Goal: Task Accomplishment & Management: Manage account settings

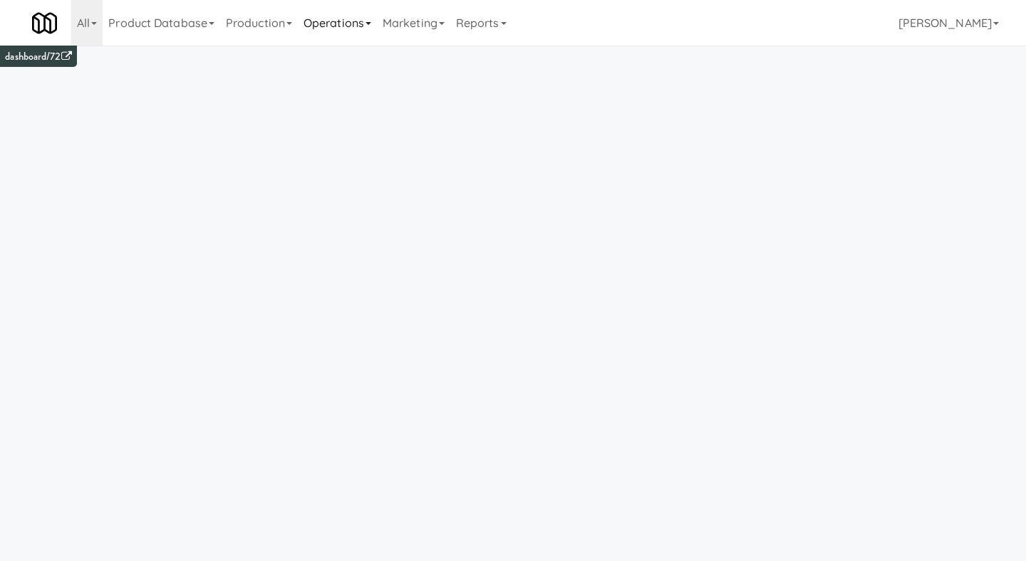
click at [366, 27] on link "Operations" at bounding box center [337, 23] width 79 height 46
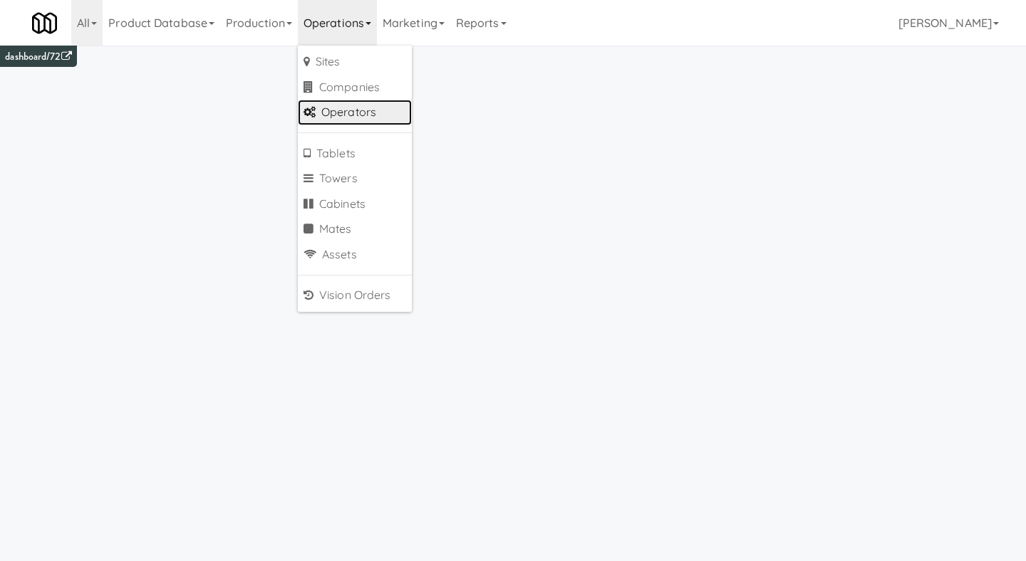
click at [359, 110] on link "Operators" at bounding box center [355, 113] width 114 height 26
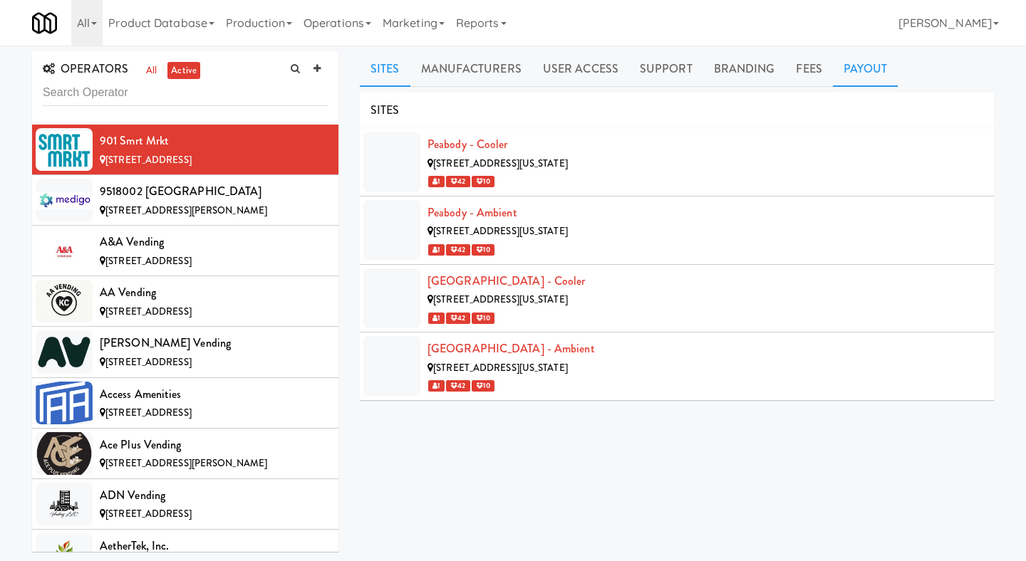
click at [857, 59] on link "Payout" at bounding box center [866, 69] width 66 height 36
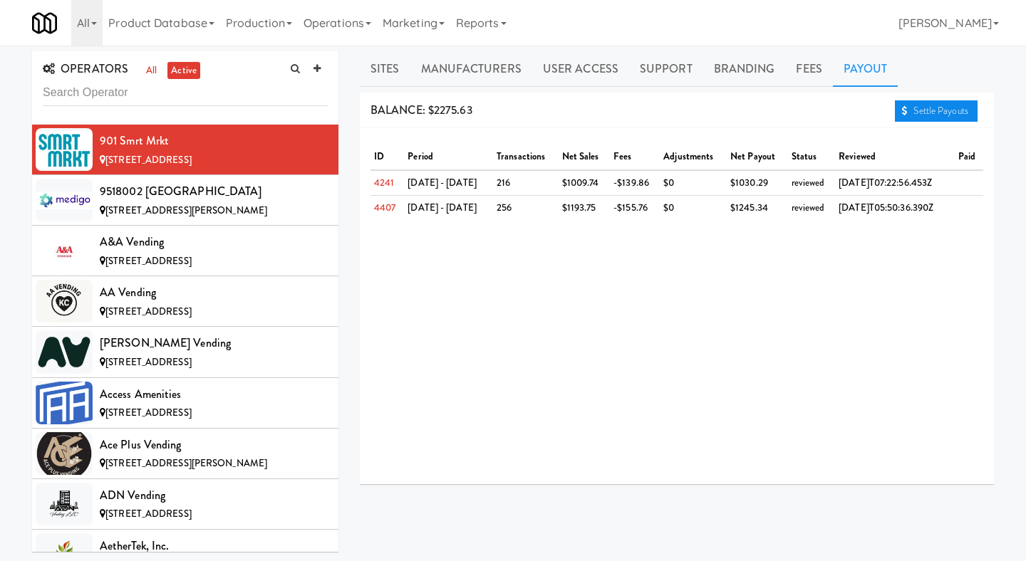
click at [927, 119] on link "Settle Payouts" at bounding box center [936, 110] width 83 height 21
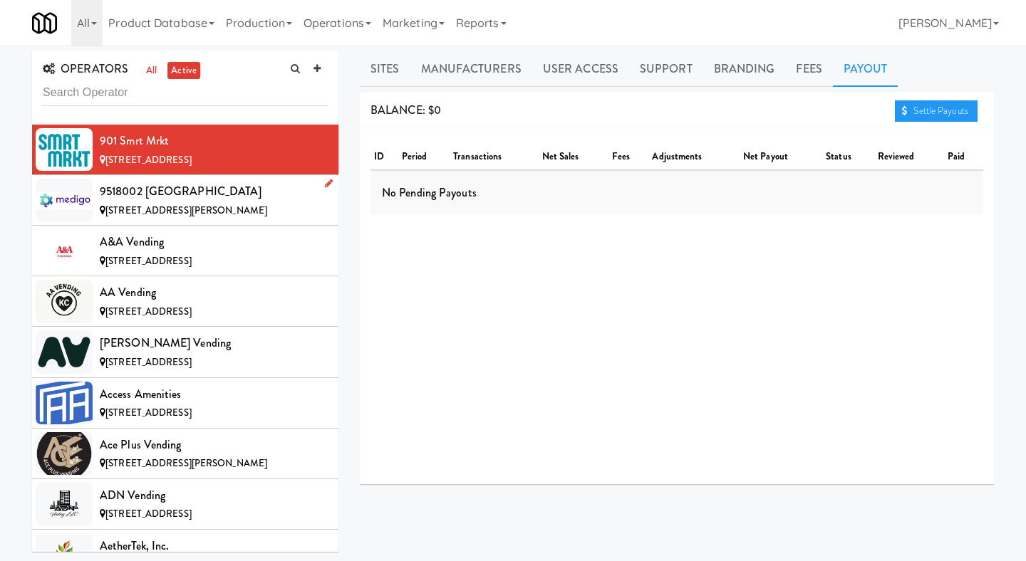
click at [226, 177] on li "9518002 [GEOGRAPHIC_DATA] [STREET_ADDRESS][PERSON_NAME]" at bounding box center [185, 200] width 306 height 51
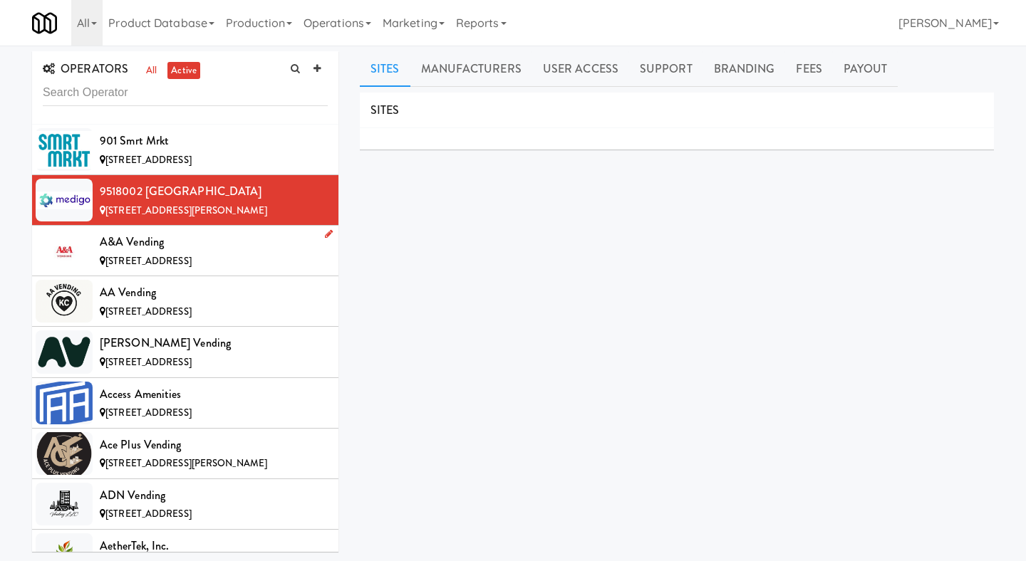
click at [135, 229] on li "A&A Vending [STREET_ADDRESS]" at bounding box center [185, 251] width 306 height 51
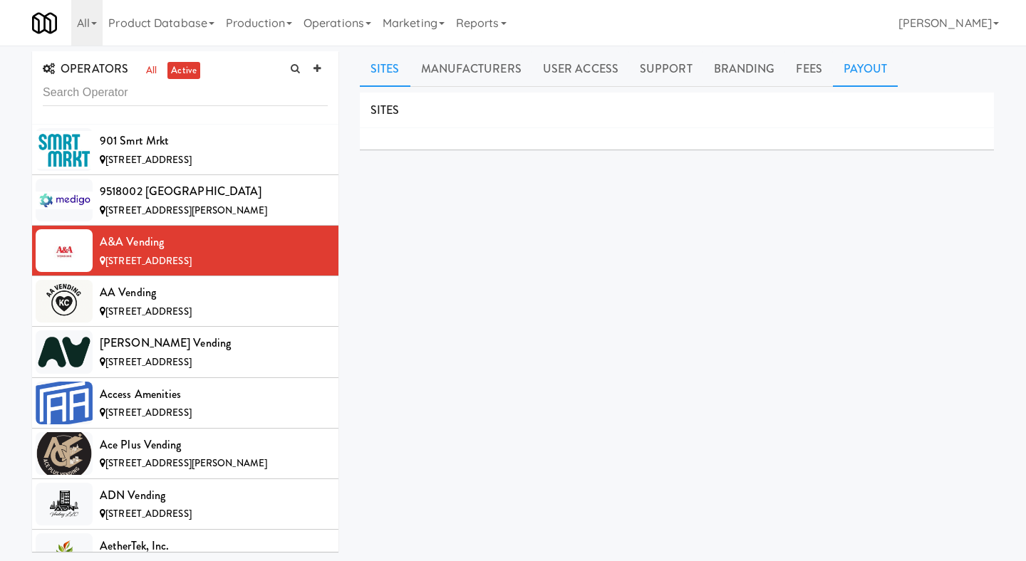
click at [843, 76] on link "Payout" at bounding box center [866, 69] width 66 height 36
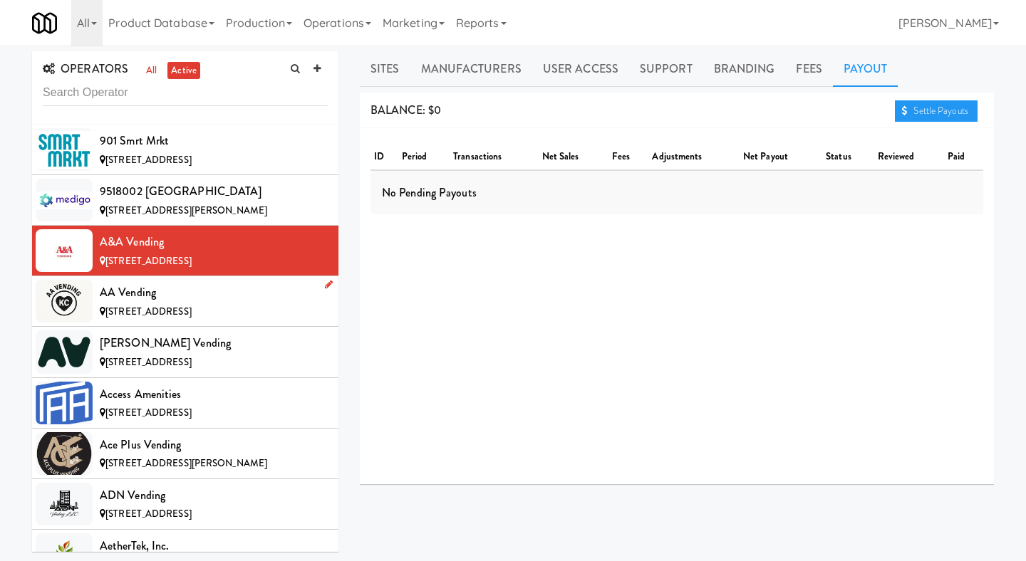
click at [256, 301] on div "AA Vending" at bounding box center [214, 292] width 228 height 21
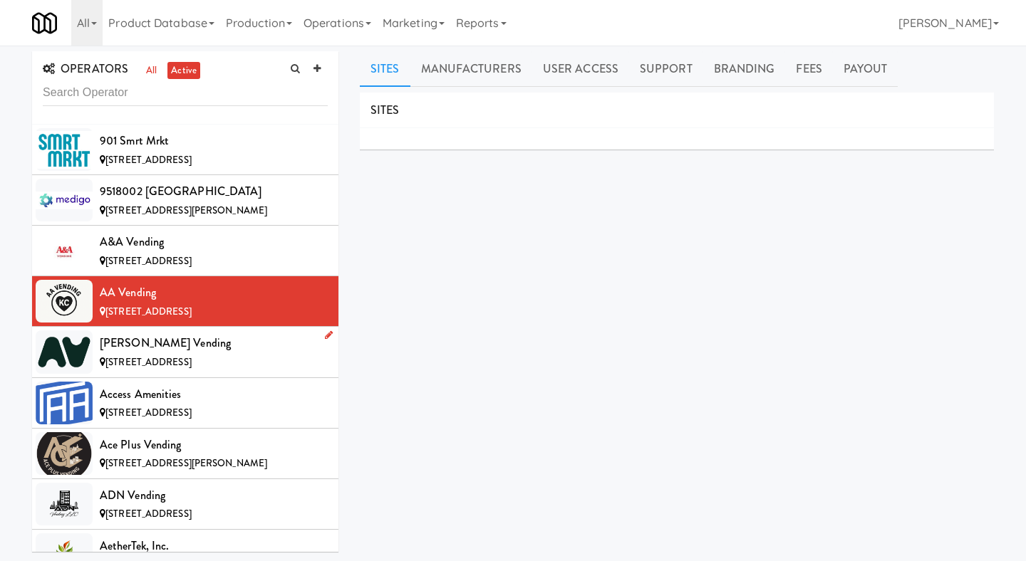
click at [230, 338] on div "[PERSON_NAME] Vending" at bounding box center [214, 343] width 228 height 21
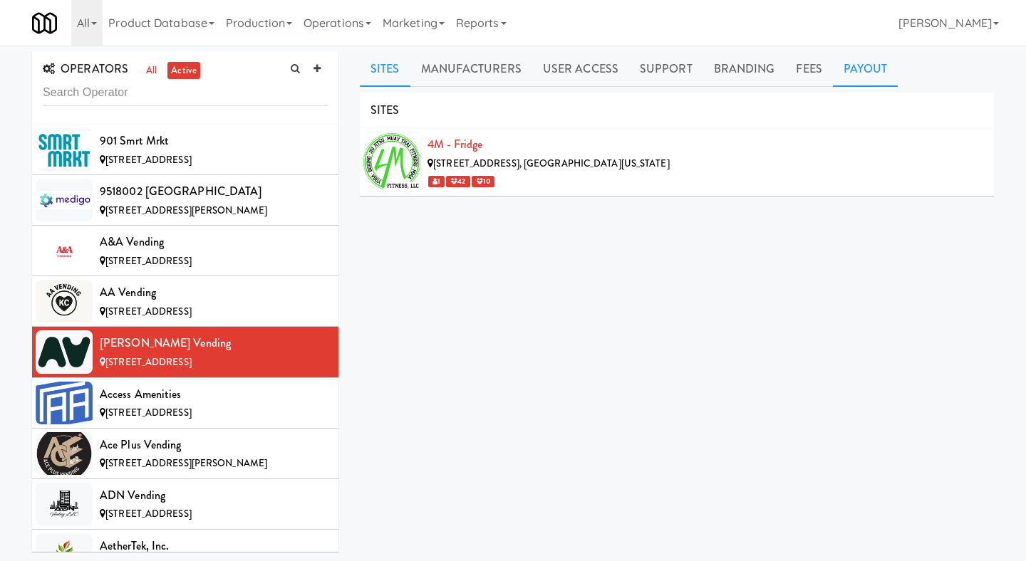
click at [844, 74] on link "Payout" at bounding box center [866, 69] width 66 height 36
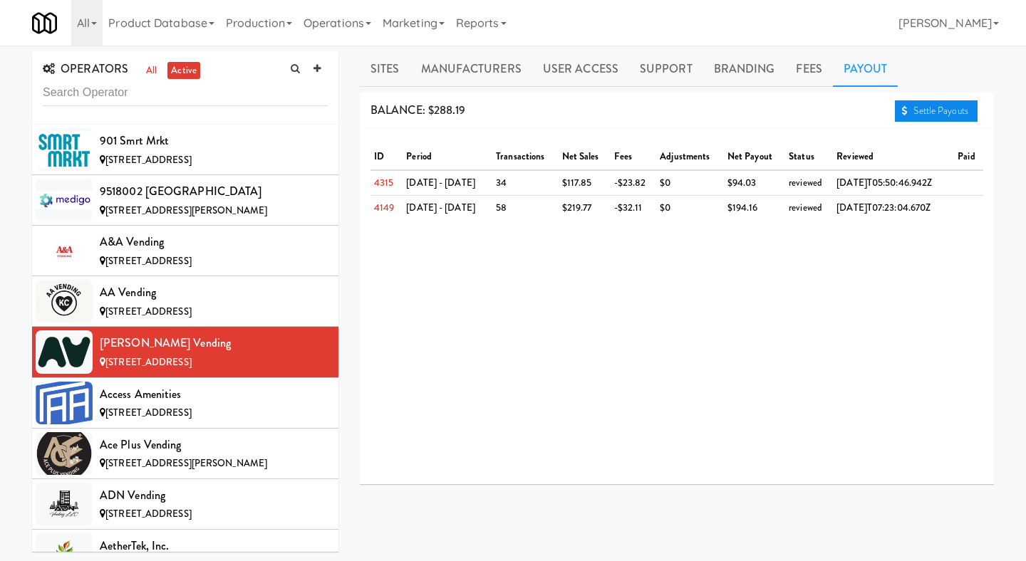
click at [914, 107] on link "Settle Payouts" at bounding box center [936, 110] width 83 height 21
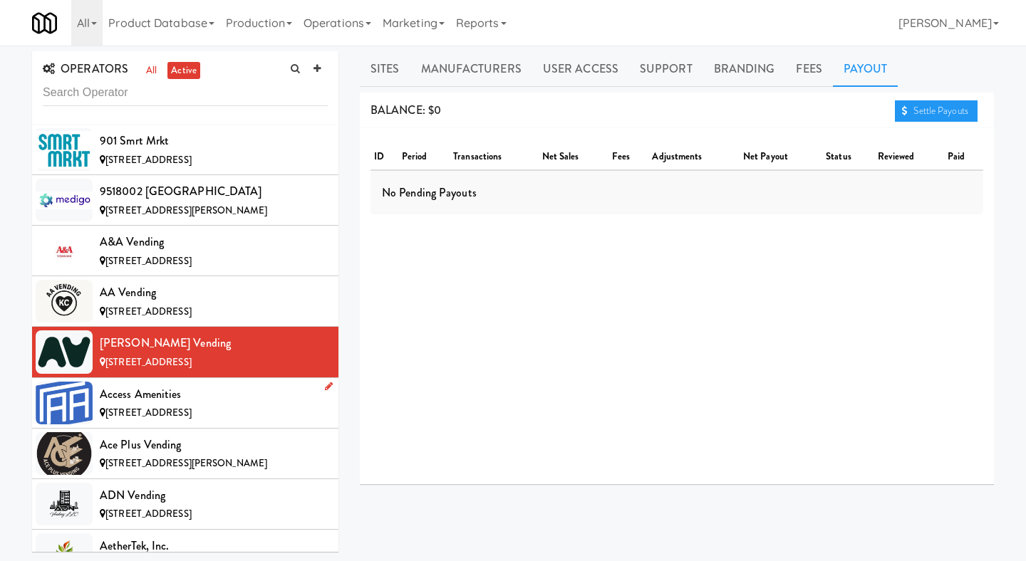
click at [195, 393] on div "Access Amenities" at bounding box center [214, 394] width 228 height 21
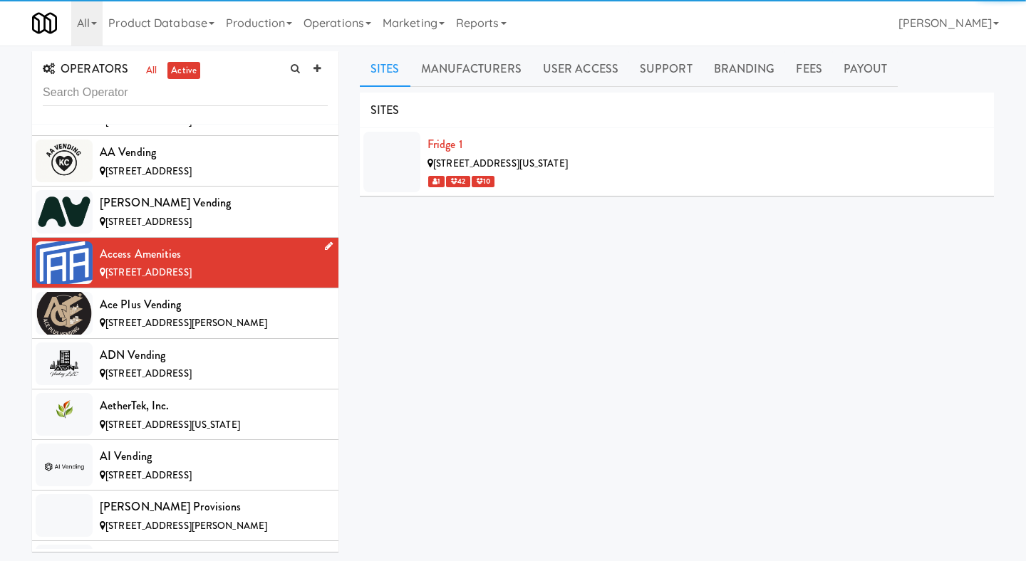
scroll to position [153, 0]
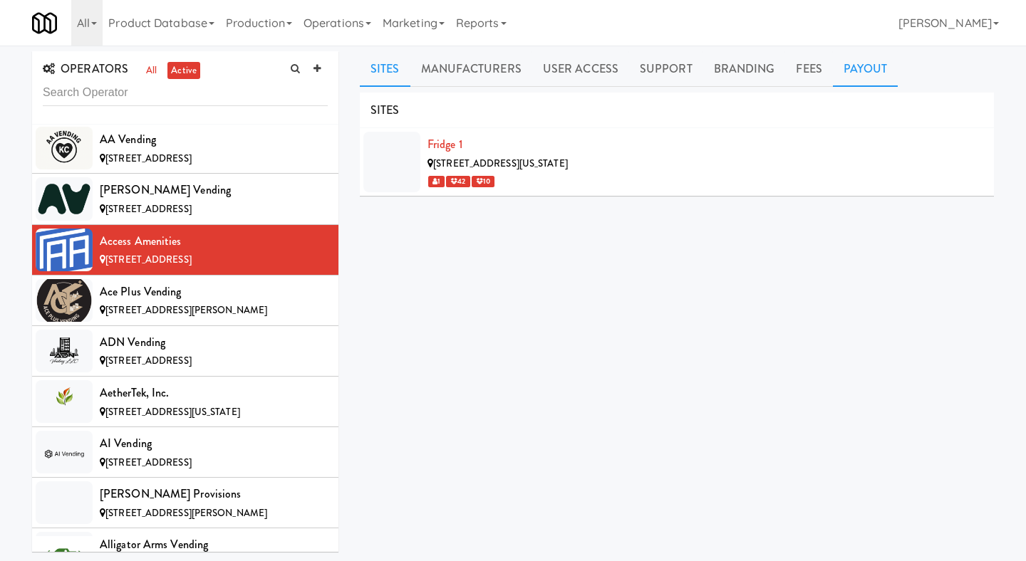
click at [856, 73] on link "Payout" at bounding box center [866, 69] width 66 height 36
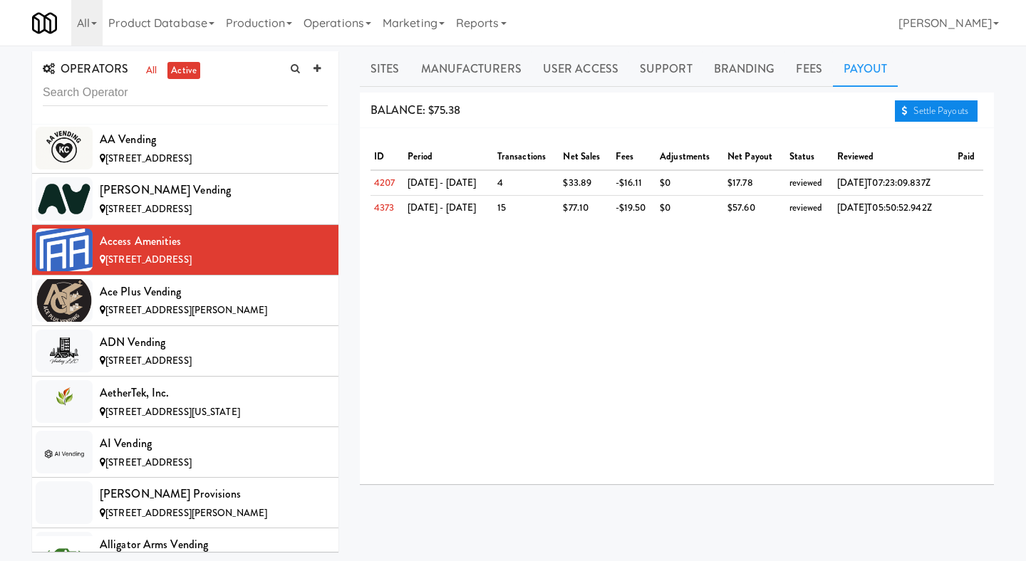
click at [960, 106] on link "Settle Payouts" at bounding box center [936, 110] width 83 height 21
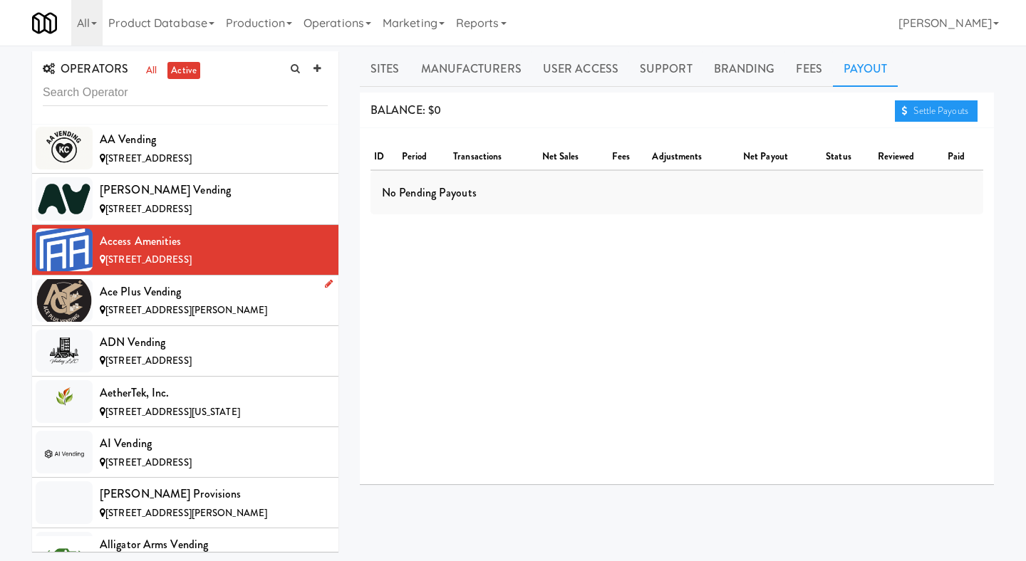
click at [214, 284] on div "Ace Plus Vending" at bounding box center [214, 291] width 228 height 21
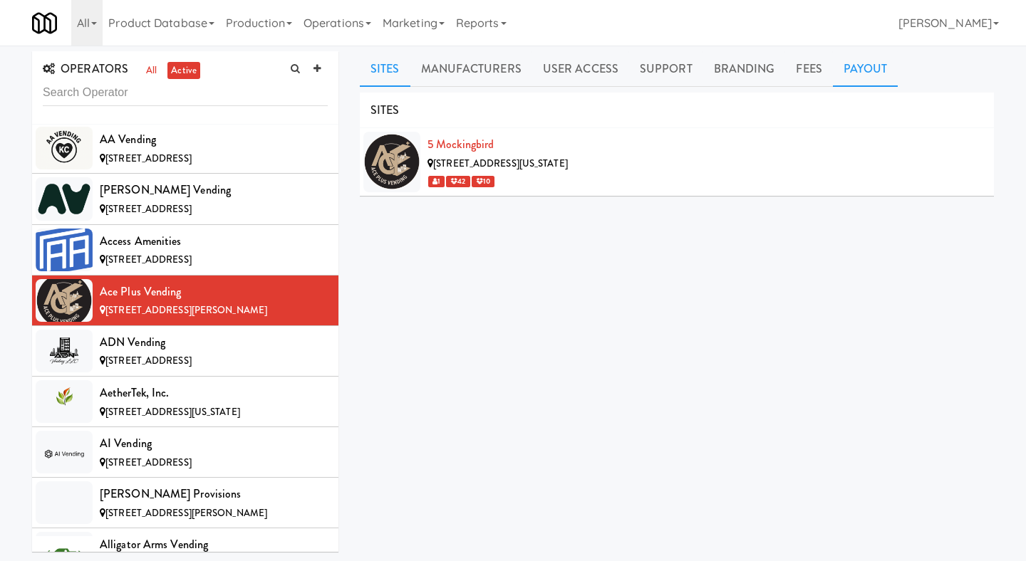
click at [868, 76] on link "Payout" at bounding box center [866, 69] width 66 height 36
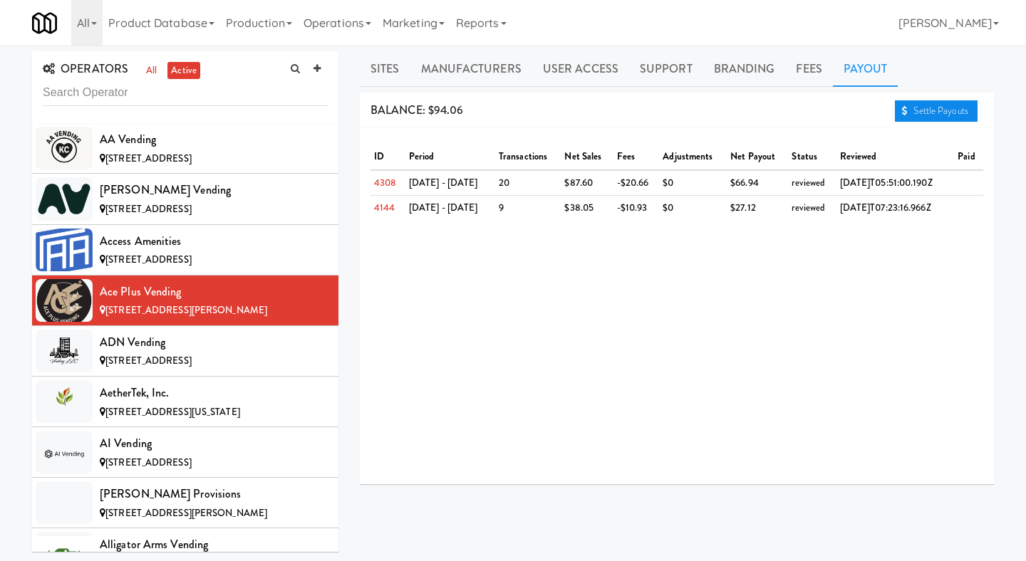
click at [942, 105] on link "Settle Payouts" at bounding box center [936, 110] width 83 height 21
click at [253, 367] on div "[STREET_ADDRESS]" at bounding box center [214, 362] width 228 height 18
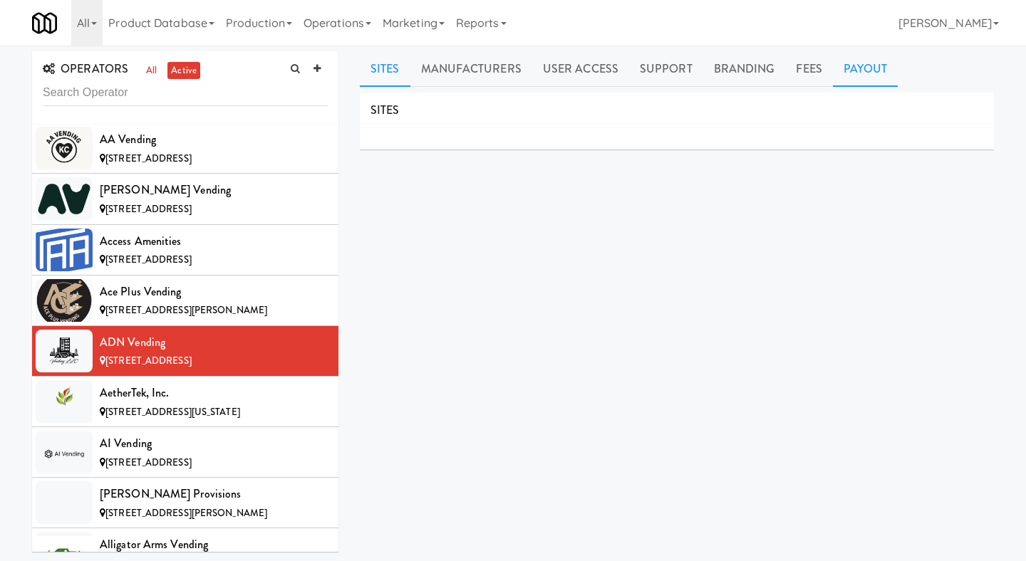
click at [880, 66] on link "Payout" at bounding box center [866, 69] width 66 height 36
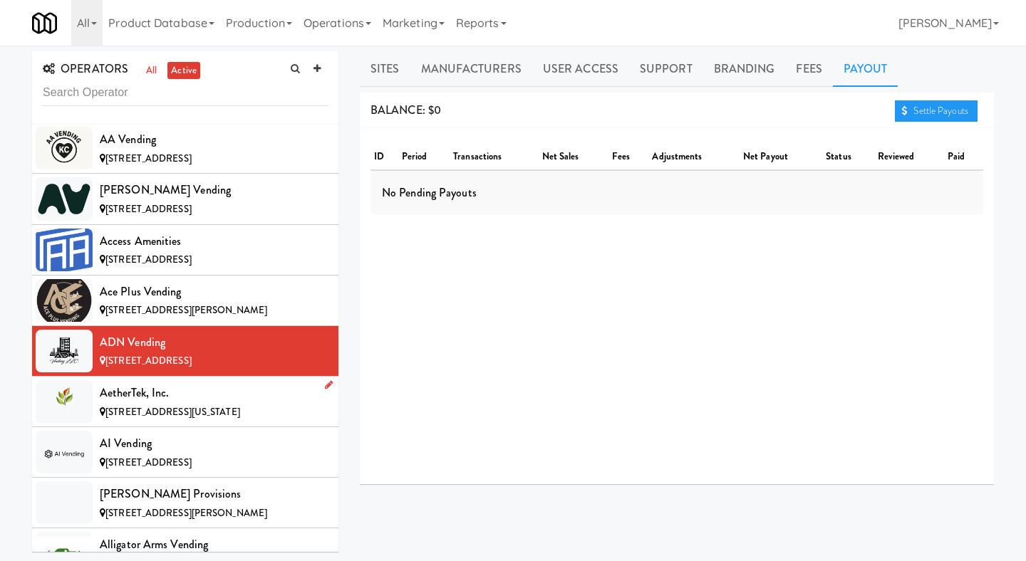
click at [164, 393] on div "AetherTek, Inc." at bounding box center [214, 393] width 228 height 21
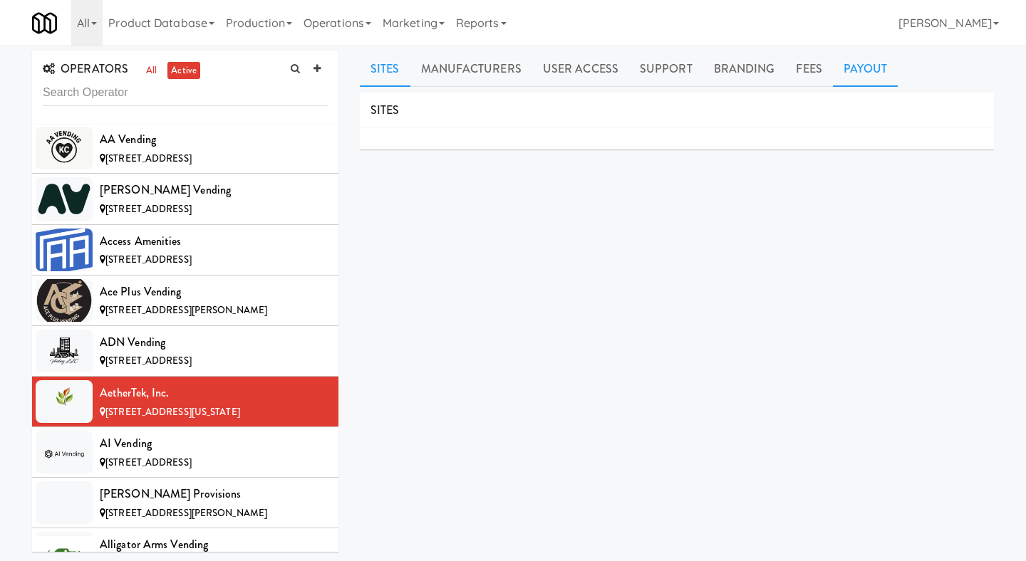
click at [848, 76] on link "Payout" at bounding box center [866, 69] width 66 height 36
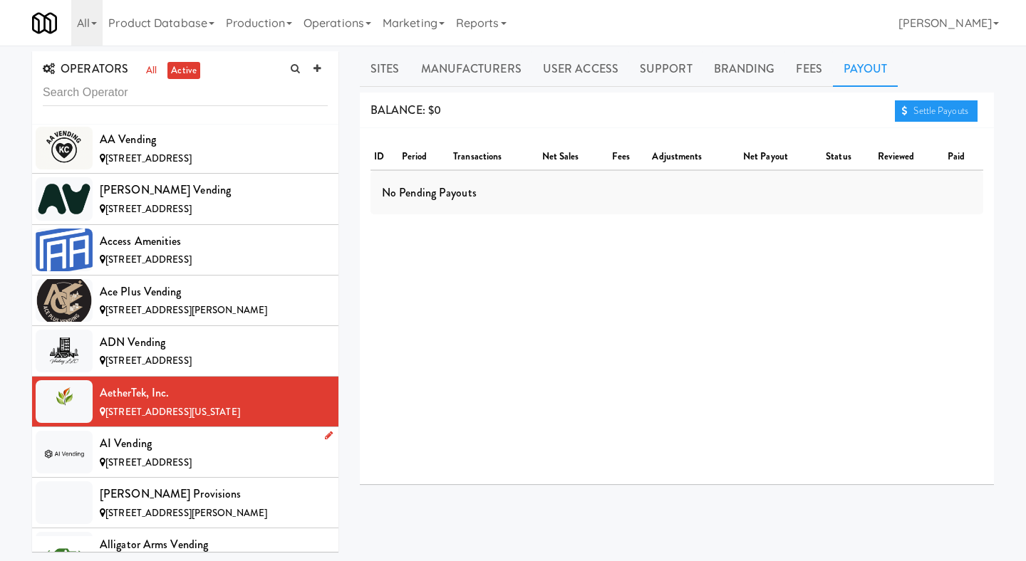
click at [206, 442] on div "AI Vending" at bounding box center [214, 443] width 228 height 21
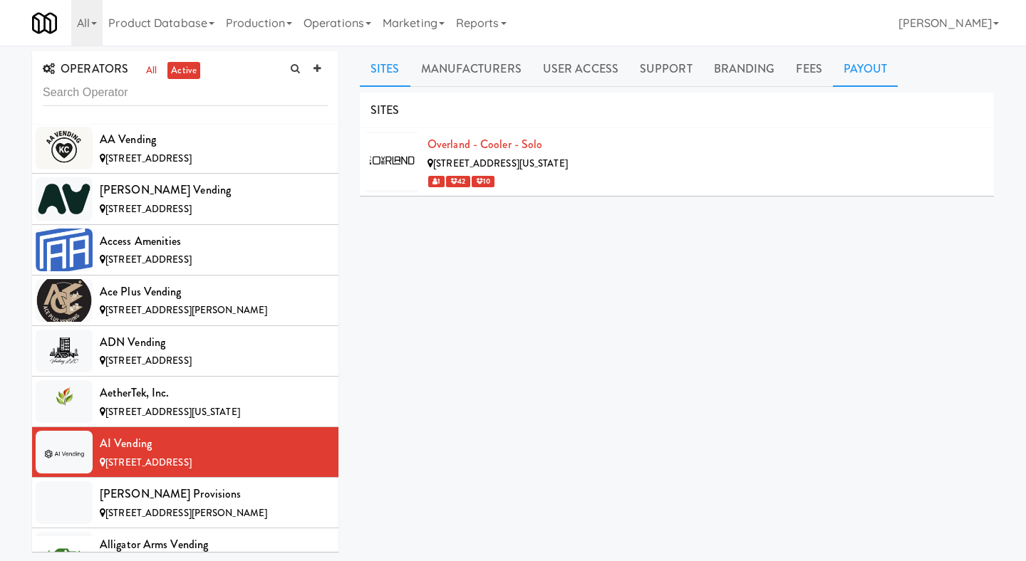
click at [859, 86] on link "Payout" at bounding box center [866, 69] width 66 height 36
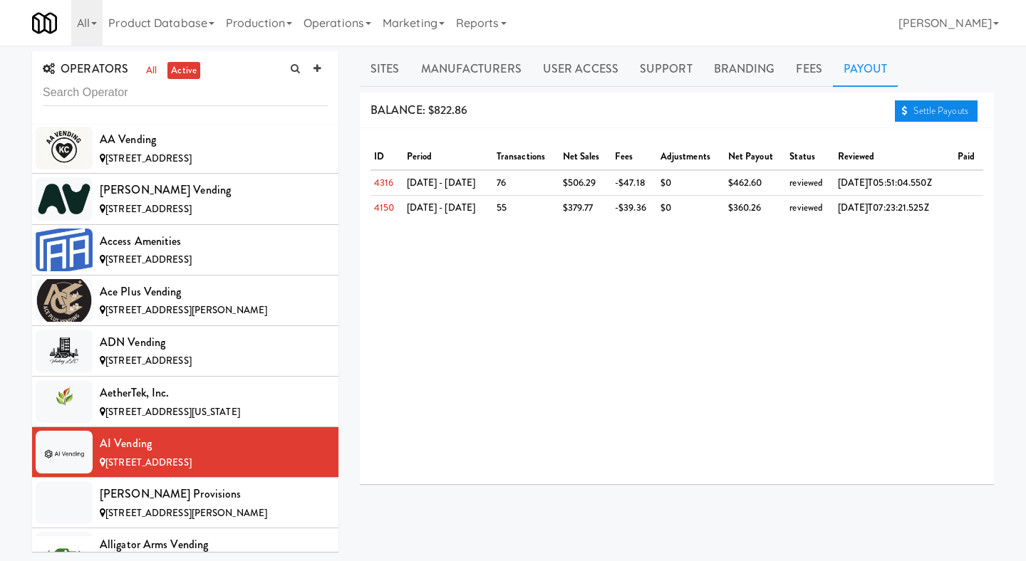
click at [921, 111] on link "Settle Payouts" at bounding box center [936, 110] width 83 height 21
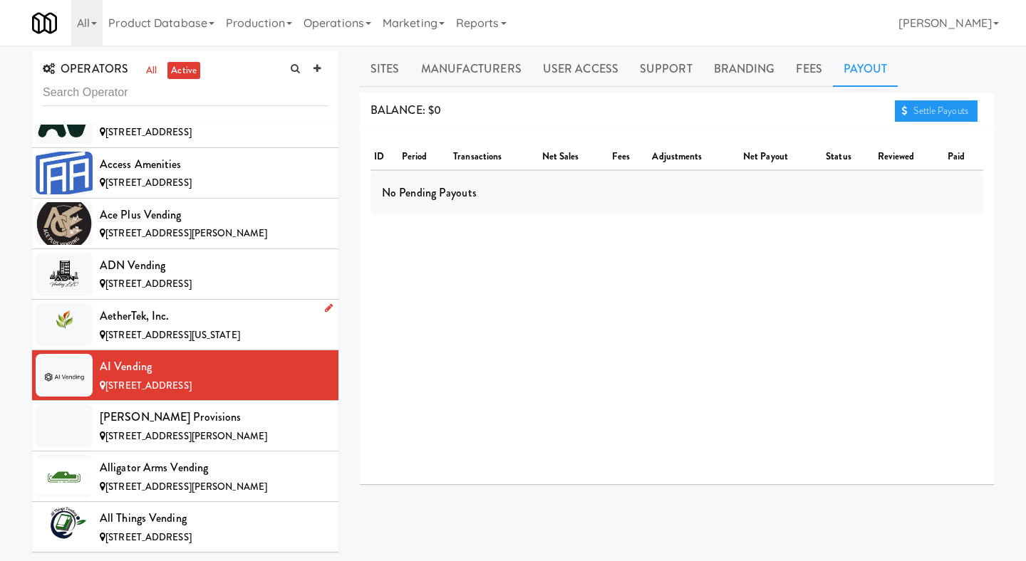
scroll to position [279, 0]
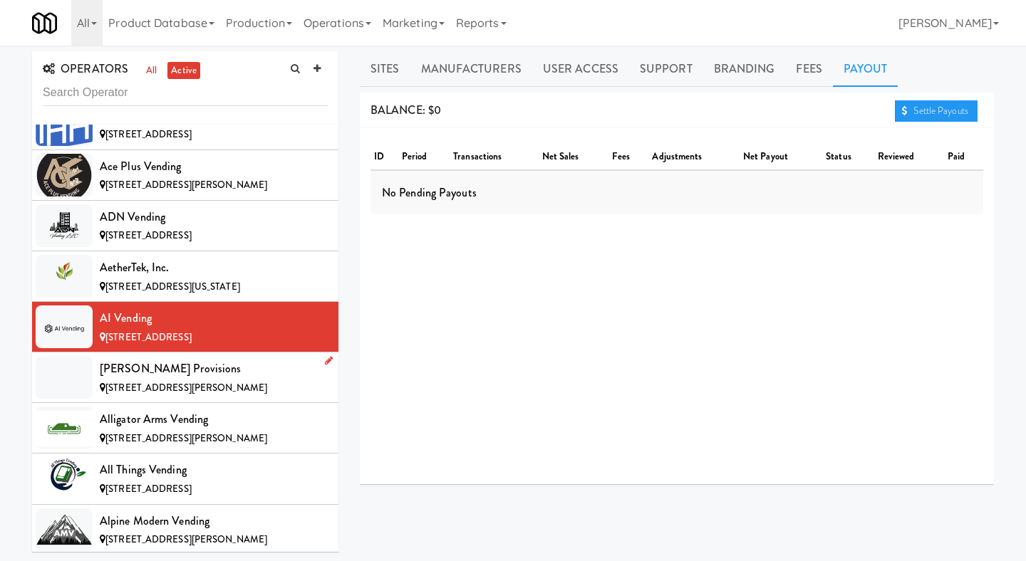
click at [252, 375] on div "[PERSON_NAME] Provisions" at bounding box center [214, 368] width 228 height 21
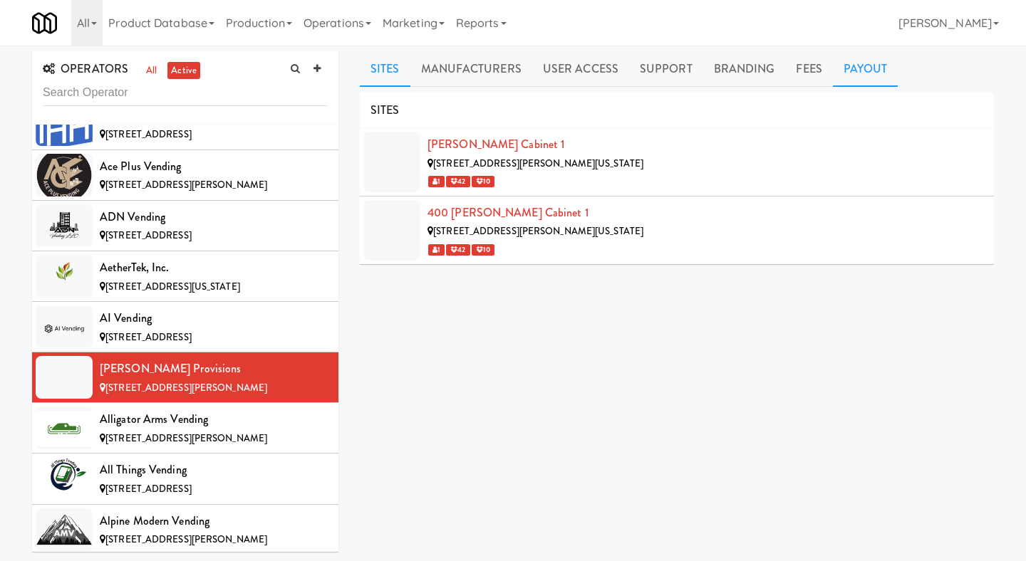
click at [867, 66] on link "Payout" at bounding box center [866, 69] width 66 height 36
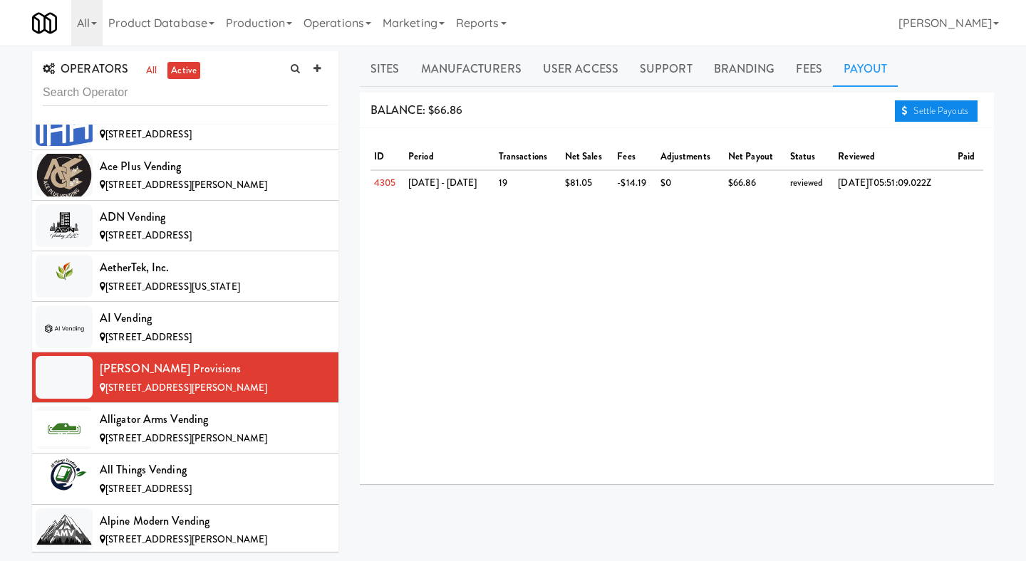
click at [946, 106] on link "Settle Payouts" at bounding box center [936, 110] width 83 height 21
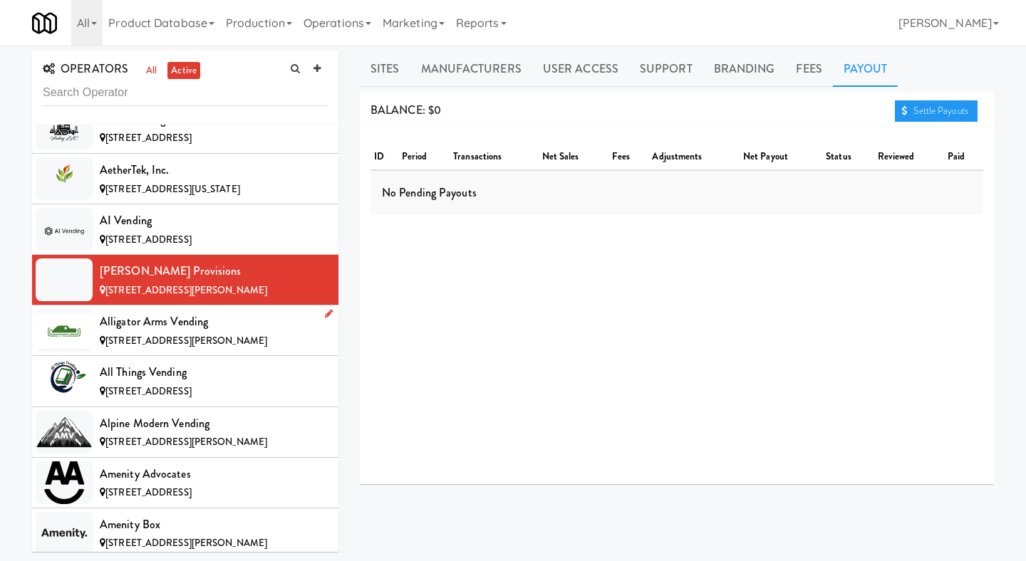
scroll to position [393, 0]
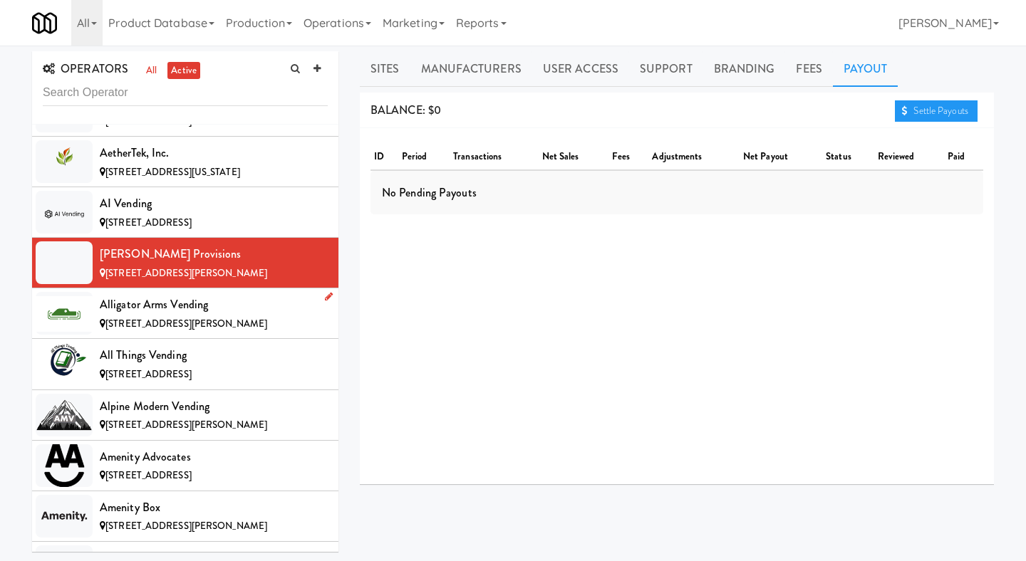
click at [248, 323] on div "[STREET_ADDRESS][PERSON_NAME]" at bounding box center [214, 325] width 228 height 18
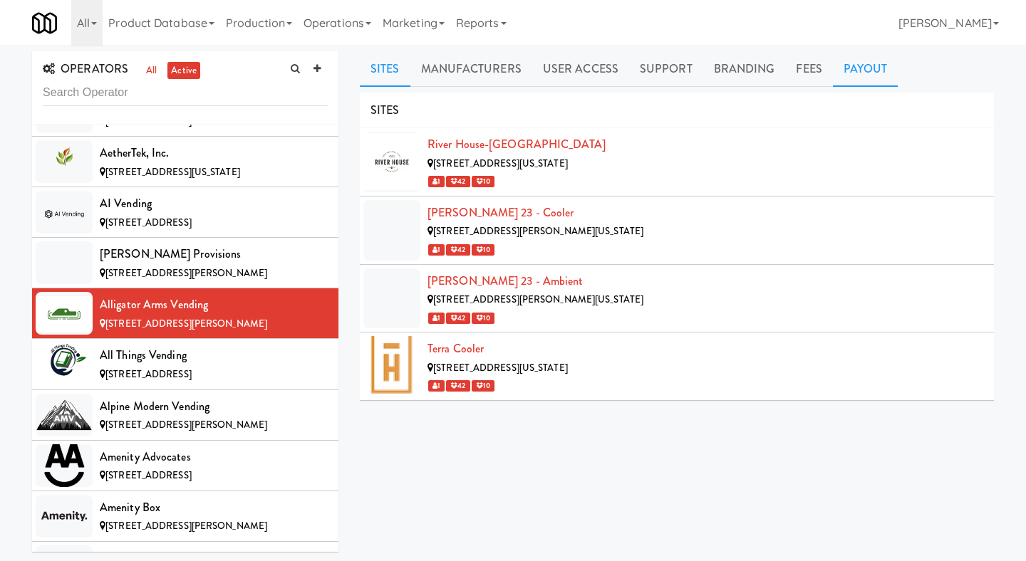
click at [868, 78] on link "Payout" at bounding box center [866, 69] width 66 height 36
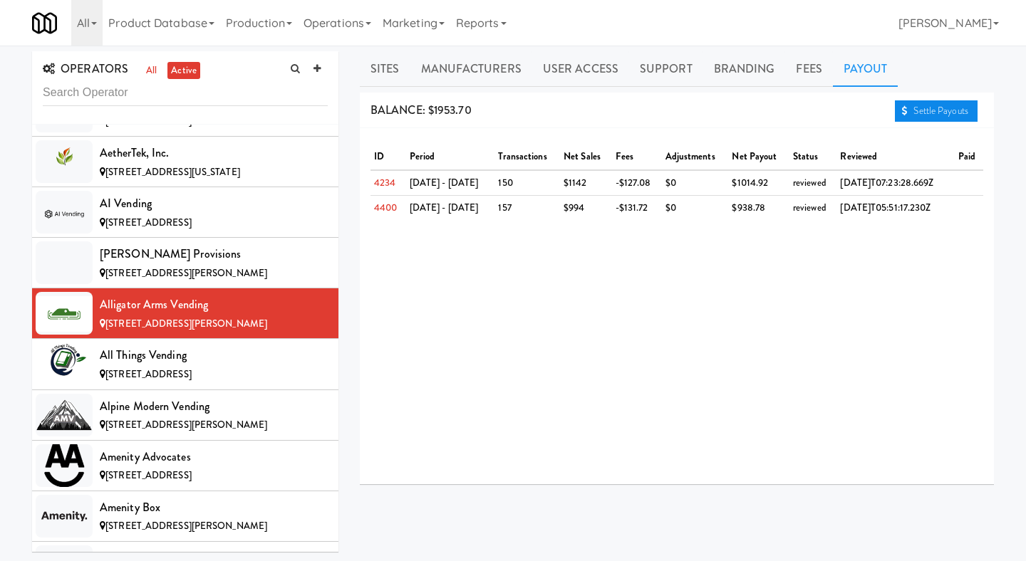
click at [939, 105] on link "Settle Payouts" at bounding box center [936, 110] width 83 height 21
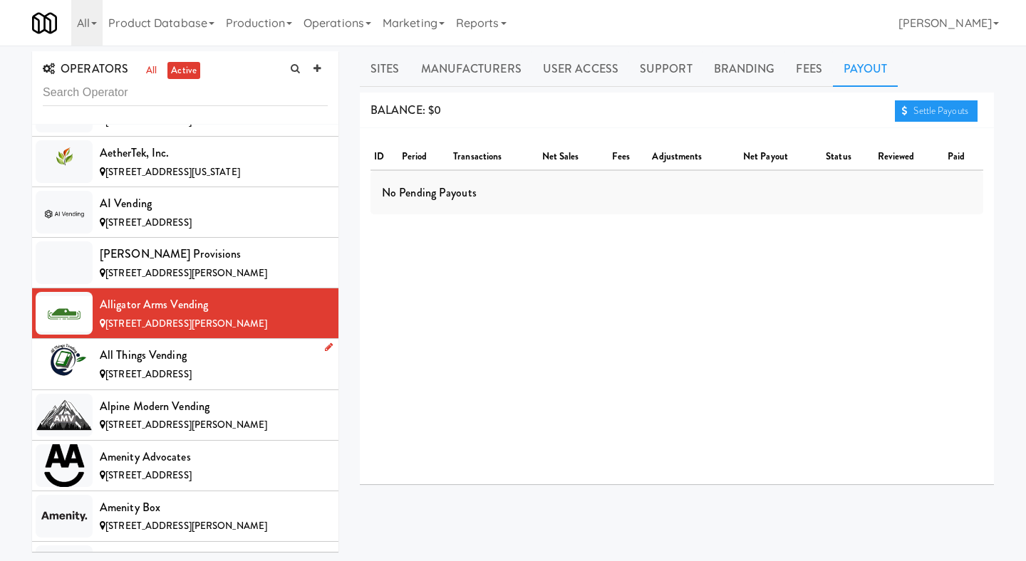
click at [251, 365] on div "All Things Vending" at bounding box center [214, 355] width 228 height 21
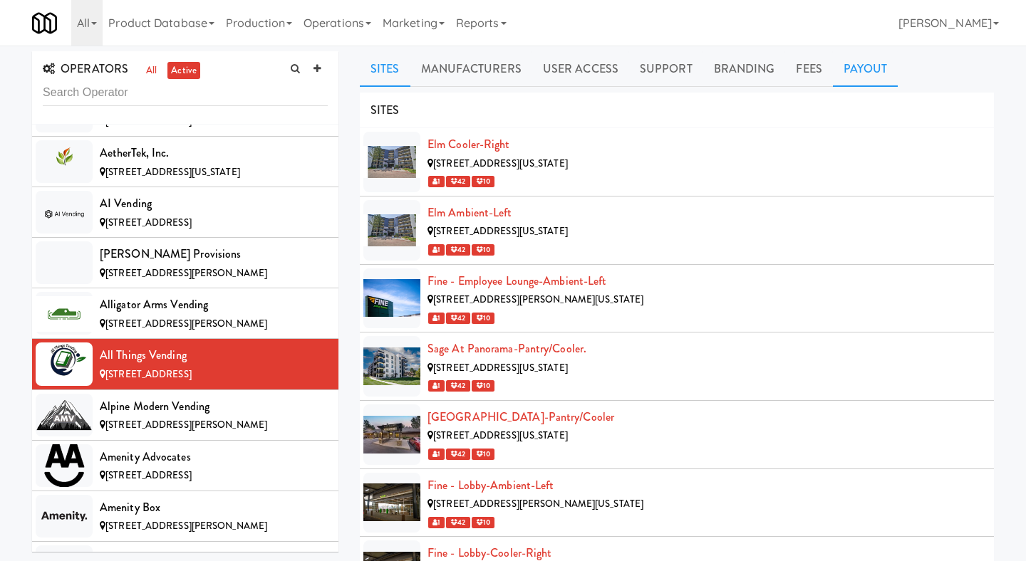
click at [853, 76] on link "Payout" at bounding box center [866, 69] width 66 height 36
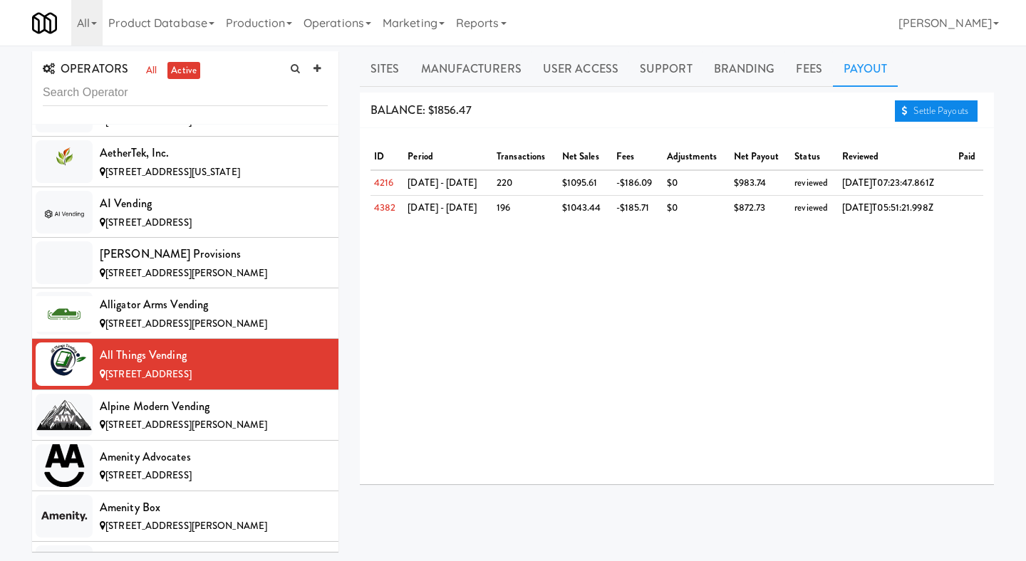
click at [927, 112] on link "Settle Payouts" at bounding box center [936, 110] width 83 height 21
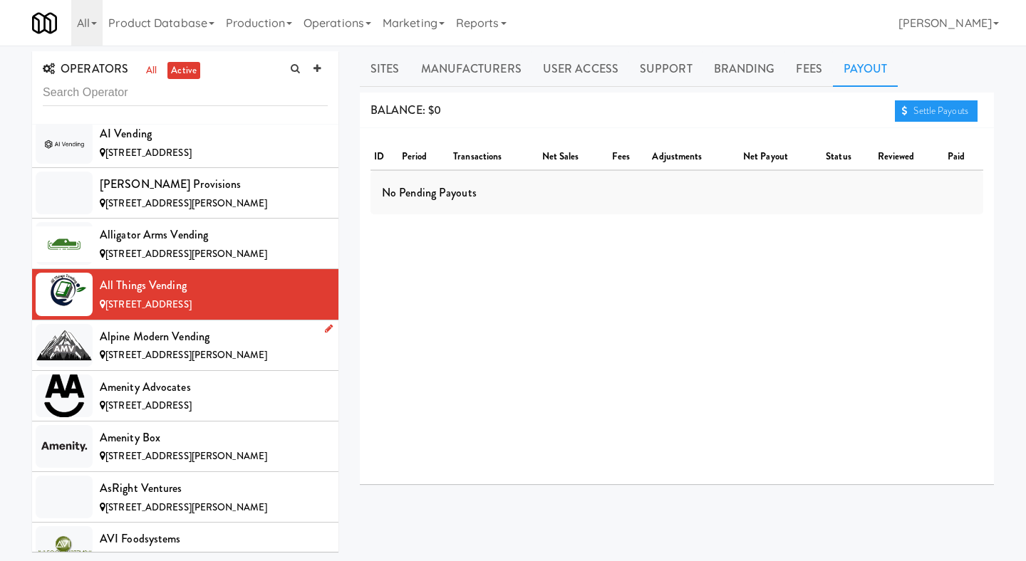
scroll to position [495, 0]
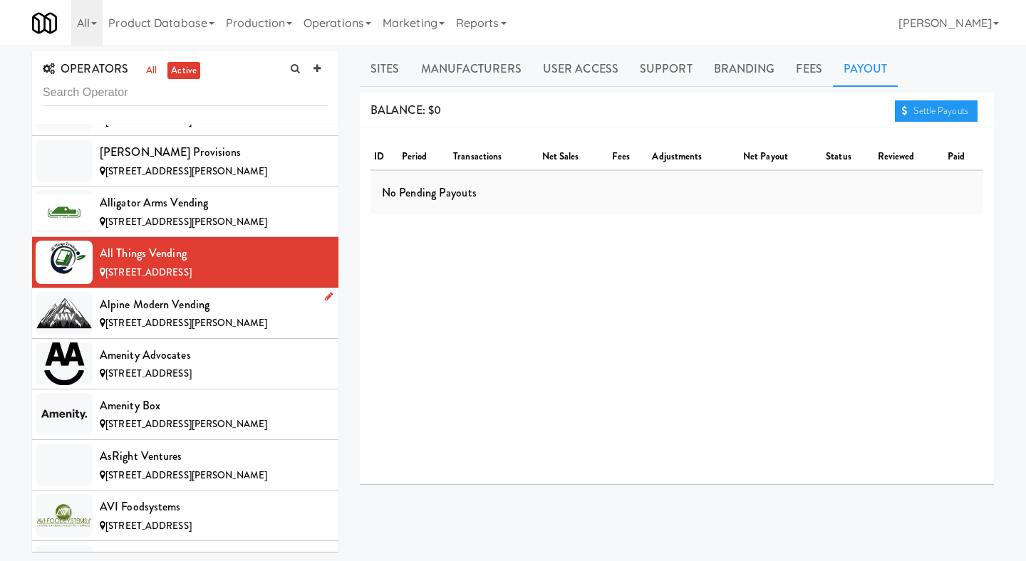
click at [247, 301] on div "Alpine Modern Vending" at bounding box center [214, 304] width 228 height 21
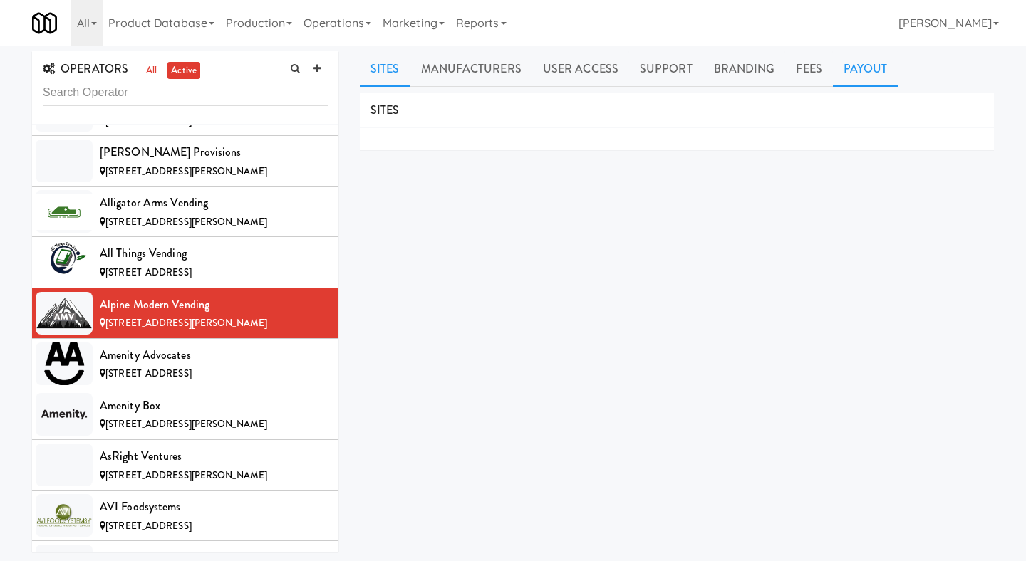
click at [871, 66] on link "Payout" at bounding box center [866, 69] width 66 height 36
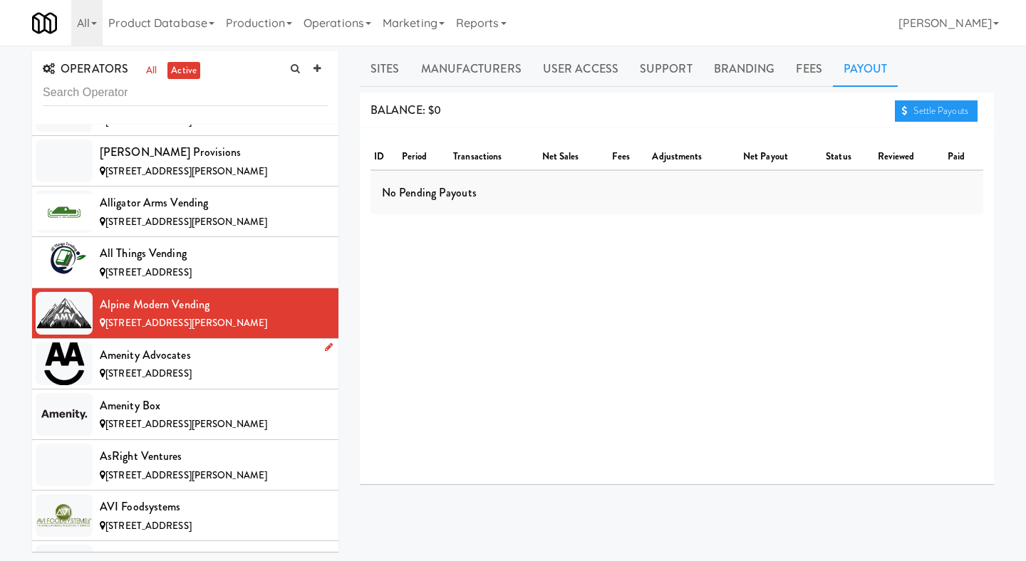
click at [244, 342] on li "Amenity Advocates [STREET_ADDRESS]" at bounding box center [185, 364] width 306 height 51
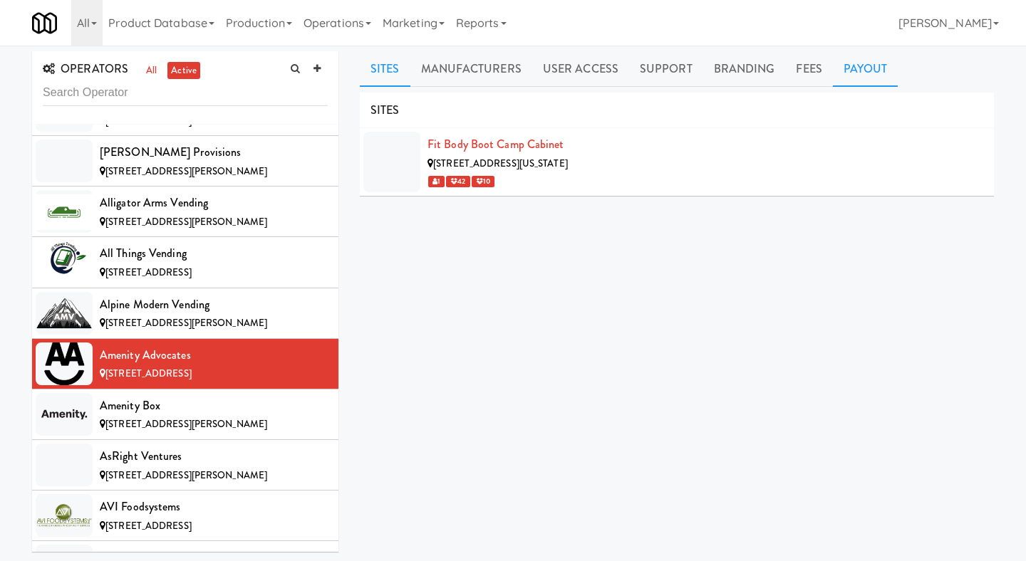
click at [844, 81] on link "Payout" at bounding box center [866, 69] width 66 height 36
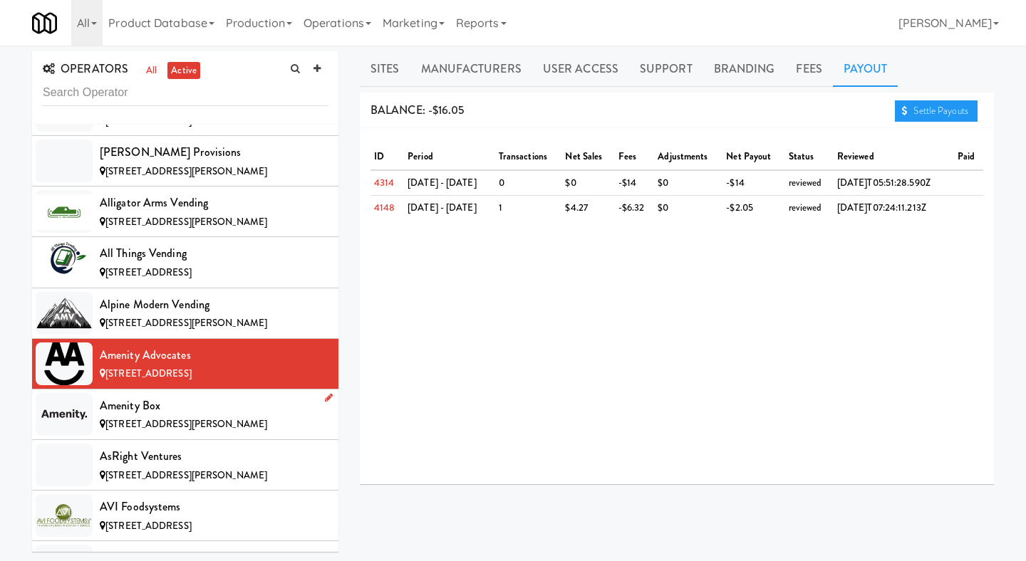
click at [218, 406] on div "Amenity Box" at bounding box center [214, 405] width 228 height 21
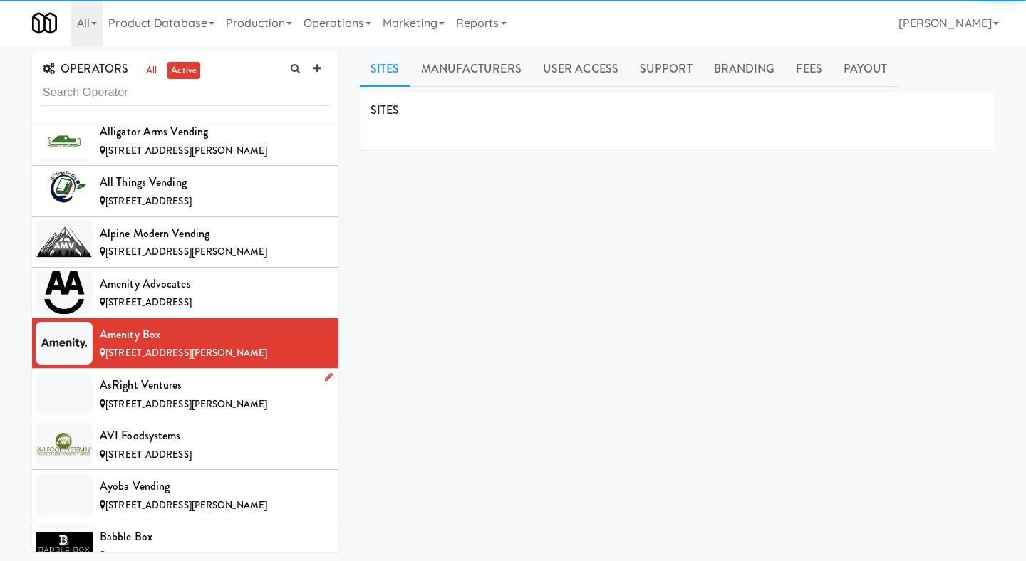
scroll to position [587, 0]
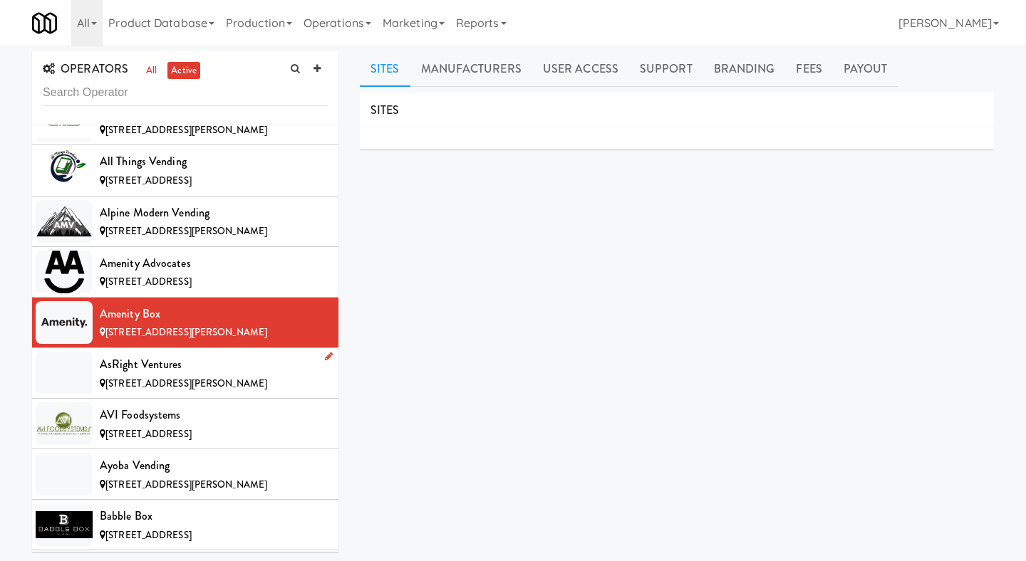
click at [209, 368] on div "AsRight Ventures" at bounding box center [214, 364] width 228 height 21
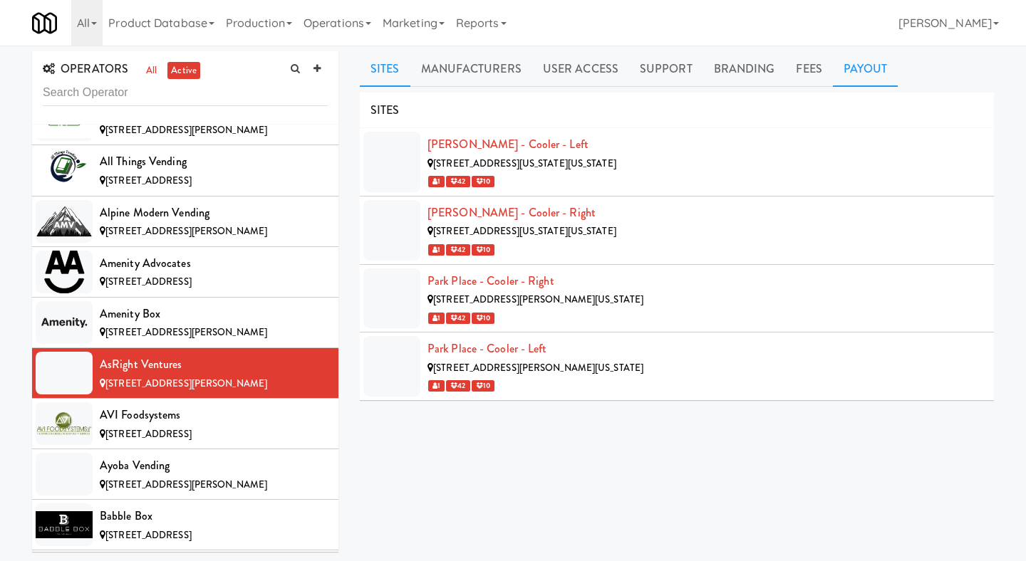
click at [869, 76] on link "Payout" at bounding box center [866, 69] width 66 height 36
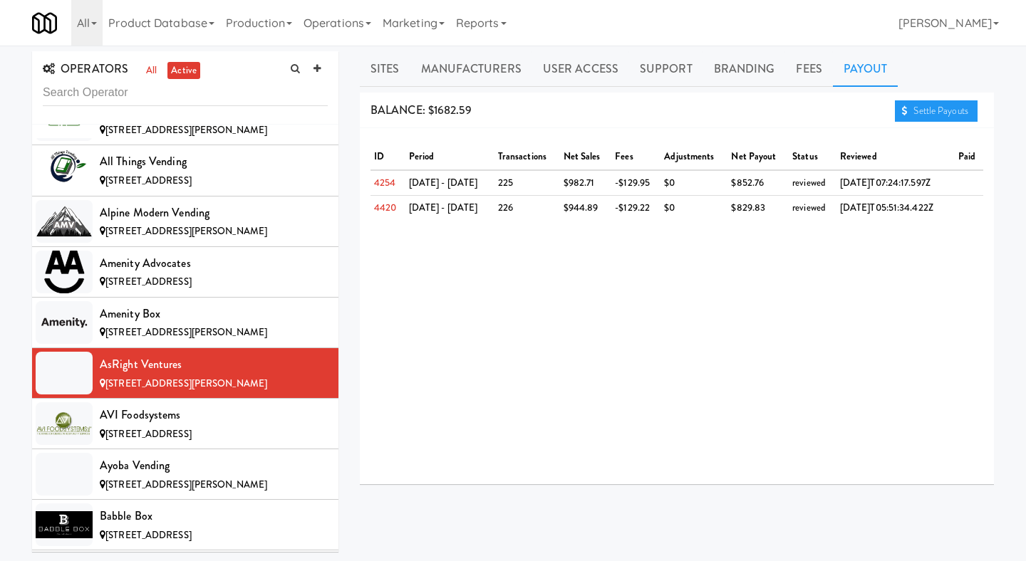
click at [948, 90] on div "Sites Manufacturers User Access Support Branding Fees Payout SITES [PERSON_NAME…" at bounding box center [677, 339] width 634 height 576
click at [928, 111] on link "Settle Payouts" at bounding box center [936, 110] width 83 height 21
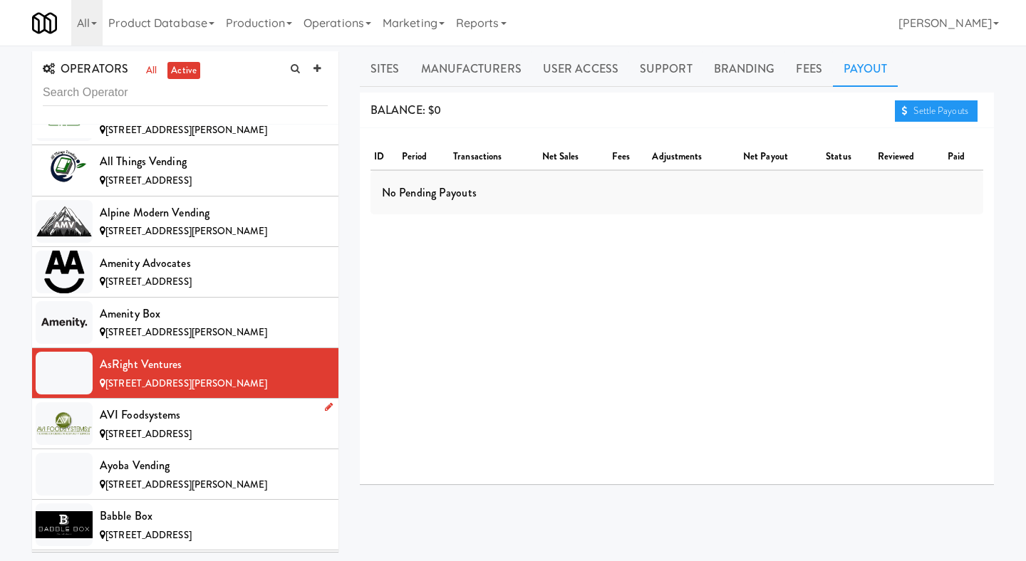
click at [250, 422] on div "AVI Foodsystems" at bounding box center [214, 415] width 228 height 21
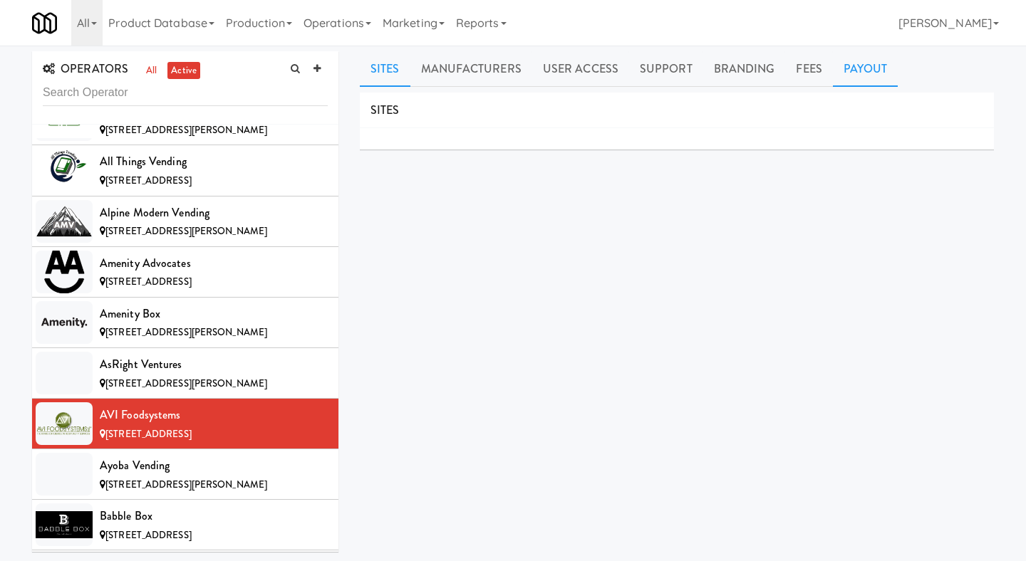
click at [850, 66] on link "Payout" at bounding box center [866, 69] width 66 height 36
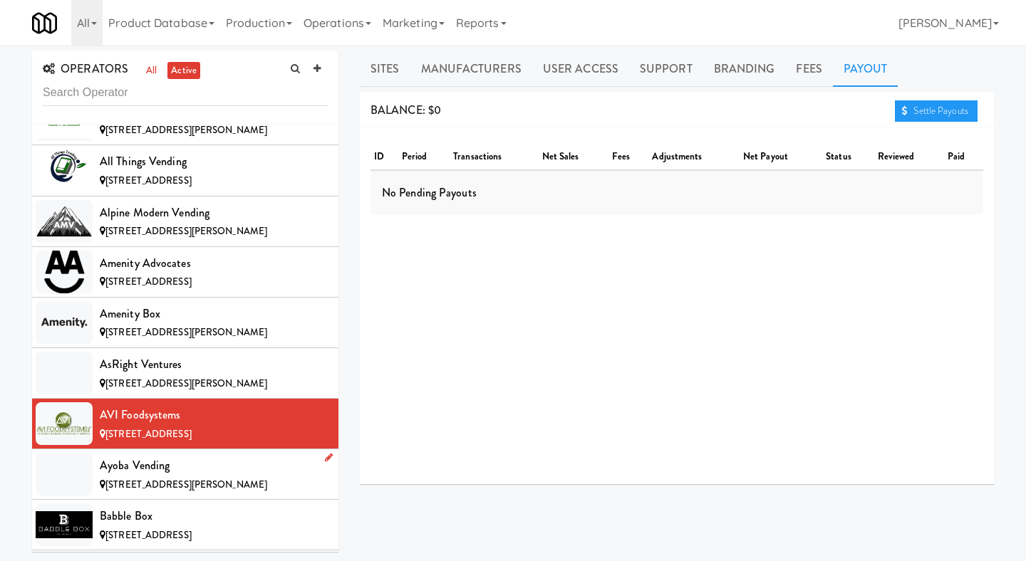
click at [158, 455] on div "Ayoba Vending" at bounding box center [214, 465] width 228 height 21
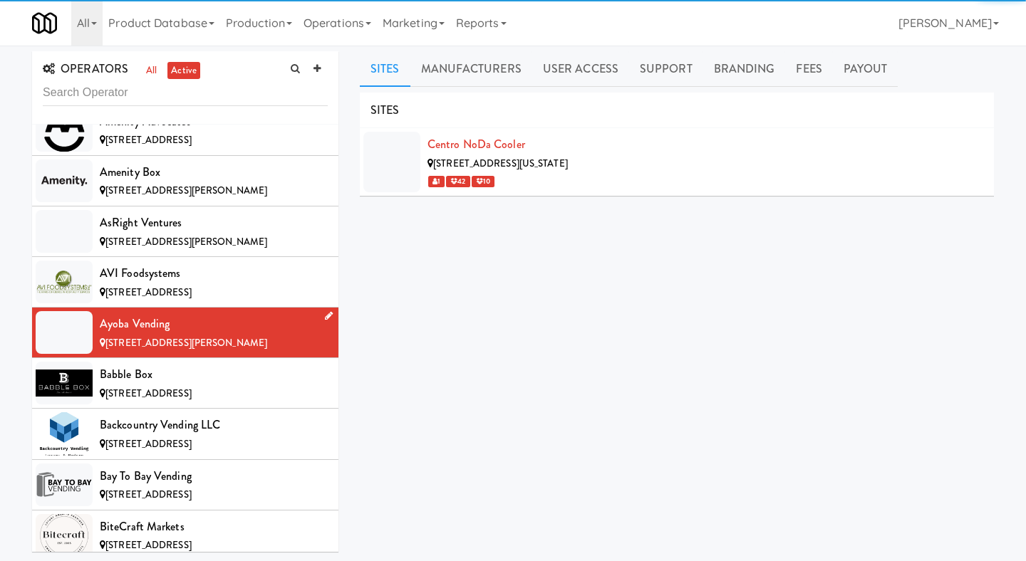
scroll to position [791, 0]
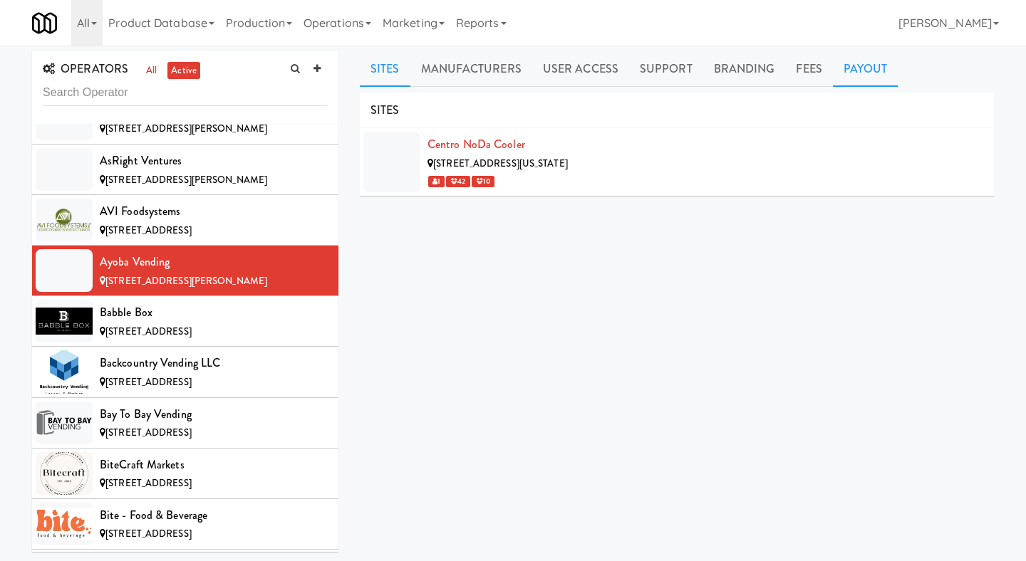
click at [841, 73] on link "Payout" at bounding box center [866, 69] width 66 height 36
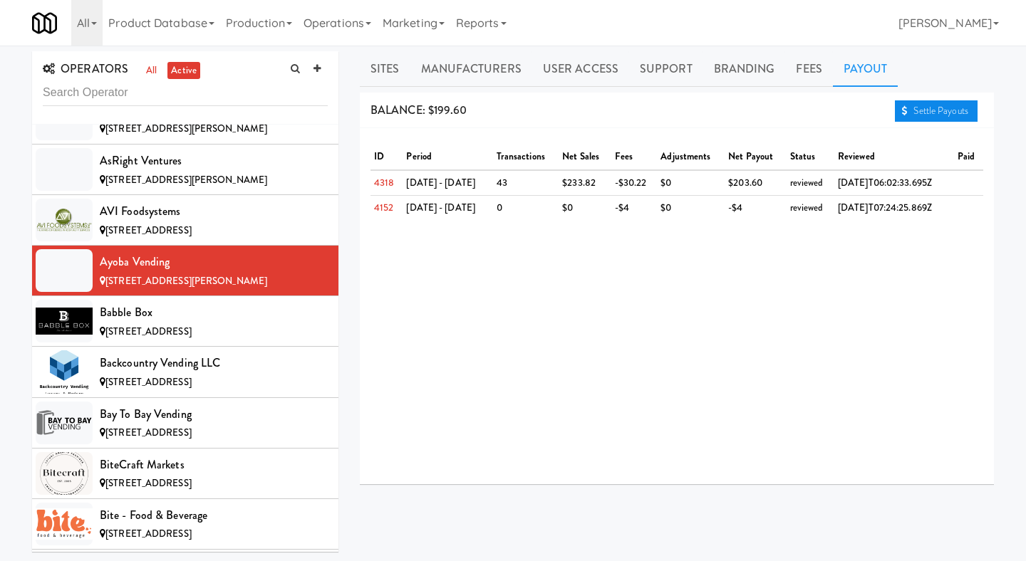
click at [906, 108] on link "Settle Payouts" at bounding box center [936, 110] width 83 height 21
click at [243, 311] on div "Babble Box" at bounding box center [214, 312] width 228 height 21
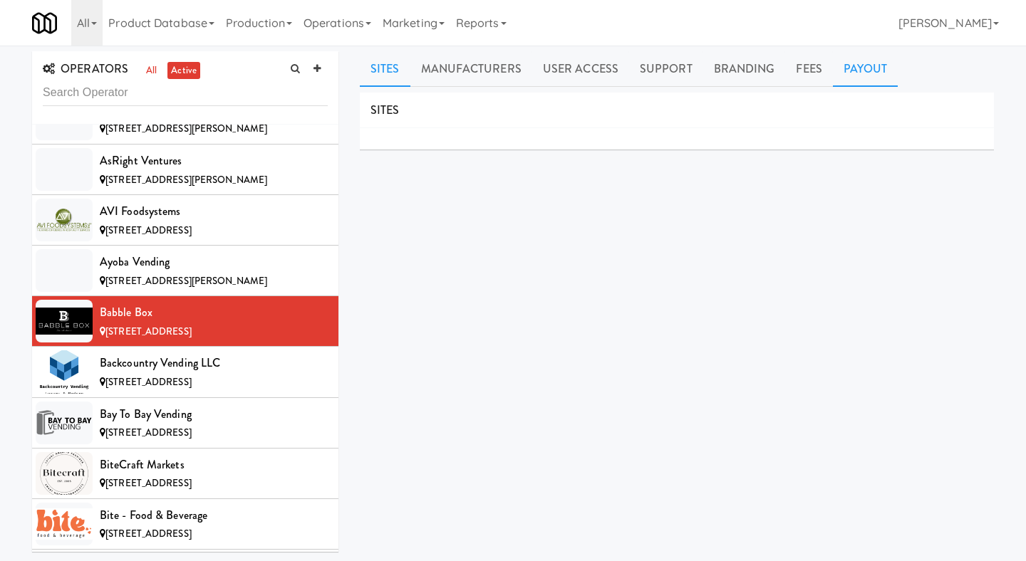
click at [845, 63] on link "Payout" at bounding box center [866, 69] width 66 height 36
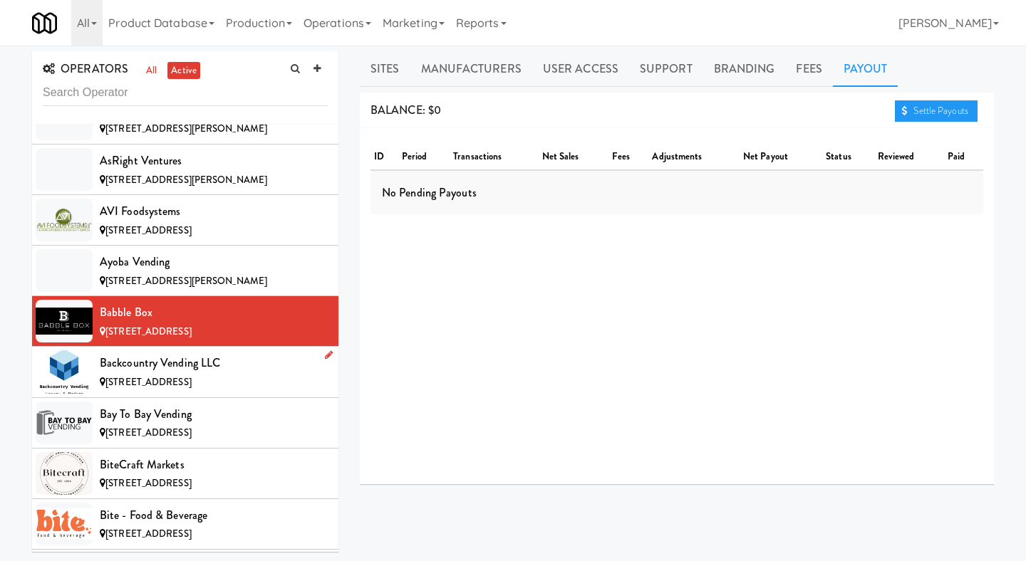
click at [250, 352] on li "Backcountry Vending LLC [STREET_ADDRESS]" at bounding box center [185, 372] width 306 height 51
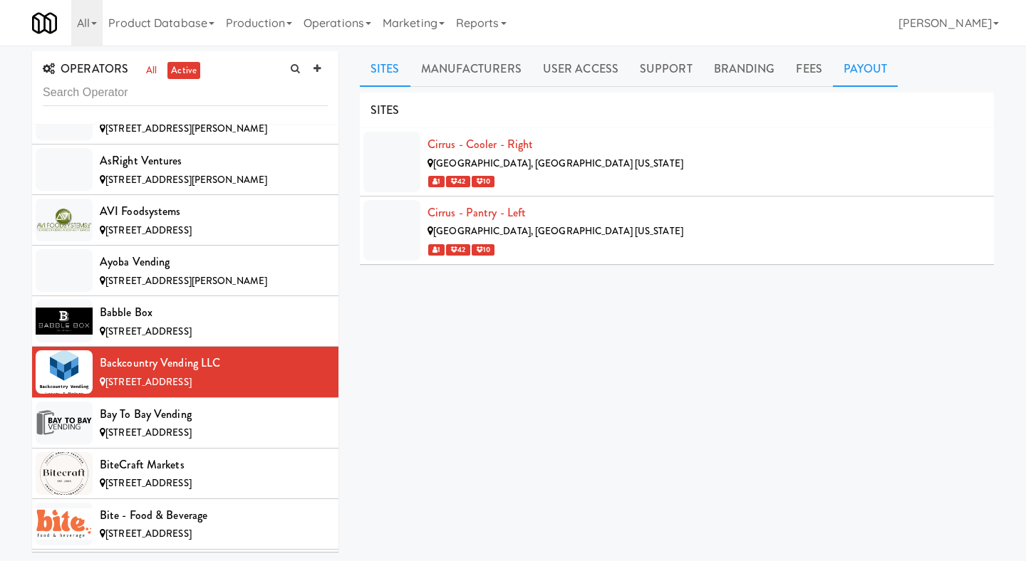
click at [866, 68] on link "Payout" at bounding box center [866, 69] width 66 height 36
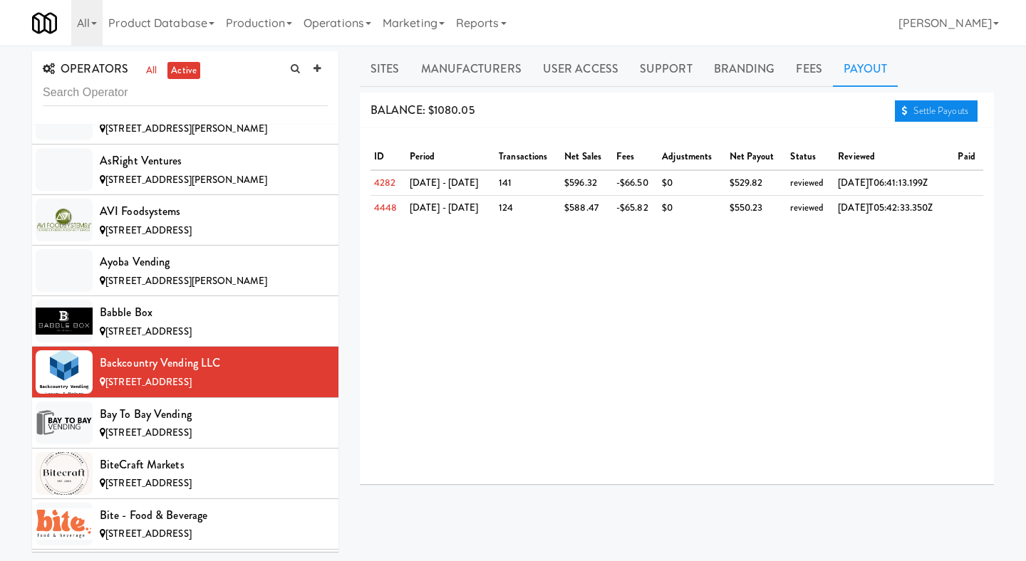
click at [924, 107] on link "Settle Payouts" at bounding box center [936, 110] width 83 height 21
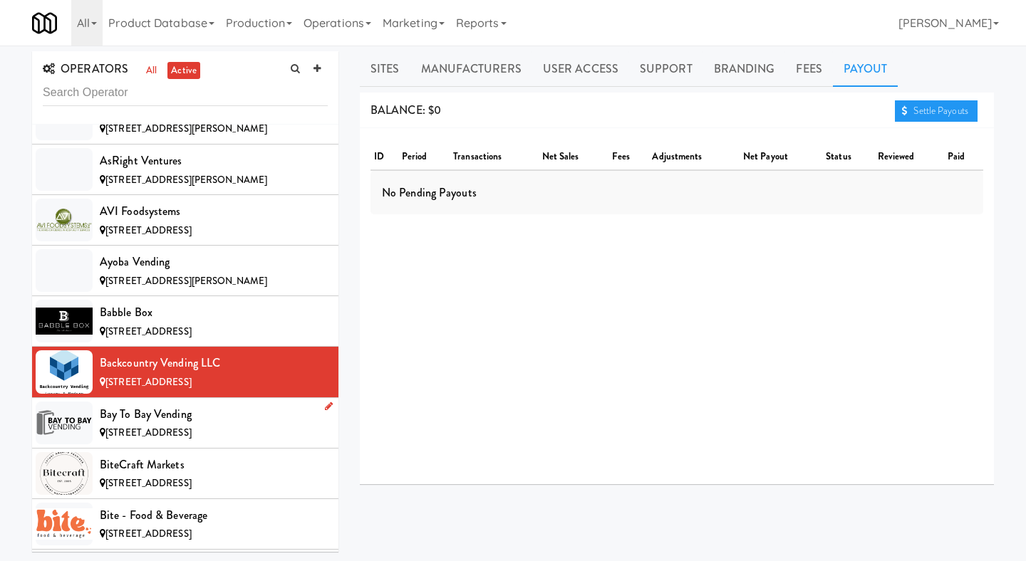
click at [192, 439] on span "[STREET_ADDRESS]" at bounding box center [148, 433] width 86 height 14
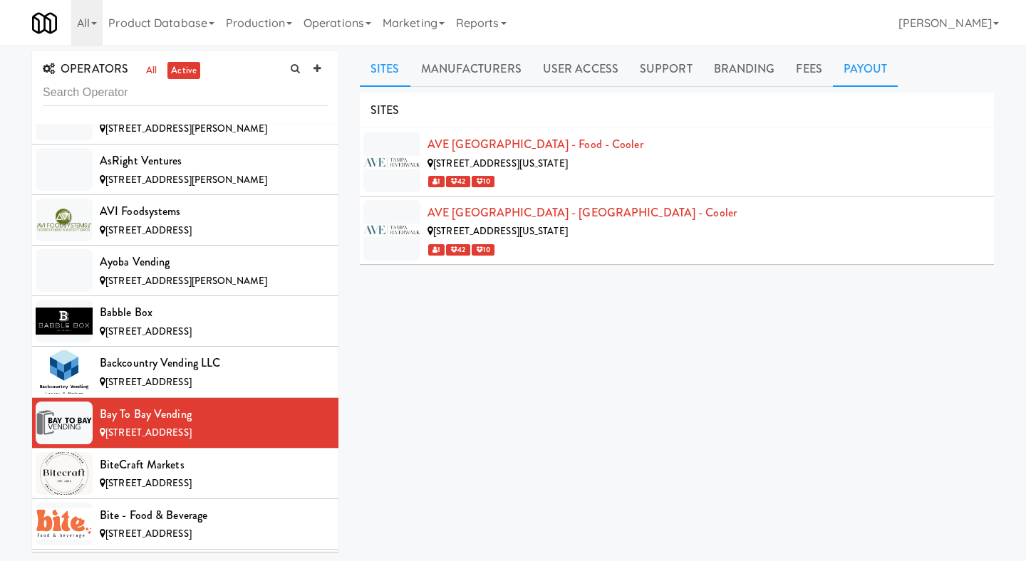
click at [871, 83] on link "Payout" at bounding box center [866, 69] width 66 height 36
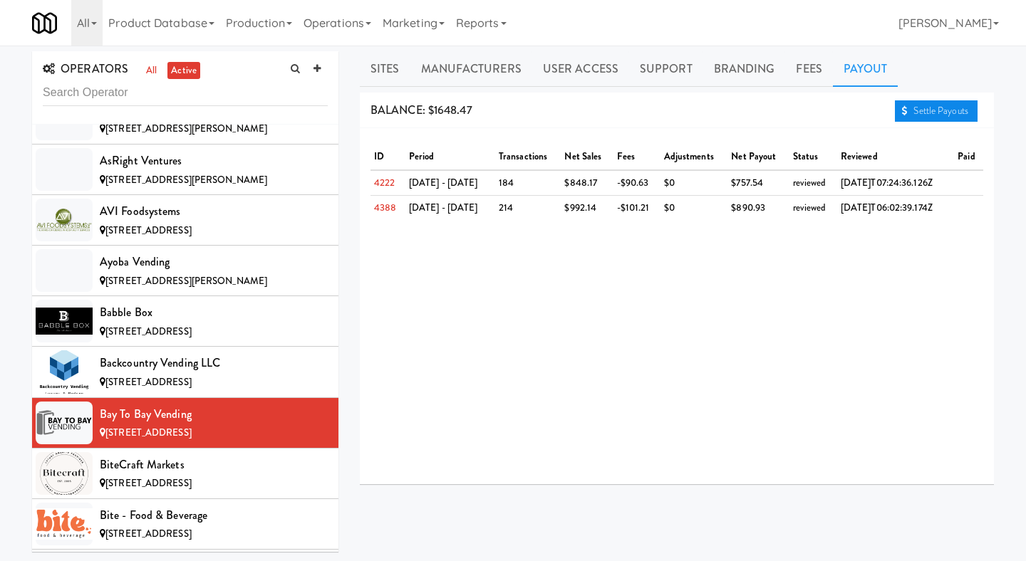
click at [903, 110] on icon at bounding box center [905, 110] width 6 height 9
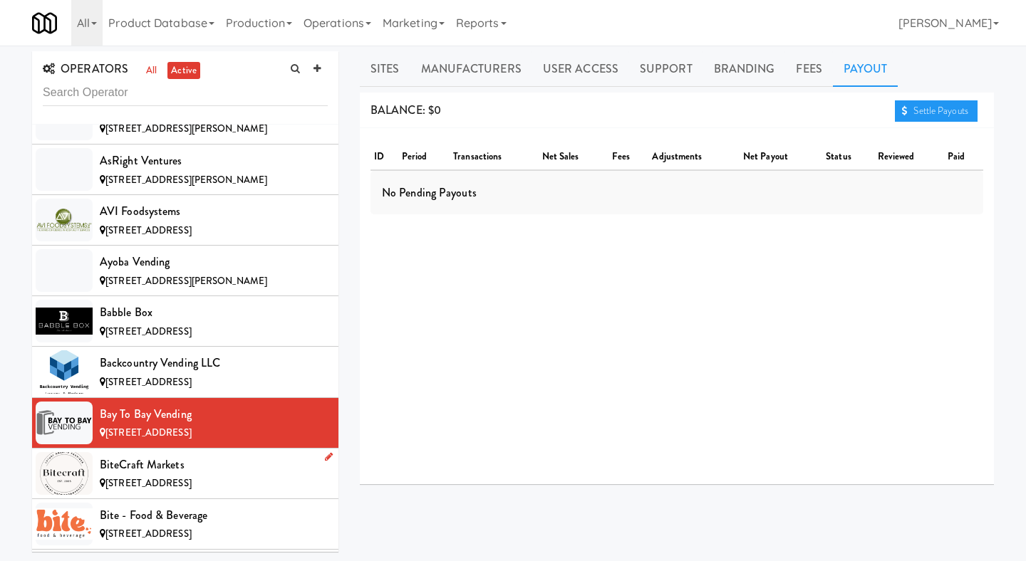
click at [209, 460] on div "BiteCraft Markets" at bounding box center [214, 465] width 228 height 21
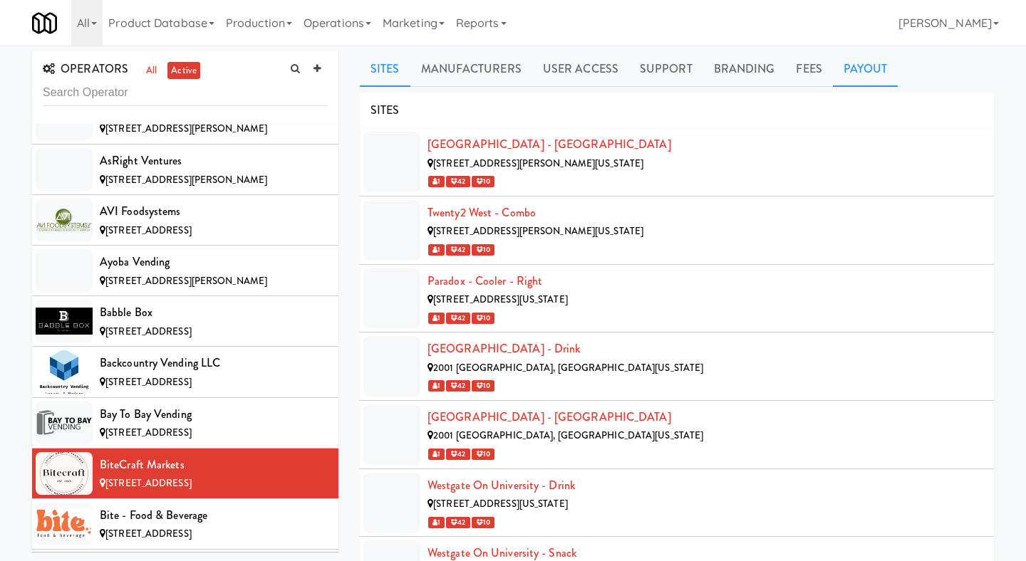
click at [866, 58] on link "Payout" at bounding box center [866, 69] width 66 height 36
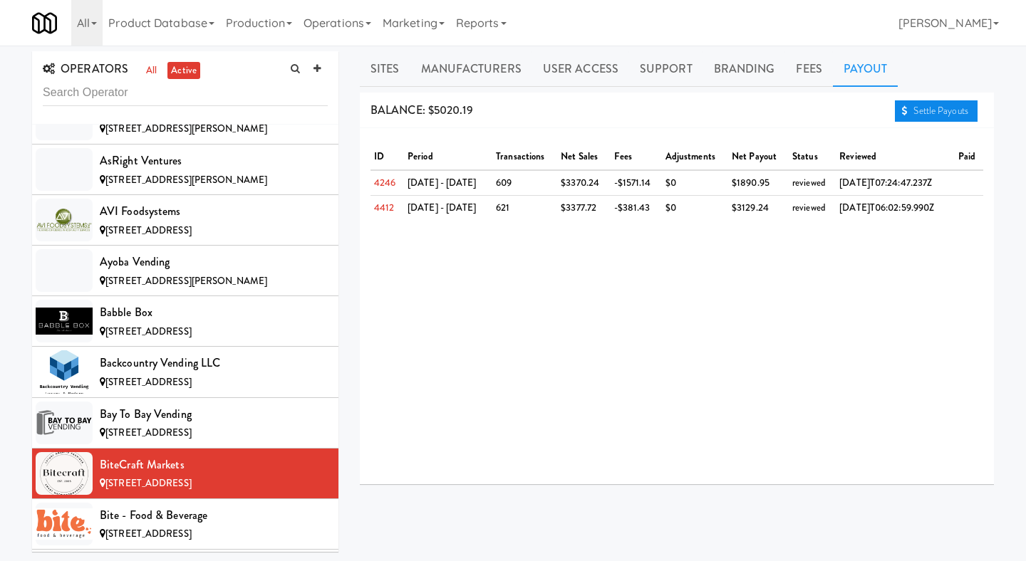
click at [903, 109] on icon at bounding box center [905, 110] width 6 height 9
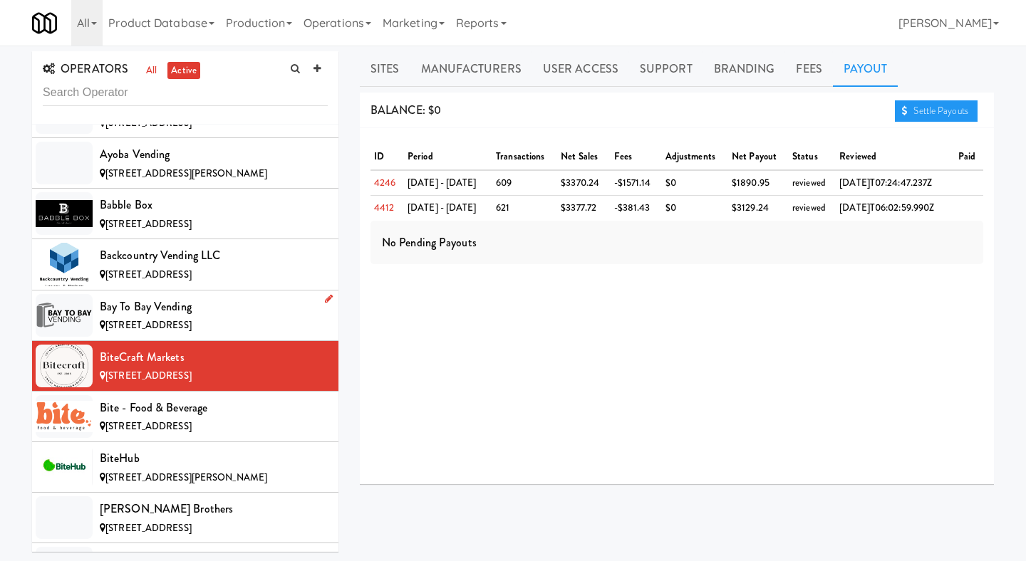
scroll to position [931, 0]
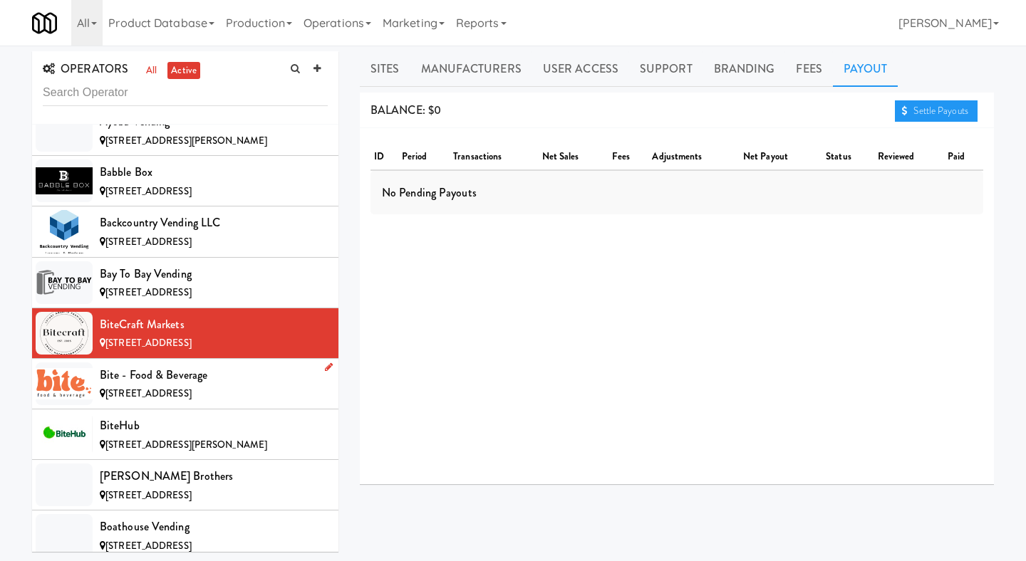
click at [251, 385] on div "Bite - Food & Beverage" at bounding box center [214, 375] width 228 height 21
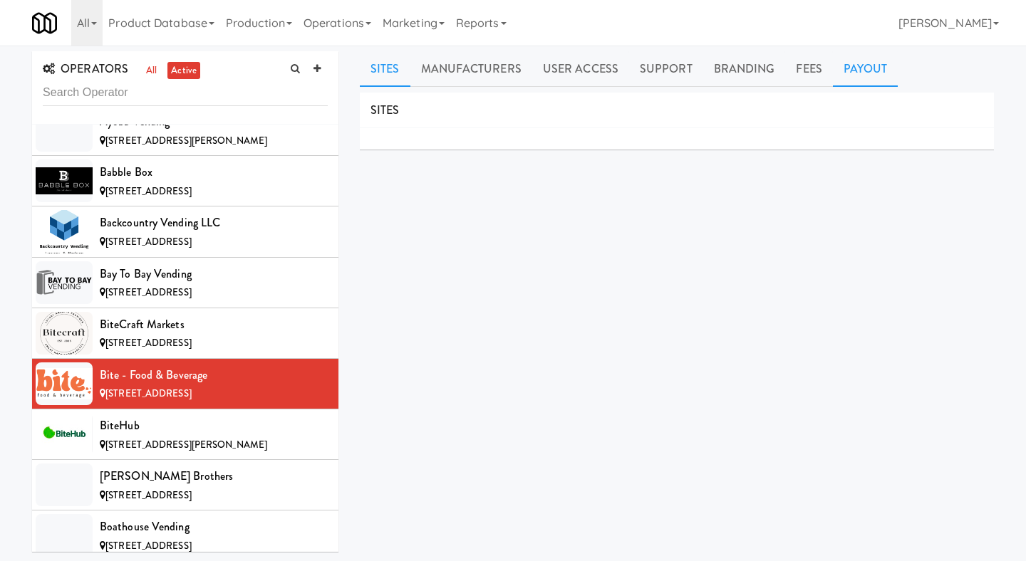
click at [868, 81] on link "Payout" at bounding box center [866, 69] width 66 height 36
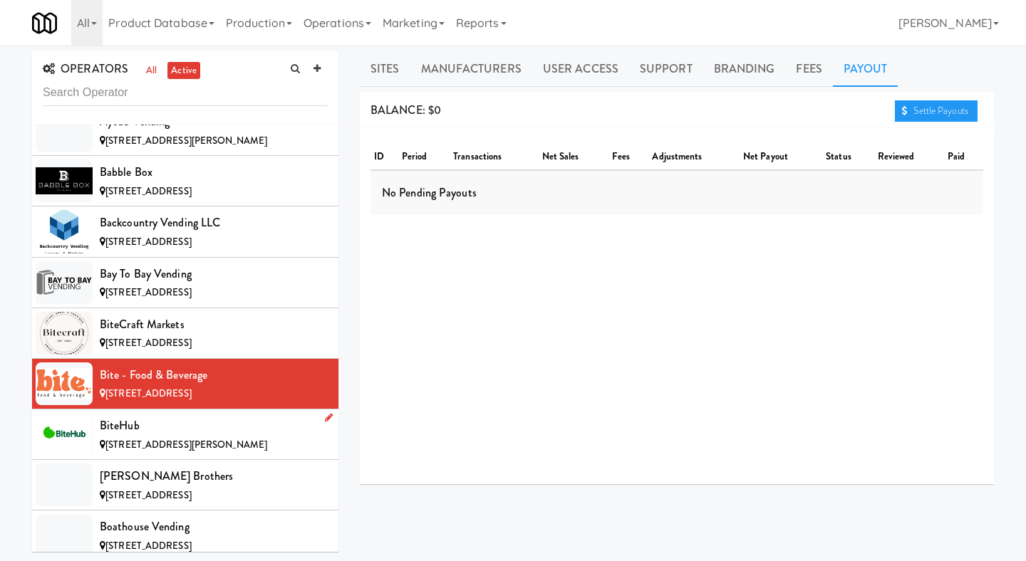
click at [159, 410] on li "BiteHub [STREET_ADDRESS][PERSON_NAME]" at bounding box center [185, 435] width 306 height 51
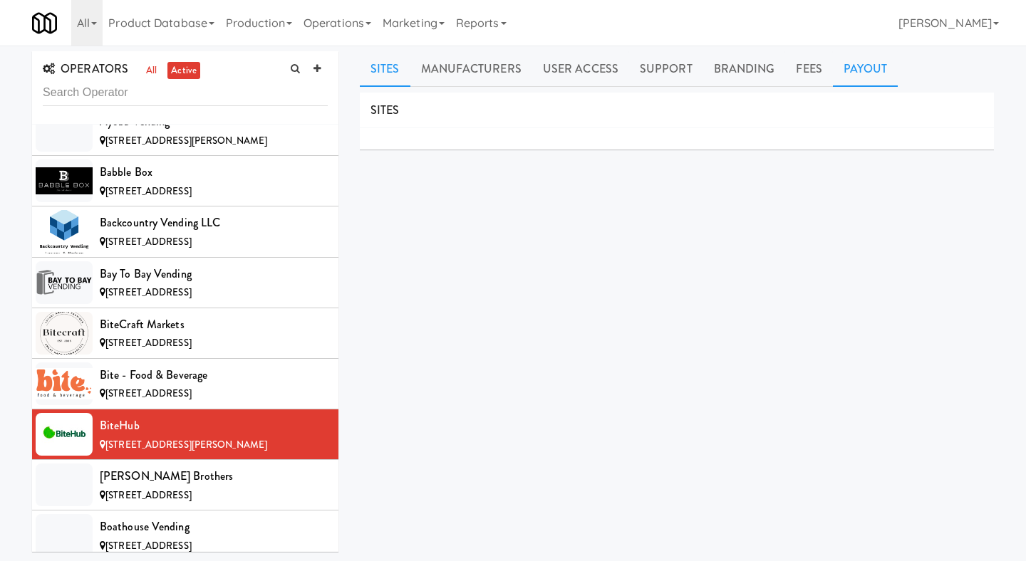
click at [862, 78] on link "Payout" at bounding box center [866, 69] width 66 height 36
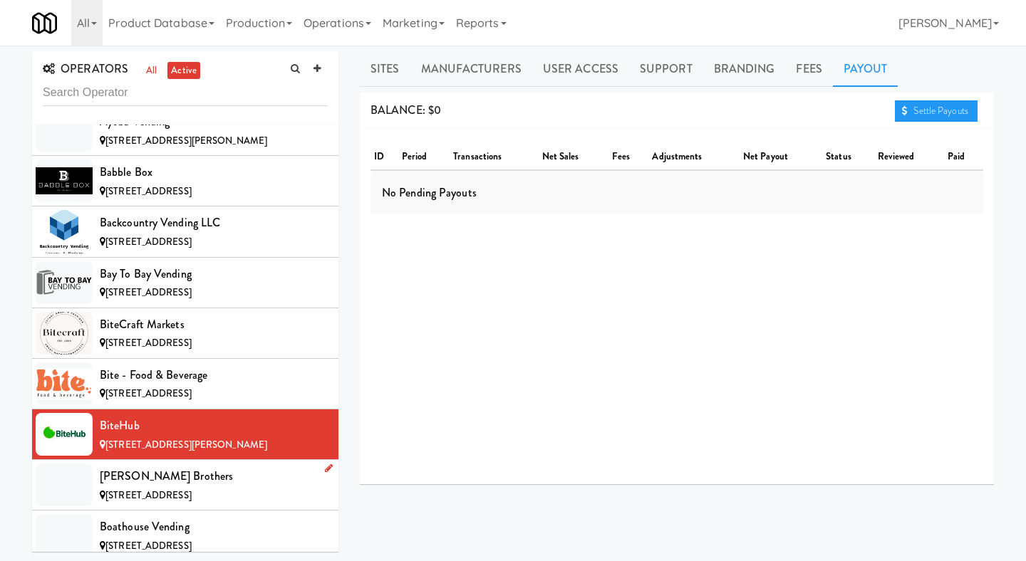
click at [206, 484] on div "[PERSON_NAME] Brothers" at bounding box center [214, 476] width 228 height 21
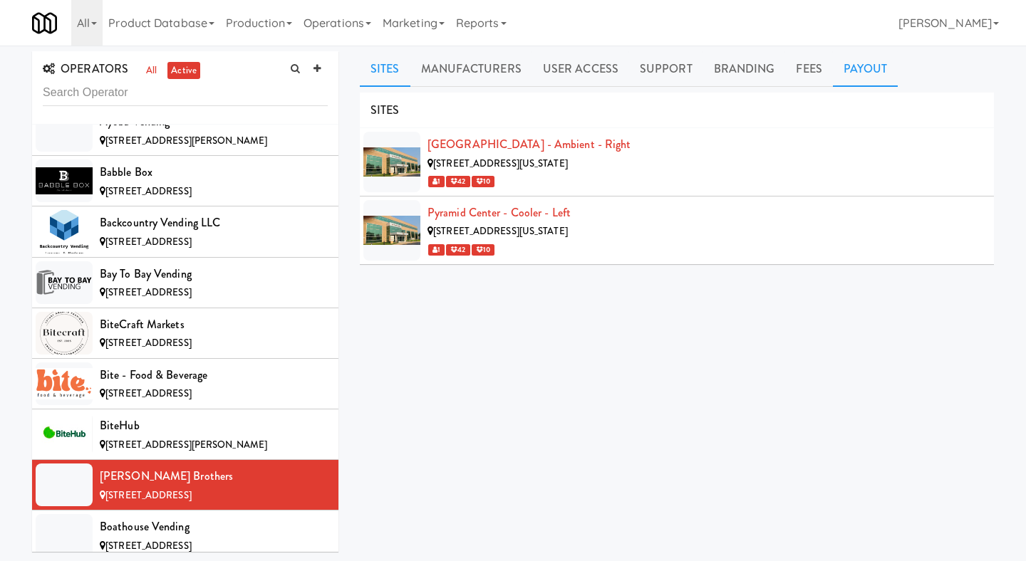
click at [854, 85] on link "Payout" at bounding box center [866, 69] width 66 height 36
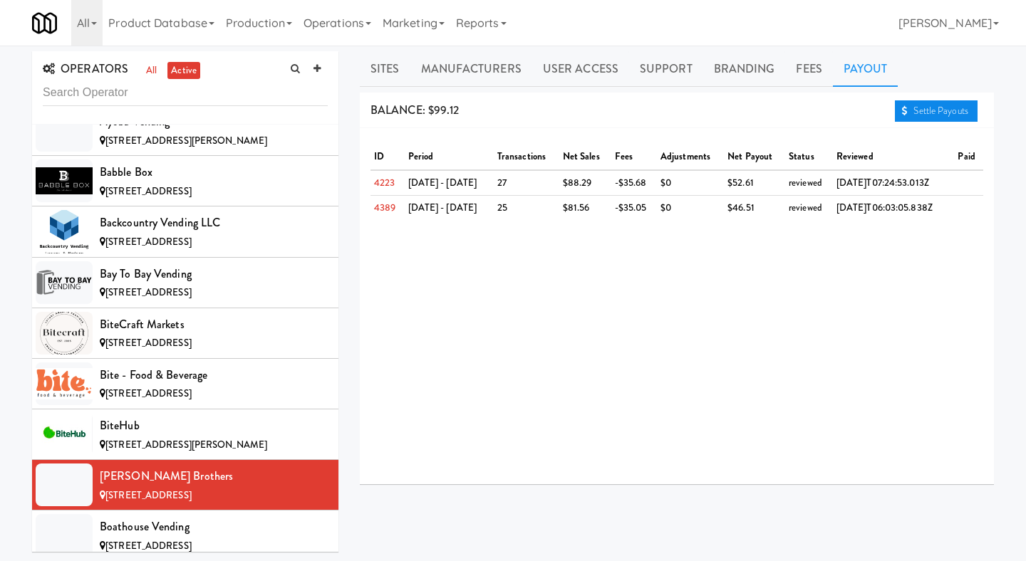
click at [925, 108] on link "Settle Payouts" at bounding box center [936, 110] width 83 height 21
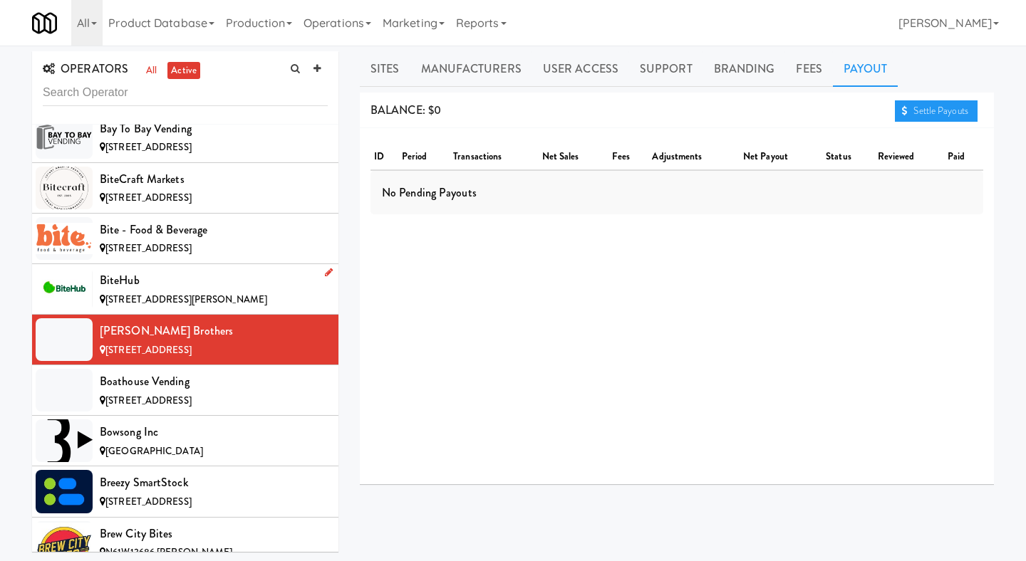
scroll to position [1110, 0]
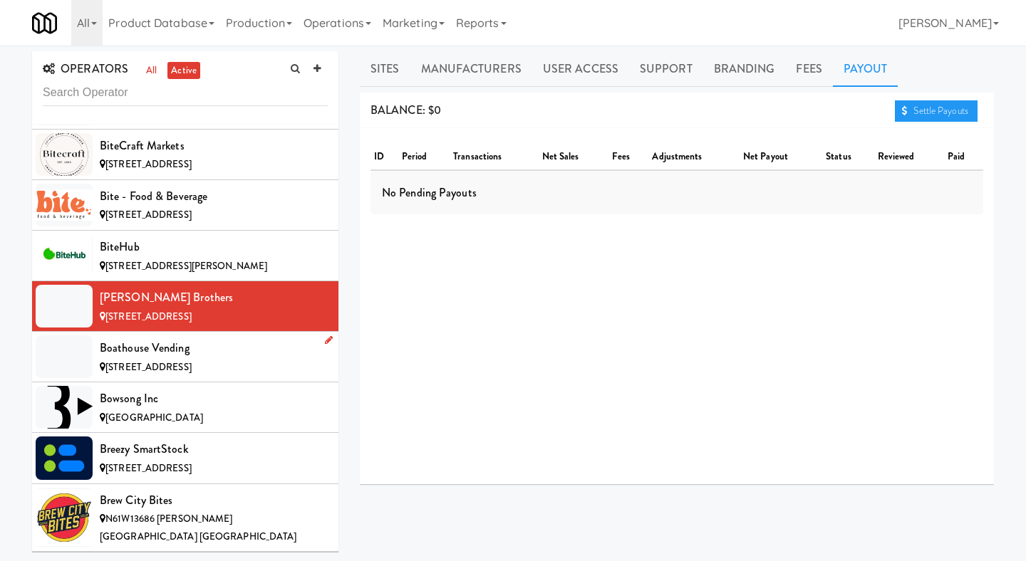
click at [240, 353] on div "Boathouse Vending" at bounding box center [214, 348] width 228 height 21
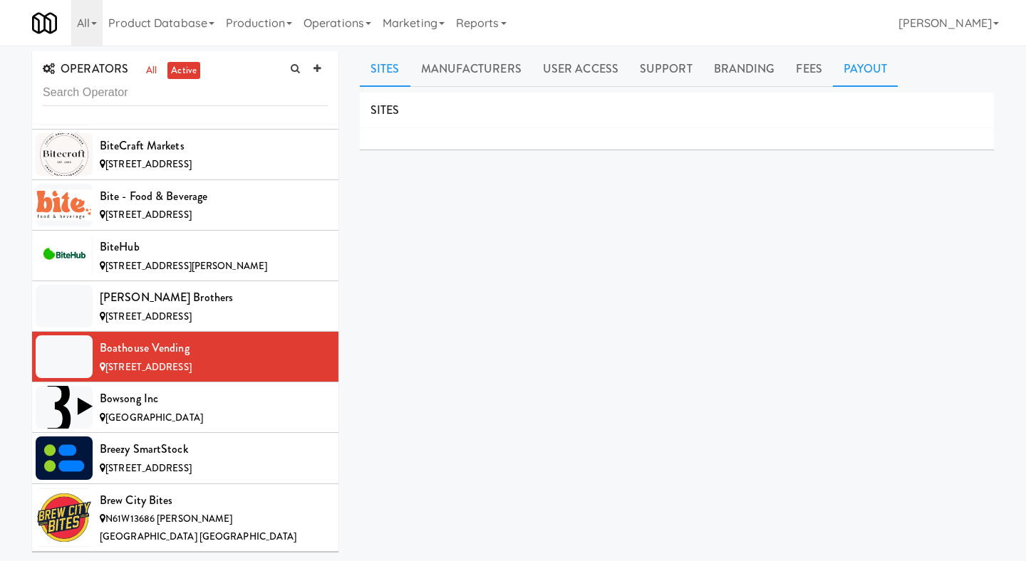
click at [861, 64] on link "Payout" at bounding box center [866, 69] width 66 height 36
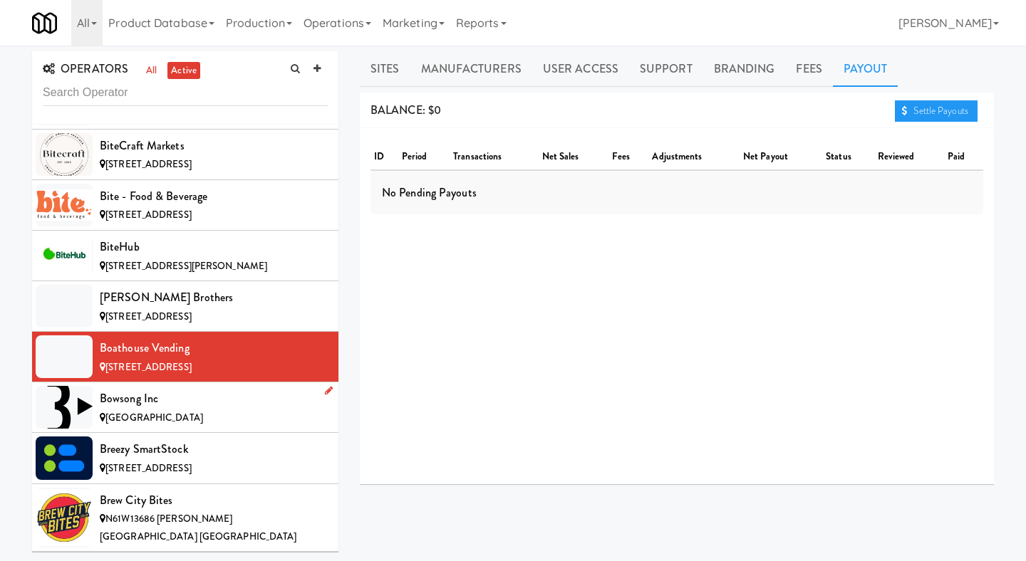
click at [179, 411] on div "[GEOGRAPHIC_DATA]" at bounding box center [214, 419] width 228 height 18
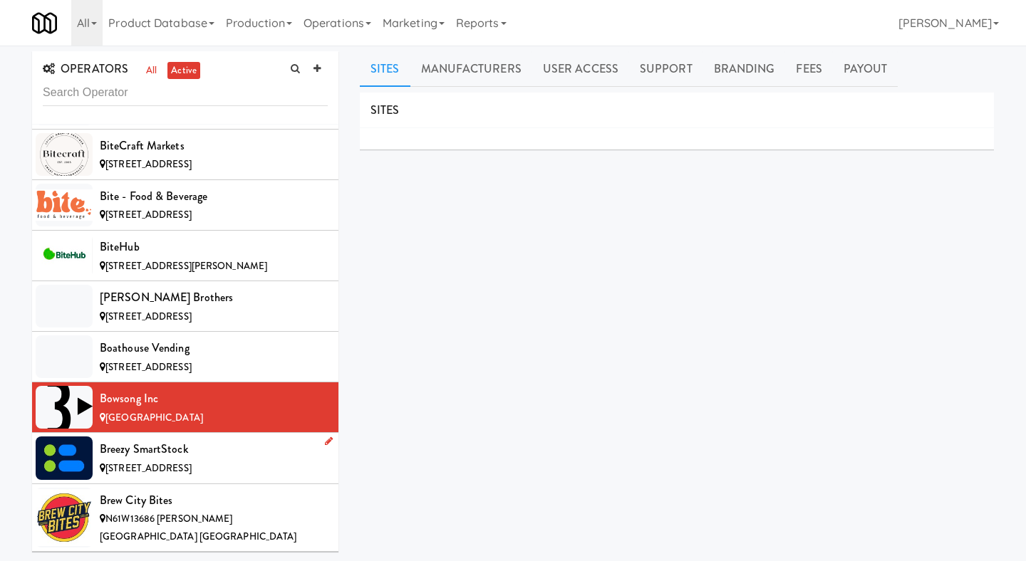
click at [142, 458] on div "Breezy SmartStock" at bounding box center [214, 449] width 228 height 21
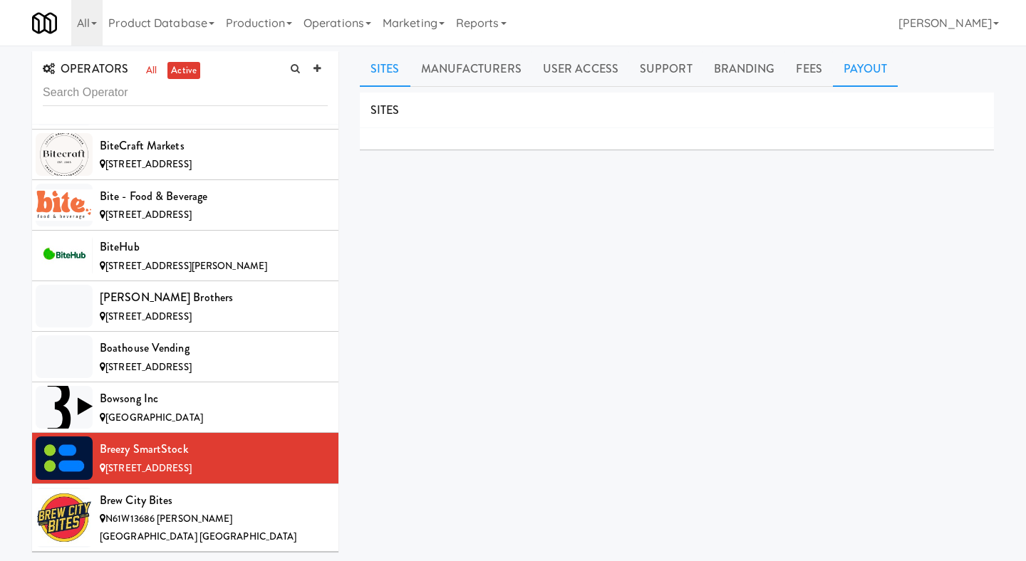
click at [846, 83] on link "Payout" at bounding box center [866, 69] width 66 height 36
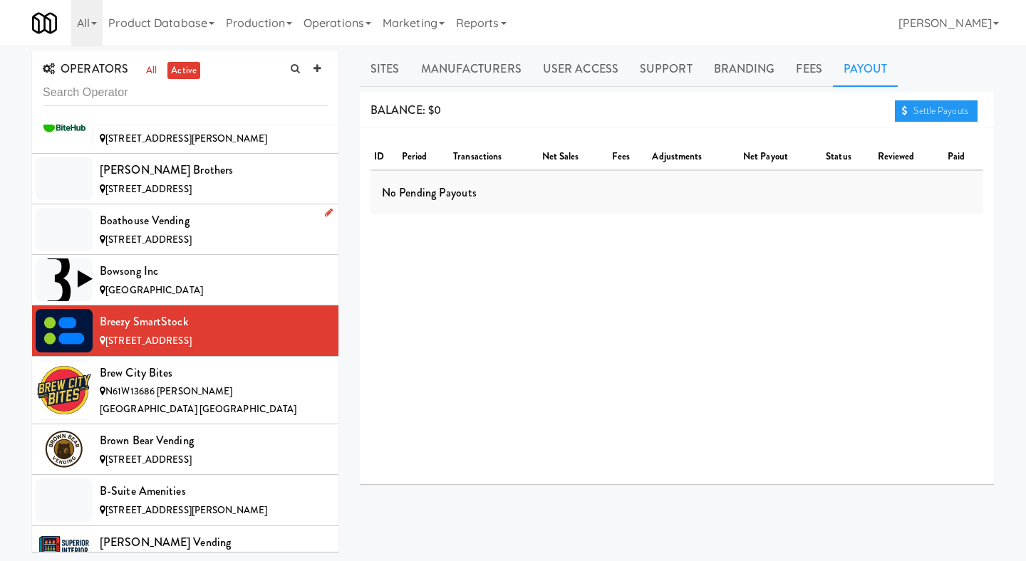
scroll to position [1312, 0]
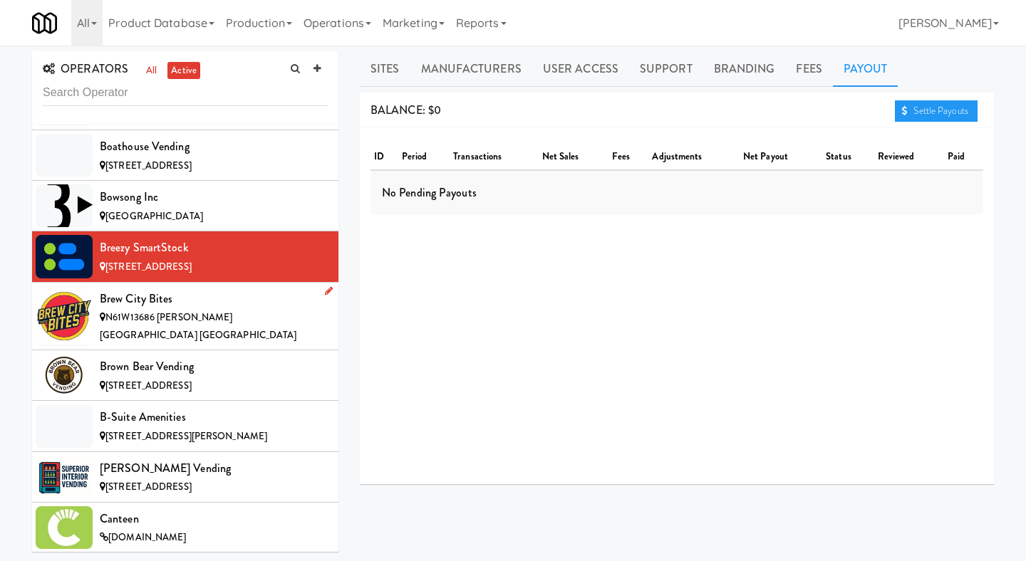
click at [249, 304] on div "Brew City Bites" at bounding box center [214, 299] width 228 height 21
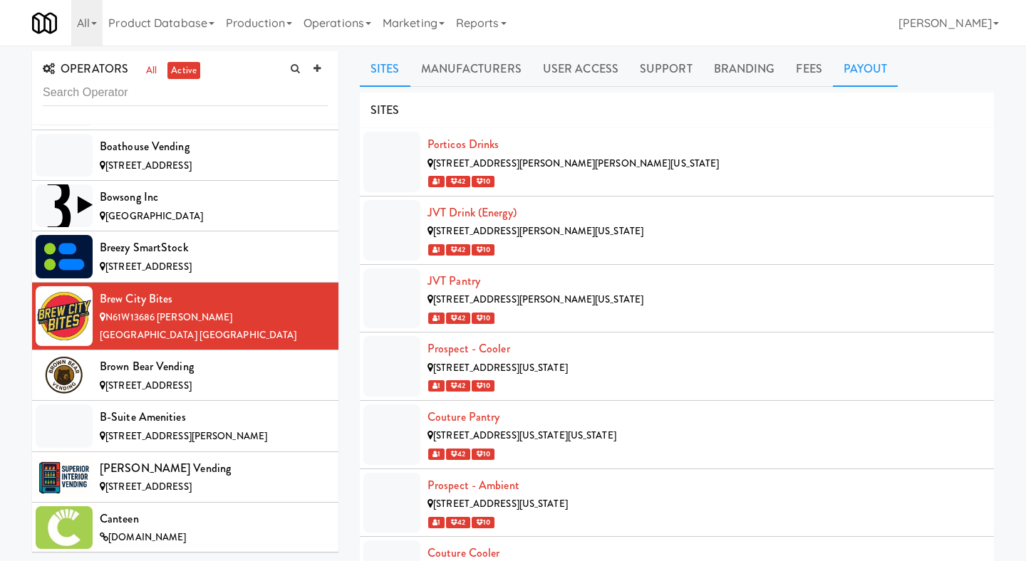
click at [880, 67] on link "Payout" at bounding box center [866, 69] width 66 height 36
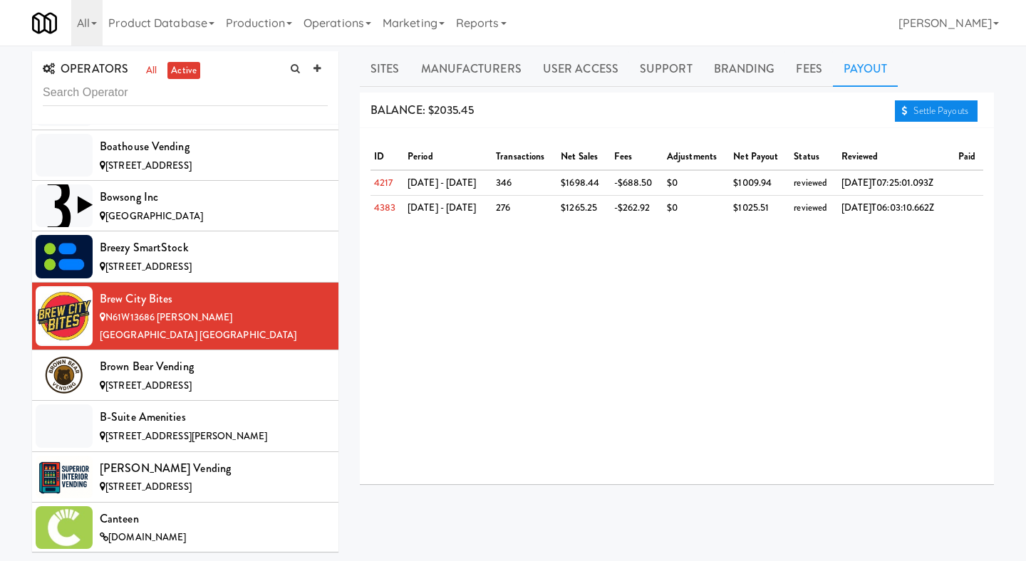
click at [916, 103] on link "Settle Payouts" at bounding box center [936, 110] width 83 height 21
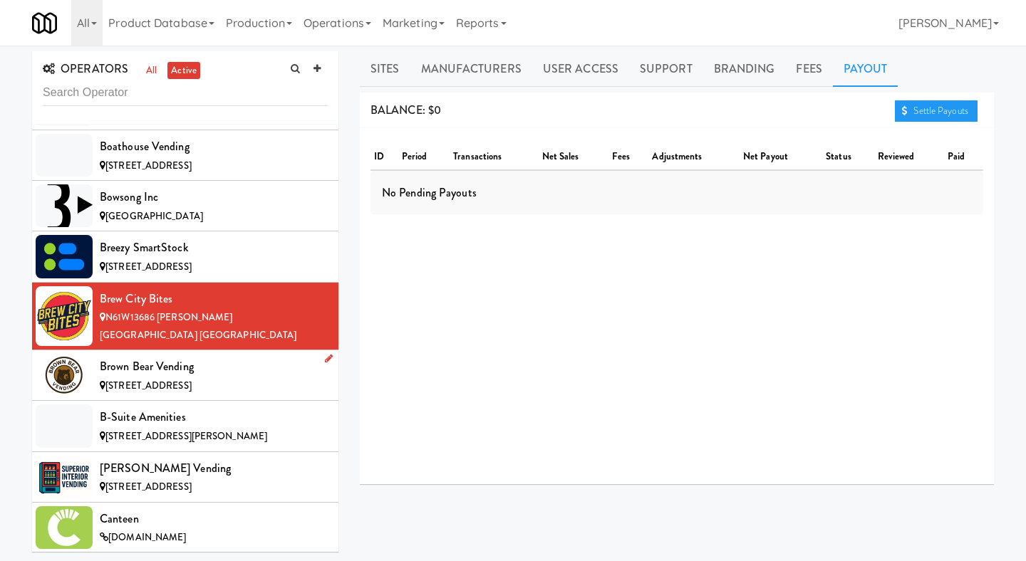
click at [252, 358] on div "Brown Bear Vending" at bounding box center [214, 366] width 228 height 21
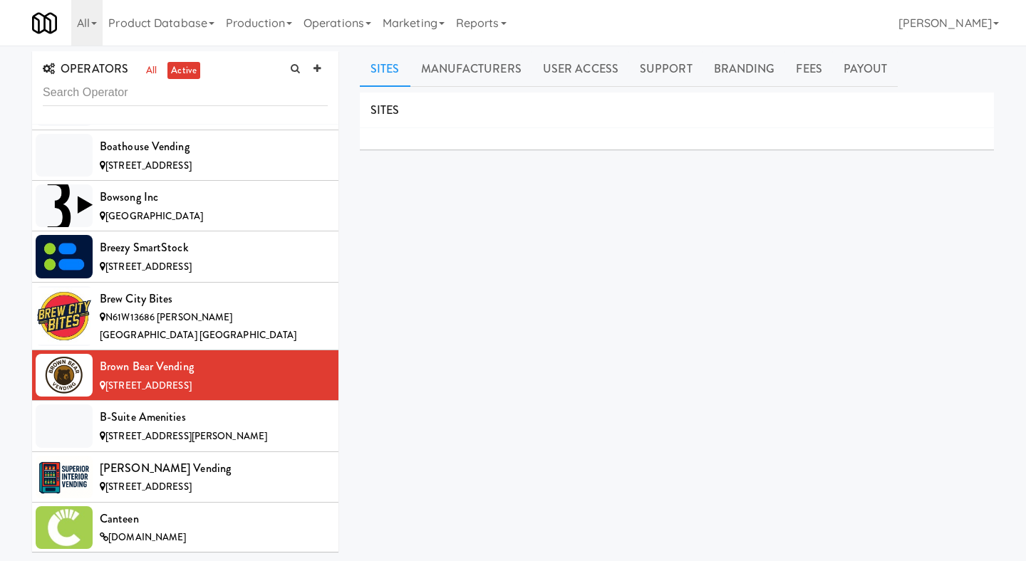
click at [898, 65] on ul "Sites Manufacturers User Access Support Branding Fees Payout" at bounding box center [677, 69] width 634 height 36
click at [849, 74] on link "Payout" at bounding box center [866, 69] width 66 height 36
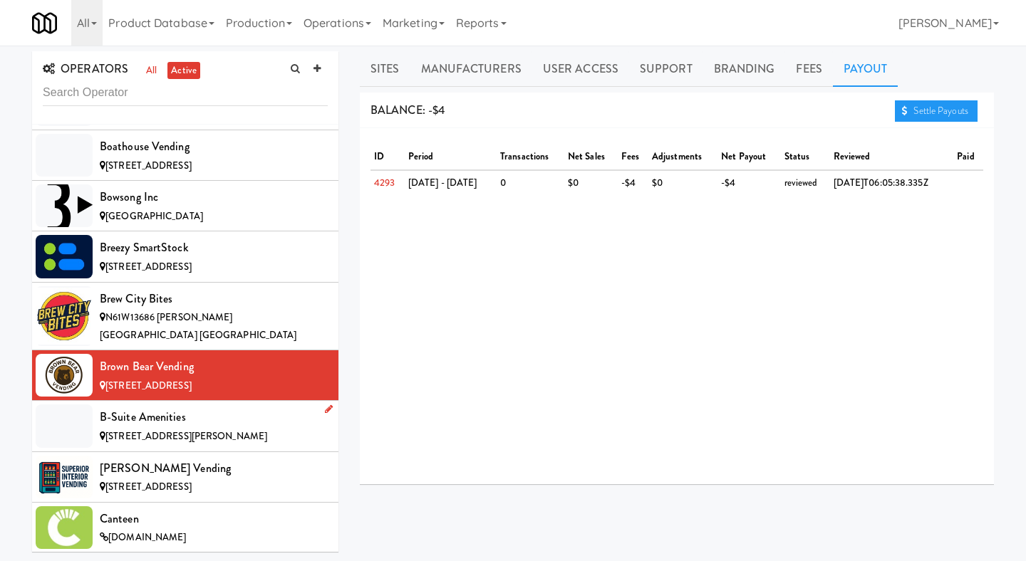
click at [216, 410] on div "B-Suite Amenities" at bounding box center [214, 417] width 228 height 21
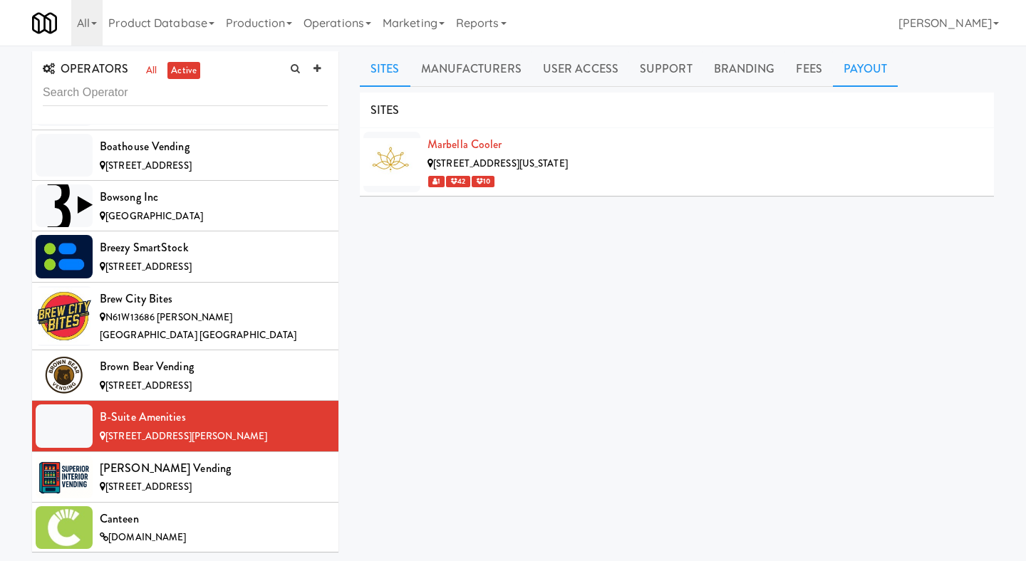
click at [848, 53] on link "Payout" at bounding box center [866, 69] width 66 height 36
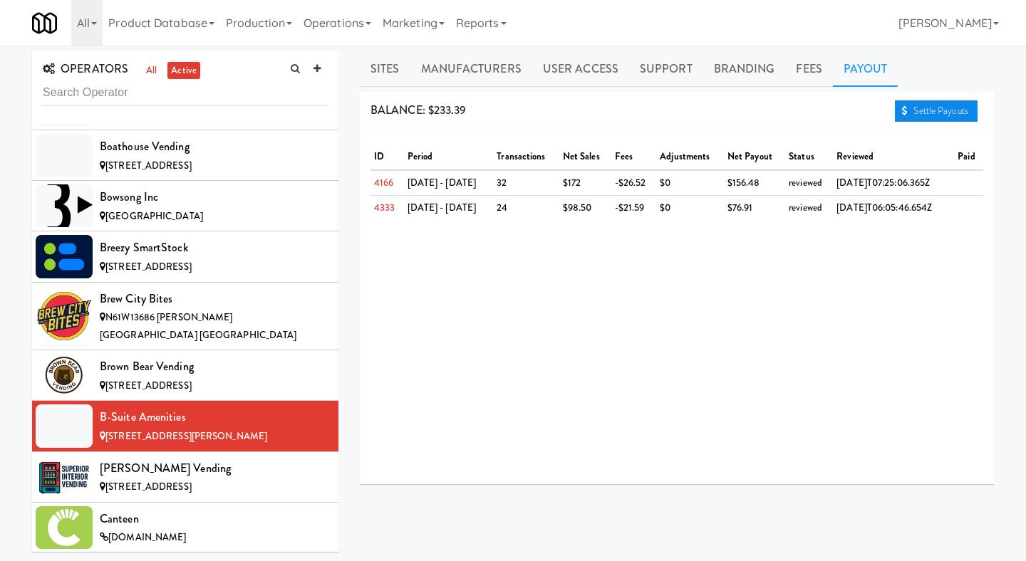
click at [908, 105] on link "Settle Payouts" at bounding box center [936, 110] width 83 height 21
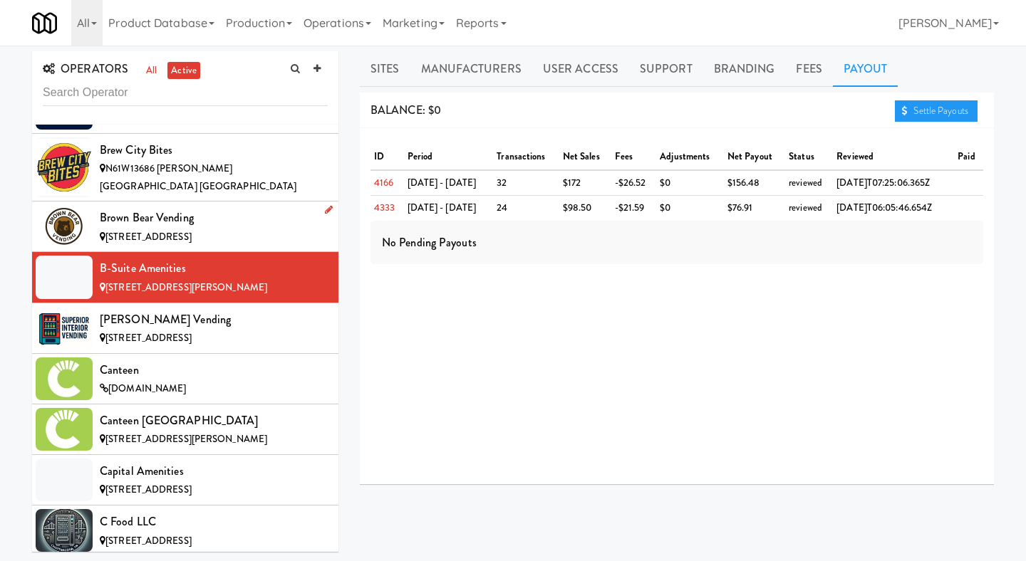
scroll to position [1516, 0]
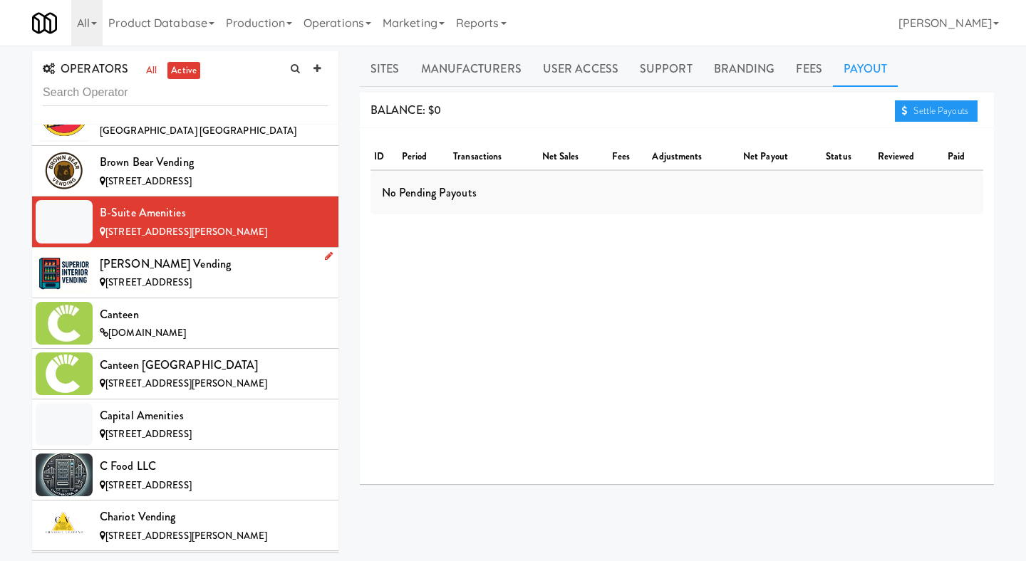
click at [227, 254] on div "[PERSON_NAME] Vending" at bounding box center [214, 264] width 228 height 21
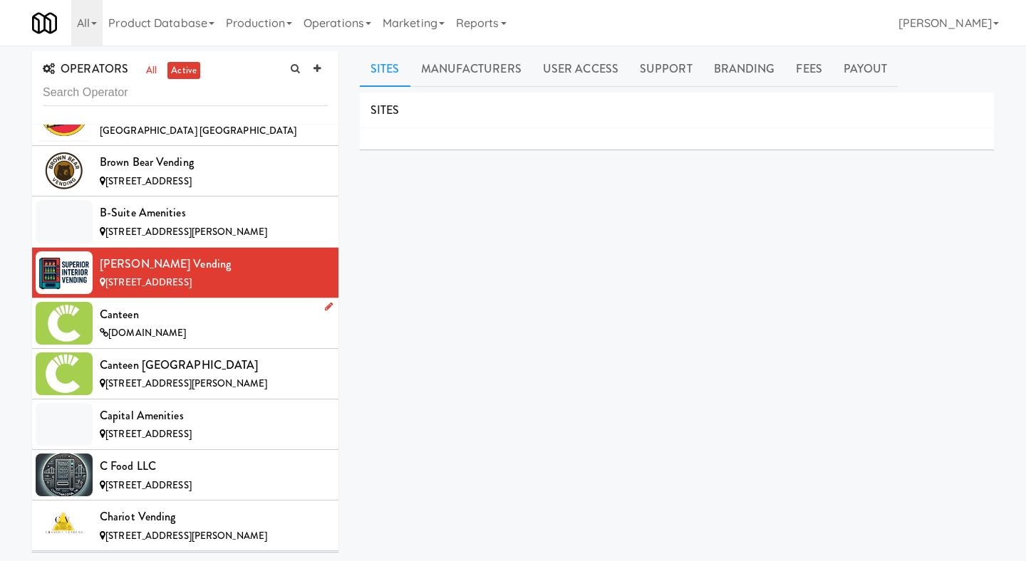
click at [260, 325] on div "[DOMAIN_NAME]" at bounding box center [214, 334] width 228 height 18
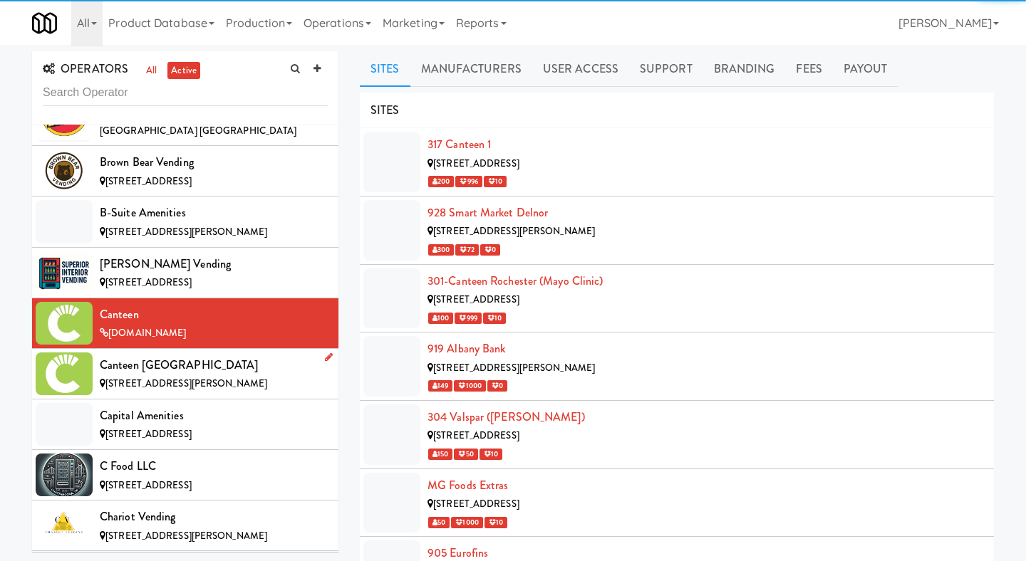
click at [237, 377] on span "[STREET_ADDRESS][PERSON_NAME]" at bounding box center [186, 384] width 162 height 14
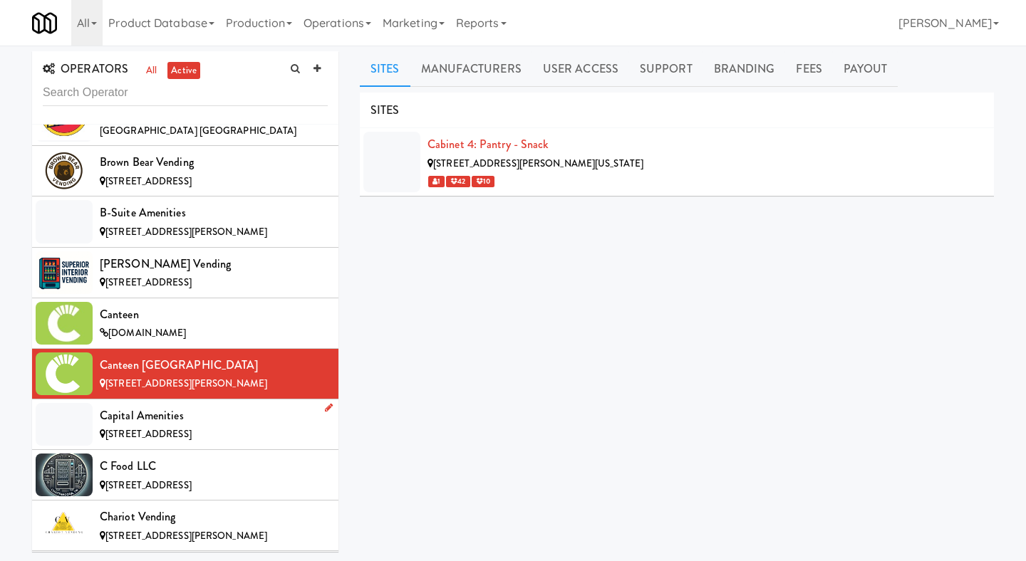
click at [229, 426] on div "[STREET_ADDRESS]" at bounding box center [214, 435] width 228 height 18
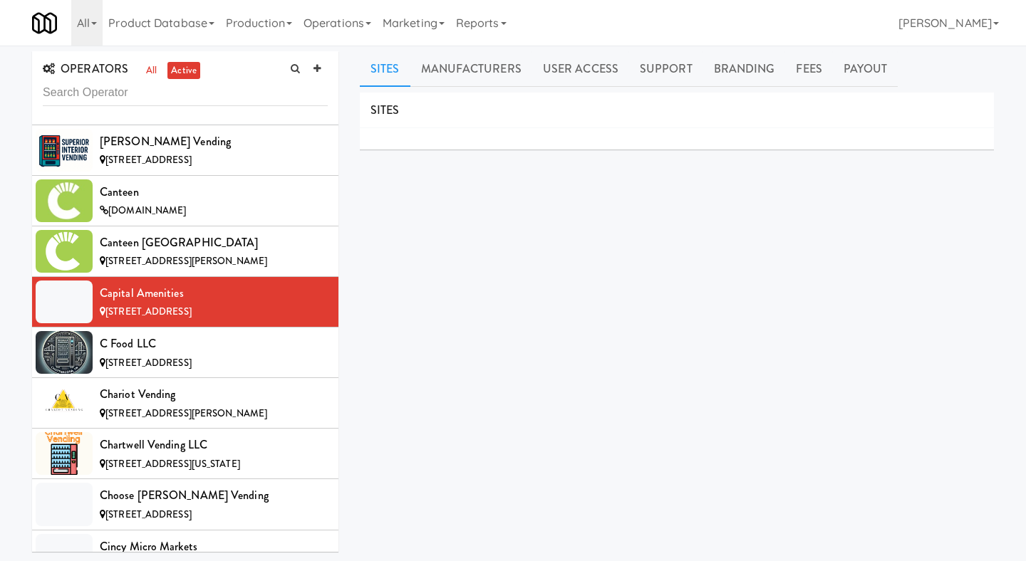
scroll to position [1654, 0]
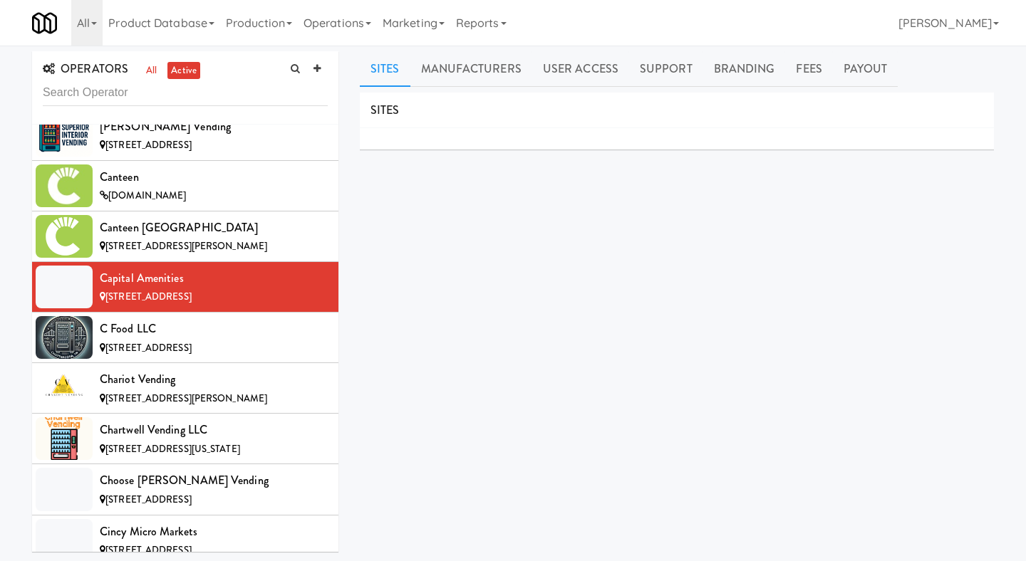
click at [892, 73] on ul "Sites Manufacturers User Access Support Branding Fees Payout" at bounding box center [677, 69] width 634 height 36
click at [872, 71] on link "Payout" at bounding box center [866, 69] width 66 height 36
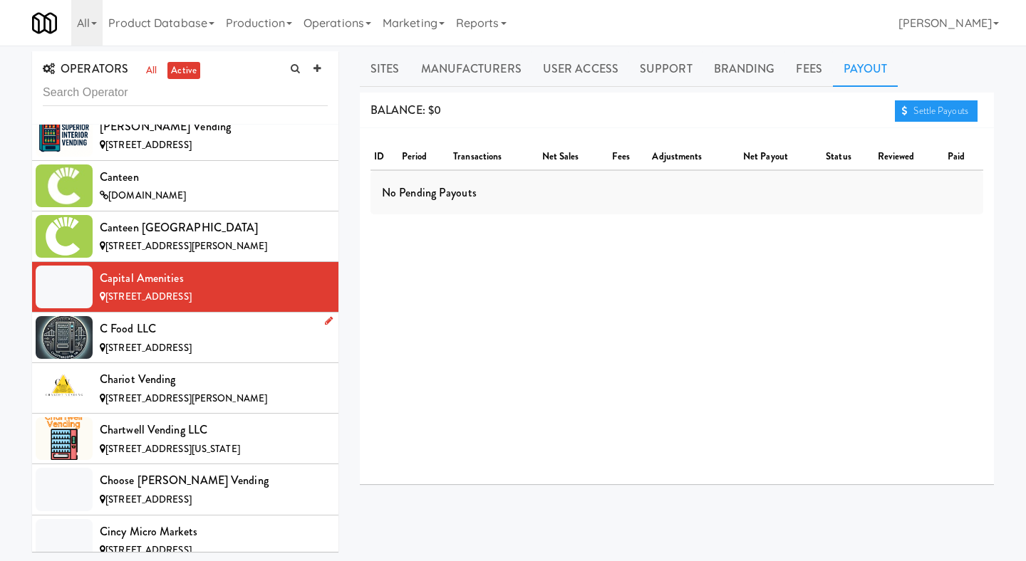
click at [248, 318] on div "C Food LLC" at bounding box center [214, 328] width 228 height 21
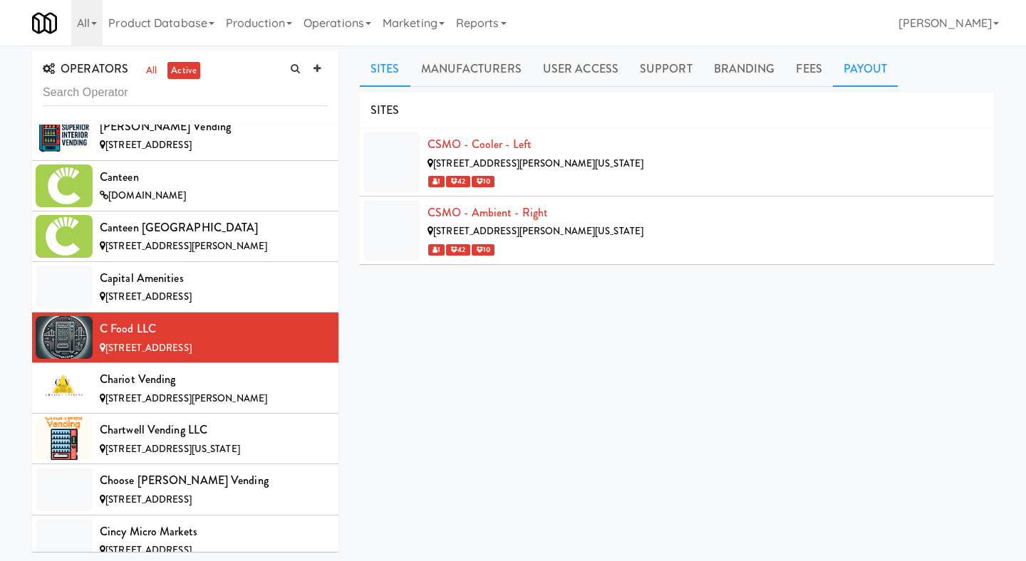
click at [846, 66] on link "Payout" at bounding box center [866, 69] width 66 height 36
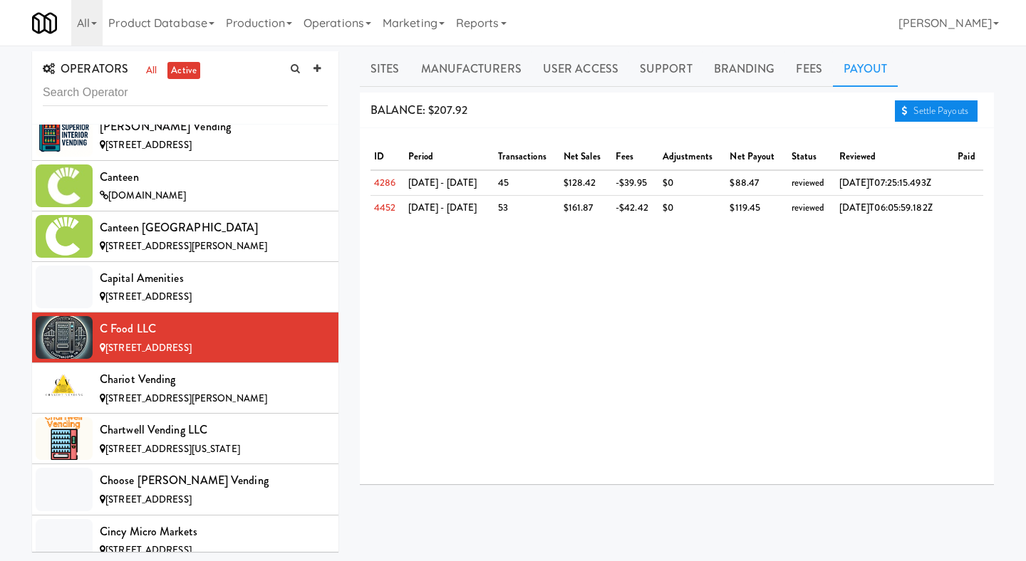
click at [905, 108] on link "Settle Payouts" at bounding box center [936, 110] width 83 height 21
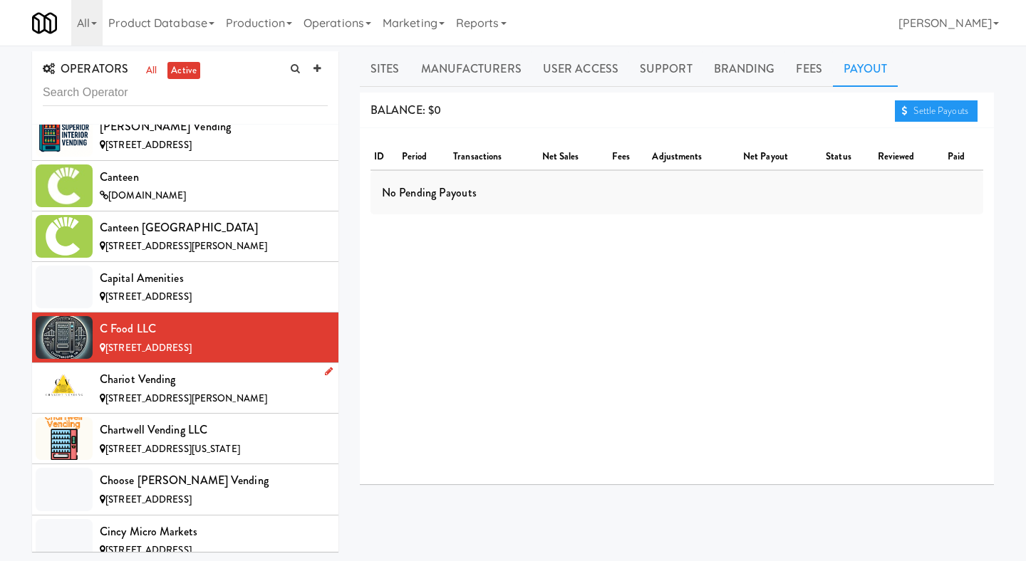
click at [235, 369] on div "Chariot Vending" at bounding box center [214, 379] width 228 height 21
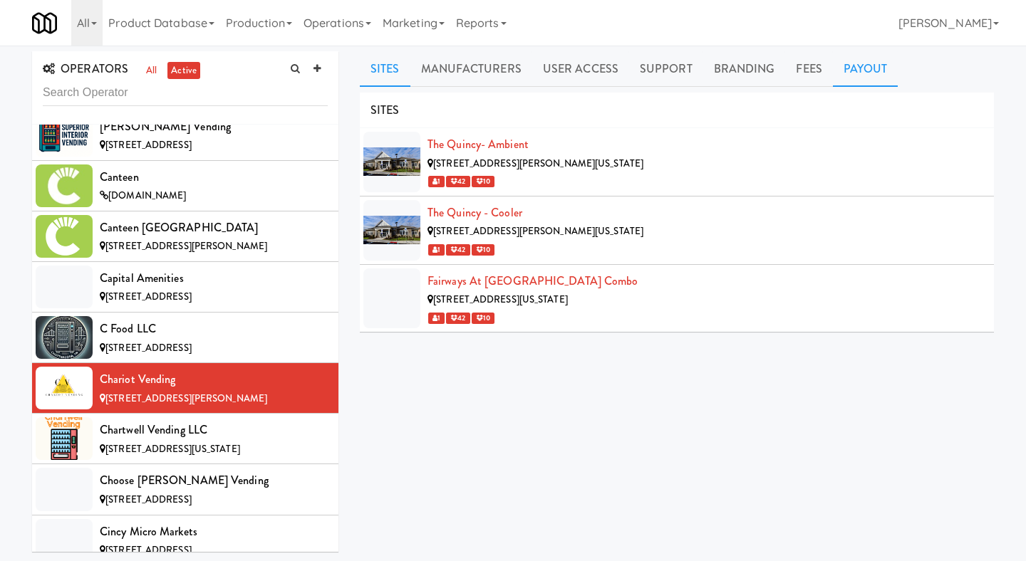
click at [869, 78] on link "Payout" at bounding box center [866, 69] width 66 height 36
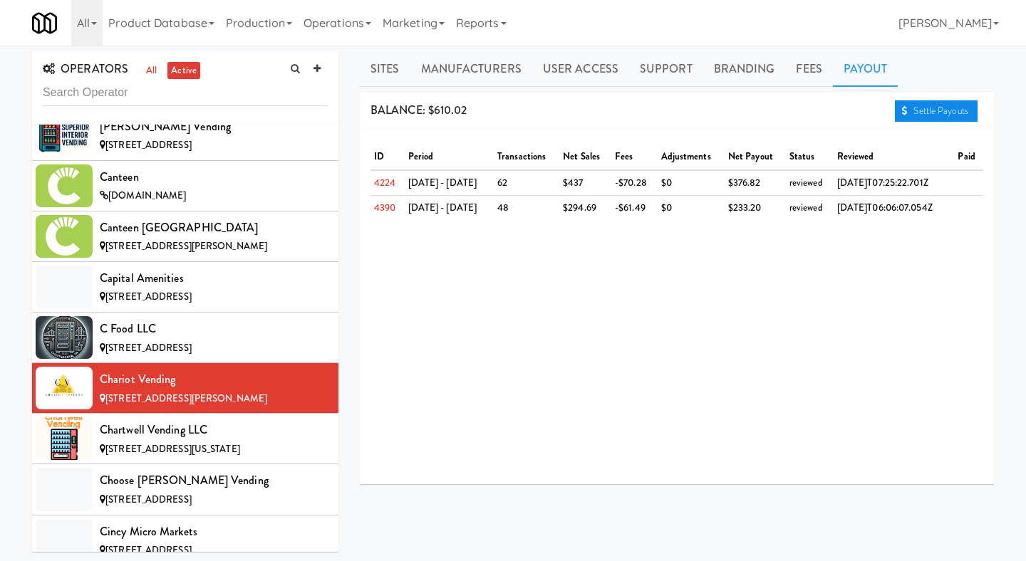
click at [918, 110] on link "Settle Payouts" at bounding box center [936, 110] width 83 height 21
click at [242, 420] on div "Chartwell Vending LLC" at bounding box center [214, 430] width 228 height 21
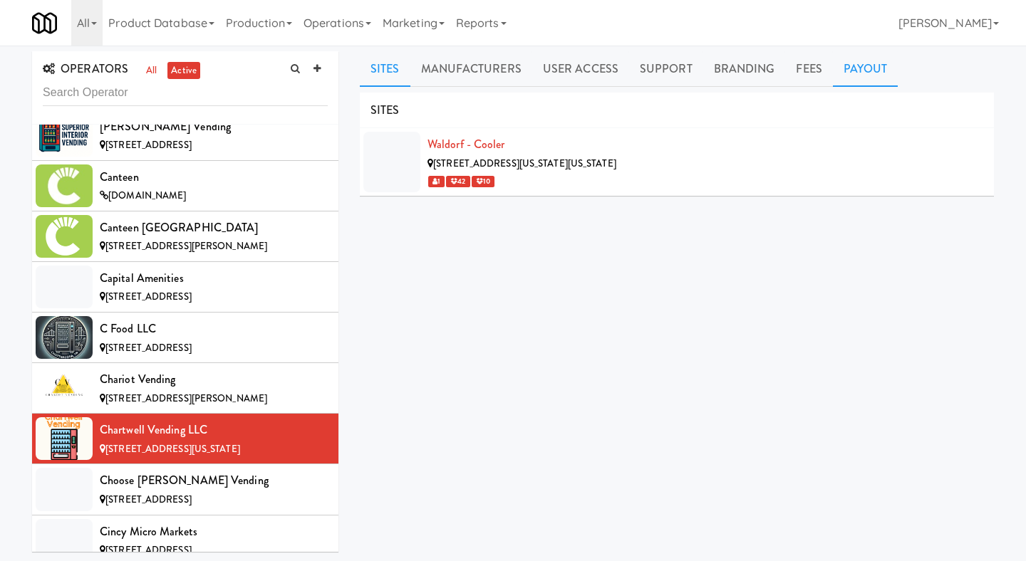
click at [848, 79] on link "Payout" at bounding box center [866, 69] width 66 height 36
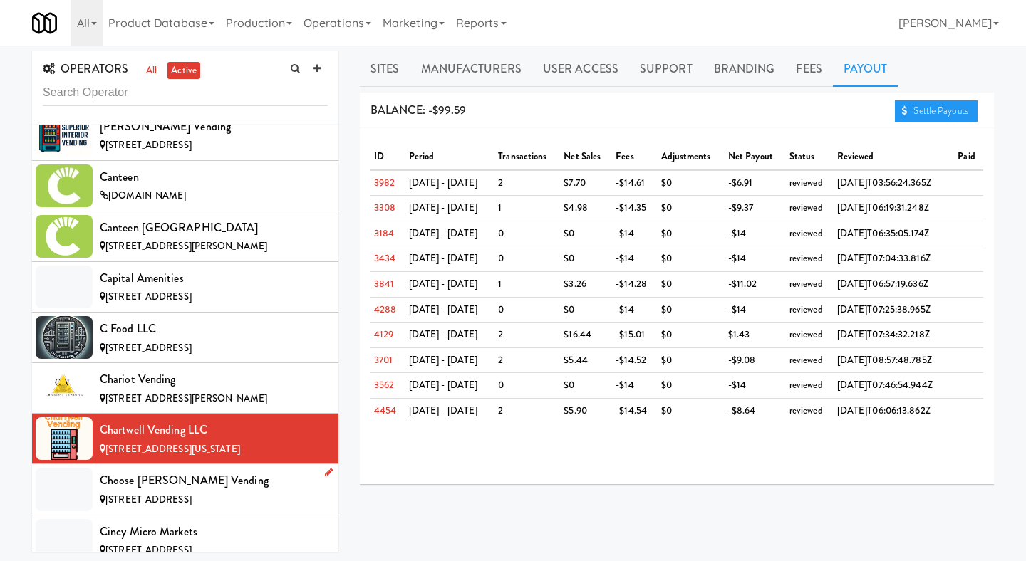
click at [205, 470] on div "Choose [PERSON_NAME] Vending" at bounding box center [214, 480] width 228 height 21
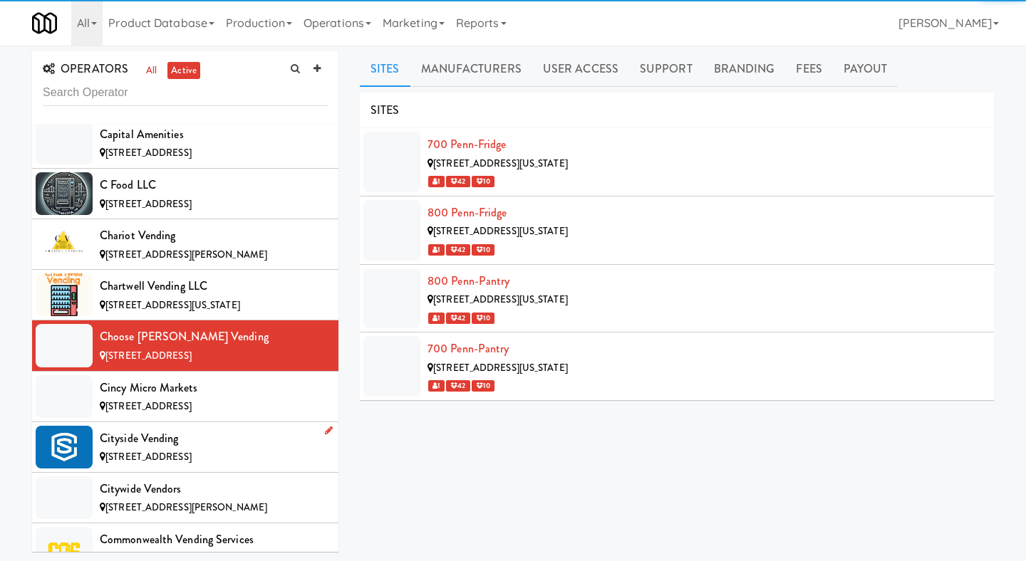
scroll to position [1819, 0]
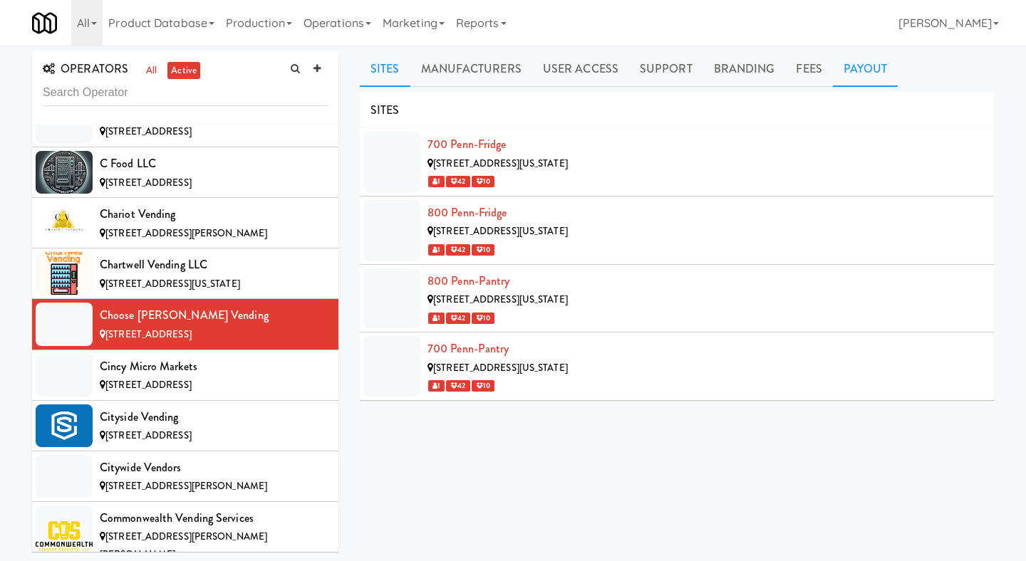
click at [886, 78] on link "Payout" at bounding box center [866, 69] width 66 height 36
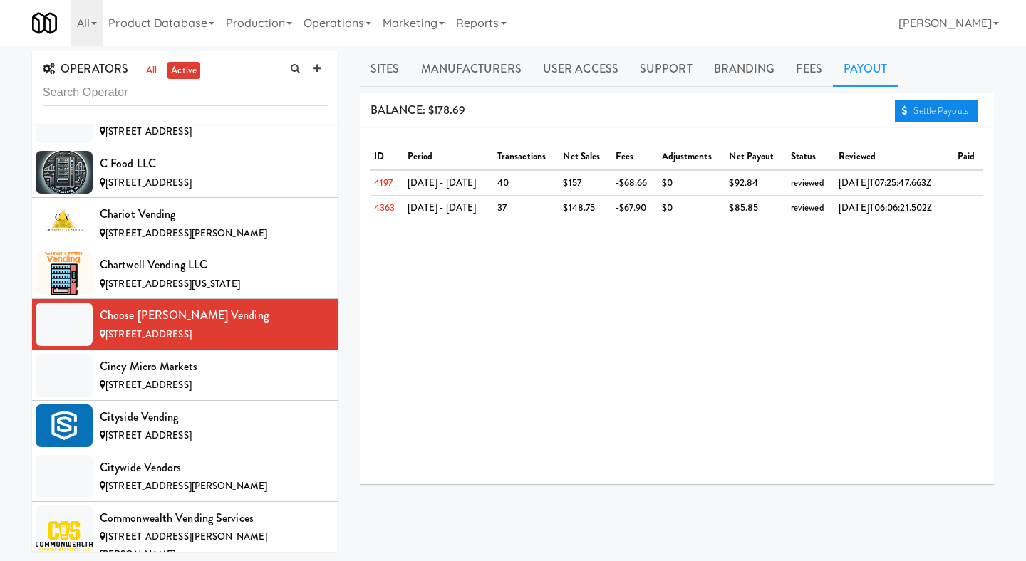
click at [909, 113] on link "Settle Payouts" at bounding box center [936, 110] width 83 height 21
click at [238, 377] on div "[STREET_ADDRESS]" at bounding box center [214, 386] width 228 height 18
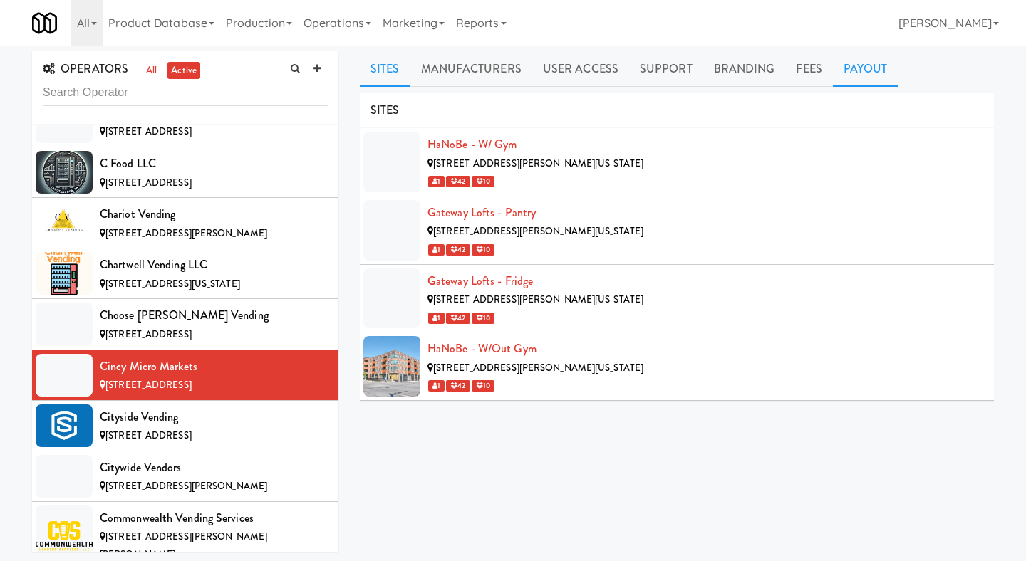
click at [868, 73] on link "Payout" at bounding box center [866, 69] width 66 height 36
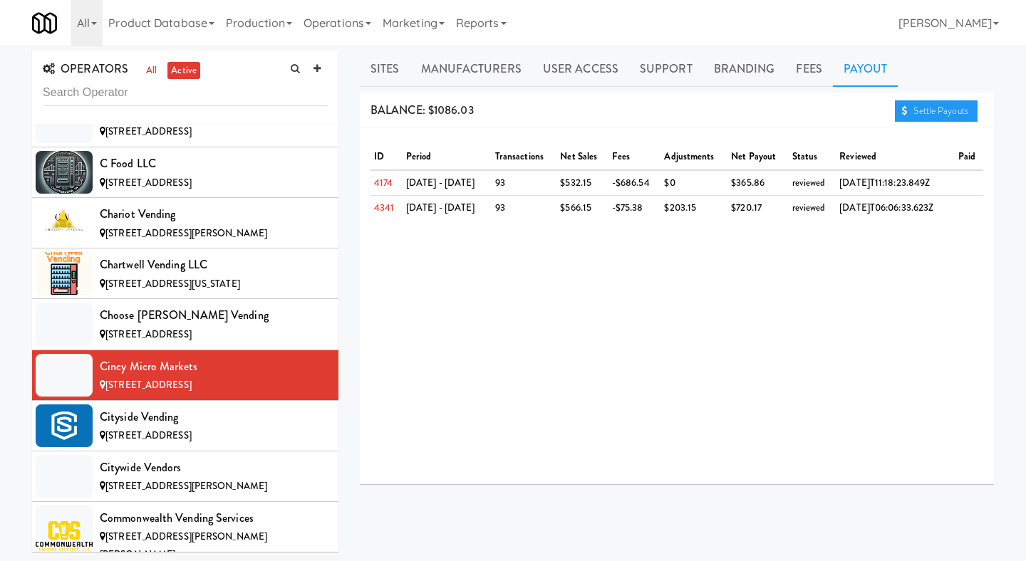
click at [938, 128] on div "BALANCE: $1086.03 Settle Payouts" at bounding box center [677, 111] width 634 height 36
click at [945, 111] on link "Settle Payouts" at bounding box center [936, 110] width 83 height 21
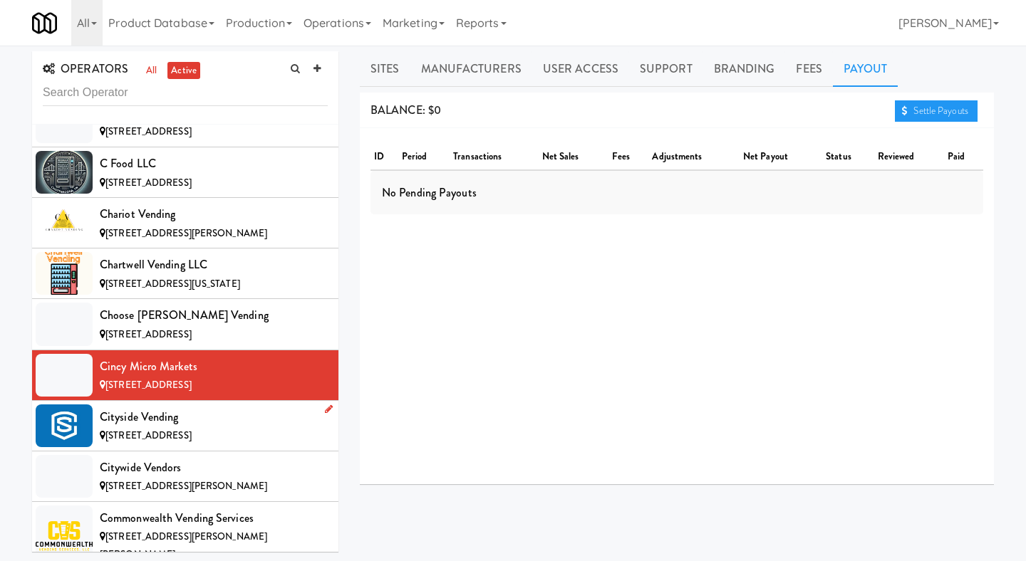
click at [237, 427] on div "[STREET_ADDRESS]" at bounding box center [214, 436] width 228 height 18
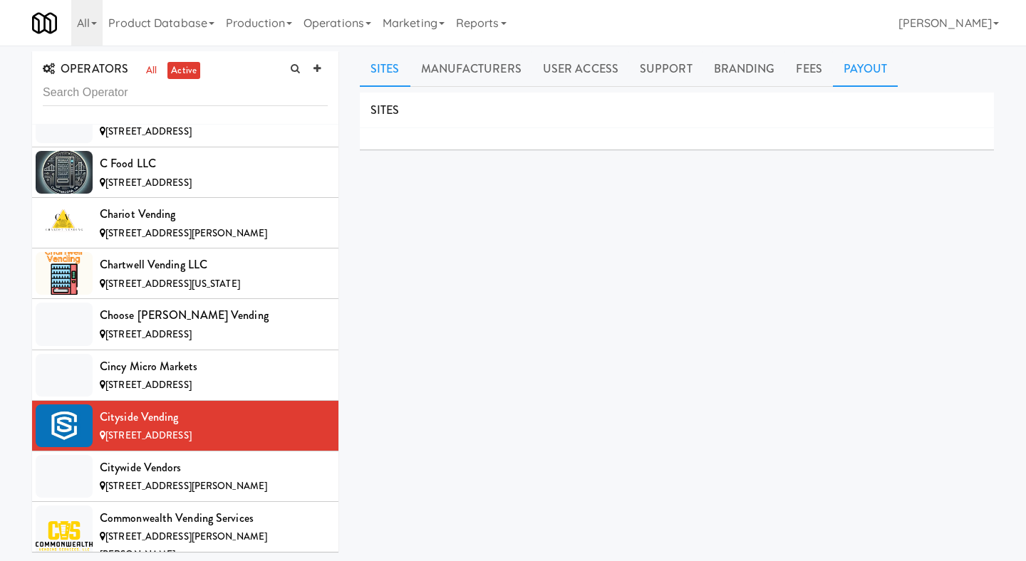
click at [862, 75] on link "Payout" at bounding box center [866, 69] width 66 height 36
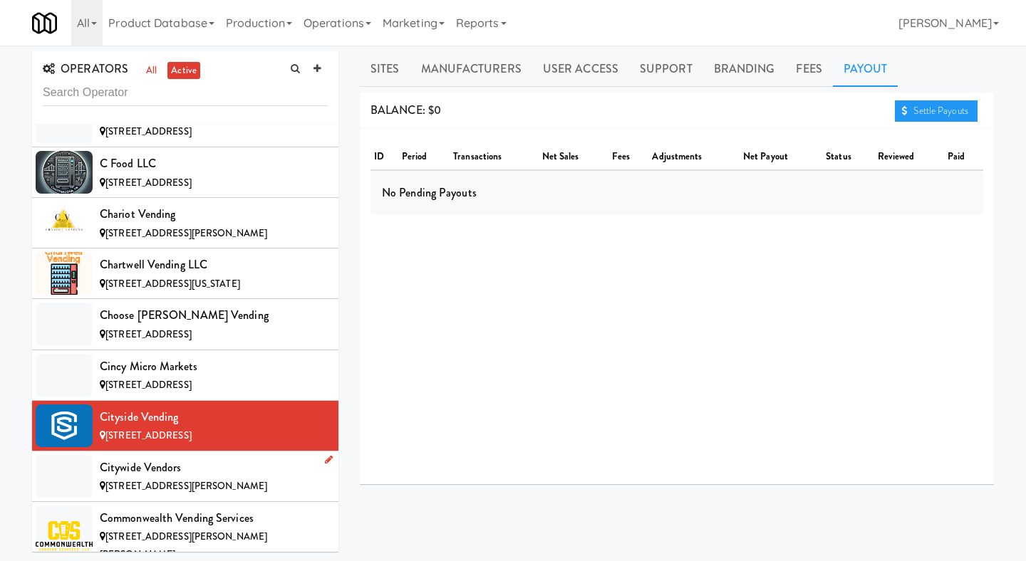
click at [229, 461] on div "Citywide Vendors" at bounding box center [214, 467] width 228 height 21
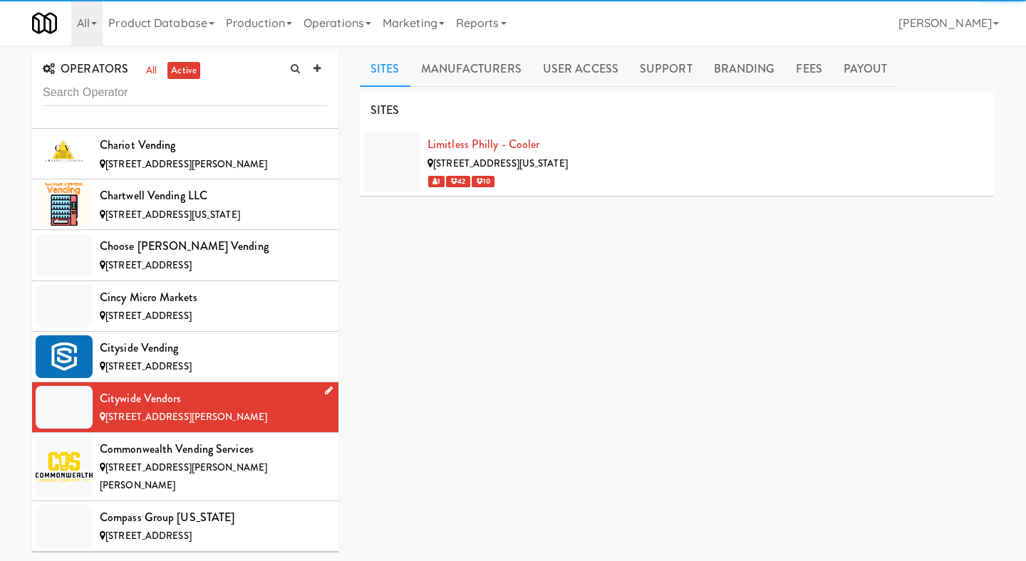
scroll to position [1936, 0]
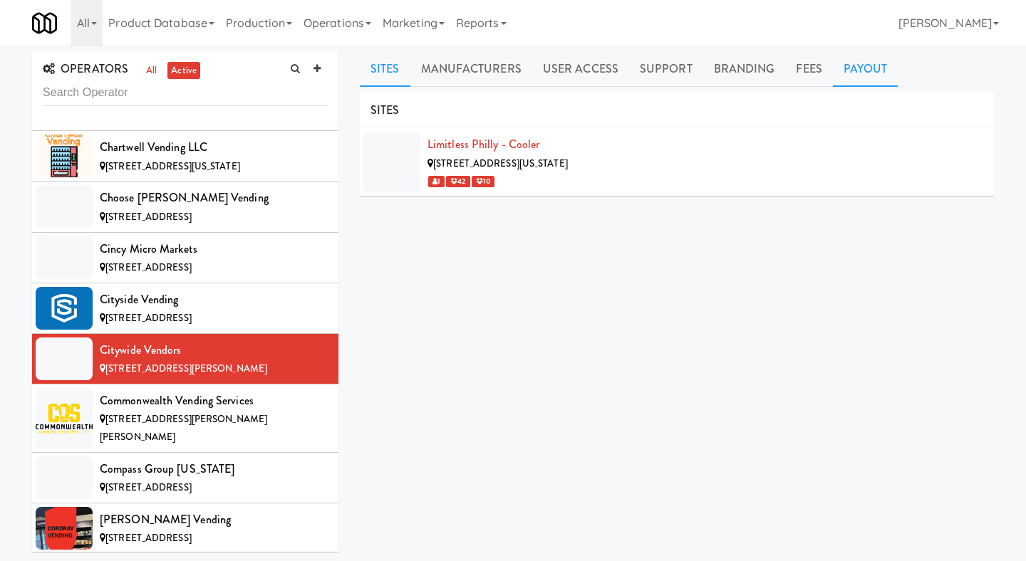
click at [870, 71] on link "Payout" at bounding box center [866, 69] width 66 height 36
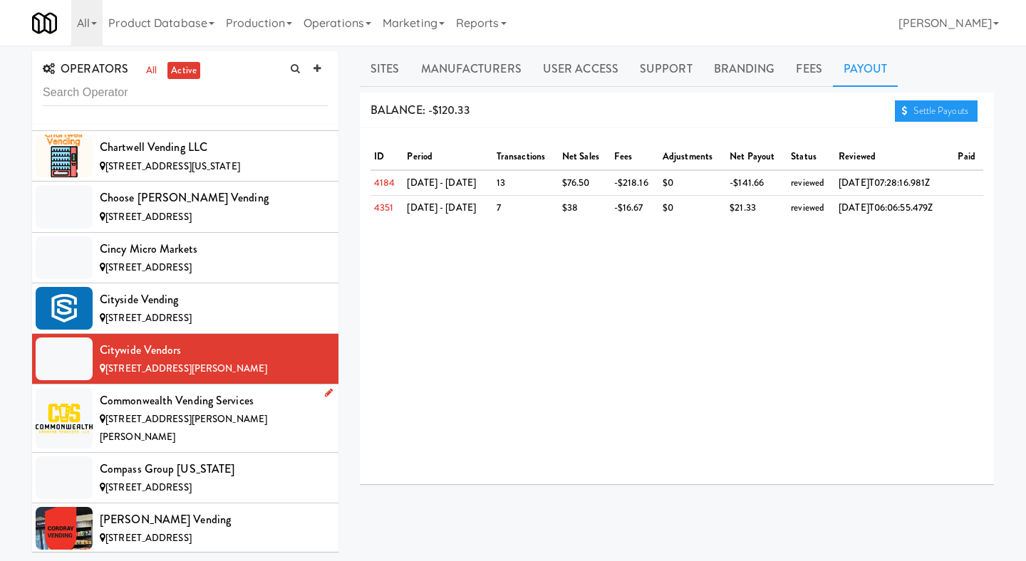
click at [262, 390] on div "Commonwealth Vending Services" at bounding box center [214, 400] width 228 height 21
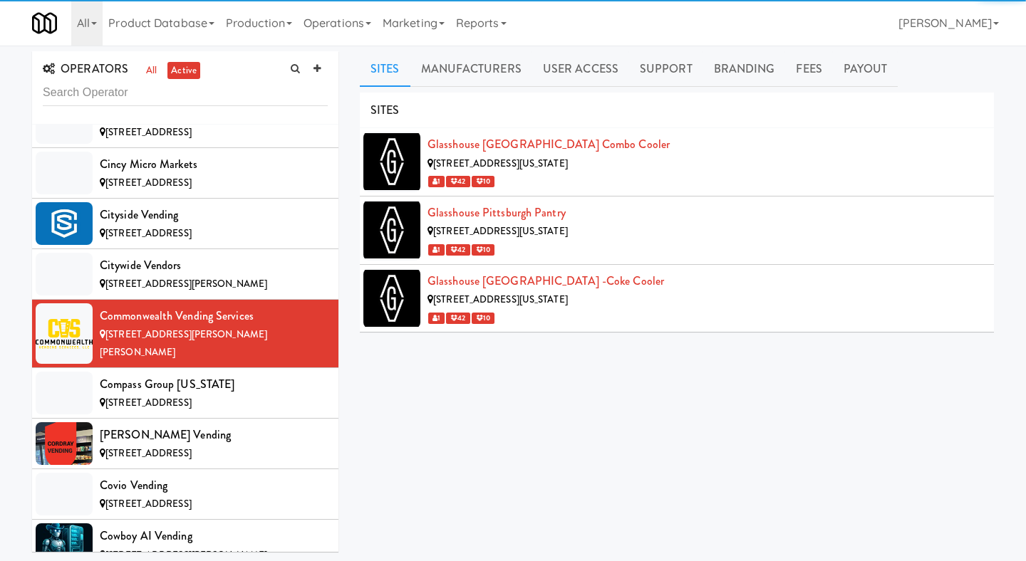
scroll to position [2035, 0]
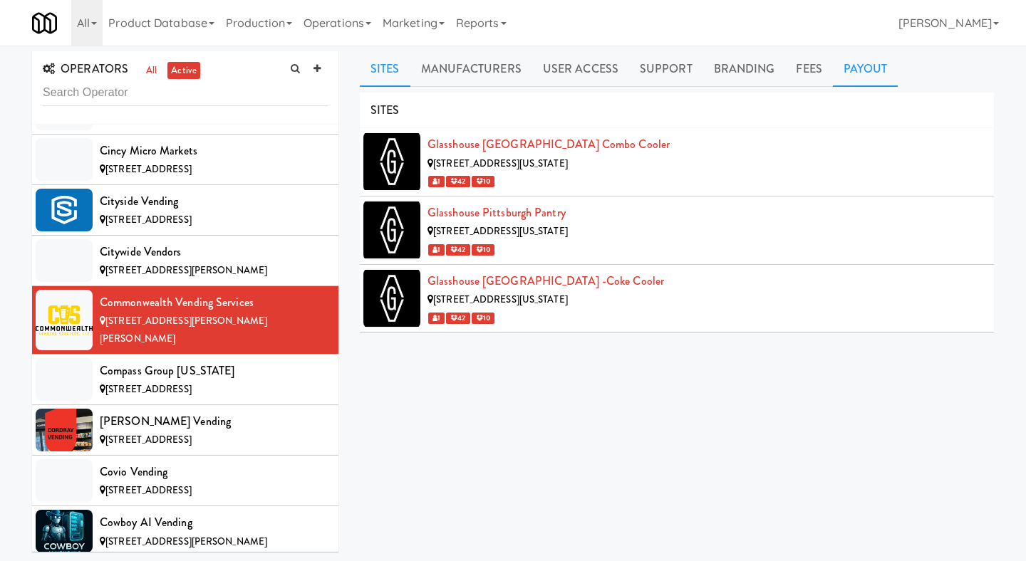
click at [870, 63] on link "Payout" at bounding box center [866, 69] width 66 height 36
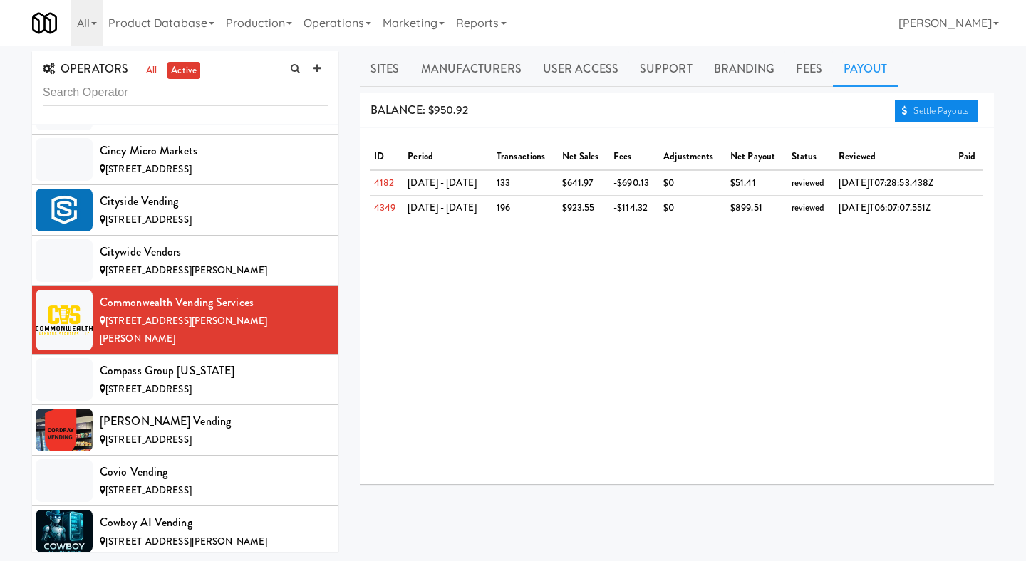
click at [937, 116] on link "Settle Payouts" at bounding box center [936, 110] width 83 height 21
click at [192, 383] on span "[STREET_ADDRESS]" at bounding box center [148, 390] width 86 height 14
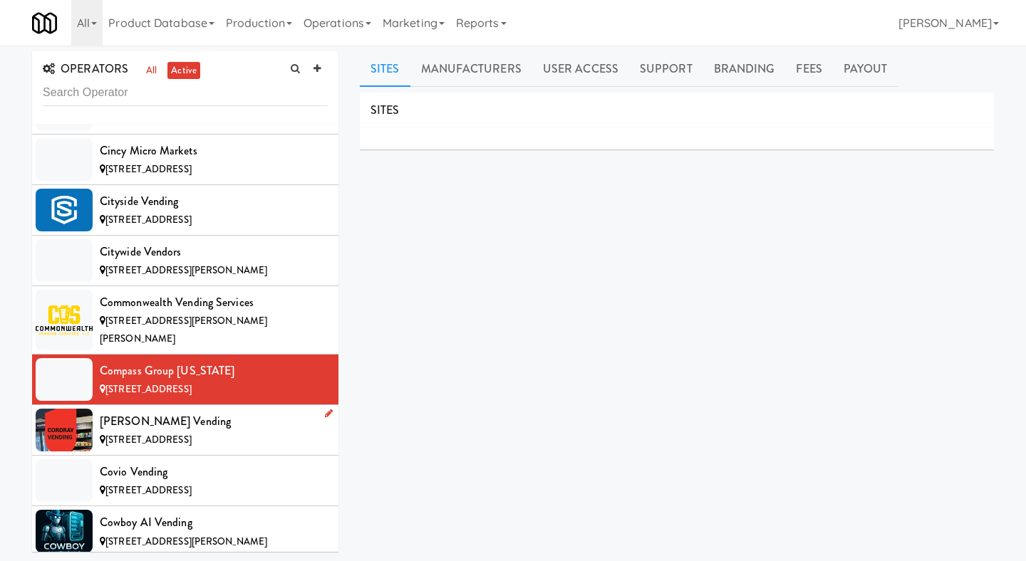
click at [197, 411] on div "[PERSON_NAME] Vending" at bounding box center [214, 421] width 228 height 21
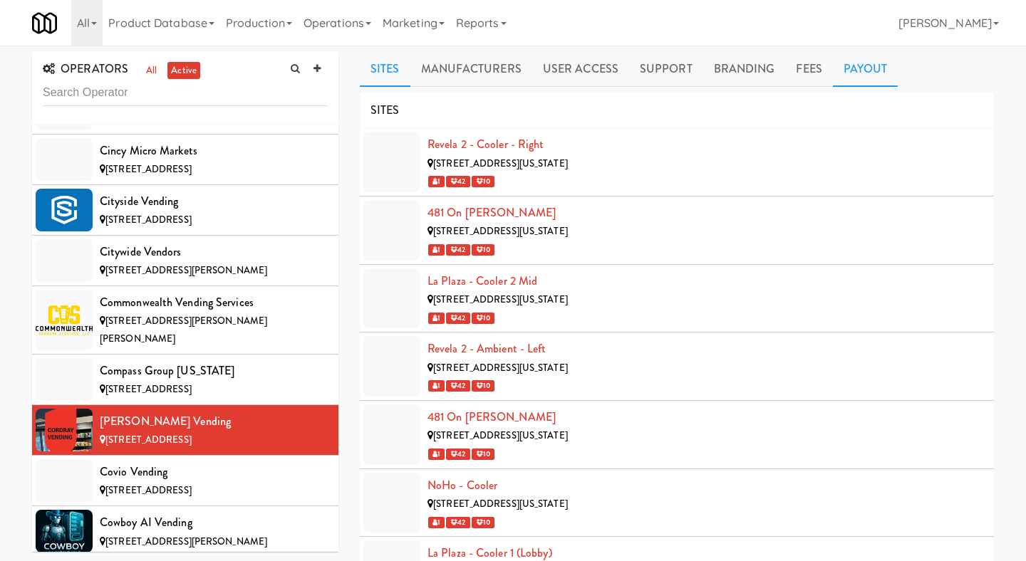
click at [833, 72] on link "Payout" at bounding box center [866, 69] width 66 height 36
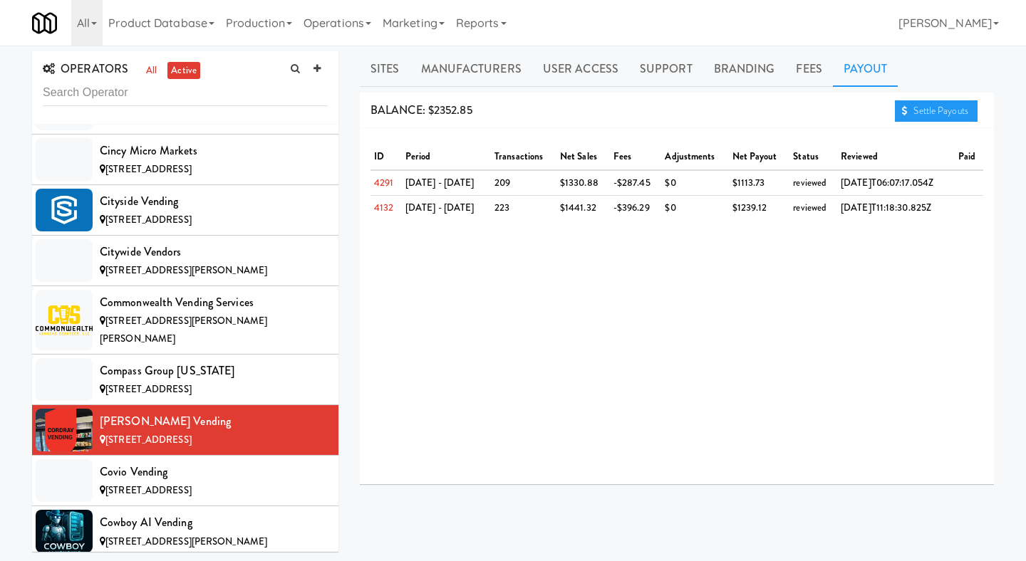
click at [928, 91] on div "Sites Manufacturers User Access Support Branding Fees Payout SITES Revela 2 - C…" at bounding box center [677, 339] width 634 height 576
click at [923, 107] on link "Settle Payouts" at bounding box center [936, 110] width 83 height 21
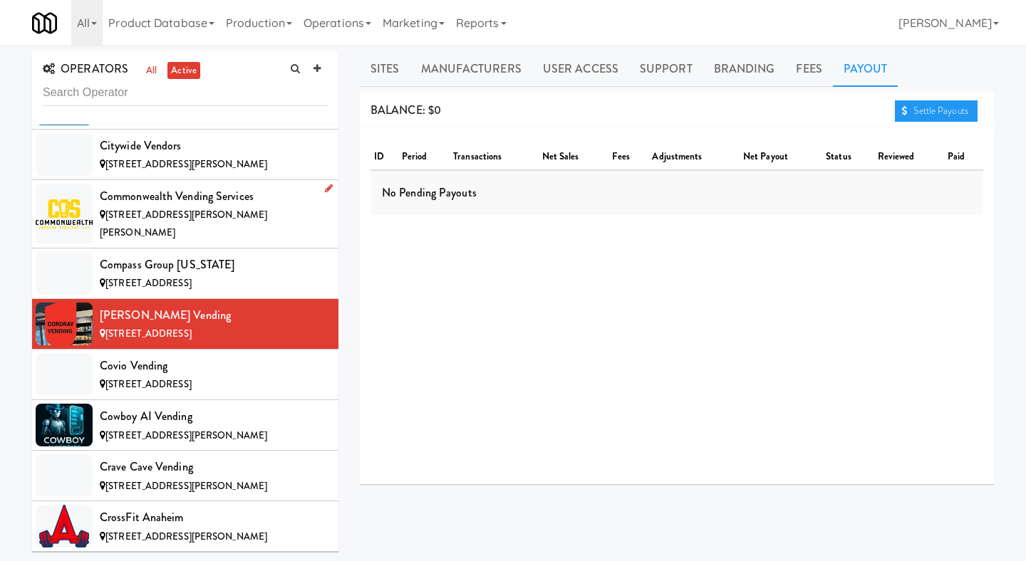
scroll to position [2192, 0]
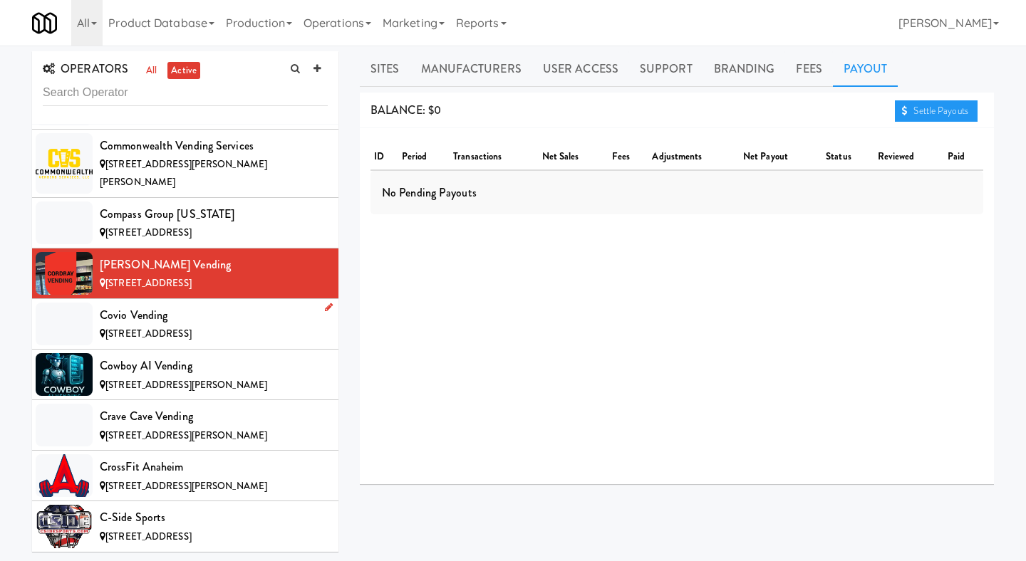
click at [249, 326] on div "[STREET_ADDRESS]" at bounding box center [214, 335] width 228 height 18
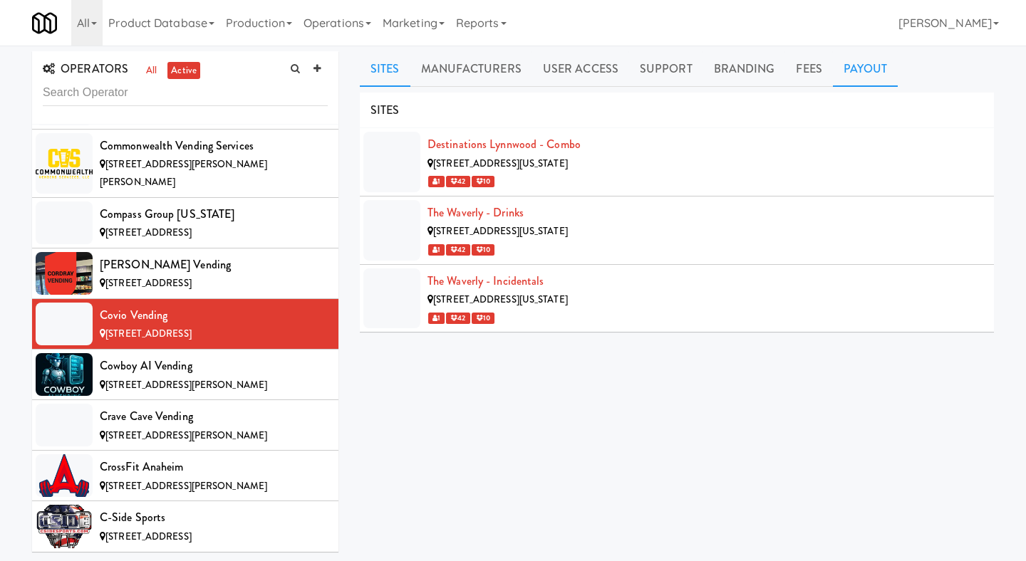
click at [864, 71] on link "Payout" at bounding box center [866, 69] width 66 height 36
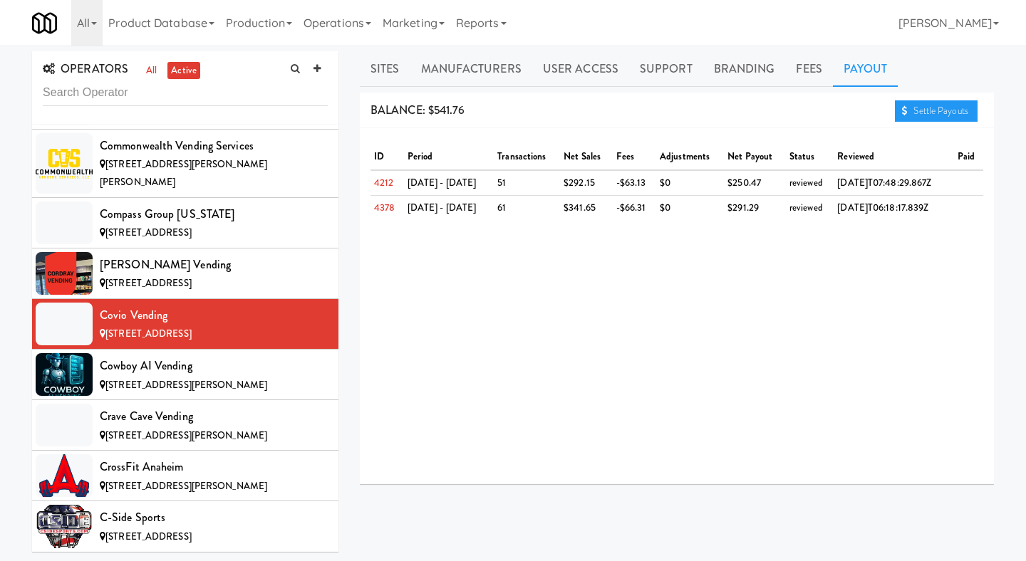
click at [886, 106] on div "BALANCE: $541.76 Settle Payouts" at bounding box center [677, 111] width 634 height 36
click at [913, 106] on link "Settle Payouts" at bounding box center [936, 110] width 83 height 21
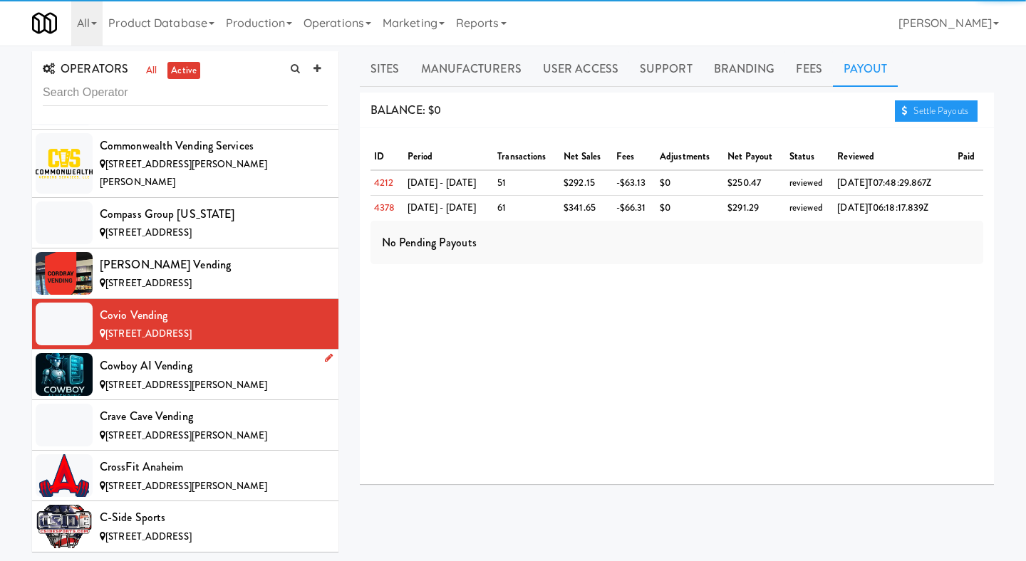
click at [227, 356] on div "Cowboy AI Vending" at bounding box center [214, 366] width 228 height 21
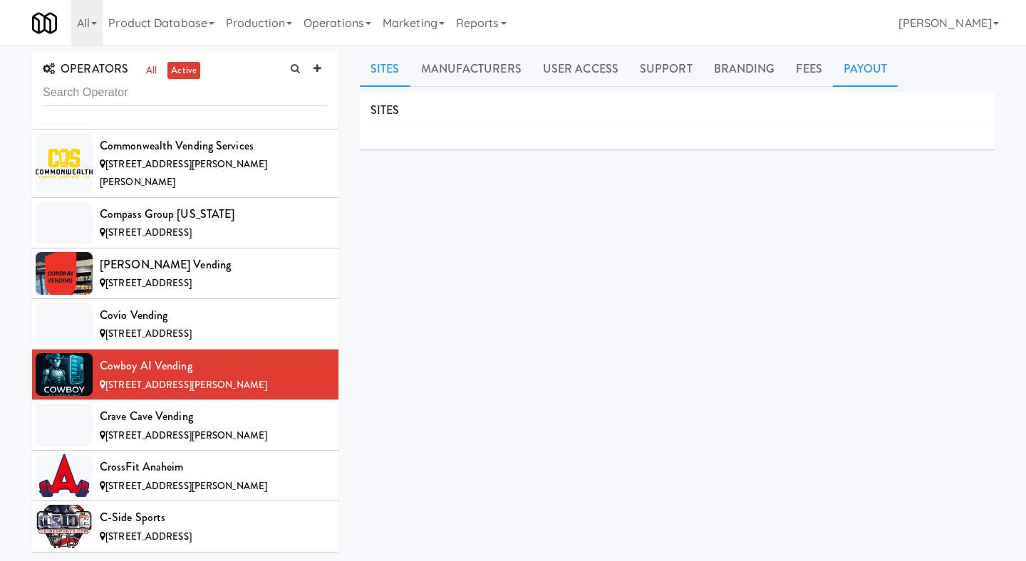
click at [864, 71] on link "Payout" at bounding box center [866, 69] width 66 height 36
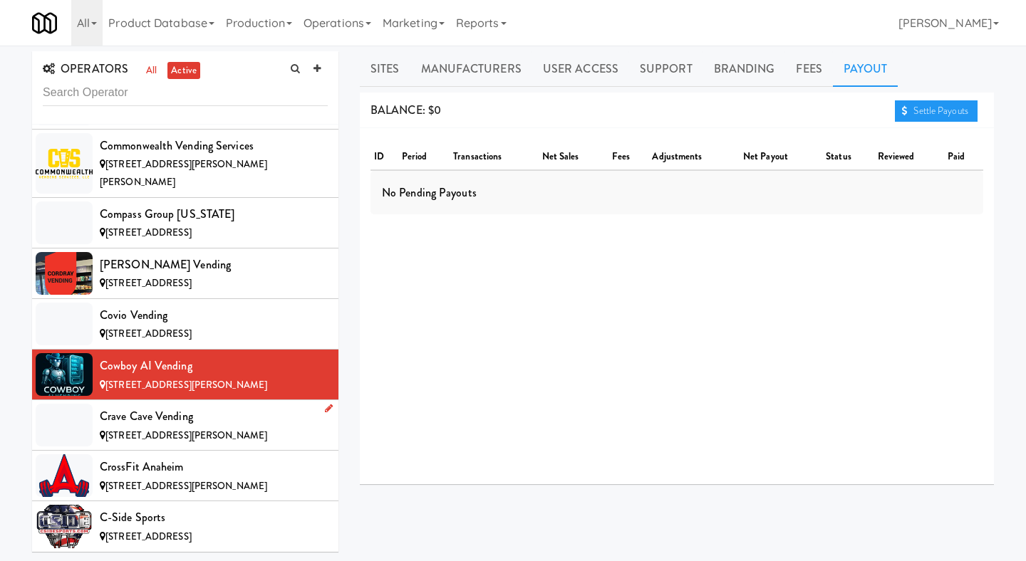
click at [193, 429] on span "[STREET_ADDRESS][PERSON_NAME]" at bounding box center [186, 436] width 162 height 14
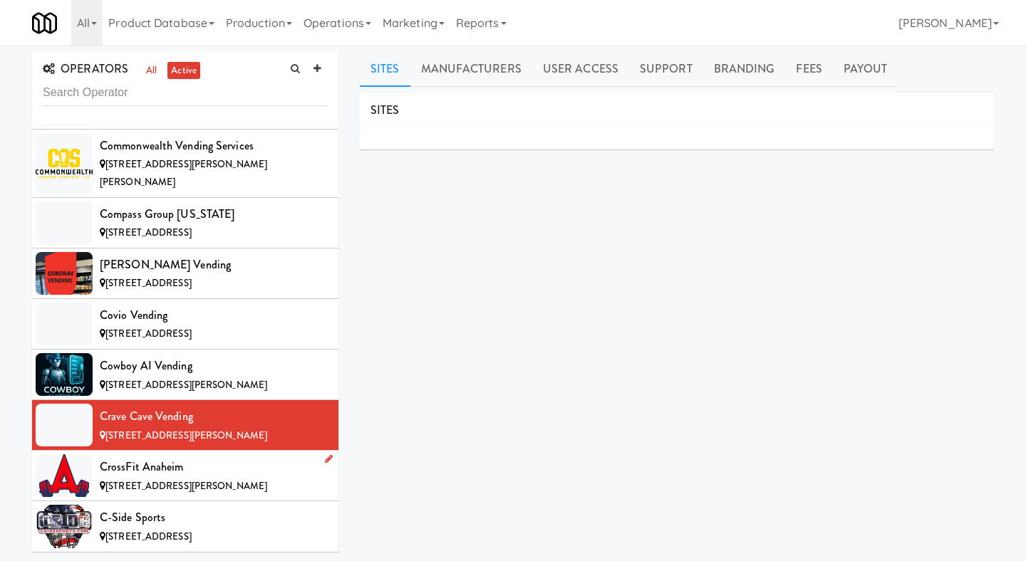
click at [216, 478] on div "[STREET_ADDRESS][PERSON_NAME]" at bounding box center [214, 487] width 228 height 18
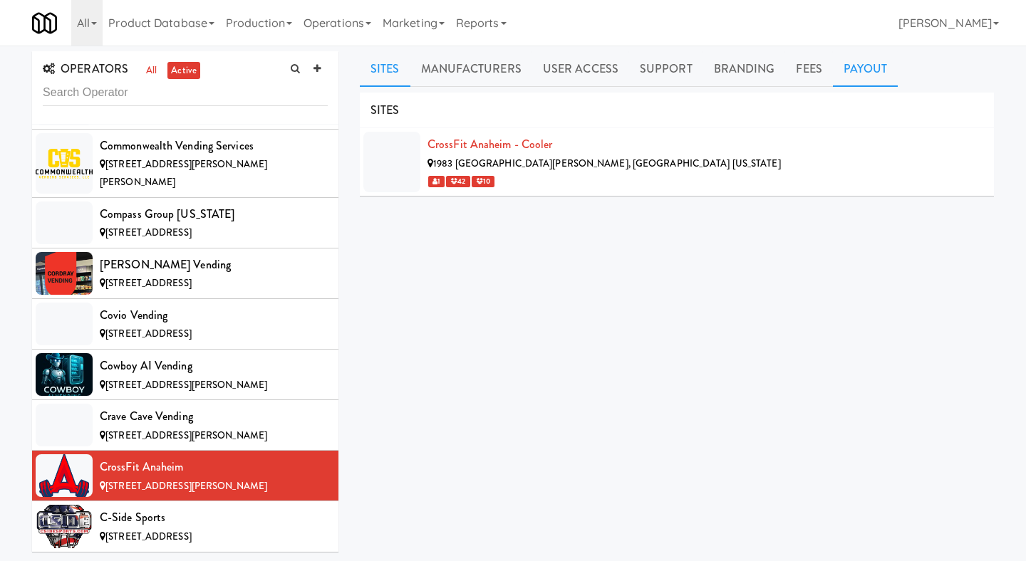
click at [853, 73] on link "Payout" at bounding box center [866, 69] width 66 height 36
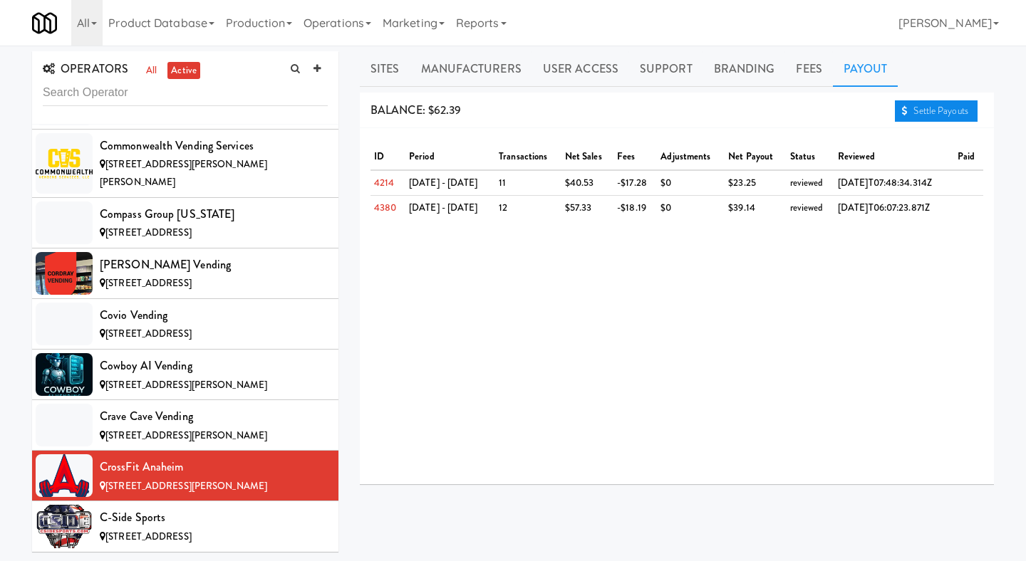
click at [925, 110] on link "Settle Payouts" at bounding box center [936, 110] width 83 height 21
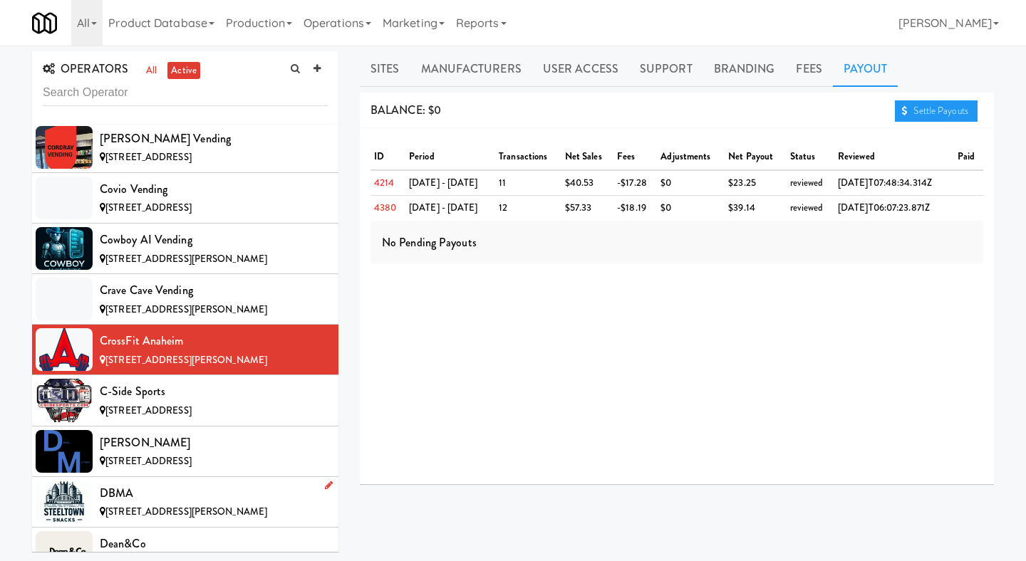
scroll to position [2360, 0]
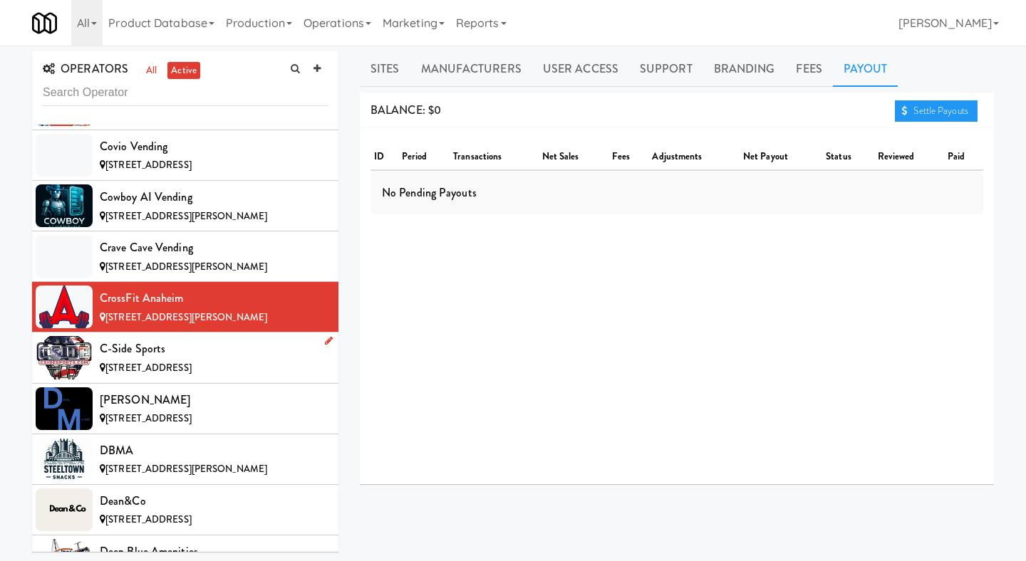
click at [237, 360] on div "[STREET_ADDRESS]" at bounding box center [214, 369] width 228 height 18
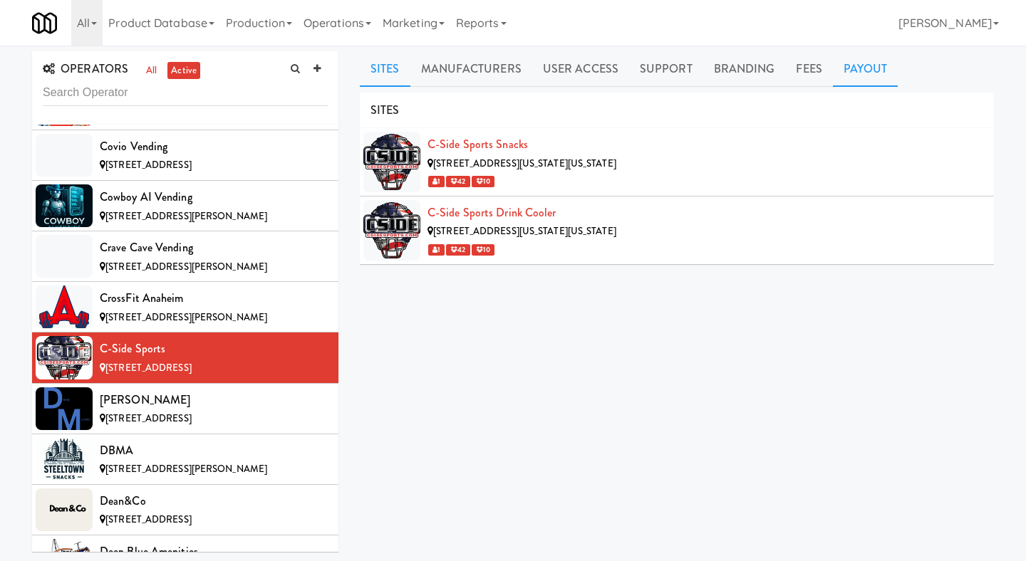
click at [851, 80] on link "Payout" at bounding box center [866, 69] width 66 height 36
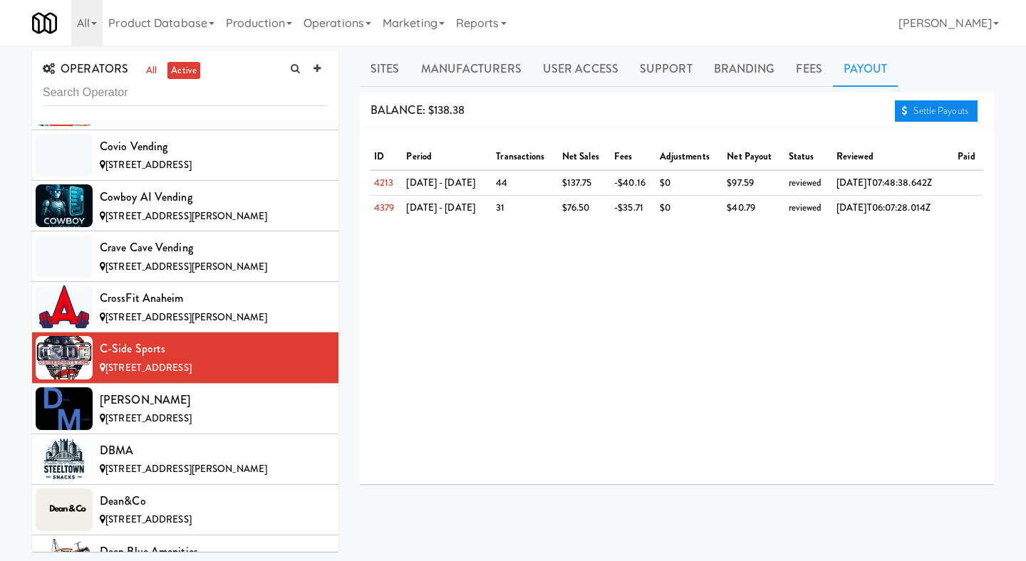
click at [898, 108] on link "Settle Payouts" at bounding box center [936, 110] width 83 height 21
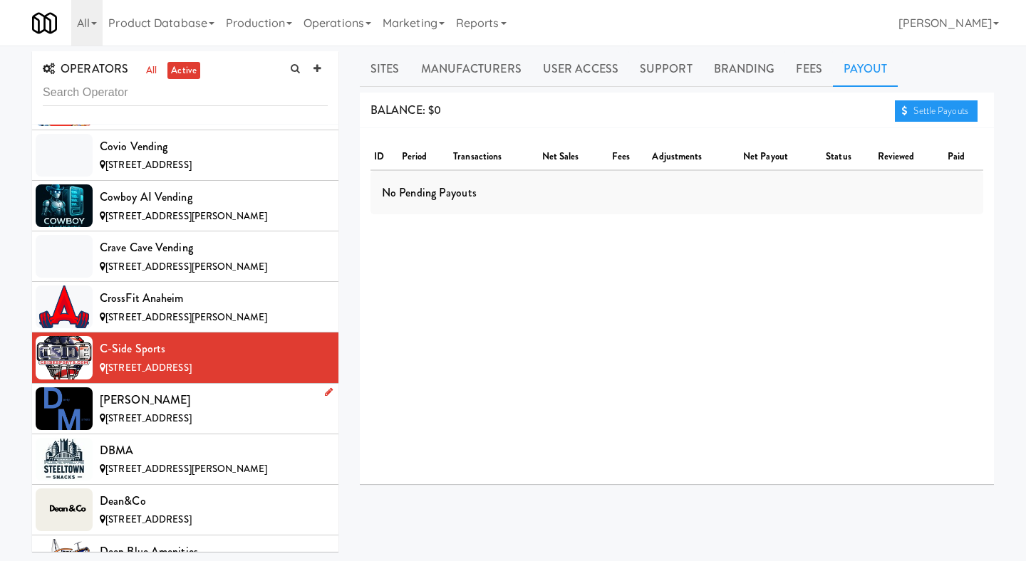
click at [229, 390] on div "[PERSON_NAME]" at bounding box center [214, 400] width 228 height 21
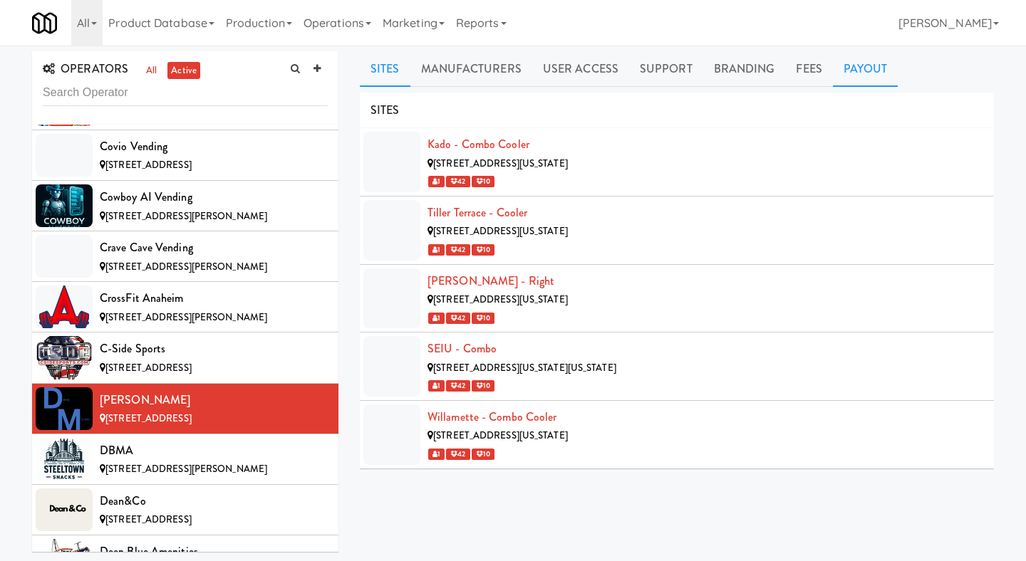
click at [876, 53] on link "Payout" at bounding box center [866, 69] width 66 height 36
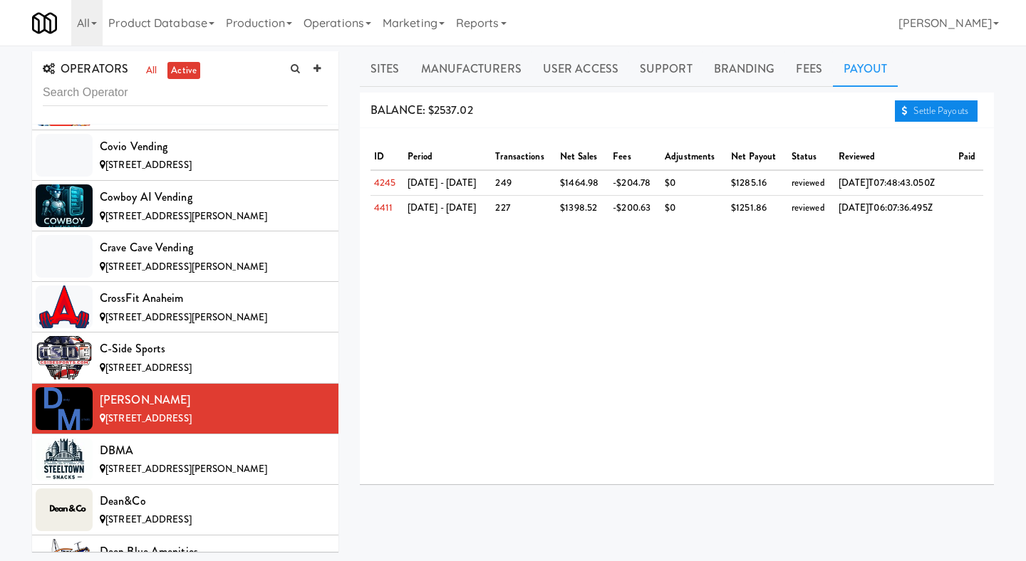
click at [909, 109] on link "Settle Payouts" at bounding box center [936, 110] width 83 height 21
click at [195, 462] on span "[STREET_ADDRESS][PERSON_NAME]" at bounding box center [186, 469] width 162 height 14
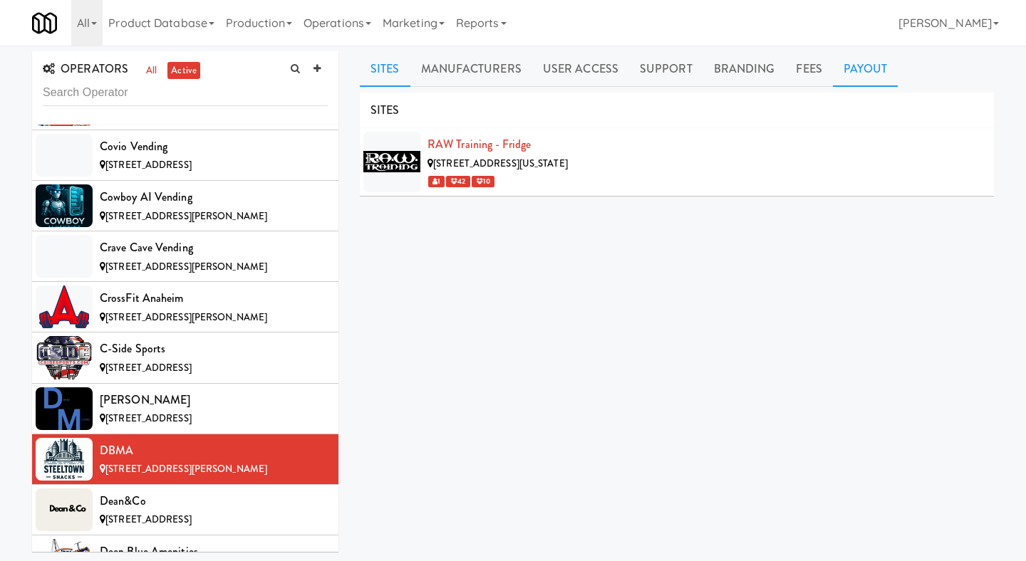
click at [860, 75] on link "Payout" at bounding box center [866, 69] width 66 height 36
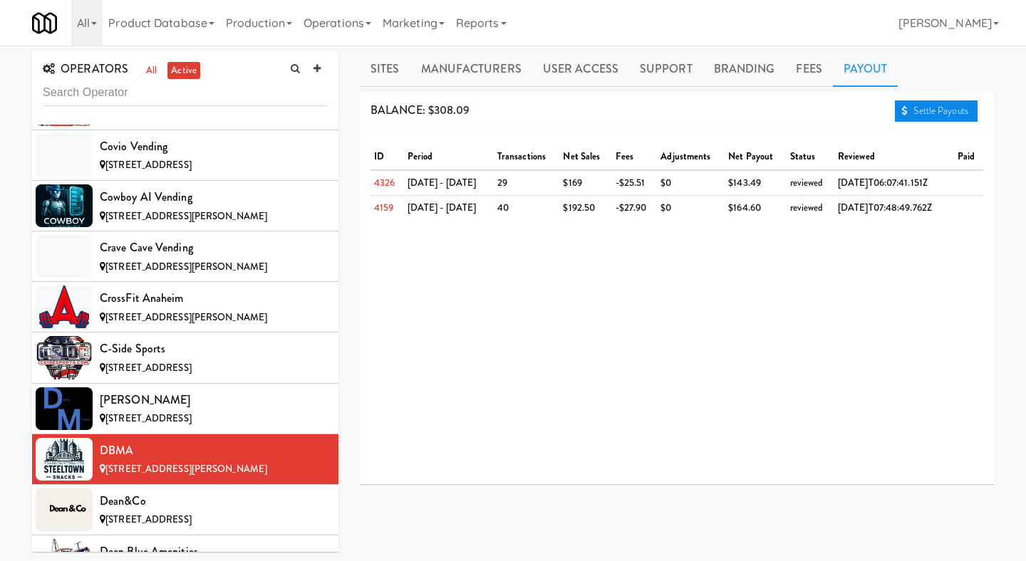
click at [912, 105] on link "Settle Payouts" at bounding box center [936, 110] width 83 height 21
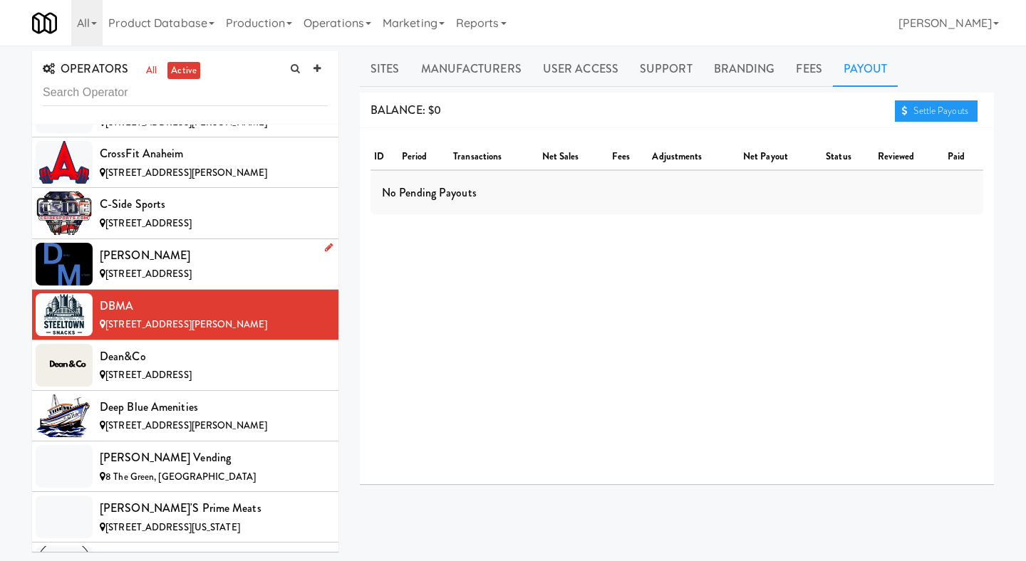
scroll to position [2553, 0]
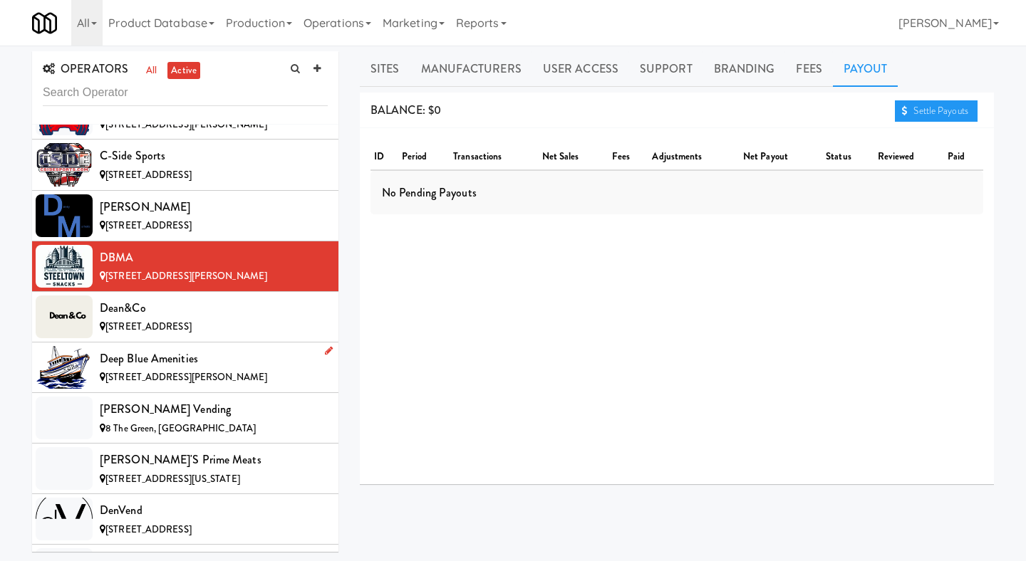
click at [259, 343] on li "Deep Blue Amenities [STREET_ADDRESS][PERSON_NAME]" at bounding box center [185, 368] width 306 height 51
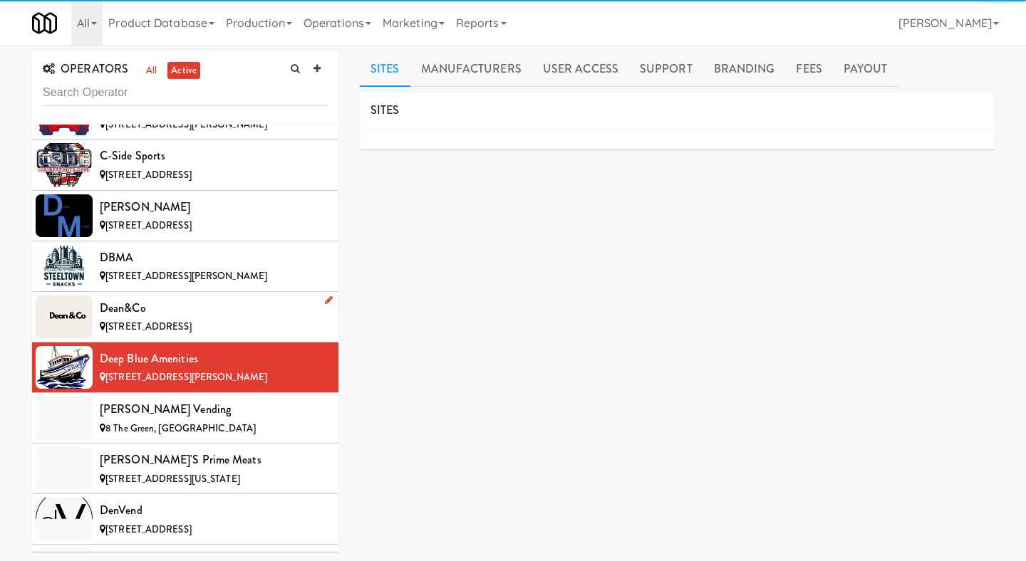
click at [259, 318] on div "[STREET_ADDRESS]" at bounding box center [214, 327] width 228 height 18
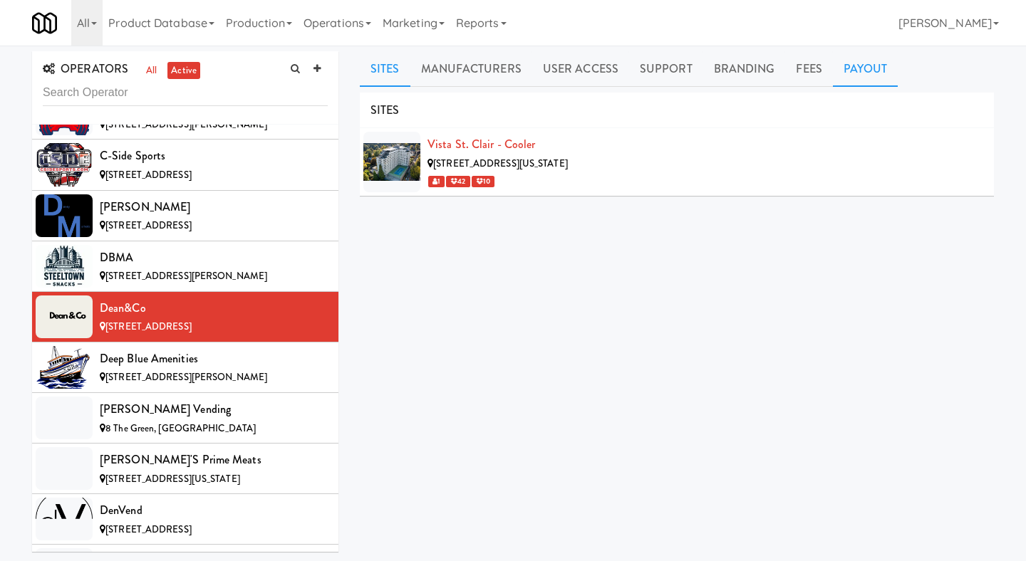
click at [855, 80] on link "Payout" at bounding box center [866, 69] width 66 height 36
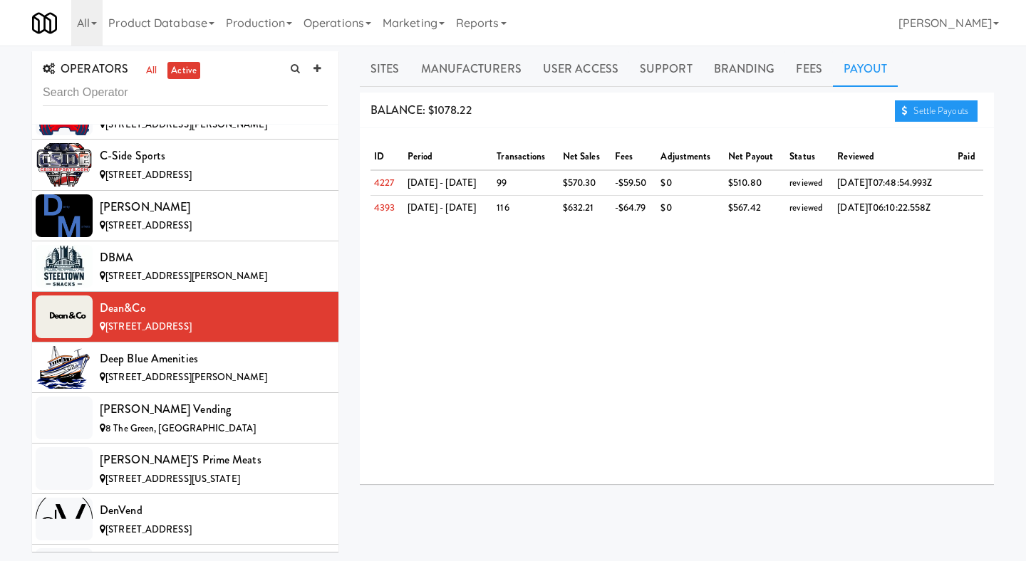
click at [891, 117] on div "BALANCE: $1078.22 Settle Payouts" at bounding box center [677, 111] width 634 height 36
click at [907, 115] on link "Settle Payouts" at bounding box center [936, 110] width 83 height 21
click at [222, 369] on div "[STREET_ADDRESS][PERSON_NAME]" at bounding box center [214, 378] width 228 height 18
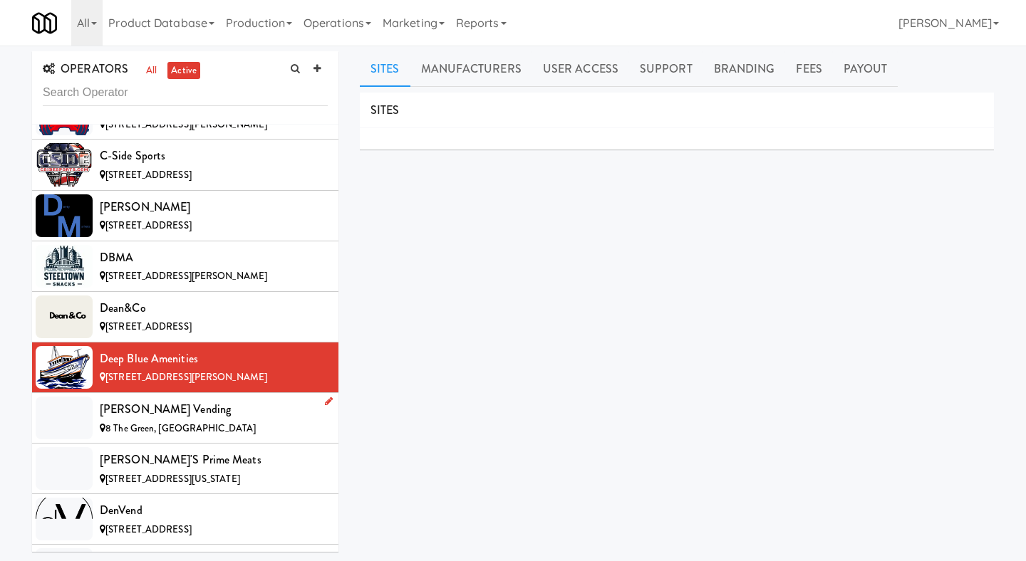
click at [212, 420] on div "8 The Green, [GEOGRAPHIC_DATA]" at bounding box center [214, 429] width 228 height 18
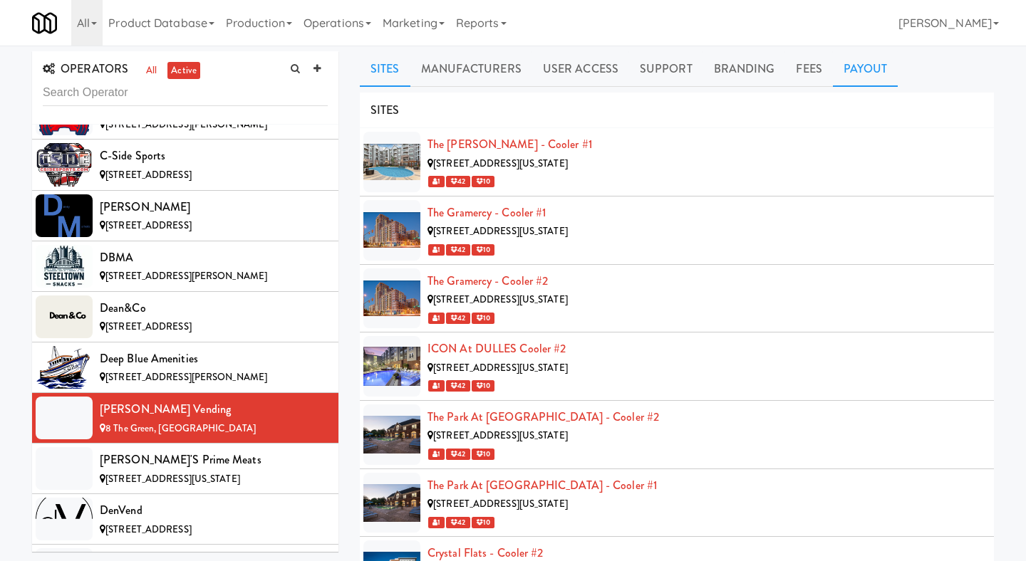
click at [847, 81] on link "Payout" at bounding box center [866, 69] width 66 height 36
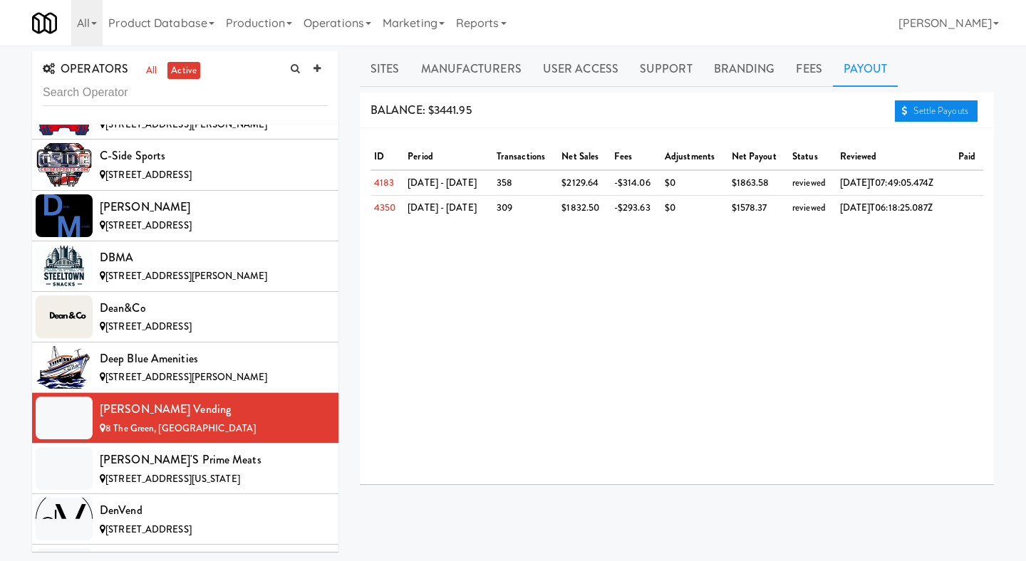
click at [905, 110] on link "Settle Payouts" at bounding box center [936, 110] width 83 height 21
click at [240, 471] on div "[STREET_ADDRESS][US_STATE]" at bounding box center [214, 480] width 228 height 18
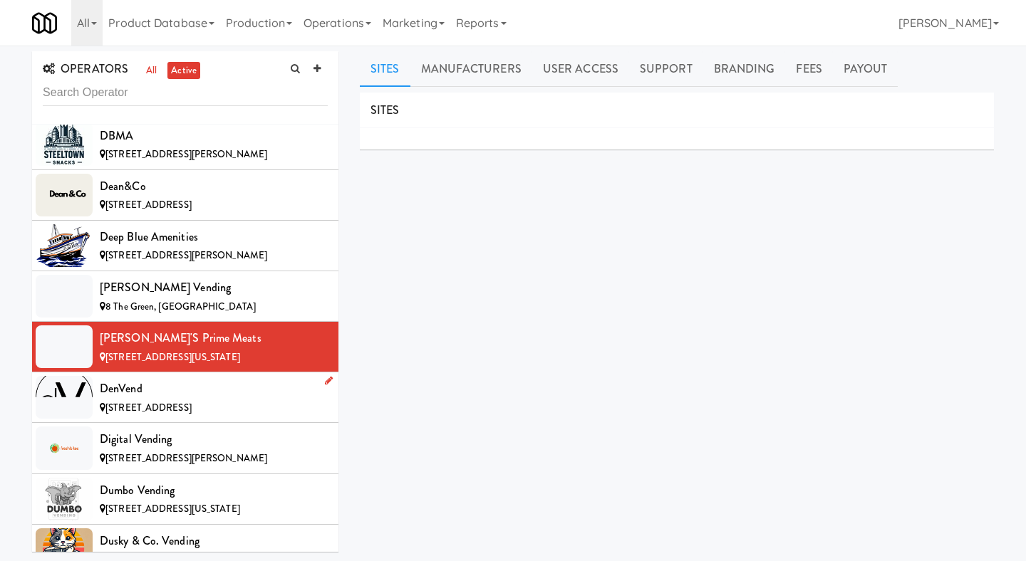
scroll to position [2687, 0]
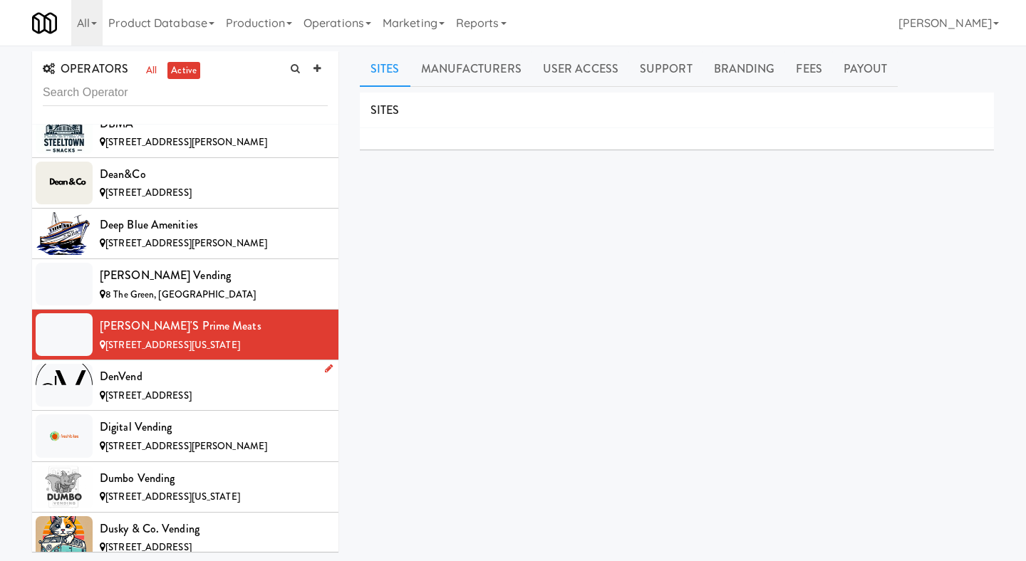
click at [221, 366] on div "denVend" at bounding box center [214, 376] width 228 height 21
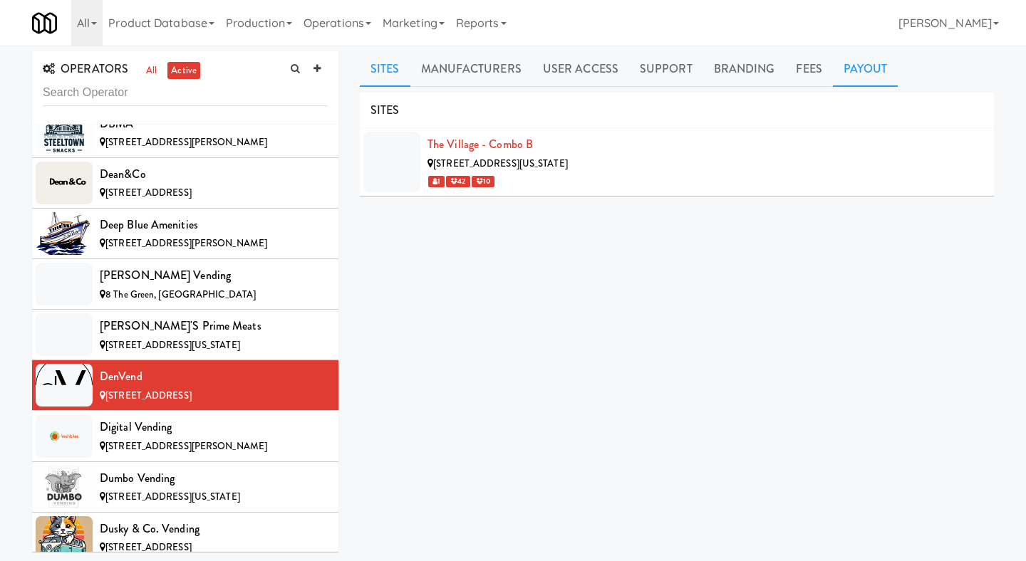
click at [840, 77] on link "Payout" at bounding box center [866, 69] width 66 height 36
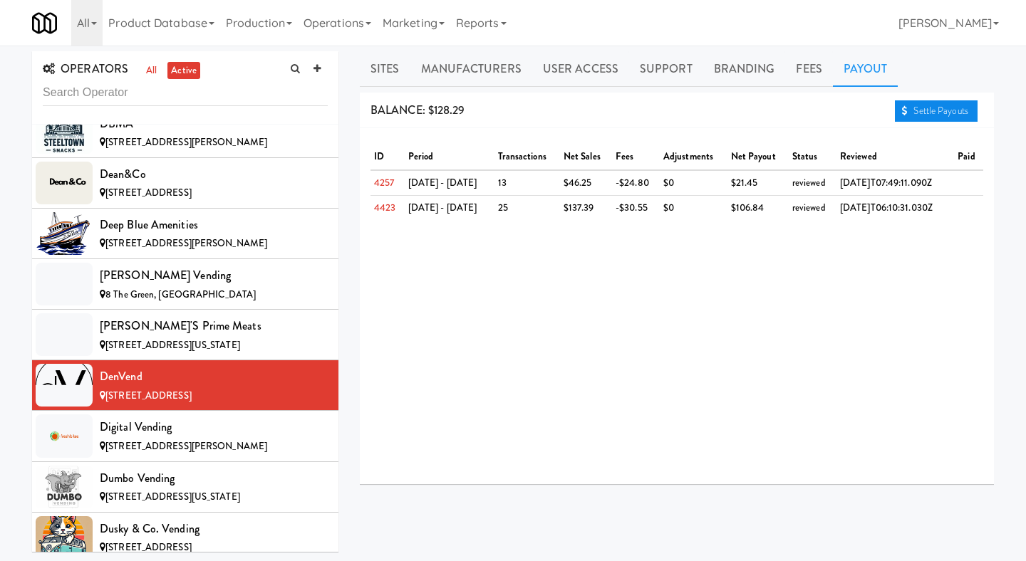
click at [914, 105] on link "Settle Payouts" at bounding box center [936, 110] width 83 height 21
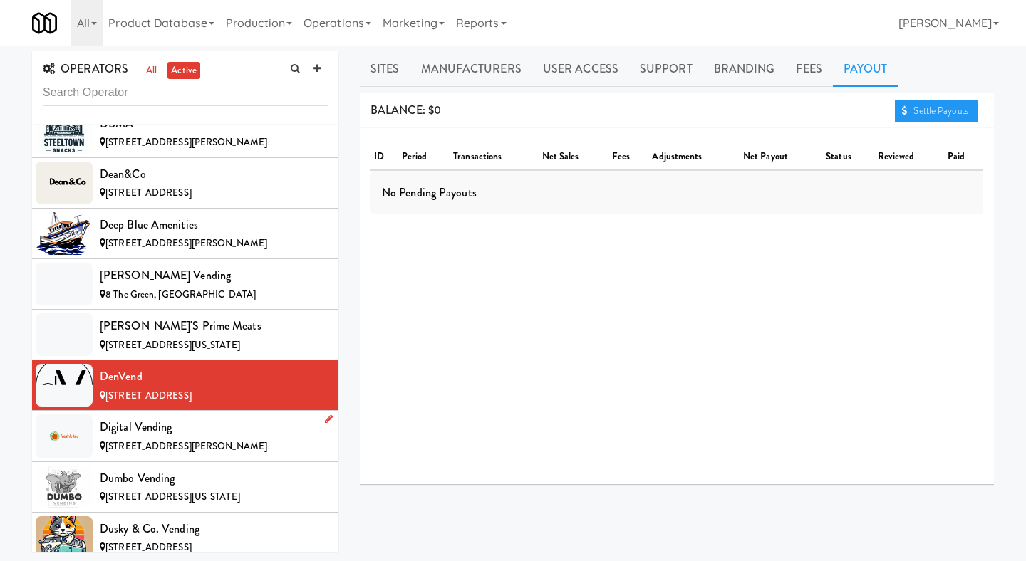
click at [170, 440] on span "[STREET_ADDRESS][PERSON_NAME]" at bounding box center [186, 447] width 162 height 14
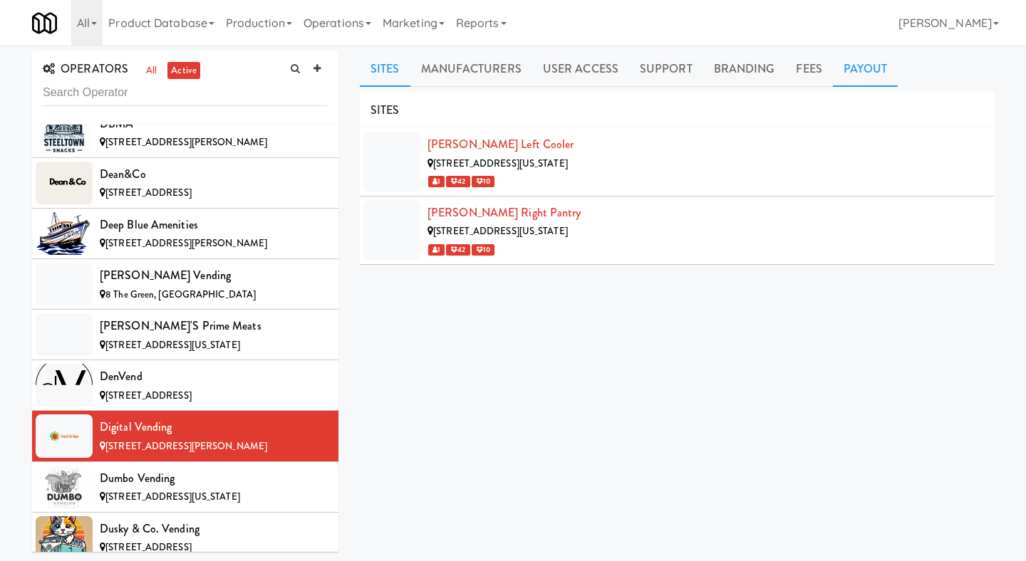
click at [853, 78] on link "Payout" at bounding box center [866, 69] width 66 height 36
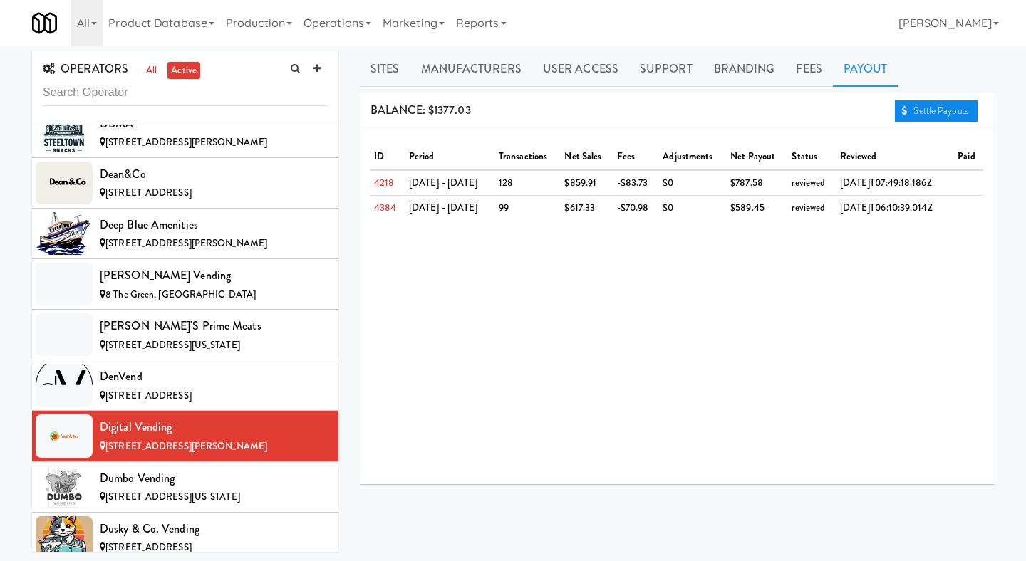
click at [919, 120] on link "Settle Payouts" at bounding box center [936, 110] width 83 height 21
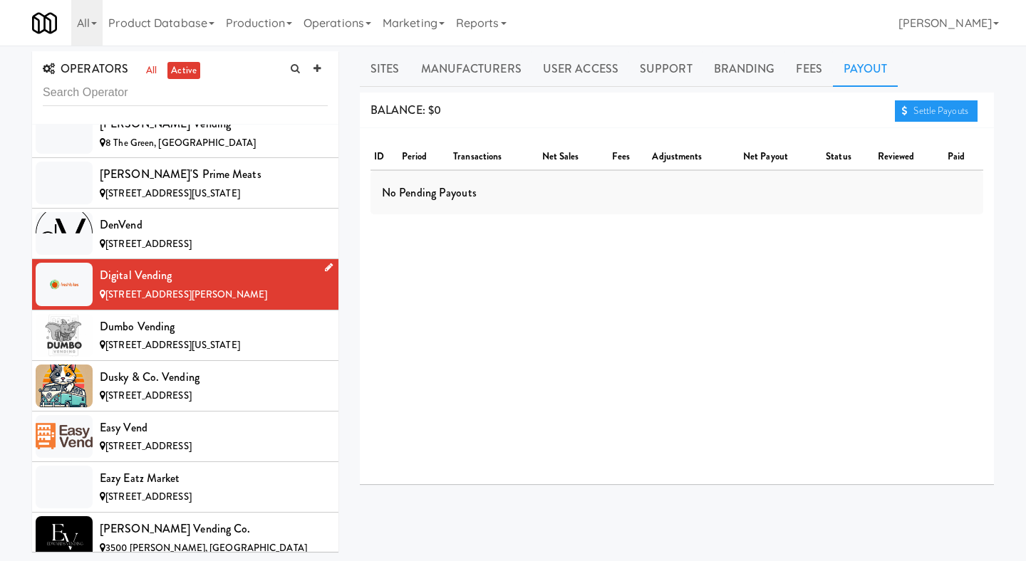
scroll to position [2883, 0]
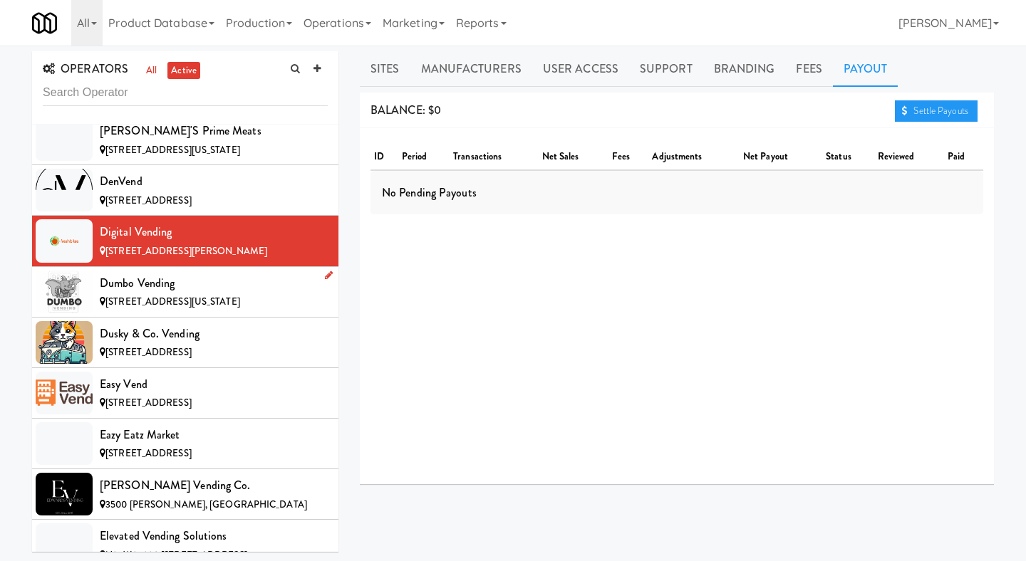
click at [254, 273] on div "Dumbo Vending" at bounding box center [214, 283] width 228 height 21
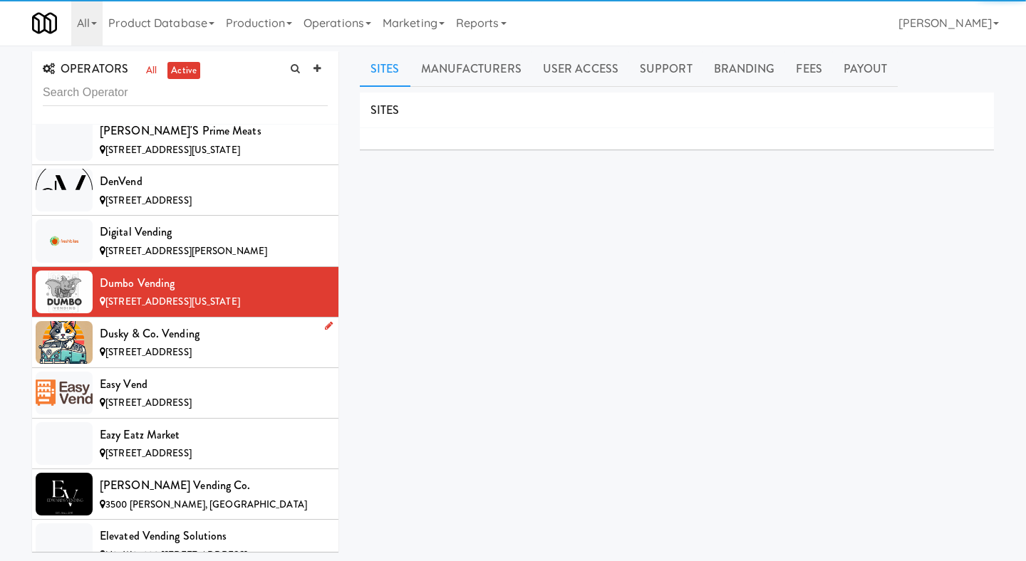
click at [243, 323] on div "Dusky & Co. Vending" at bounding box center [214, 333] width 228 height 21
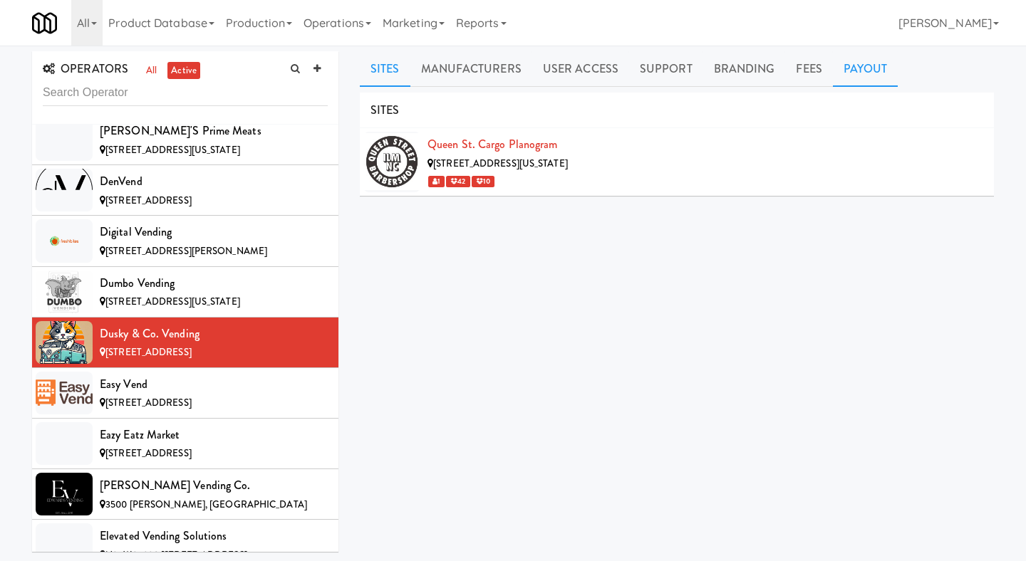
click at [873, 64] on link "Payout" at bounding box center [866, 69] width 66 height 36
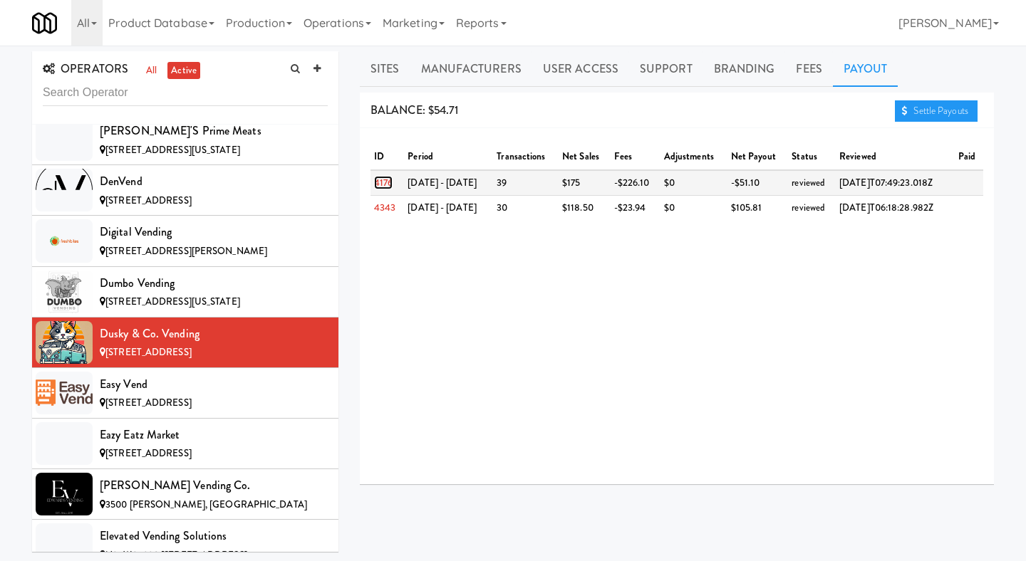
click at [388, 180] on link "4176" at bounding box center [383, 183] width 19 height 14
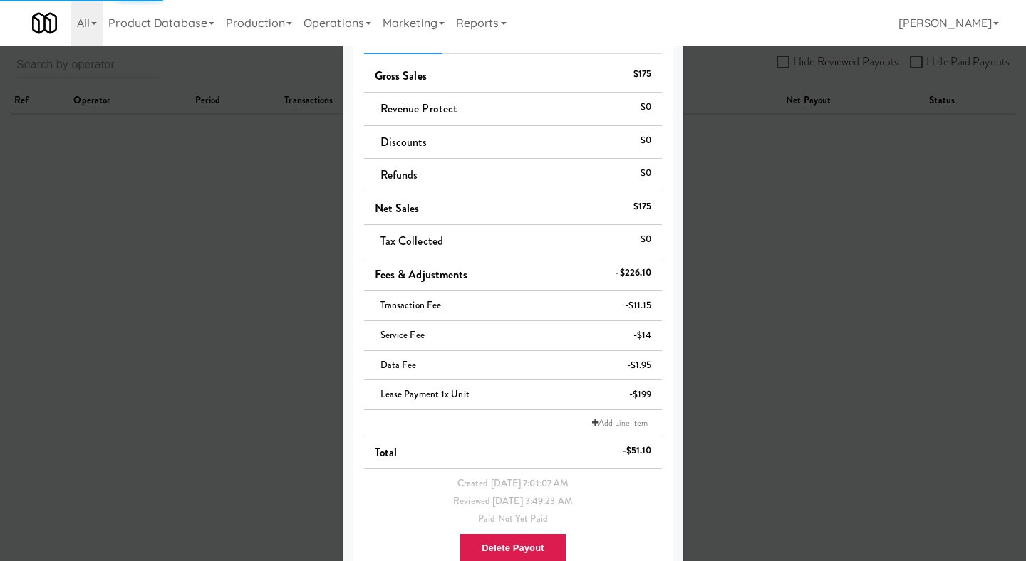
scroll to position [167, 0]
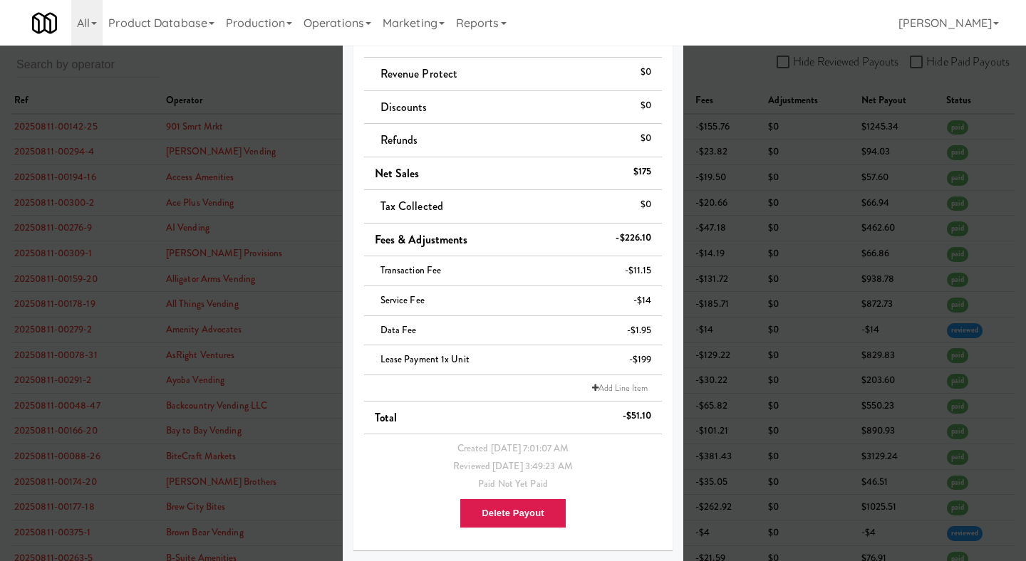
click at [257, 210] on div at bounding box center [513, 280] width 1026 height 561
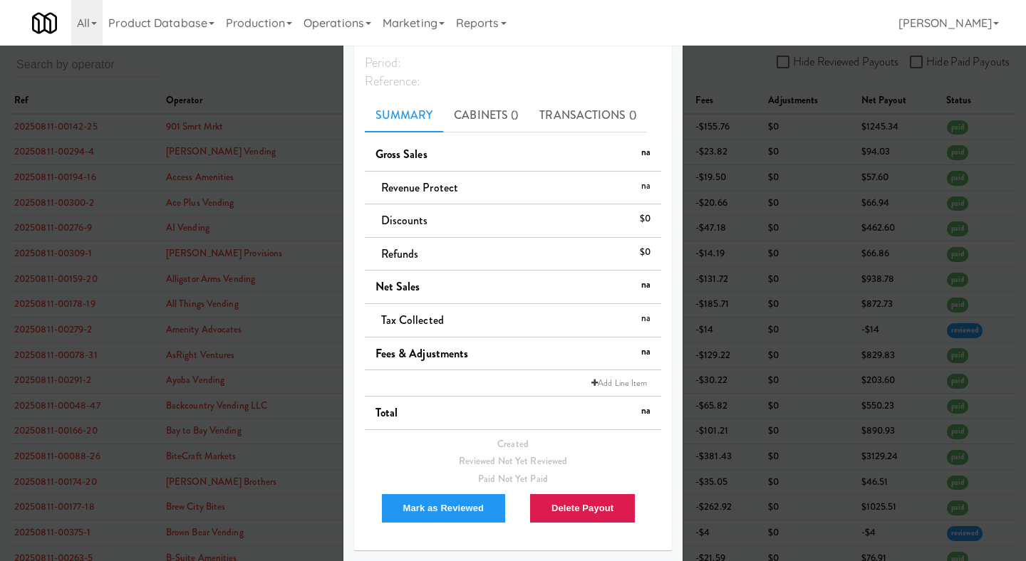
scroll to position [35, 0]
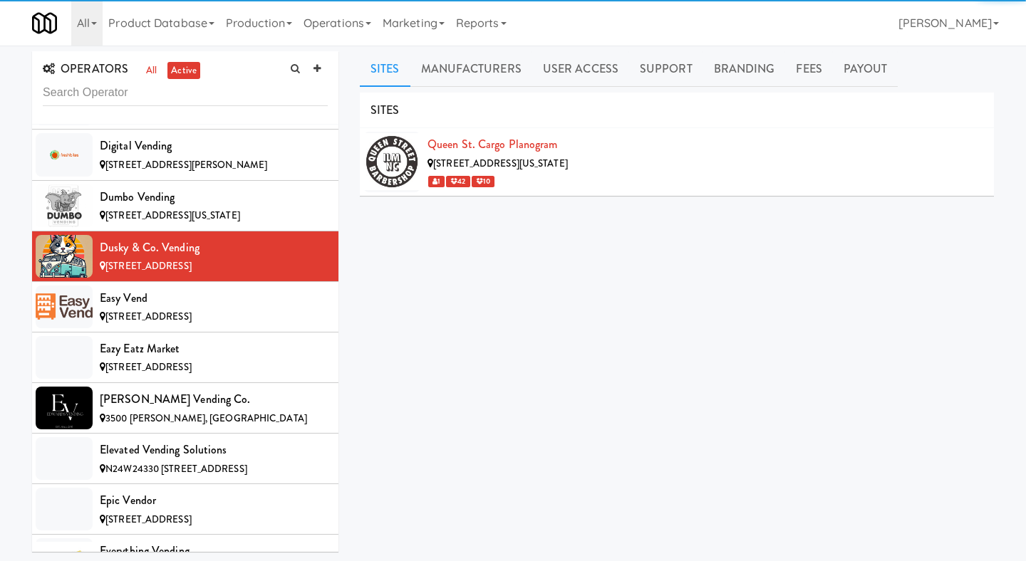
scroll to position [3037, 0]
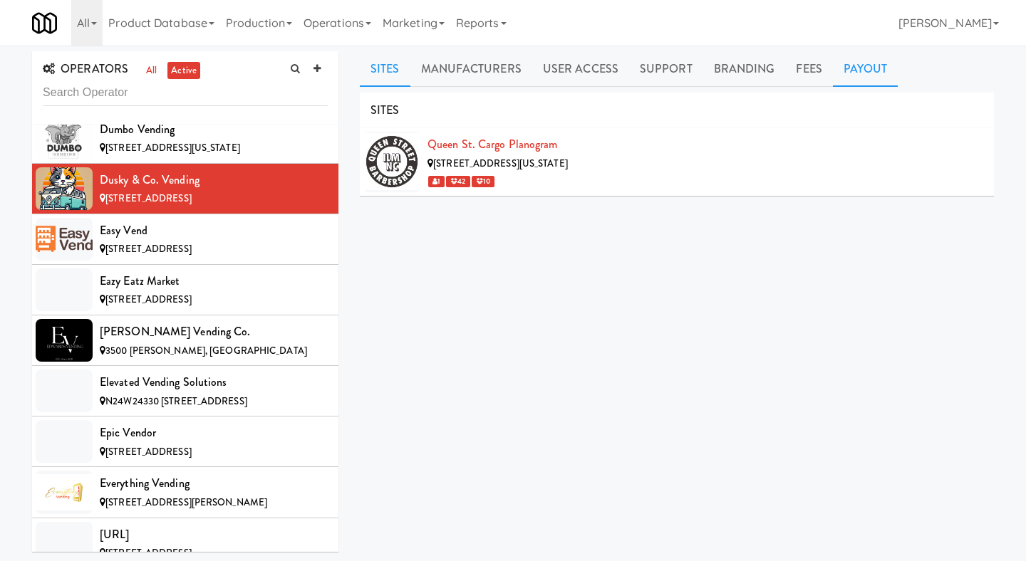
click at [859, 68] on link "Payout" at bounding box center [866, 69] width 66 height 36
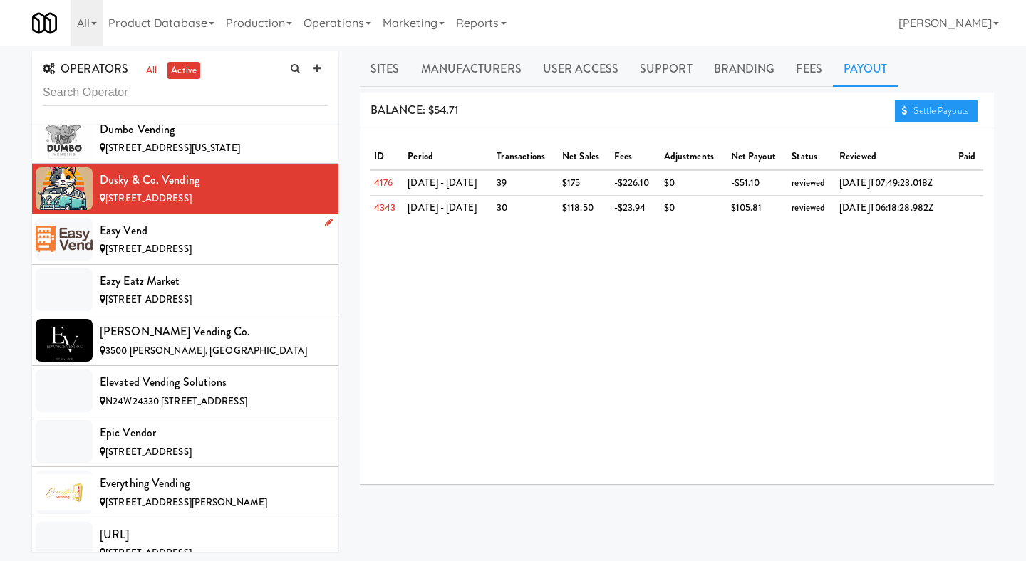
click at [192, 242] on span "[STREET_ADDRESS]" at bounding box center [148, 249] width 86 height 14
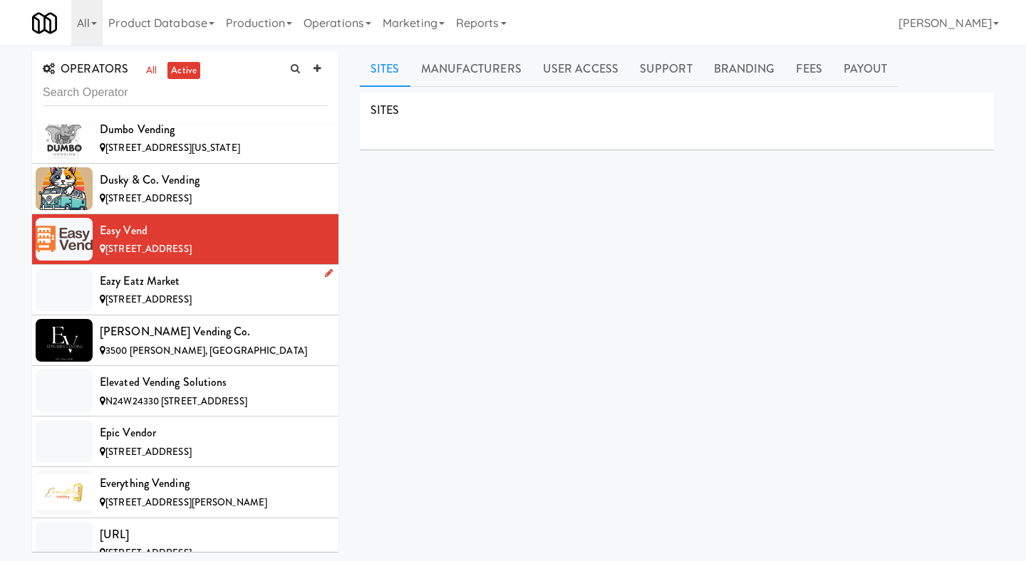
click at [184, 293] on span "[STREET_ADDRESS]" at bounding box center [148, 300] width 86 height 14
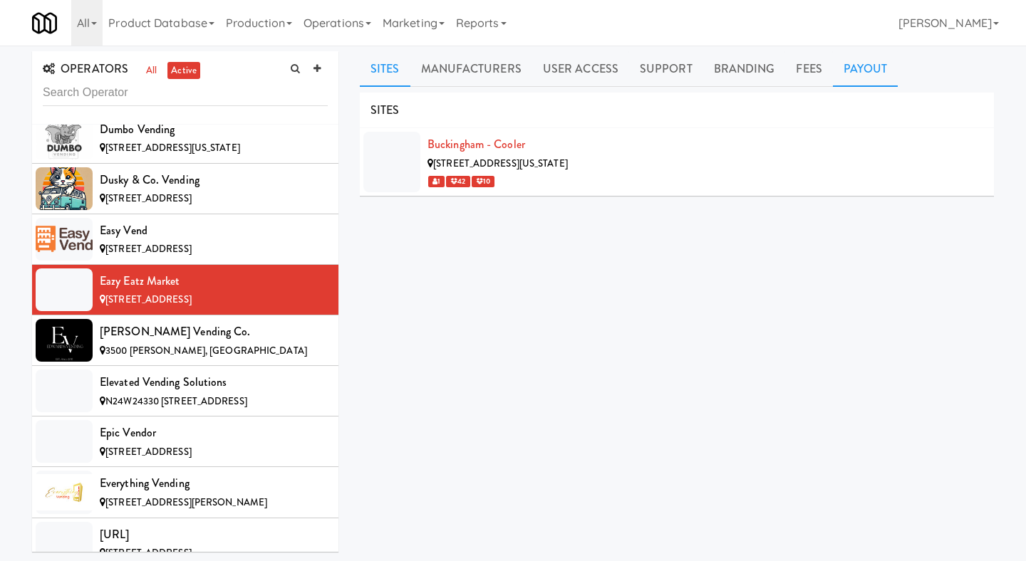
click at [839, 65] on link "Payout" at bounding box center [866, 69] width 66 height 36
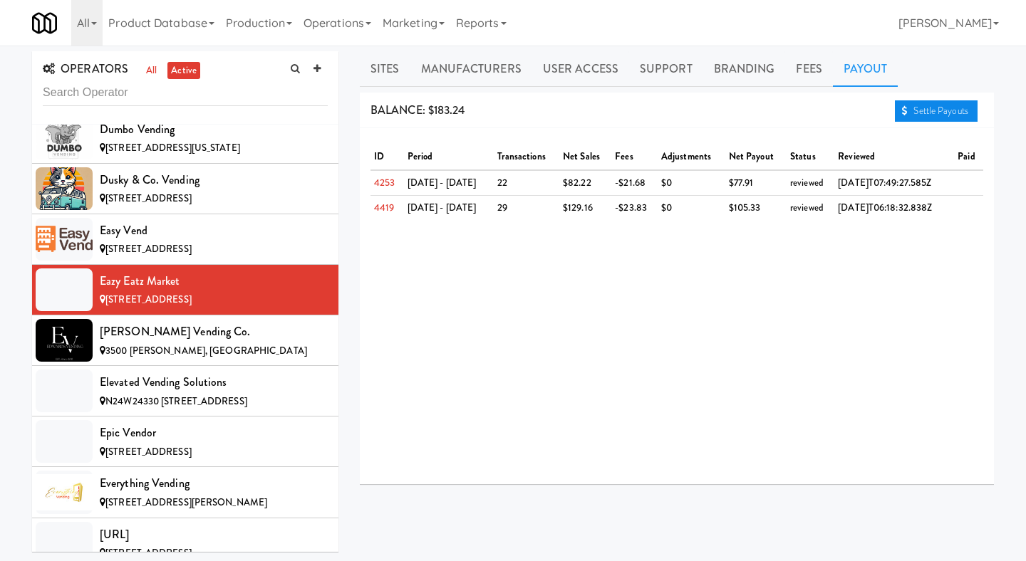
click at [974, 120] on link "Settle Payouts" at bounding box center [936, 110] width 83 height 21
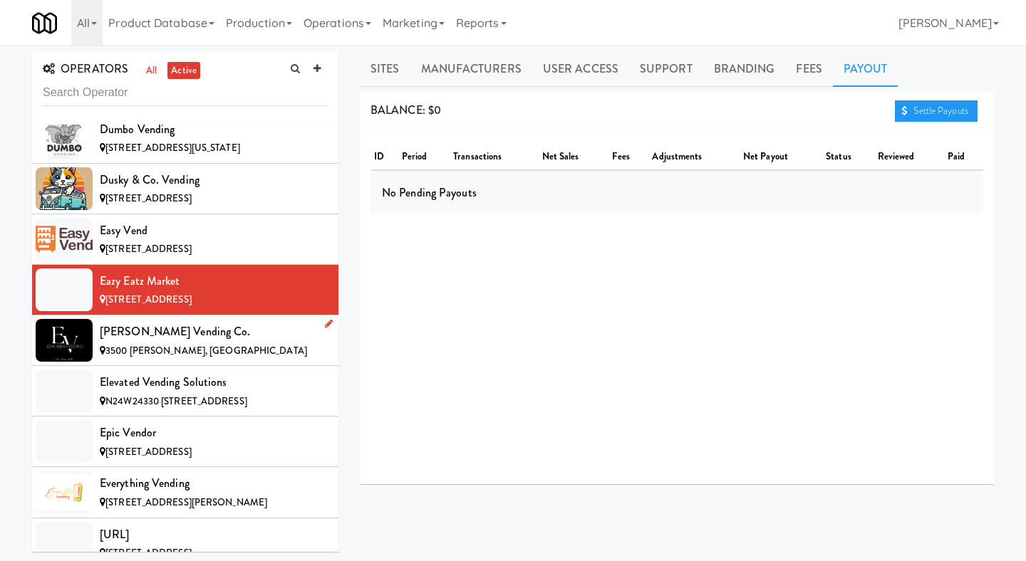
click at [236, 321] on div "[PERSON_NAME] Vending Co." at bounding box center [214, 331] width 228 height 21
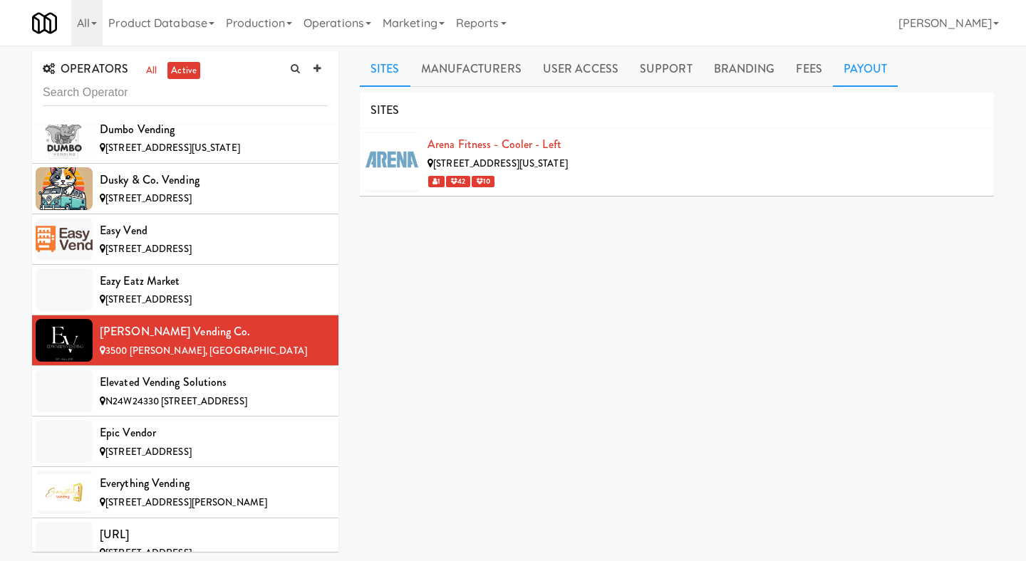
click at [883, 76] on link "Payout" at bounding box center [866, 69] width 66 height 36
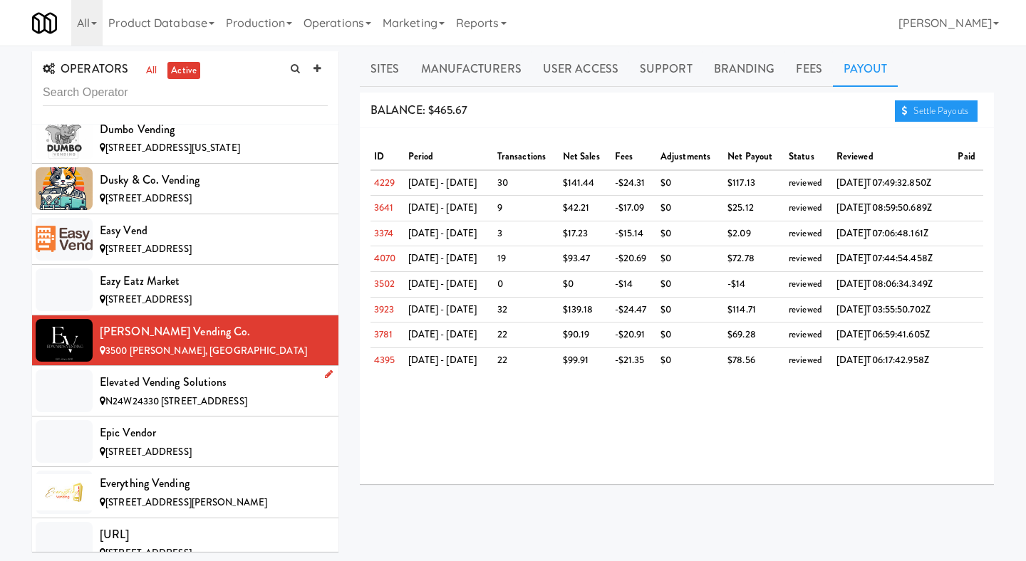
click at [238, 372] on div "Elevated Vending Solutions" at bounding box center [214, 382] width 228 height 21
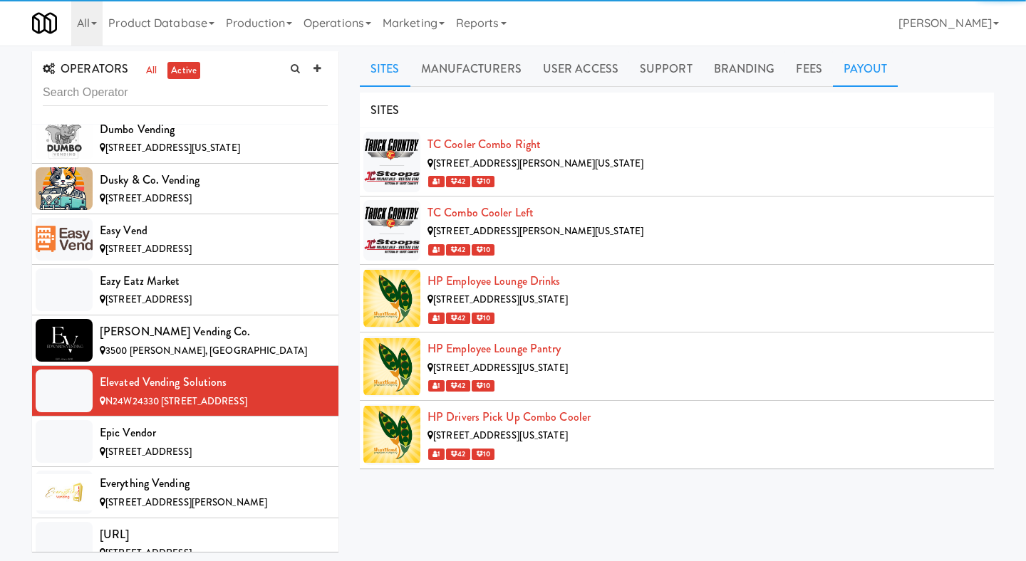
click at [839, 65] on link "Payout" at bounding box center [866, 69] width 66 height 36
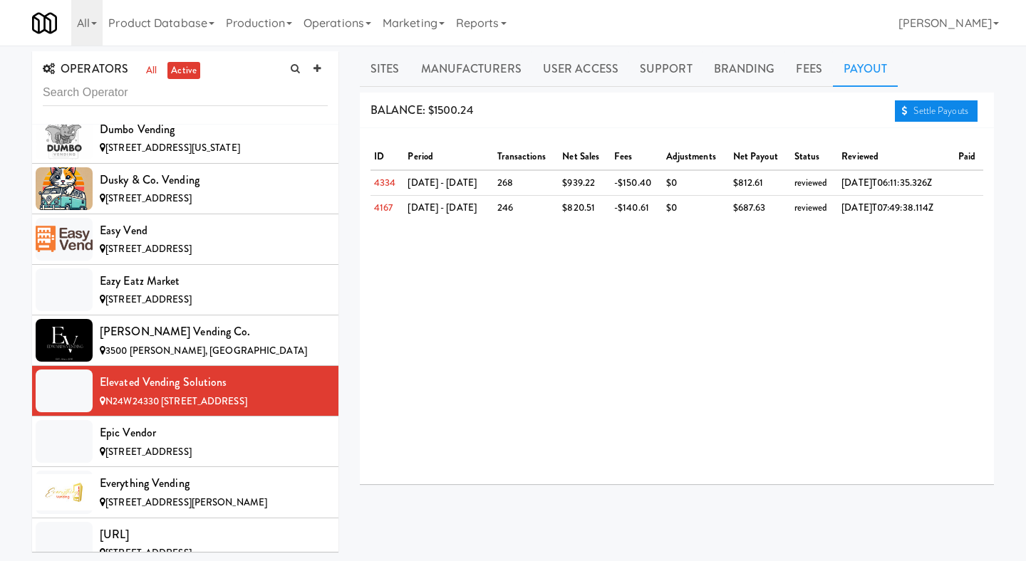
click at [935, 110] on link "Settle Payouts" at bounding box center [936, 110] width 83 height 21
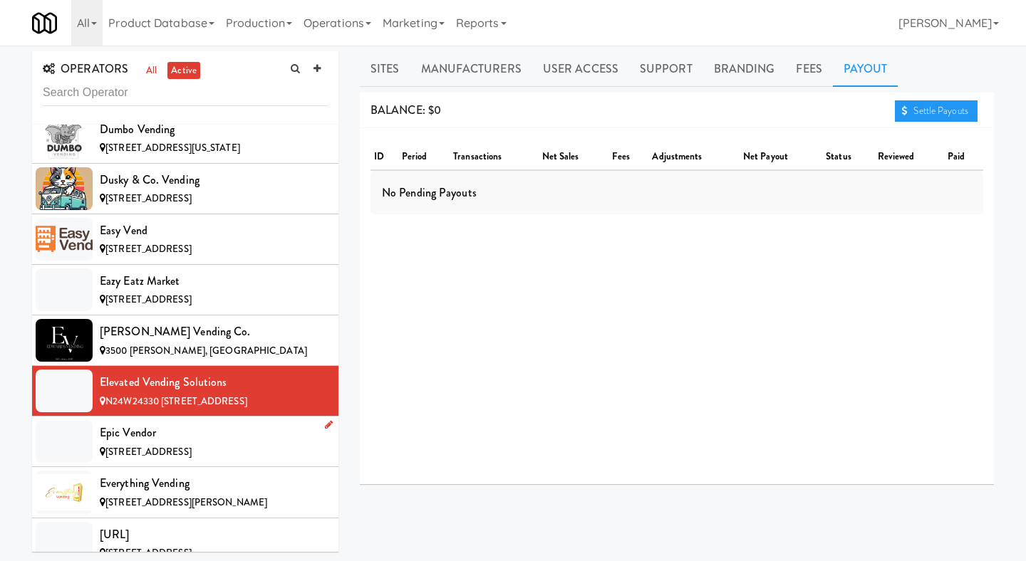
click at [172, 445] on span "[STREET_ADDRESS]" at bounding box center [148, 452] width 86 height 14
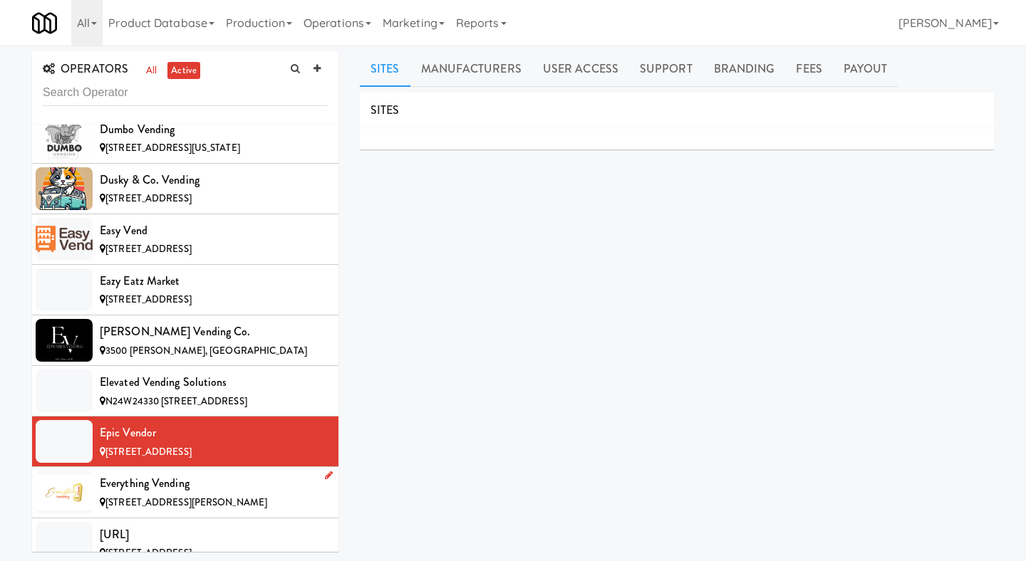
click at [203, 496] on span "[STREET_ADDRESS][PERSON_NAME]" at bounding box center [186, 503] width 162 height 14
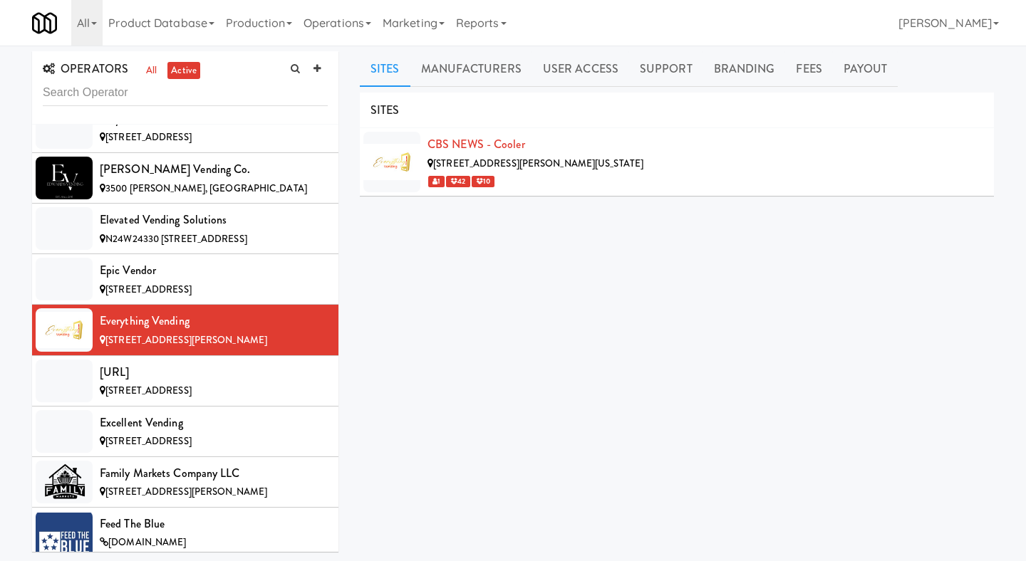
scroll to position [3239, 0]
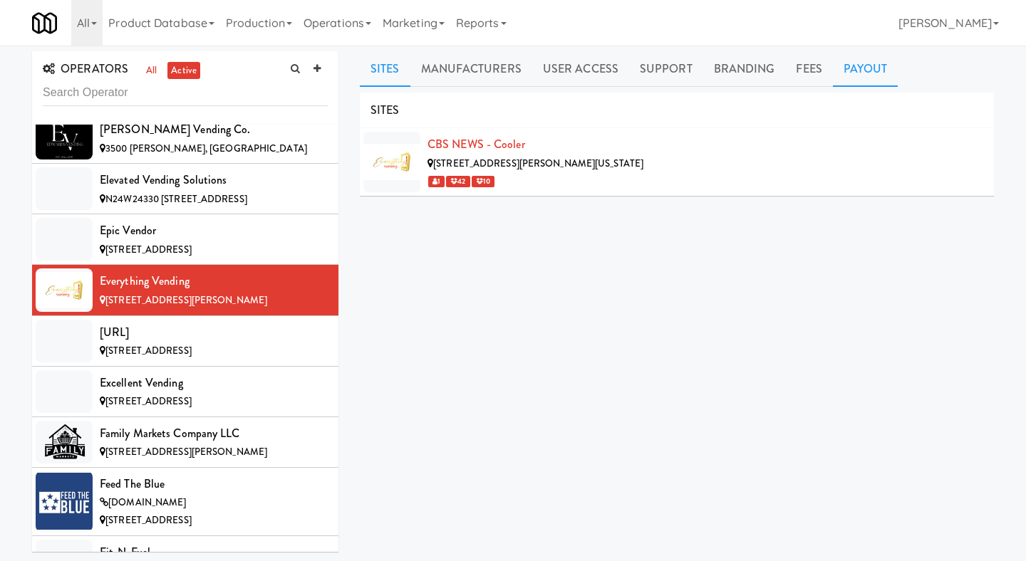
click at [879, 73] on link "Payout" at bounding box center [866, 69] width 66 height 36
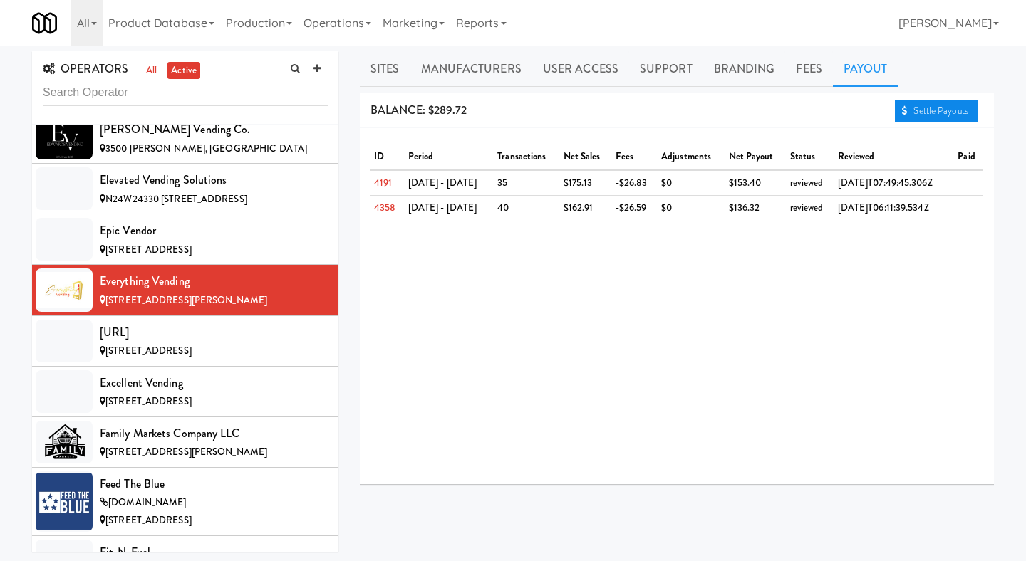
click at [928, 110] on link "Settle Payouts" at bounding box center [936, 110] width 83 height 21
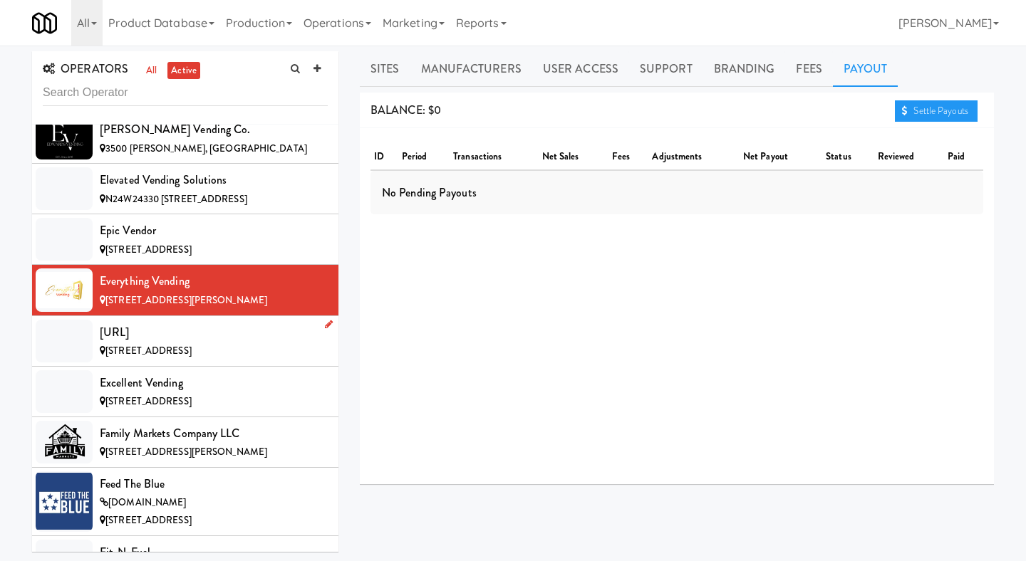
click at [192, 344] on span "[STREET_ADDRESS]" at bounding box center [148, 351] width 86 height 14
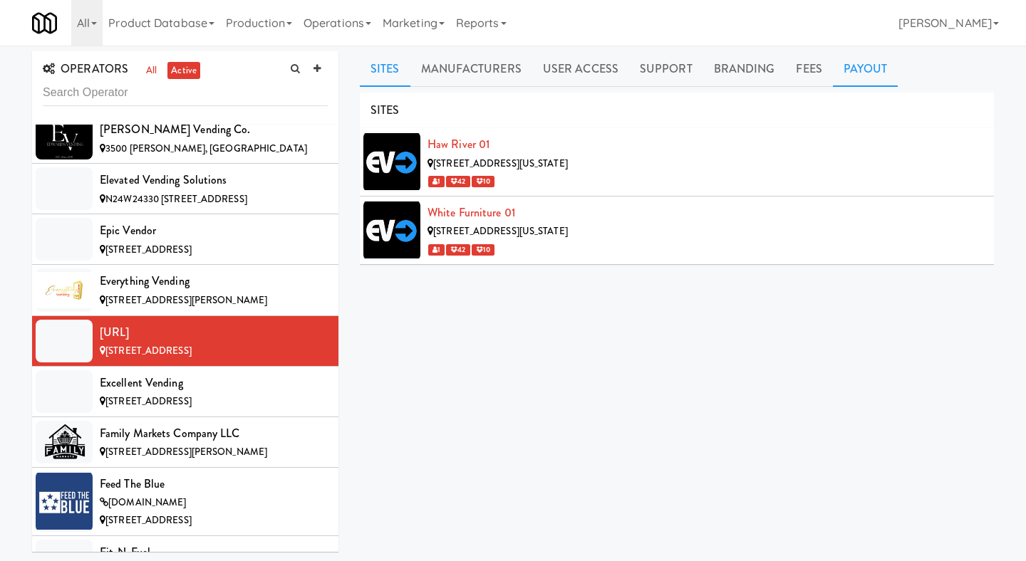
click at [871, 82] on link "Payout" at bounding box center [866, 69] width 66 height 36
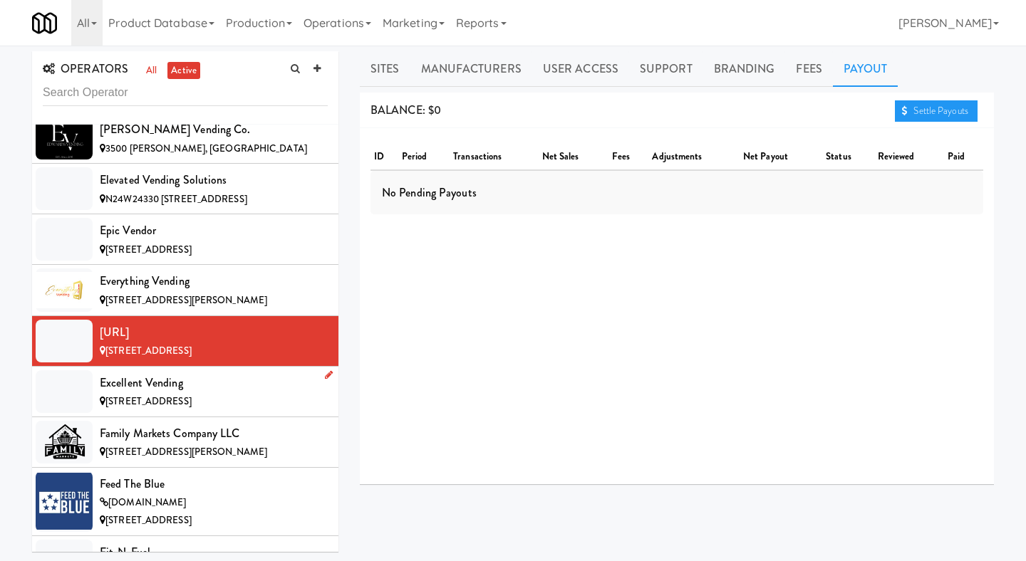
click at [213, 373] on div "Excellent Vending" at bounding box center [214, 383] width 228 height 21
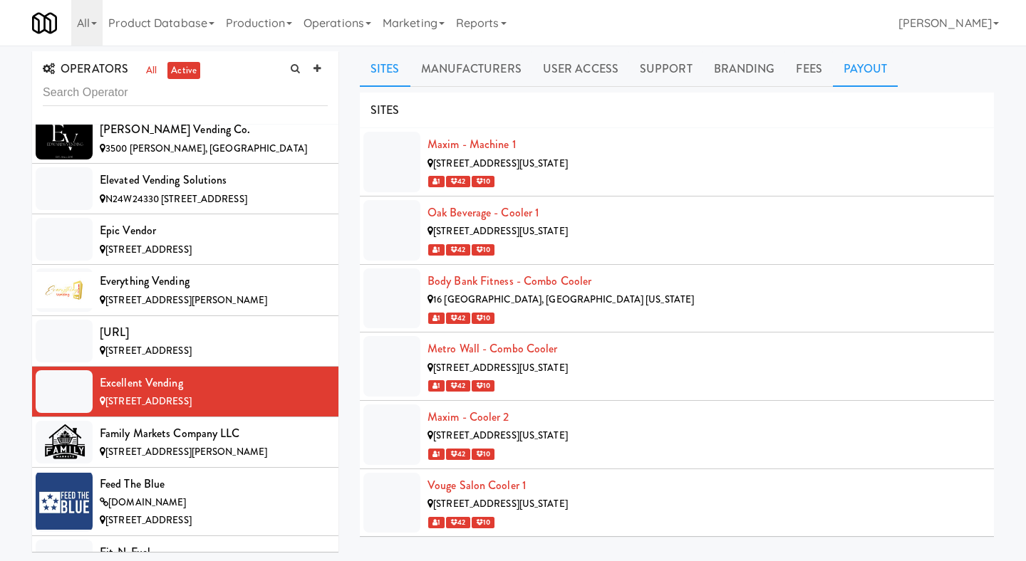
click at [839, 66] on link "Payout" at bounding box center [866, 69] width 66 height 36
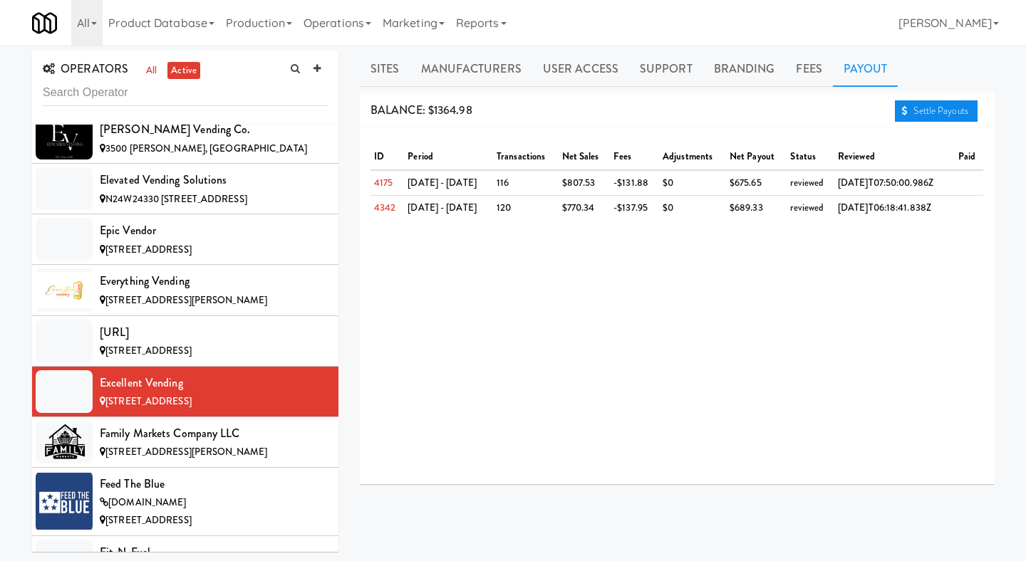
click at [919, 117] on link "Settle Payouts" at bounding box center [936, 110] width 83 height 21
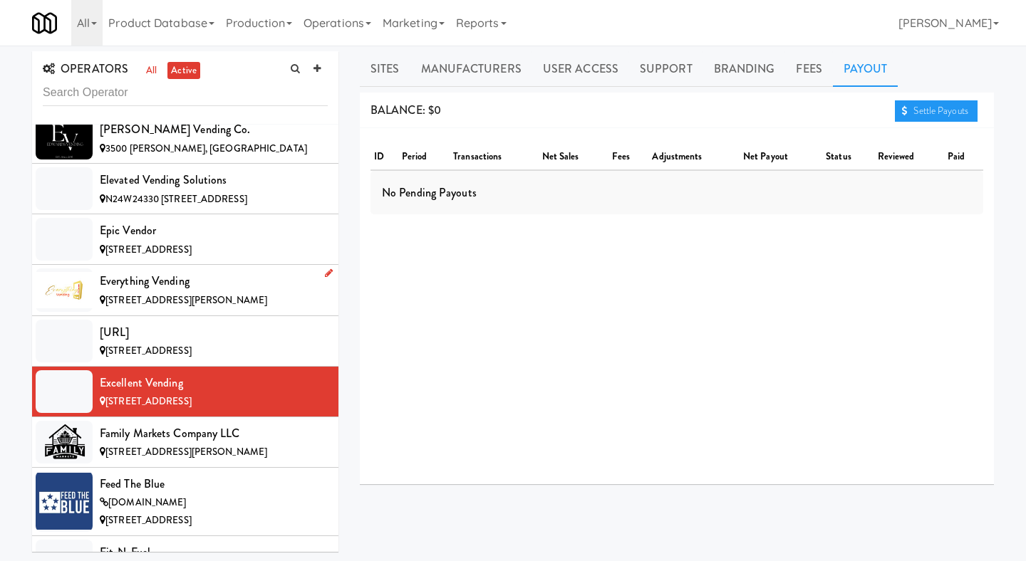
click at [207, 271] on div "Everything Vending" at bounding box center [214, 281] width 228 height 21
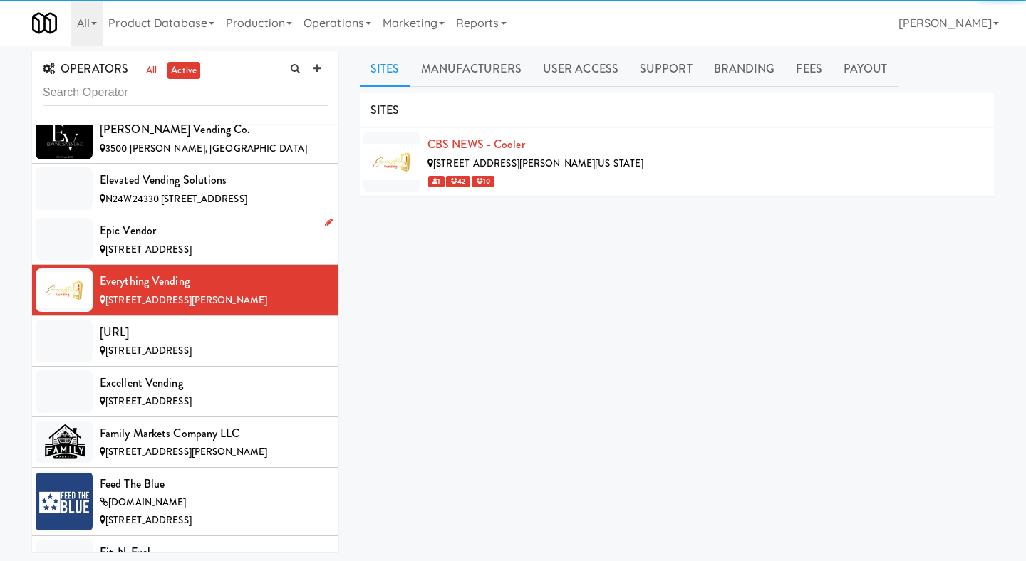
click at [215, 220] on div "Epic Vendor" at bounding box center [214, 230] width 228 height 21
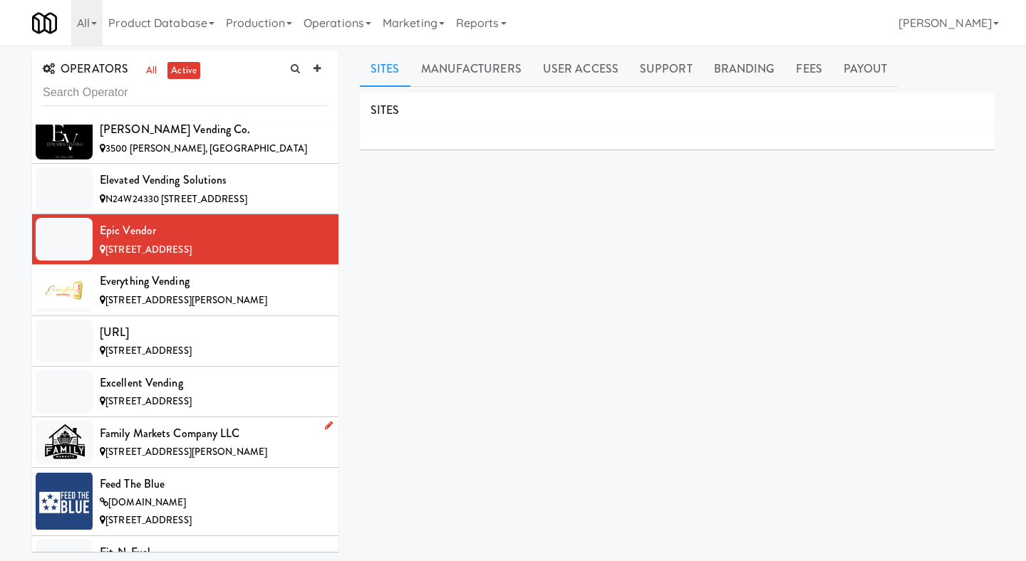
click at [210, 423] on div "Family Markets Company LLC" at bounding box center [214, 433] width 228 height 21
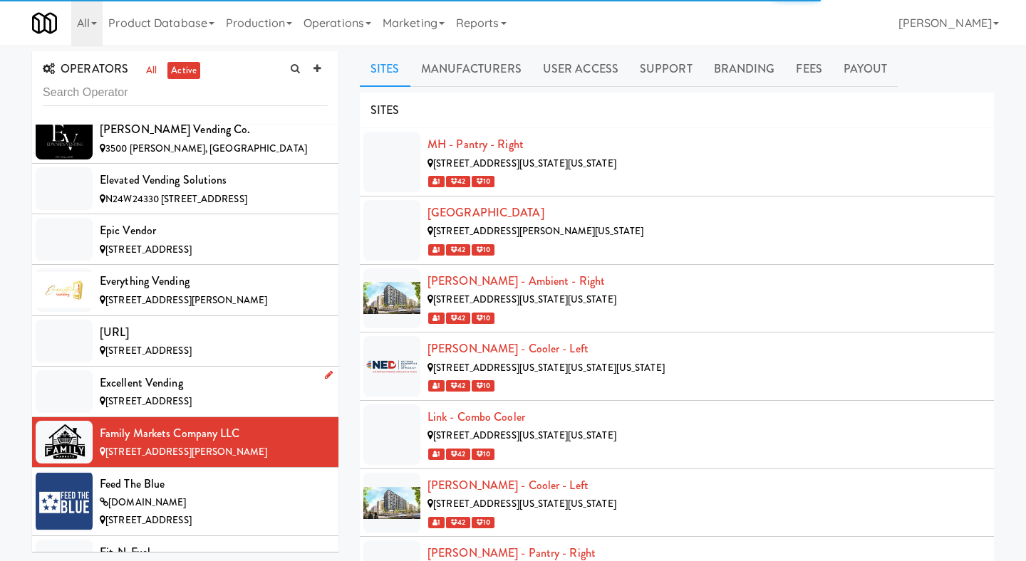
click at [214, 393] on div "[STREET_ADDRESS]" at bounding box center [214, 402] width 228 height 18
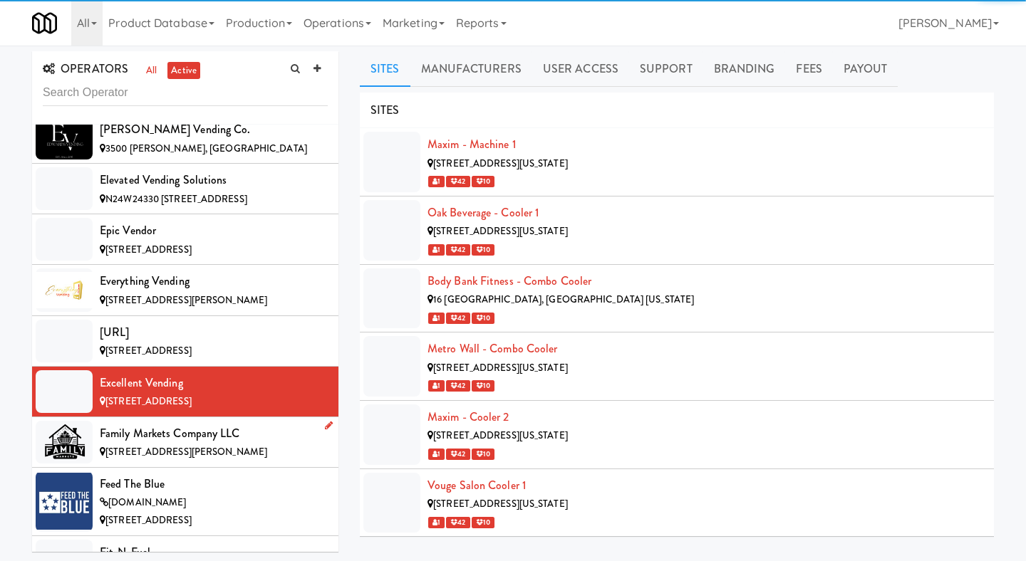
click at [209, 423] on div "Family Markets Company LLC" at bounding box center [214, 433] width 228 height 21
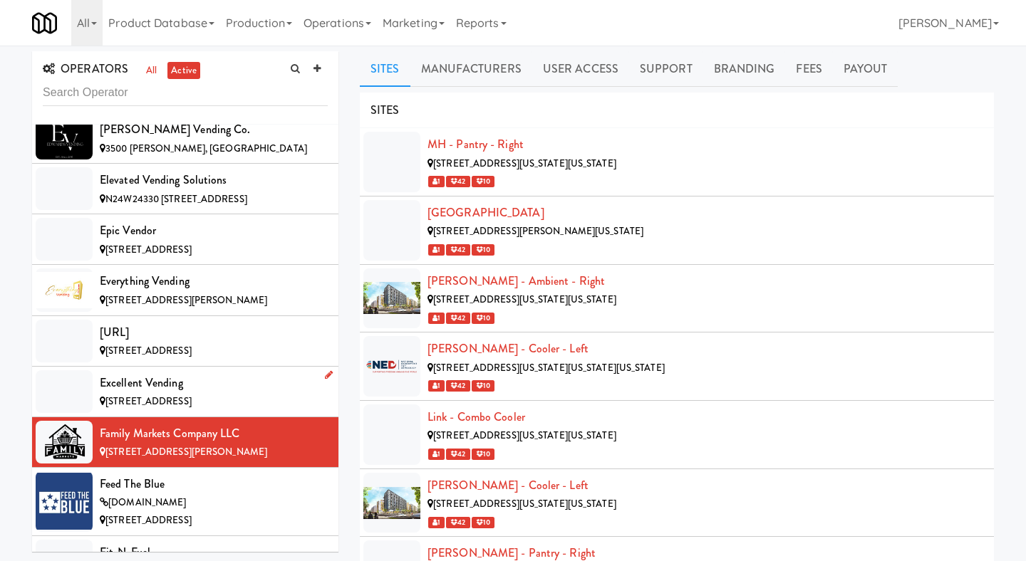
click at [219, 393] on div "[STREET_ADDRESS]" at bounding box center [214, 402] width 228 height 18
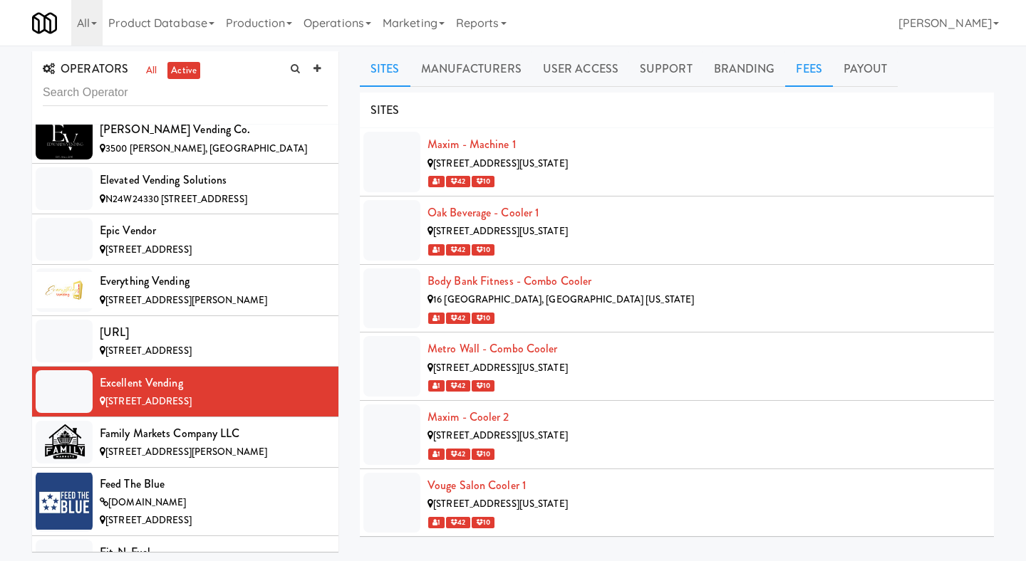
click at [825, 64] on link "Fees" at bounding box center [808, 69] width 47 height 36
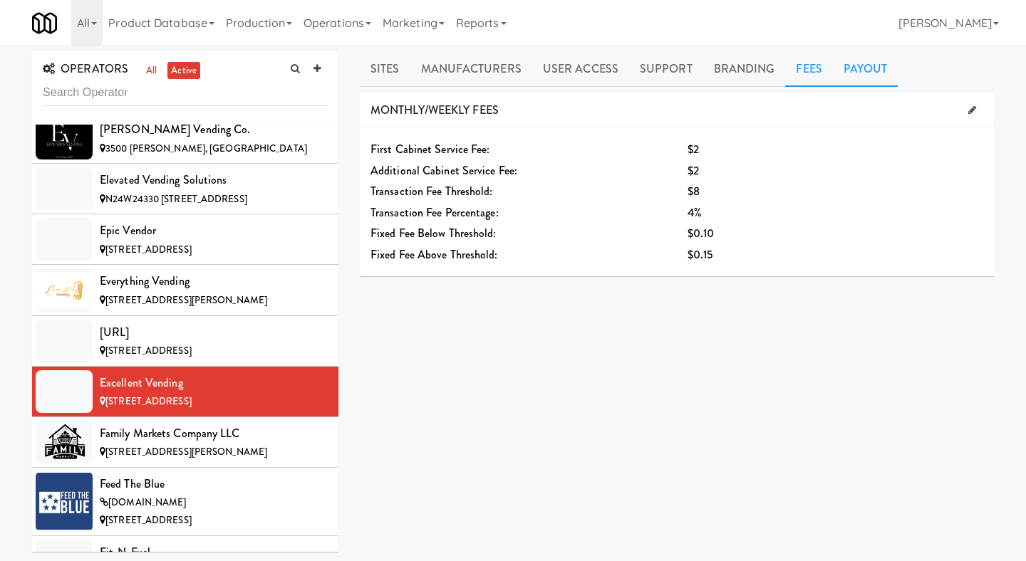
click at [856, 64] on link "Payout" at bounding box center [866, 69] width 66 height 36
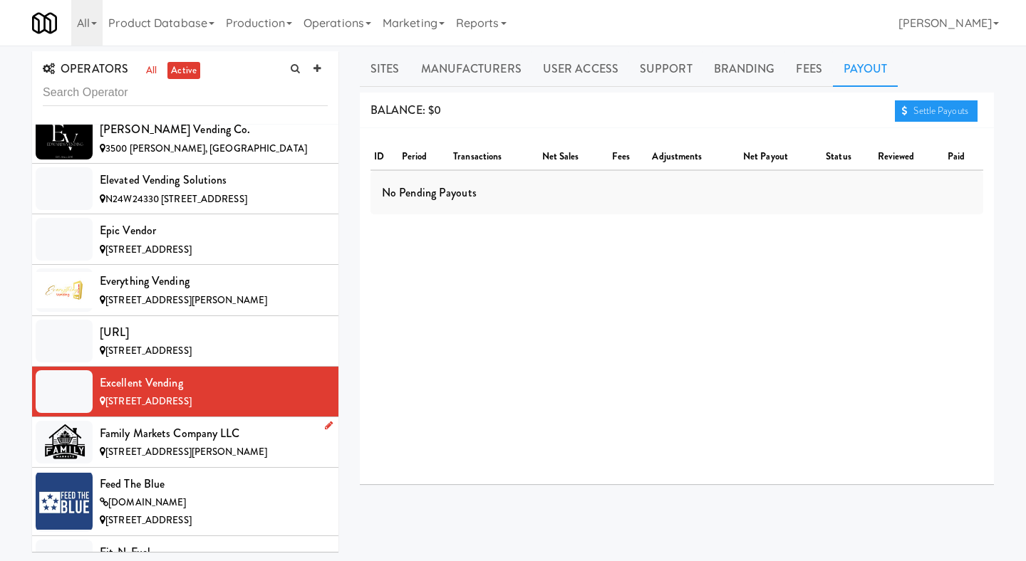
click at [272, 418] on li "Family Markets Company LLC [STREET_ADDRESS][PERSON_NAME]" at bounding box center [185, 443] width 306 height 51
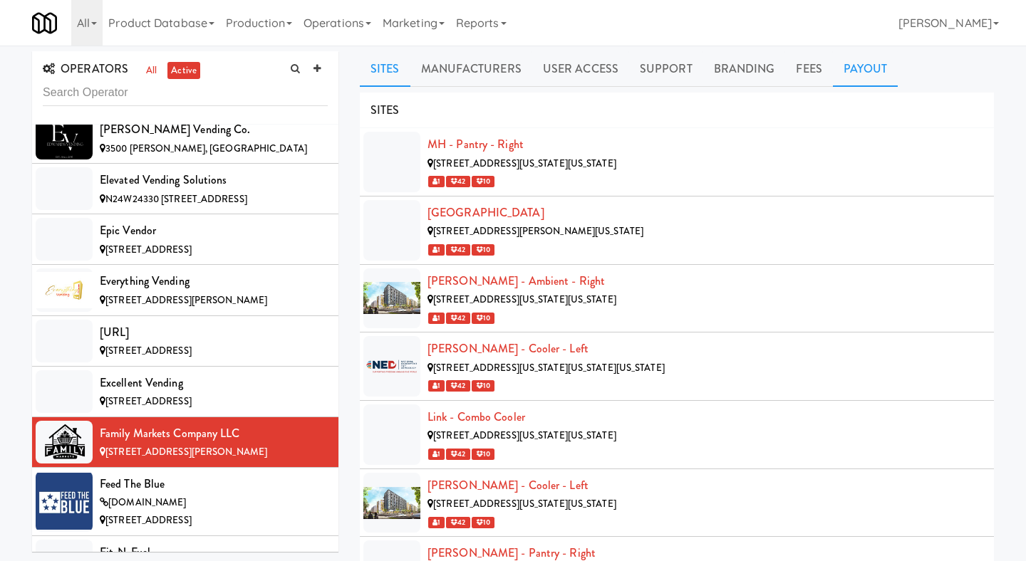
click at [876, 62] on link "Payout" at bounding box center [866, 69] width 66 height 36
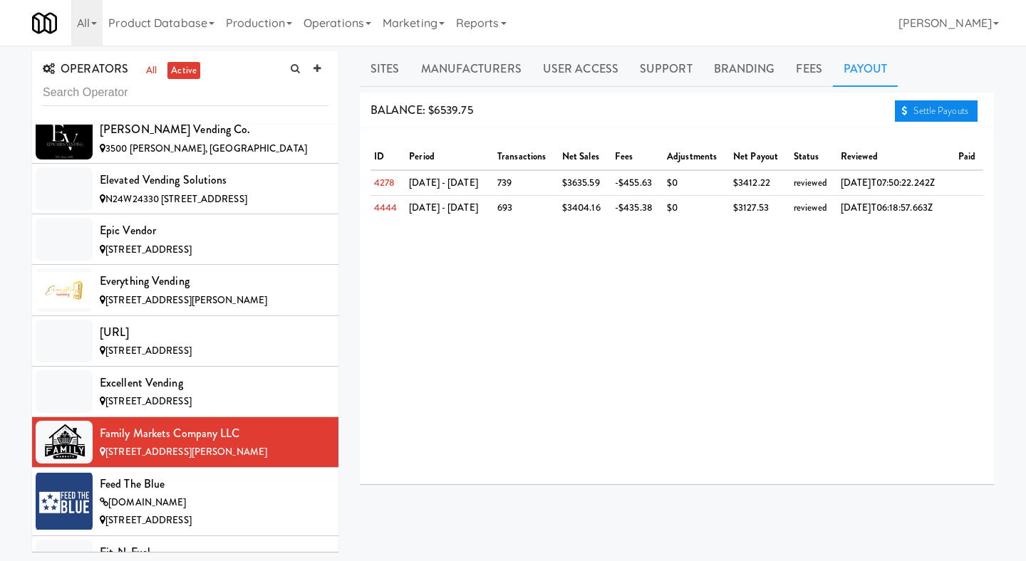
click at [926, 115] on link "Settle Payouts" at bounding box center [936, 110] width 83 height 21
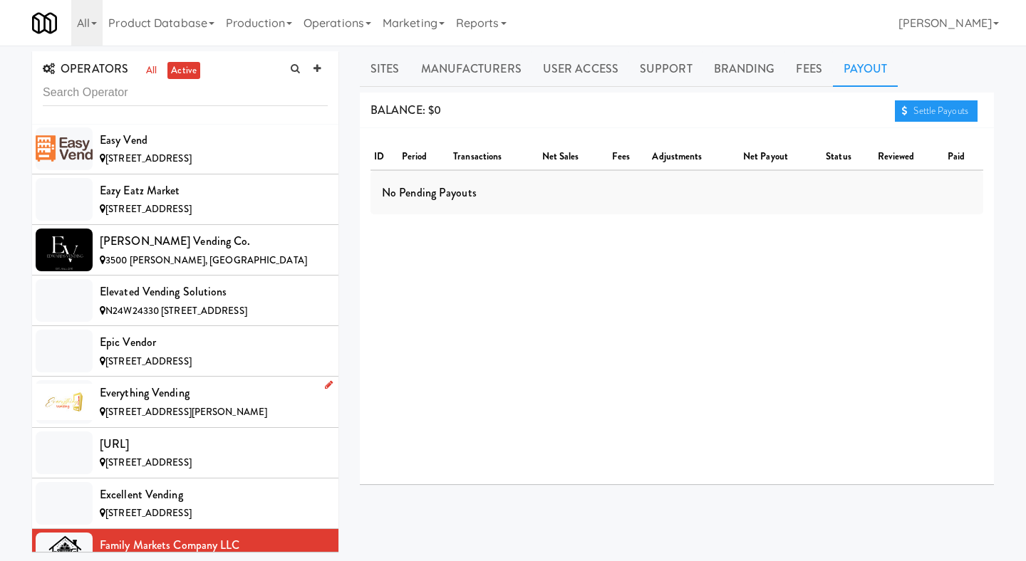
scroll to position [3117, 0]
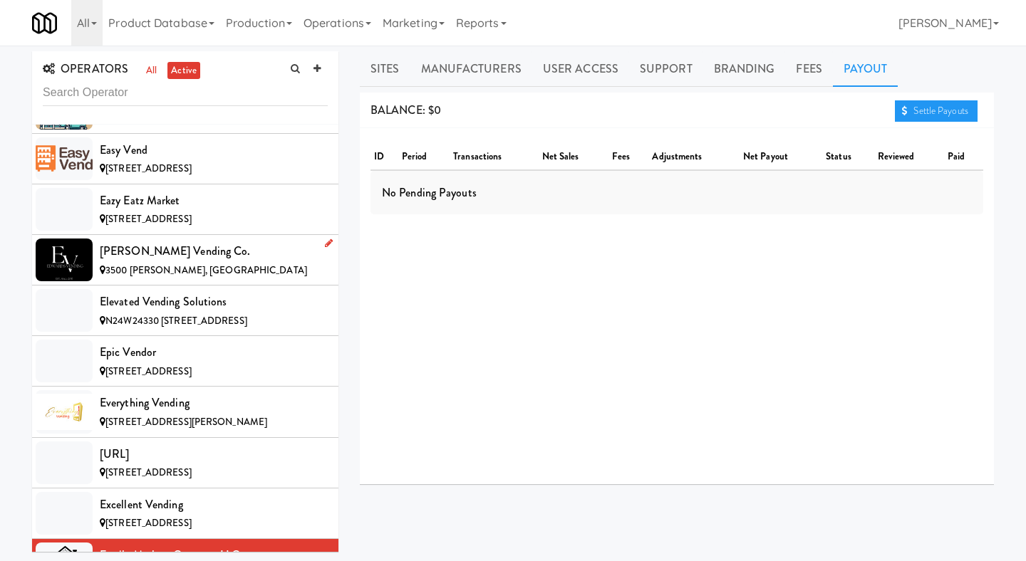
click at [260, 262] on div "3500 [PERSON_NAME], [GEOGRAPHIC_DATA]" at bounding box center [214, 271] width 228 height 18
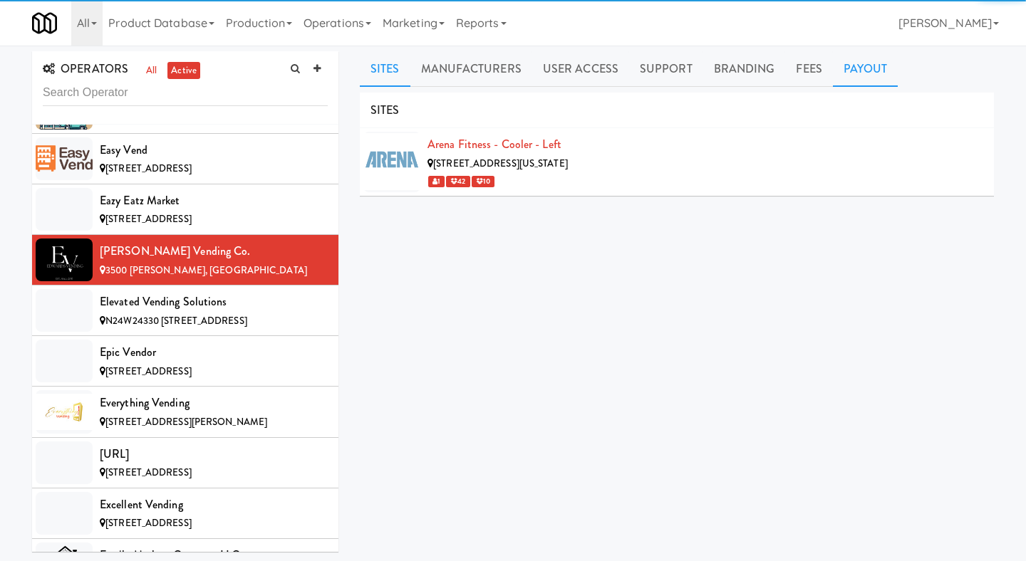
click at [868, 78] on link "Payout" at bounding box center [866, 69] width 66 height 36
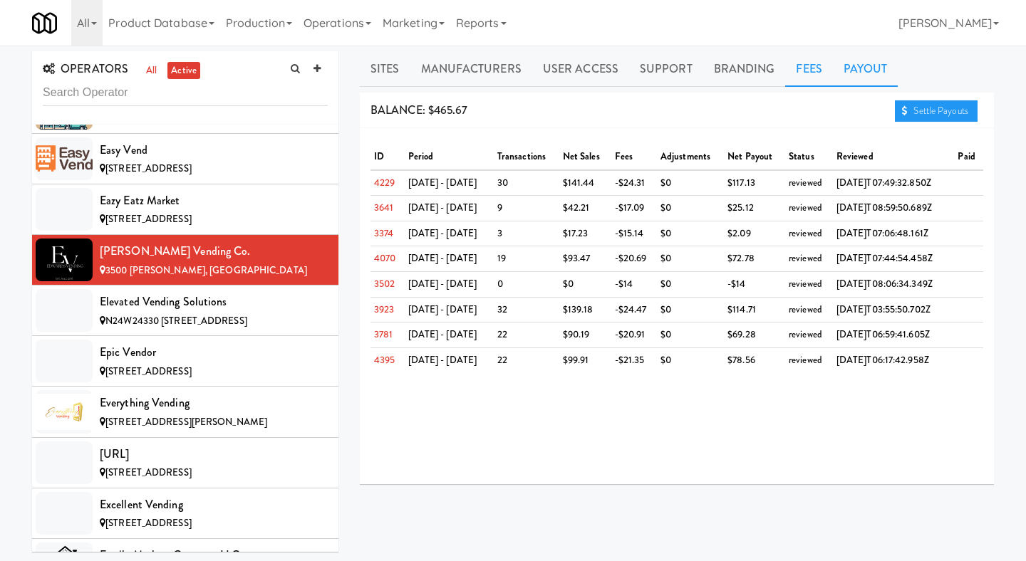
click at [811, 71] on link "Fees" at bounding box center [808, 69] width 47 height 36
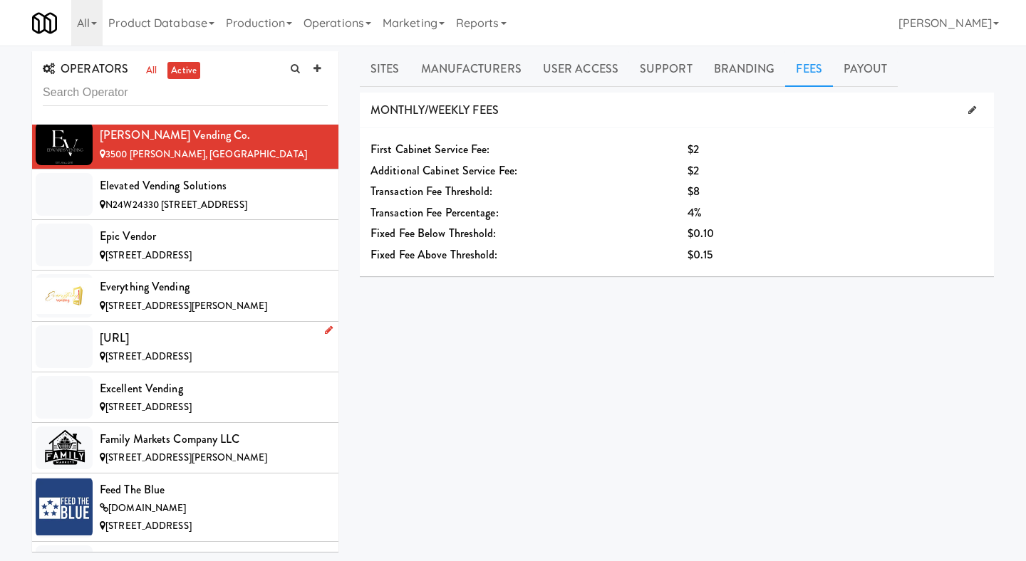
scroll to position [3287, 0]
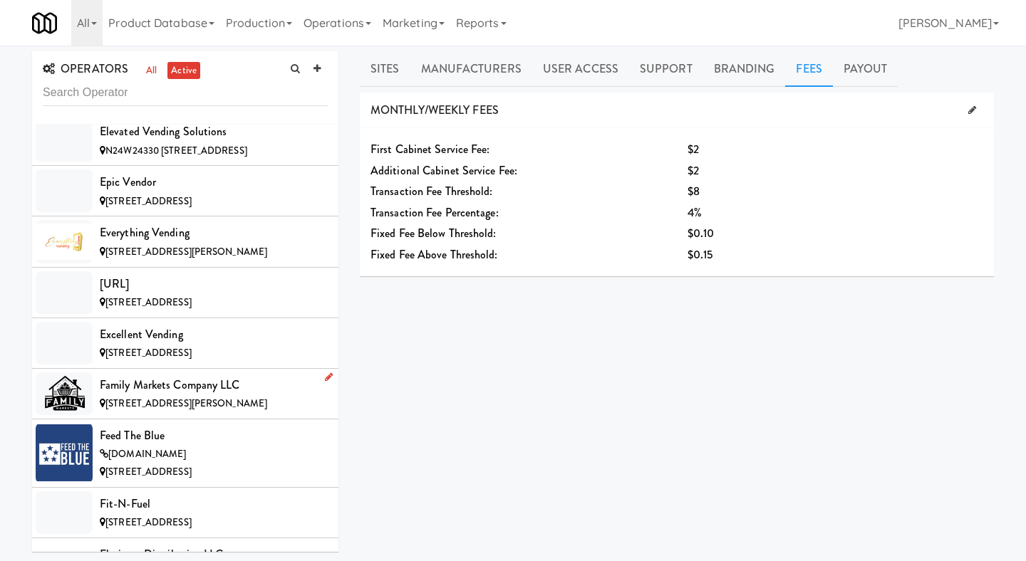
click at [240, 384] on li "Family Markets Company LLC [STREET_ADDRESS][PERSON_NAME]" at bounding box center [185, 394] width 306 height 51
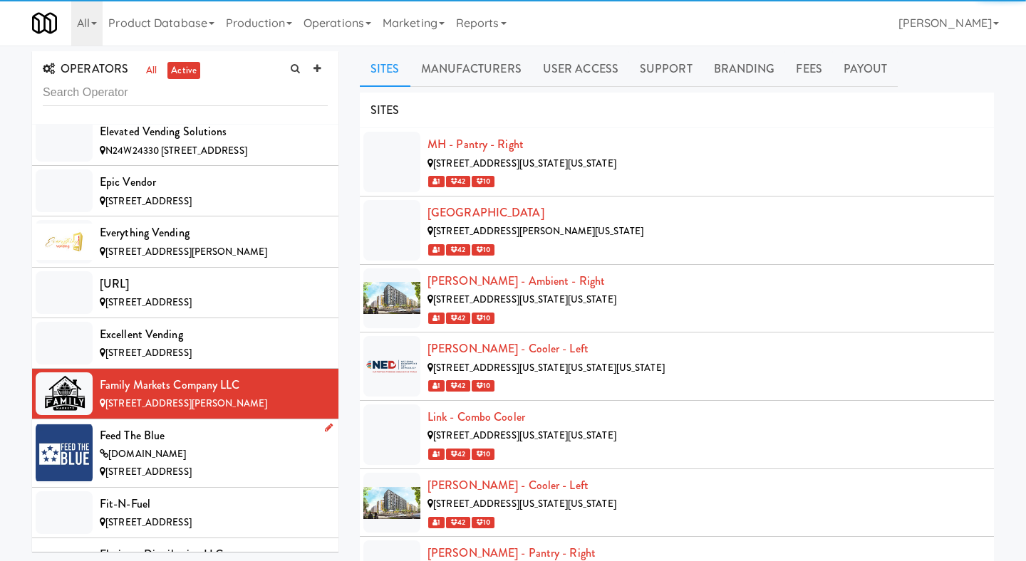
click at [236, 425] on div "Feed The Blue" at bounding box center [214, 435] width 228 height 21
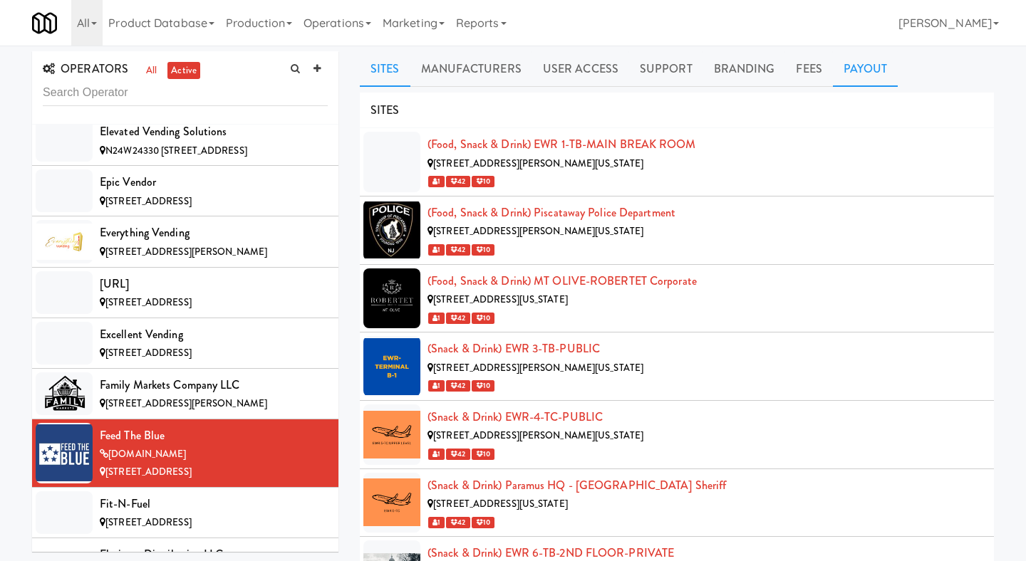
click at [839, 73] on link "Payout" at bounding box center [866, 69] width 66 height 36
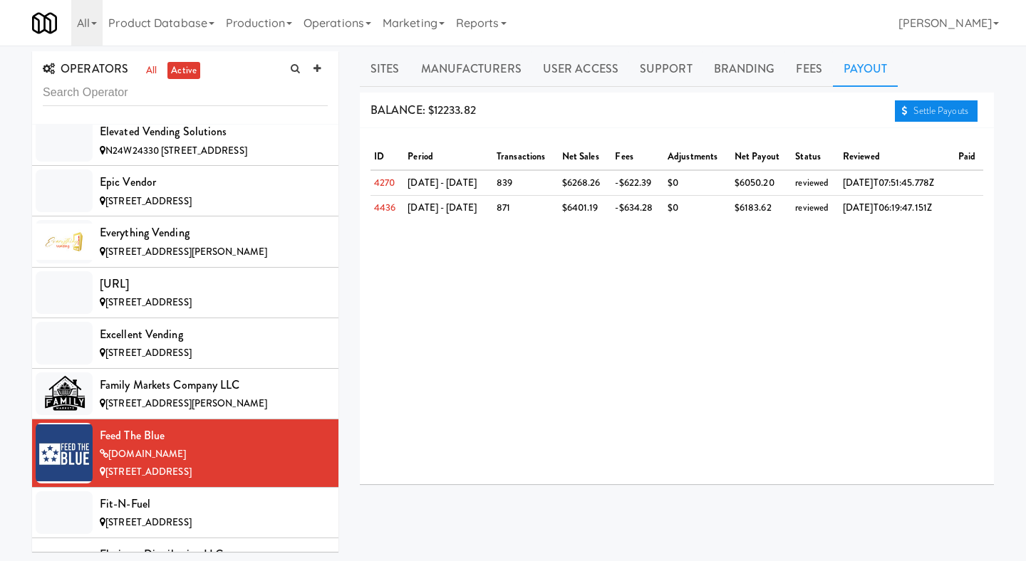
click at [903, 115] on icon at bounding box center [905, 110] width 6 height 9
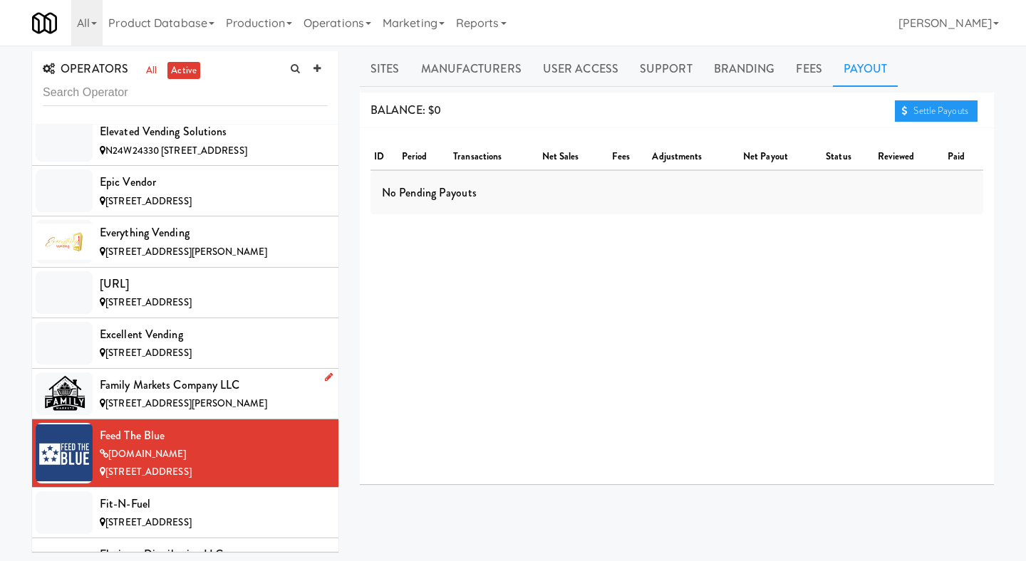
click at [220, 397] on span "[STREET_ADDRESS][PERSON_NAME]" at bounding box center [186, 404] width 162 height 14
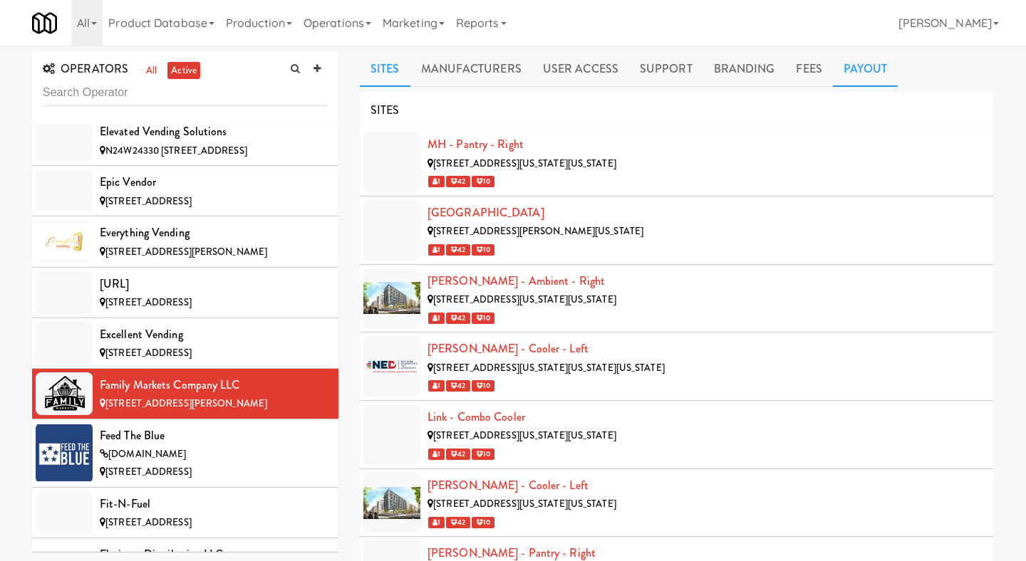
click at [861, 72] on link "Payout" at bounding box center [866, 69] width 66 height 36
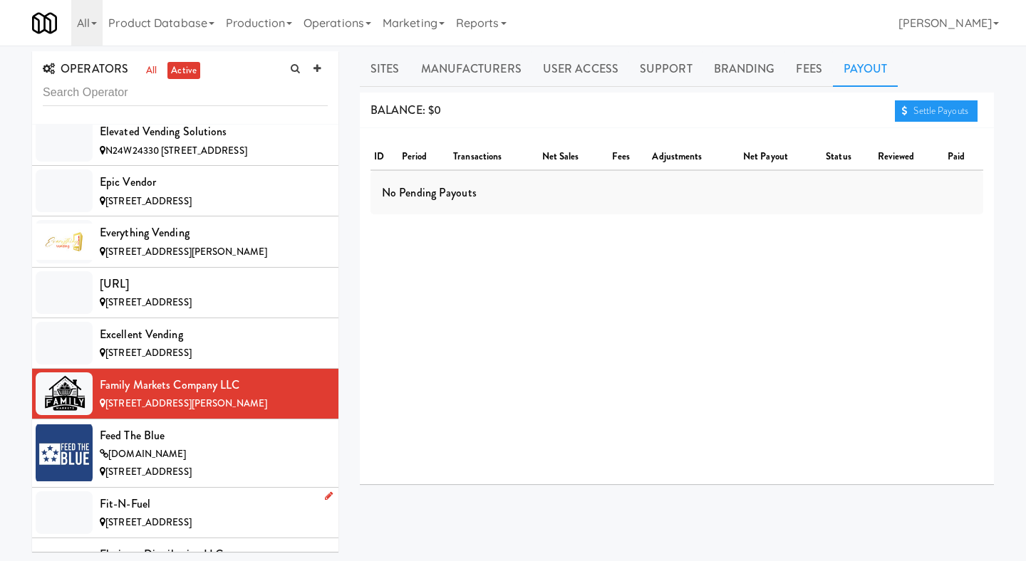
click at [208, 494] on div "Fit-N-Fuel" at bounding box center [214, 504] width 228 height 21
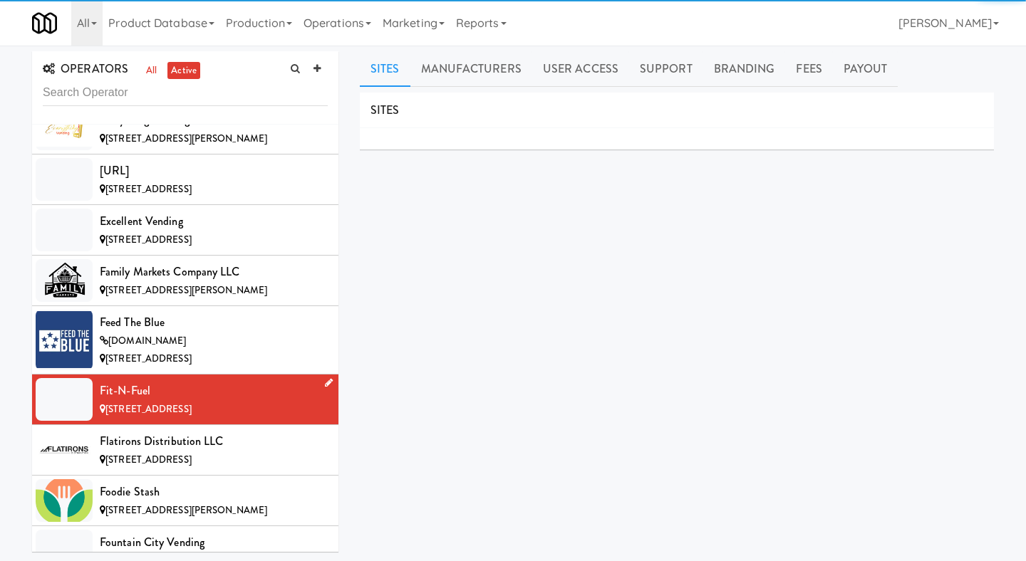
scroll to position [3479, 0]
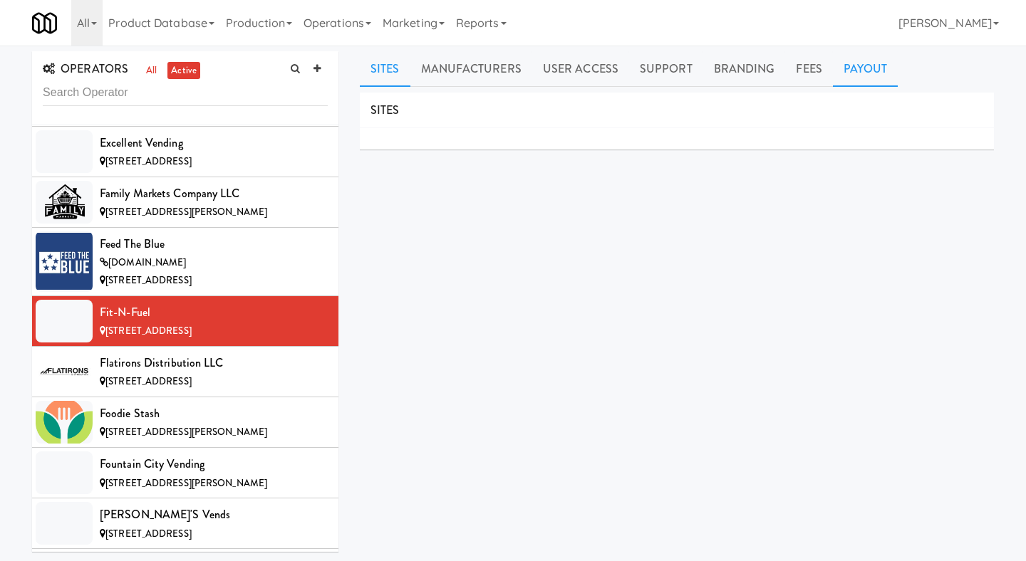
click at [869, 66] on link "Payout" at bounding box center [866, 69] width 66 height 36
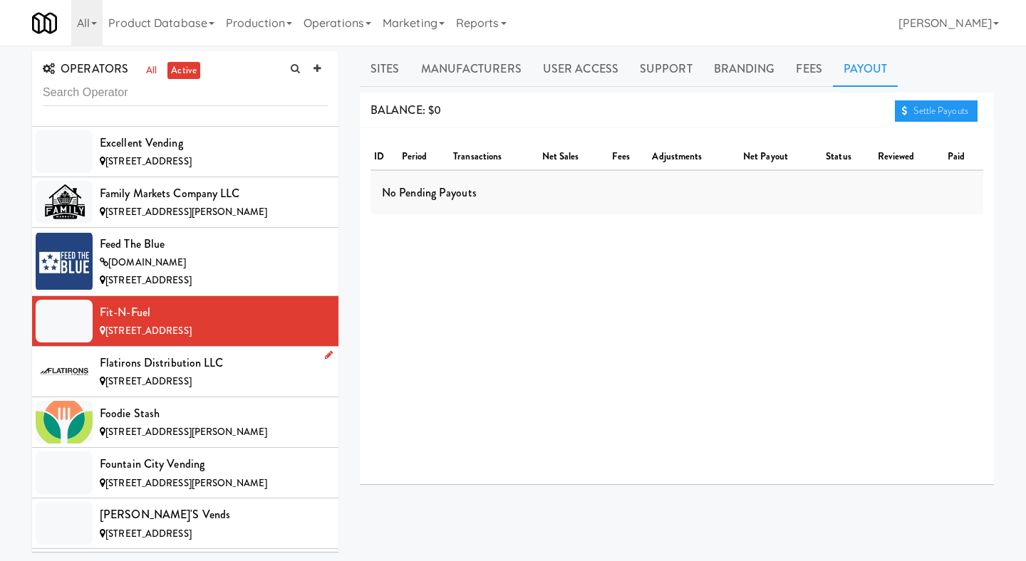
click at [254, 373] on div "[STREET_ADDRESS]" at bounding box center [214, 382] width 228 height 18
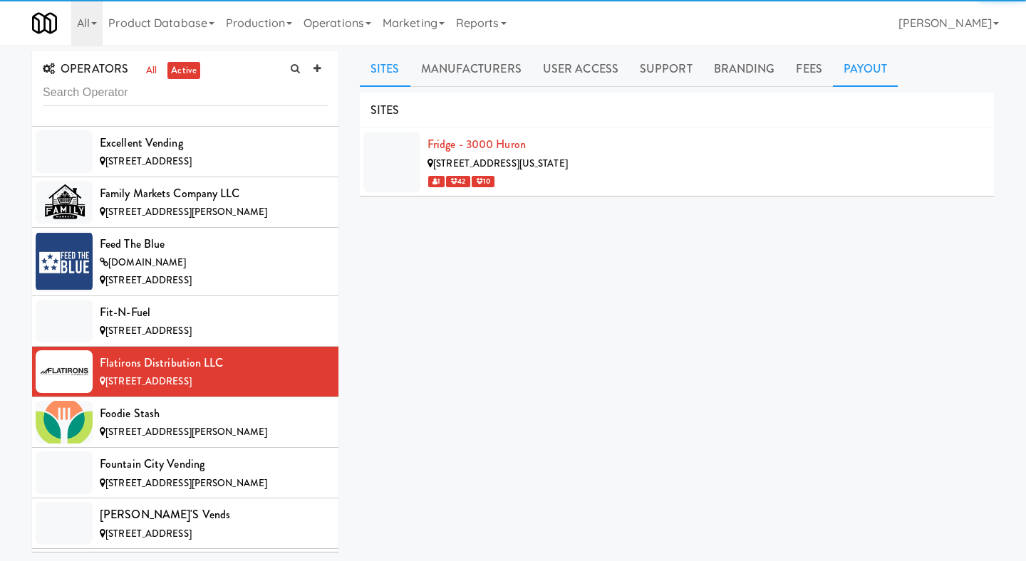
click at [839, 66] on link "Payout" at bounding box center [866, 69] width 66 height 36
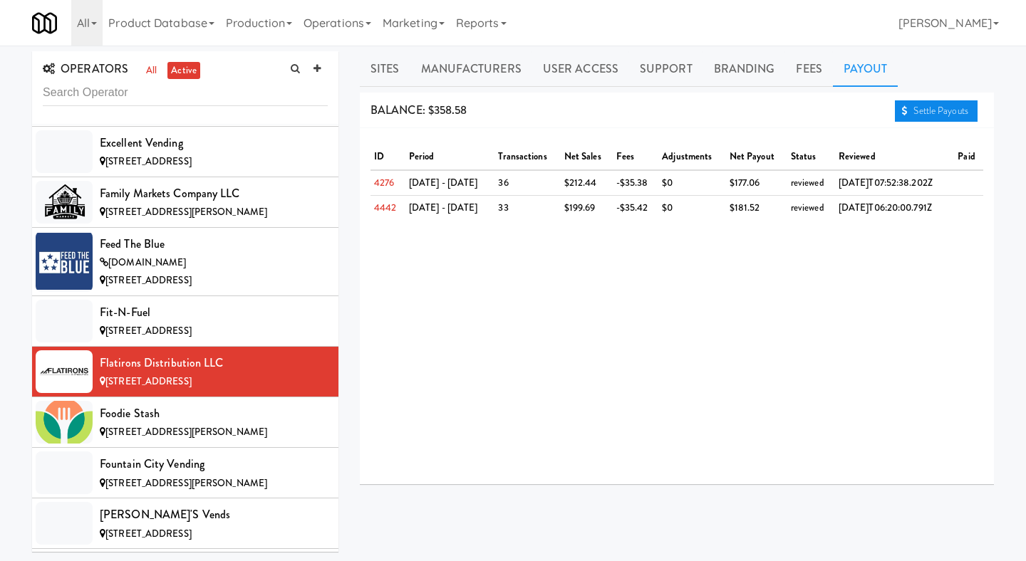
click at [907, 108] on link "Settle Payouts" at bounding box center [936, 110] width 83 height 21
click at [258, 403] on div "Foodie Stash" at bounding box center [214, 413] width 228 height 21
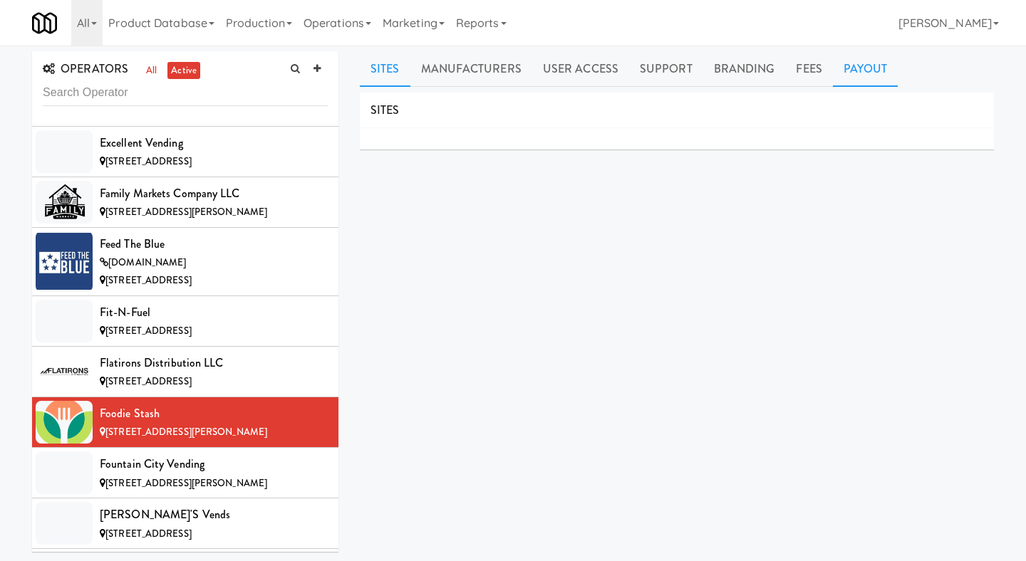
click at [857, 76] on link "Payout" at bounding box center [866, 69] width 66 height 36
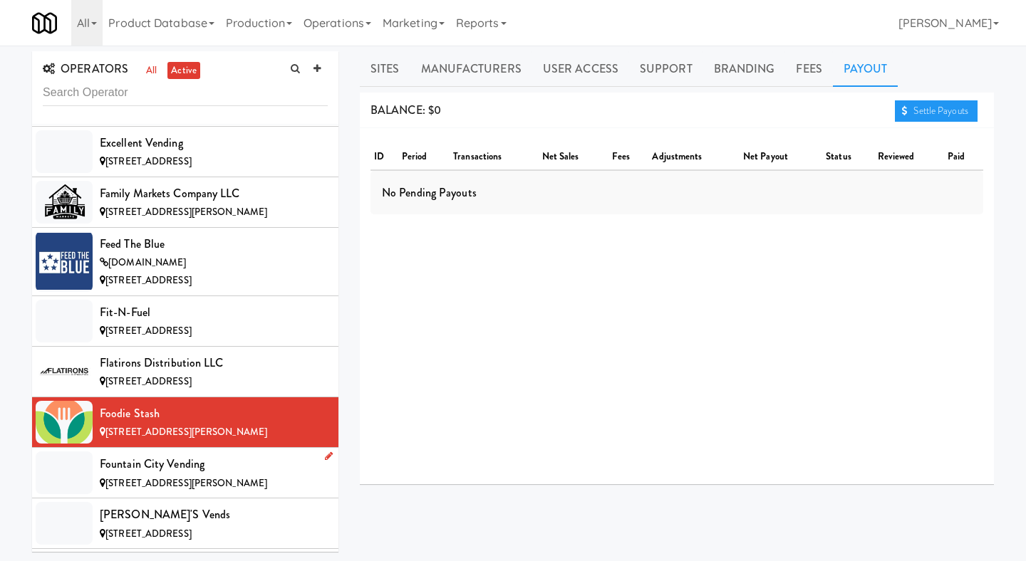
click at [157, 448] on li "Fountain City Vending [STREET_ADDRESS][PERSON_NAME]" at bounding box center [185, 473] width 306 height 51
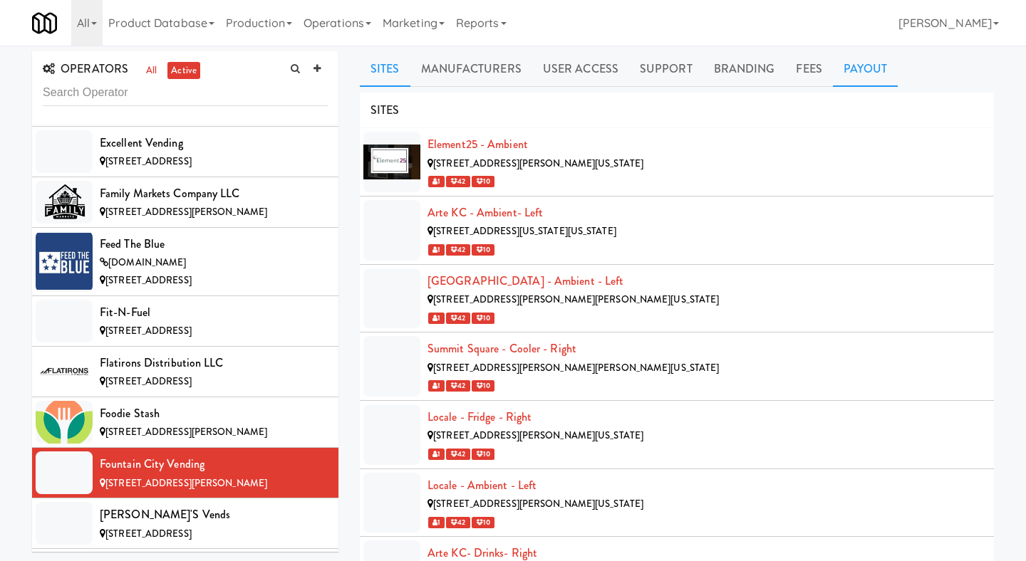
click at [833, 62] on link "Payout" at bounding box center [866, 69] width 66 height 36
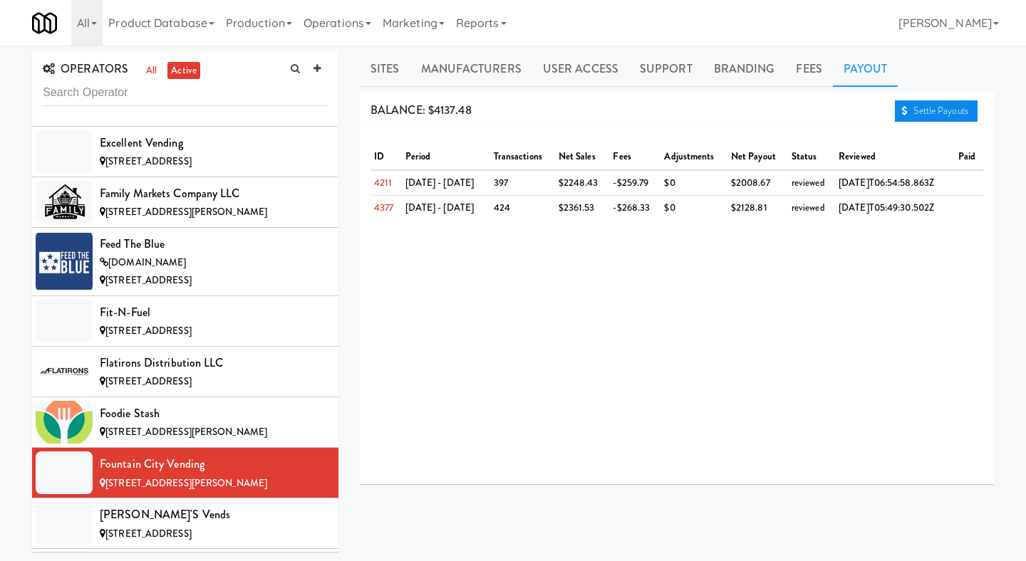
click at [920, 111] on link "Settle Payouts" at bounding box center [936, 110] width 83 height 21
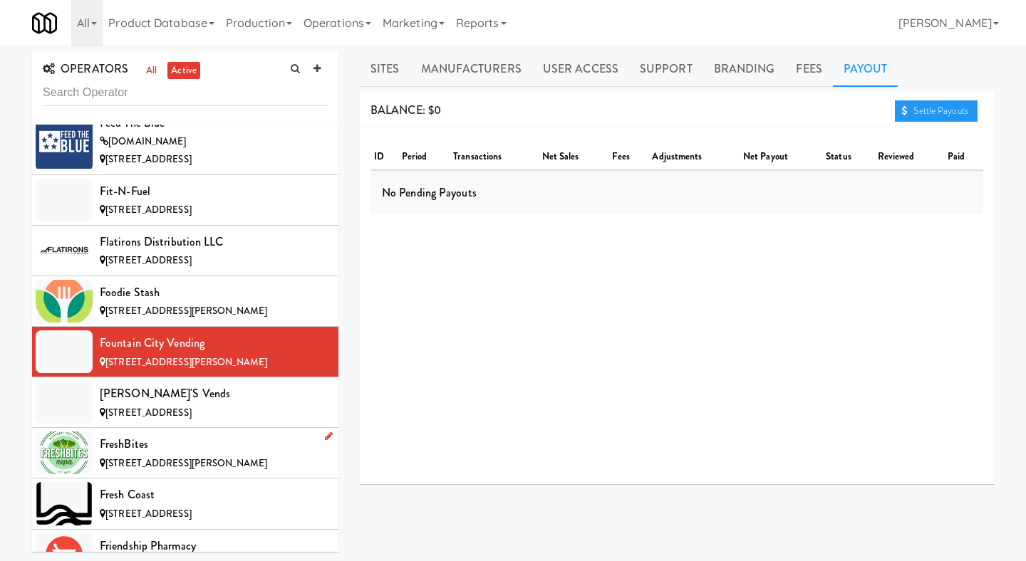
scroll to position [3634, 0]
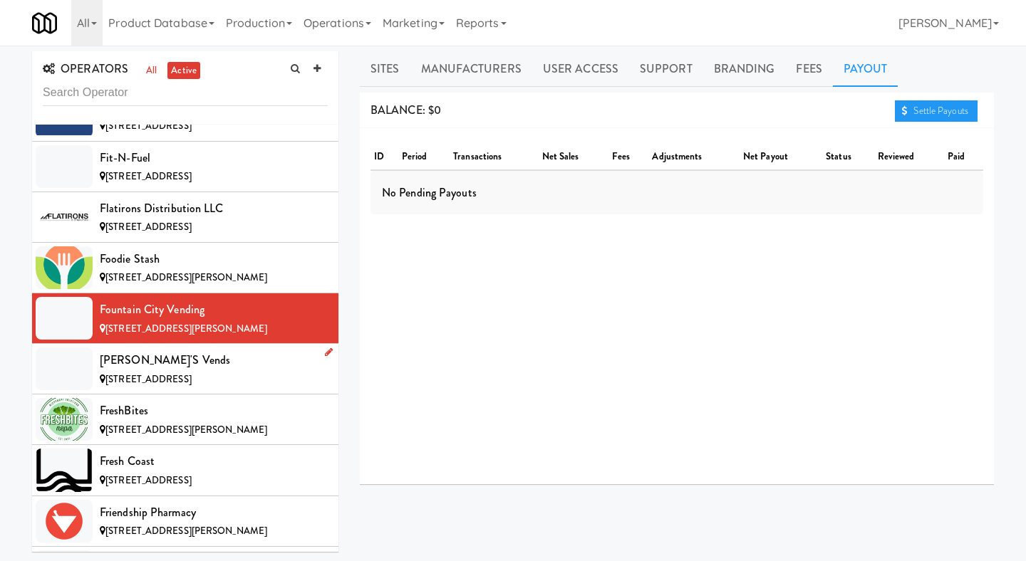
click at [233, 371] on div "[STREET_ADDRESS]" at bounding box center [214, 380] width 228 height 18
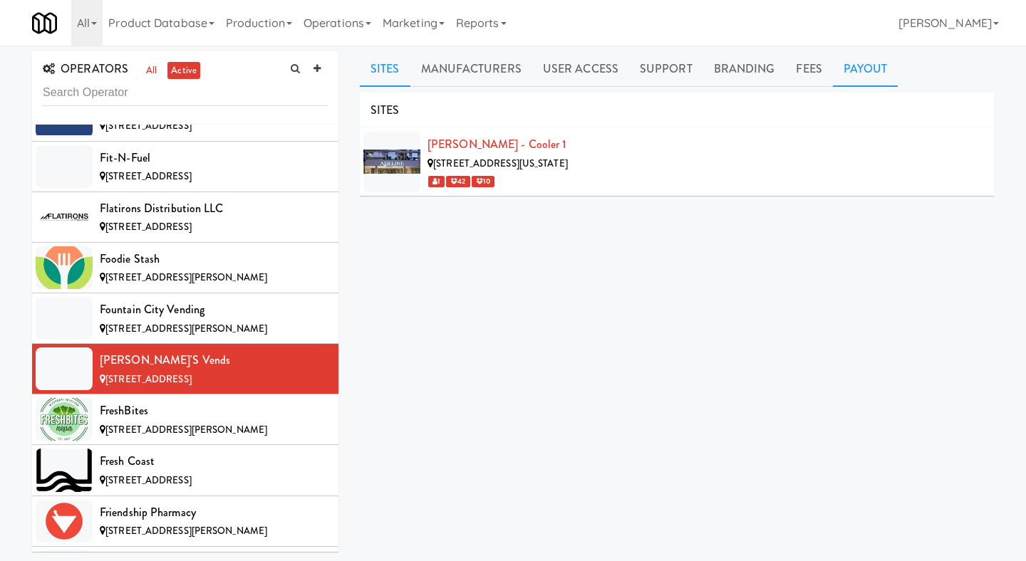
click at [854, 76] on link "Payout" at bounding box center [866, 69] width 66 height 36
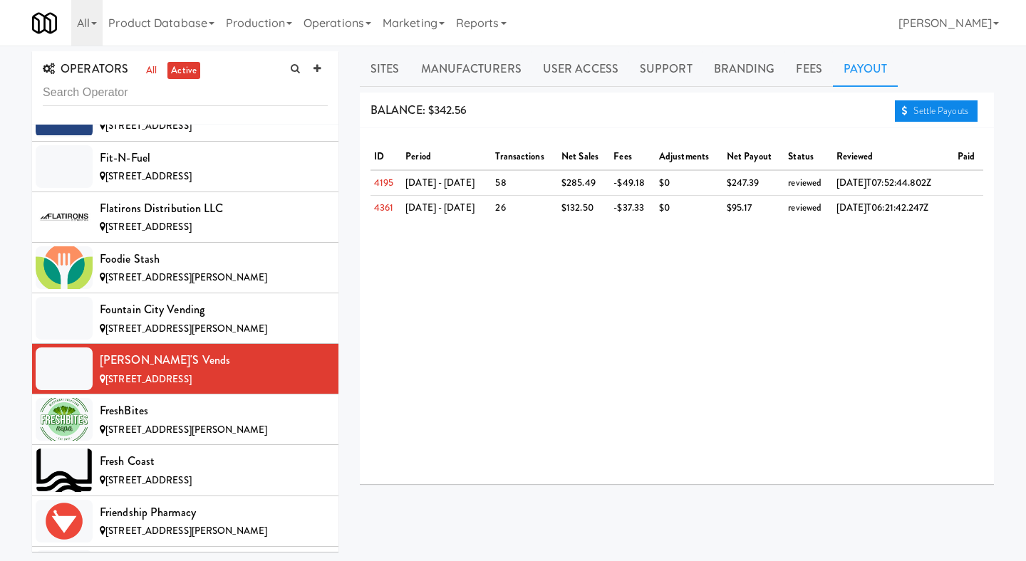
click at [903, 111] on icon at bounding box center [905, 110] width 6 height 9
click at [281, 422] on div "[STREET_ADDRESS][PERSON_NAME]" at bounding box center [214, 431] width 228 height 18
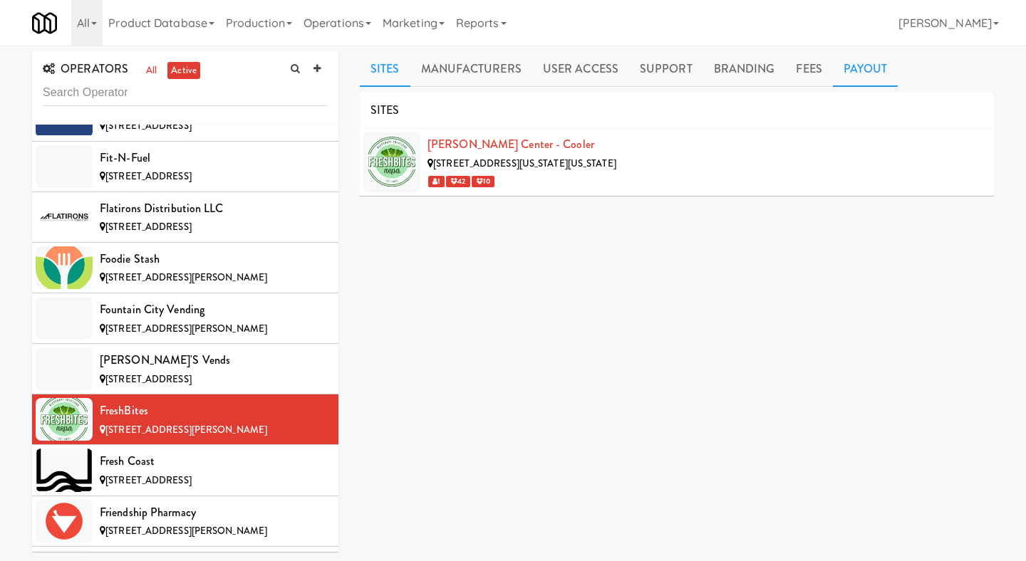
click at [849, 77] on link "Payout" at bounding box center [866, 69] width 66 height 36
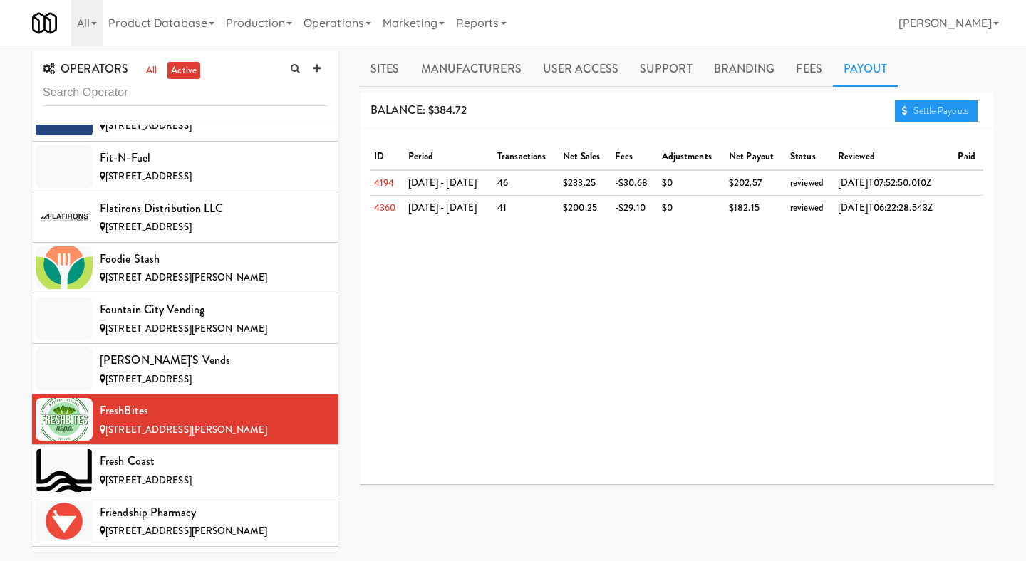
click at [896, 123] on div "BALANCE: $384.72 Settle Payouts" at bounding box center [677, 111] width 634 height 36
click at [909, 116] on link "Settle Payouts" at bounding box center [936, 110] width 83 height 21
click at [211, 451] on div "Fresh Coast" at bounding box center [214, 461] width 228 height 21
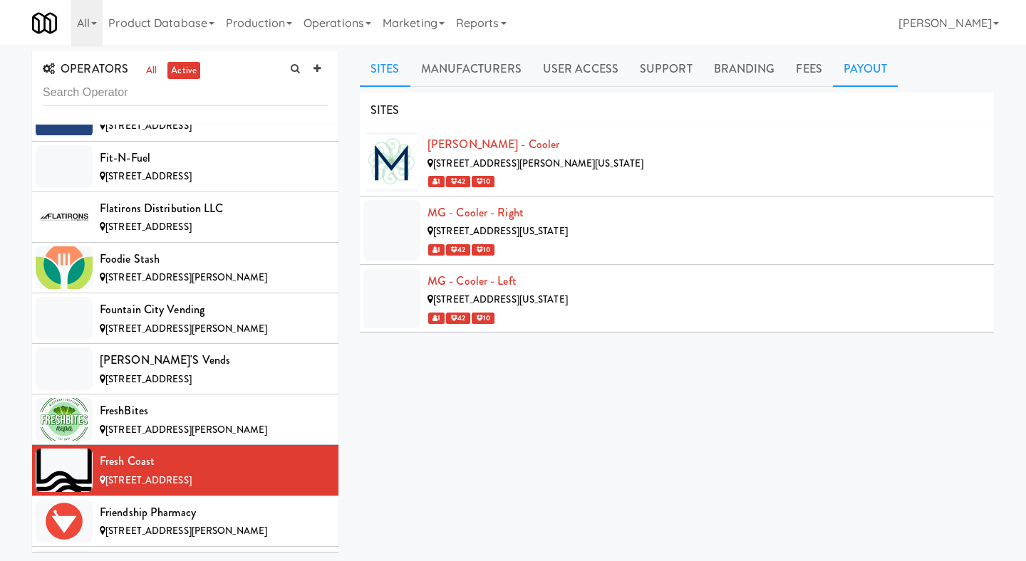
click at [850, 75] on link "Payout" at bounding box center [866, 69] width 66 height 36
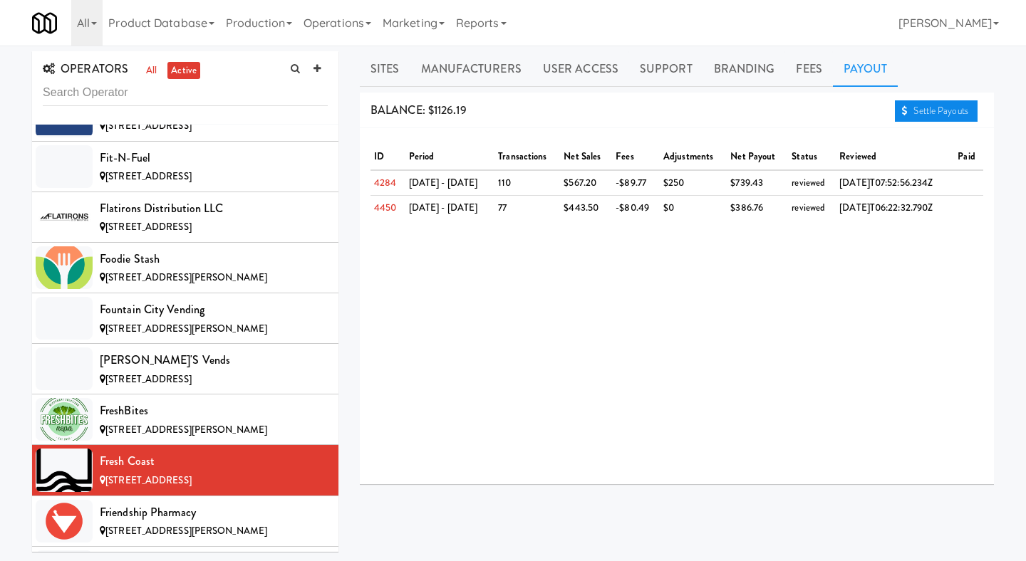
click at [926, 108] on link "Settle Payouts" at bounding box center [936, 110] width 83 height 21
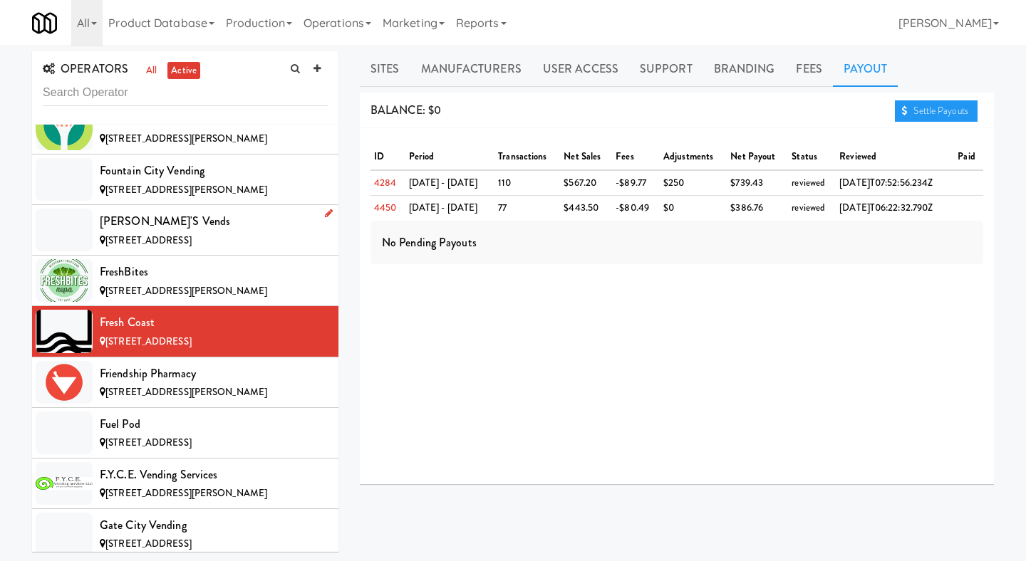
scroll to position [3845, 0]
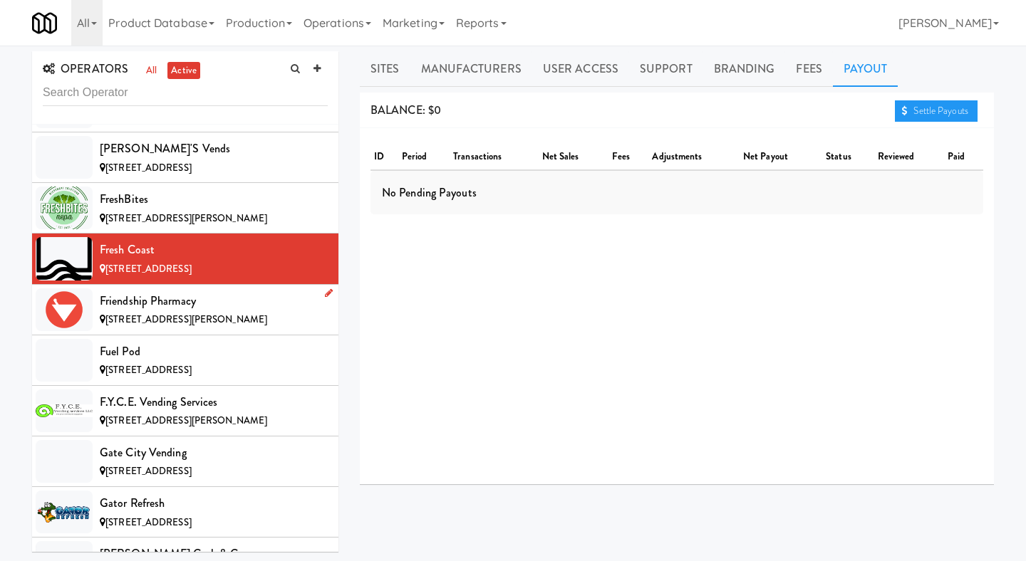
click at [243, 291] on div "Friendship Pharmacy" at bounding box center [214, 301] width 228 height 21
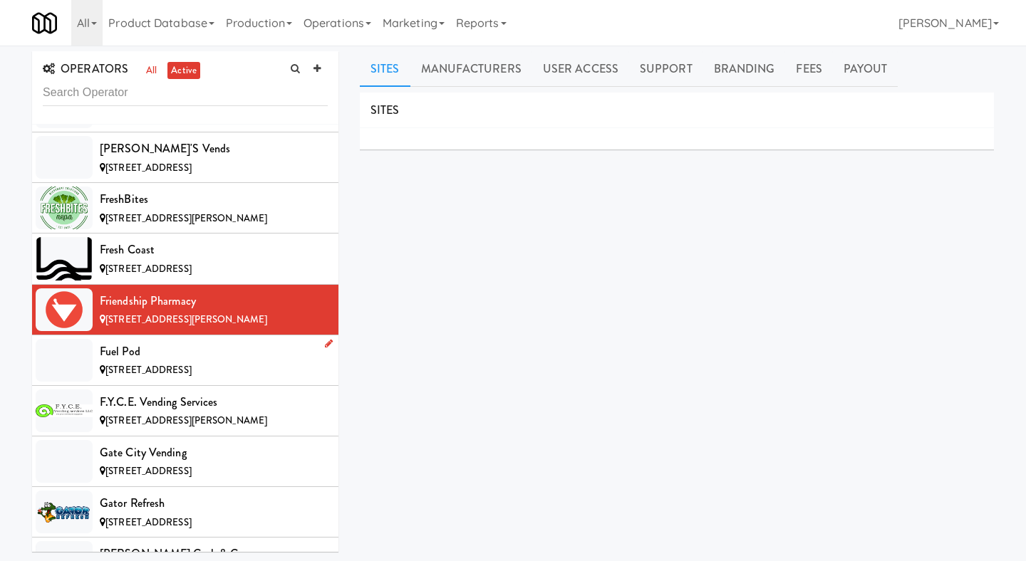
click at [121, 341] on div "Fuel Pod" at bounding box center [214, 351] width 228 height 21
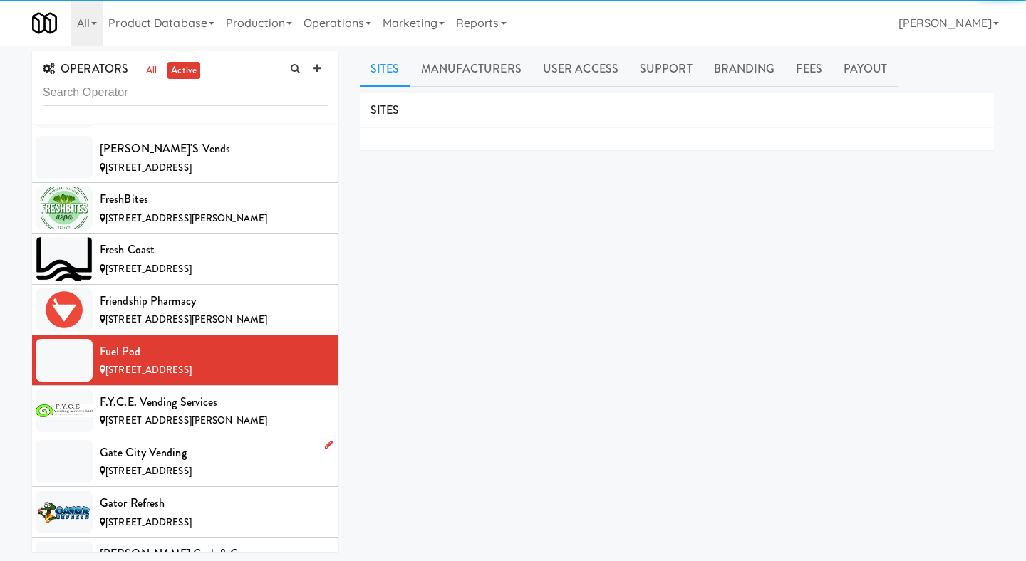
click at [96, 437] on li "Gate City Vending [STREET_ADDRESS]" at bounding box center [185, 462] width 306 height 51
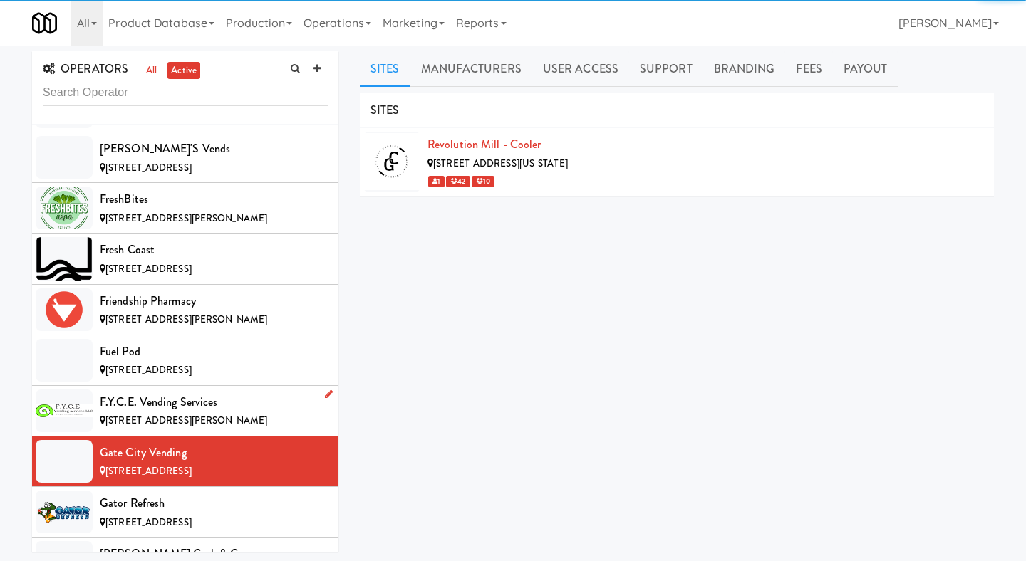
click at [177, 392] on div "F.Y.C.E. Vending Services" at bounding box center [214, 402] width 228 height 21
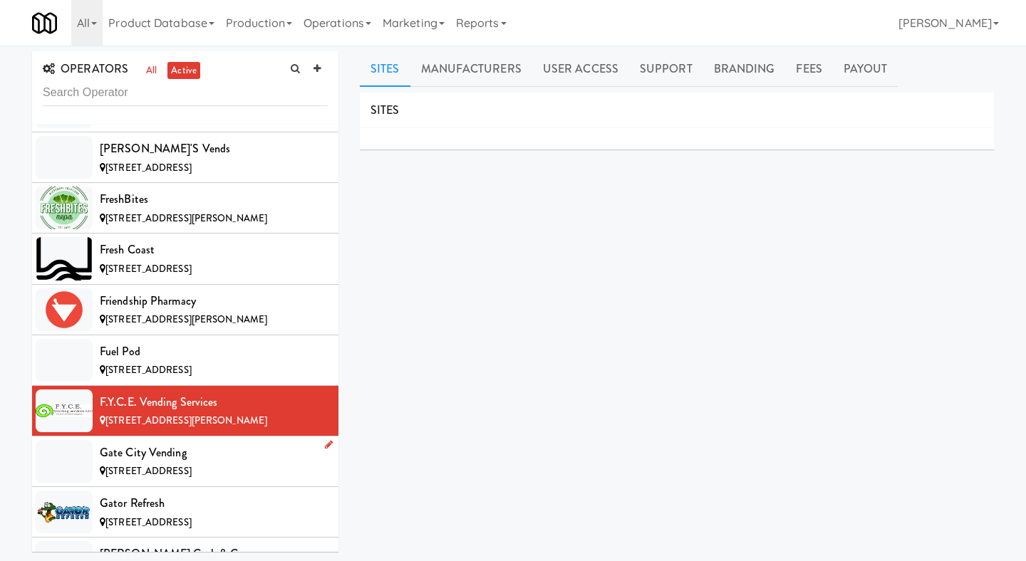
click at [212, 442] on div "Gate City Vending" at bounding box center [214, 452] width 228 height 21
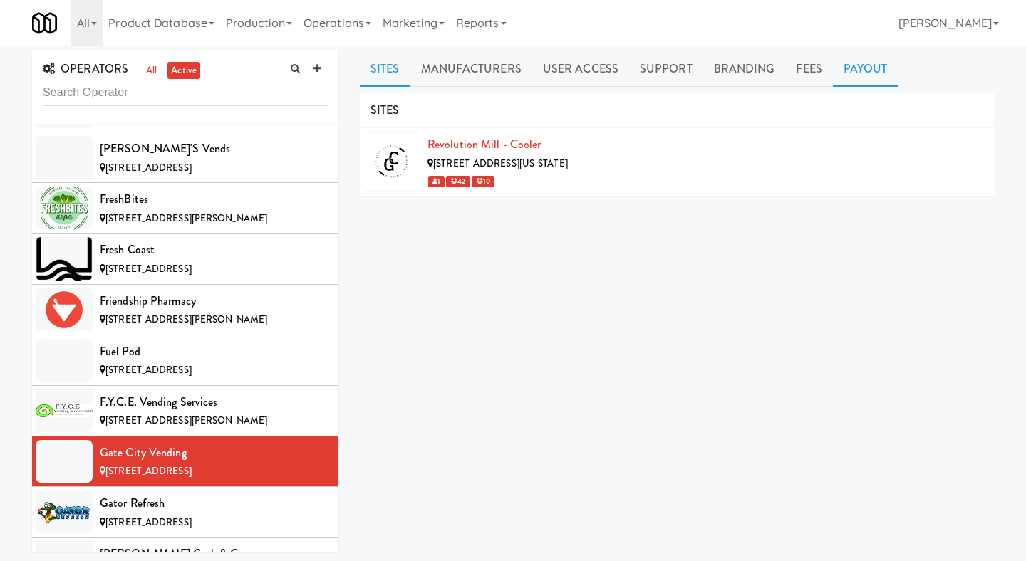
click at [877, 80] on link "Payout" at bounding box center [866, 69] width 66 height 36
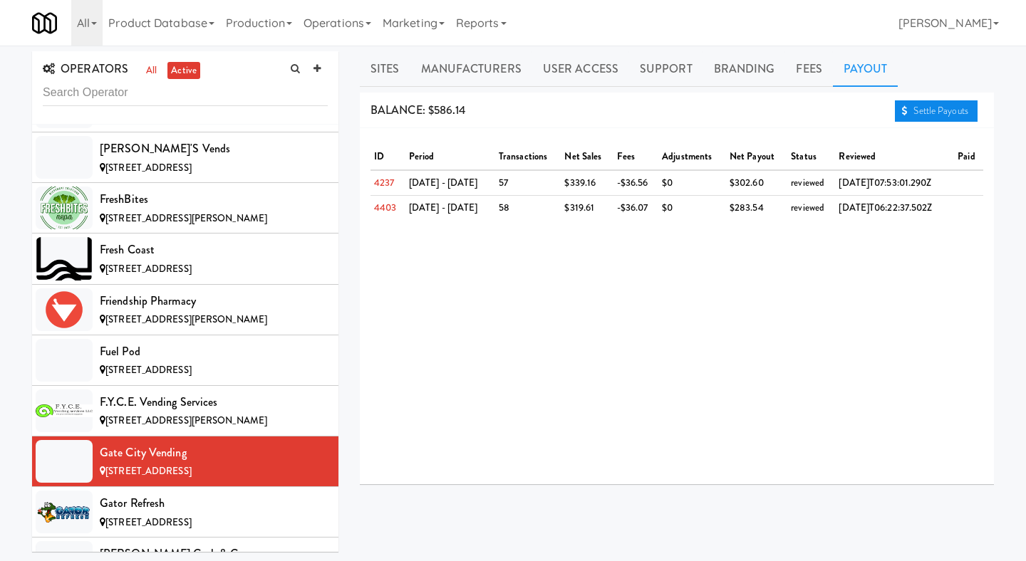
click at [926, 121] on link "Settle Payouts" at bounding box center [936, 110] width 83 height 21
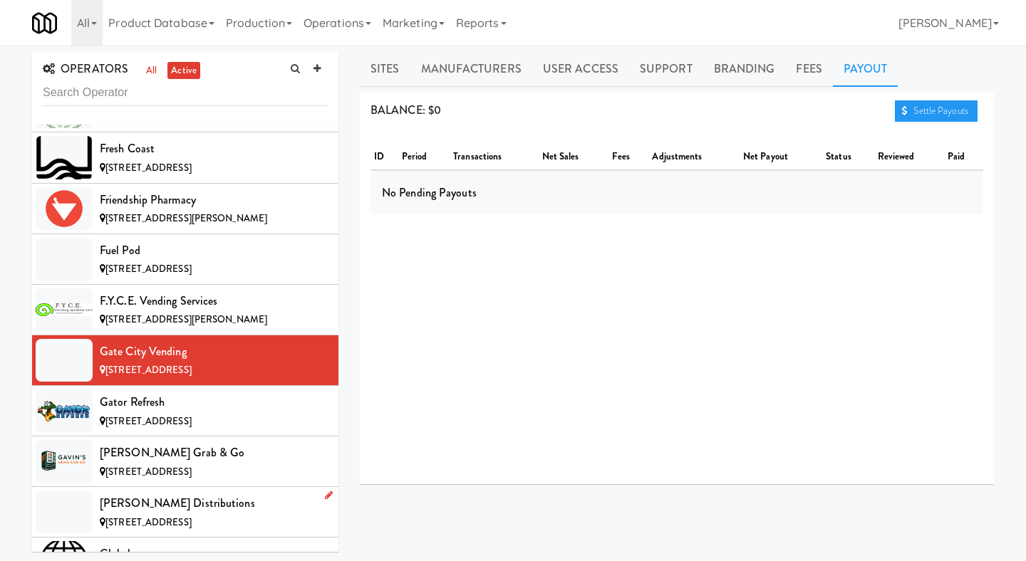
scroll to position [3980, 0]
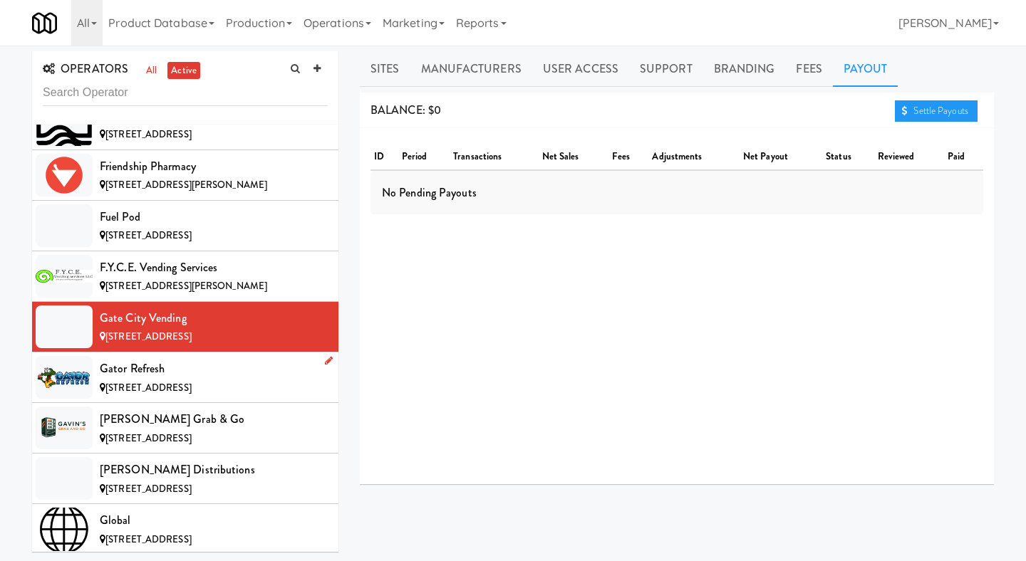
click at [225, 358] on div "Gator Refresh" at bounding box center [214, 368] width 228 height 21
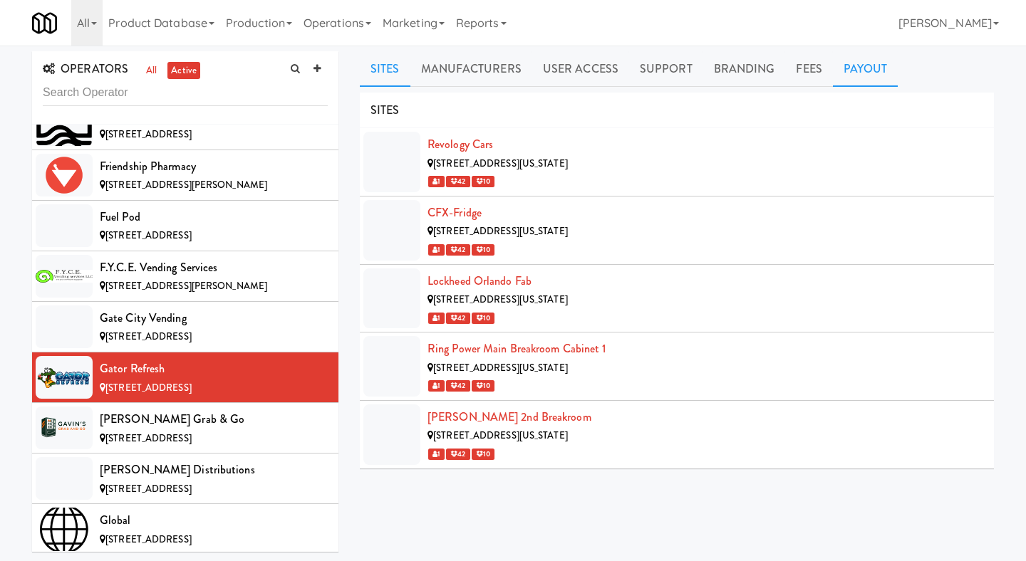
click at [866, 76] on link "Payout" at bounding box center [866, 69] width 66 height 36
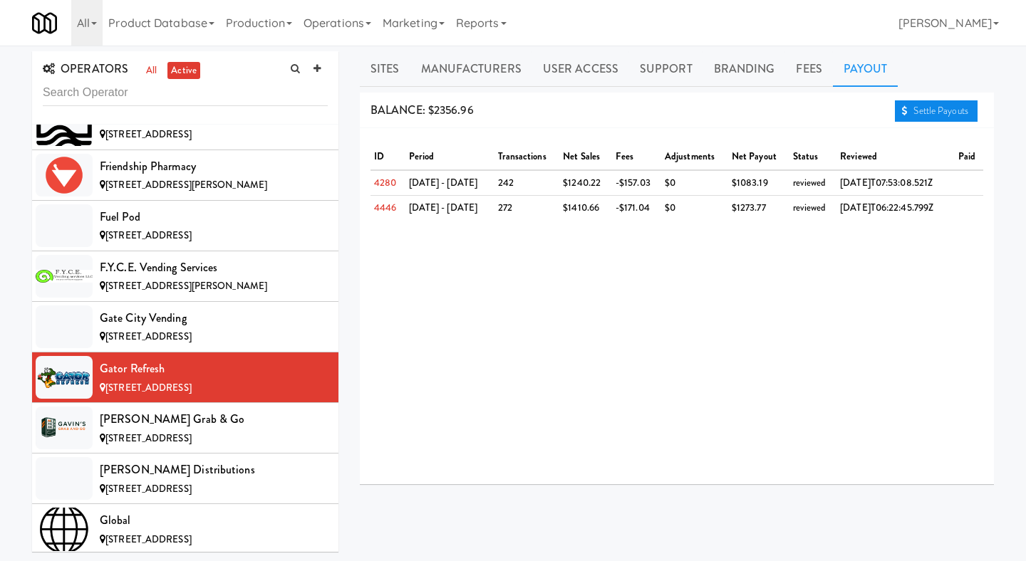
click at [905, 110] on link "Settle Payouts" at bounding box center [936, 110] width 83 height 21
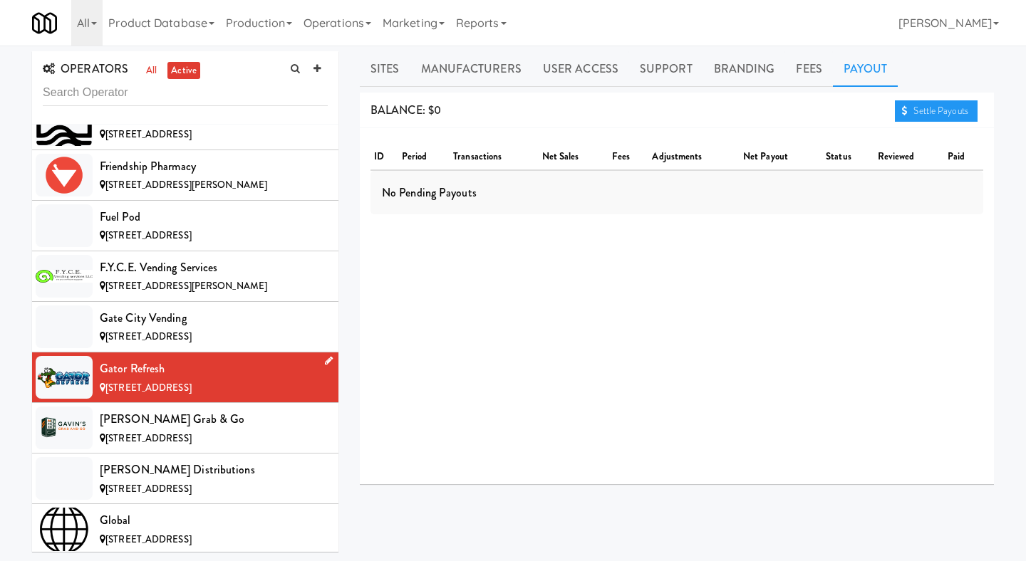
click at [197, 368] on li "Gator Refresh [STREET_ADDRESS]" at bounding box center [185, 378] width 306 height 51
click at [195, 409] on div "[PERSON_NAME] Grab & Go" at bounding box center [214, 419] width 228 height 21
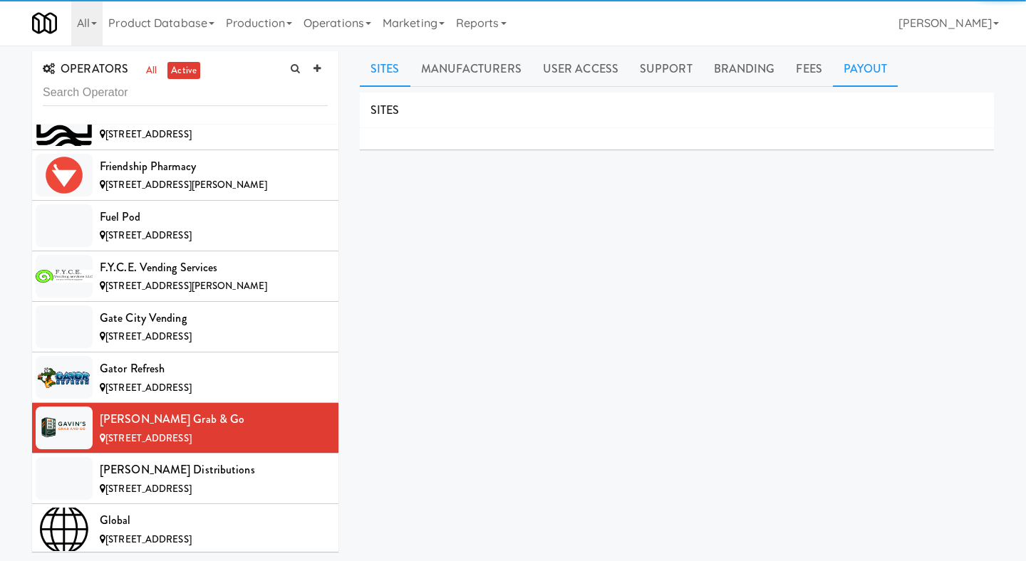
click at [856, 73] on link "Payout" at bounding box center [866, 69] width 66 height 36
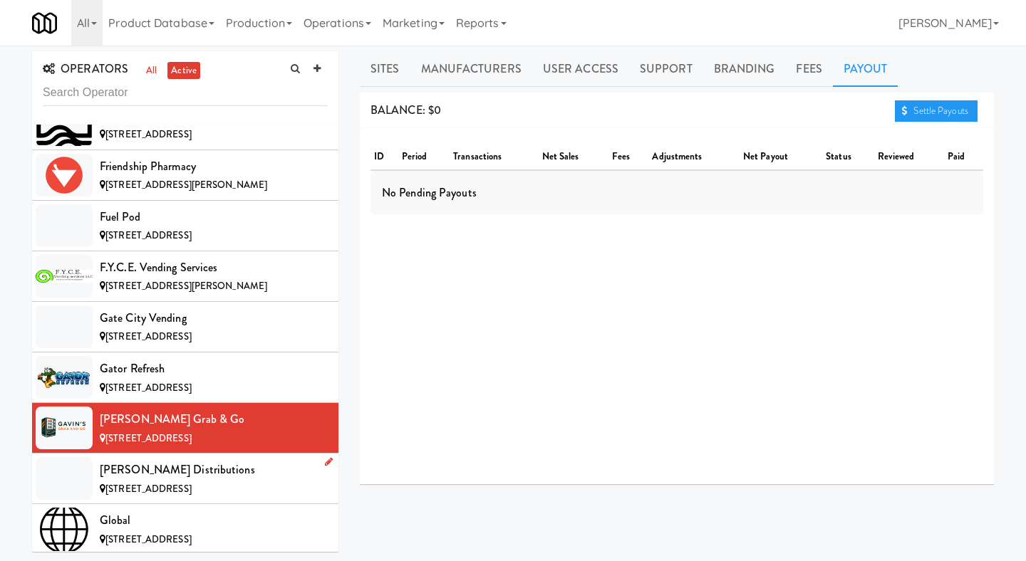
click at [232, 454] on li "Gil's Distributions [STREET_ADDRESS]" at bounding box center [185, 479] width 306 height 51
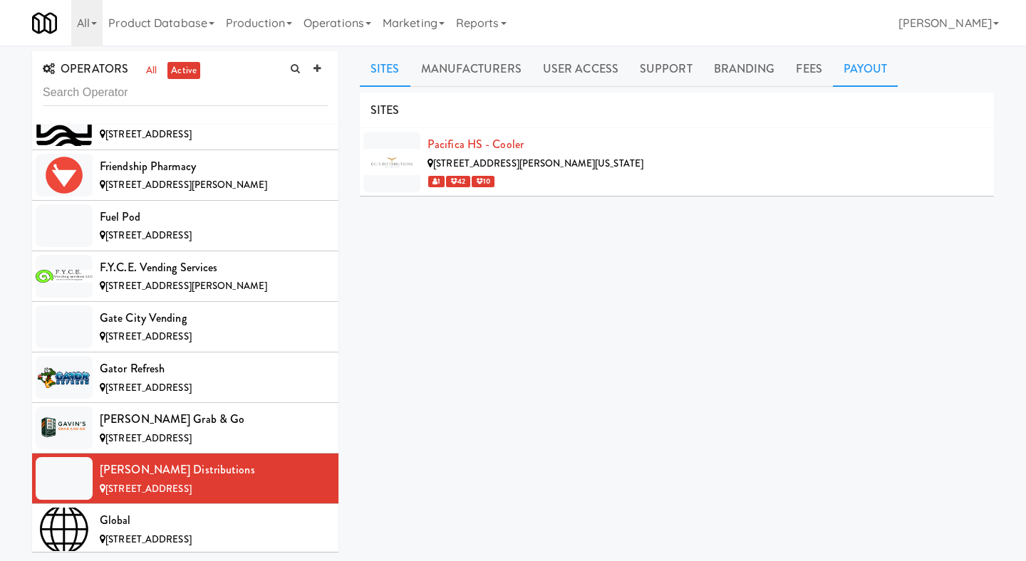
click at [845, 74] on link "Payout" at bounding box center [866, 69] width 66 height 36
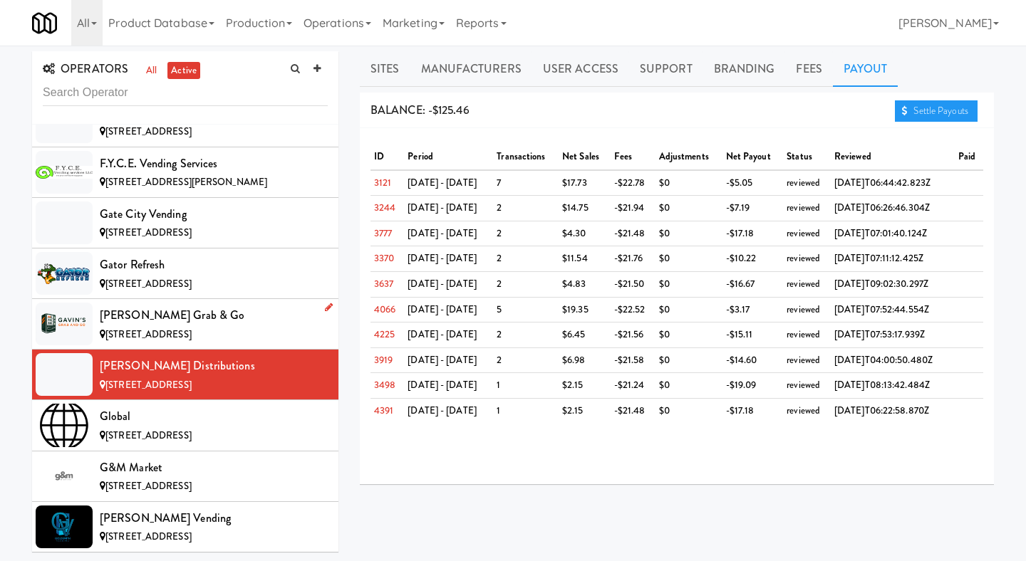
scroll to position [4121, 0]
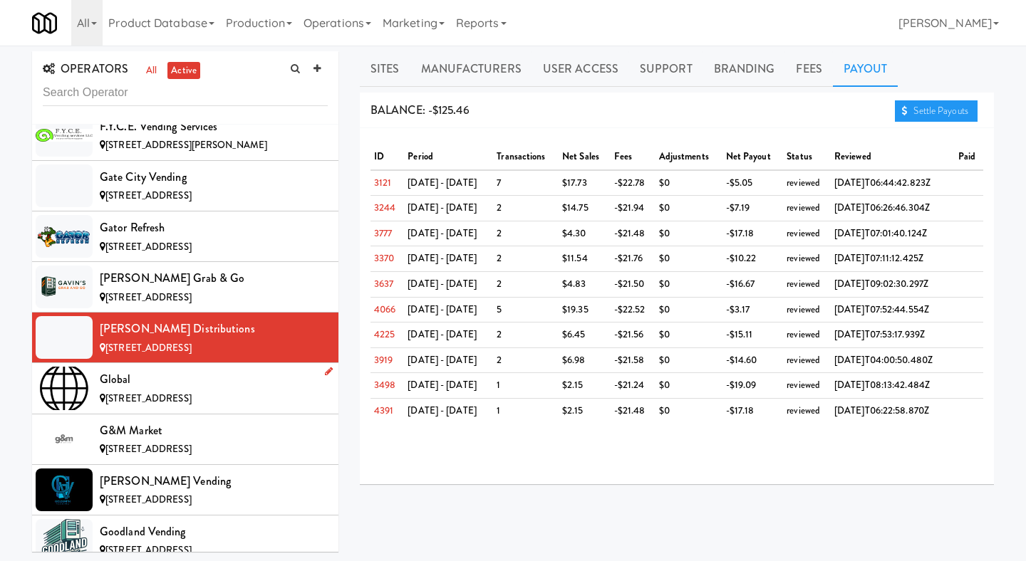
click at [240, 369] on div "Global" at bounding box center [214, 379] width 228 height 21
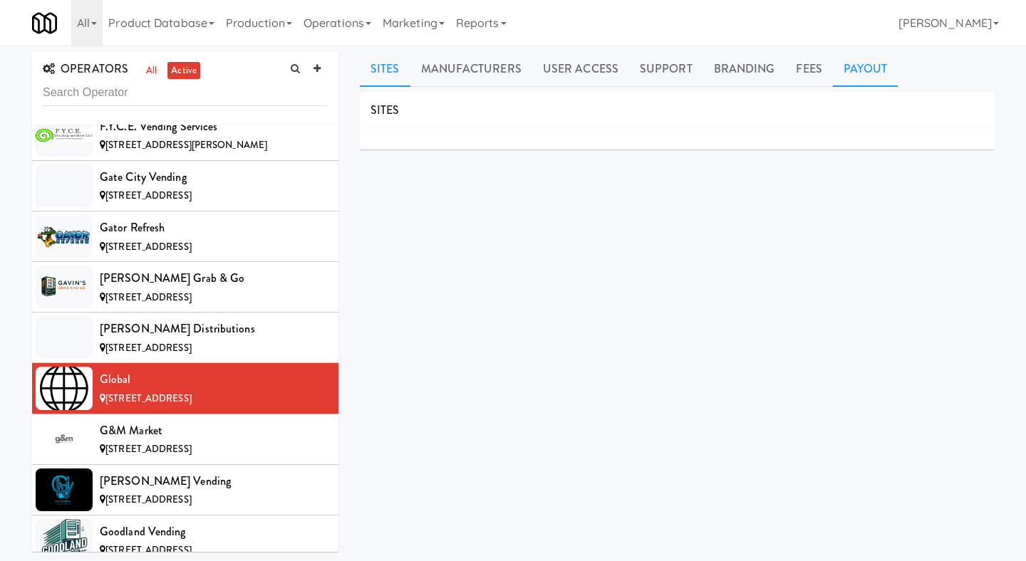
click at [861, 68] on link "Payout" at bounding box center [866, 69] width 66 height 36
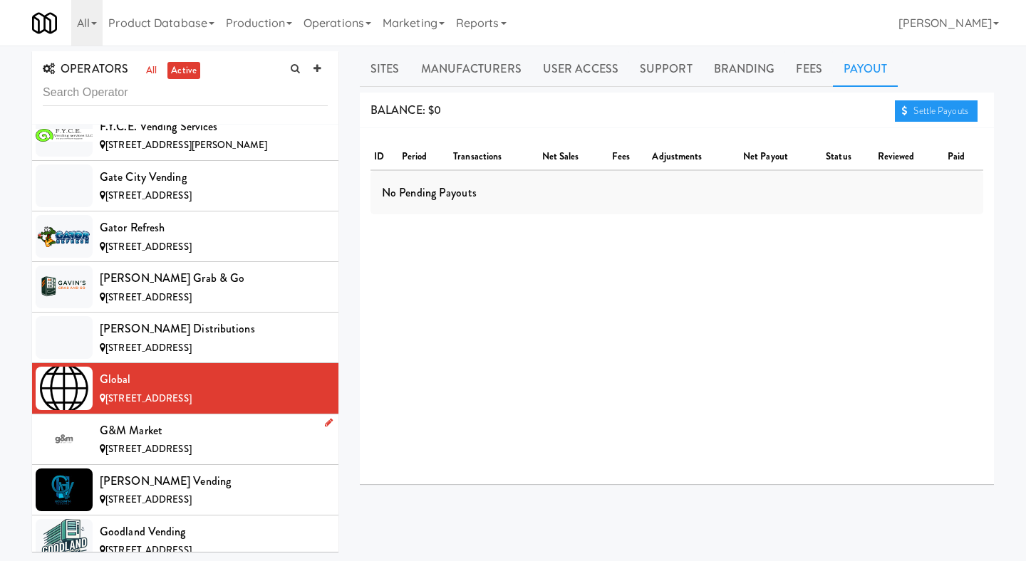
click at [225, 441] on div "[STREET_ADDRESS]" at bounding box center [214, 450] width 228 height 18
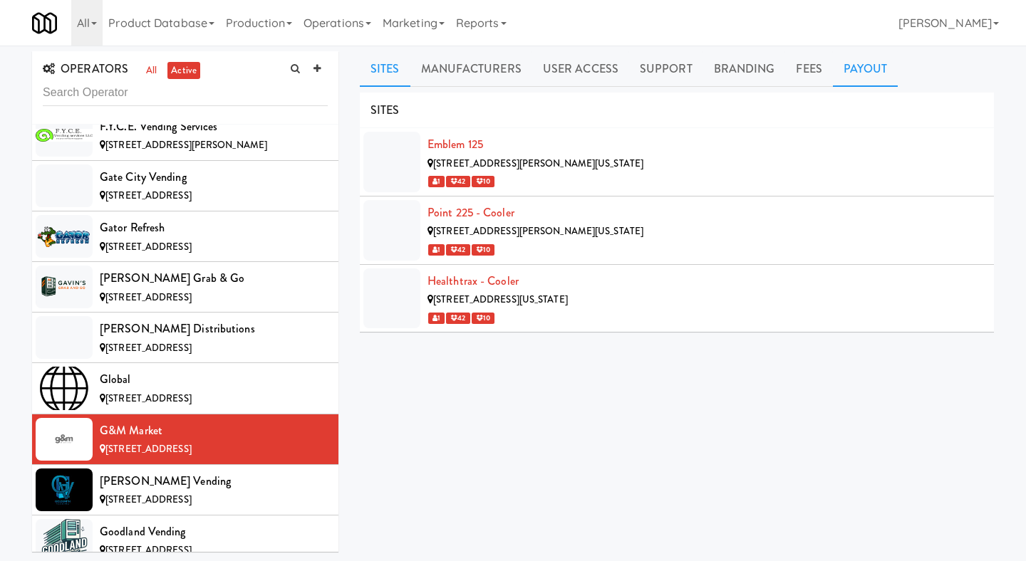
click at [864, 81] on link "Payout" at bounding box center [866, 69] width 66 height 36
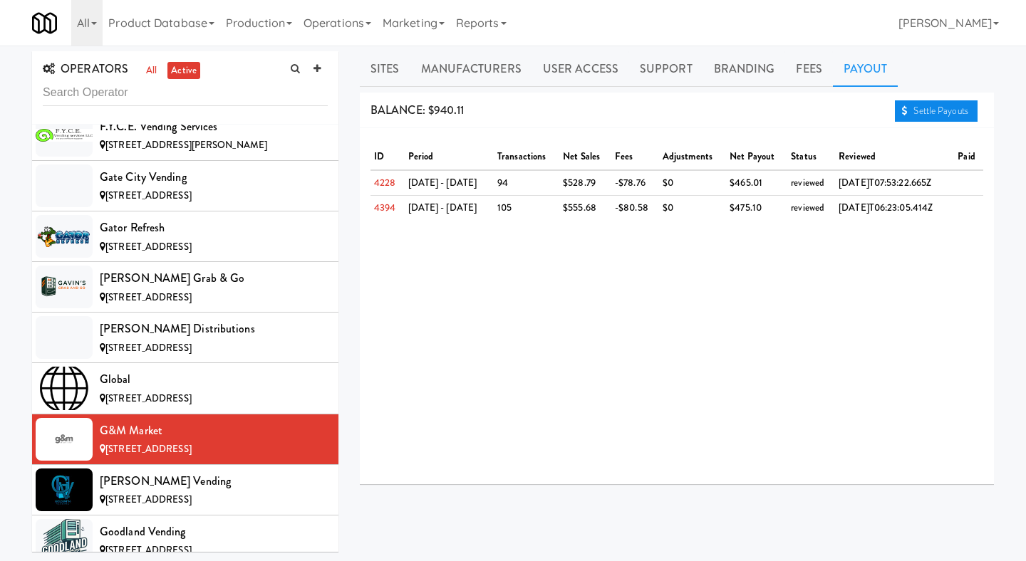
click at [910, 116] on link "Settle Payouts" at bounding box center [936, 110] width 83 height 21
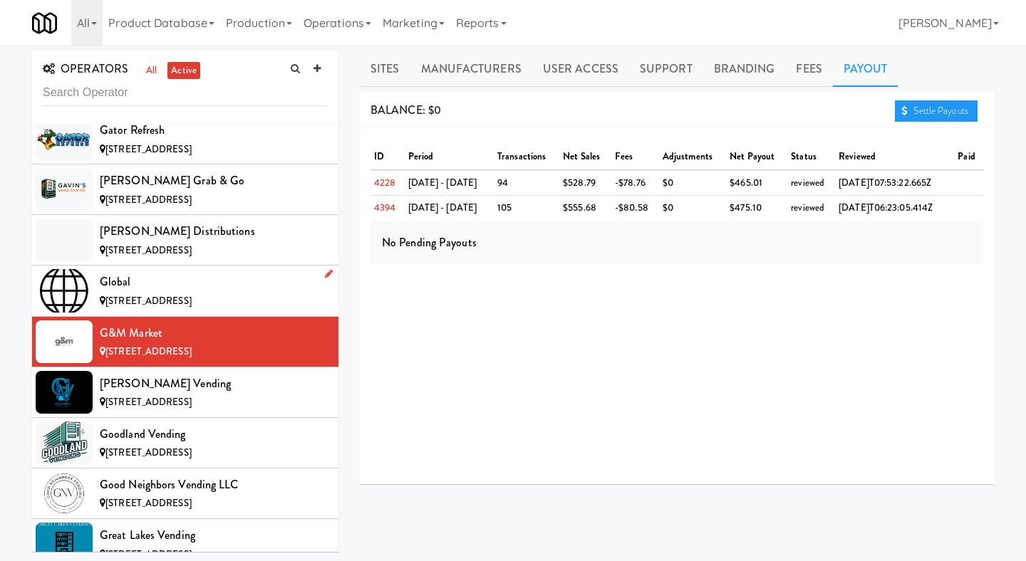
scroll to position [4269, 0]
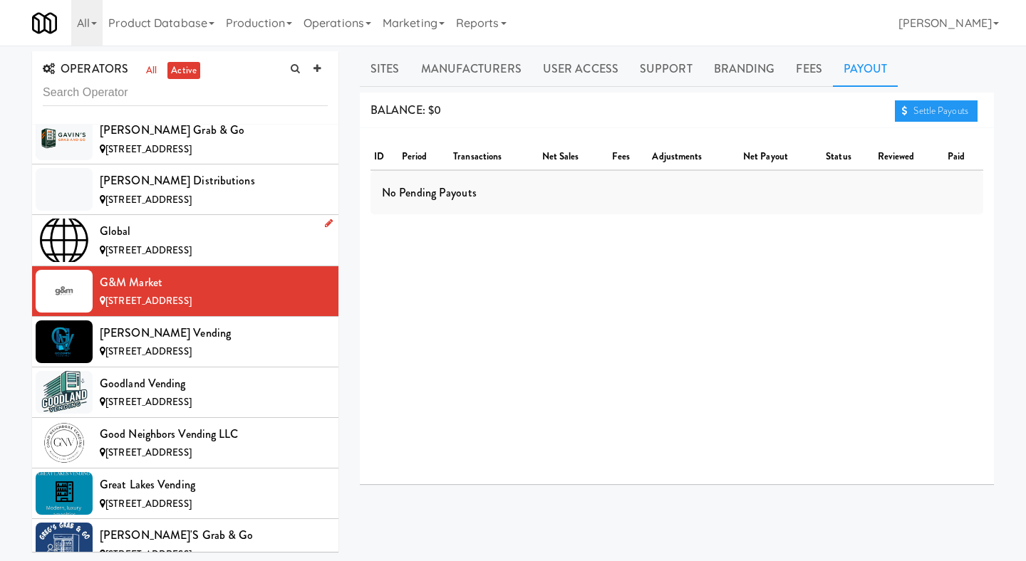
click at [222, 373] on div "Goodland Vending" at bounding box center [214, 383] width 228 height 21
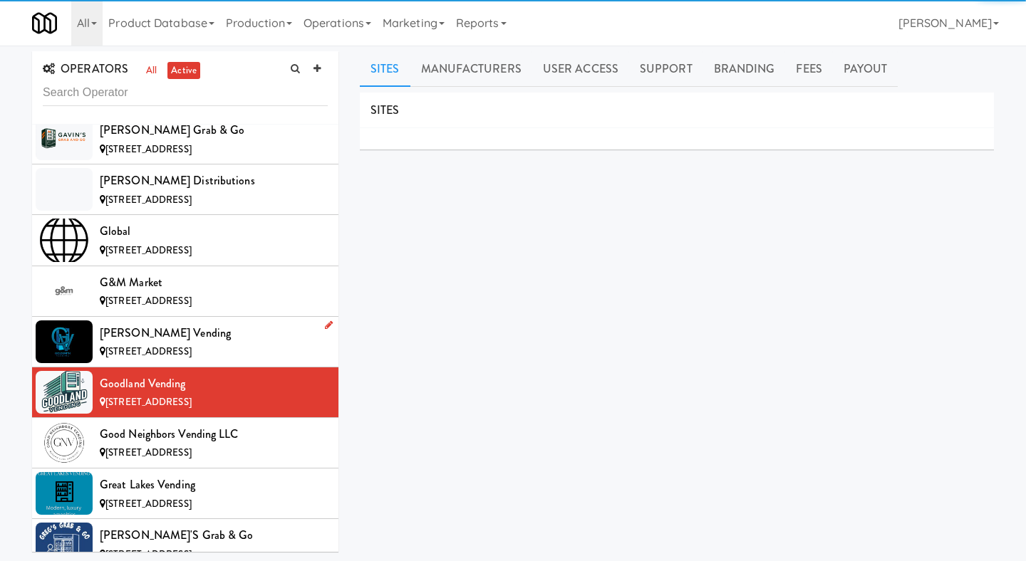
click at [229, 328] on li "[PERSON_NAME] Vending [STREET_ADDRESS]" at bounding box center [185, 342] width 306 height 51
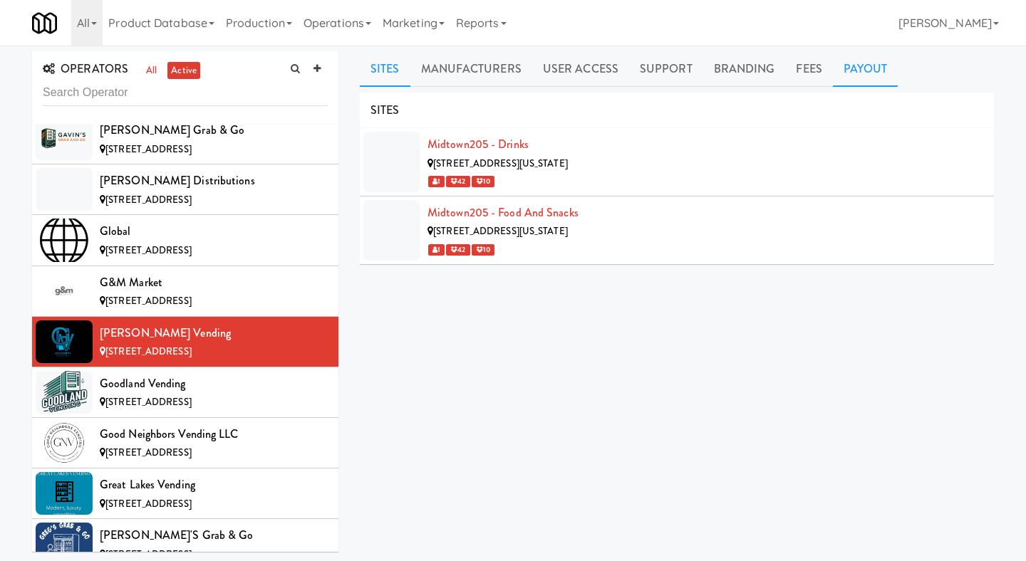
click at [882, 63] on link "Payout" at bounding box center [866, 69] width 66 height 36
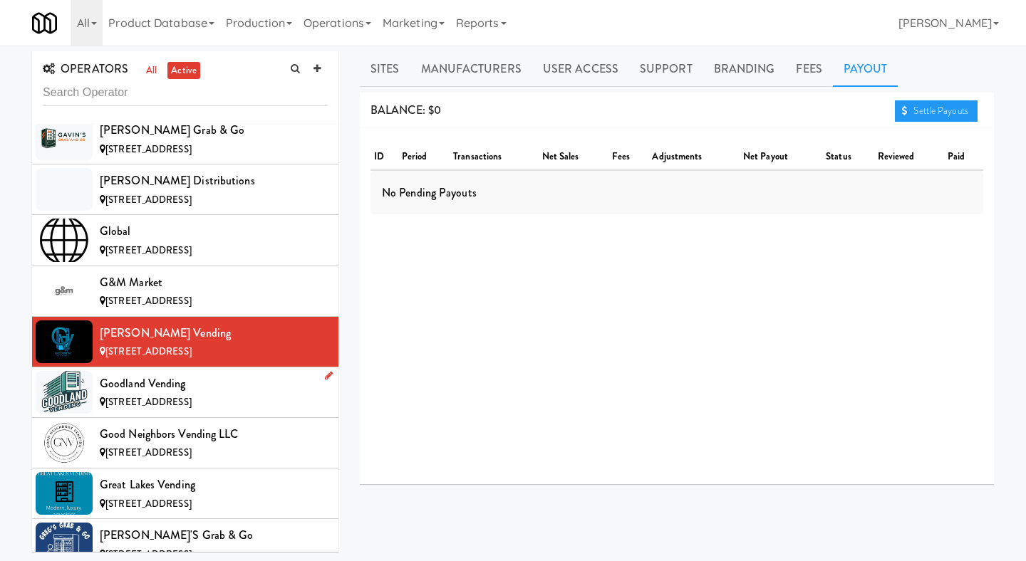
click at [236, 394] on div "[STREET_ADDRESS]" at bounding box center [214, 403] width 228 height 18
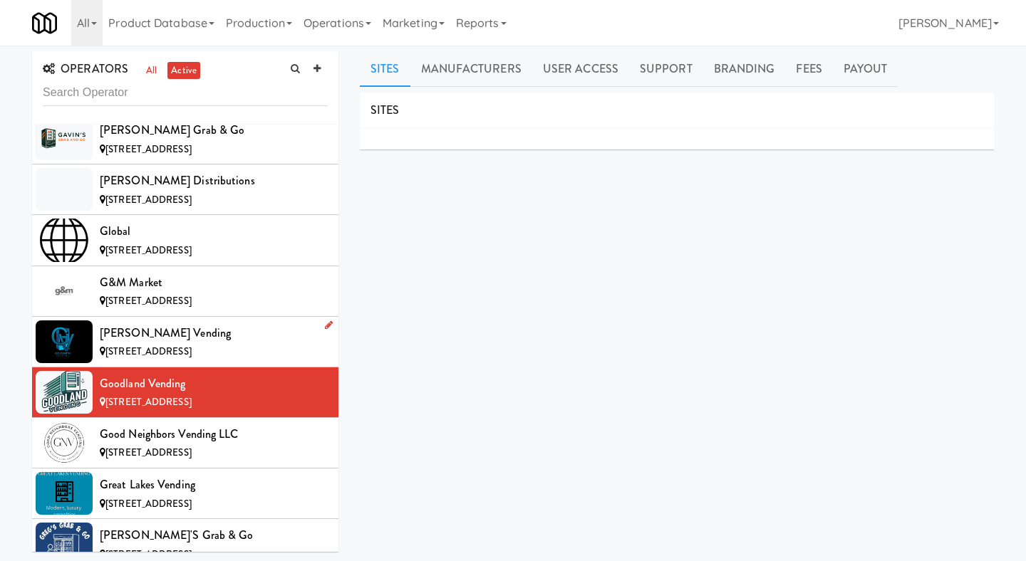
click at [205, 323] on div "[PERSON_NAME] Vending" at bounding box center [214, 333] width 228 height 21
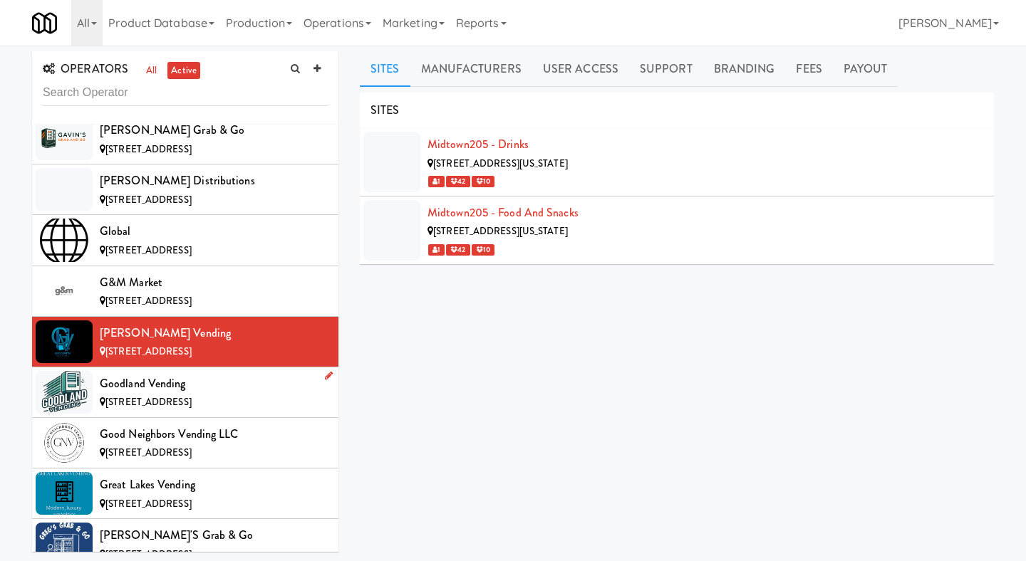
click at [181, 394] on div "[STREET_ADDRESS]" at bounding box center [214, 403] width 228 height 18
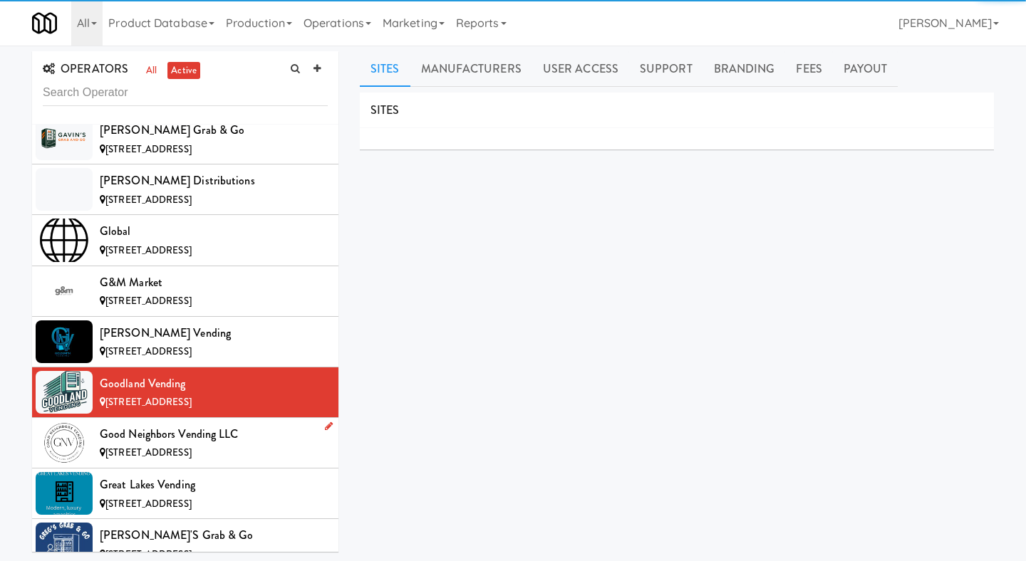
click at [183, 424] on div "Good Neighbors Vending LLC" at bounding box center [214, 434] width 228 height 21
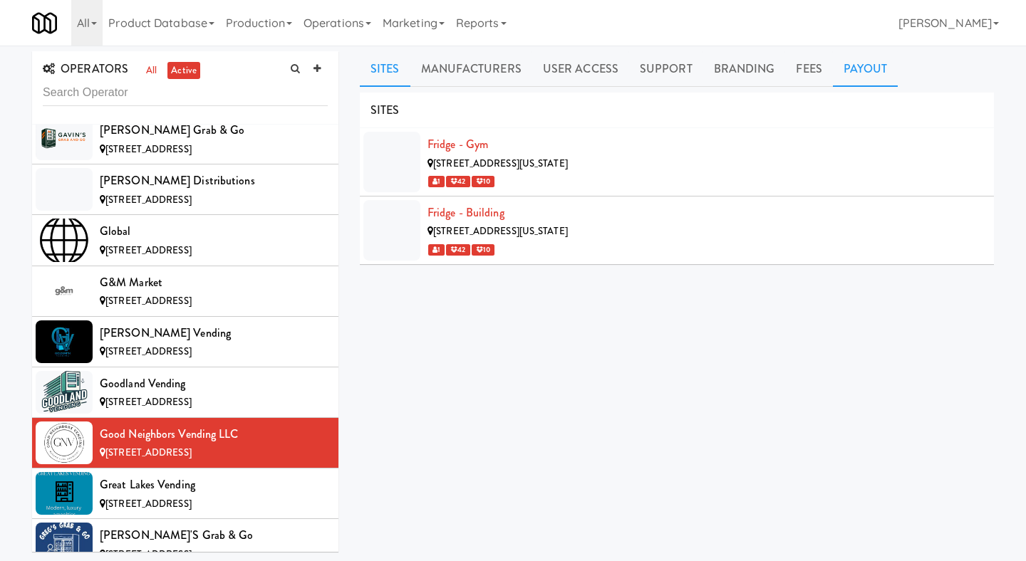
click at [842, 79] on link "Payout" at bounding box center [866, 69] width 66 height 36
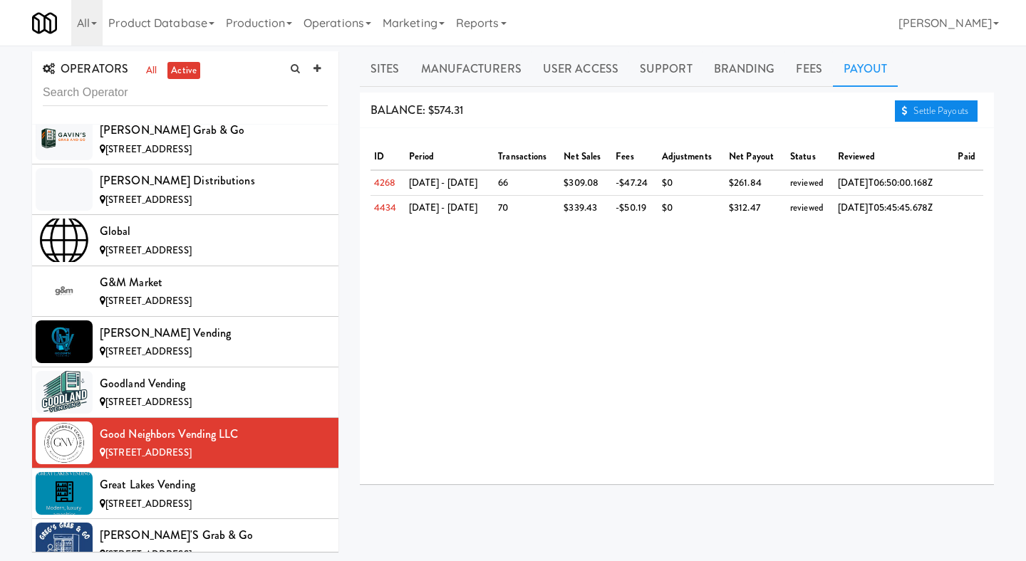
click at [904, 108] on icon at bounding box center [905, 110] width 6 height 9
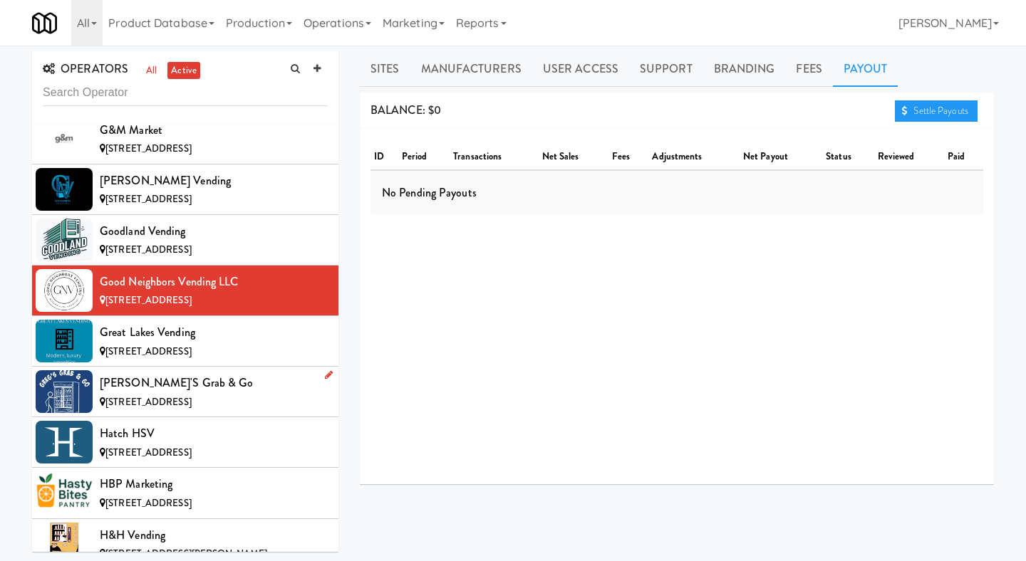
scroll to position [4486, 0]
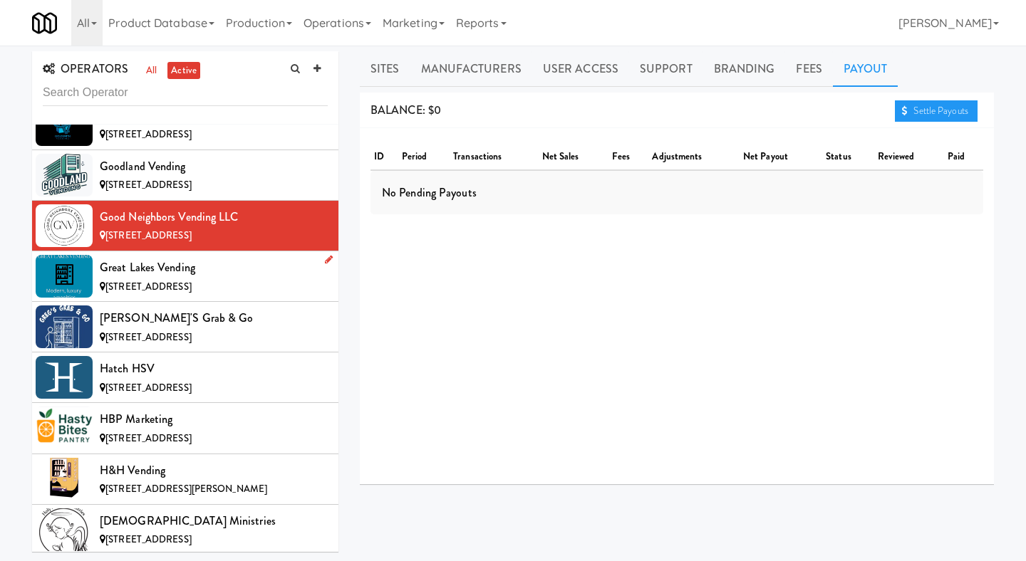
click at [200, 257] on div "Great Lakes Vending" at bounding box center [214, 267] width 228 height 21
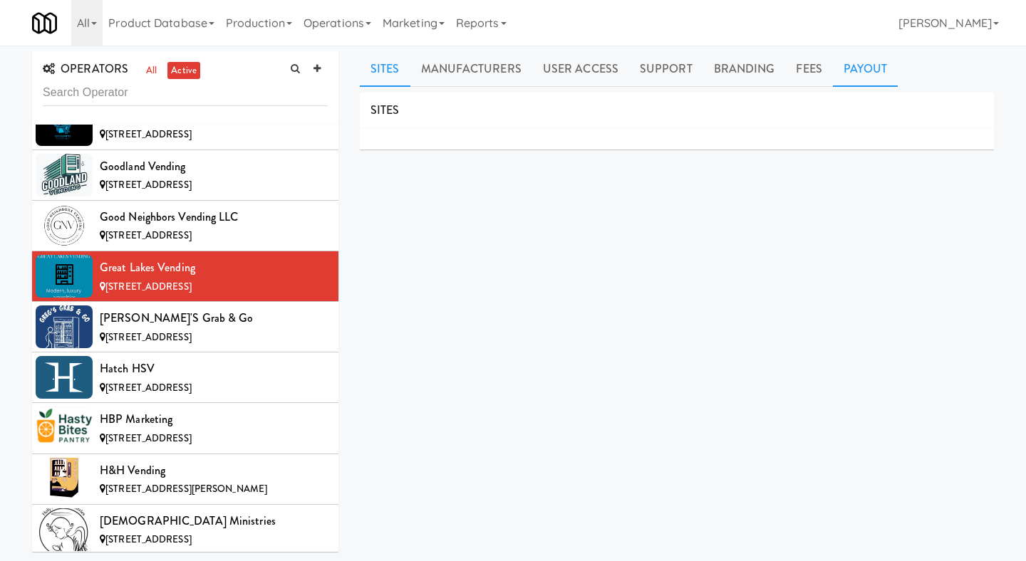
click at [879, 77] on link "Payout" at bounding box center [866, 69] width 66 height 36
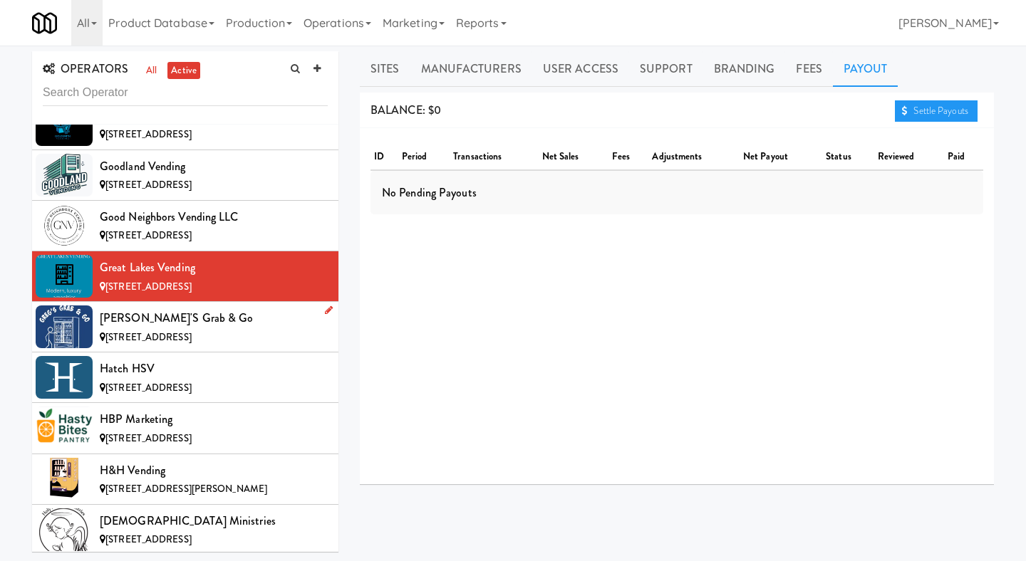
click at [254, 315] on li "[PERSON_NAME]'s Grab & Go [STREET_ADDRESS]" at bounding box center [185, 327] width 306 height 51
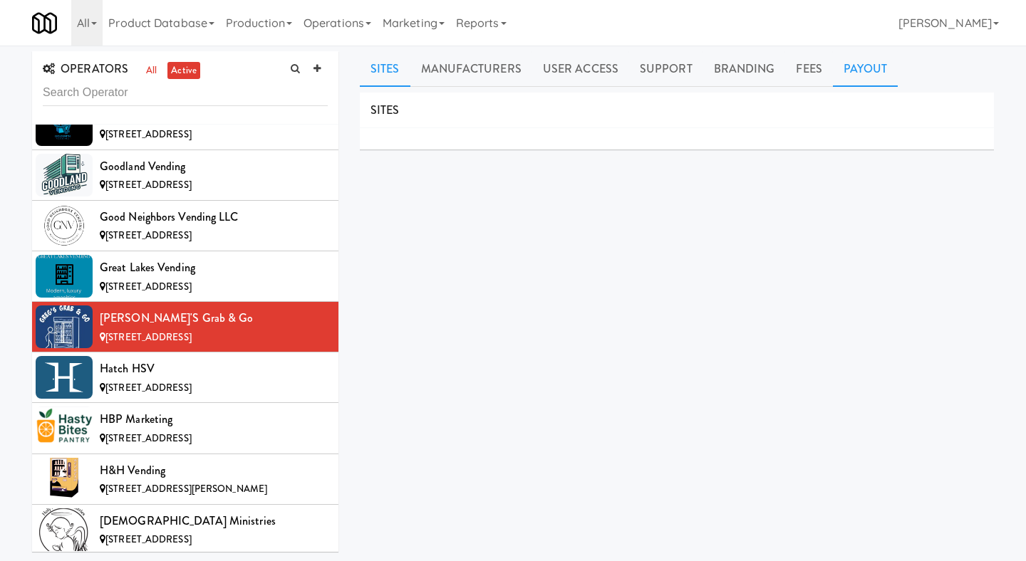
click at [851, 79] on link "Payout" at bounding box center [866, 69] width 66 height 36
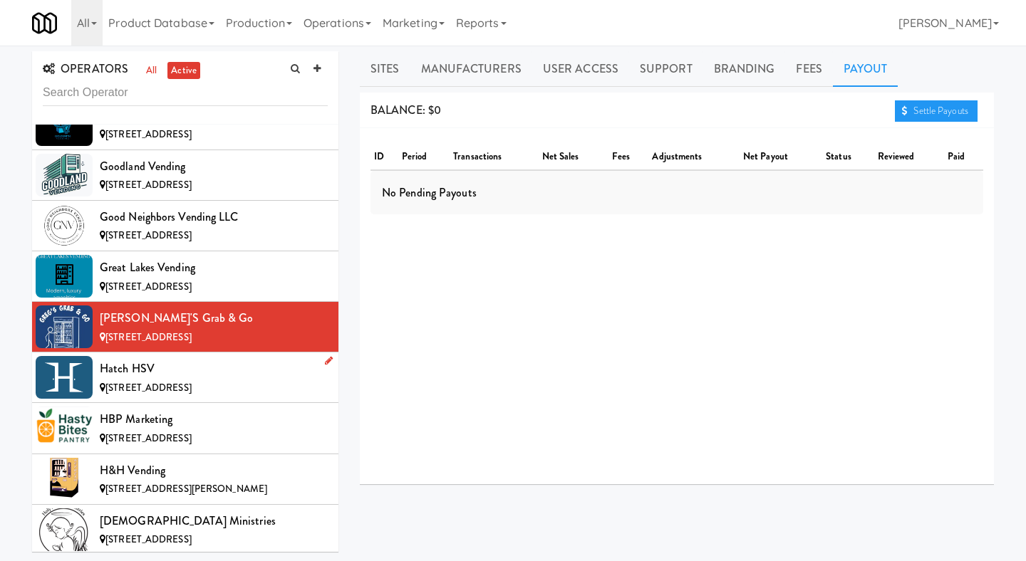
click at [212, 358] on div "Hatch HSV" at bounding box center [214, 368] width 228 height 21
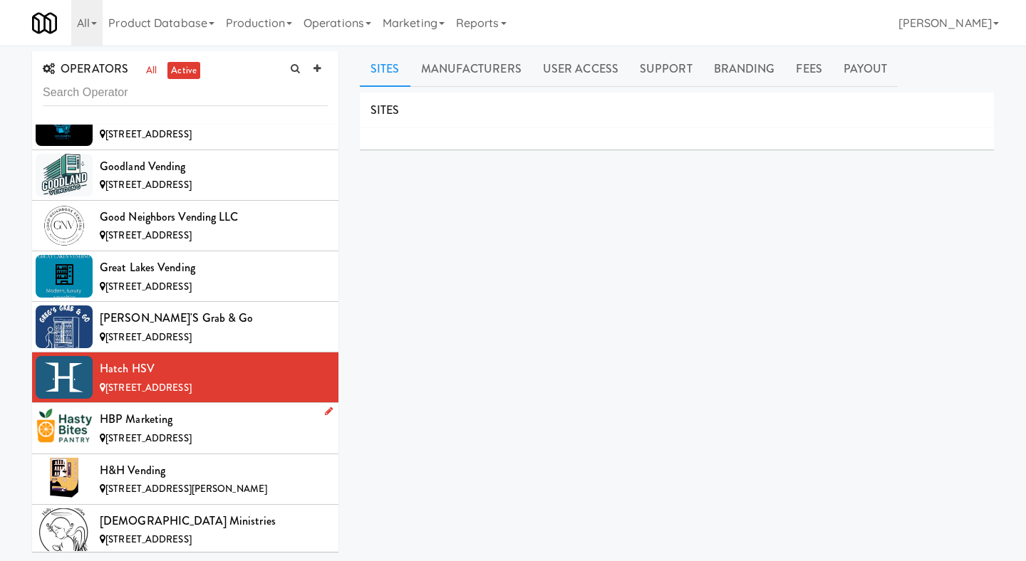
click at [192, 432] on span "[STREET_ADDRESS]" at bounding box center [148, 439] width 86 height 14
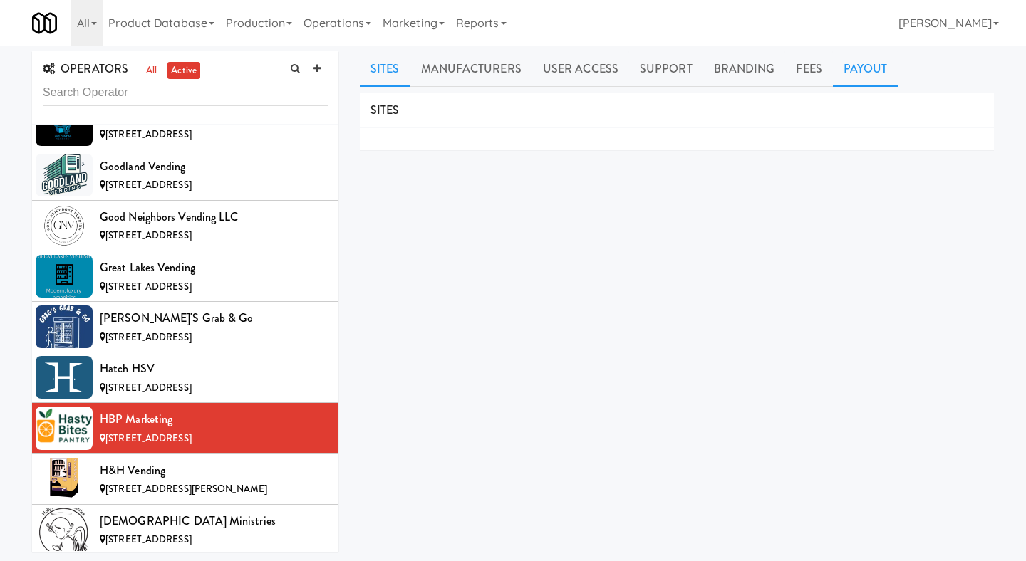
click at [847, 83] on link "Payout" at bounding box center [866, 69] width 66 height 36
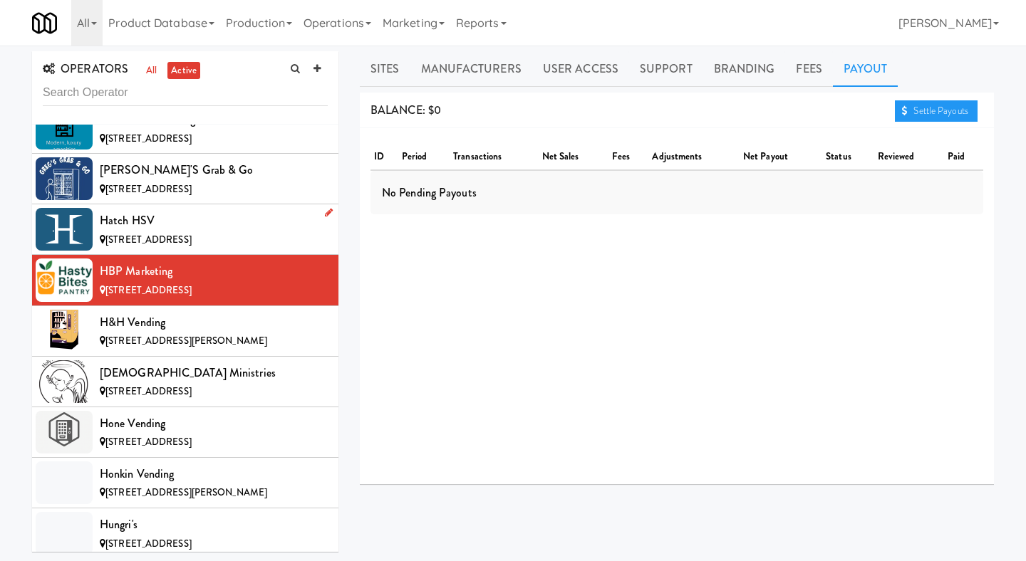
scroll to position [4690, 0]
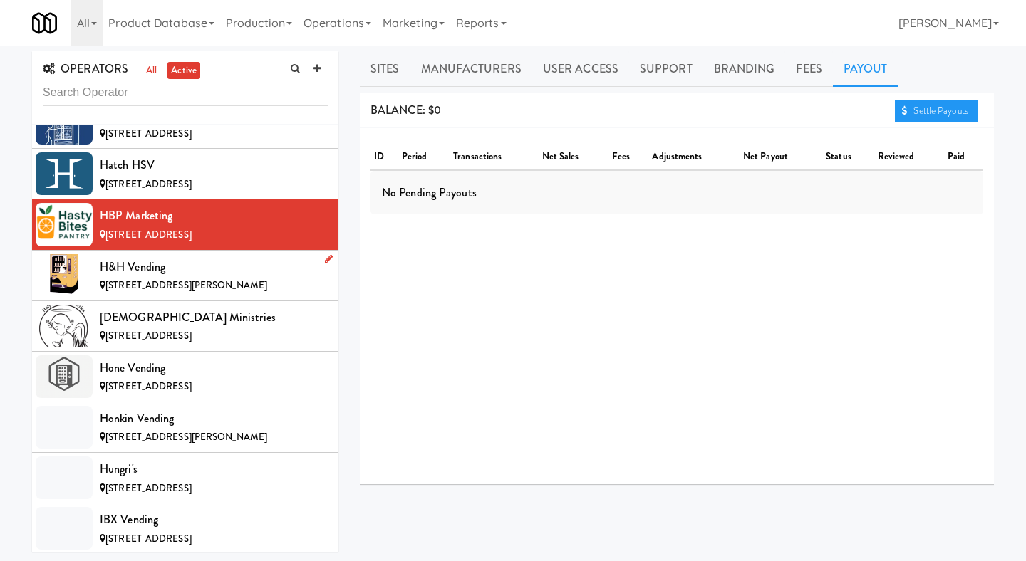
click at [244, 277] on div "[STREET_ADDRESS][PERSON_NAME]" at bounding box center [214, 286] width 228 height 18
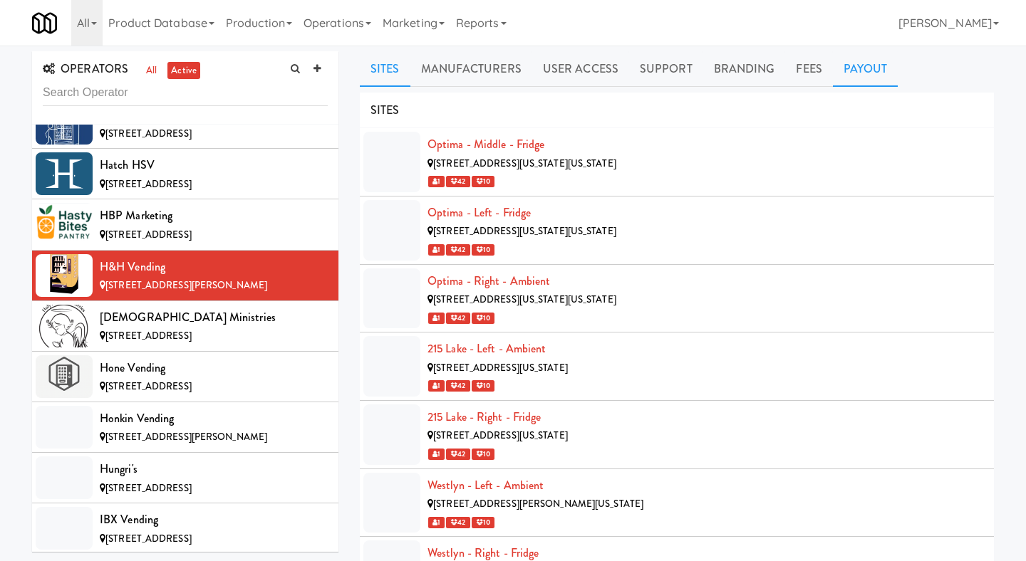
click at [849, 77] on link "Payout" at bounding box center [866, 69] width 66 height 36
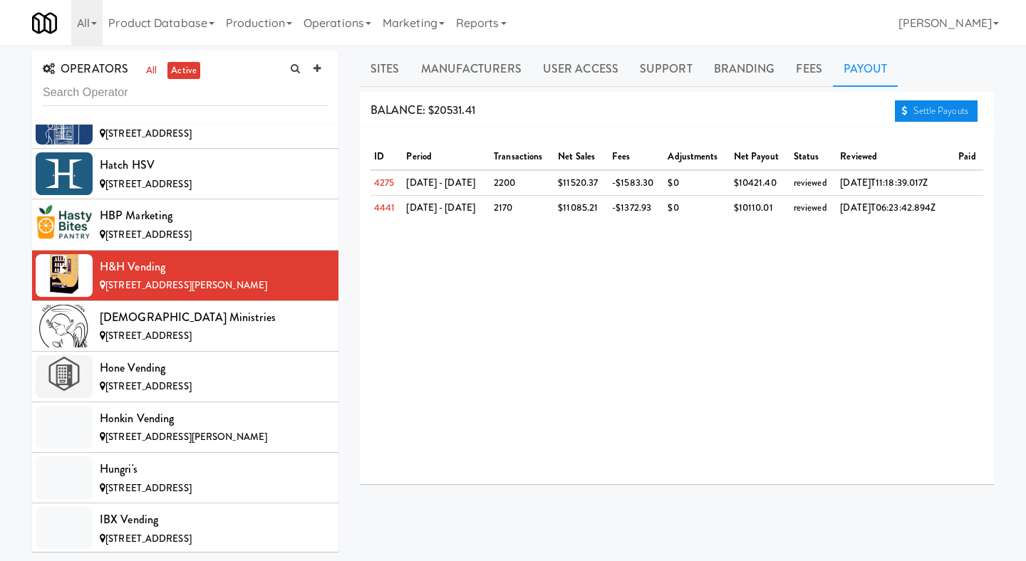
click at [925, 113] on link "Settle Payouts" at bounding box center [936, 110] width 83 height 21
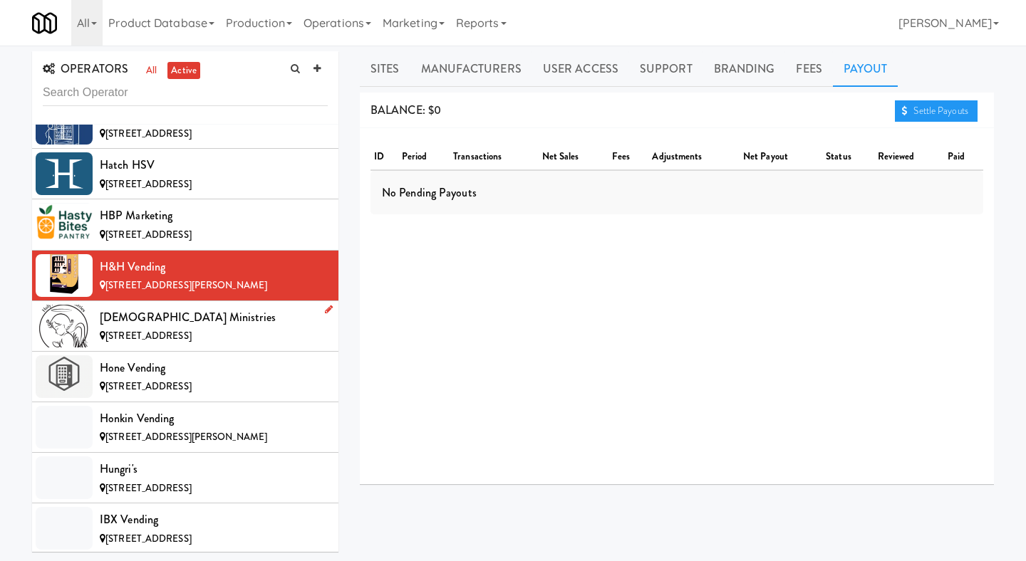
click at [232, 328] on div "[STREET_ADDRESS]" at bounding box center [214, 337] width 228 height 18
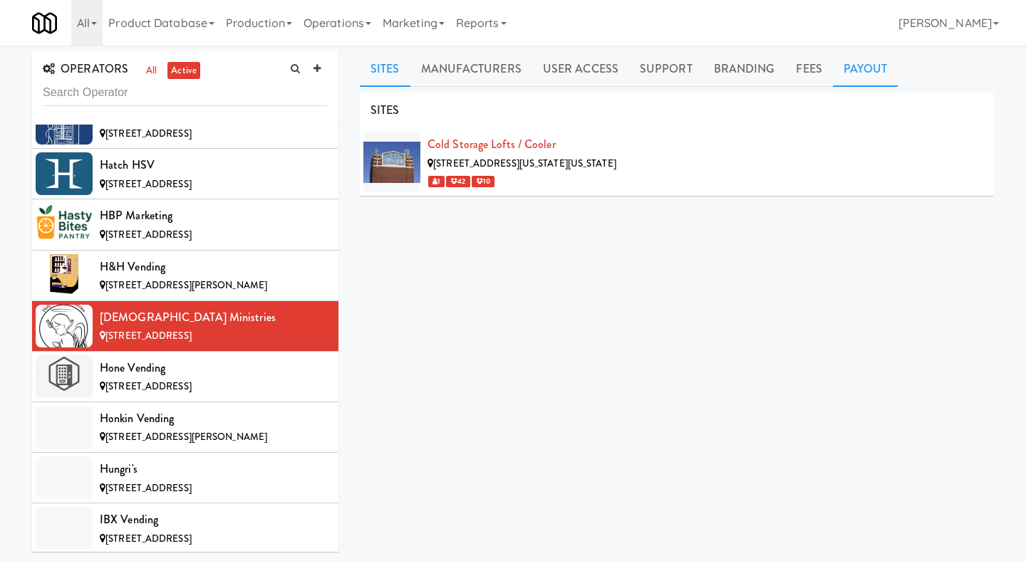
click at [859, 76] on link "Payout" at bounding box center [866, 69] width 66 height 36
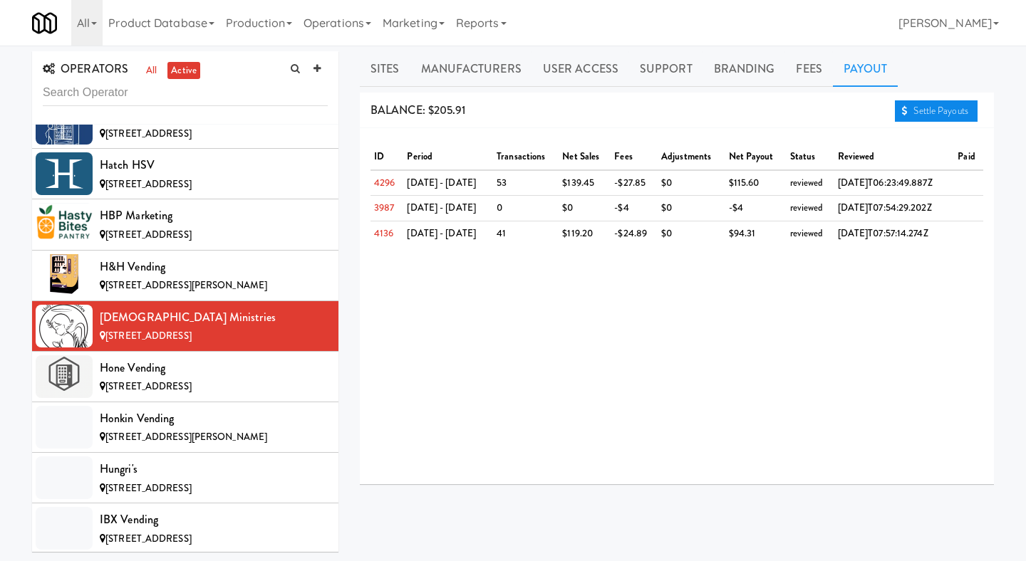
click at [937, 107] on link "Settle Payouts" at bounding box center [936, 110] width 83 height 21
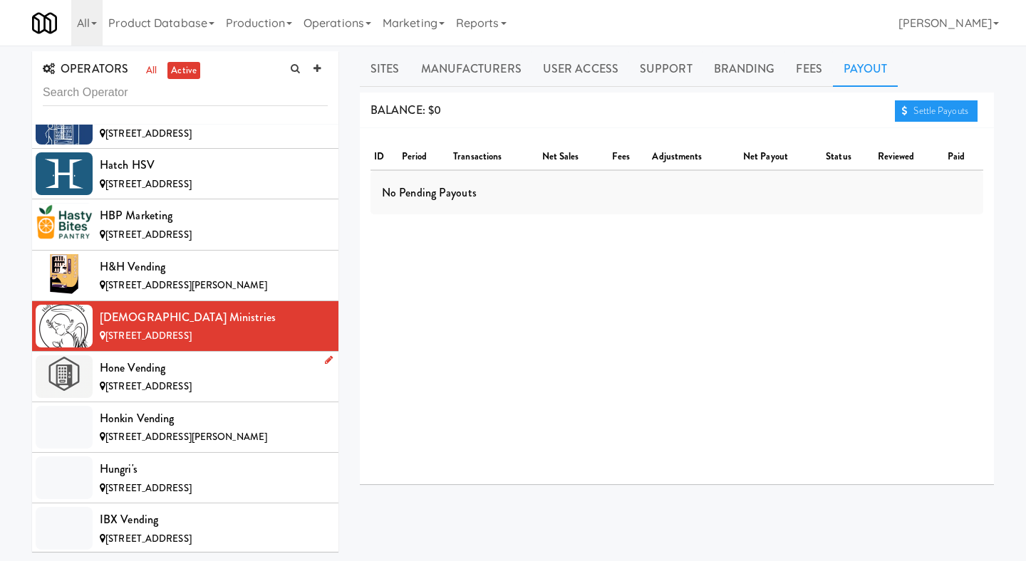
click at [192, 358] on div "Hone Vending" at bounding box center [214, 368] width 228 height 21
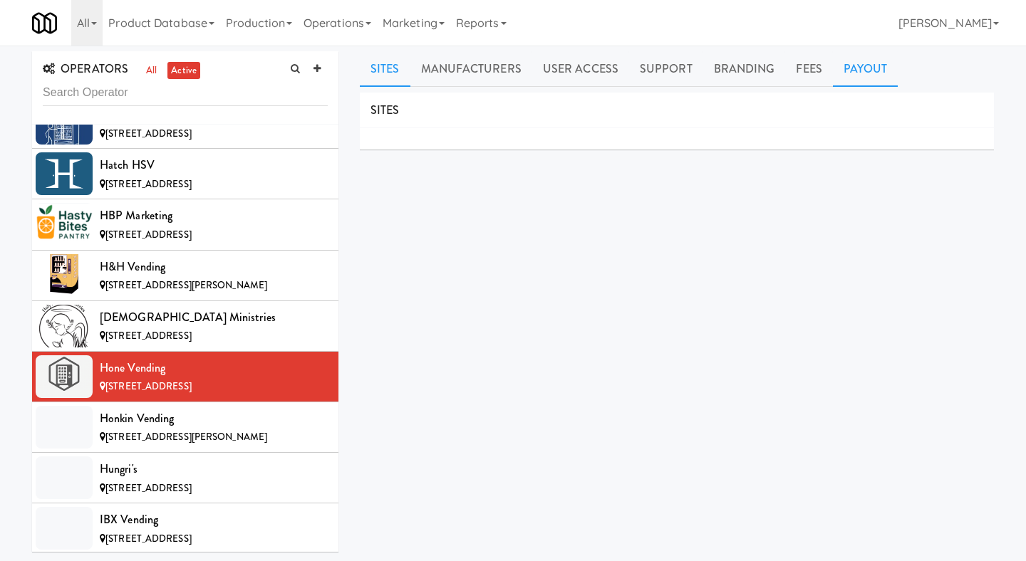
click at [859, 73] on link "Payout" at bounding box center [866, 69] width 66 height 36
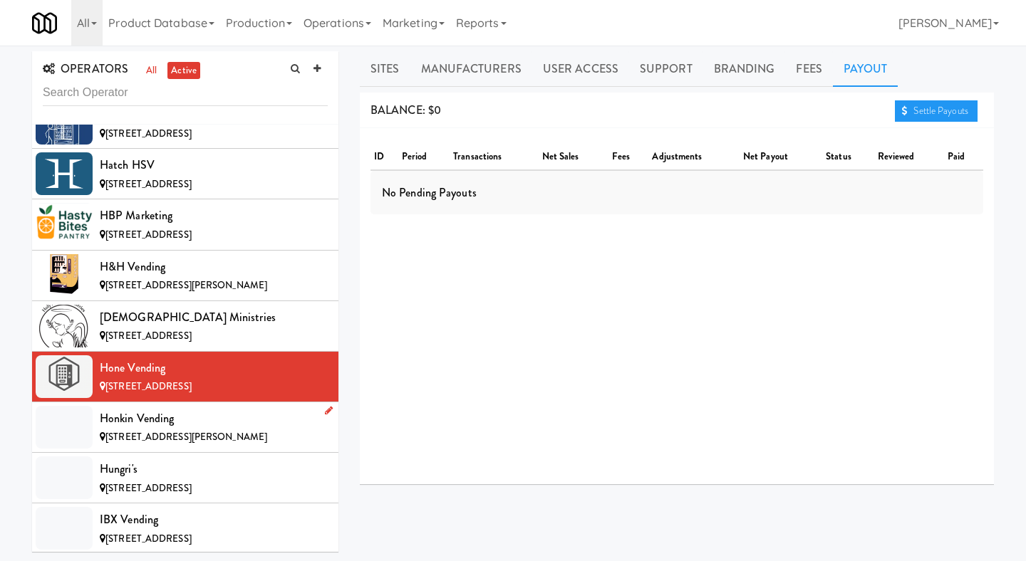
click at [182, 408] on div "Honkin Vending" at bounding box center [214, 418] width 228 height 21
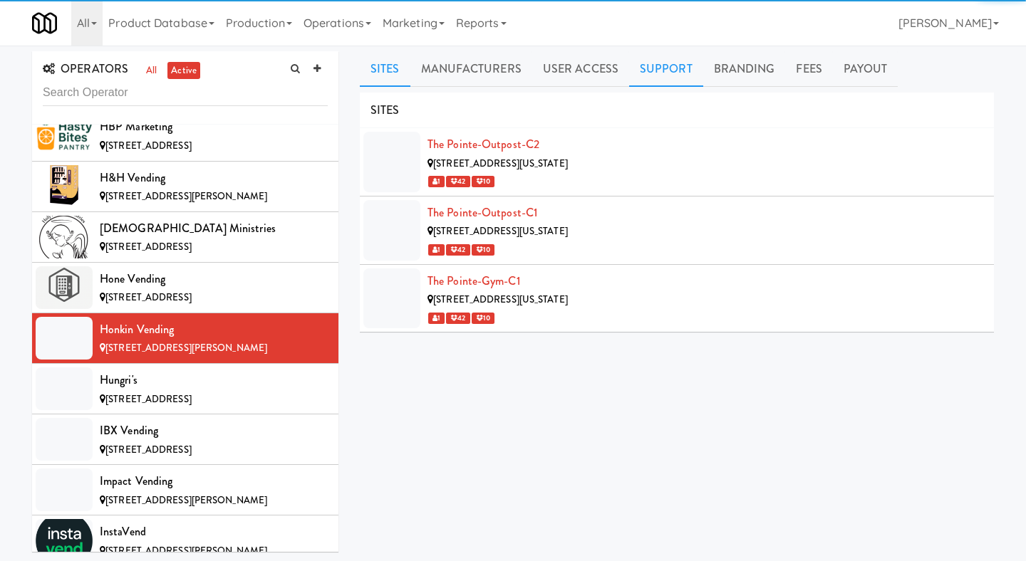
scroll to position [4804, 0]
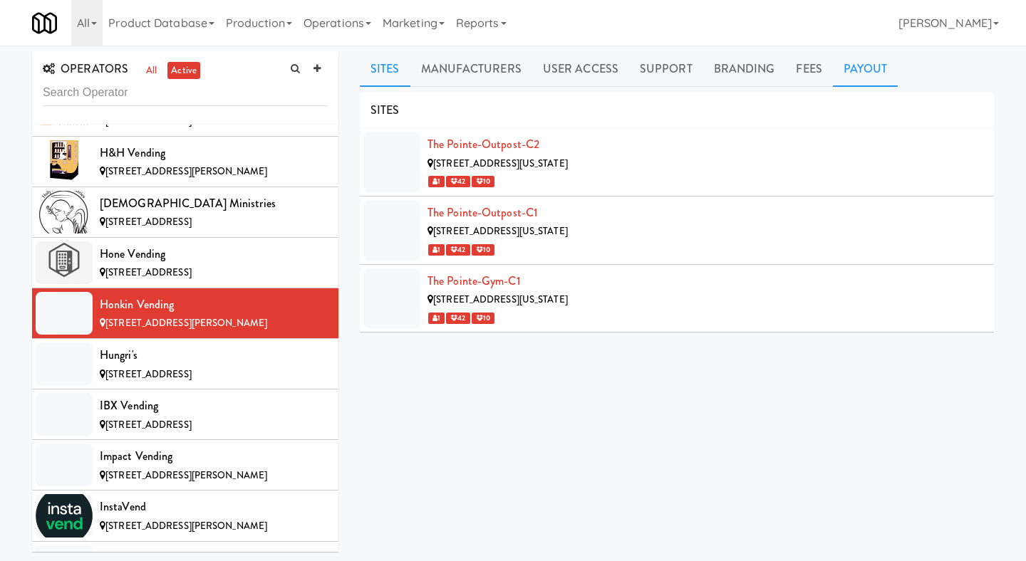
click at [874, 66] on link "Payout" at bounding box center [866, 69] width 66 height 36
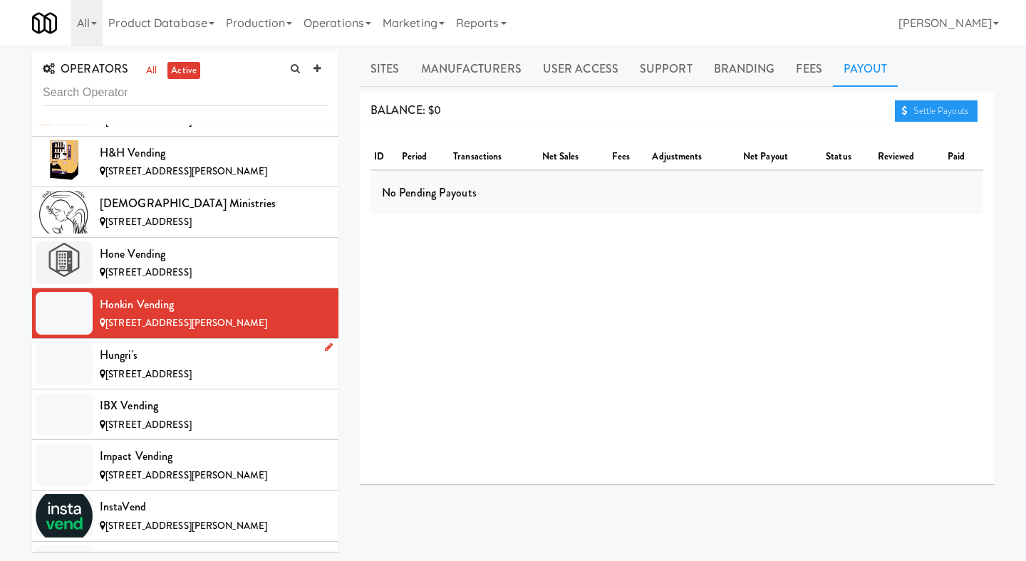
click at [261, 345] on div "Hungri's" at bounding box center [214, 355] width 228 height 21
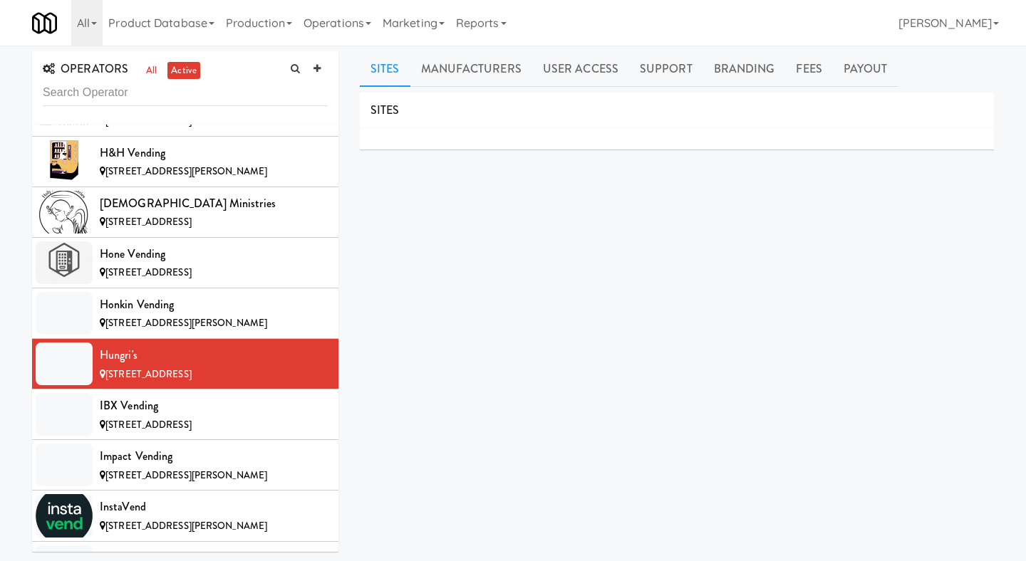
click at [837, 90] on div "Sites Manufacturers User Access Support Branding Fees Payout SITES MANUFACTURER…" at bounding box center [677, 339] width 634 height 576
click at [236, 417] on div "[STREET_ADDRESS]" at bounding box center [214, 426] width 228 height 18
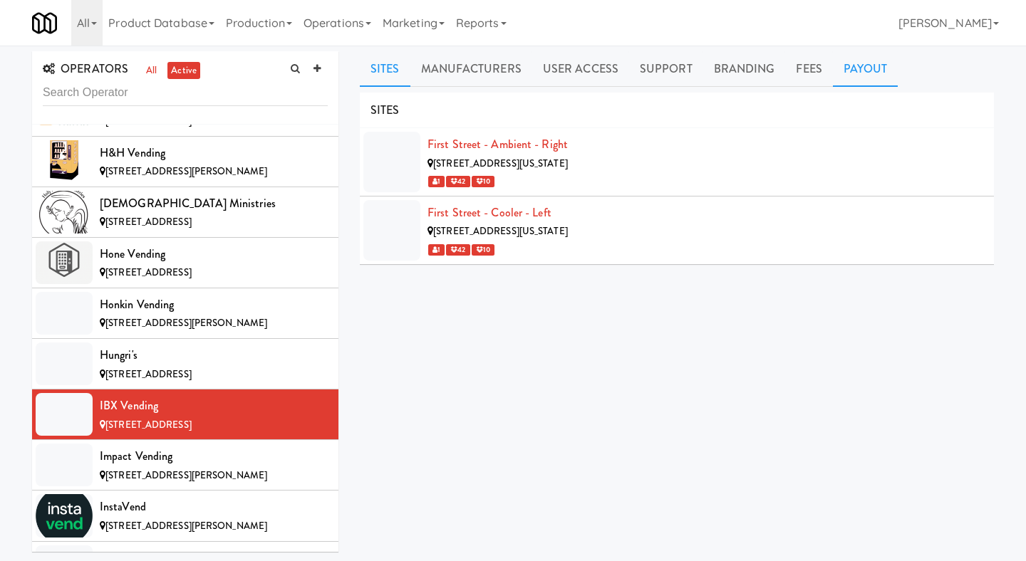
click at [856, 73] on link "Payout" at bounding box center [866, 69] width 66 height 36
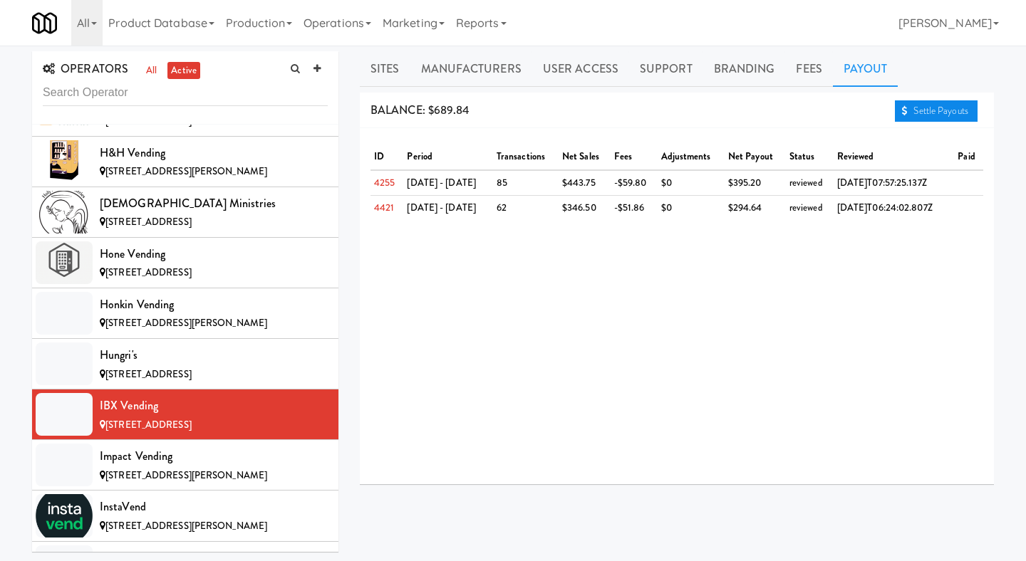
click at [955, 113] on link "Settle Payouts" at bounding box center [936, 110] width 83 height 21
click at [180, 469] on span "[STREET_ADDRESS][PERSON_NAME]" at bounding box center [186, 476] width 162 height 14
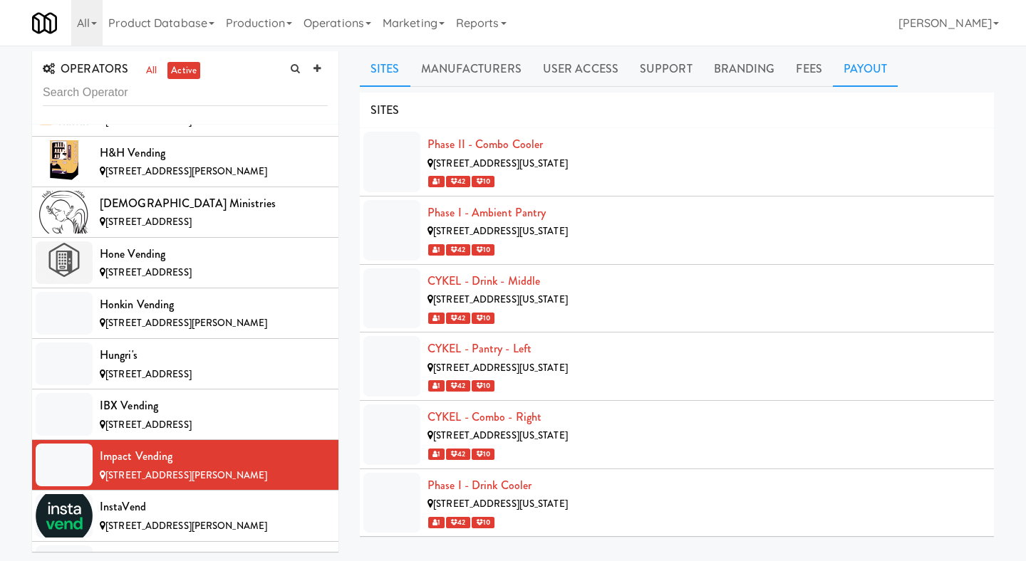
click at [851, 64] on link "Payout" at bounding box center [866, 69] width 66 height 36
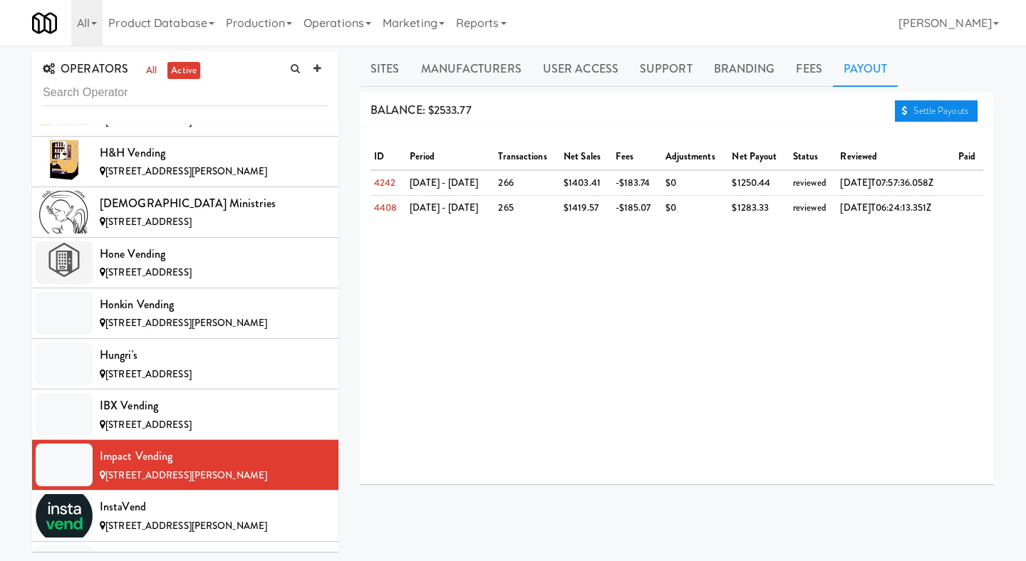
click at [920, 108] on link "Settle Payouts" at bounding box center [936, 110] width 83 height 21
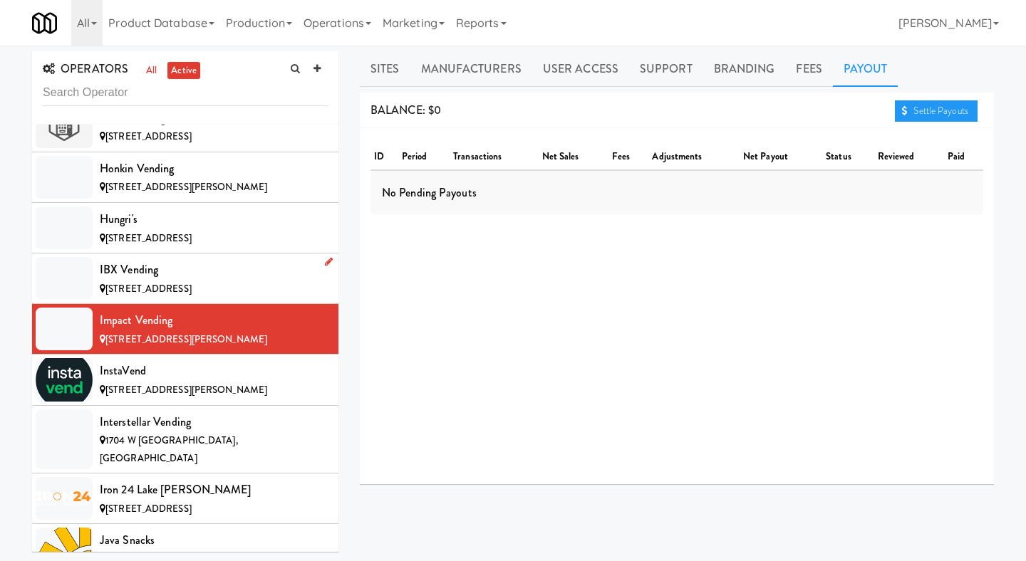
scroll to position [5014, 0]
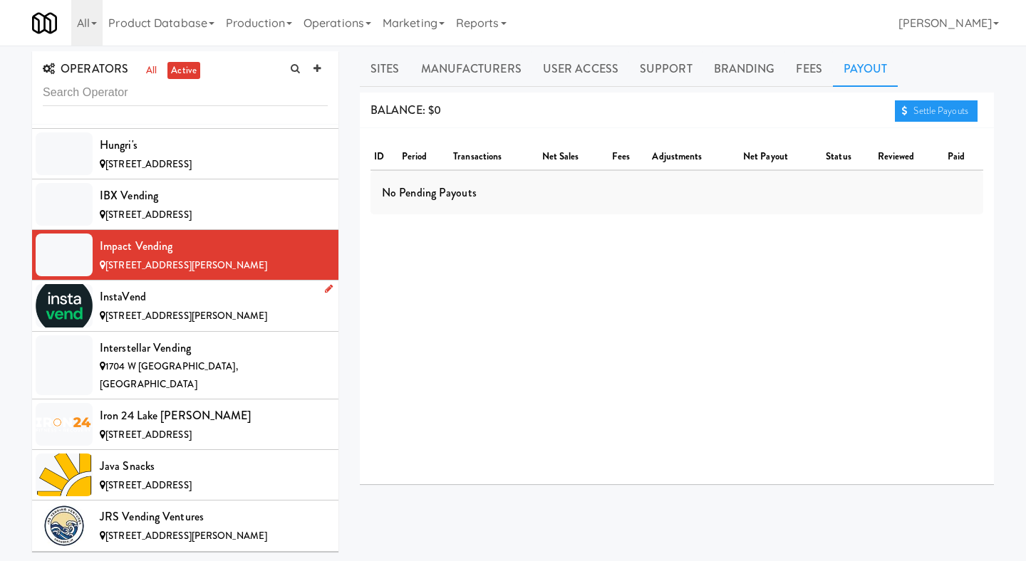
click at [234, 286] on div "InstaVend" at bounding box center [214, 296] width 228 height 21
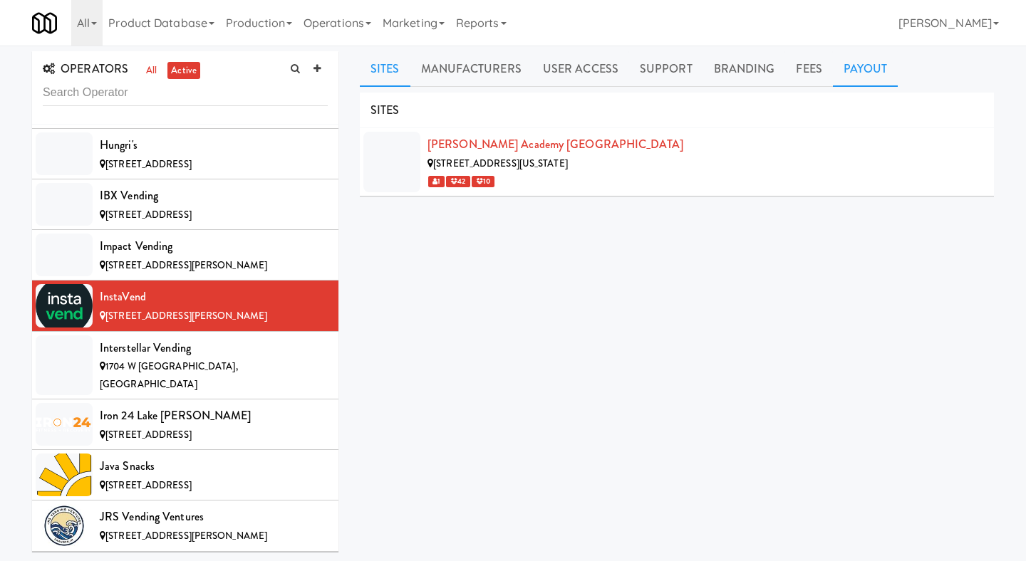
click at [854, 68] on link "Payout" at bounding box center [866, 69] width 66 height 36
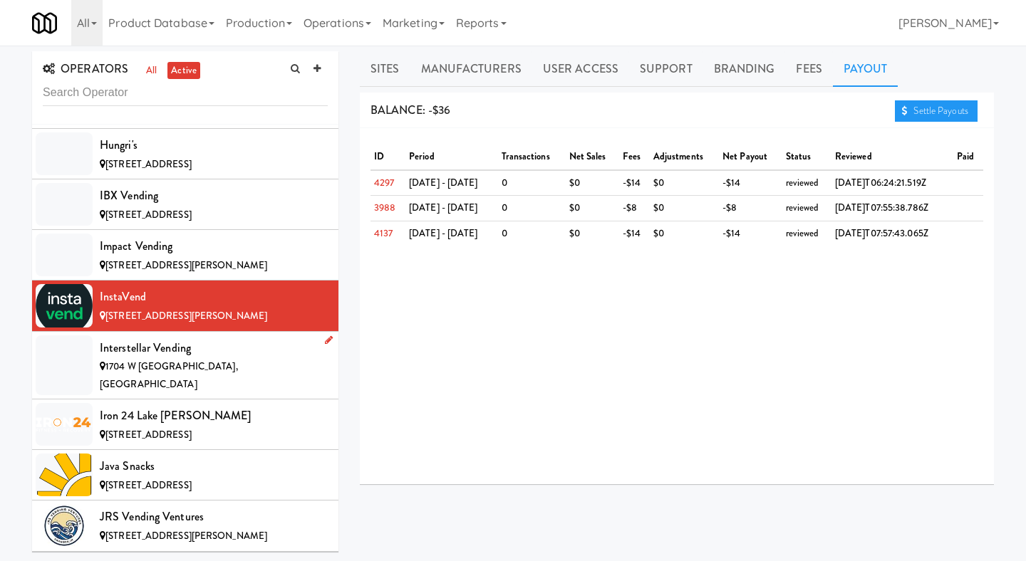
click at [213, 358] on div "1704 W [GEOGRAPHIC_DATA], [GEOGRAPHIC_DATA]" at bounding box center [214, 375] width 228 height 35
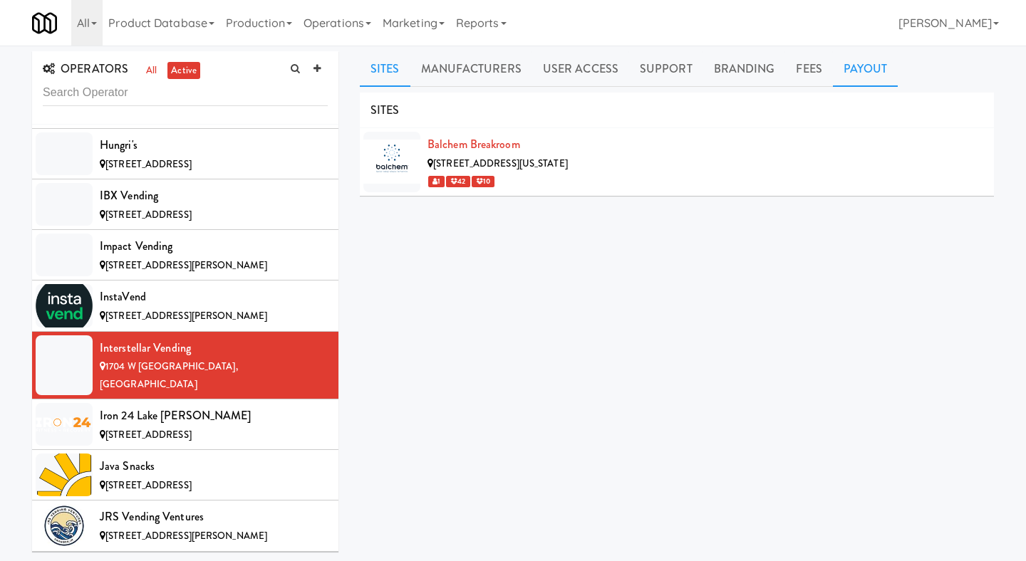
click at [870, 57] on link "Payout" at bounding box center [866, 69] width 66 height 36
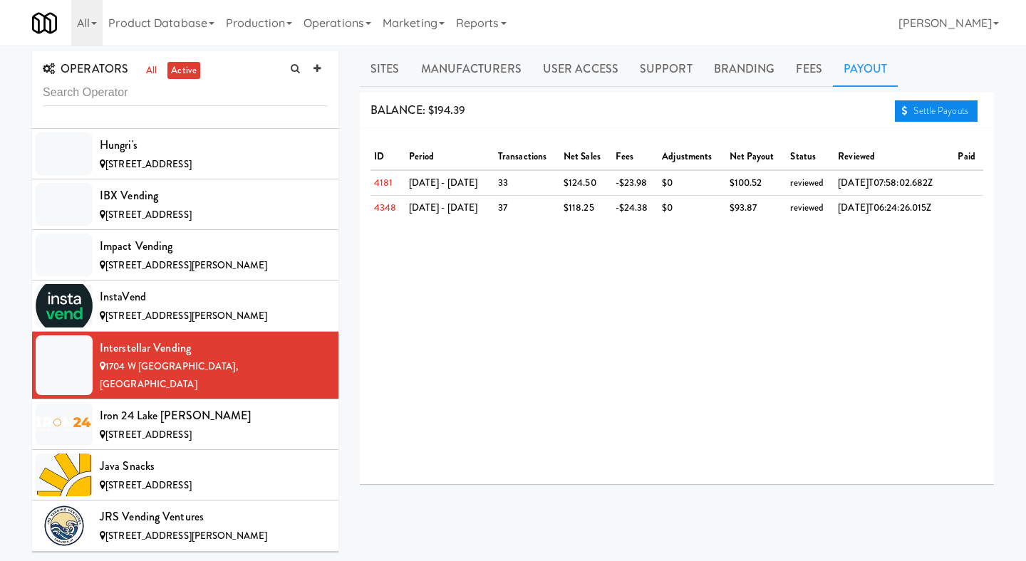
click at [948, 114] on link "Settle Payouts" at bounding box center [936, 110] width 83 height 21
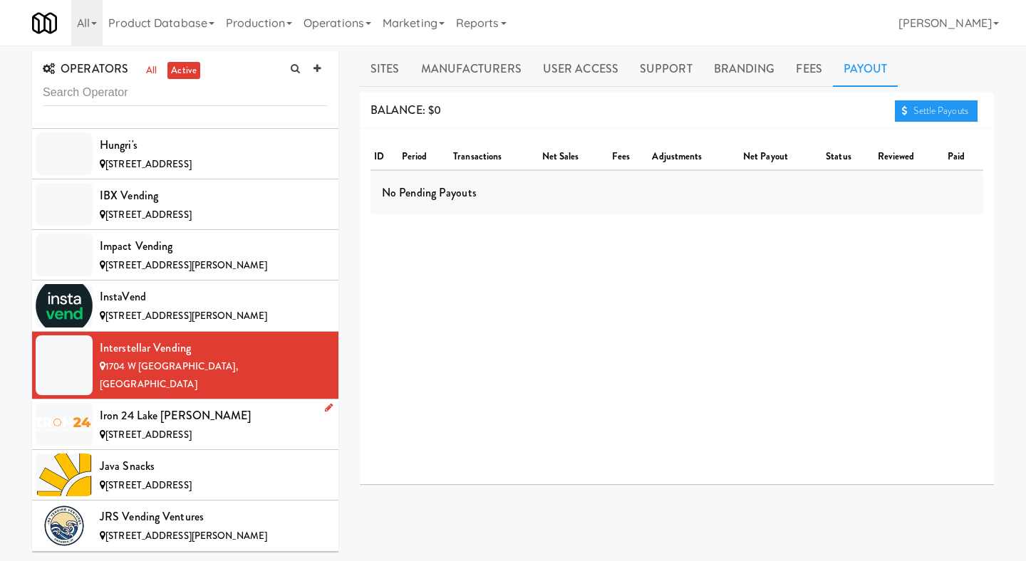
click at [234, 405] on div "Iron 24 Lake [PERSON_NAME]" at bounding box center [214, 415] width 228 height 21
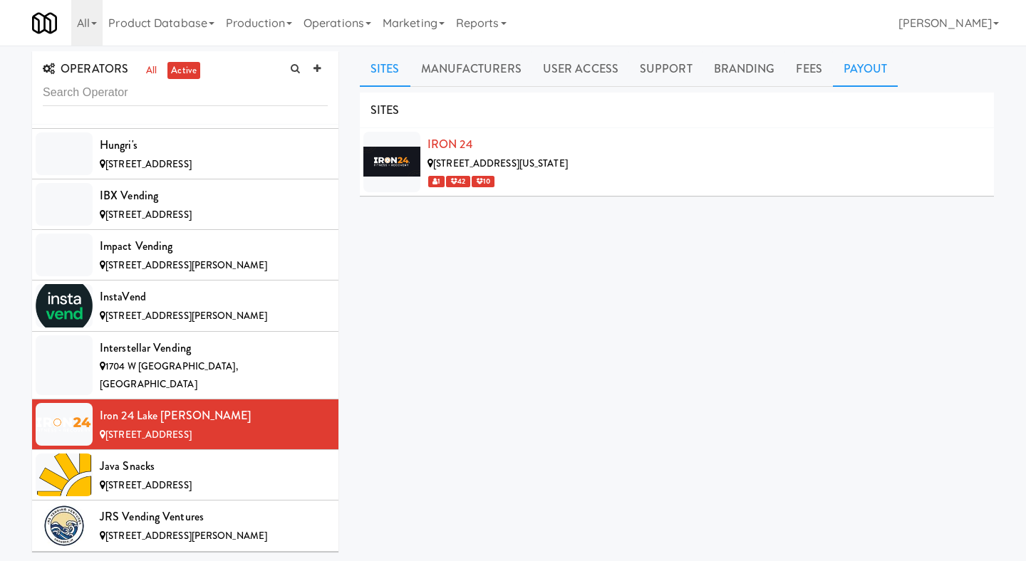
click at [845, 71] on link "Payout" at bounding box center [866, 69] width 66 height 36
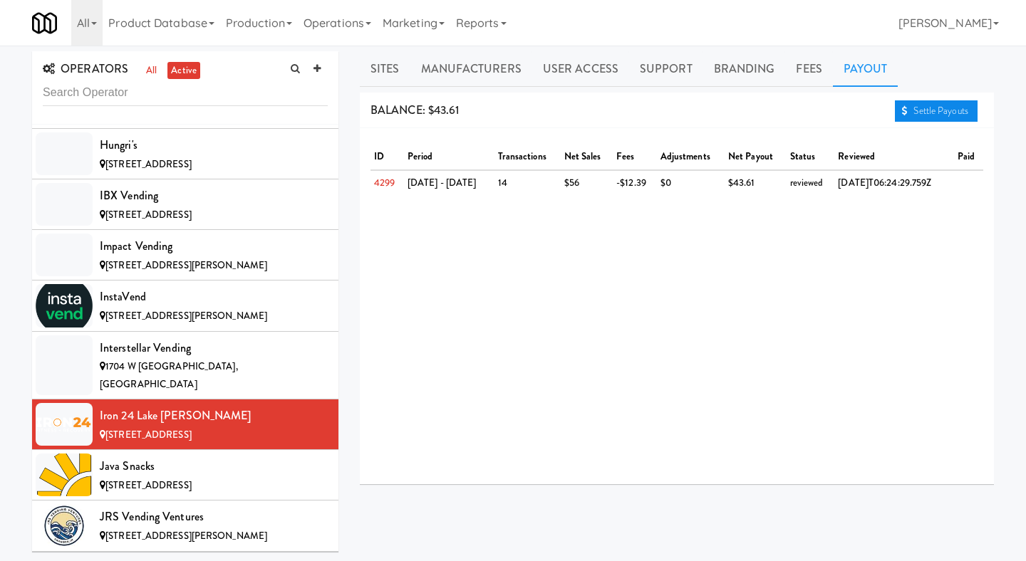
click at [911, 114] on link "Settle Payouts" at bounding box center [936, 110] width 83 height 21
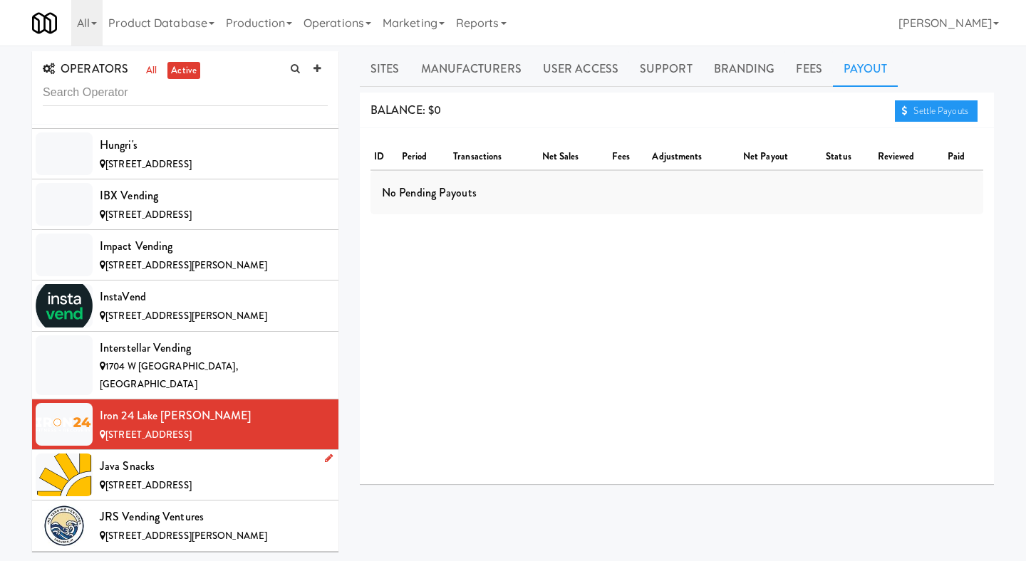
click at [215, 456] on div "Java Snacks" at bounding box center [214, 466] width 228 height 21
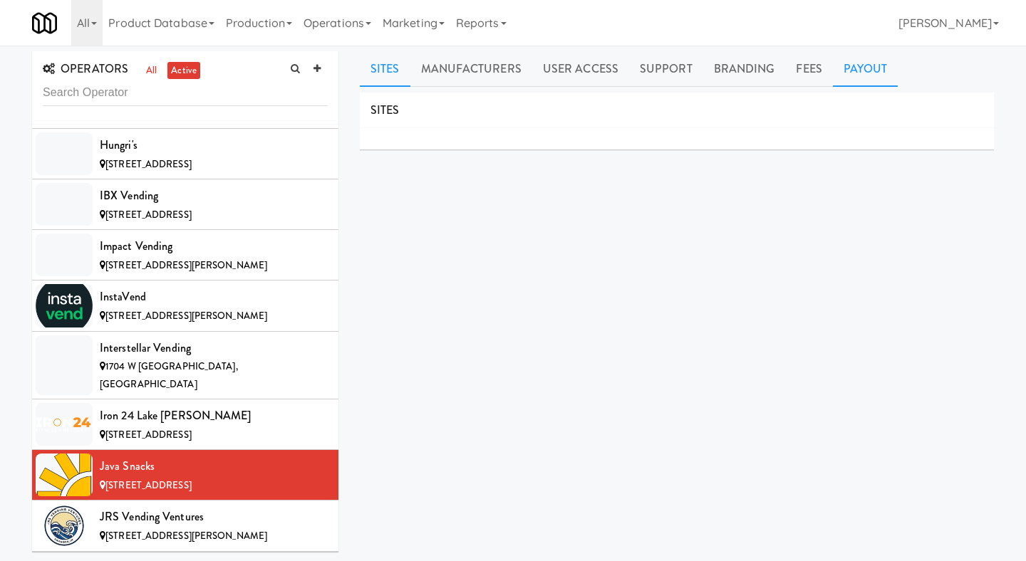
click at [859, 71] on link "Payout" at bounding box center [866, 69] width 66 height 36
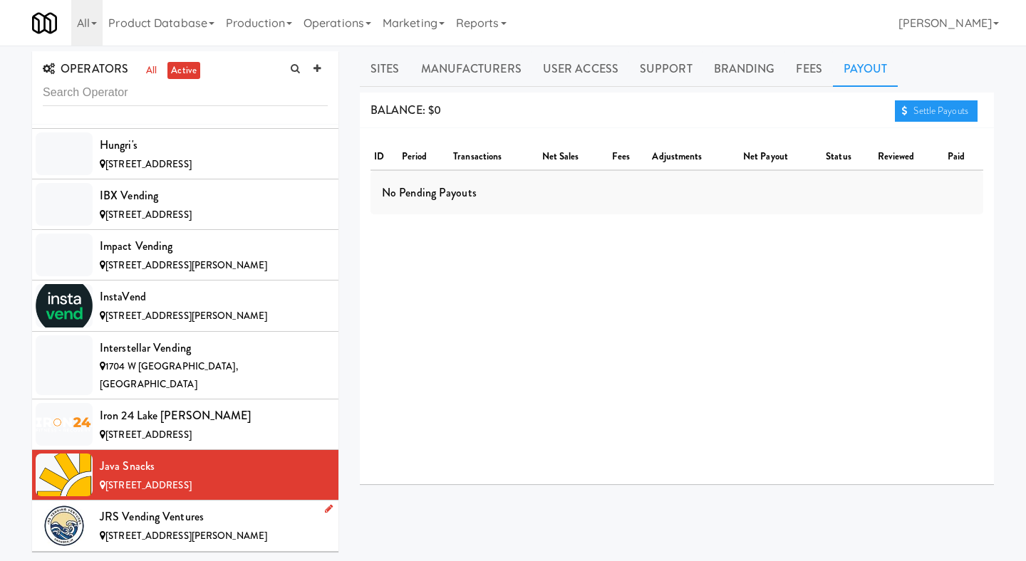
click at [221, 529] on span "[STREET_ADDRESS][PERSON_NAME]" at bounding box center [186, 536] width 162 height 14
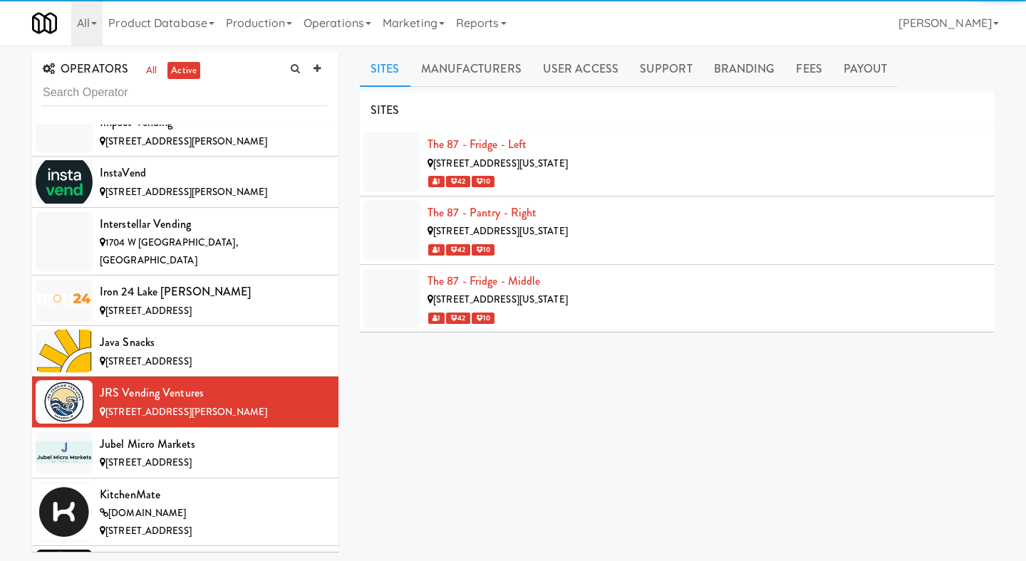
scroll to position [5150, 0]
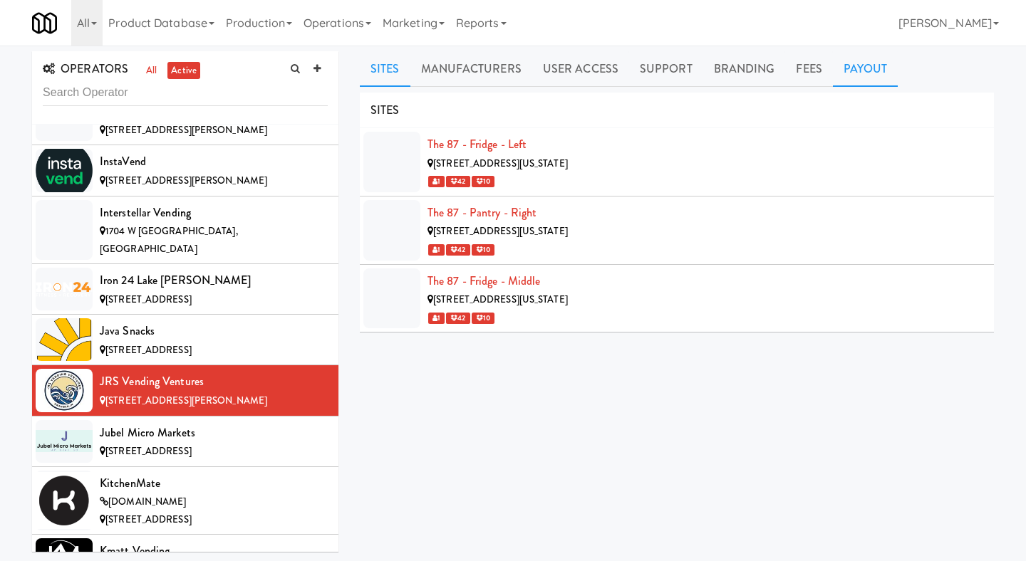
click at [871, 68] on link "Payout" at bounding box center [866, 69] width 66 height 36
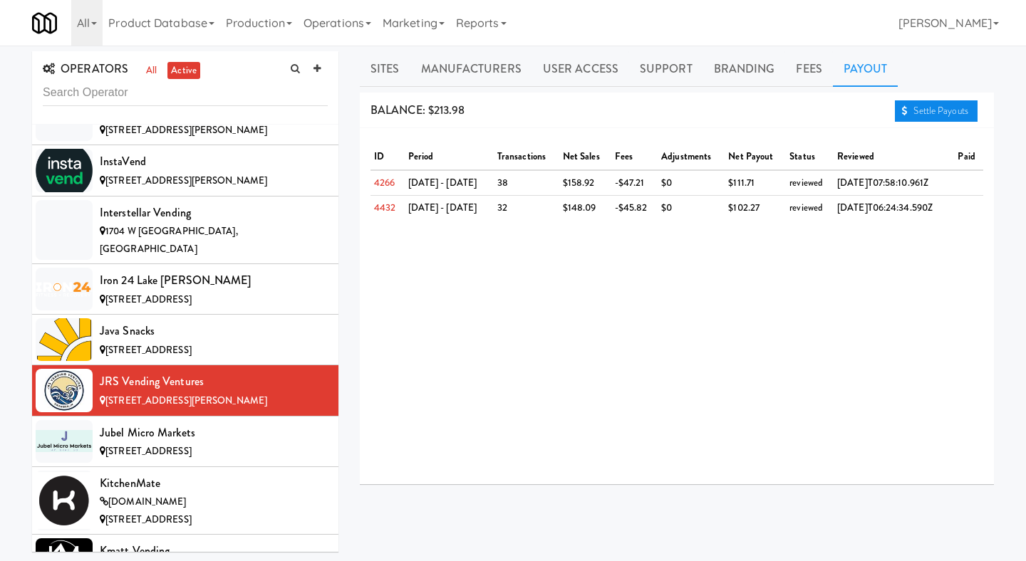
click at [918, 104] on link "Settle Payouts" at bounding box center [936, 110] width 83 height 21
click at [248, 422] on div "Jubel Micro Markets" at bounding box center [214, 432] width 228 height 21
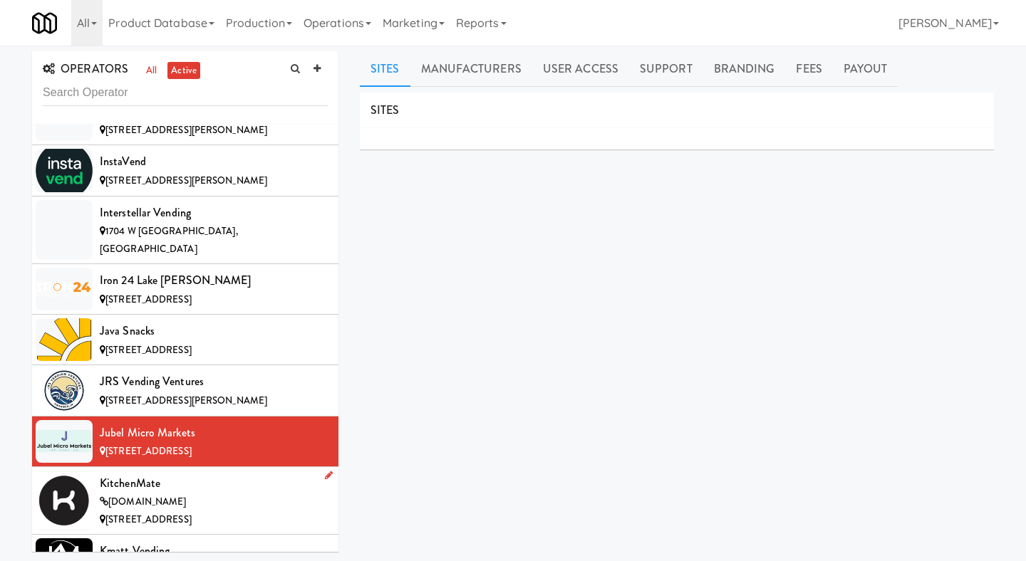
click at [195, 473] on div "KitchenMate" at bounding box center [214, 483] width 228 height 21
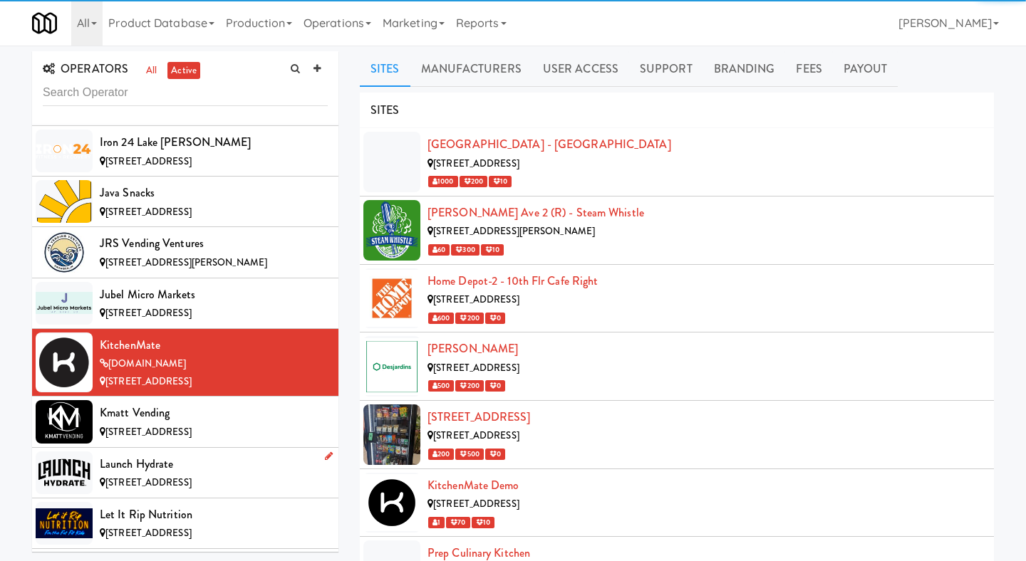
scroll to position [5319, 0]
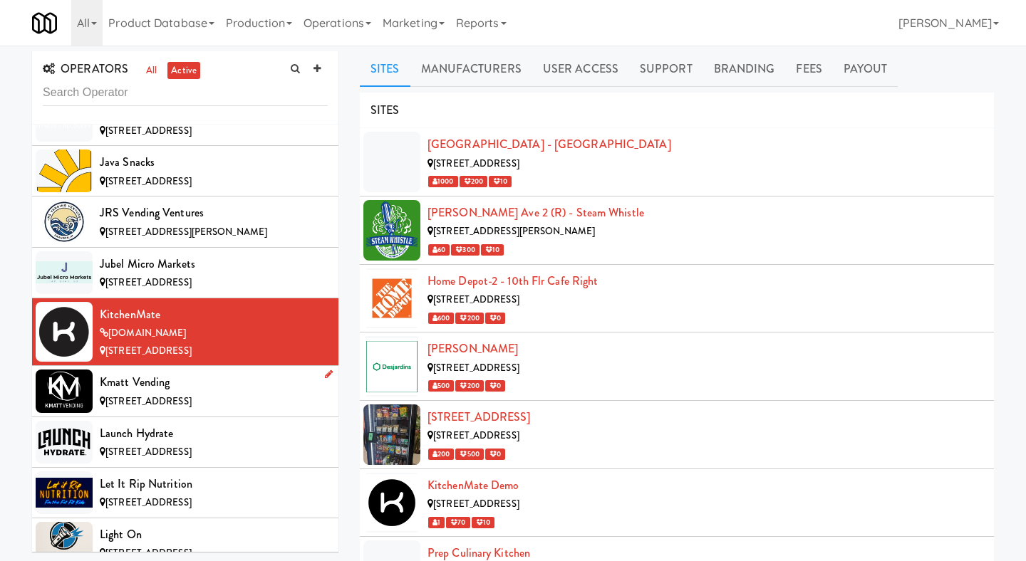
click at [244, 372] on div "Kmatt Vending" at bounding box center [214, 382] width 228 height 21
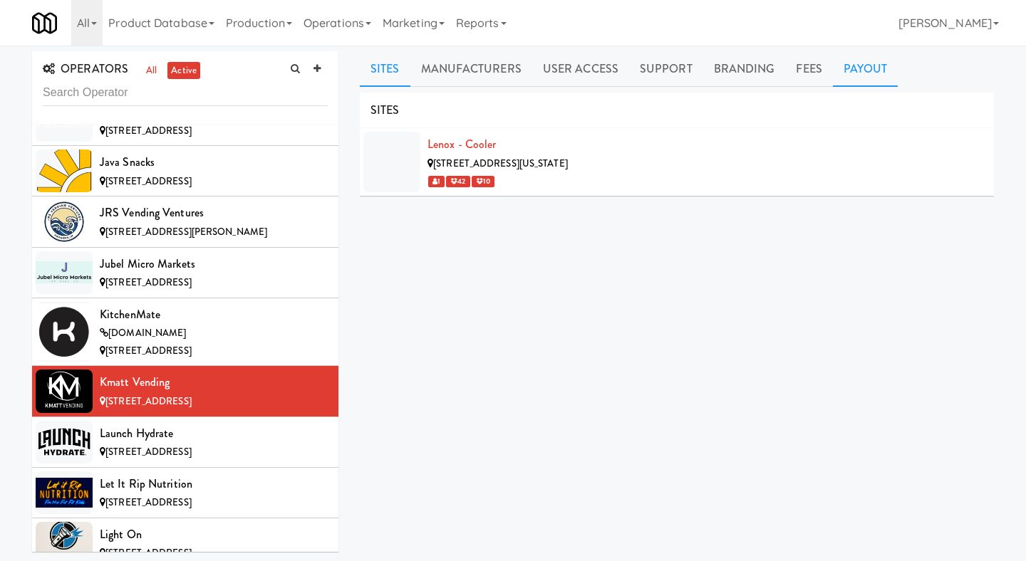
click at [856, 53] on link "Payout" at bounding box center [866, 69] width 66 height 36
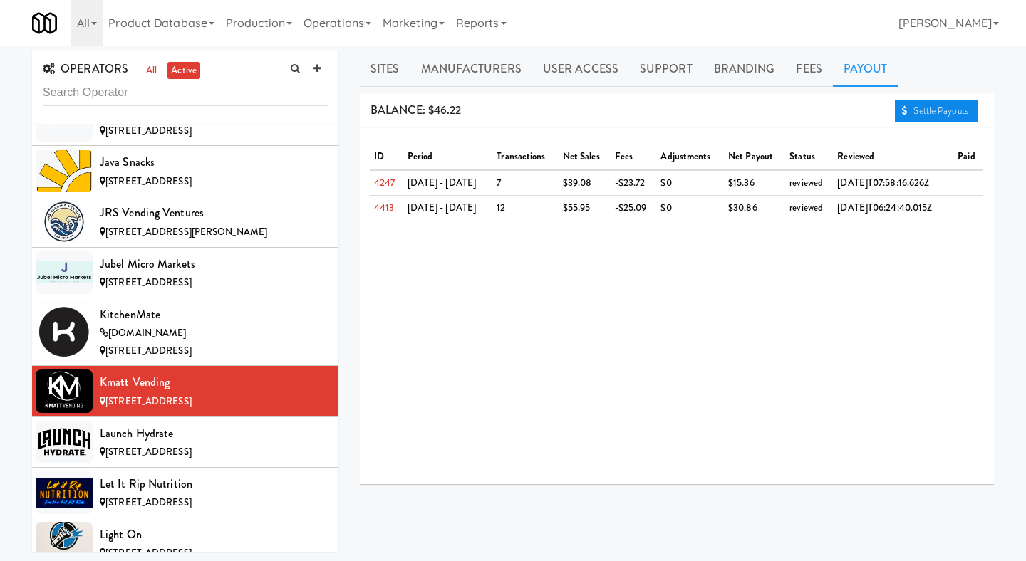
click at [926, 110] on link "Settle Payouts" at bounding box center [936, 110] width 83 height 21
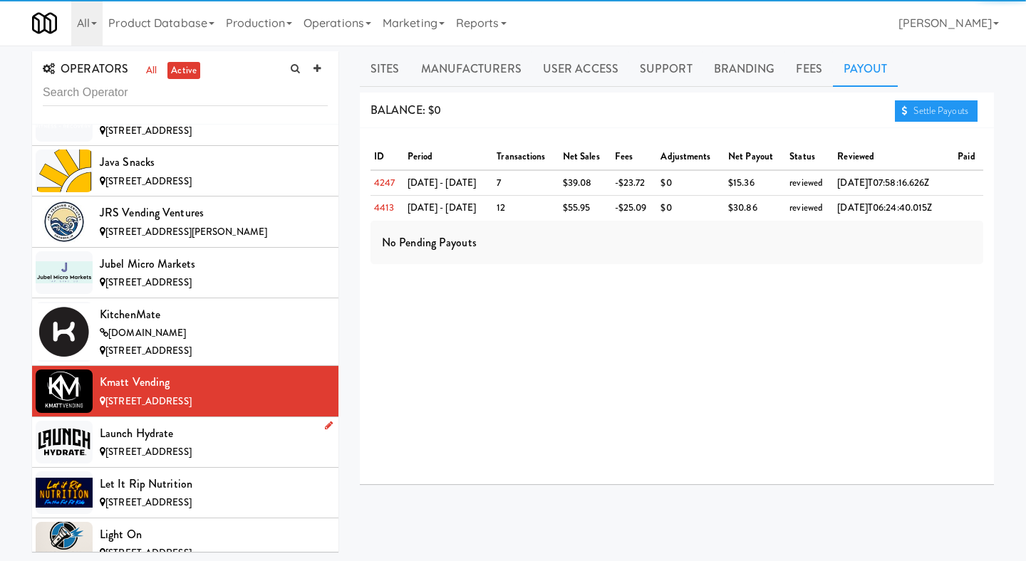
click at [144, 423] on div "Launch Hydrate" at bounding box center [214, 433] width 228 height 21
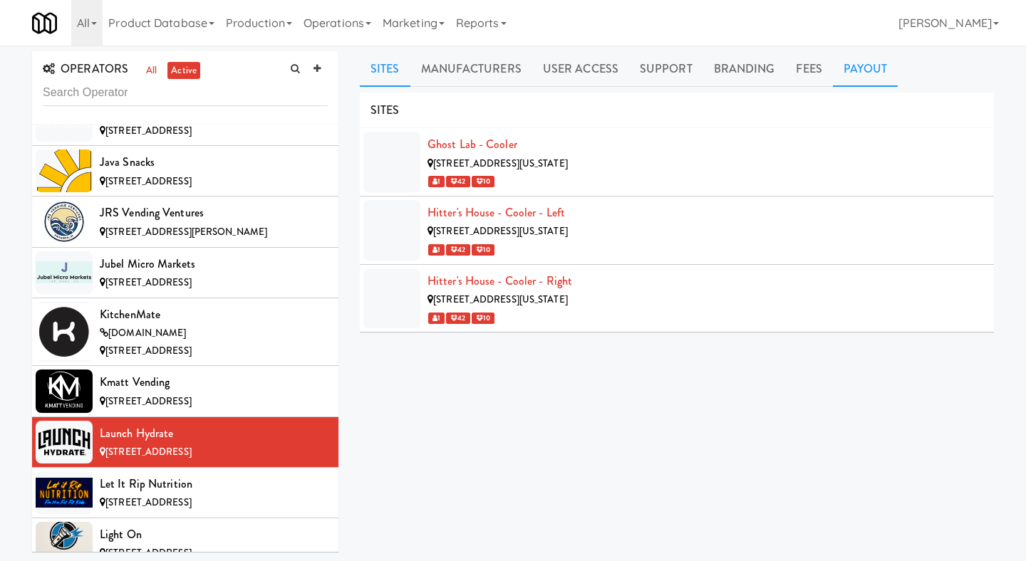
click at [847, 76] on link "Payout" at bounding box center [866, 69] width 66 height 36
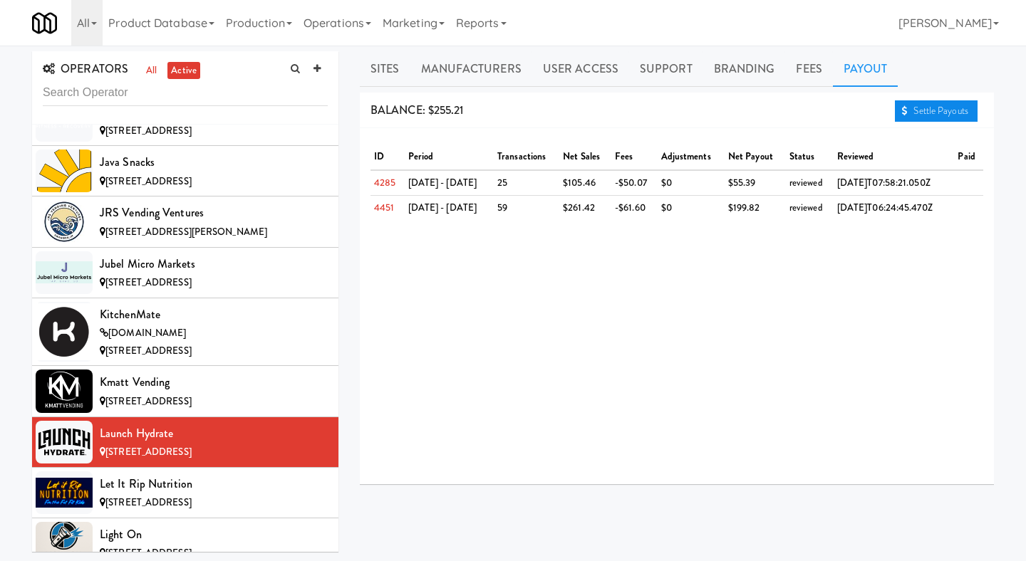
click at [925, 113] on link "Settle Payouts" at bounding box center [936, 110] width 83 height 21
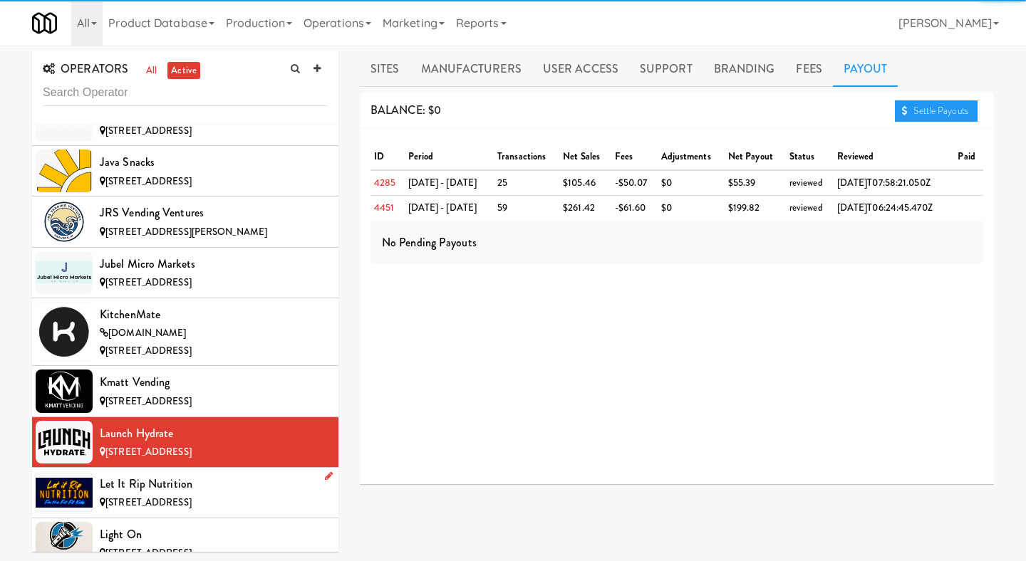
click at [232, 474] on div "Let it Rip Nutrition" at bounding box center [214, 484] width 228 height 21
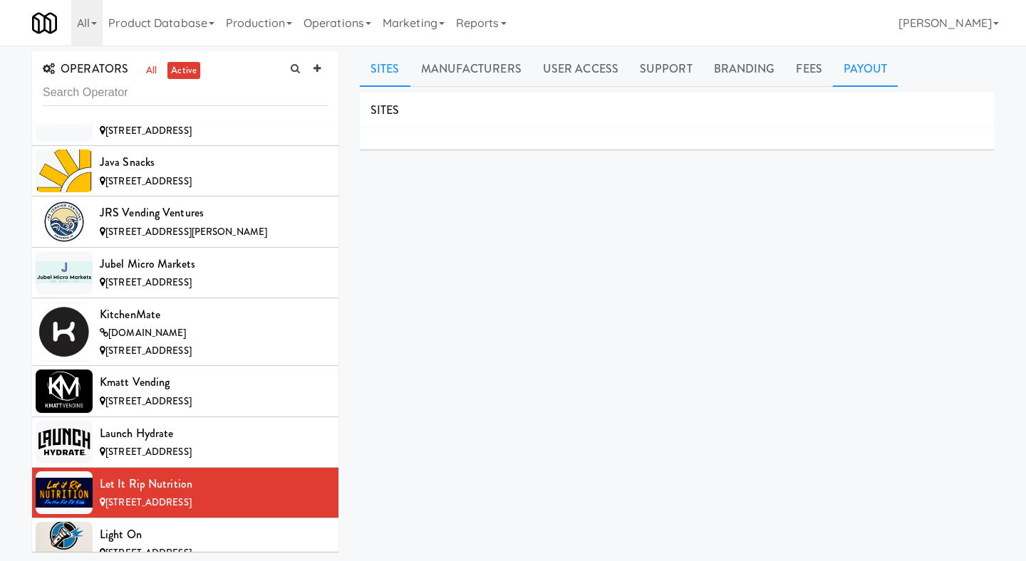
click at [845, 69] on link "Payout" at bounding box center [866, 69] width 66 height 36
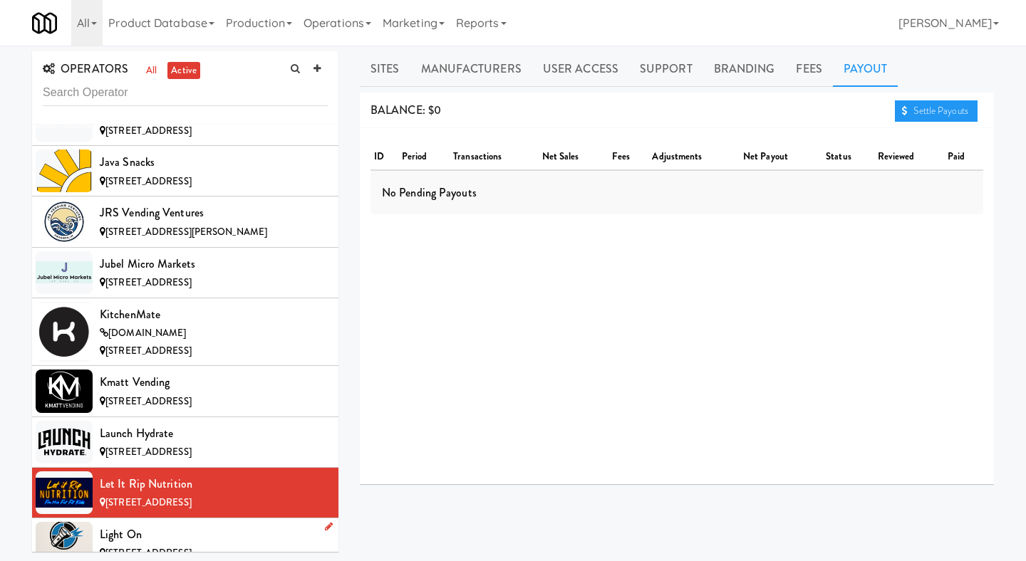
click at [114, 524] on div "Light On" at bounding box center [214, 534] width 228 height 21
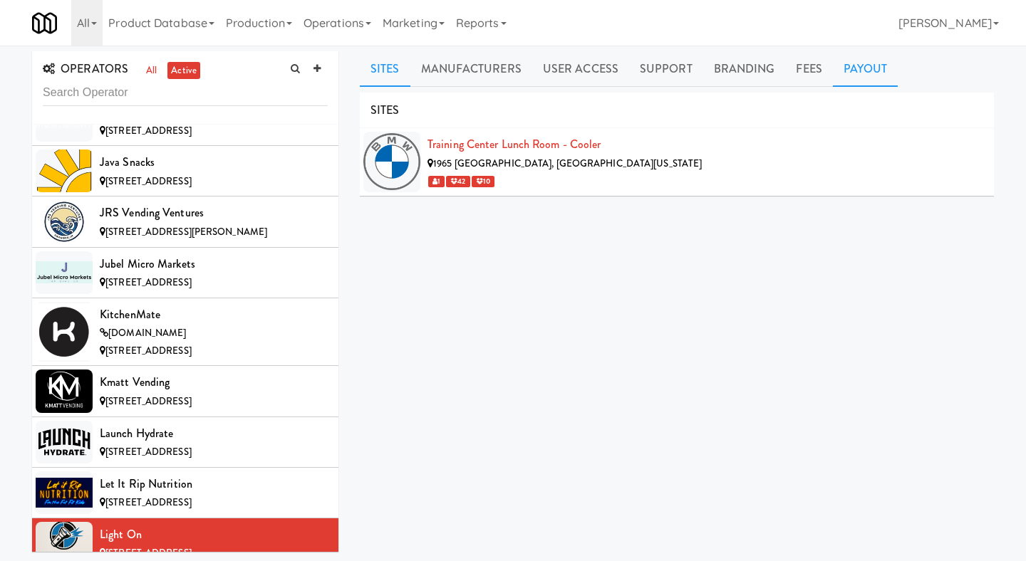
click at [851, 73] on link "Payout" at bounding box center [866, 69] width 66 height 36
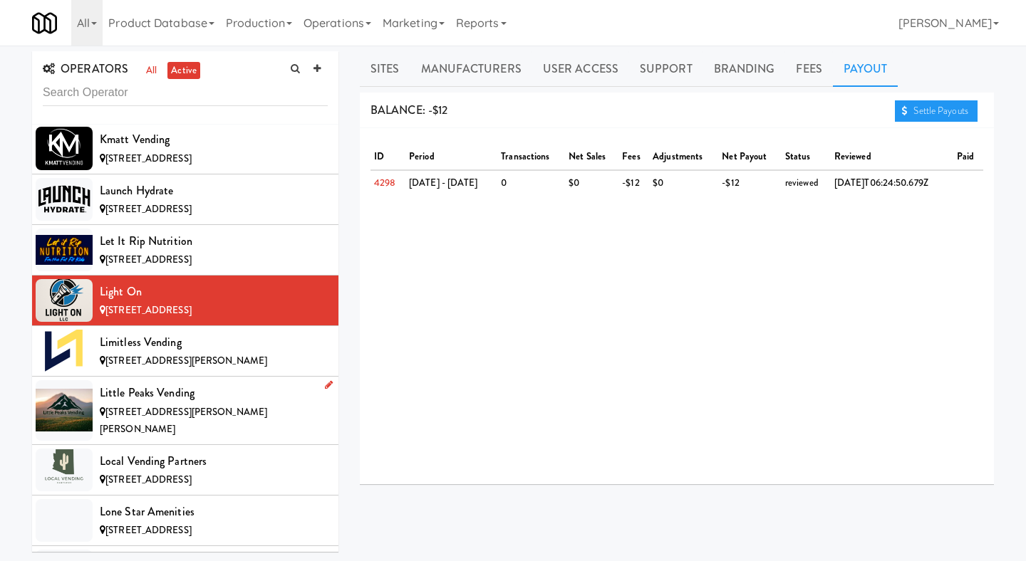
scroll to position [5630, 0]
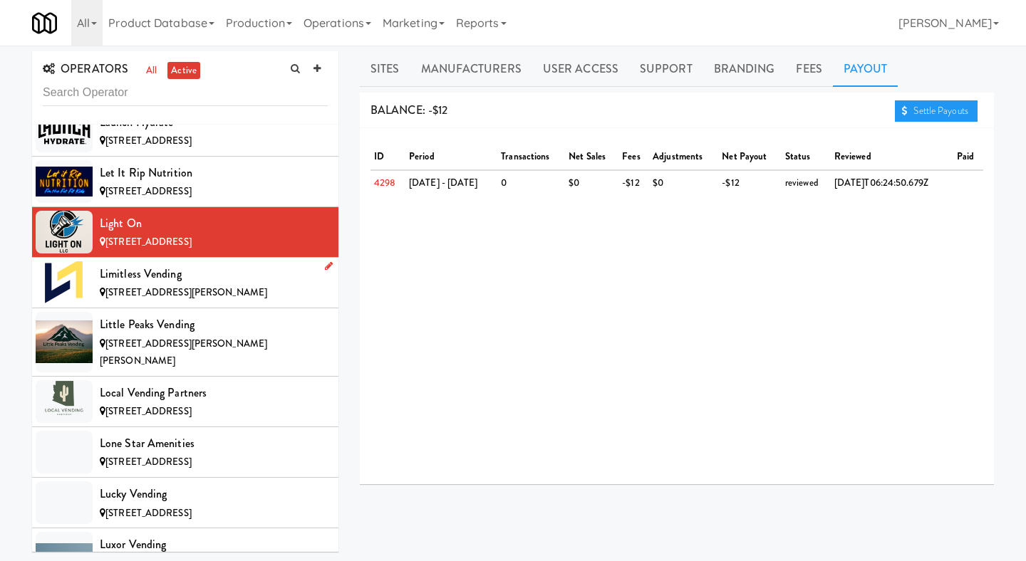
click at [245, 258] on li "Limitless Vending [STREET_ADDRESS][PERSON_NAME]" at bounding box center [185, 283] width 306 height 51
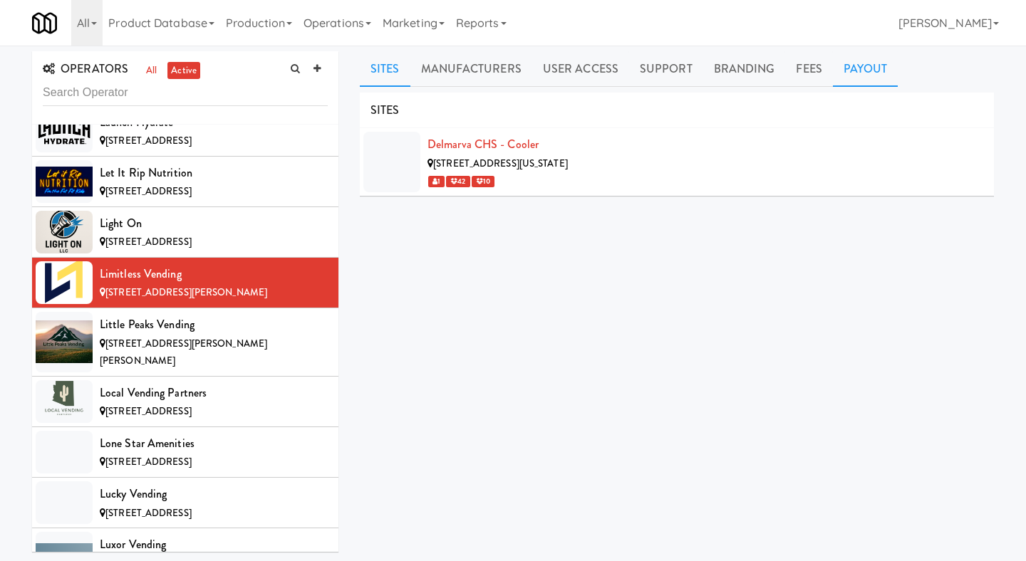
click at [860, 74] on link "Payout" at bounding box center [866, 69] width 66 height 36
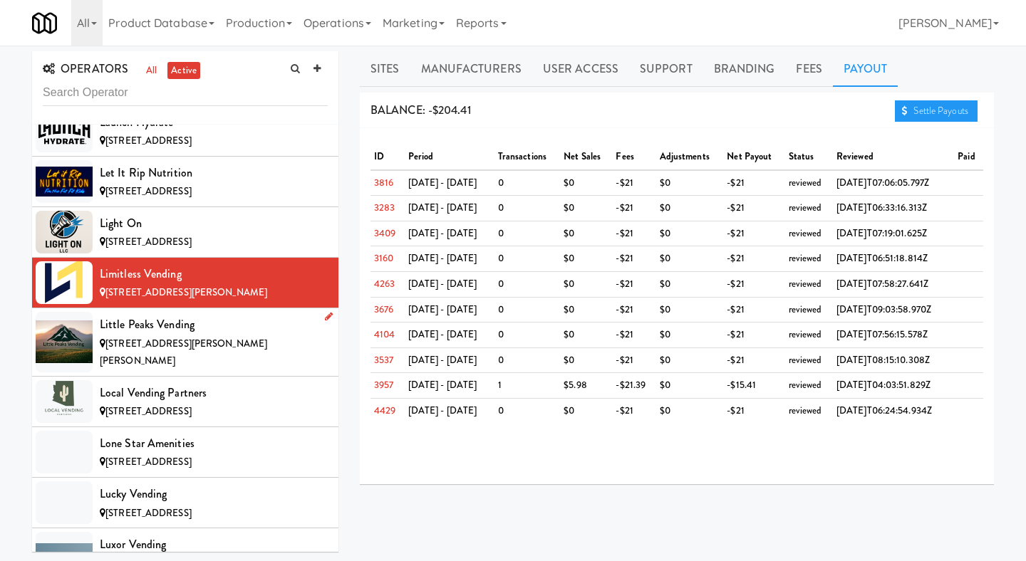
click at [216, 336] on div "[STREET_ADDRESS][PERSON_NAME][PERSON_NAME]" at bounding box center [214, 353] width 228 height 35
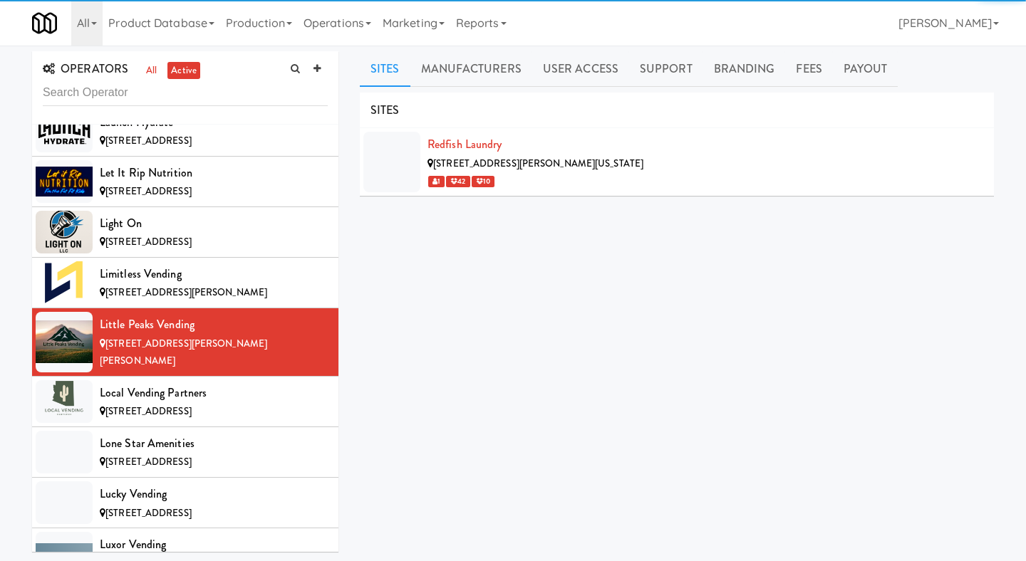
click at [881, 93] on div "SITES" at bounding box center [677, 111] width 634 height 36
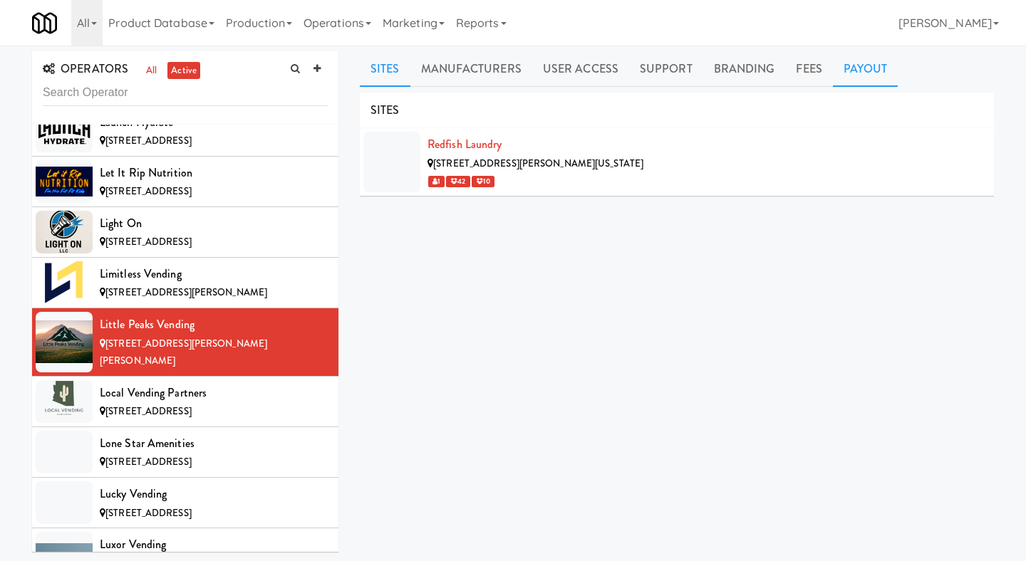
click at [882, 68] on link "Payout" at bounding box center [866, 69] width 66 height 36
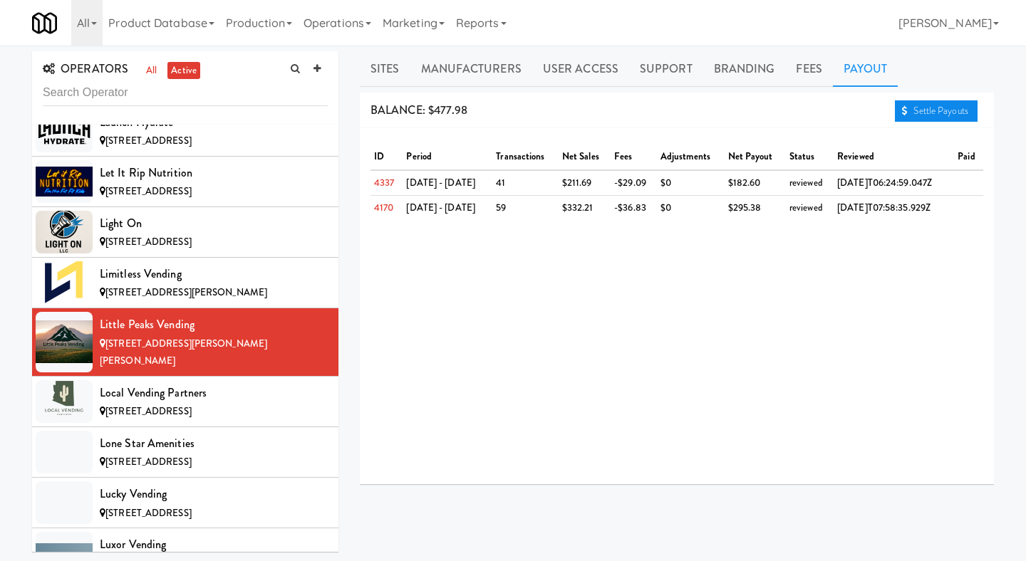
click at [927, 110] on link "Settle Payouts" at bounding box center [936, 110] width 83 height 21
click at [215, 383] on div "Local Vending Partners" at bounding box center [214, 393] width 228 height 21
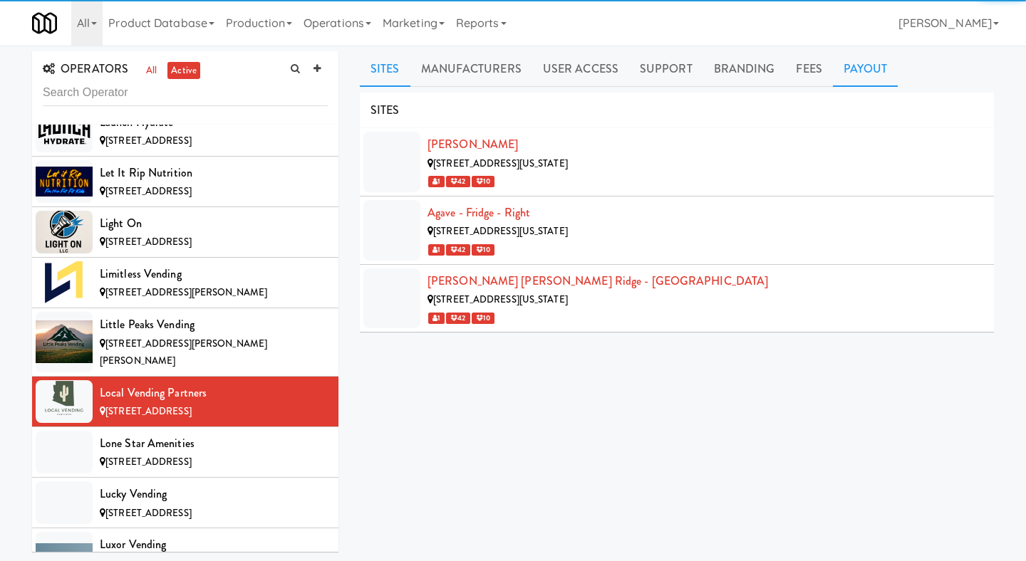
click at [864, 63] on link "Payout" at bounding box center [866, 69] width 66 height 36
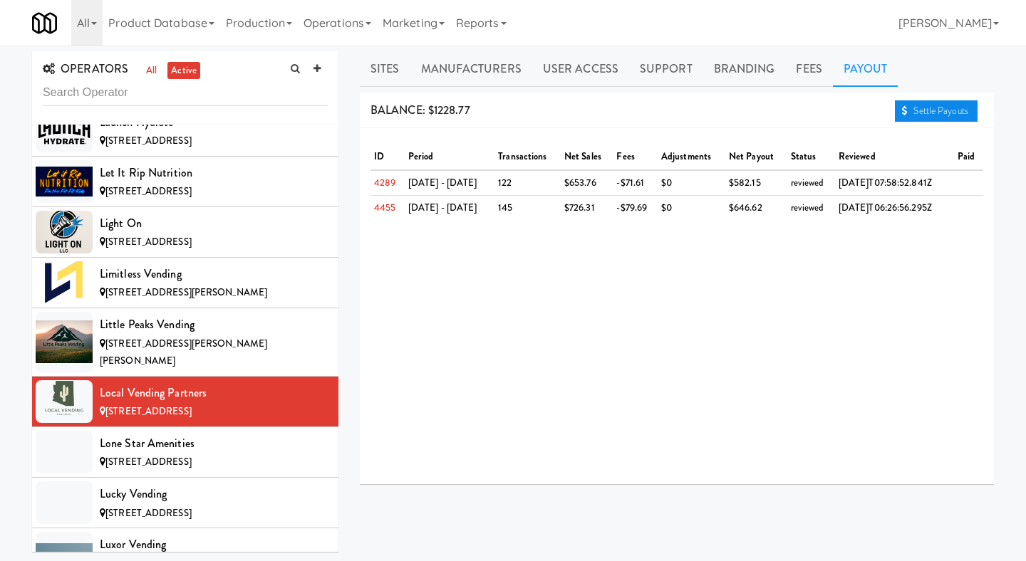
click at [938, 118] on link "Settle Payouts" at bounding box center [936, 110] width 83 height 21
click at [154, 455] on span "[STREET_ADDRESS]" at bounding box center [148, 462] width 86 height 14
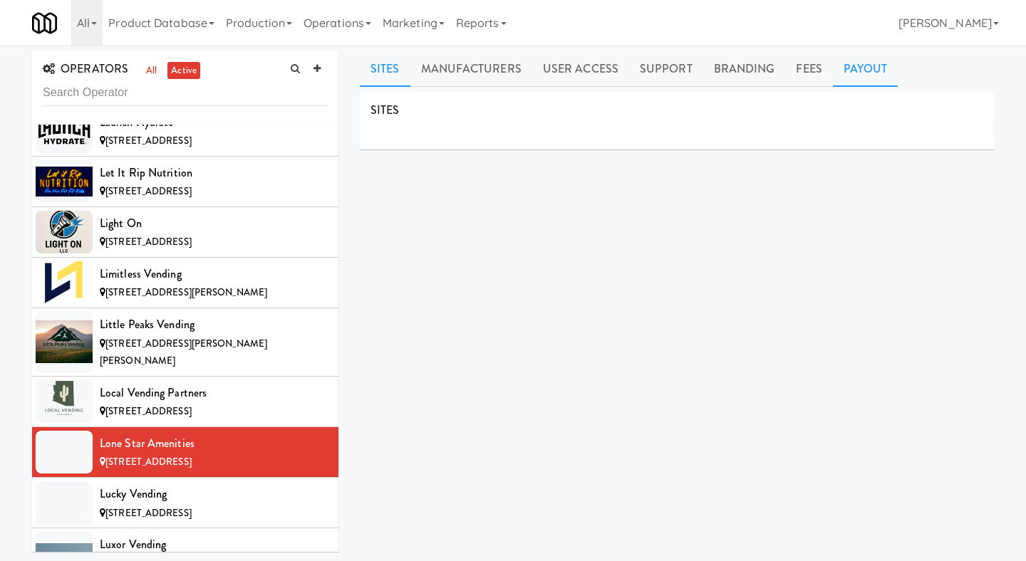
click at [855, 71] on link "Payout" at bounding box center [866, 69] width 66 height 36
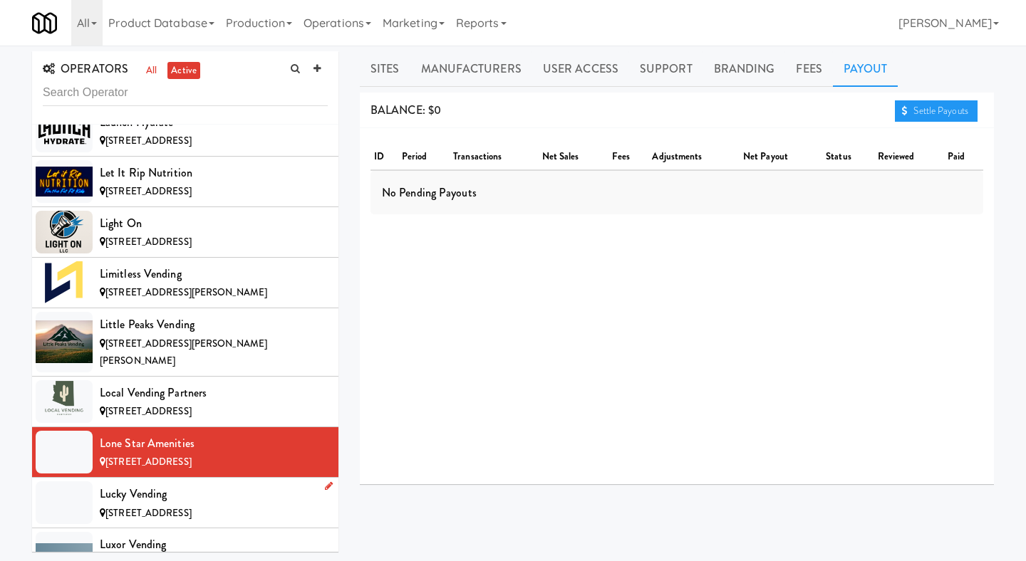
click at [192, 507] on span "[STREET_ADDRESS]" at bounding box center [148, 514] width 86 height 14
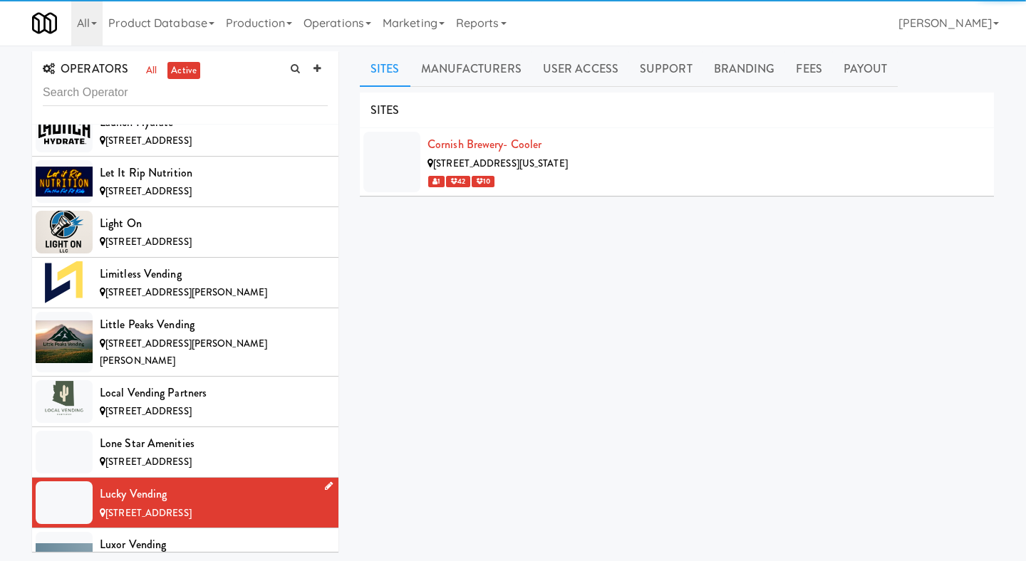
scroll to position [5765, 0]
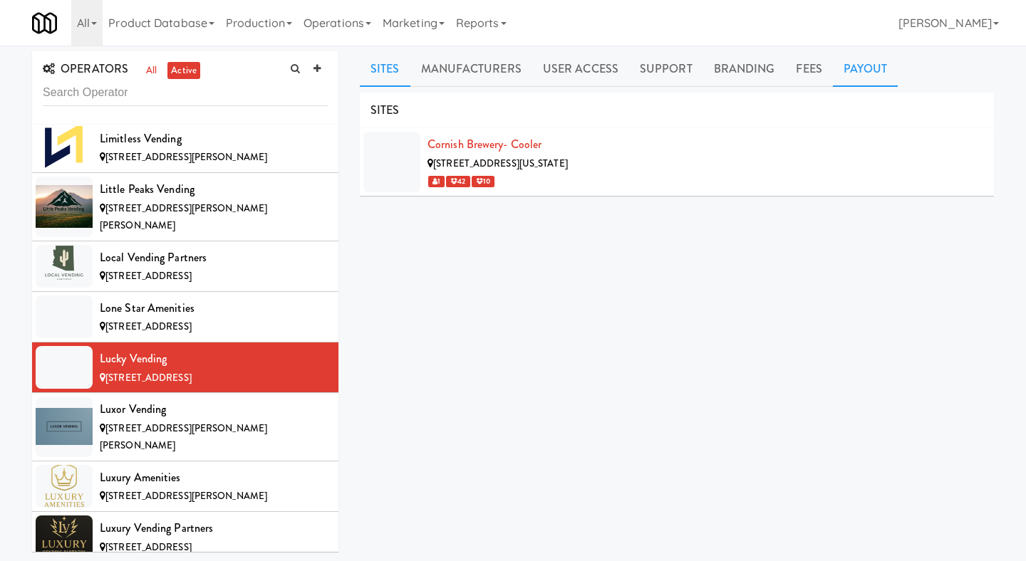
click at [866, 76] on link "Payout" at bounding box center [866, 69] width 66 height 36
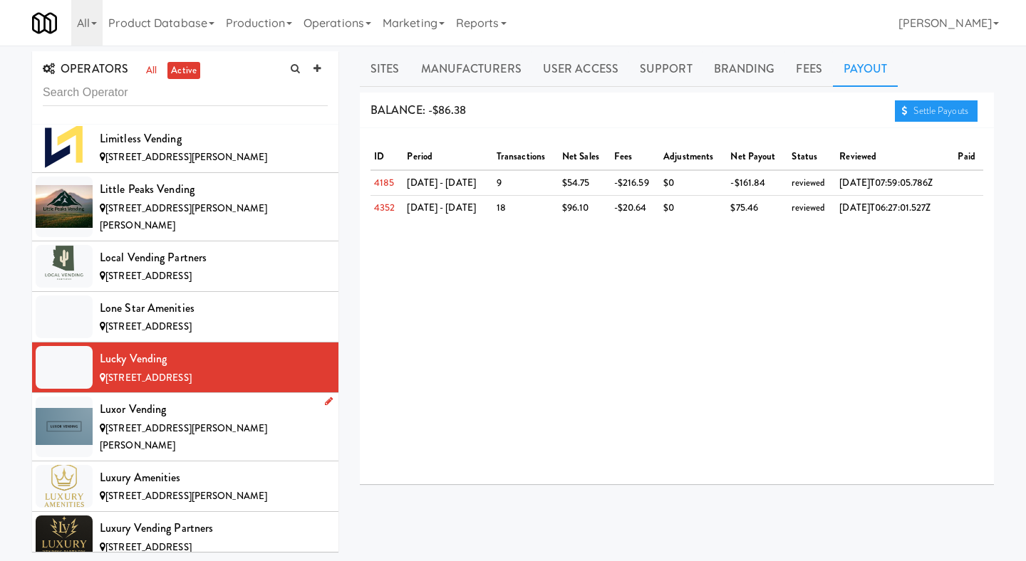
click at [214, 420] on div "[STREET_ADDRESS][PERSON_NAME][PERSON_NAME]" at bounding box center [214, 437] width 228 height 35
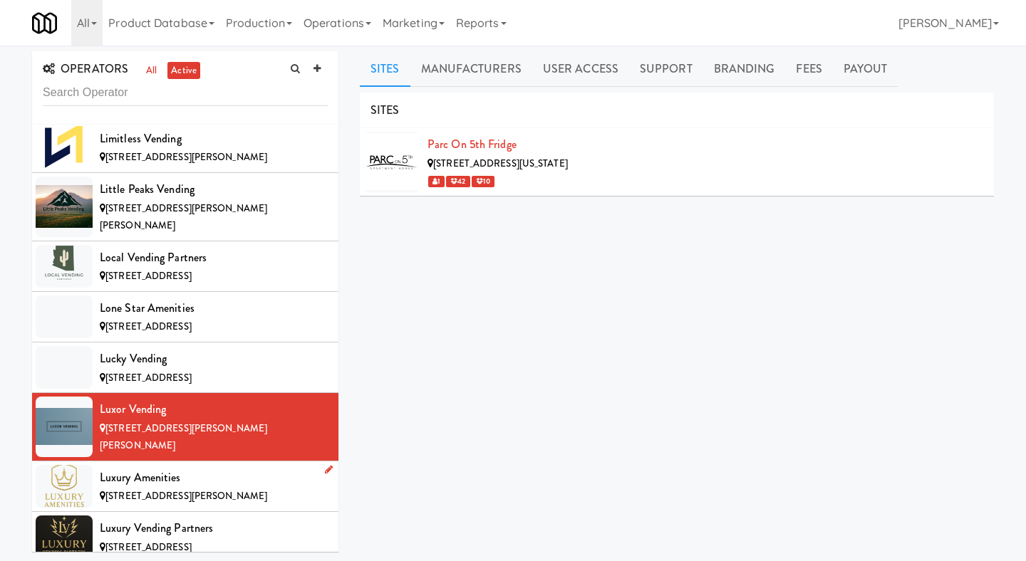
click at [243, 467] on div "Luxury Amenities" at bounding box center [214, 477] width 228 height 21
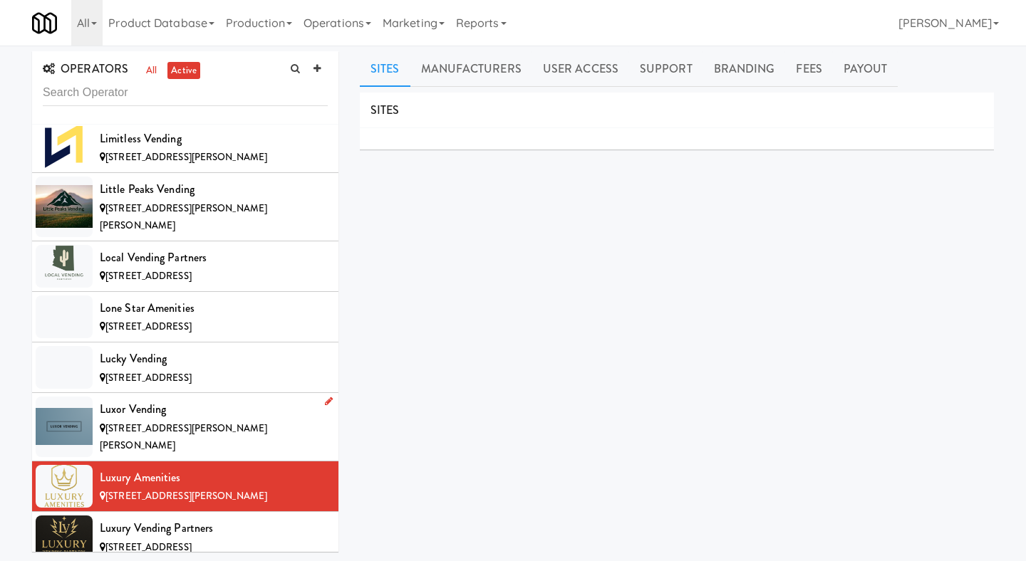
click at [254, 420] on div "[STREET_ADDRESS][PERSON_NAME][PERSON_NAME]" at bounding box center [214, 437] width 228 height 35
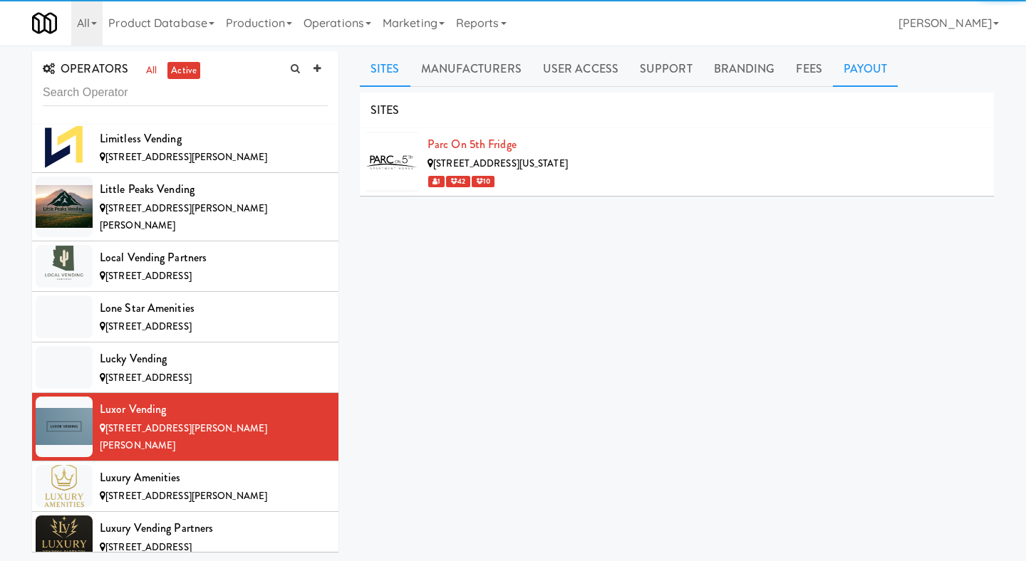
click at [859, 84] on link "Payout" at bounding box center [866, 69] width 66 height 36
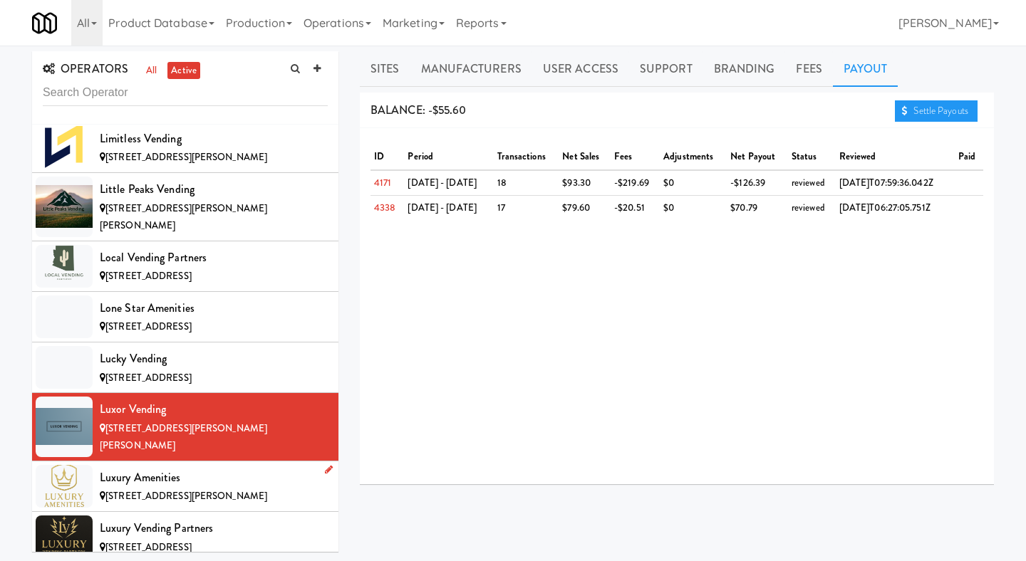
click at [242, 489] on span "[STREET_ADDRESS][PERSON_NAME]" at bounding box center [186, 496] width 162 height 14
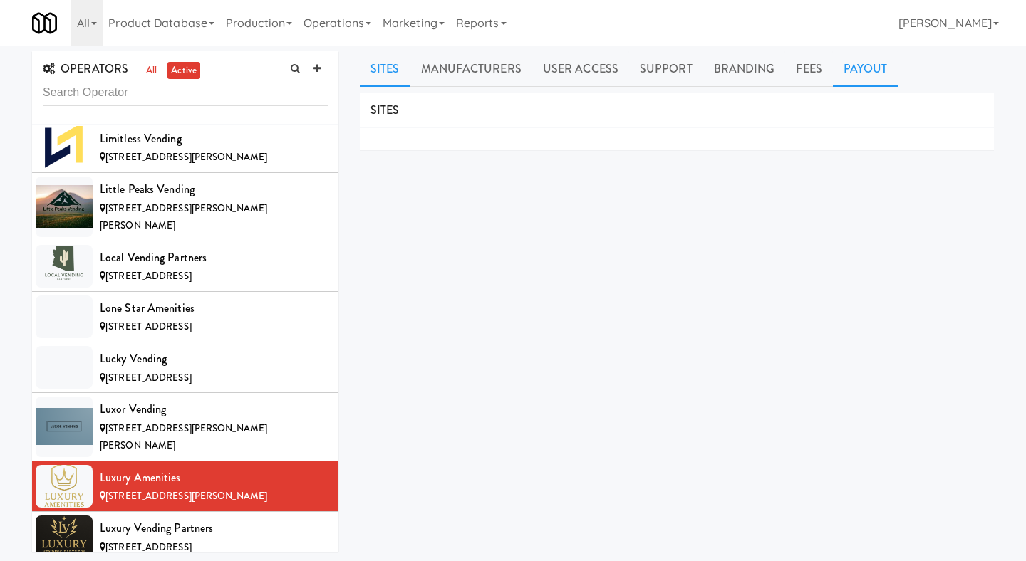
click at [849, 73] on link "Payout" at bounding box center [866, 69] width 66 height 36
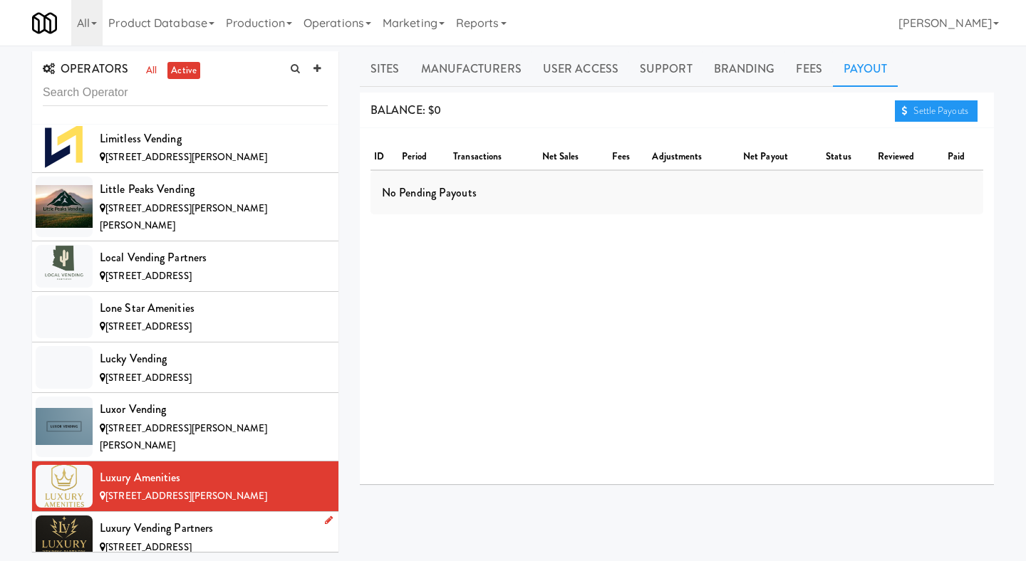
click at [226, 518] on div "Luxury Vending Partners" at bounding box center [214, 528] width 228 height 21
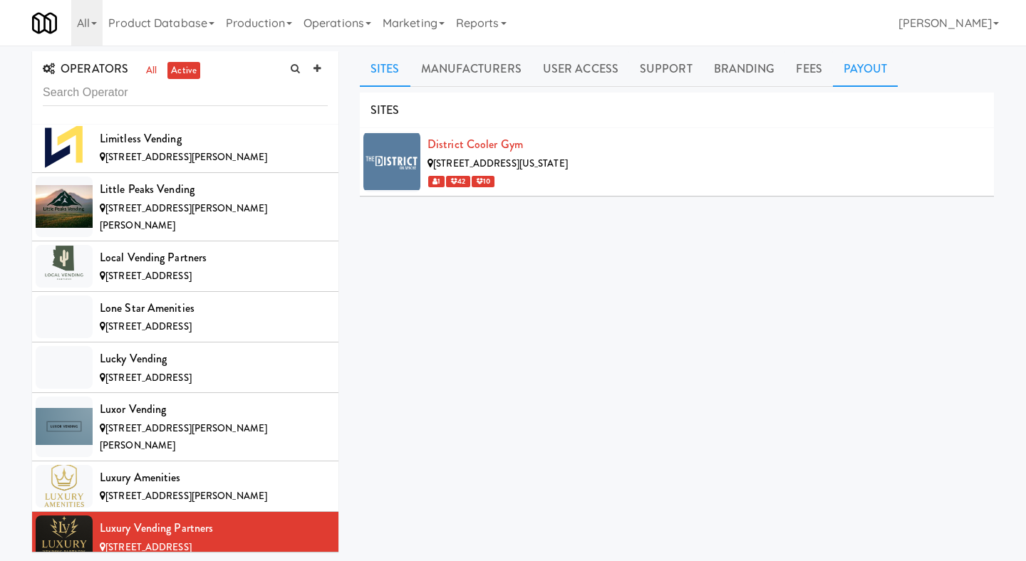
click at [833, 74] on link "Payout" at bounding box center [866, 69] width 66 height 36
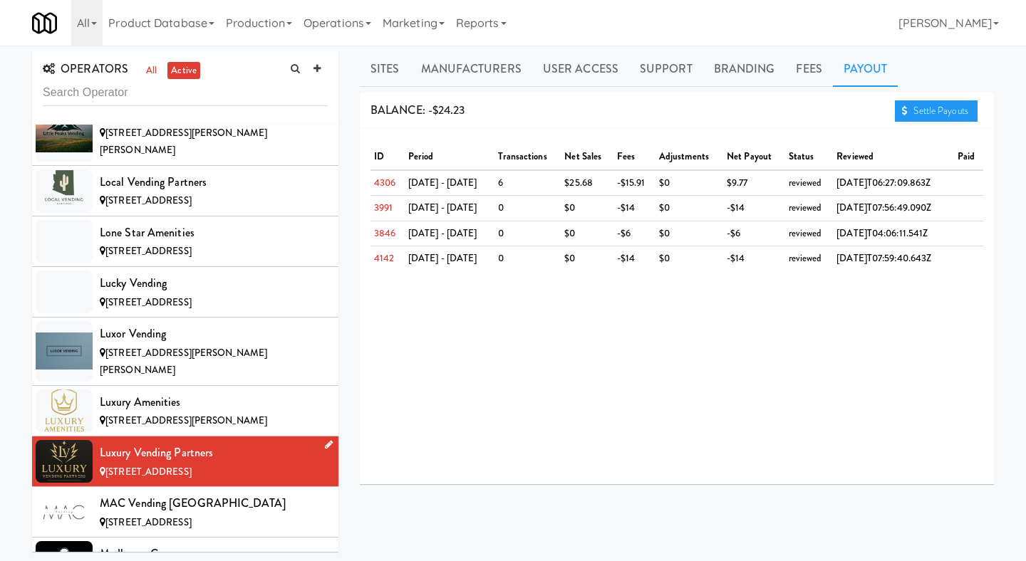
scroll to position [5873, 0]
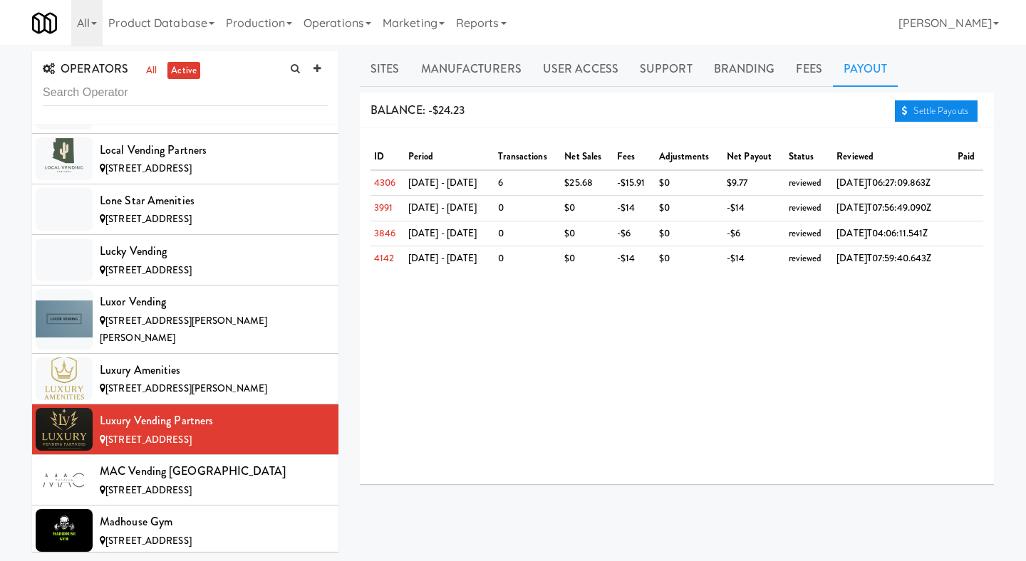
click at [934, 111] on link "Settle Payouts" at bounding box center [936, 110] width 83 height 21
click at [260, 482] on div "[STREET_ADDRESS]" at bounding box center [214, 491] width 228 height 18
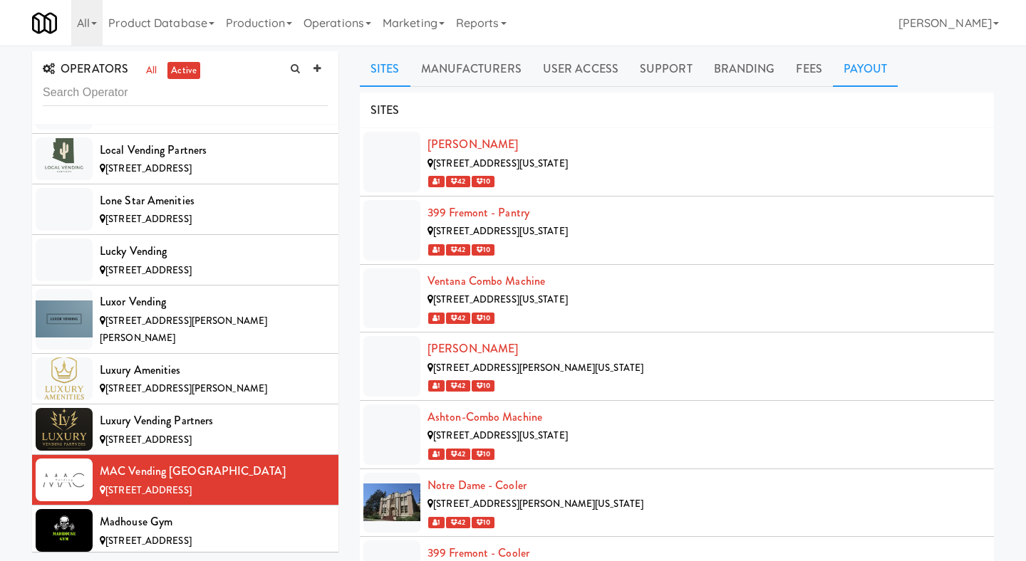
click at [833, 68] on link "Payout" at bounding box center [866, 69] width 66 height 36
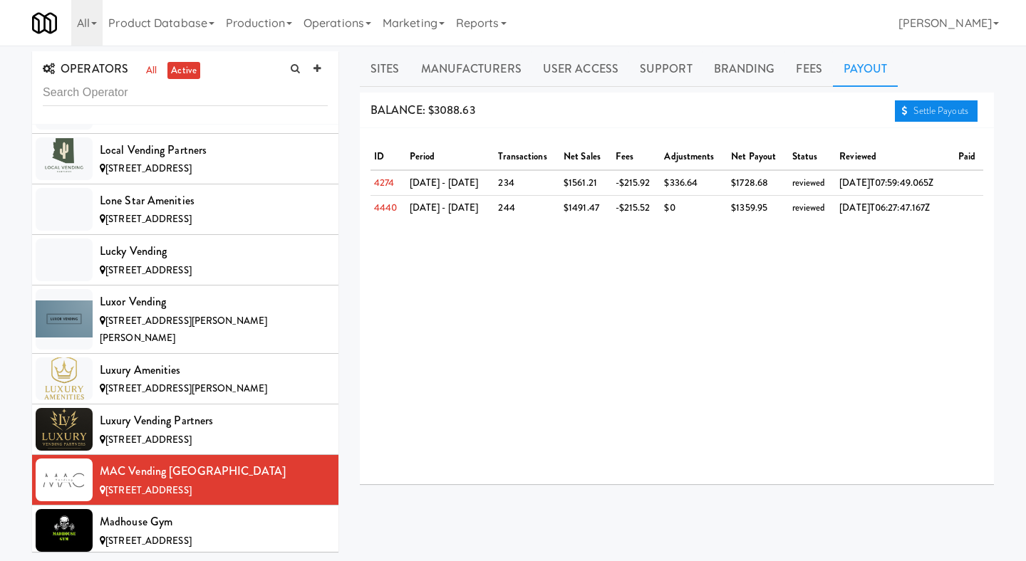
click at [915, 112] on link "Settle Payouts" at bounding box center [936, 110] width 83 height 21
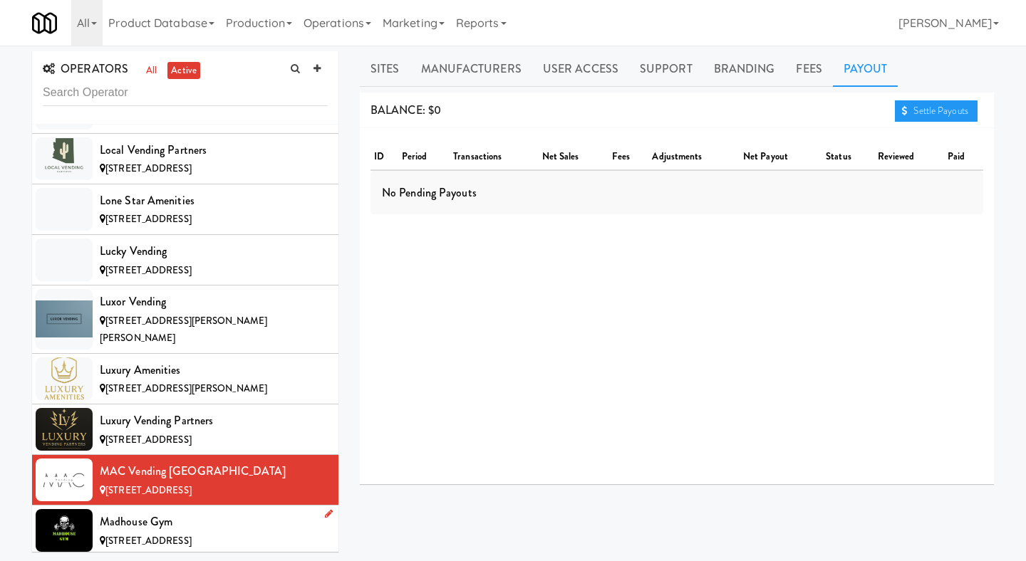
click at [251, 533] on div "[STREET_ADDRESS]" at bounding box center [214, 542] width 228 height 18
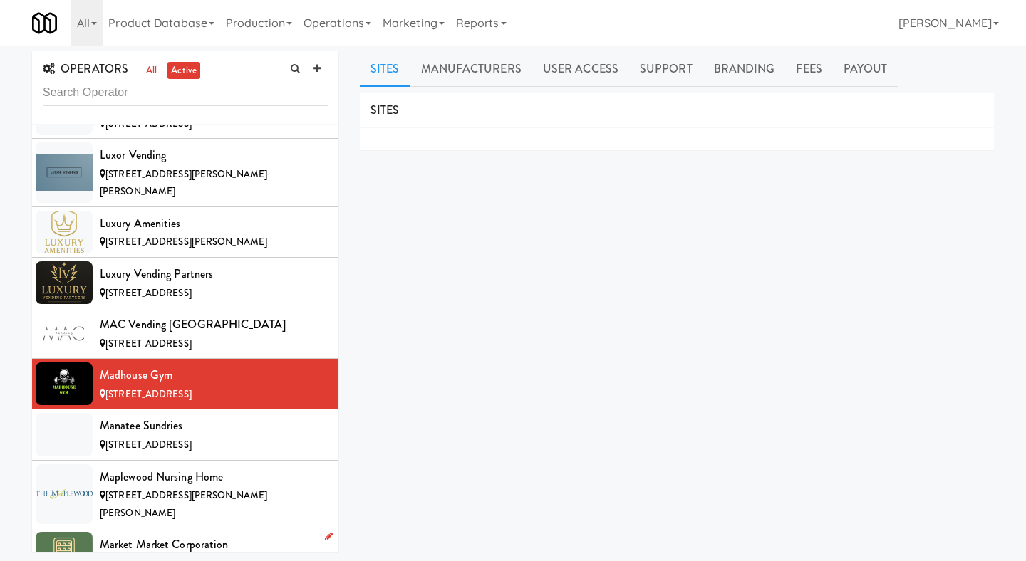
scroll to position [6066, 0]
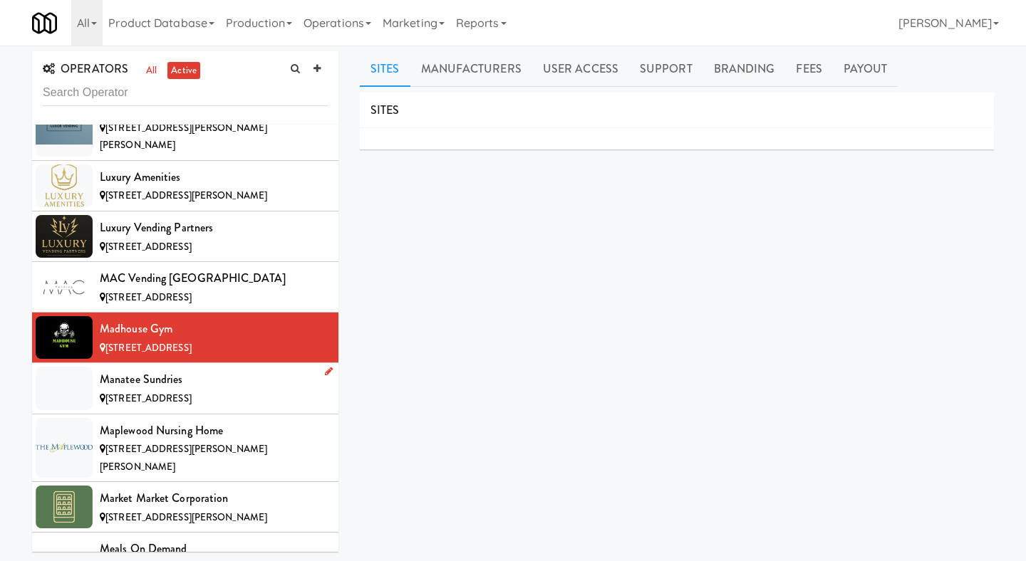
click at [216, 369] on div "Manatee Sundries" at bounding box center [214, 379] width 228 height 21
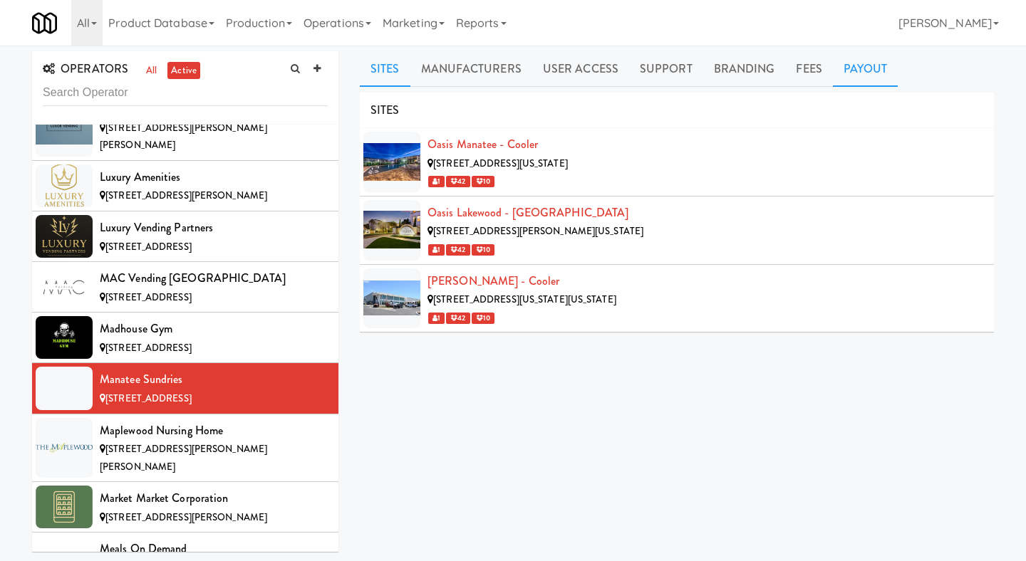
click at [868, 82] on link "Payout" at bounding box center [866, 69] width 66 height 36
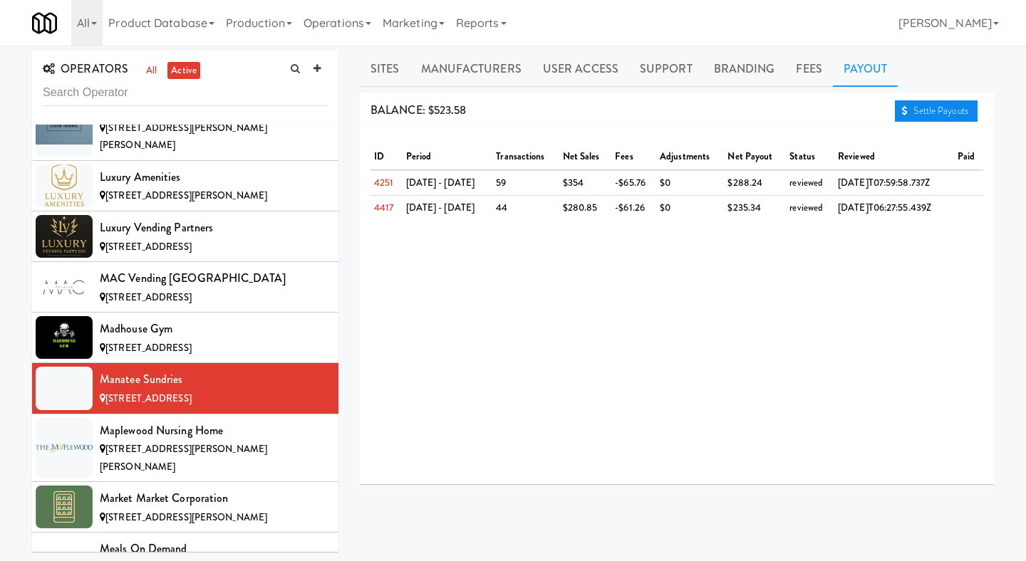
click at [910, 105] on link "Settle Payouts" at bounding box center [936, 110] width 83 height 21
click at [180, 482] on li "Market Market Corporation [STREET_ADDRESS][PERSON_NAME]" at bounding box center [185, 507] width 306 height 51
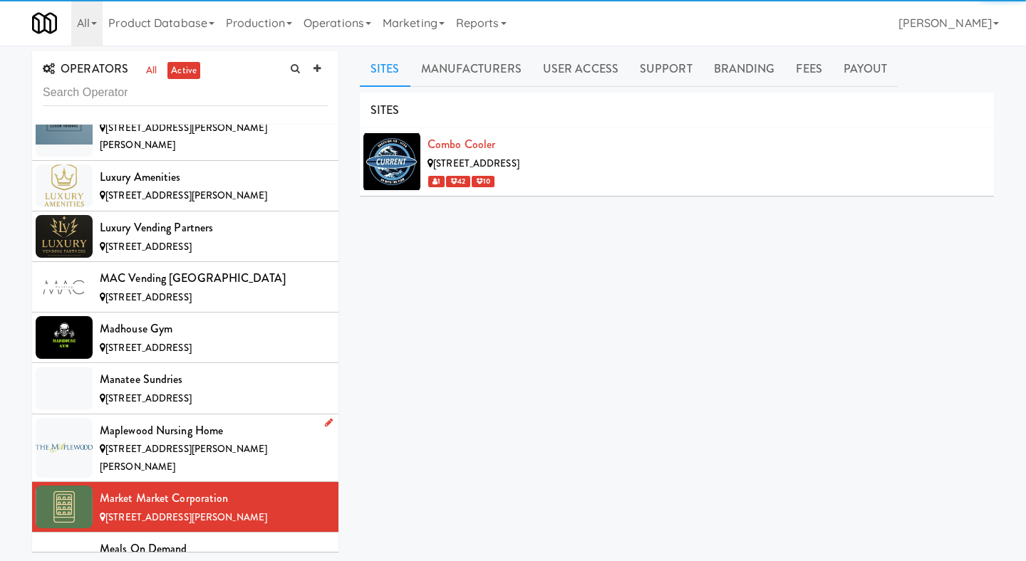
click at [215, 441] on div "[STREET_ADDRESS][PERSON_NAME][PERSON_NAME]" at bounding box center [214, 458] width 228 height 35
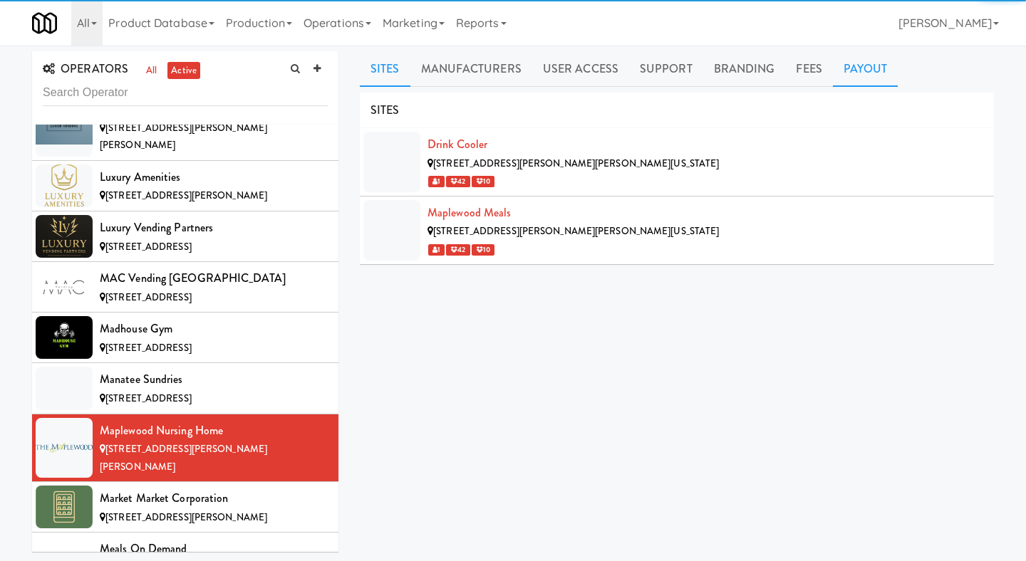
click at [856, 58] on link "Payout" at bounding box center [866, 69] width 66 height 36
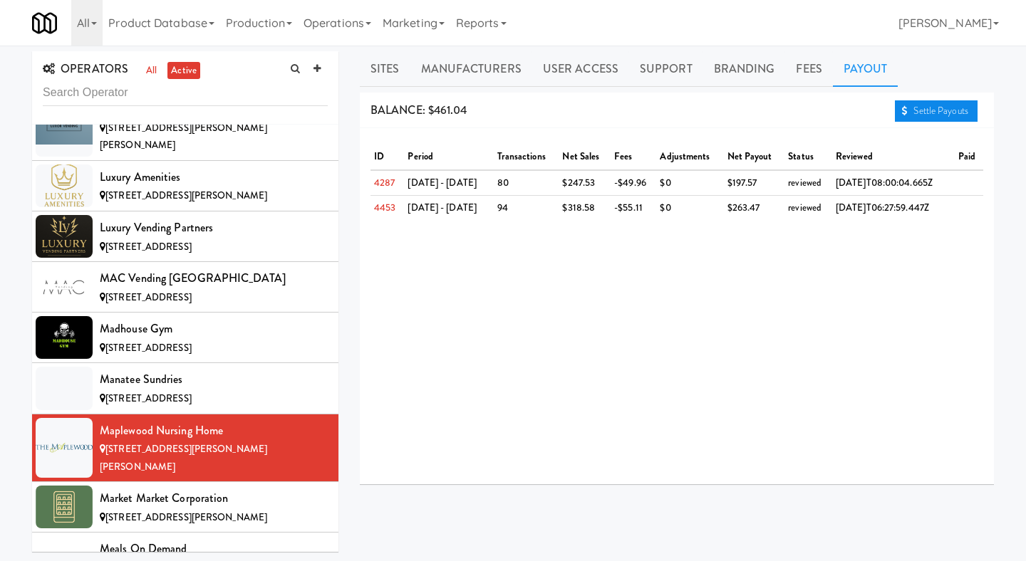
click at [904, 115] on icon at bounding box center [905, 110] width 6 height 9
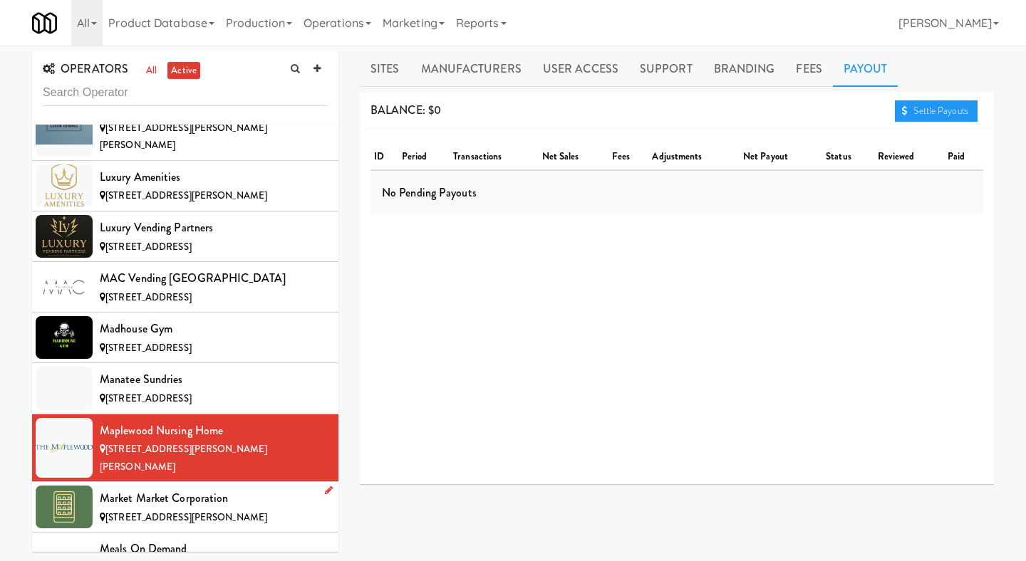
click at [159, 511] on span "[STREET_ADDRESS][PERSON_NAME]" at bounding box center [186, 518] width 162 height 14
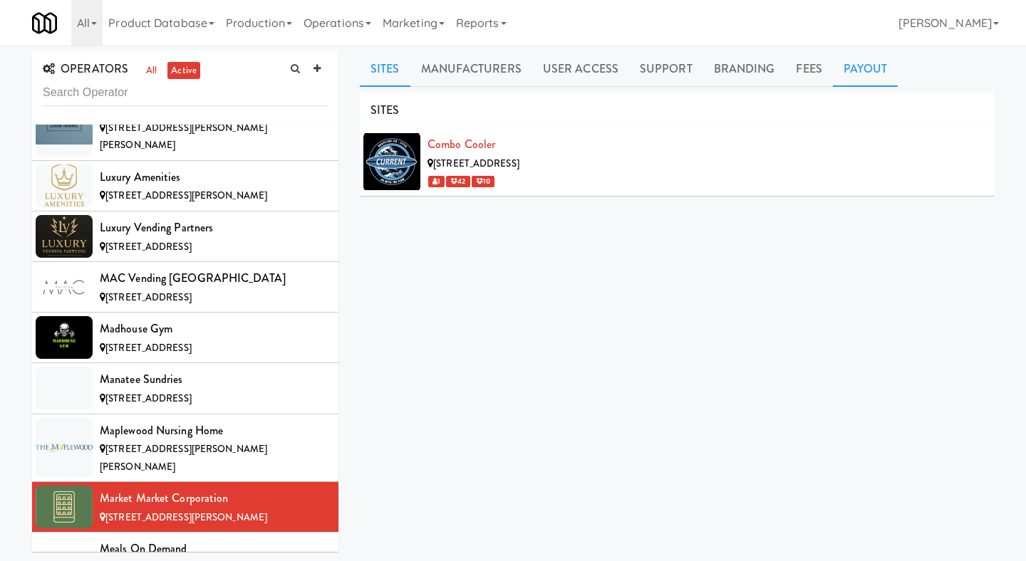
click at [844, 66] on link "Payout" at bounding box center [866, 69] width 66 height 36
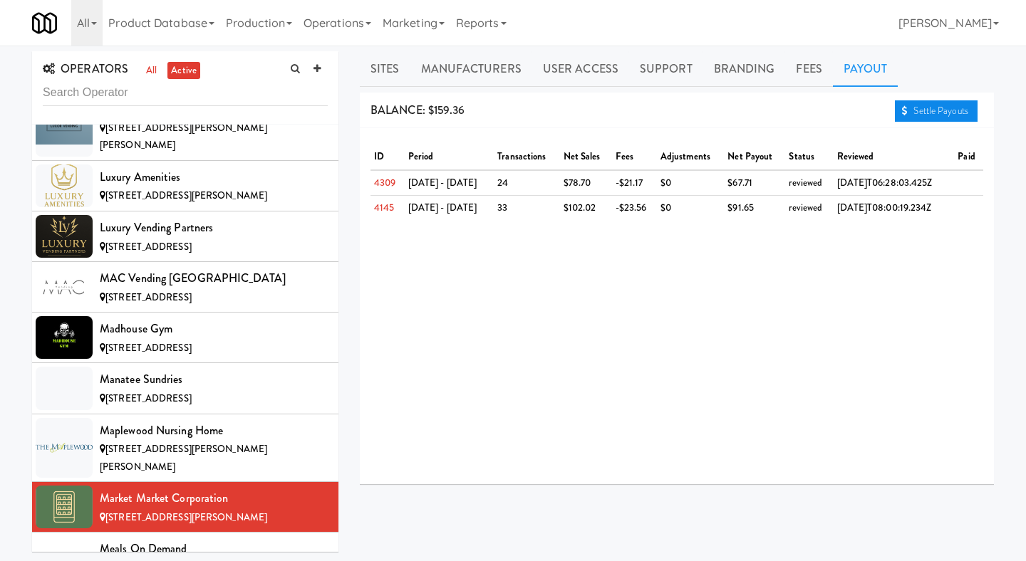
click at [916, 115] on link "Settle Payouts" at bounding box center [936, 110] width 83 height 21
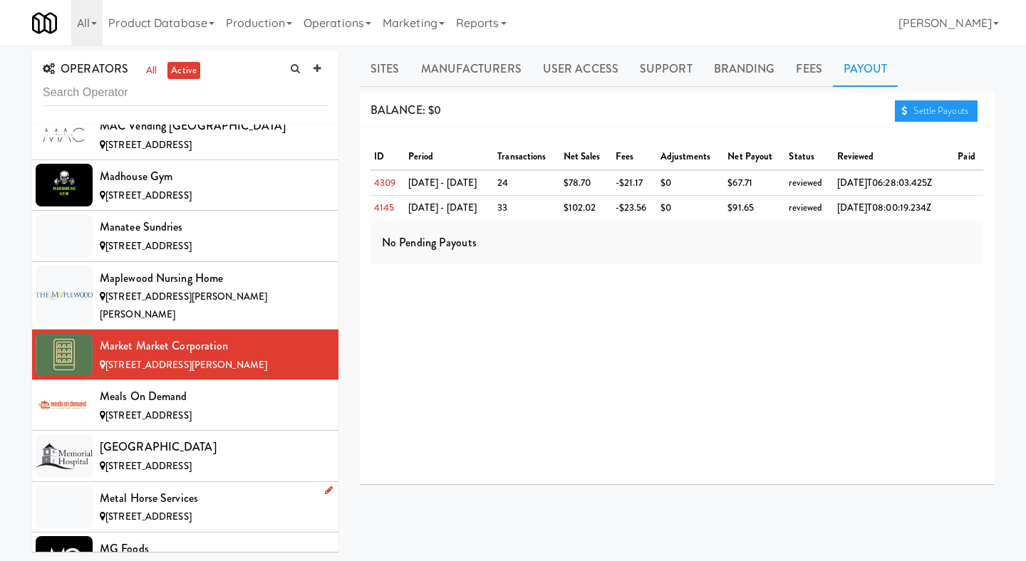
scroll to position [6262, 0]
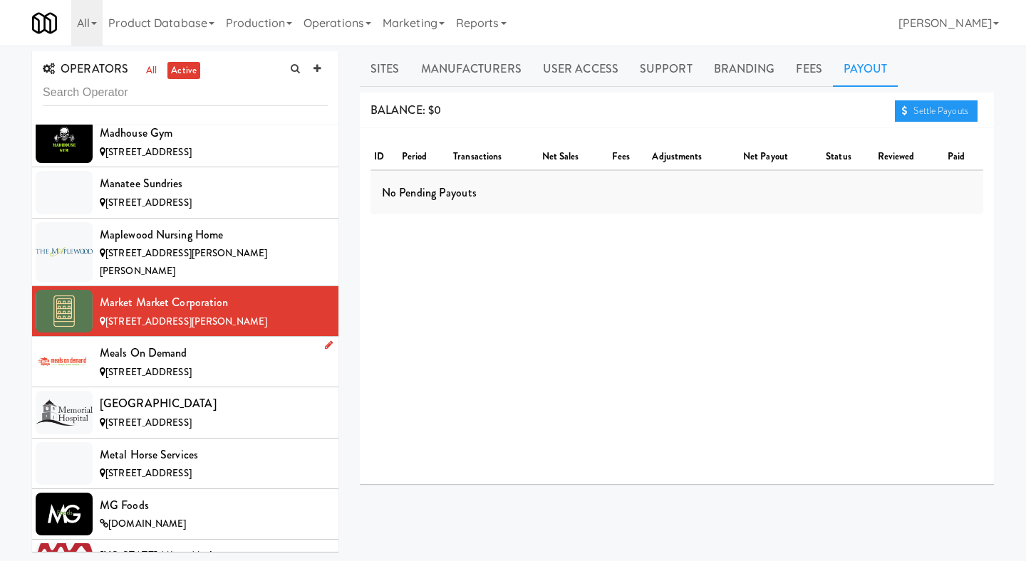
click at [253, 364] on div "[STREET_ADDRESS]" at bounding box center [214, 373] width 228 height 18
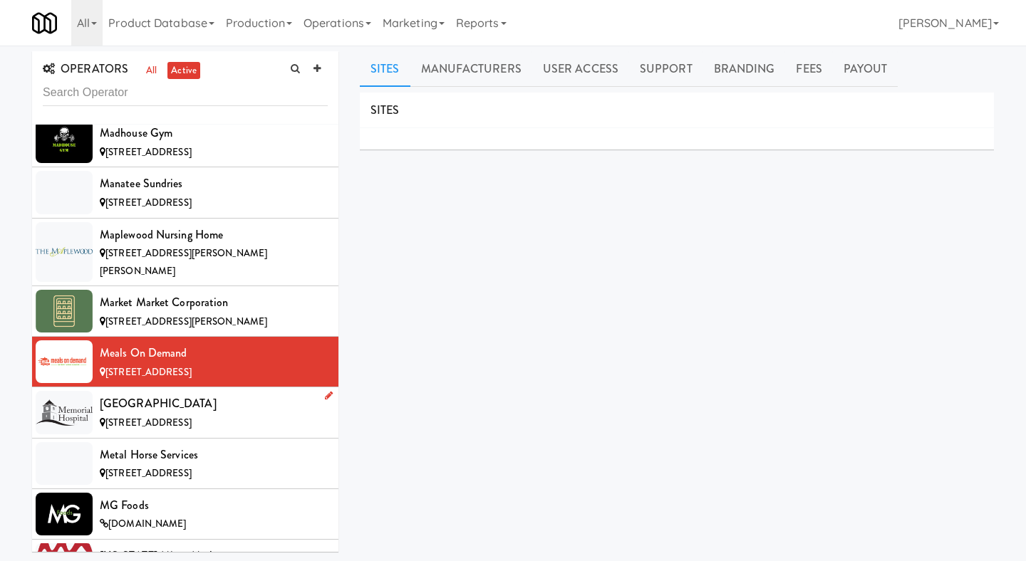
click at [271, 388] on li "[GEOGRAPHIC_DATA] [STREET_ADDRESS]" at bounding box center [185, 413] width 306 height 51
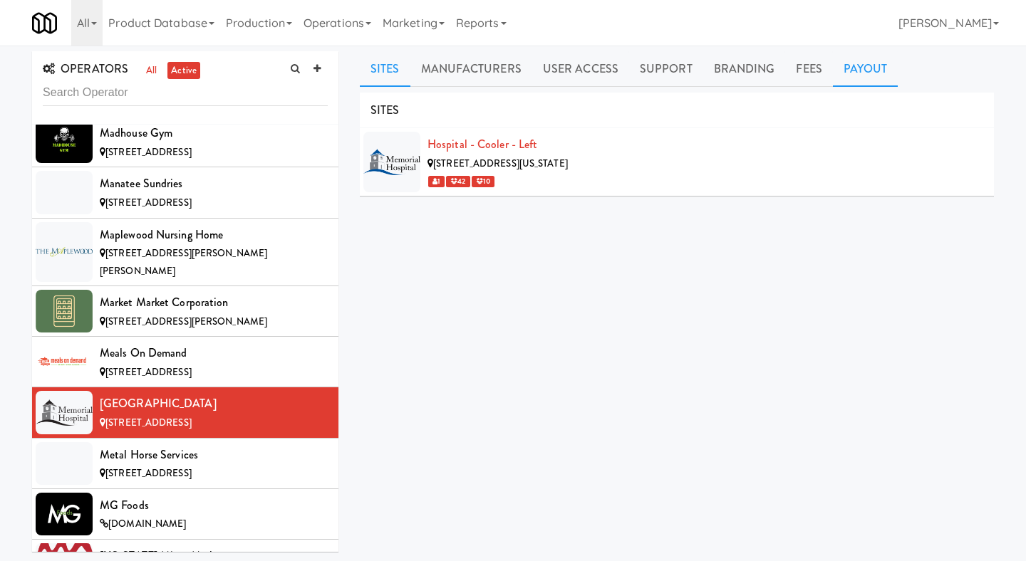
click at [846, 75] on link "Payout" at bounding box center [866, 69] width 66 height 36
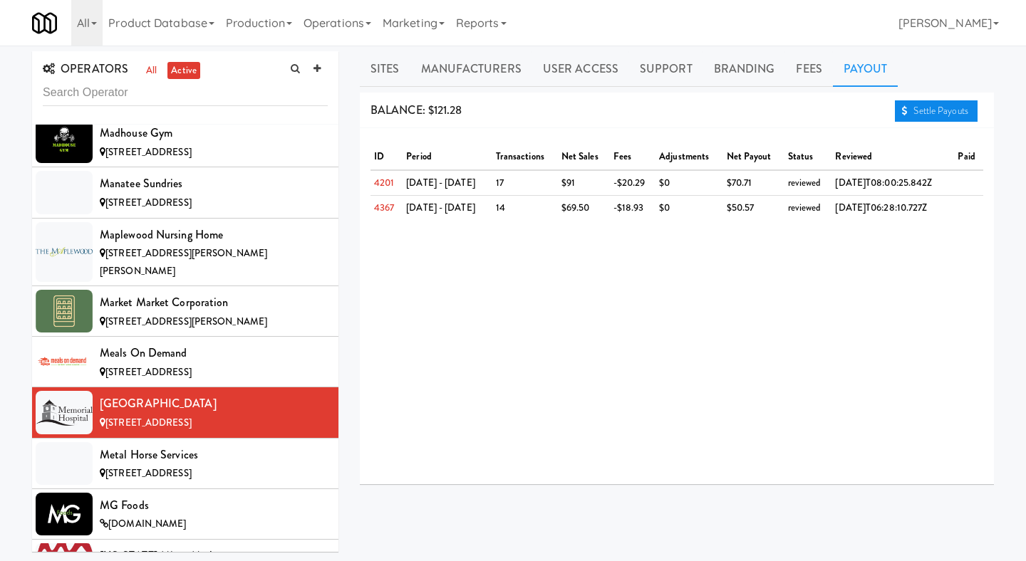
click at [930, 108] on link "Settle Payouts" at bounding box center [936, 110] width 83 height 21
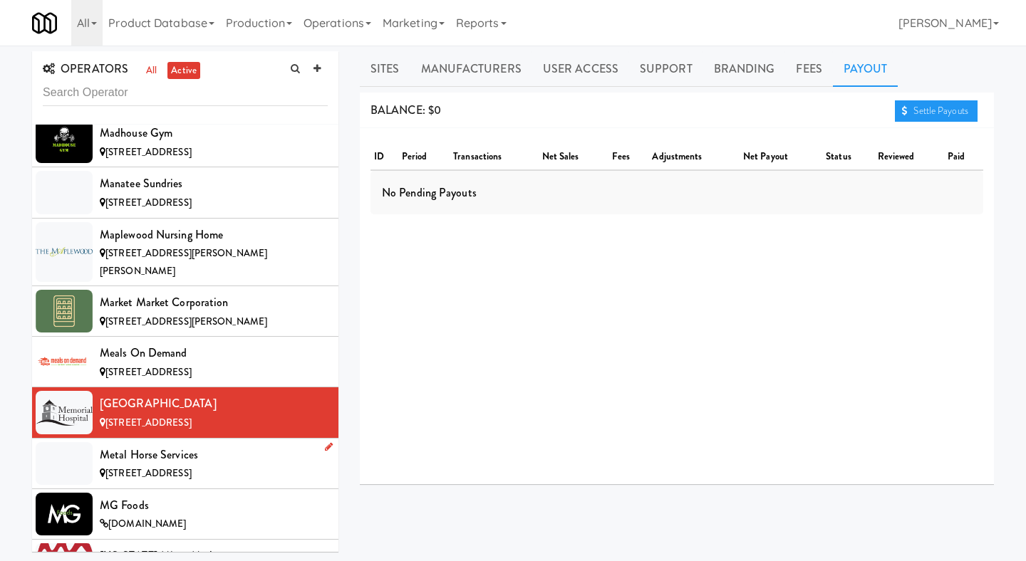
click at [251, 445] on div "Metal Horse Services" at bounding box center [214, 455] width 228 height 21
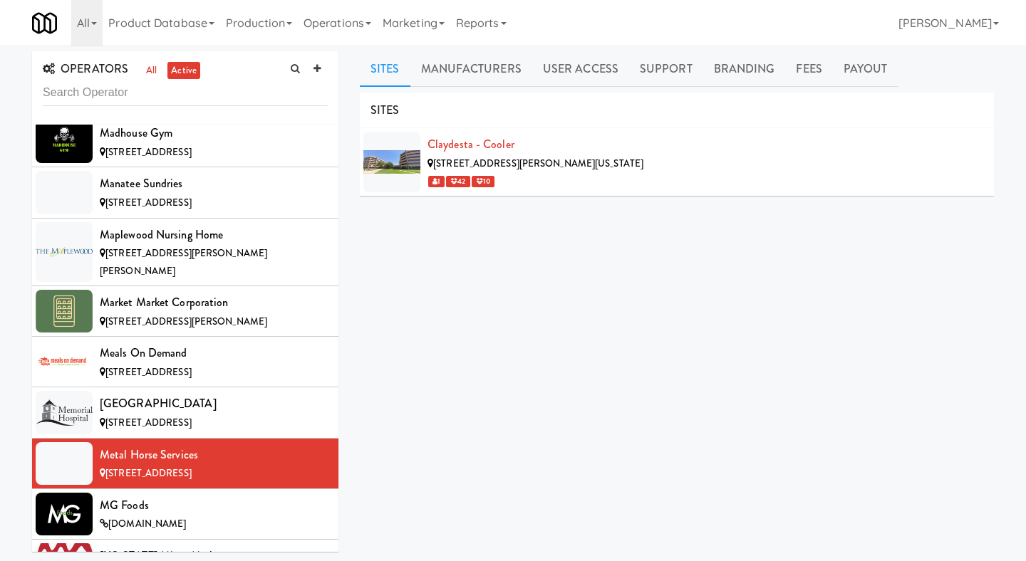
click at [895, 68] on ul "Sites Manufacturers User Access Support Branding Fees Payout" at bounding box center [677, 69] width 634 height 36
click at [862, 74] on link "Payout" at bounding box center [866, 69] width 66 height 36
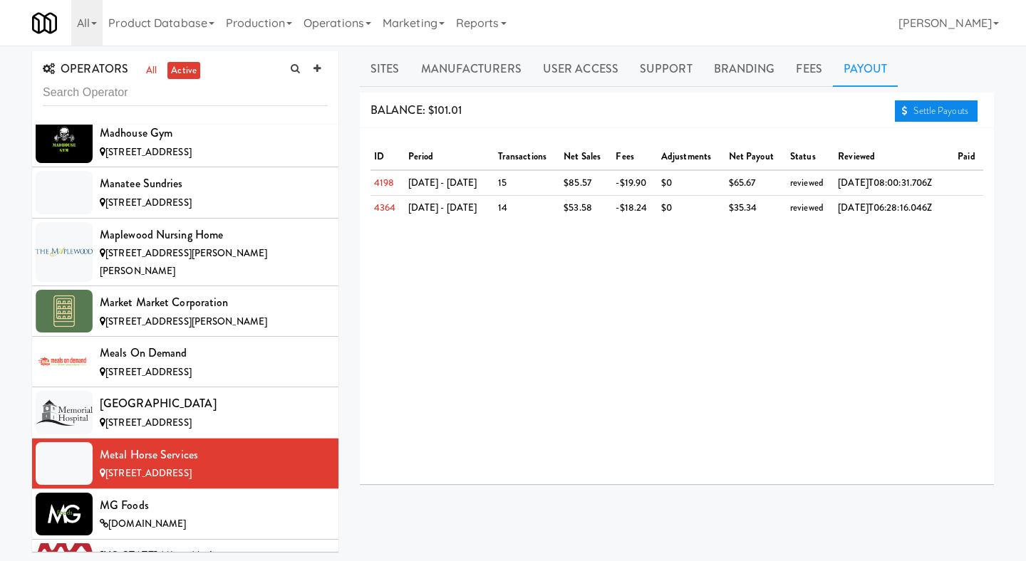
click at [914, 110] on link "Settle Payouts" at bounding box center [936, 110] width 83 height 21
click at [205, 495] on div "MG Foods" at bounding box center [214, 505] width 228 height 21
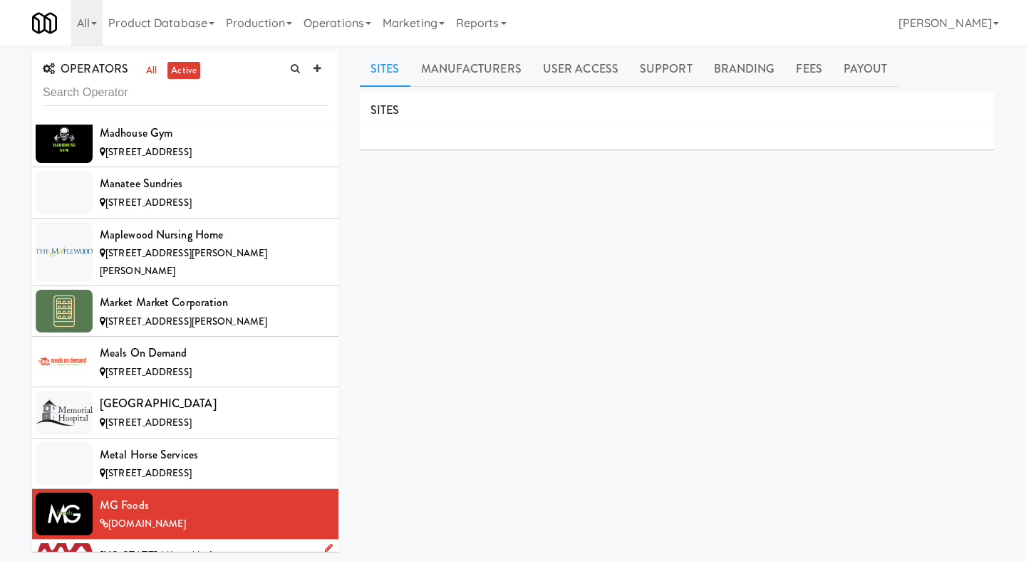
click at [243, 536] on div "[US_STATE] Micro Markets" at bounding box center [214, 556] width 228 height 21
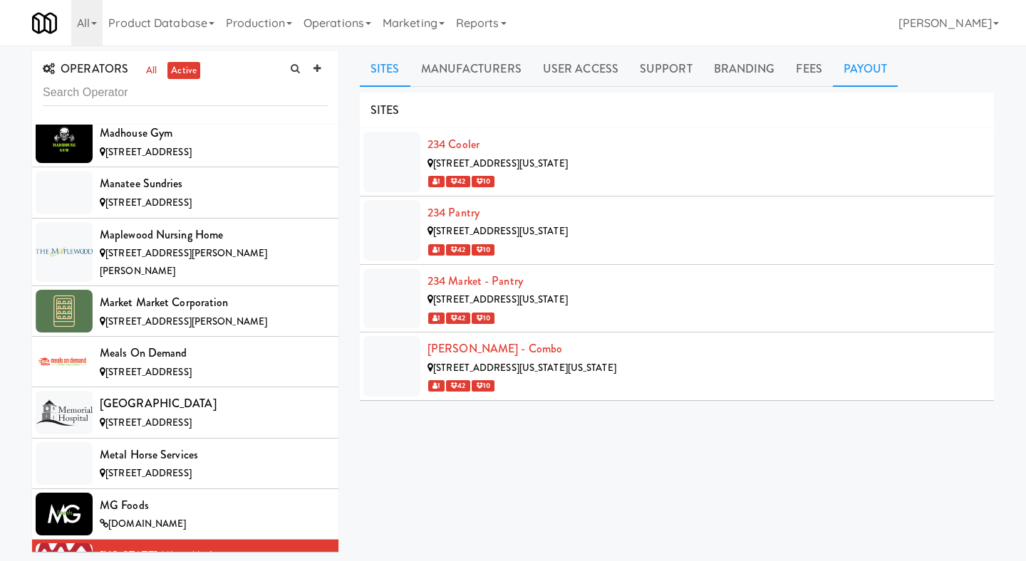
click at [869, 64] on link "Payout" at bounding box center [866, 69] width 66 height 36
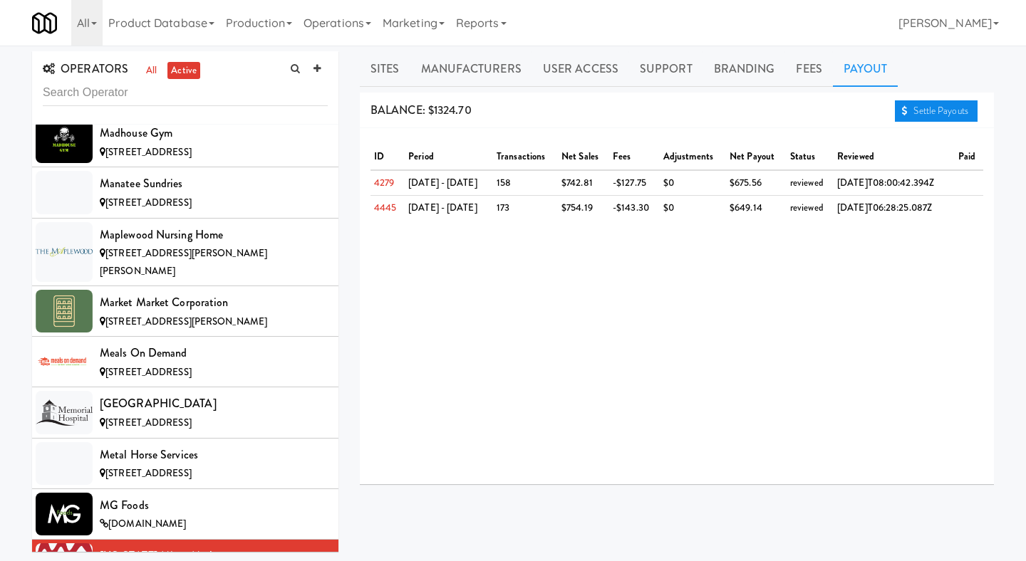
click at [921, 105] on link "Settle Payouts" at bounding box center [936, 110] width 83 height 21
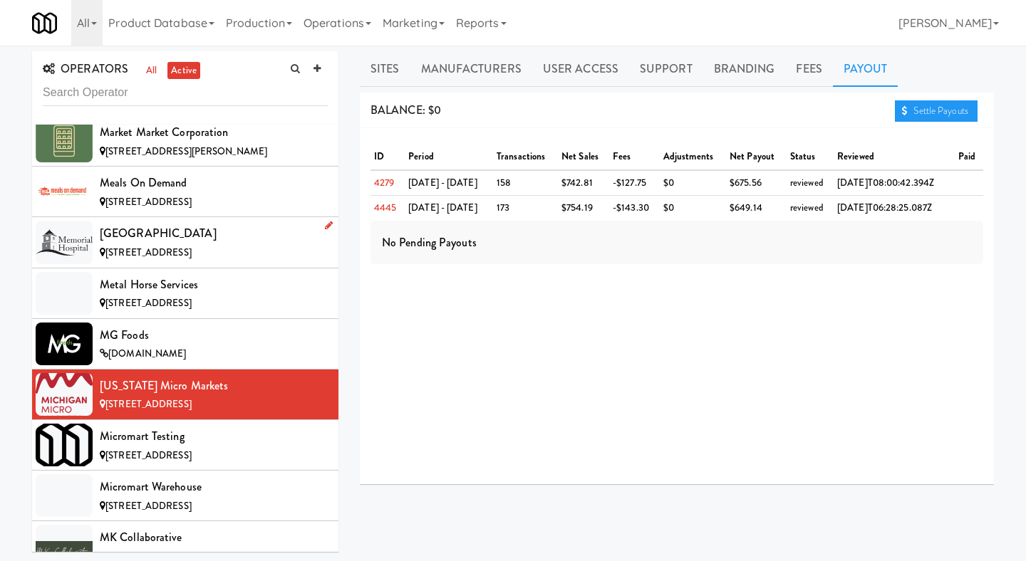
scroll to position [6544, 0]
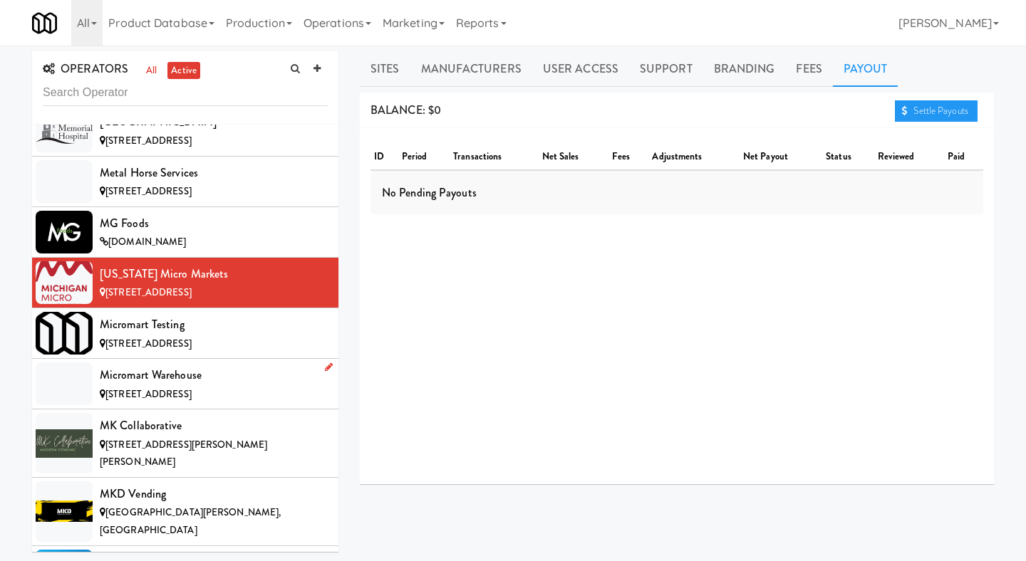
click at [192, 388] on span "[STREET_ADDRESS]" at bounding box center [148, 395] width 86 height 14
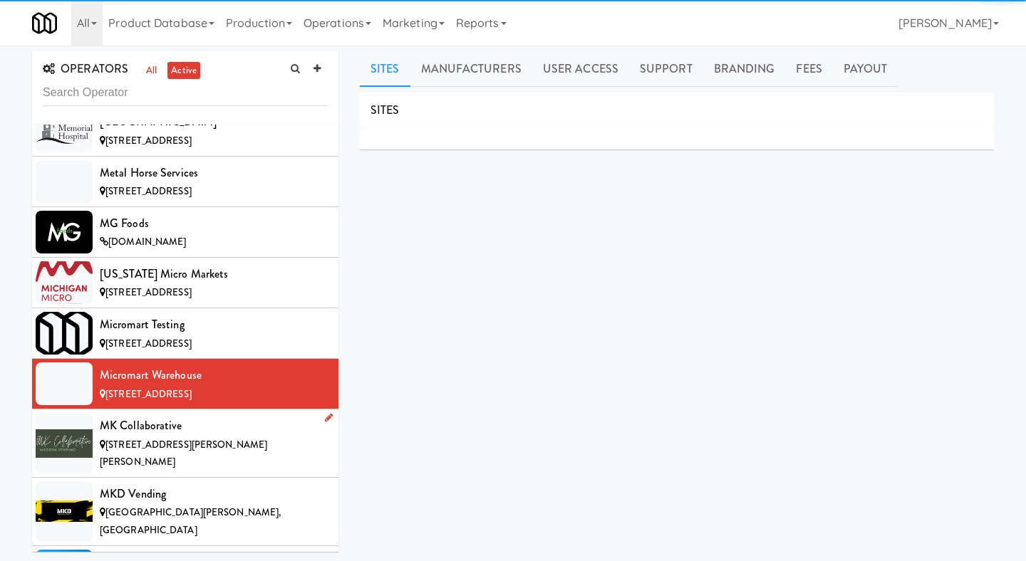
click at [225, 415] on div "MK Collaborative" at bounding box center [214, 425] width 228 height 21
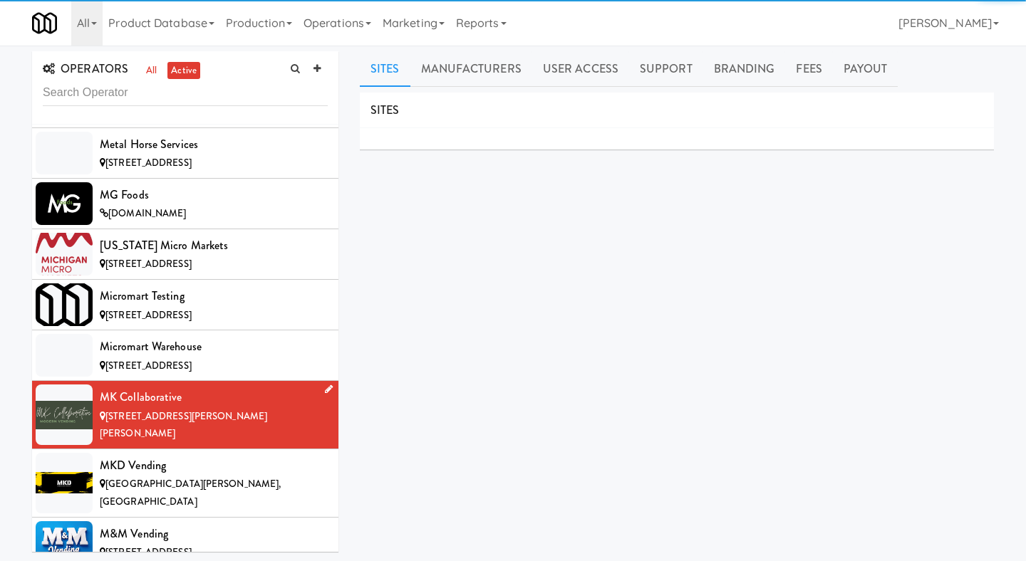
scroll to position [6608, 0]
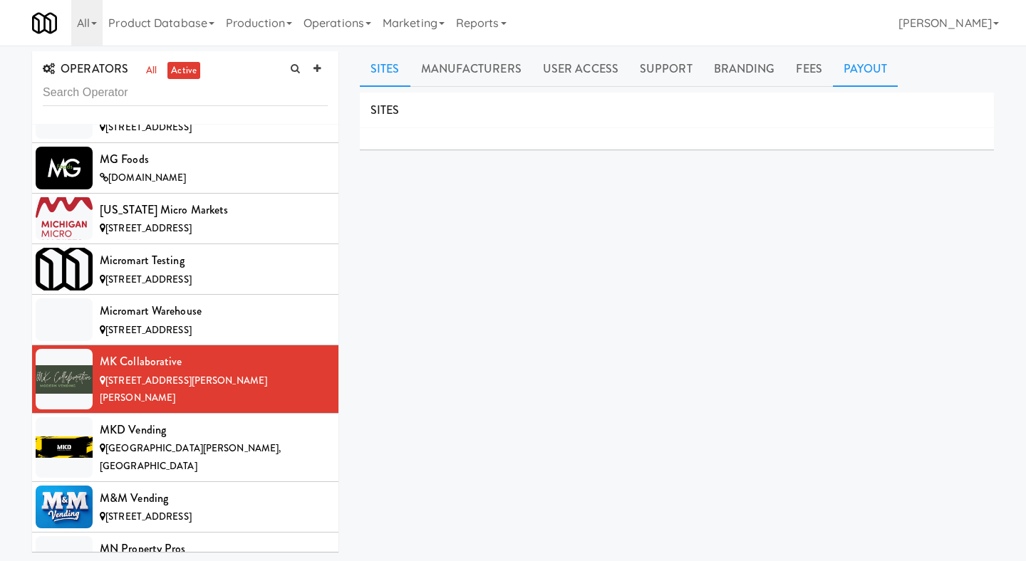
click at [847, 70] on link "Payout" at bounding box center [866, 69] width 66 height 36
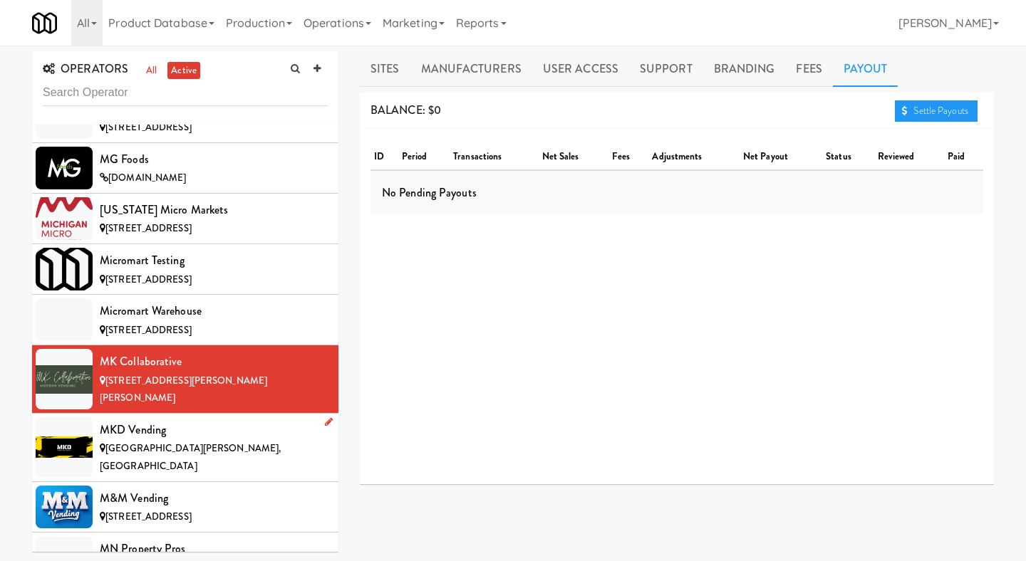
click at [177, 414] on li "MKD Vending [GEOGRAPHIC_DATA][PERSON_NAME], [GEOGRAPHIC_DATA]" at bounding box center [185, 448] width 306 height 68
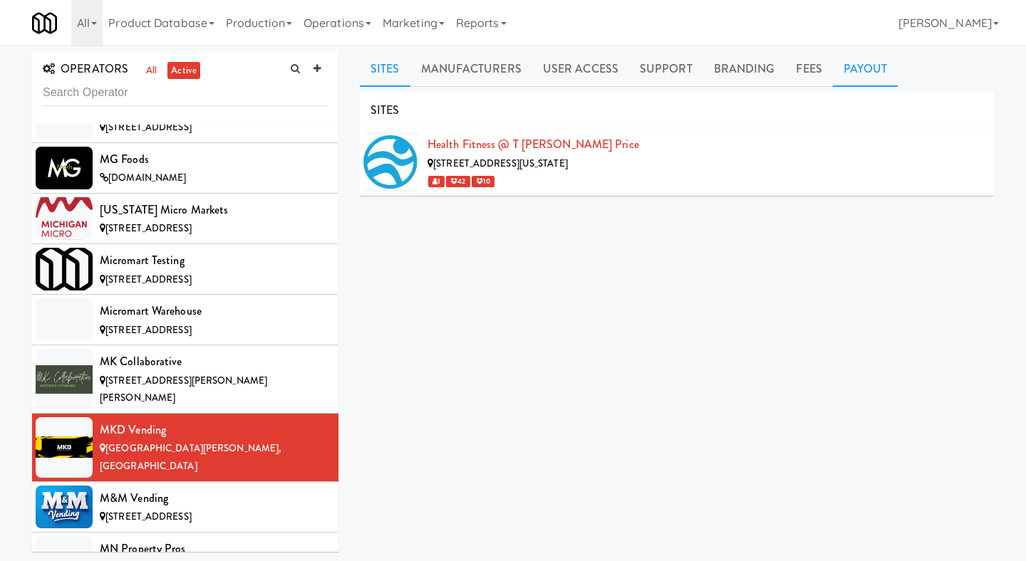
click at [878, 78] on link "Payout" at bounding box center [866, 69] width 66 height 36
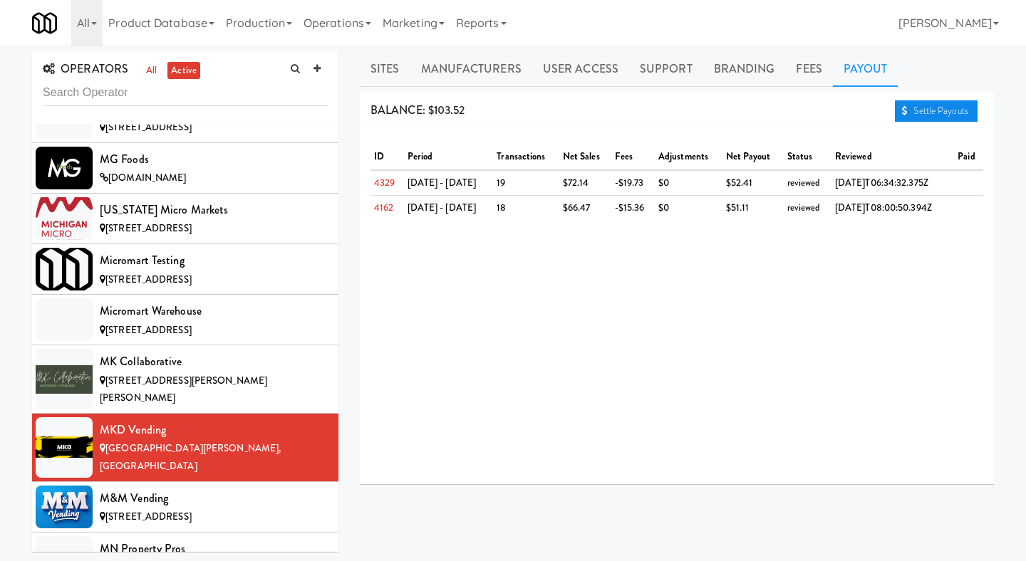
click at [918, 105] on link "Settle Payouts" at bounding box center [936, 110] width 83 height 21
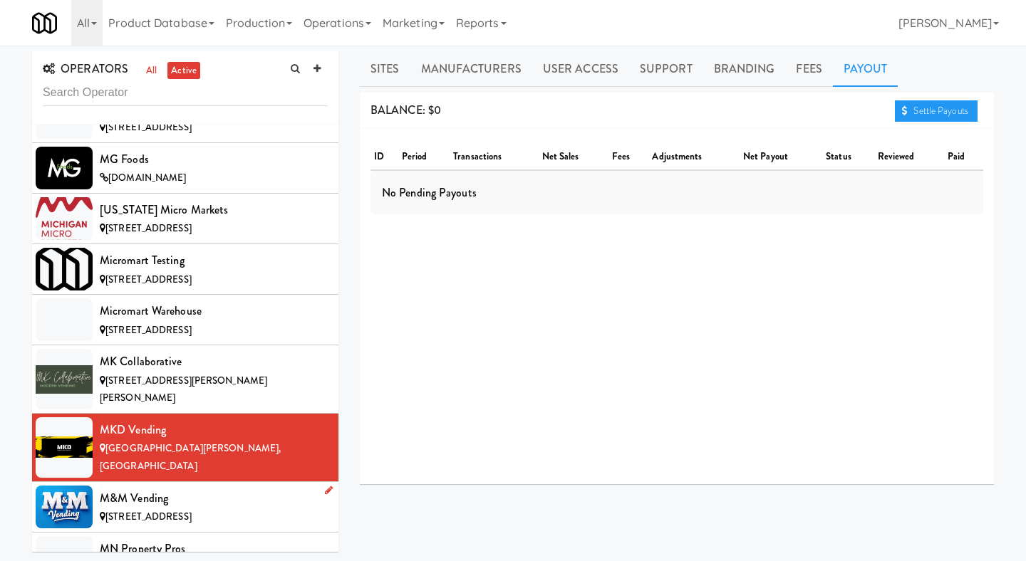
click at [192, 510] on span "[STREET_ADDRESS]" at bounding box center [148, 517] width 86 height 14
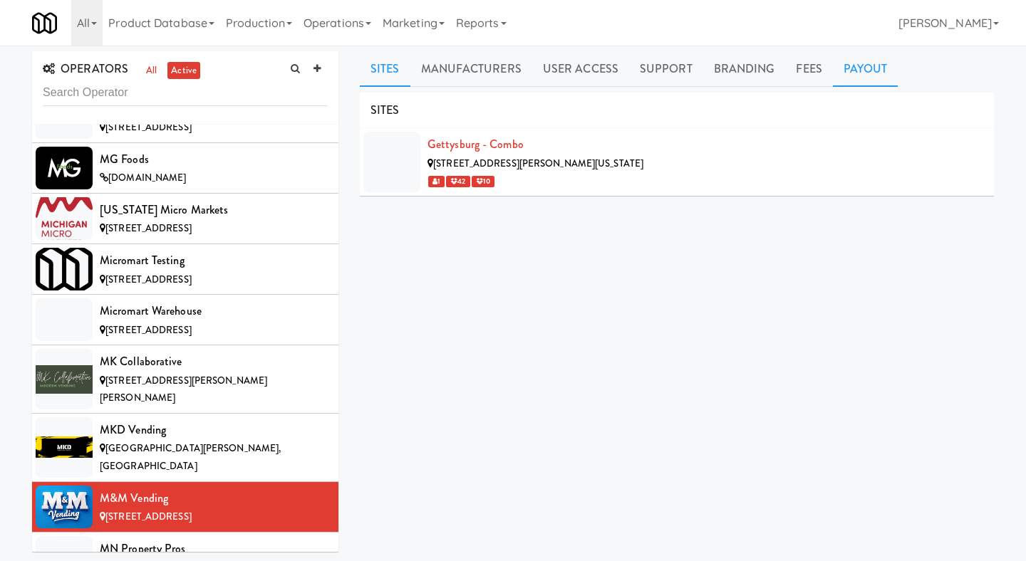
click at [880, 68] on link "Payout" at bounding box center [866, 69] width 66 height 36
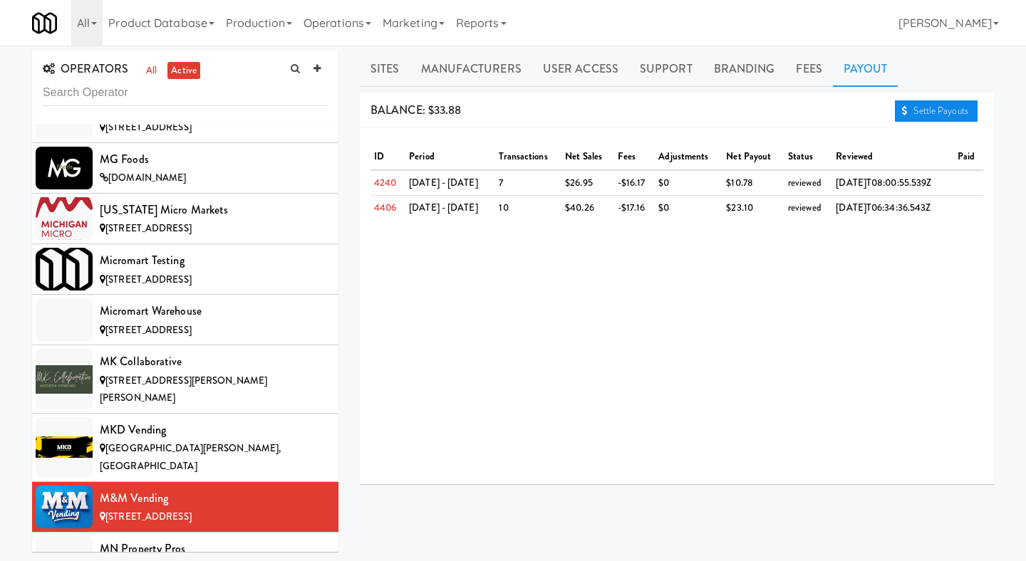
click at [913, 118] on link "Settle Payouts" at bounding box center [936, 110] width 83 height 21
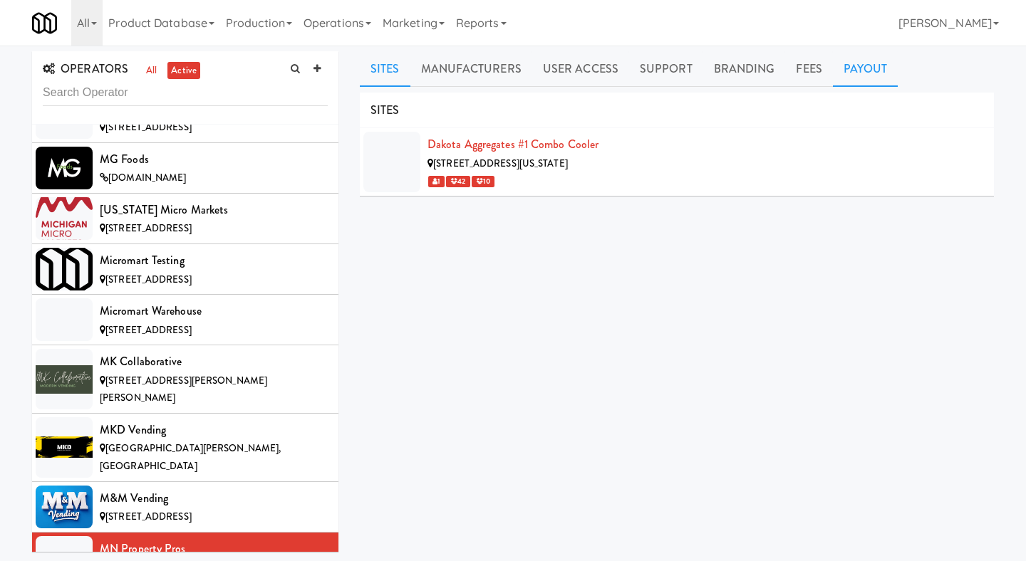
click at [839, 78] on link "Payout" at bounding box center [866, 69] width 66 height 36
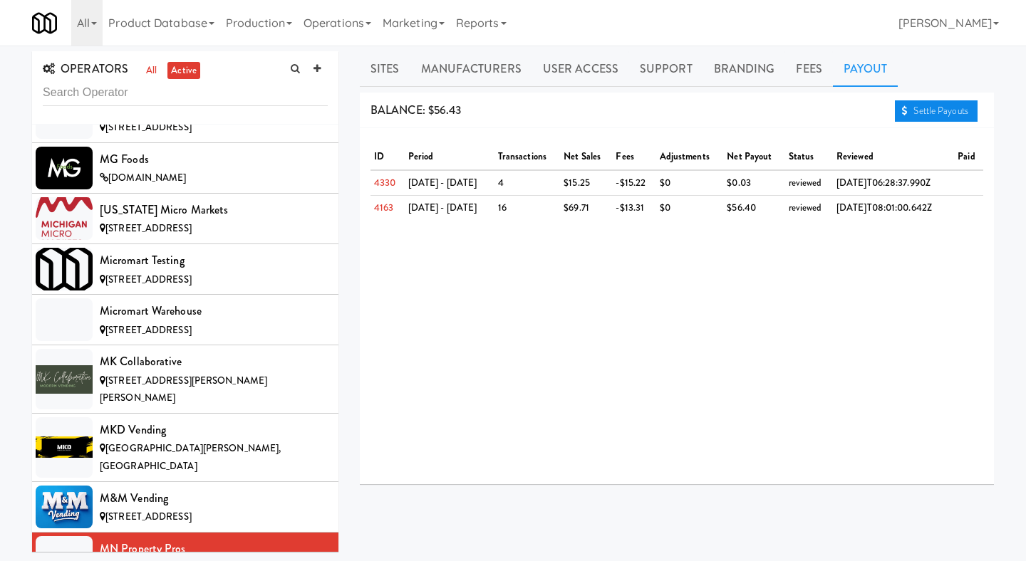
click at [916, 120] on link "Settle Payouts" at bounding box center [936, 110] width 83 height 21
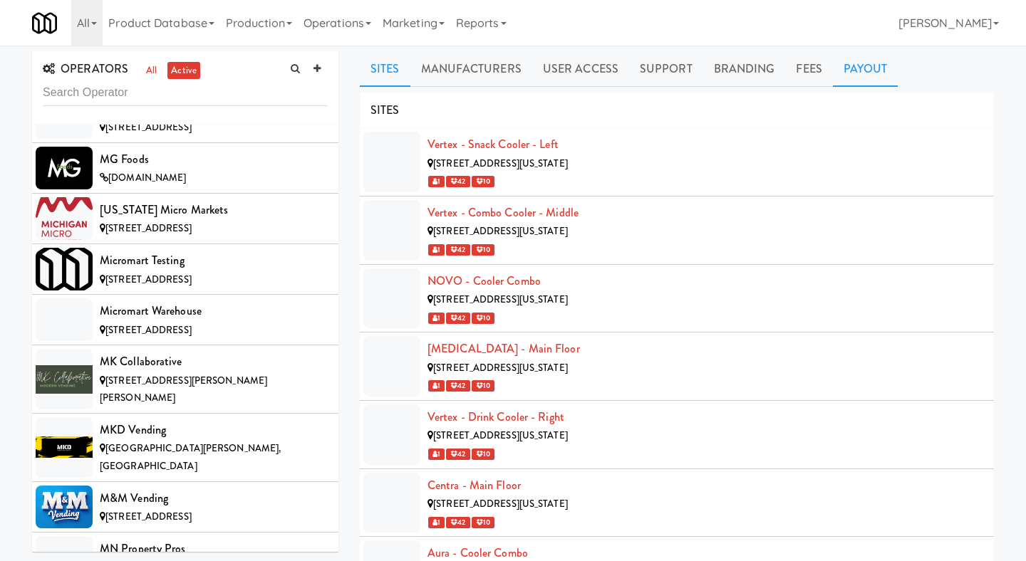
click at [844, 74] on link "Payout" at bounding box center [866, 69] width 66 height 36
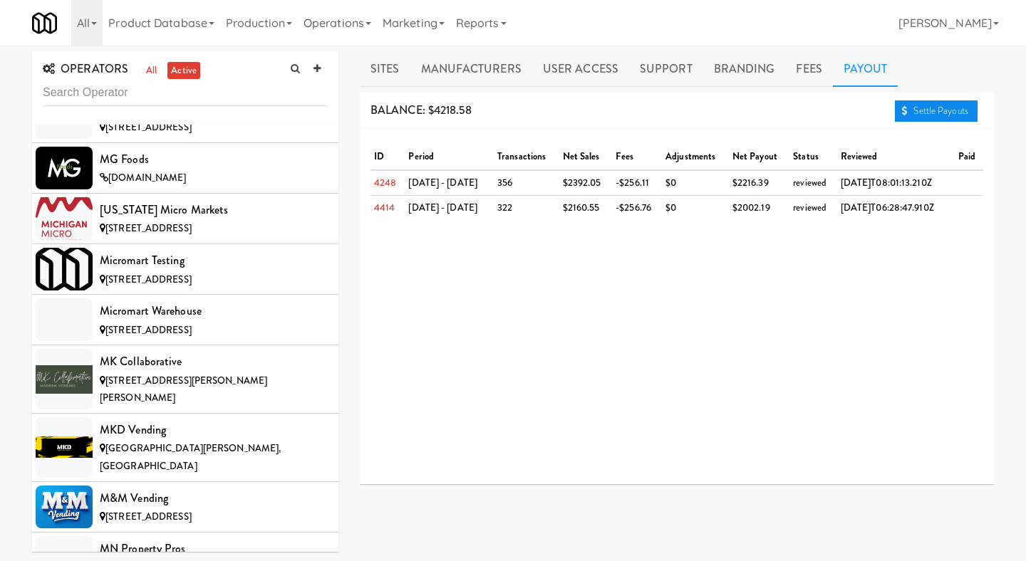
click at [938, 103] on link "Settle Payouts" at bounding box center [936, 110] width 83 height 21
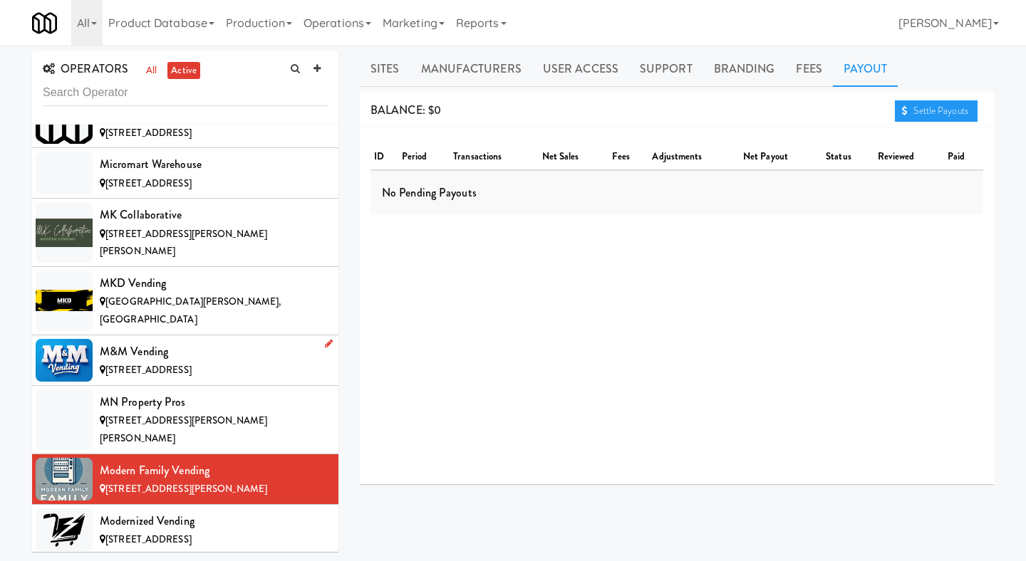
scroll to position [6849, 0]
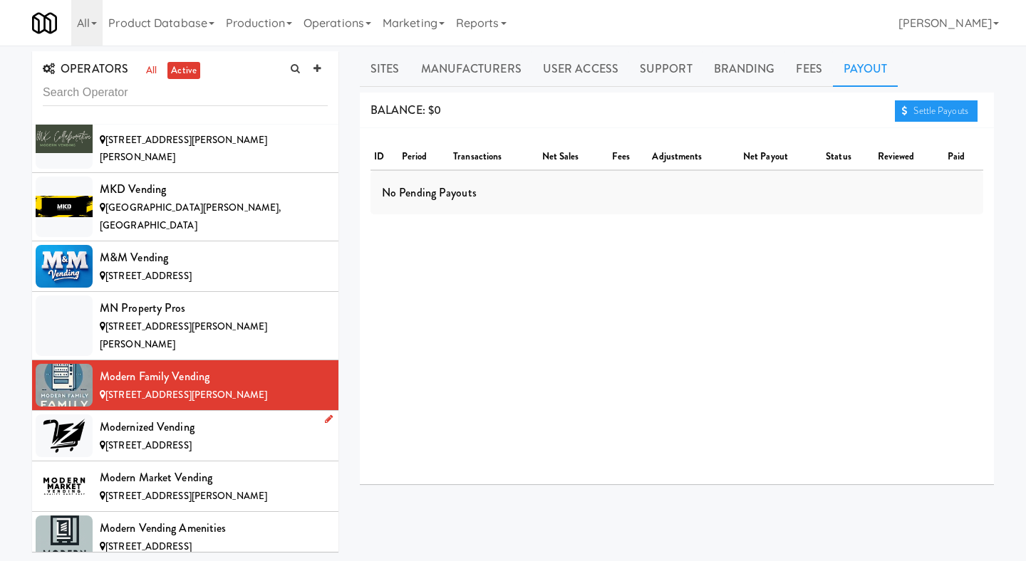
click at [248, 417] on div "Modernized Vending" at bounding box center [214, 427] width 228 height 21
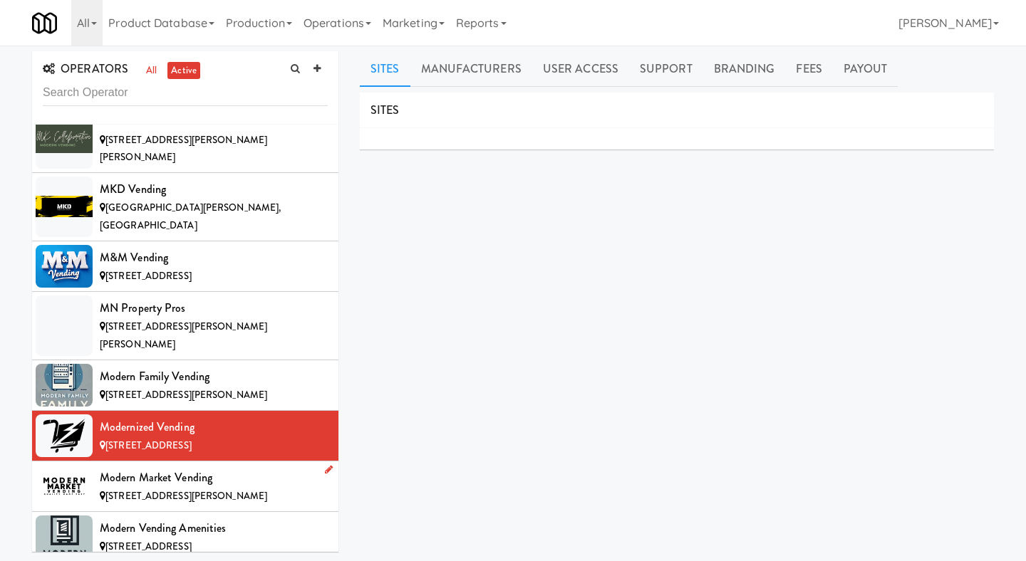
click at [209, 488] on div "[STREET_ADDRESS][PERSON_NAME]" at bounding box center [214, 497] width 228 height 18
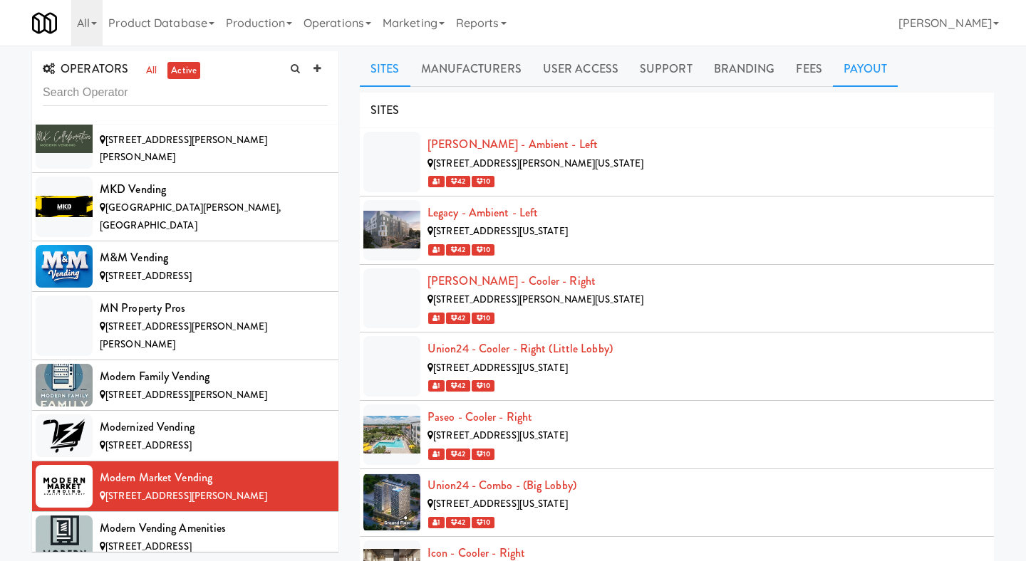
click at [879, 71] on link "Payout" at bounding box center [866, 69] width 66 height 36
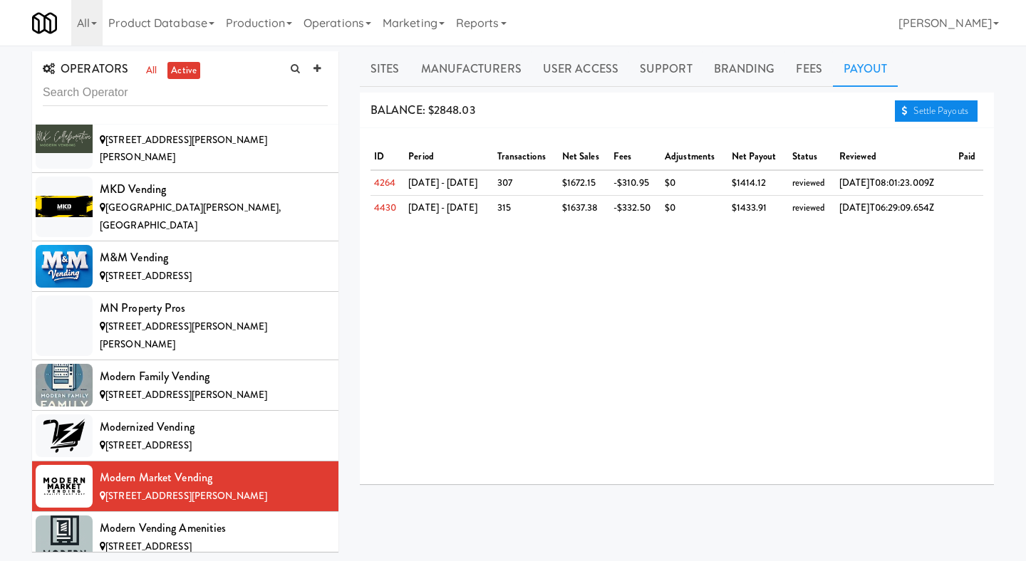
click at [968, 115] on link "Settle Payouts" at bounding box center [936, 110] width 83 height 21
click at [192, 536] on span "[STREET_ADDRESS]" at bounding box center [148, 547] width 86 height 14
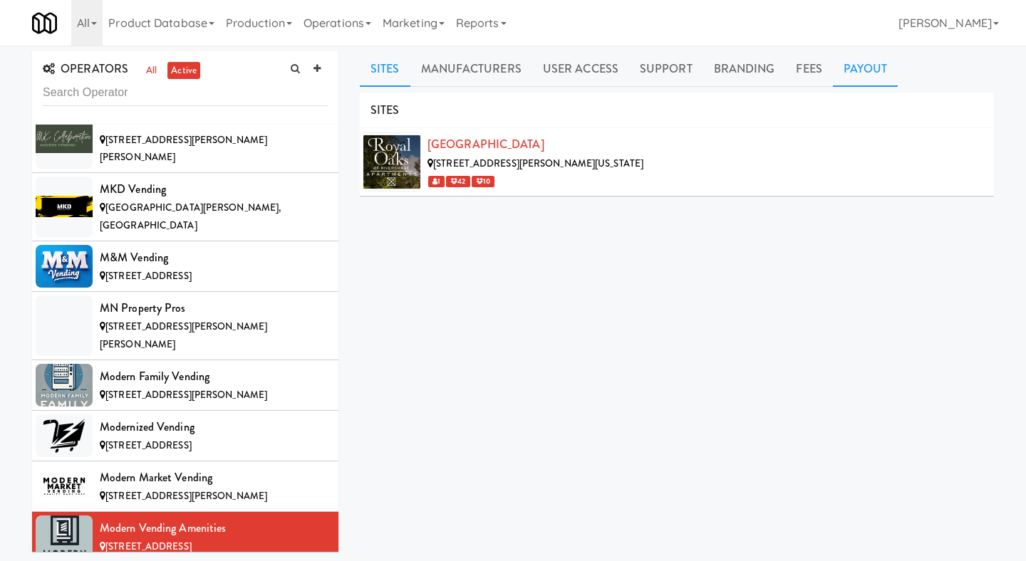
click at [861, 64] on link "Payout" at bounding box center [866, 69] width 66 height 36
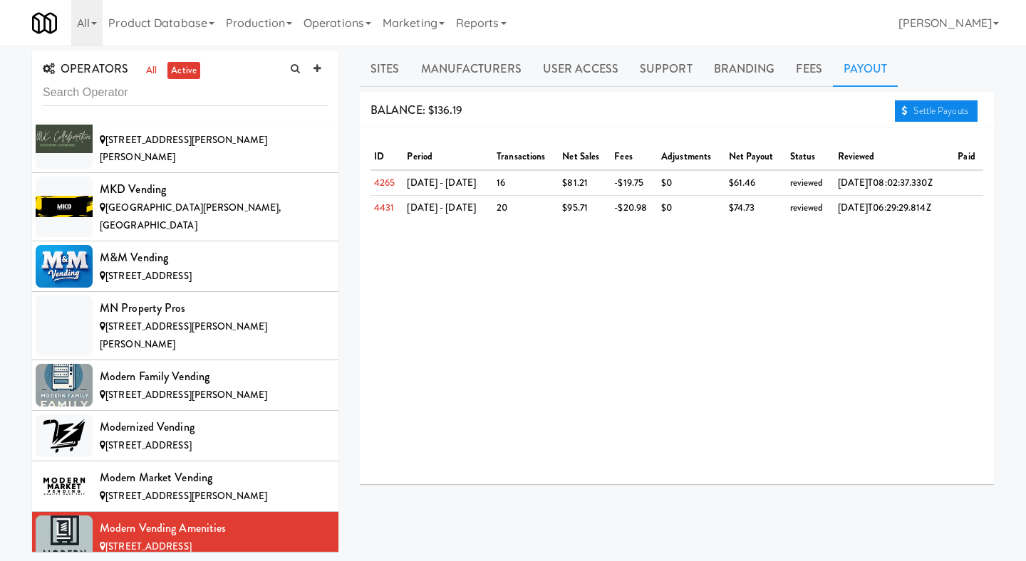
click at [936, 122] on link "Settle Payouts" at bounding box center [936, 110] width 83 height 21
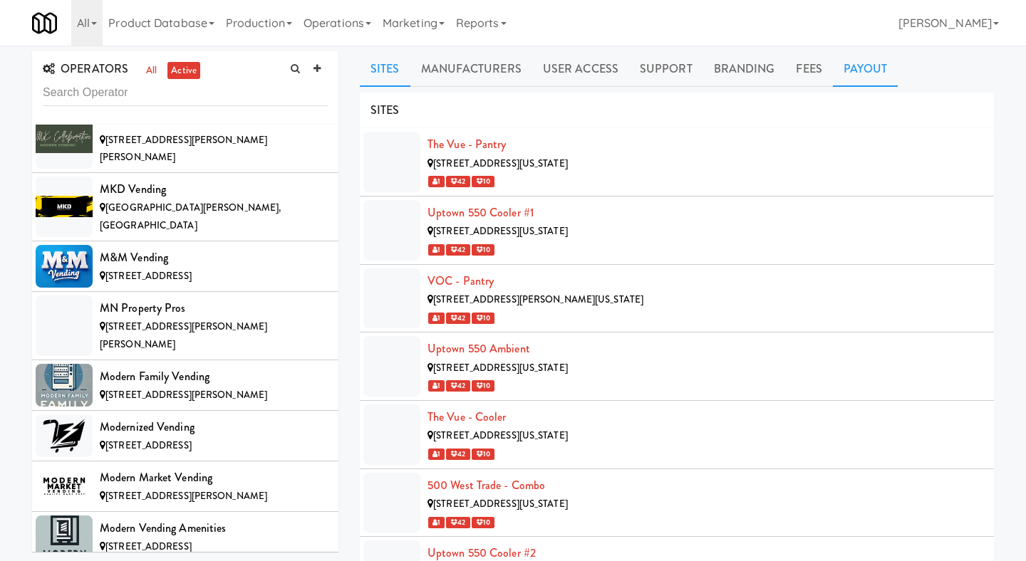
click at [850, 74] on link "Payout" at bounding box center [866, 69] width 66 height 36
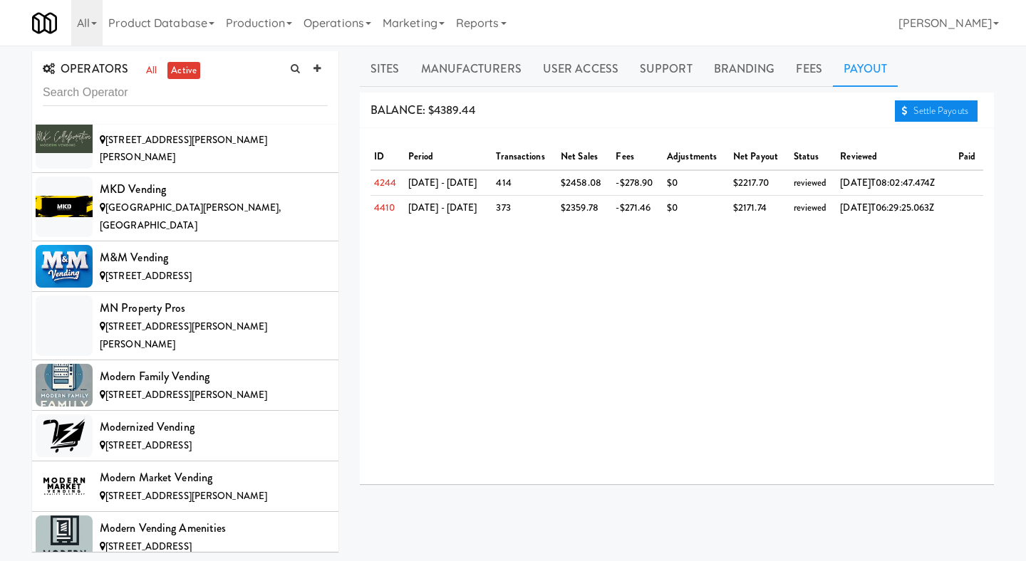
click at [915, 112] on link "Settle Payouts" at bounding box center [936, 110] width 83 height 21
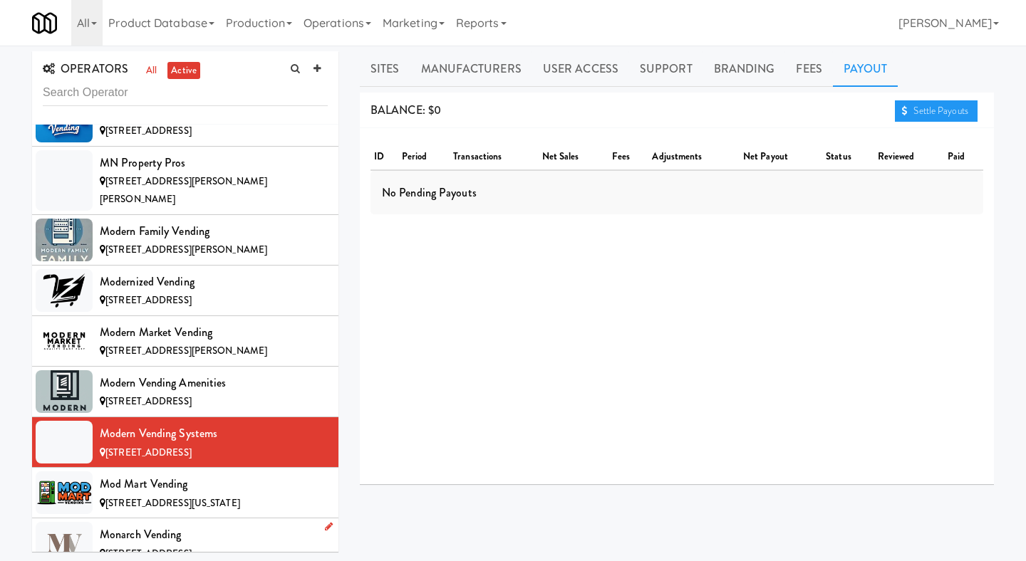
scroll to position [7041, 0]
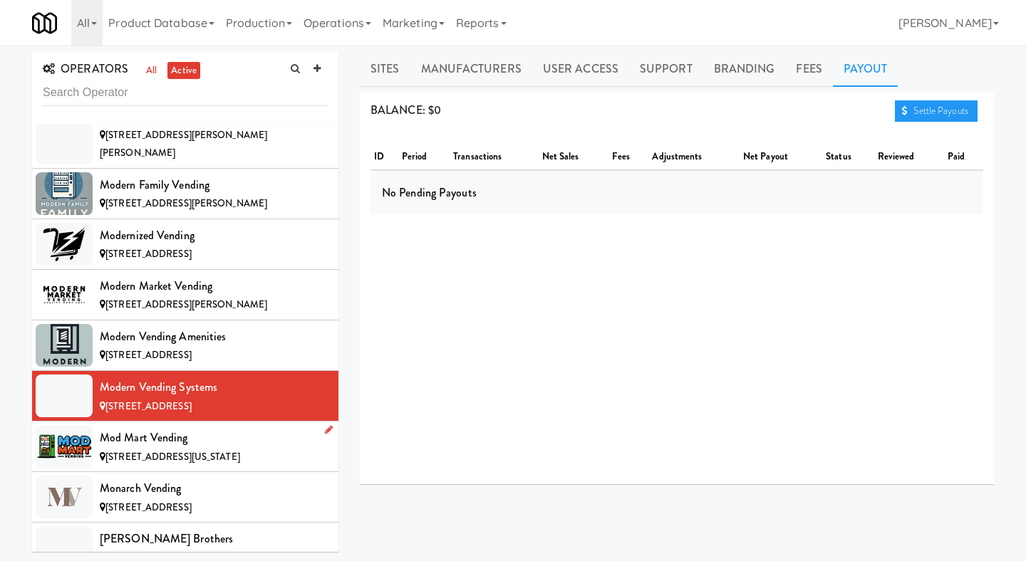
click at [253, 449] on div "[STREET_ADDRESS][US_STATE]" at bounding box center [214, 458] width 228 height 18
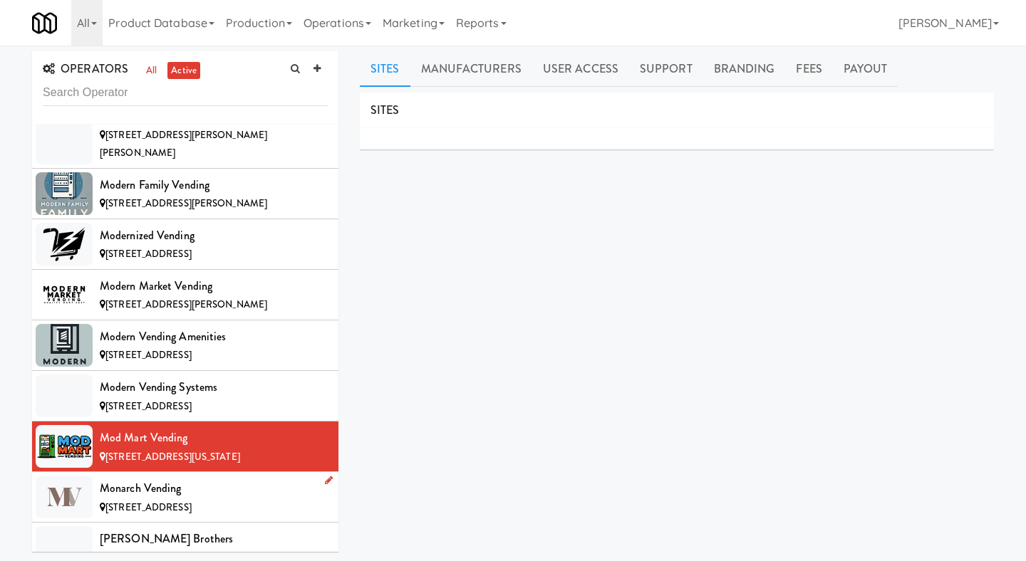
click at [291, 478] on div "Monarch Vending" at bounding box center [214, 488] width 228 height 21
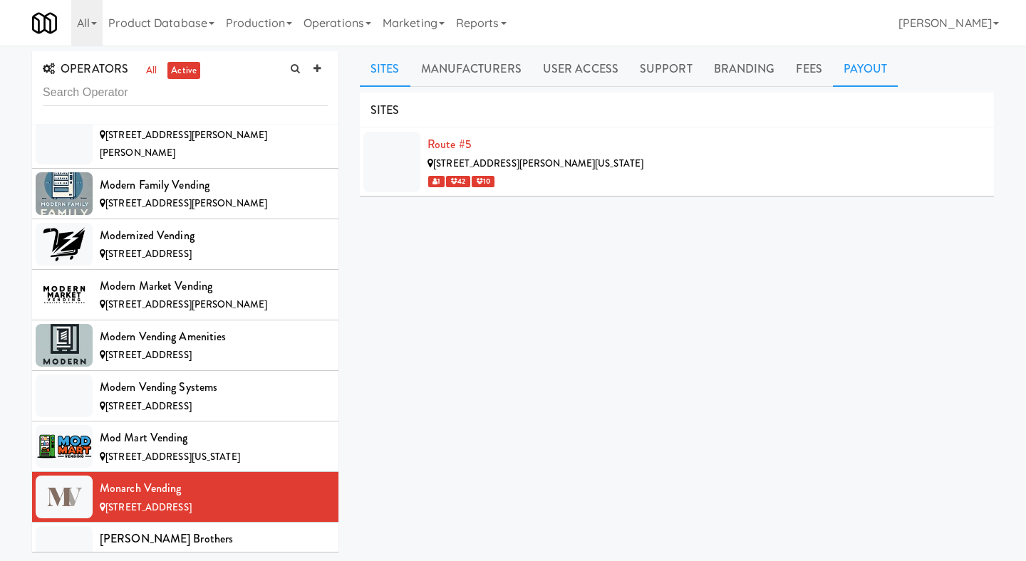
click at [842, 65] on link "Payout" at bounding box center [866, 69] width 66 height 36
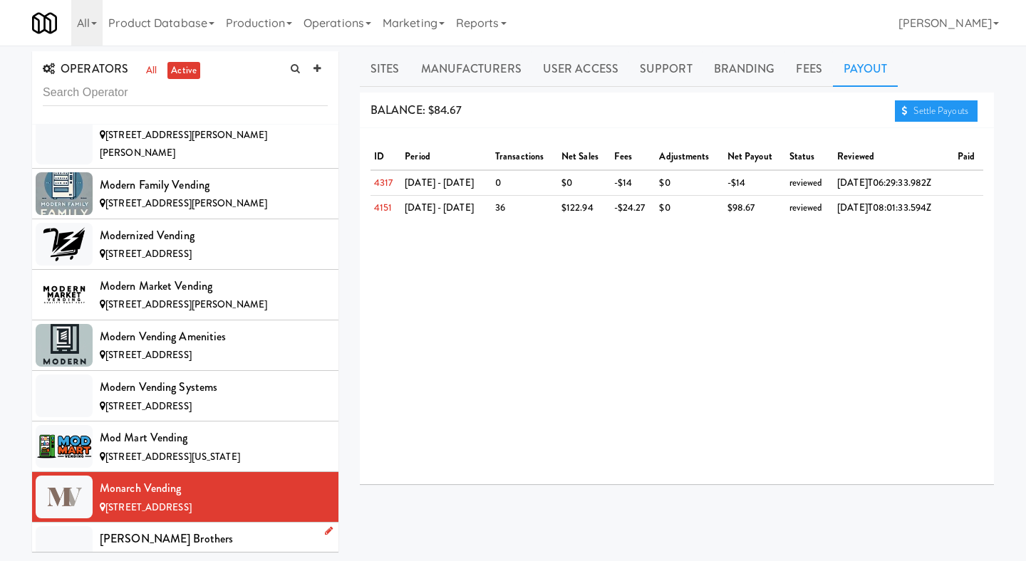
click at [195, 529] on div "[PERSON_NAME] Brothers" at bounding box center [214, 539] width 228 height 21
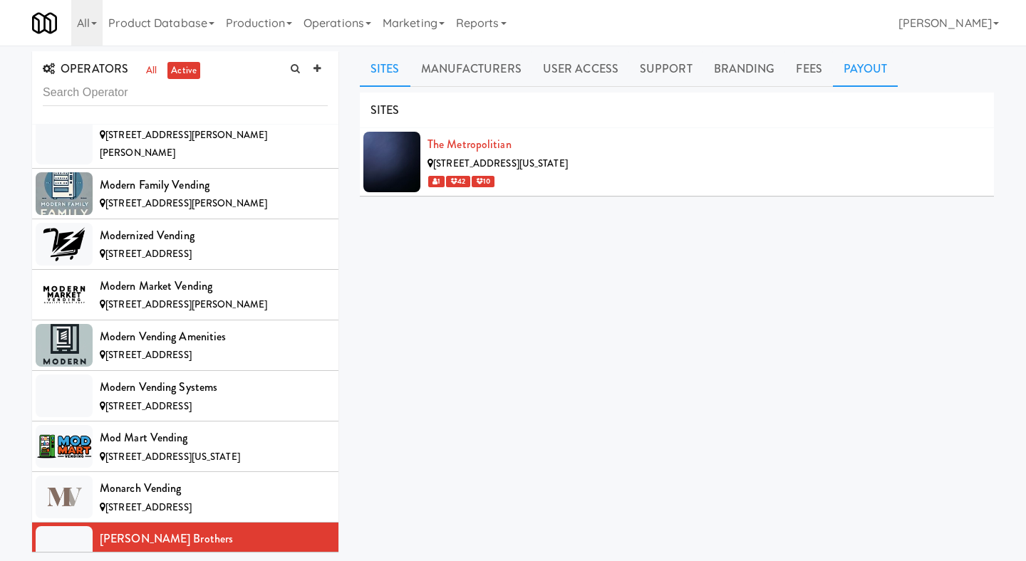
click at [843, 82] on link "Payout" at bounding box center [866, 69] width 66 height 36
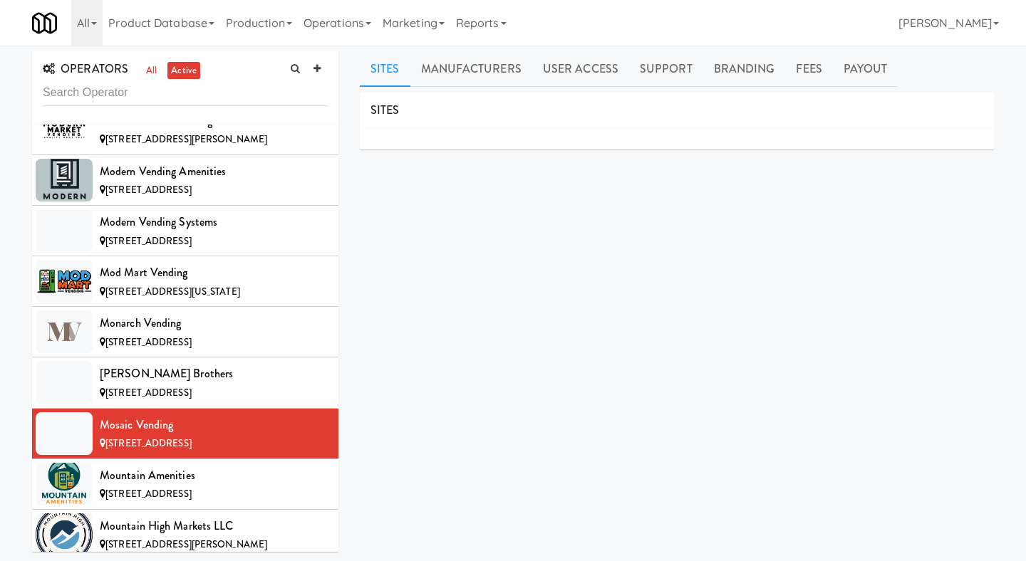
scroll to position [7217, 0]
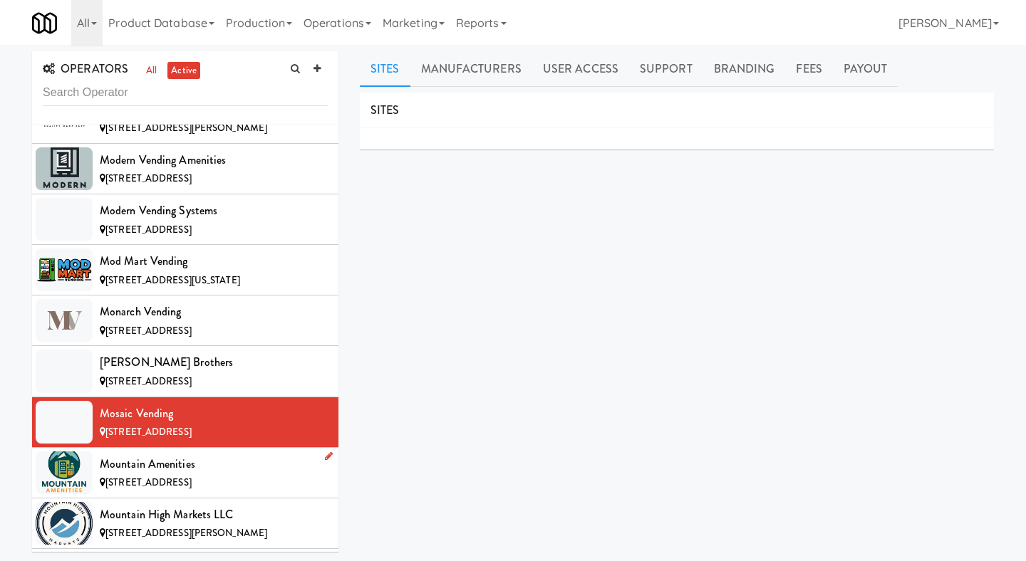
click at [192, 476] on span "[STREET_ADDRESS]" at bounding box center [148, 483] width 86 height 14
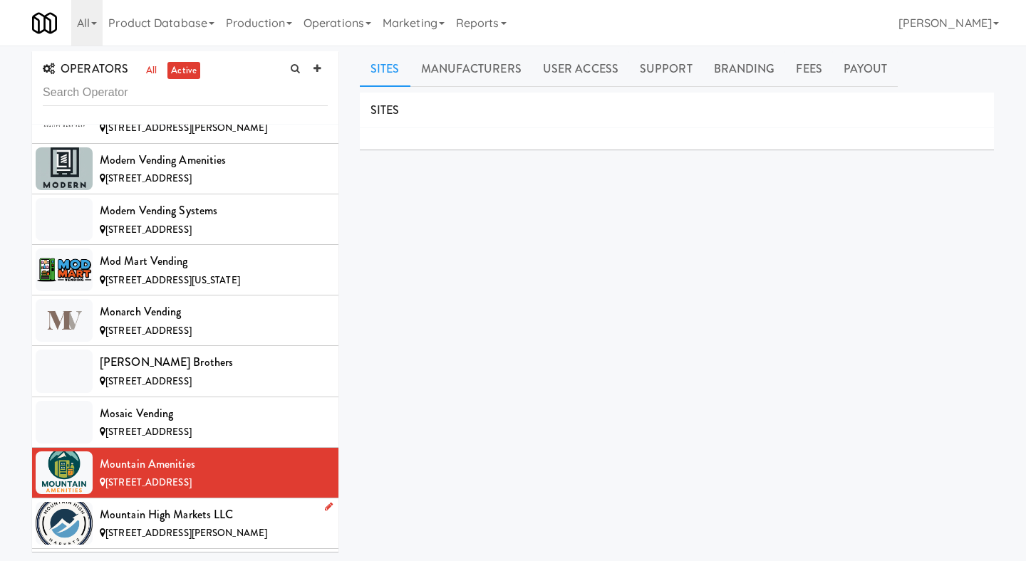
click at [229, 504] on div "Mountain High Markets LLC" at bounding box center [214, 514] width 228 height 21
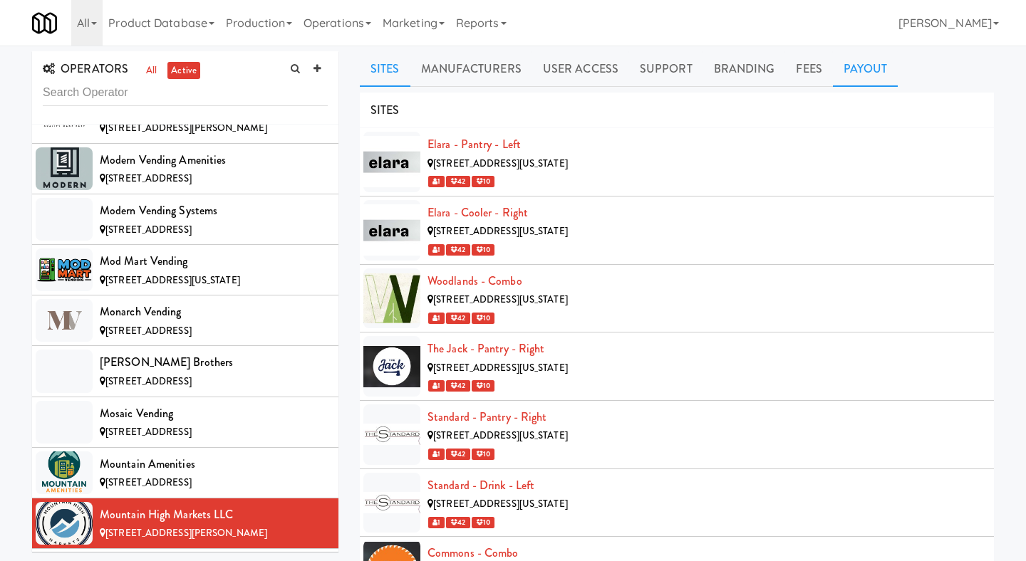
click at [855, 84] on link "Payout" at bounding box center [866, 69] width 66 height 36
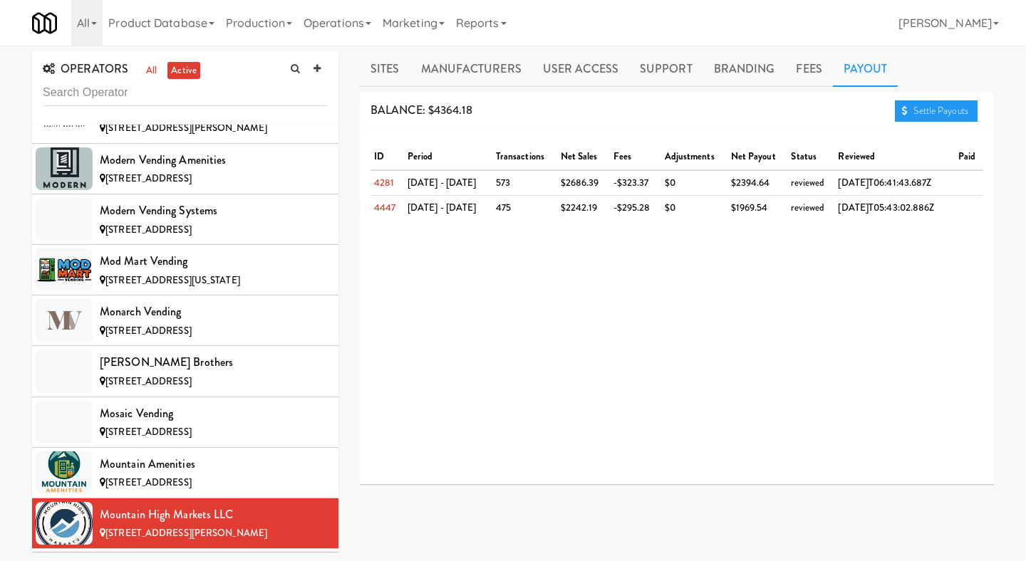
click at [921, 125] on div "BALANCE: $4364.18 Settle Payouts" at bounding box center [677, 111] width 634 height 36
click at [930, 112] on link "Settle Payouts" at bounding box center [936, 110] width 83 height 21
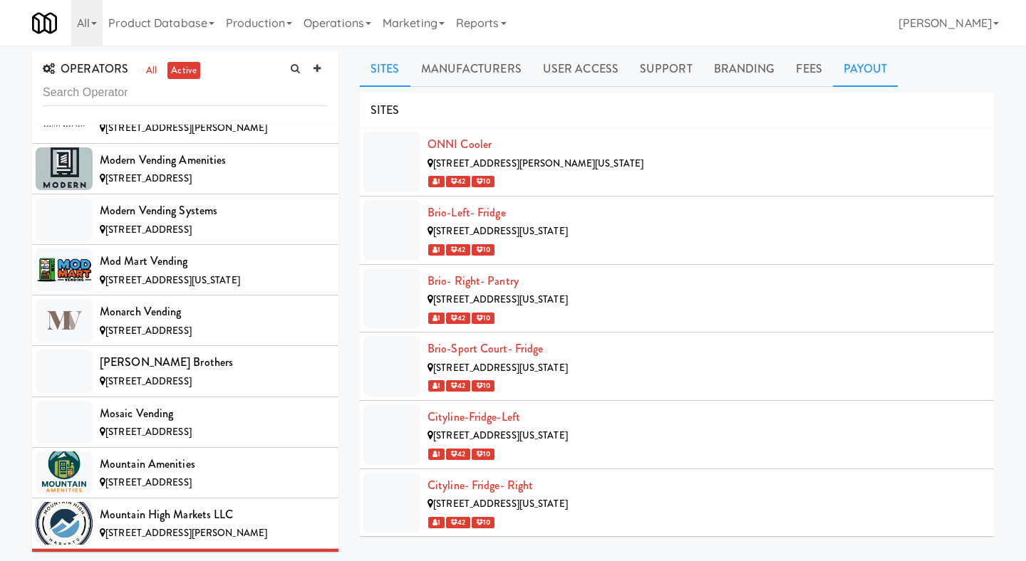
click at [849, 73] on link "Payout" at bounding box center [866, 69] width 66 height 36
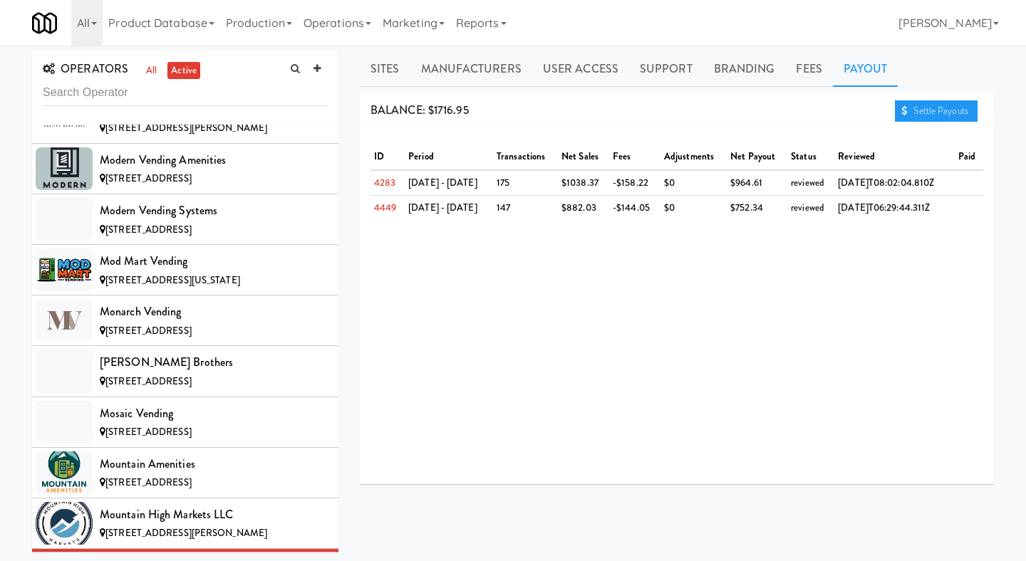
click at [918, 91] on div "Sites Manufacturers User Access Support Branding Fees Payout SITES ONNI Cooler …" at bounding box center [677, 339] width 634 height 576
click at [916, 101] on link "Settle Payouts" at bounding box center [936, 110] width 83 height 21
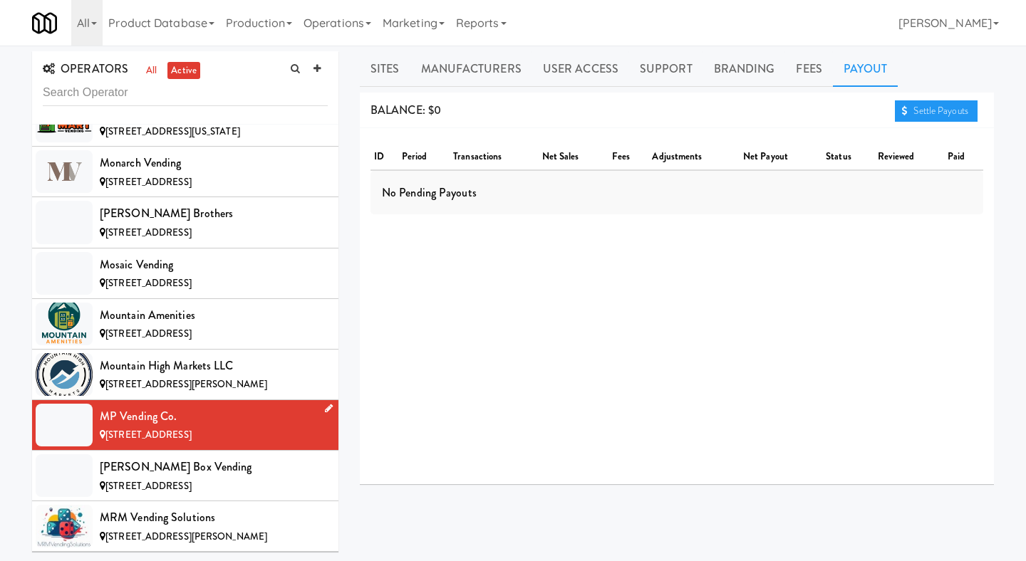
scroll to position [7433, 0]
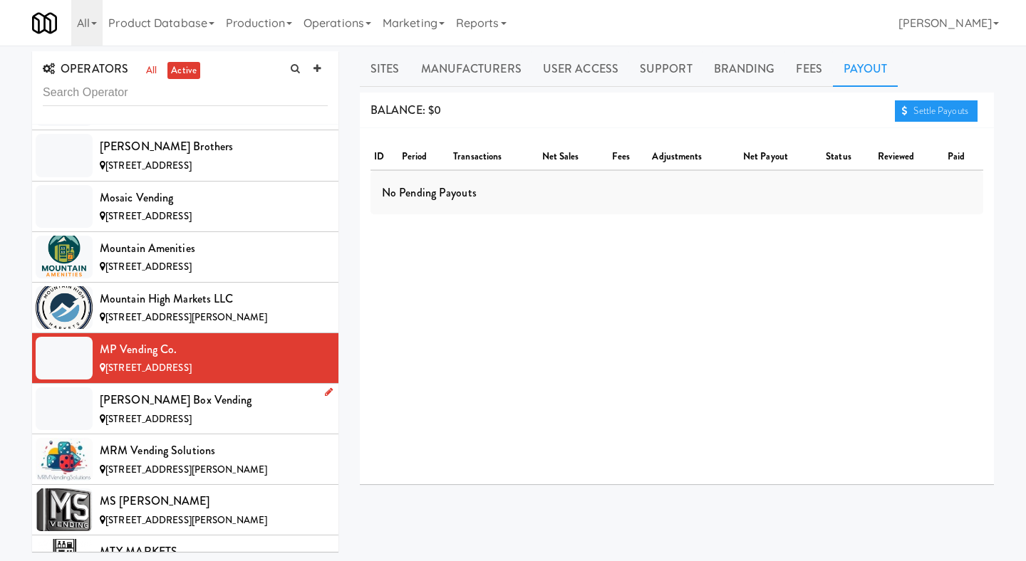
click at [227, 411] on div "[STREET_ADDRESS]" at bounding box center [214, 420] width 228 height 18
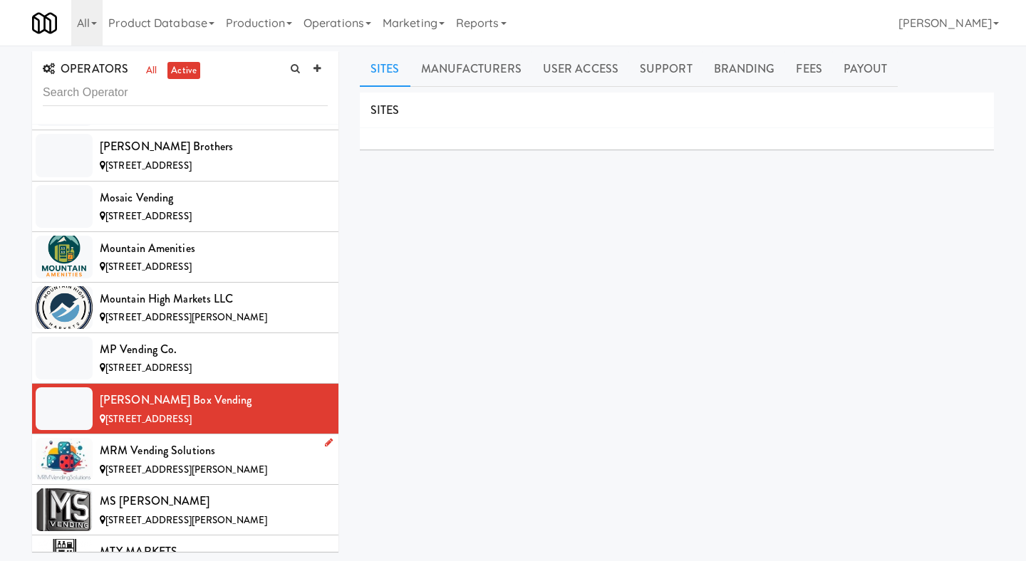
click at [204, 463] on span "[STREET_ADDRESS][PERSON_NAME]" at bounding box center [186, 470] width 162 height 14
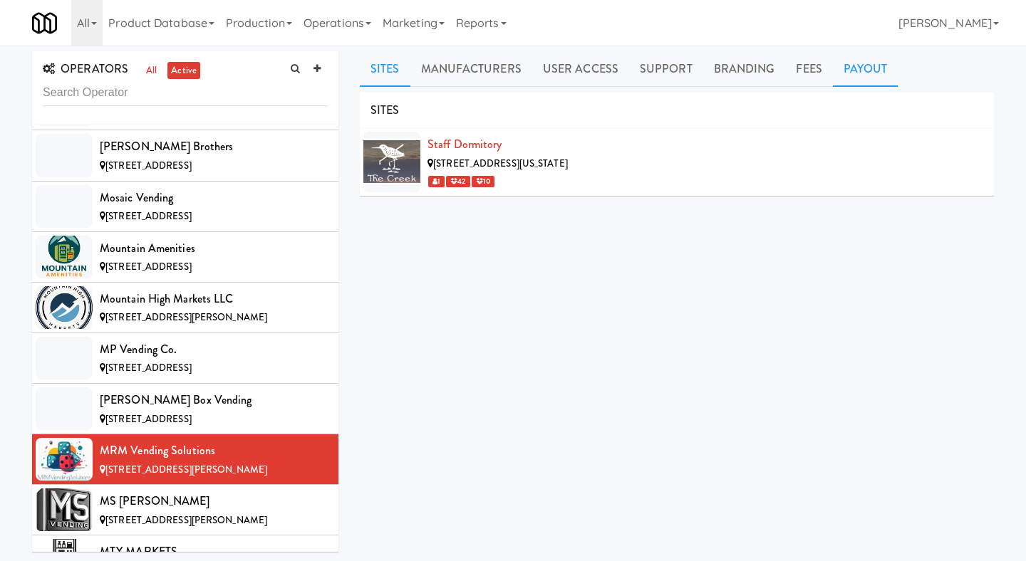
click at [841, 78] on link "Payout" at bounding box center [866, 69] width 66 height 36
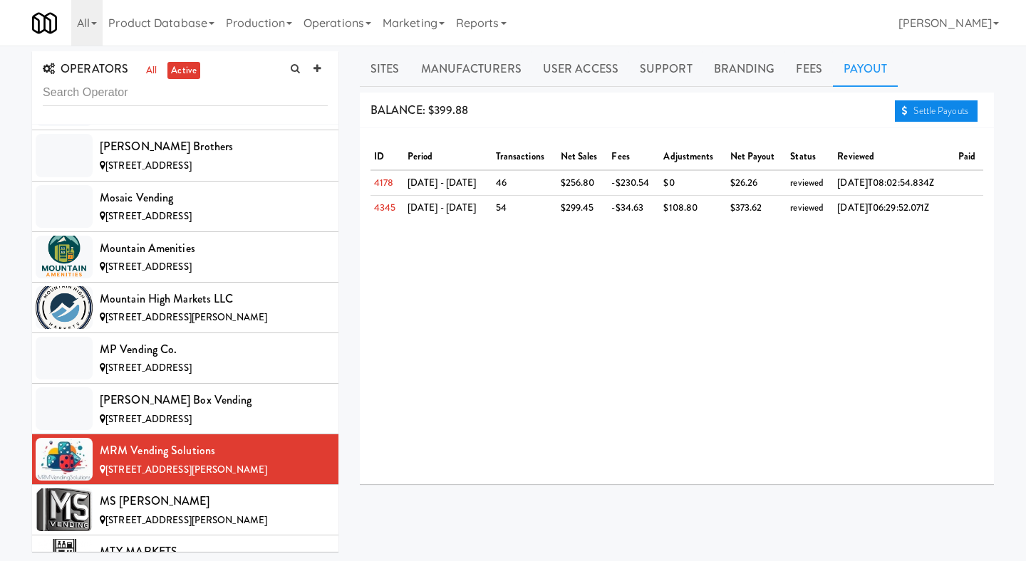
click at [920, 119] on link "Settle Payouts" at bounding box center [936, 110] width 83 height 21
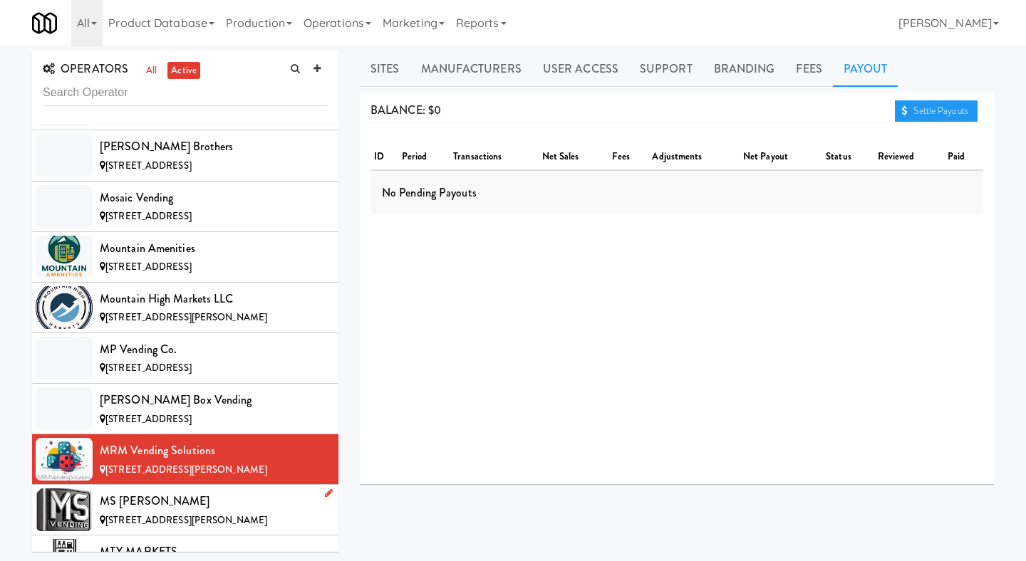
click at [160, 514] on span "[STREET_ADDRESS][PERSON_NAME]" at bounding box center [186, 521] width 162 height 14
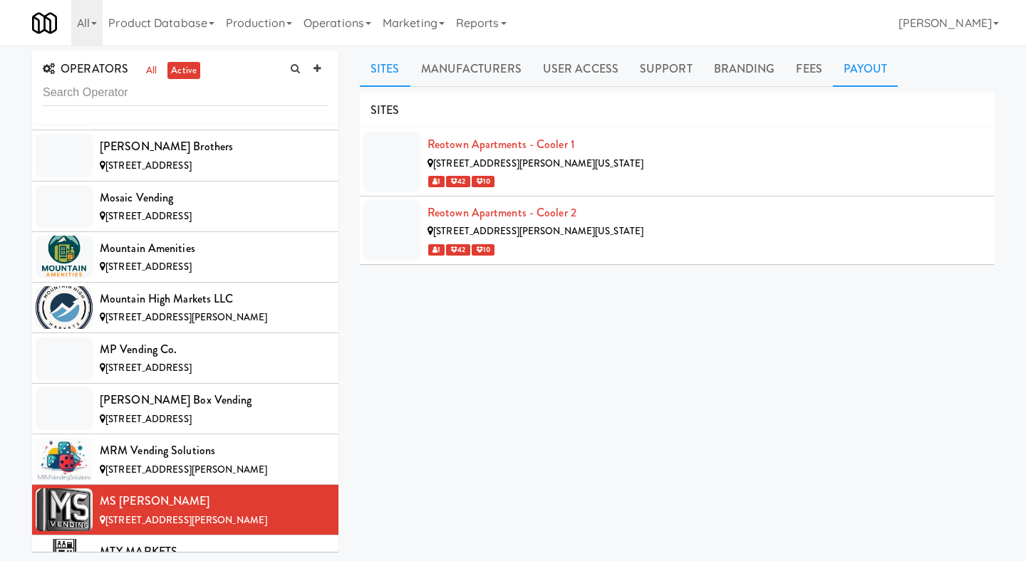
click at [833, 64] on link "Payout" at bounding box center [866, 69] width 66 height 36
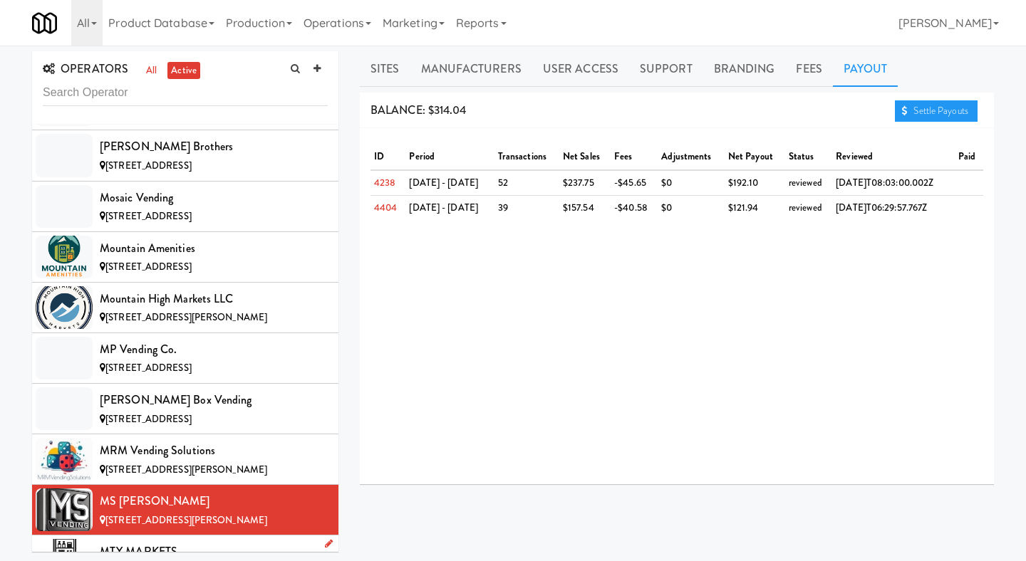
click at [233, 536] on div "[STREET_ADDRESS]" at bounding box center [214, 572] width 228 height 18
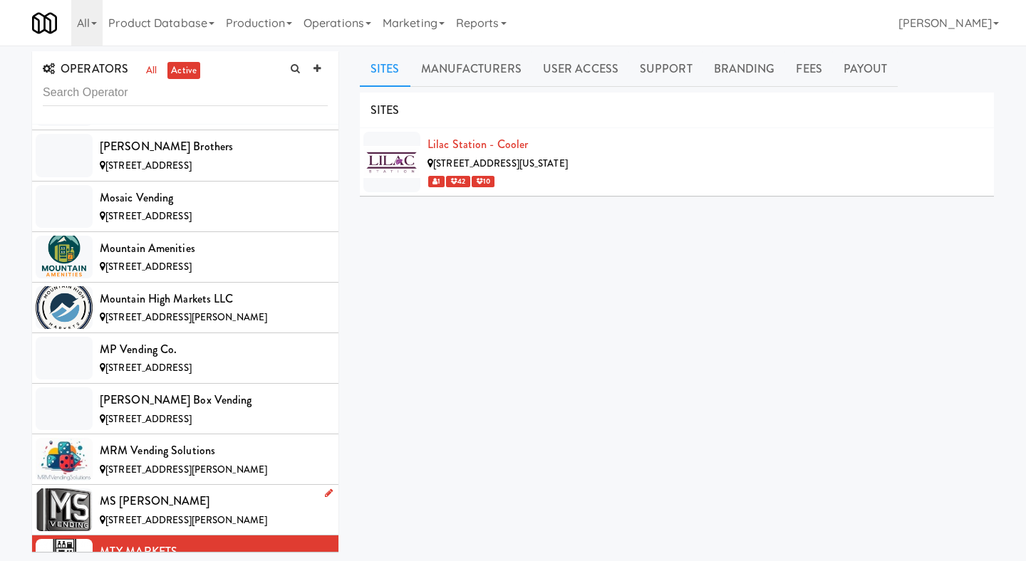
click at [233, 512] on div "[STREET_ADDRESS][PERSON_NAME]" at bounding box center [214, 521] width 228 height 18
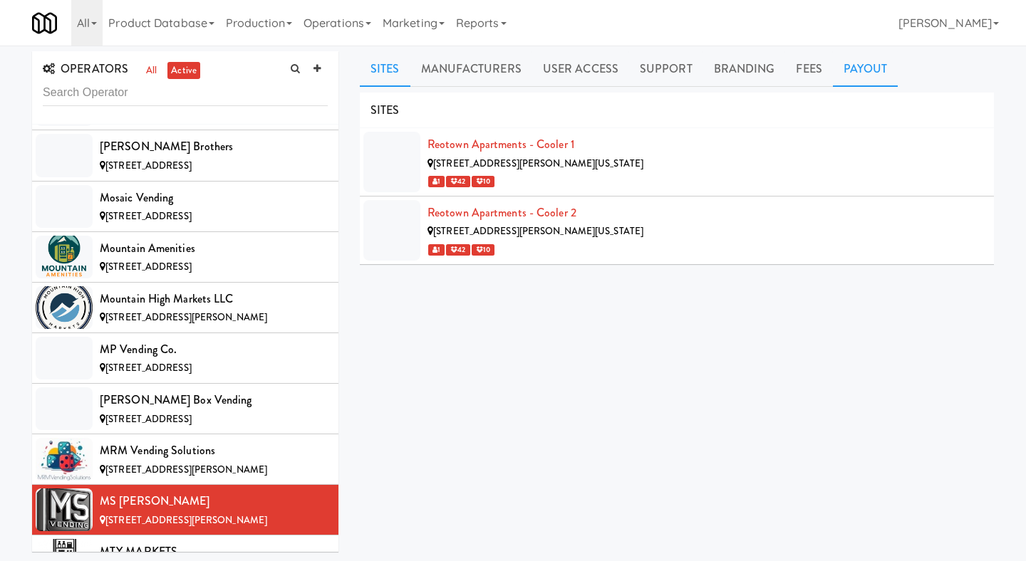
click at [853, 69] on link "Payout" at bounding box center [866, 69] width 66 height 36
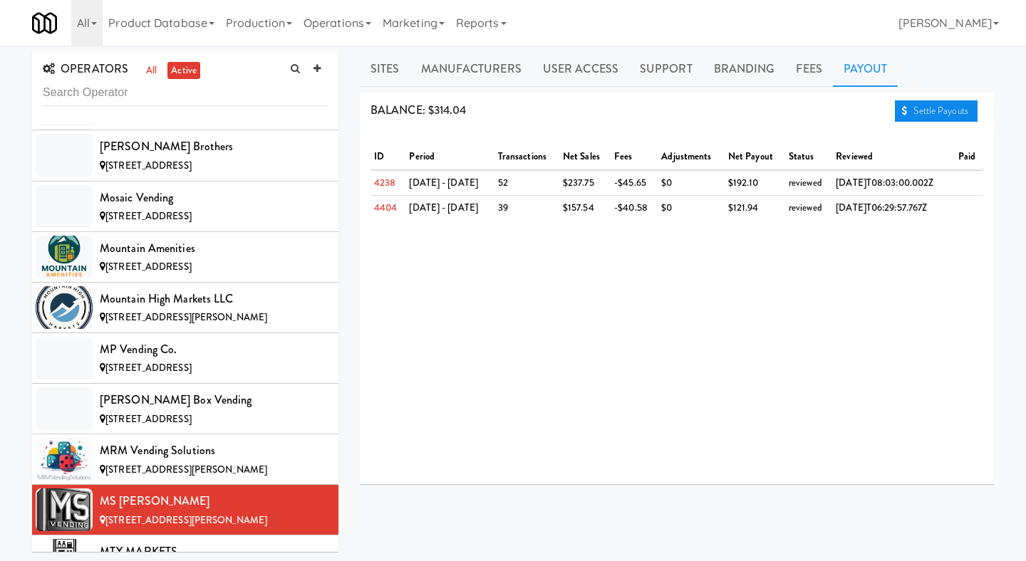
click at [921, 112] on link "Settle Payouts" at bounding box center [936, 110] width 83 height 21
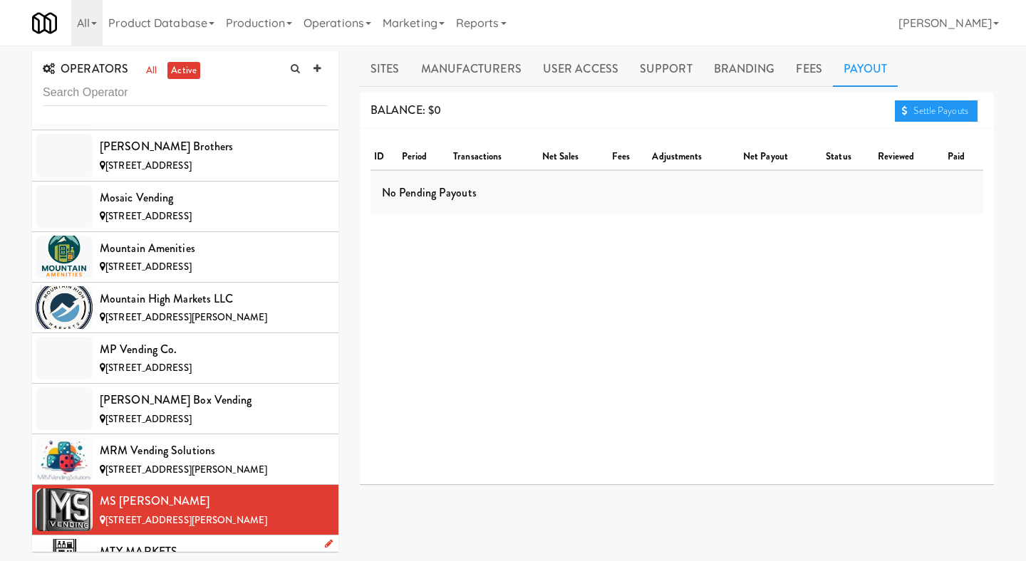
click at [136, 536] on div "MTY MARKETS" at bounding box center [214, 551] width 228 height 21
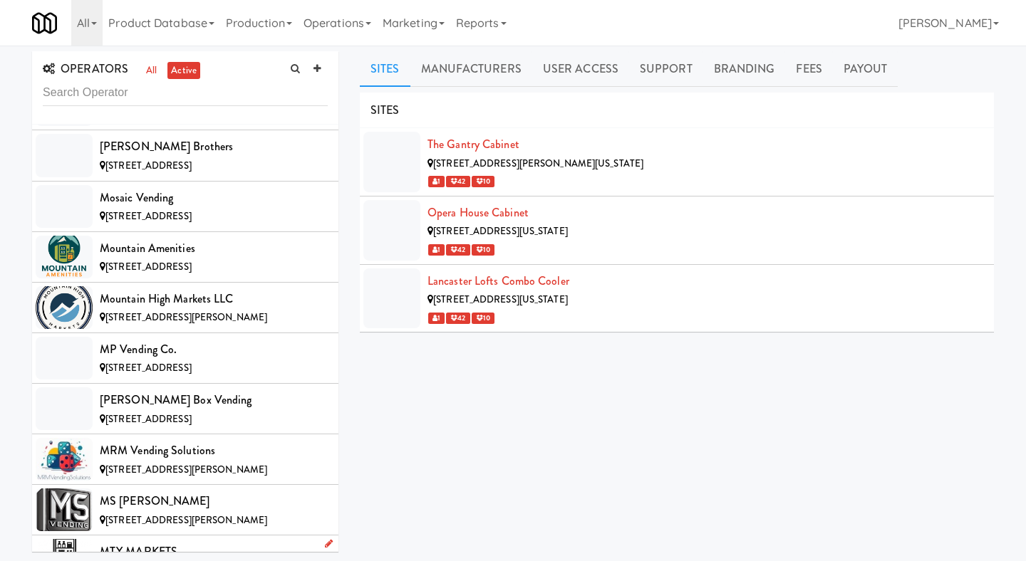
click at [165, 536] on div "MTY MARKETS" at bounding box center [214, 551] width 228 height 21
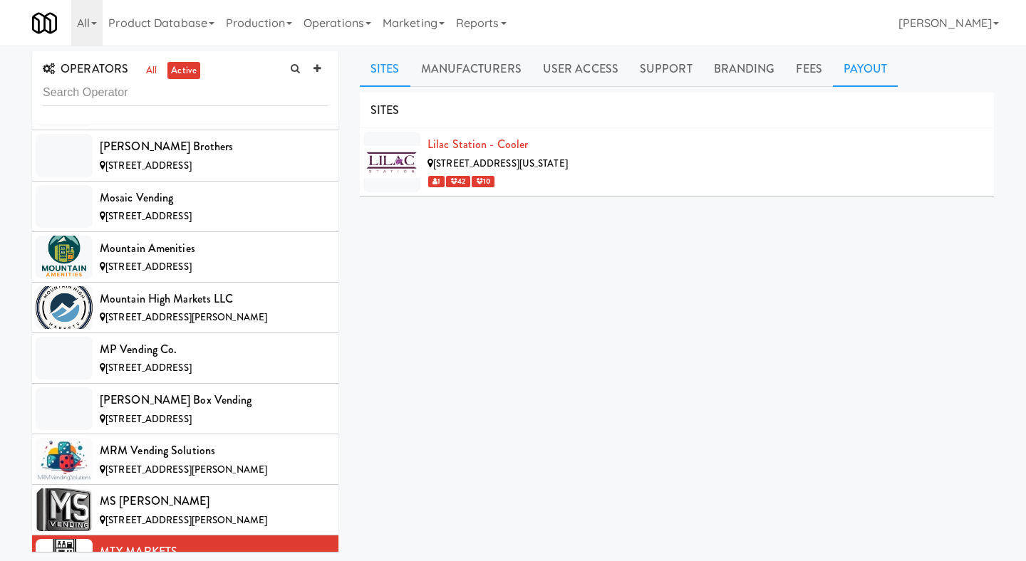
click at [842, 78] on link "Payout" at bounding box center [866, 69] width 66 height 36
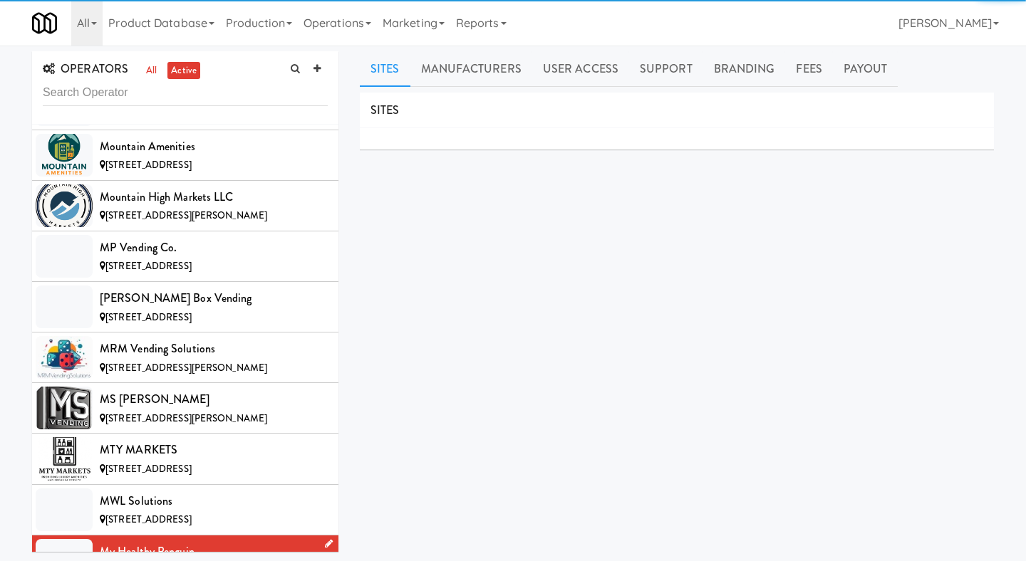
scroll to position [7639, 0]
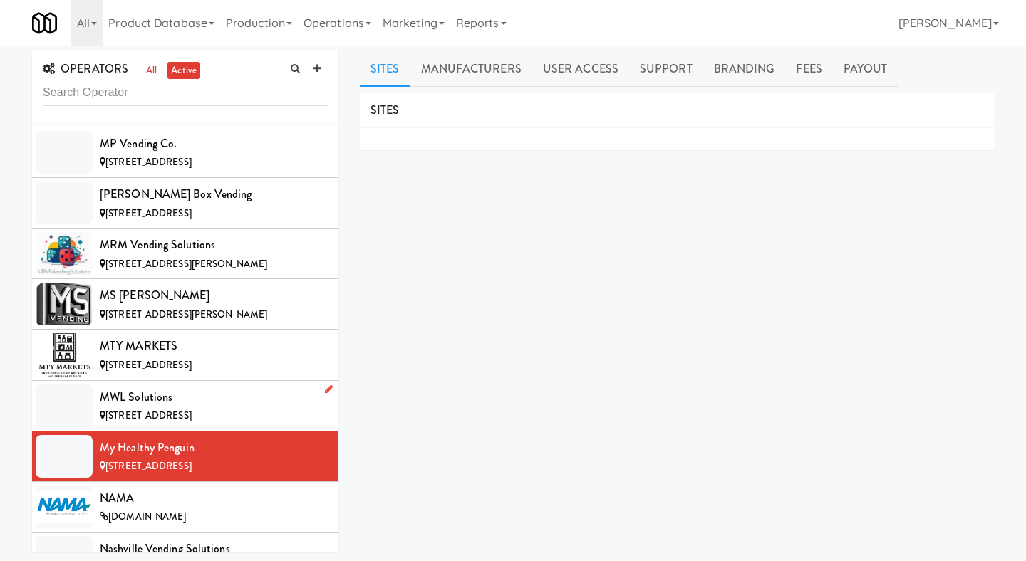
click at [192, 409] on span "[STREET_ADDRESS]" at bounding box center [148, 416] width 86 height 14
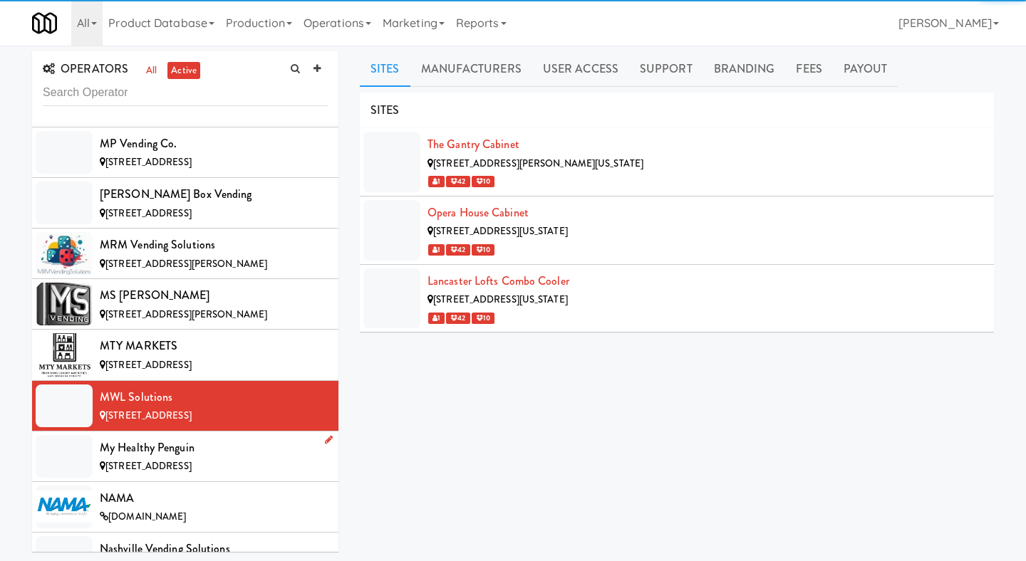
click at [192, 460] on span "[STREET_ADDRESS]" at bounding box center [148, 467] width 86 height 14
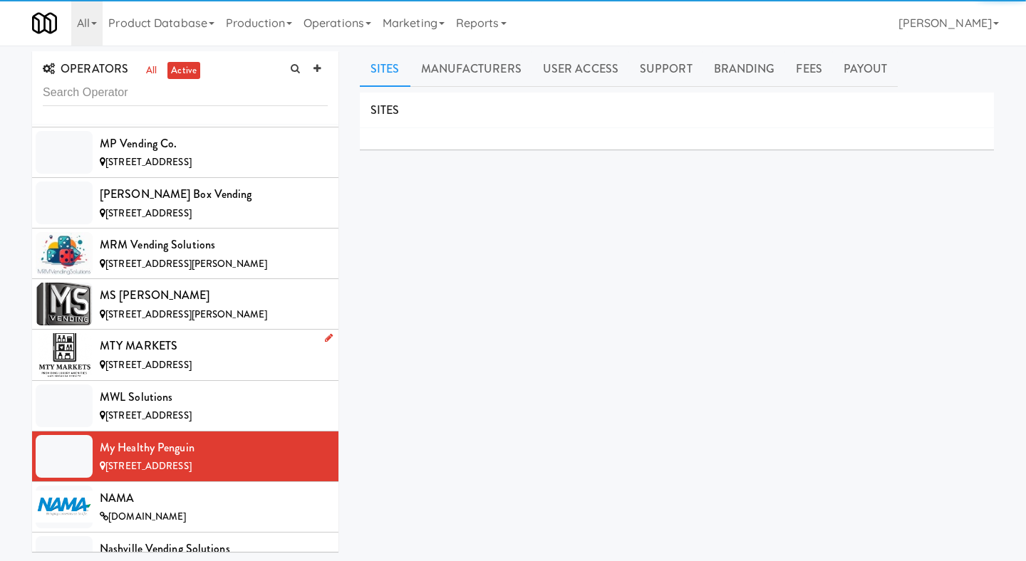
click at [254, 357] on div "[STREET_ADDRESS]" at bounding box center [214, 366] width 228 height 18
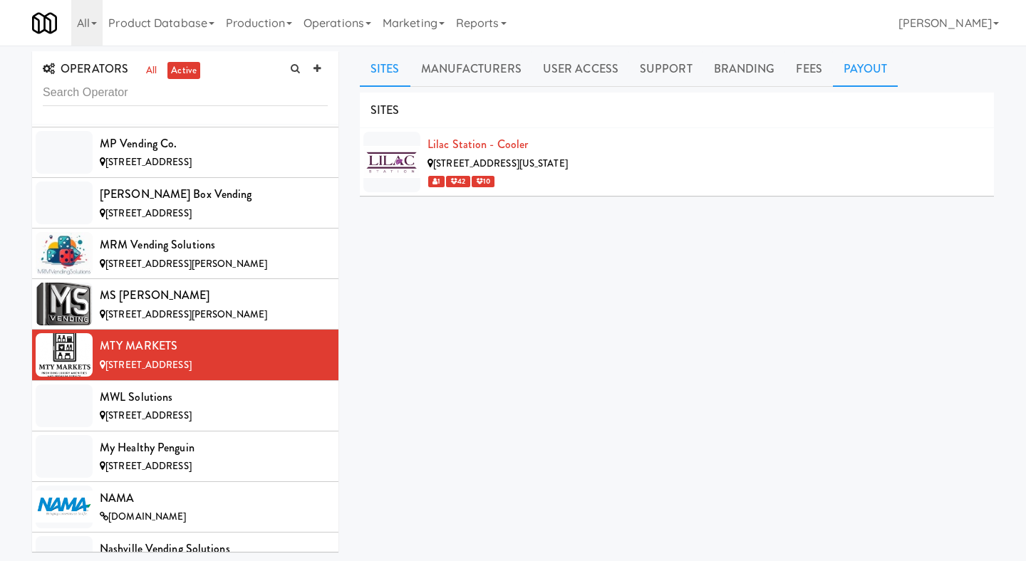
click at [867, 75] on link "Payout" at bounding box center [866, 69] width 66 height 36
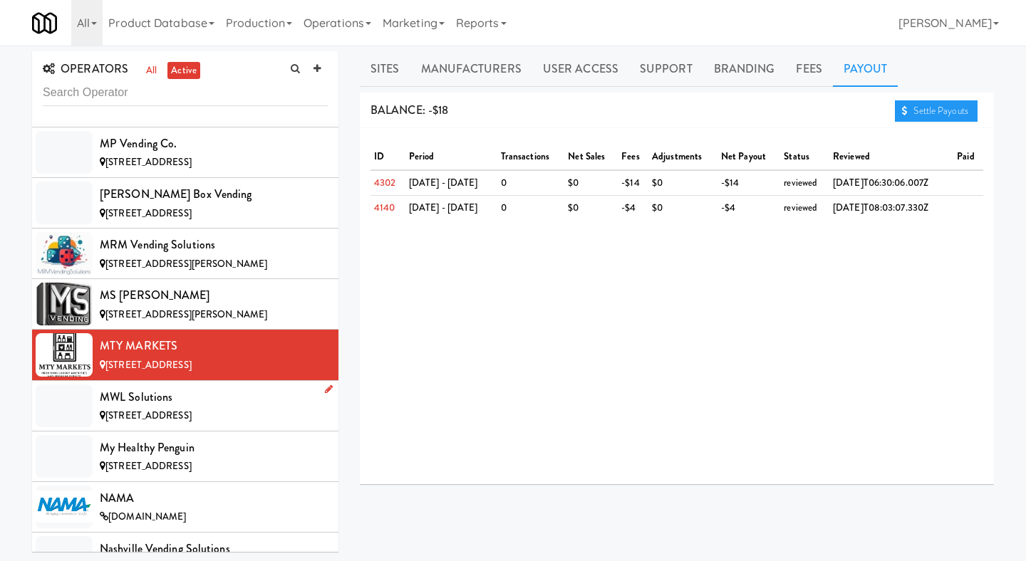
click at [261, 381] on li "MWL Solutions [STREET_ADDRESS]" at bounding box center [185, 406] width 306 height 51
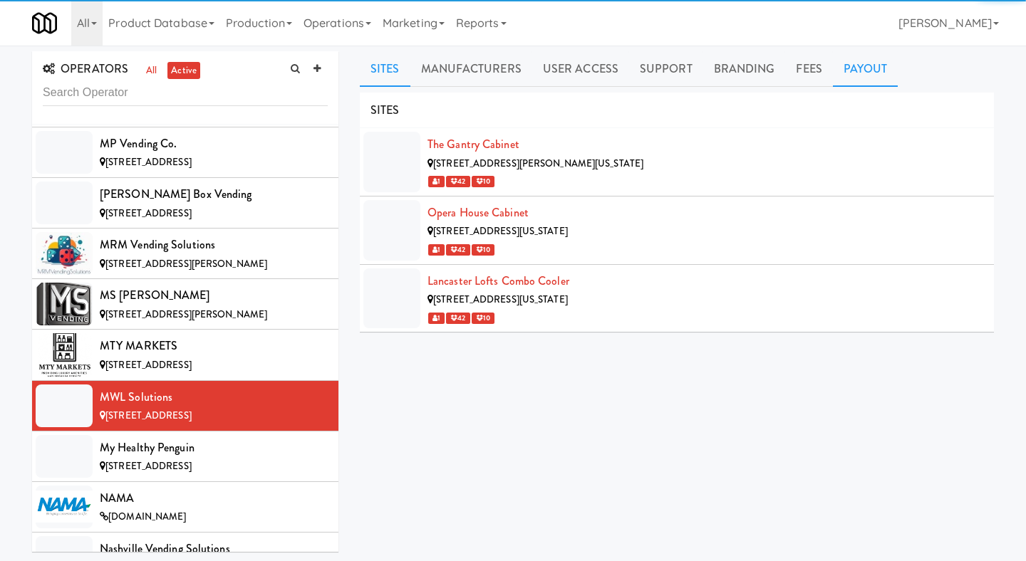
click at [877, 56] on link "Payout" at bounding box center [866, 69] width 66 height 36
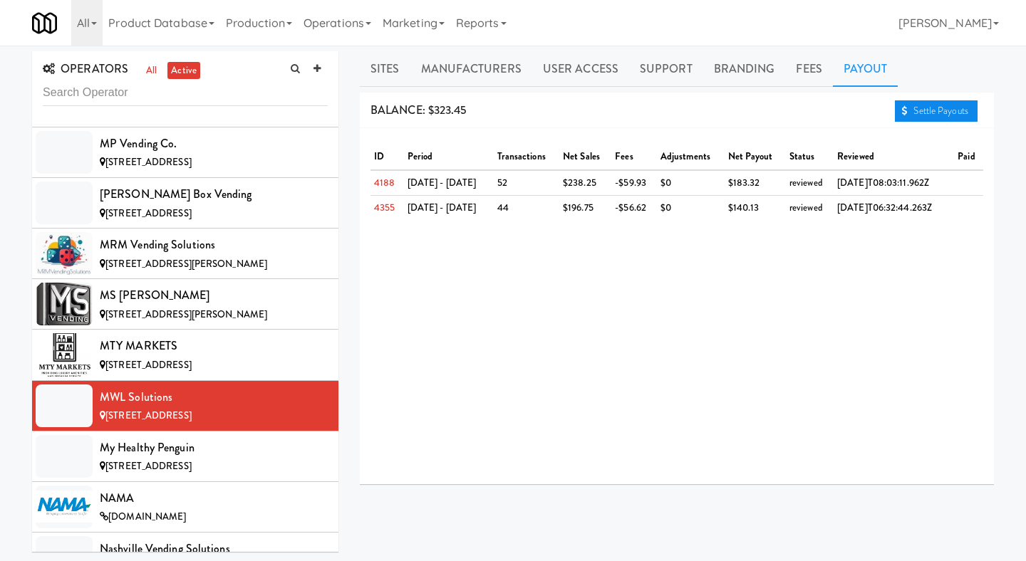
click at [925, 119] on link "Settle Payouts" at bounding box center [936, 110] width 83 height 21
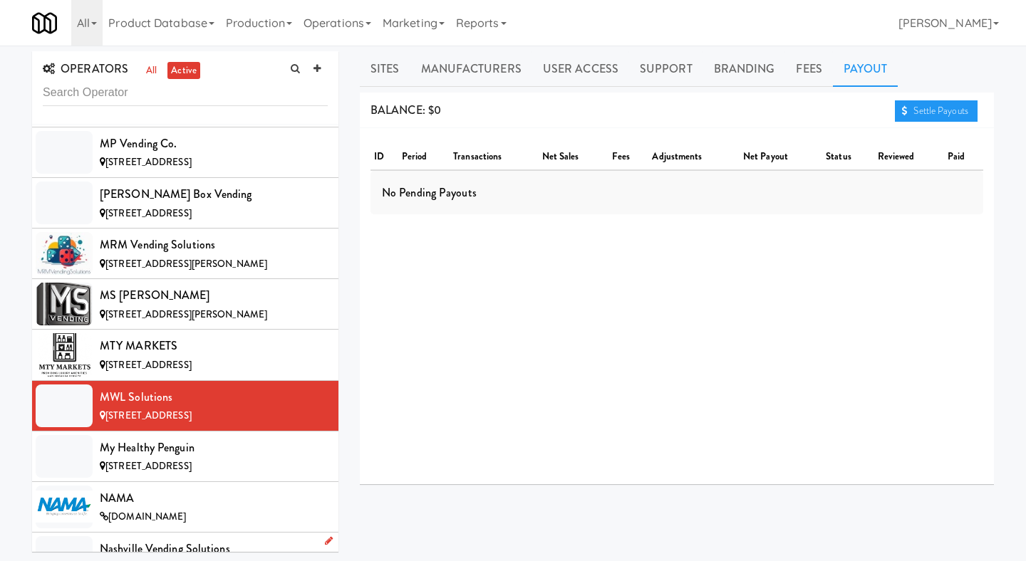
click at [207, 536] on div "Nashville Vending Solutions" at bounding box center [214, 549] width 228 height 21
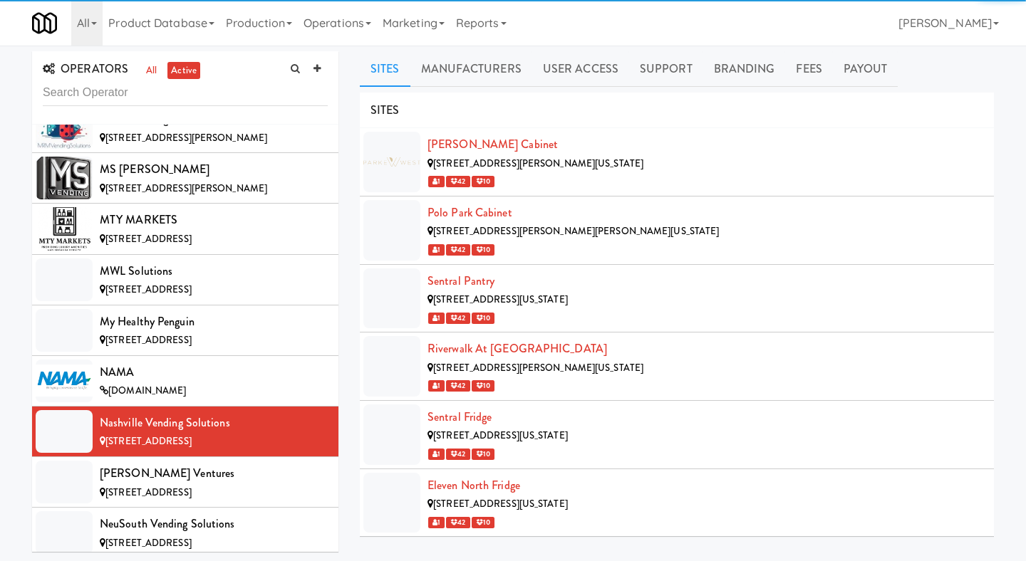
scroll to position [7801, 0]
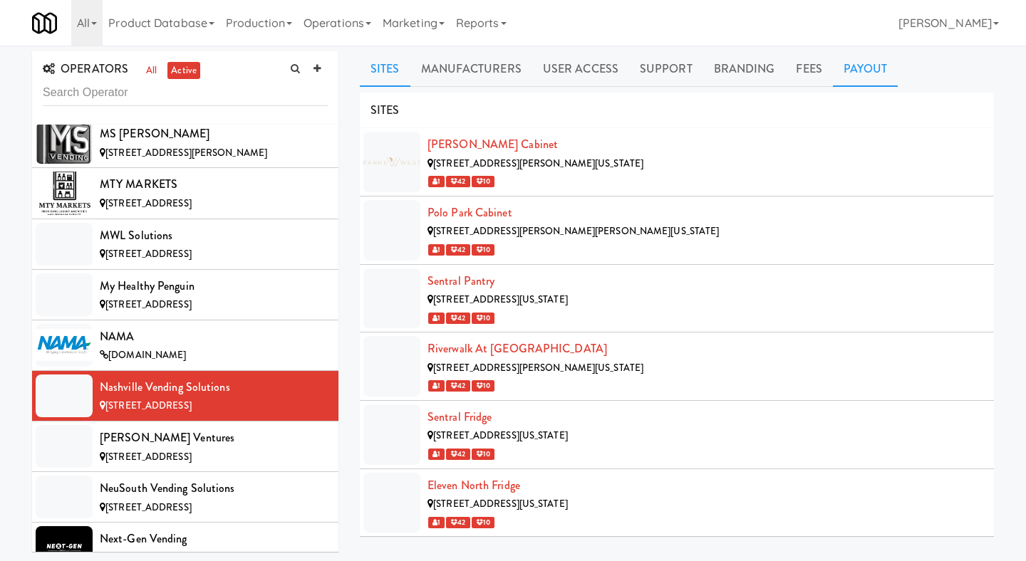
click at [856, 63] on link "Payout" at bounding box center [866, 69] width 66 height 36
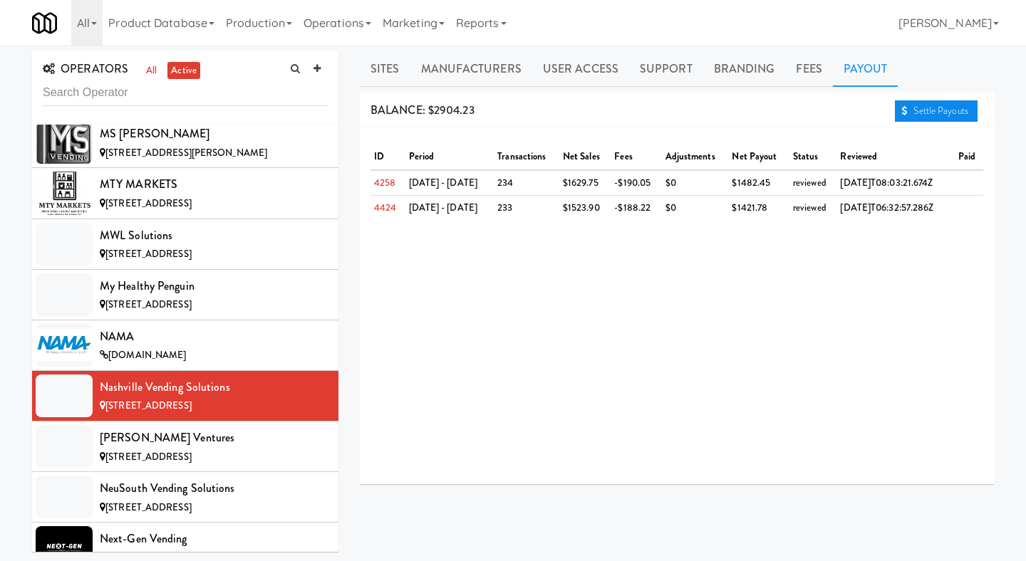
click at [926, 104] on link "Settle Payouts" at bounding box center [936, 110] width 83 height 21
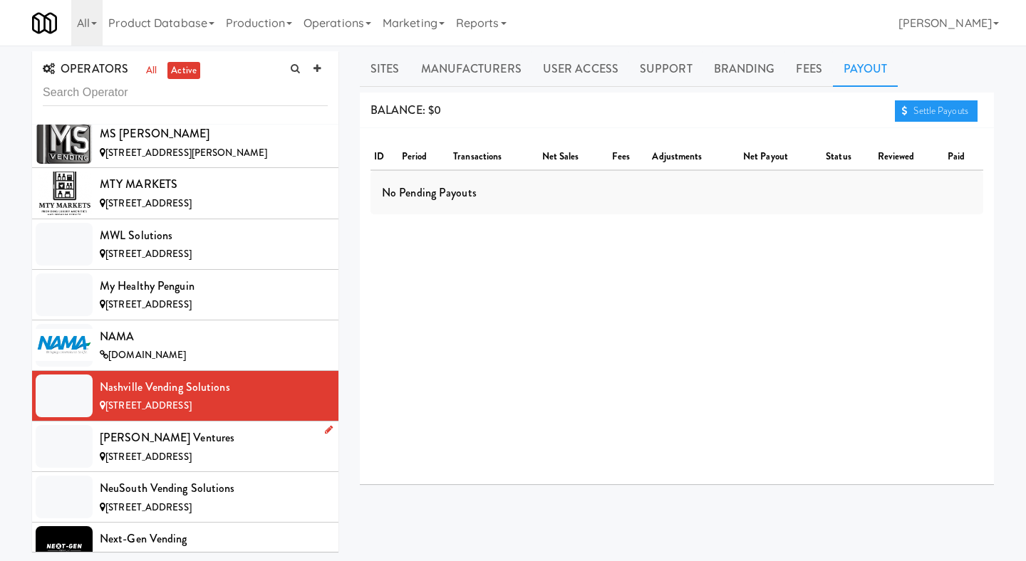
click at [214, 427] on div "[PERSON_NAME] Ventures" at bounding box center [214, 437] width 228 height 21
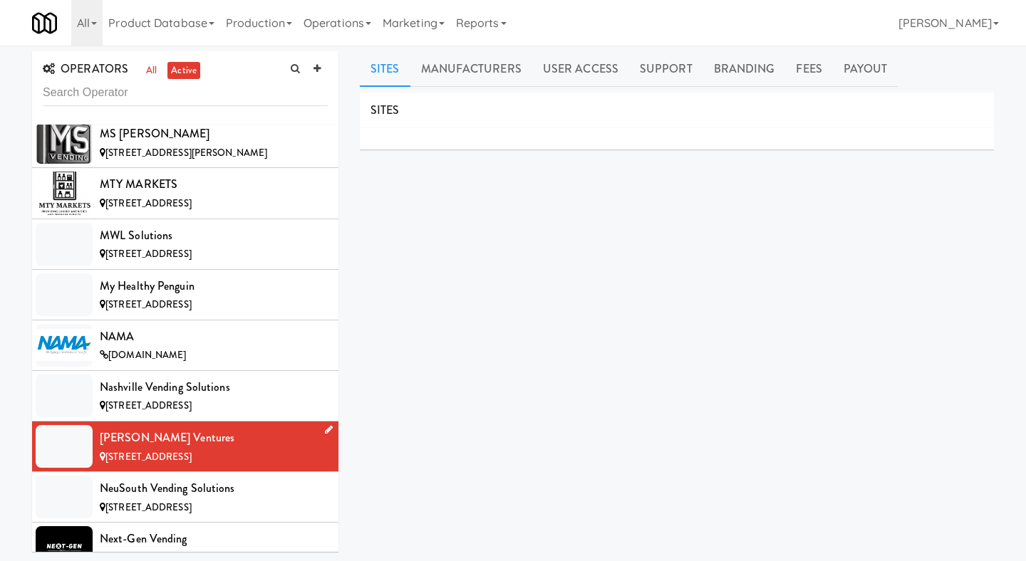
click at [192, 450] on span "[STREET_ADDRESS]" at bounding box center [148, 457] width 86 height 14
click at [217, 478] on div "NeuSouth Vending Solutions" at bounding box center [214, 488] width 228 height 21
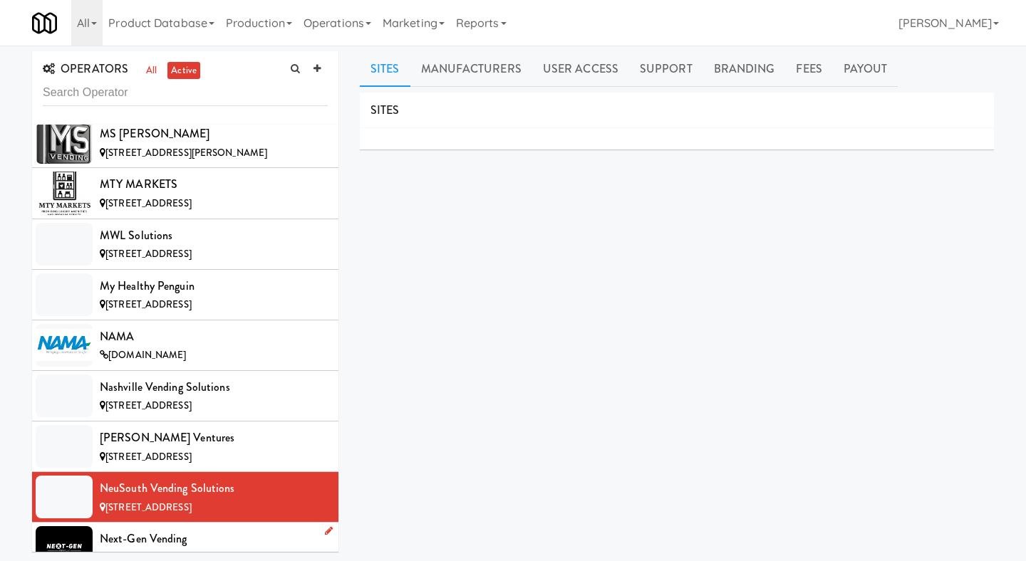
click at [234, 523] on li "Next-Gen Vending [STREET_ADDRESS]" at bounding box center [185, 548] width 306 height 51
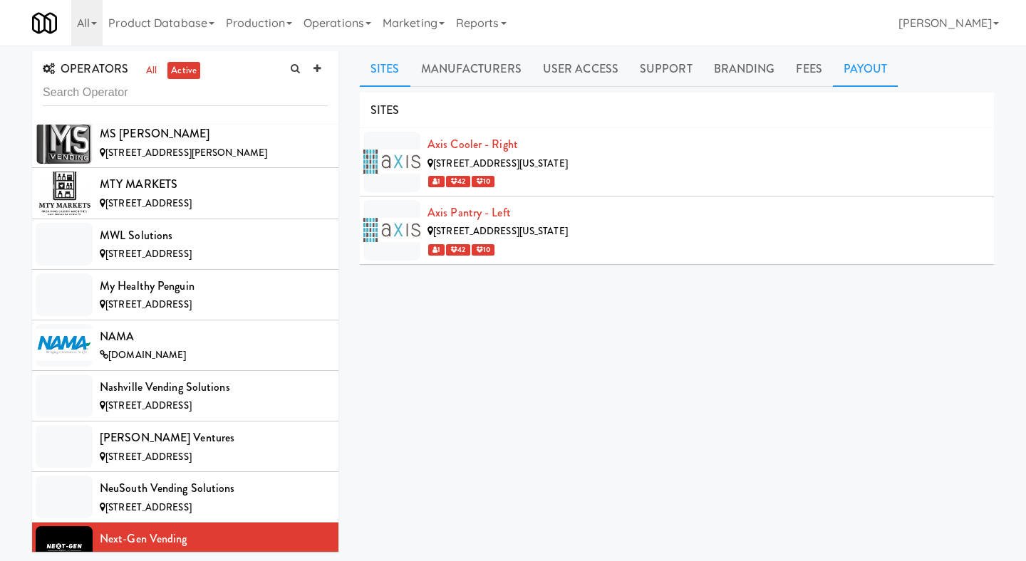
click at [886, 73] on link "Payout" at bounding box center [866, 69] width 66 height 36
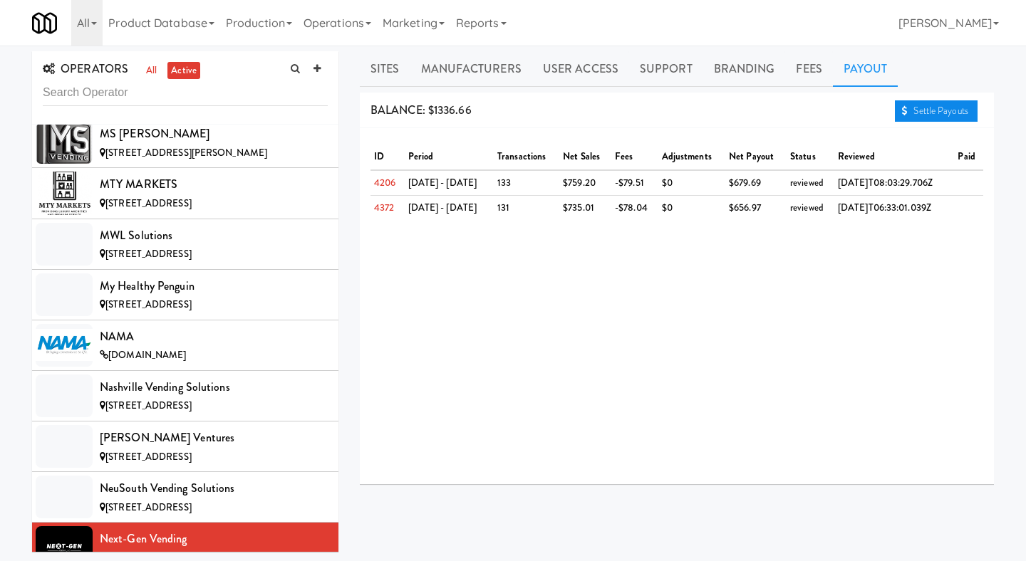
click at [906, 106] on link "Settle Payouts" at bounding box center [936, 110] width 83 height 21
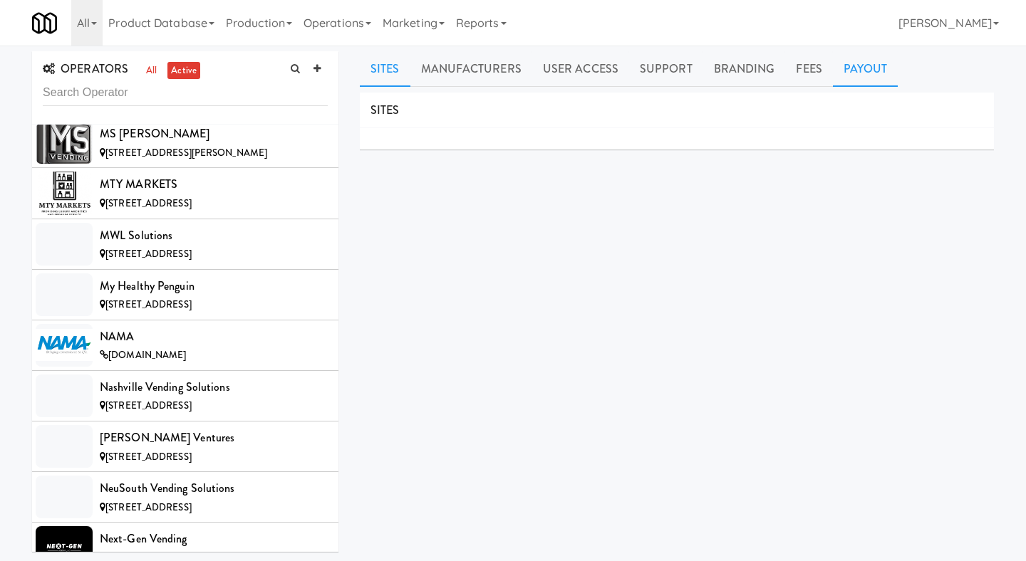
click at [854, 74] on link "Payout" at bounding box center [866, 69] width 66 height 36
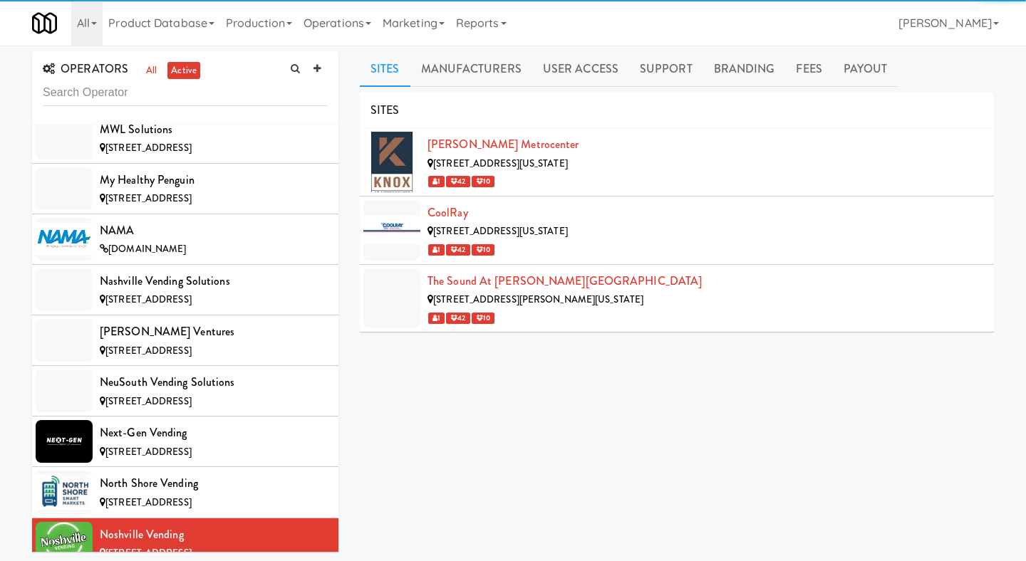
scroll to position [7933, 0]
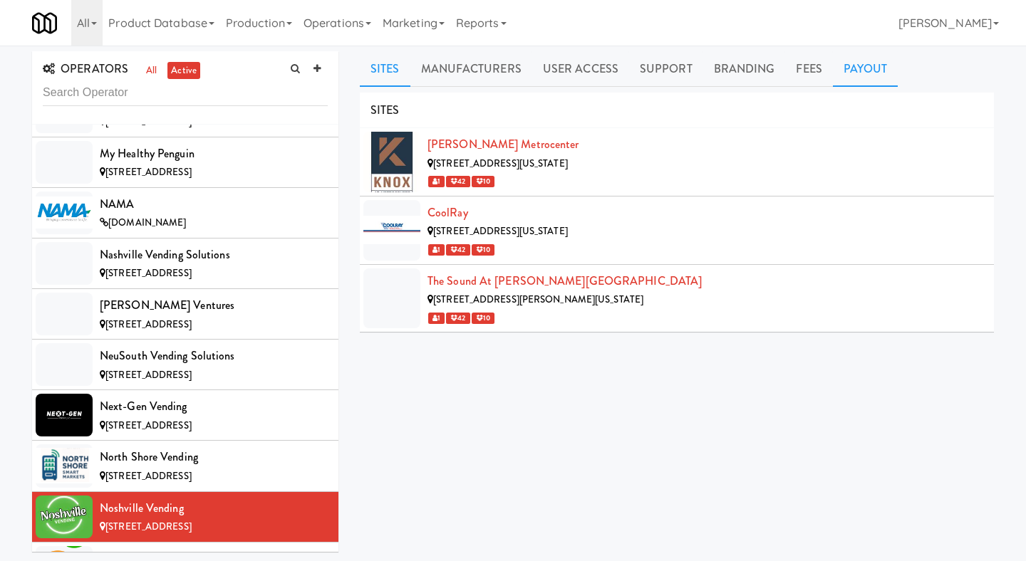
click at [871, 81] on link "Payout" at bounding box center [866, 69] width 66 height 36
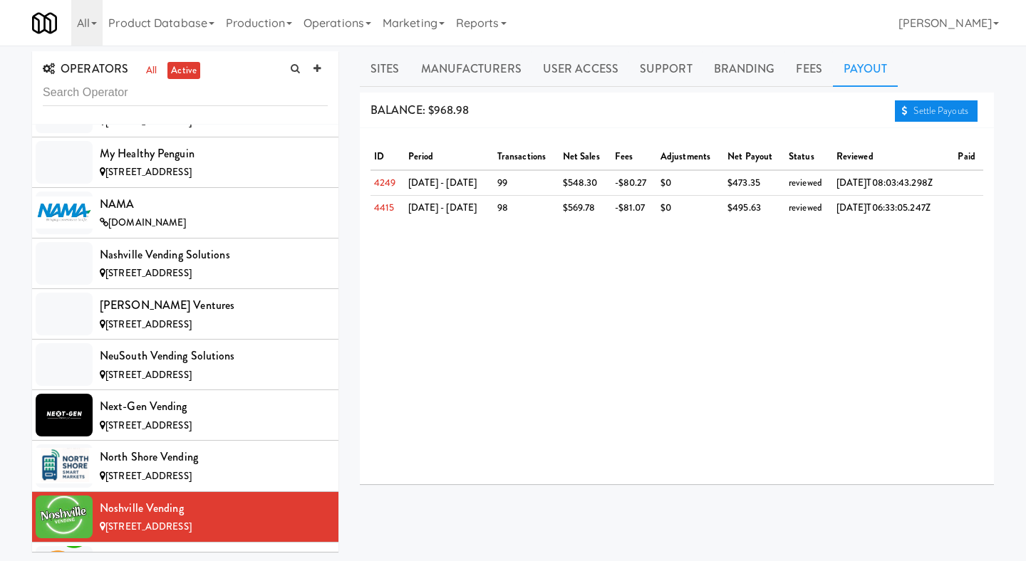
click at [916, 105] on link "Settle Payouts" at bounding box center [936, 110] width 83 height 21
click at [193, 536] on div "[GEOGRAPHIC_DATA]" at bounding box center [214, 559] width 228 height 21
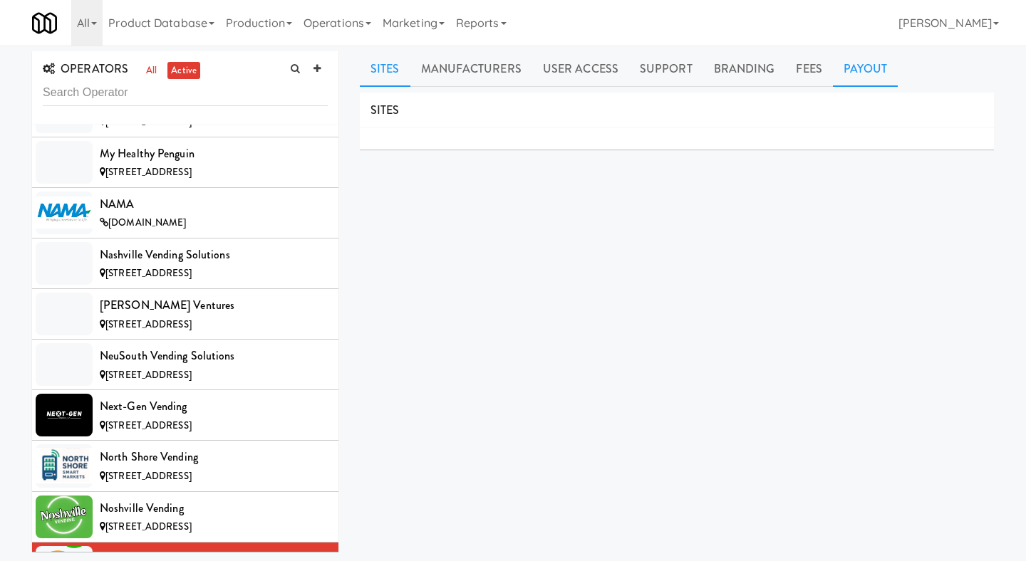
click at [862, 81] on link "Payout" at bounding box center [866, 69] width 66 height 36
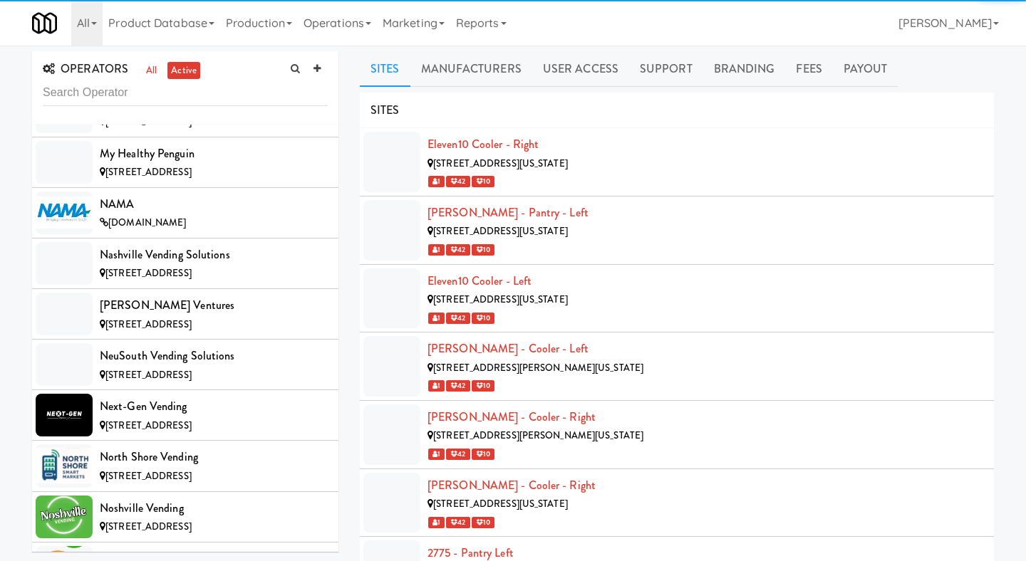
click at [868, 47] on div "OPERATORS all active 901 Smrt Mrkt [STREET_ADDRESS] [STREET_ADDRESS][PERSON_NAM…" at bounding box center [513, 501] width 1026 height 911
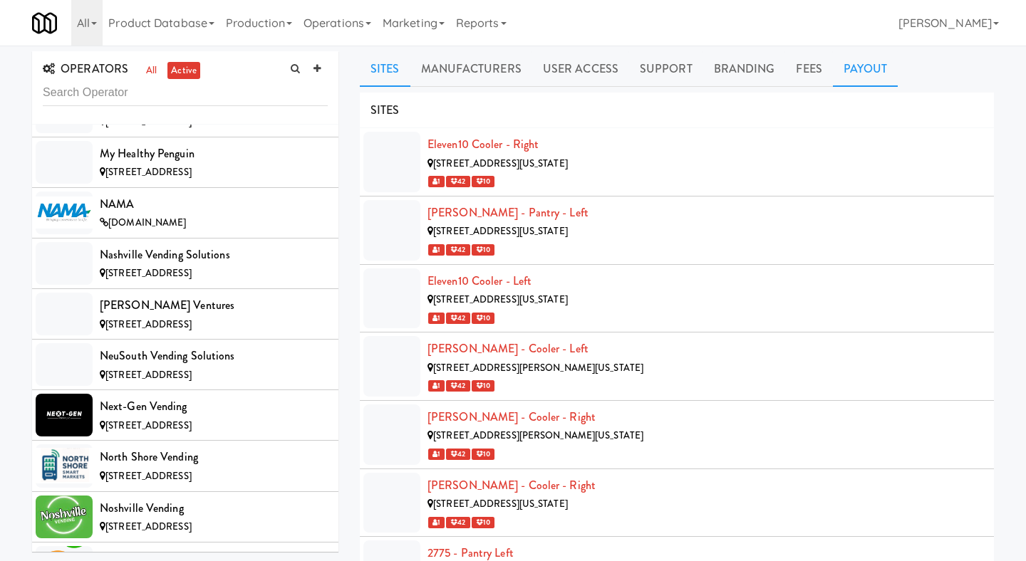
click at [859, 67] on link "Payout" at bounding box center [866, 69] width 66 height 36
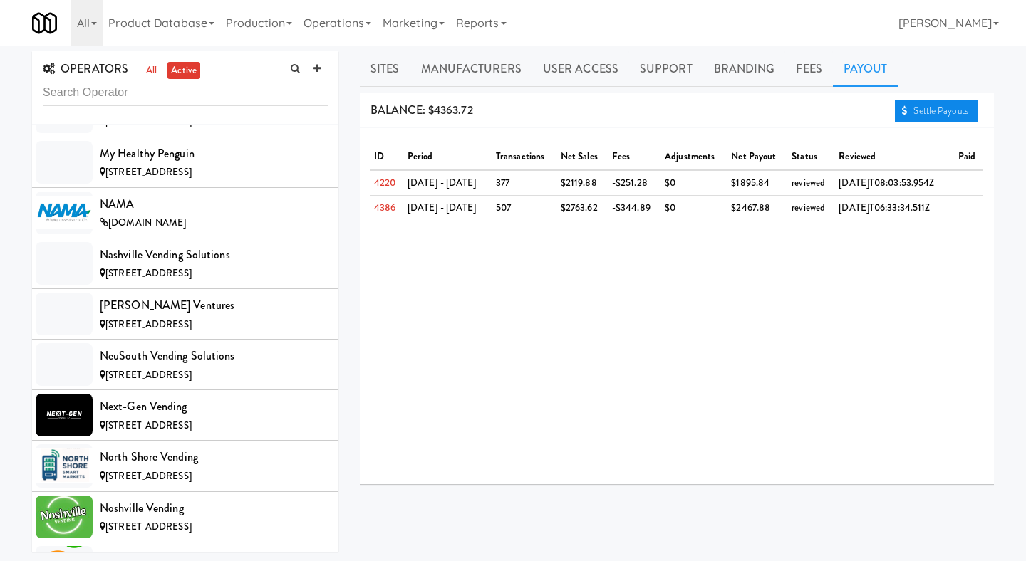
click at [906, 115] on link "Settle Payouts" at bounding box center [936, 110] width 83 height 21
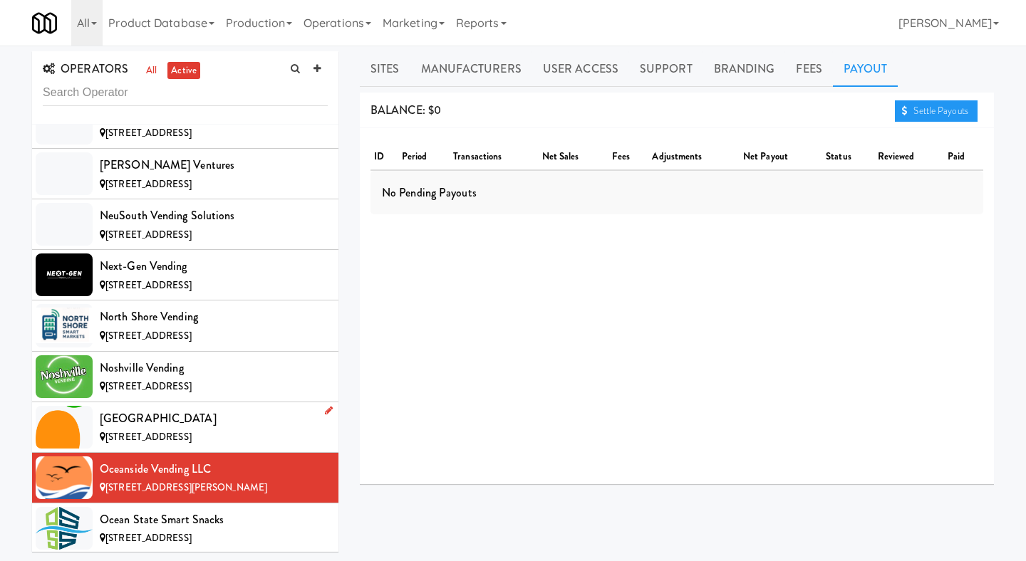
scroll to position [8128, 0]
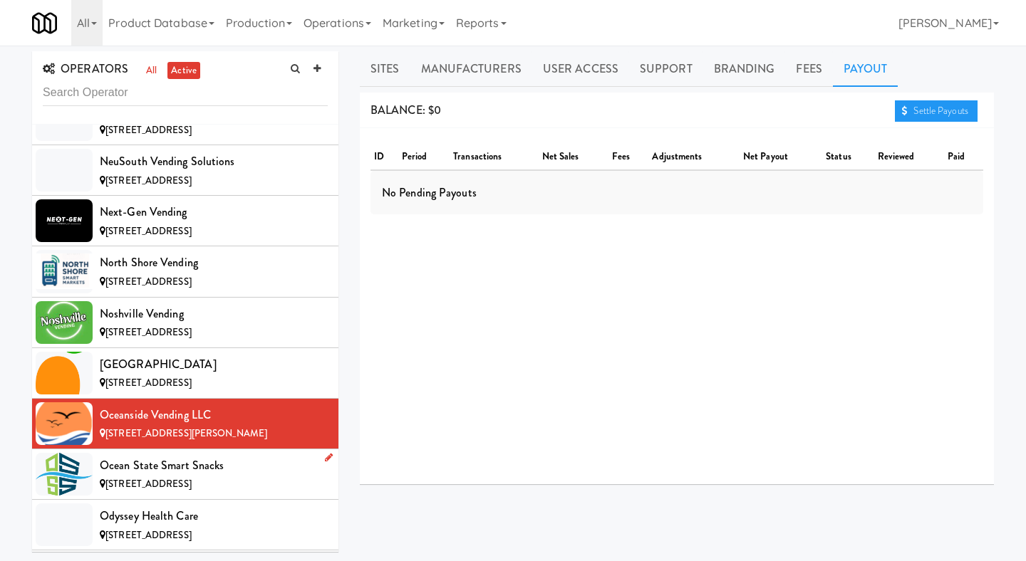
click at [202, 455] on div "Ocean State Smart Snacks" at bounding box center [214, 465] width 228 height 21
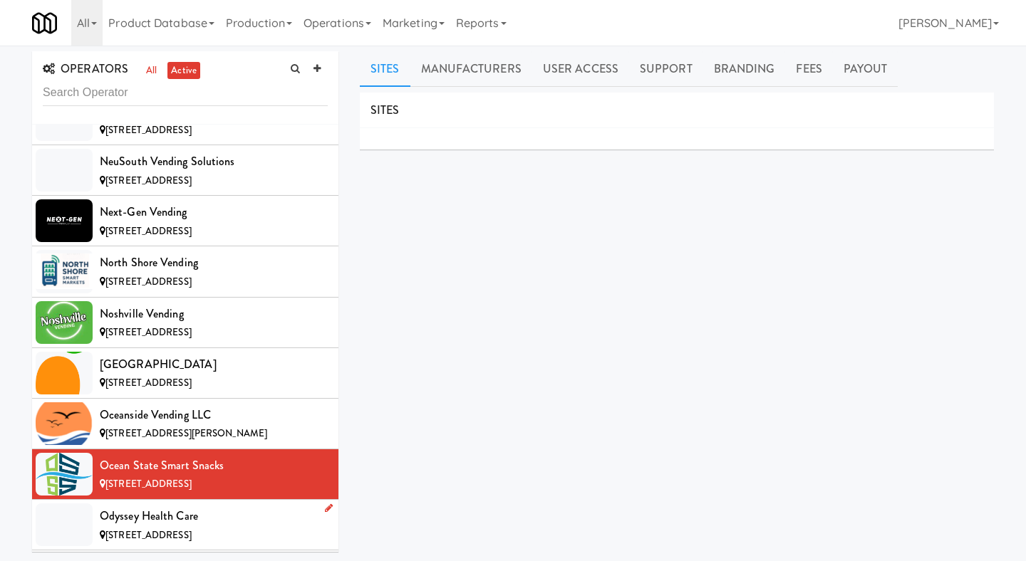
click at [252, 527] on div "[STREET_ADDRESS]" at bounding box center [214, 536] width 228 height 18
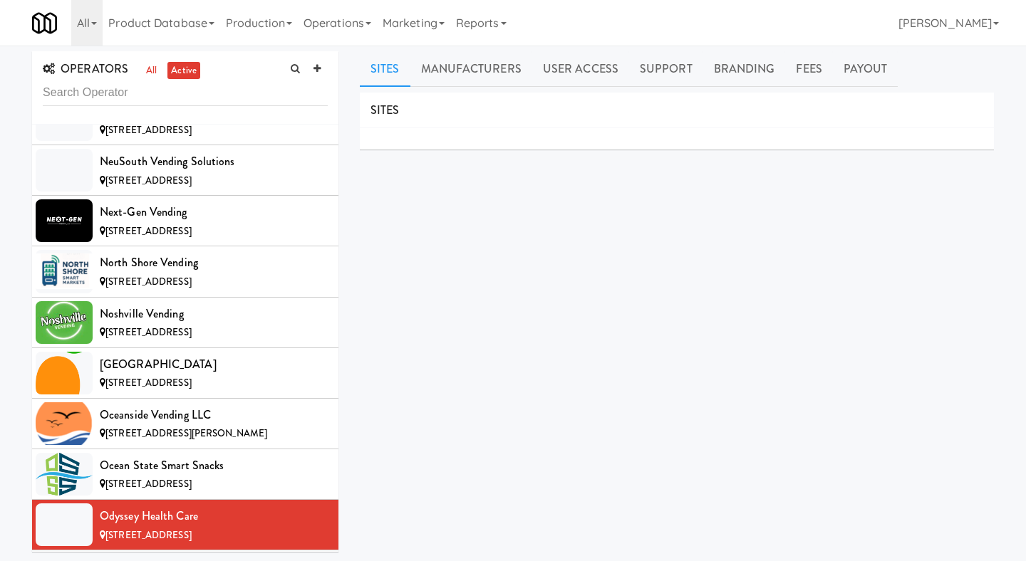
click at [177, 536] on div "On Demand Vending" at bounding box center [214, 566] width 228 height 21
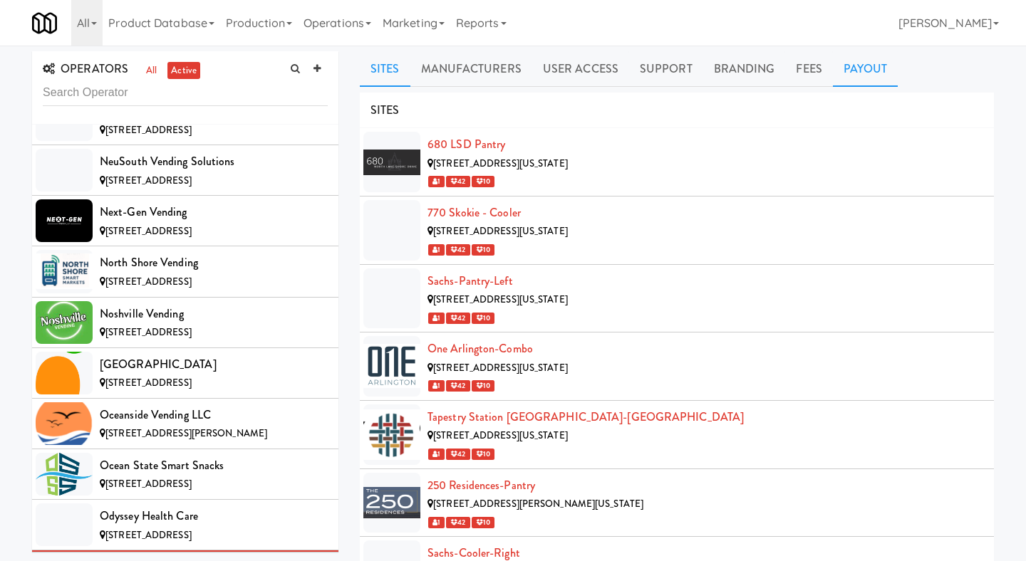
click at [882, 68] on link "Payout" at bounding box center [866, 69] width 66 height 36
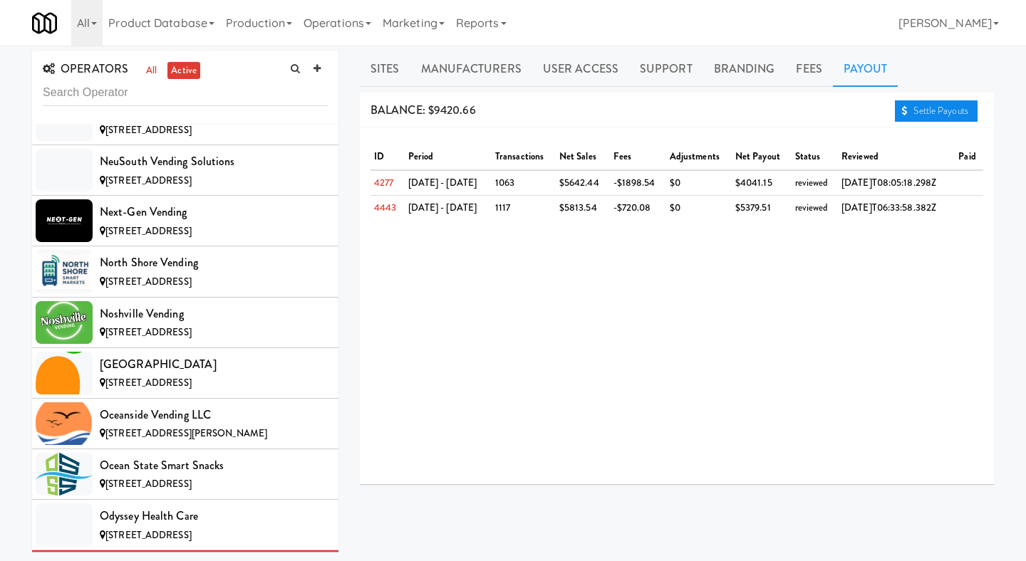
click at [926, 113] on link "Settle Payouts" at bounding box center [936, 110] width 83 height 21
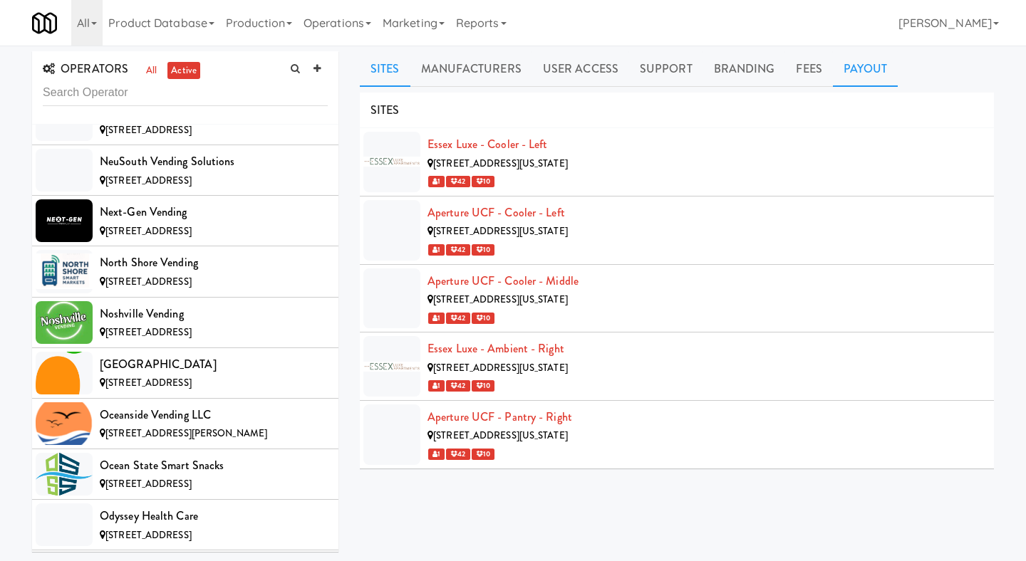
click at [863, 73] on link "Payout" at bounding box center [866, 69] width 66 height 36
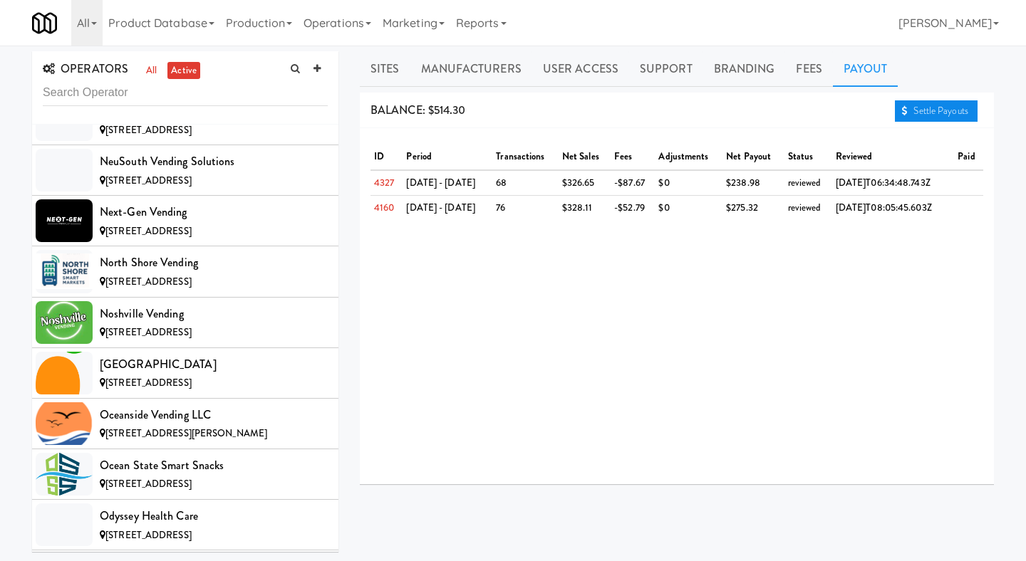
click at [906, 103] on link "Settle Payouts" at bounding box center [936, 110] width 83 height 21
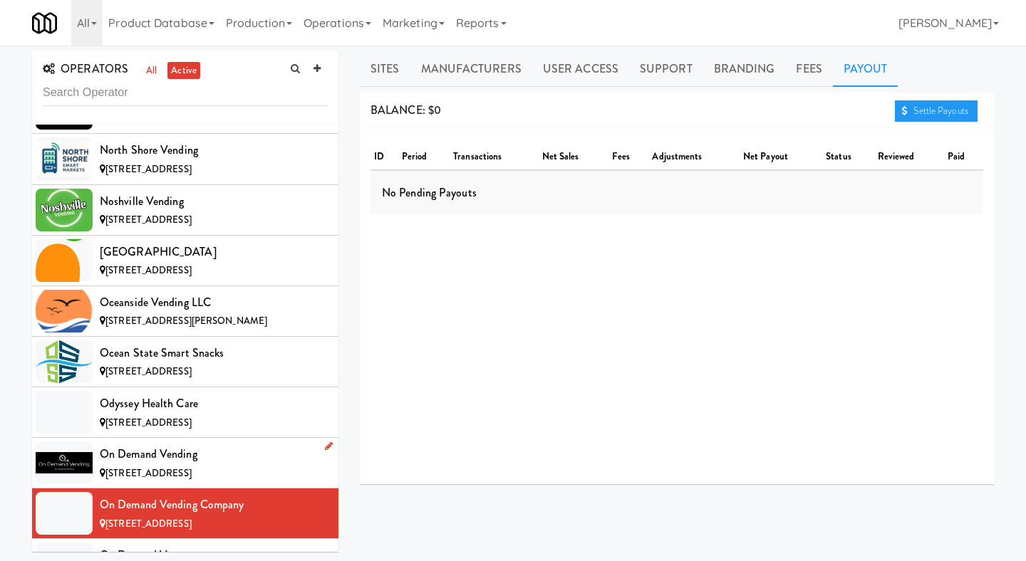
scroll to position [8337, 0]
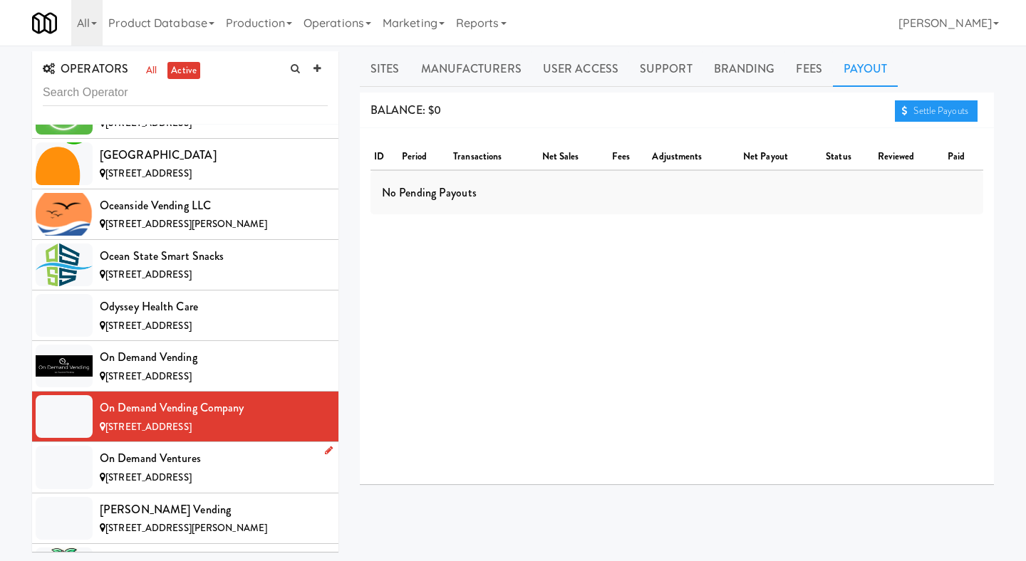
click at [223, 470] on div "[STREET_ADDRESS]" at bounding box center [214, 479] width 228 height 18
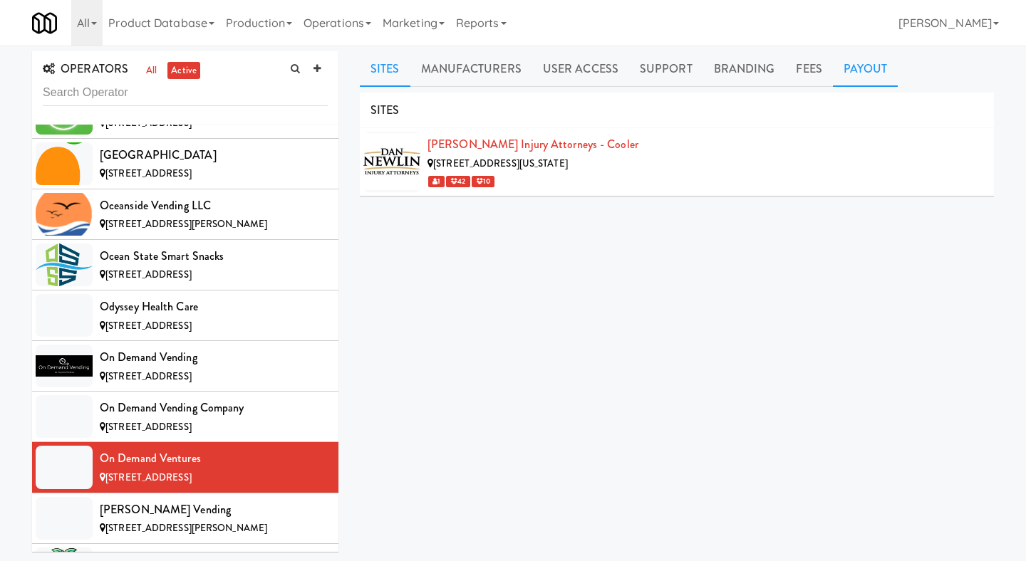
click at [864, 78] on link "Payout" at bounding box center [866, 69] width 66 height 36
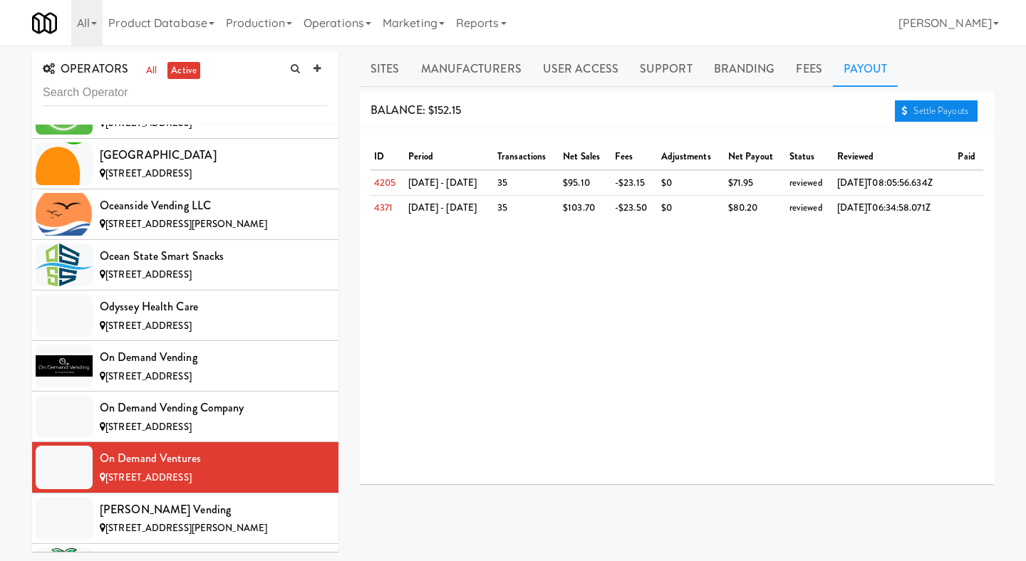
click at [918, 104] on link "Settle Payouts" at bounding box center [936, 110] width 83 height 21
click at [194, 499] on div "[PERSON_NAME] Vending" at bounding box center [214, 509] width 228 height 21
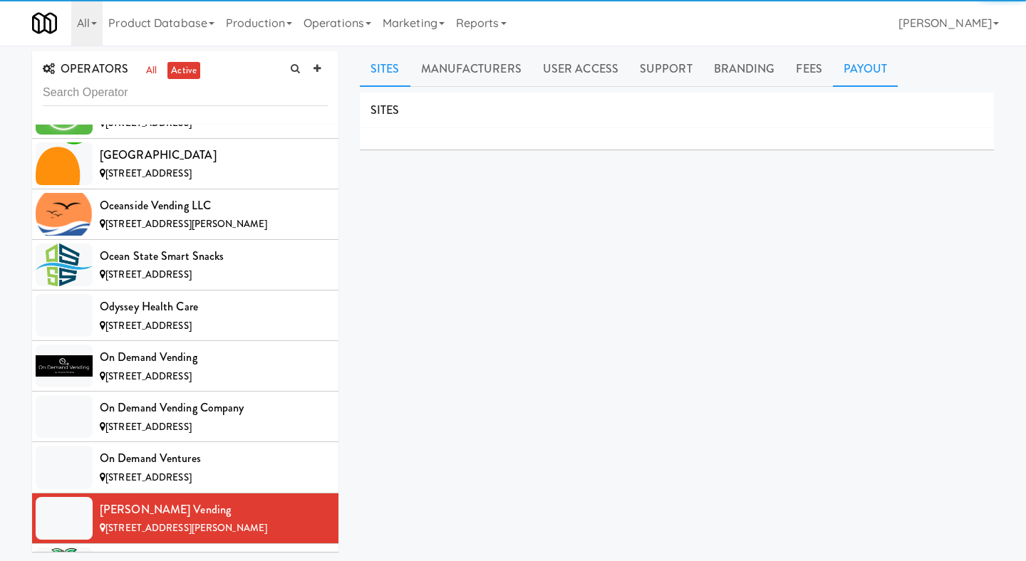
click at [856, 75] on link "Payout" at bounding box center [866, 69] width 66 height 36
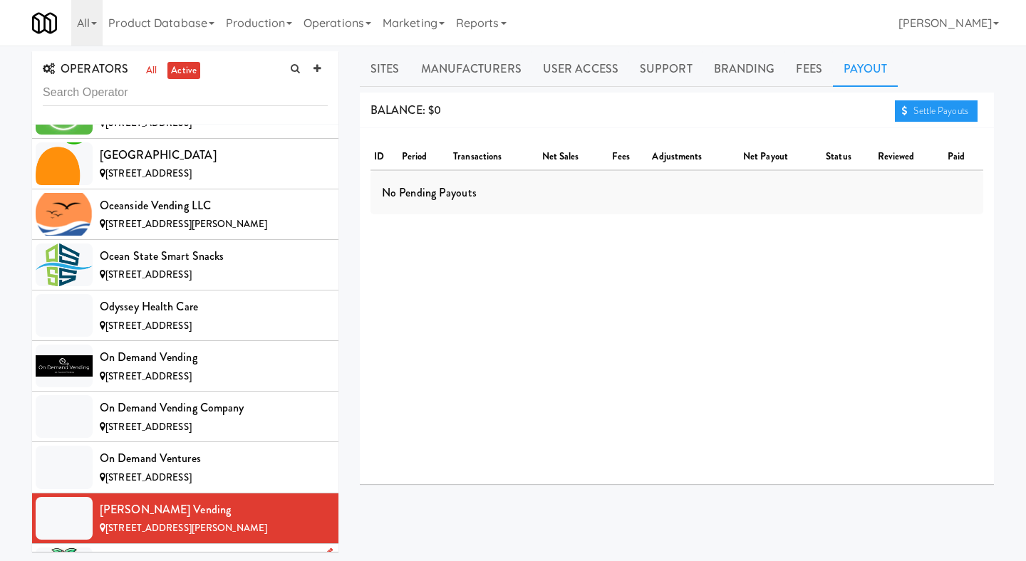
click at [140, 536] on div "Peachy Vending" at bounding box center [214, 560] width 228 height 21
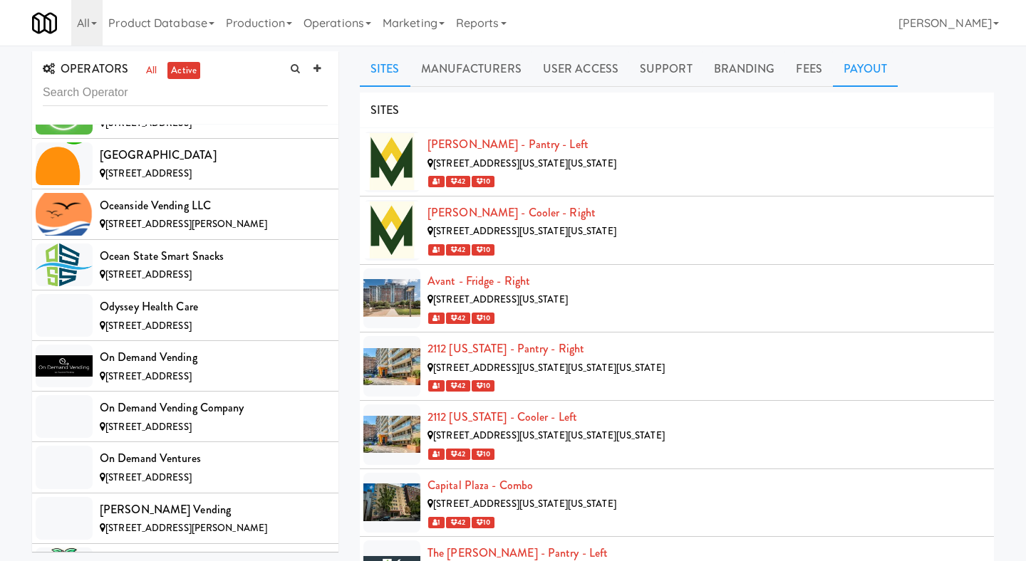
click at [856, 81] on link "Payout" at bounding box center [866, 69] width 66 height 36
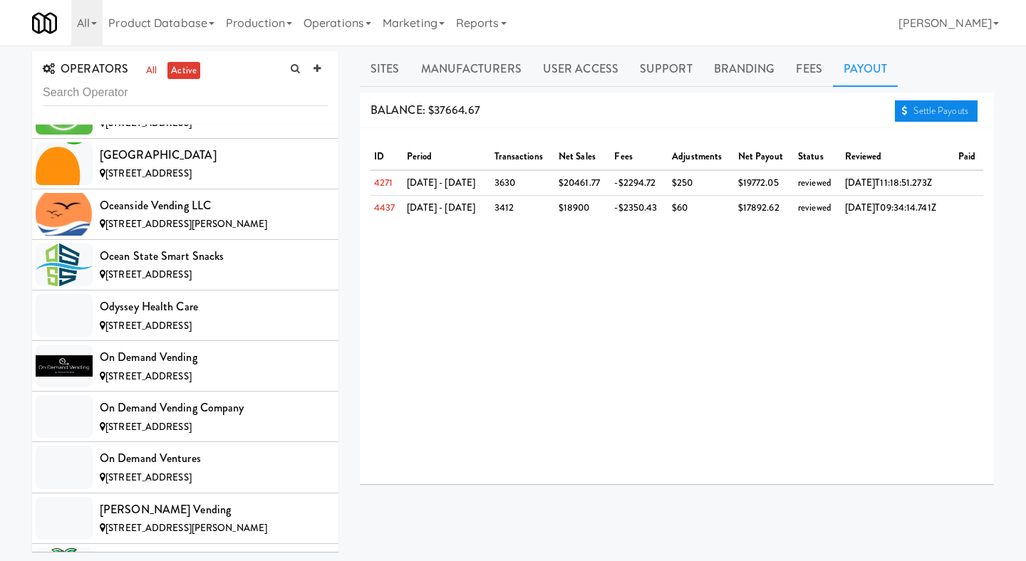
click at [918, 115] on link "Settle Payouts" at bounding box center [936, 110] width 83 height 21
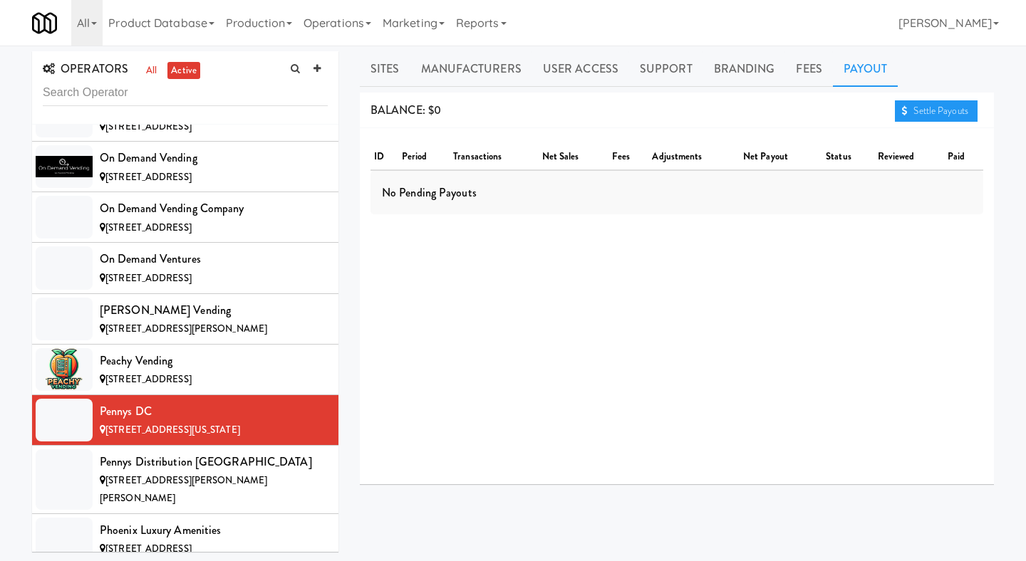
scroll to position [8549, 0]
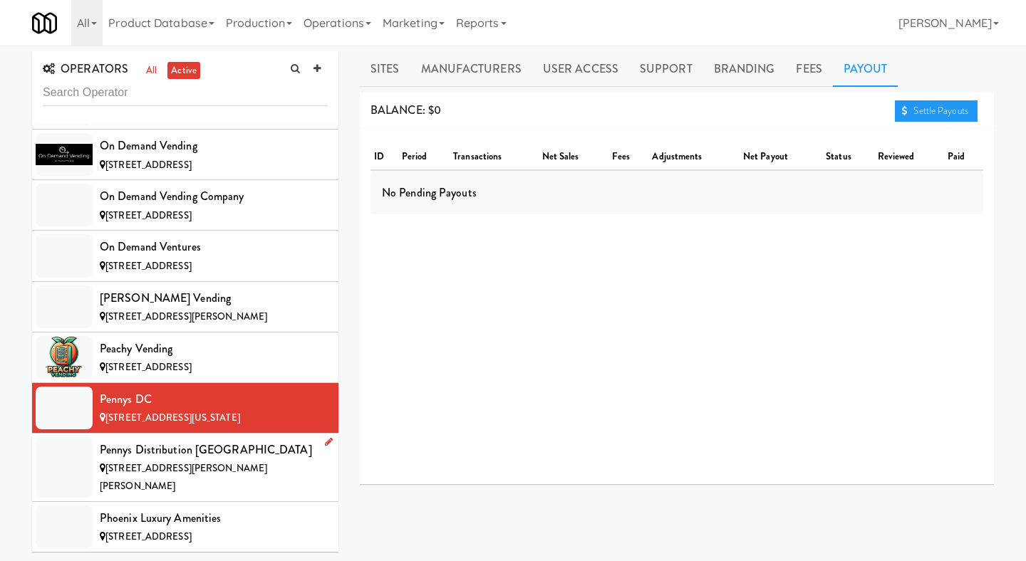
click at [269, 440] on div "Pennys Distribution [GEOGRAPHIC_DATA]" at bounding box center [214, 450] width 228 height 21
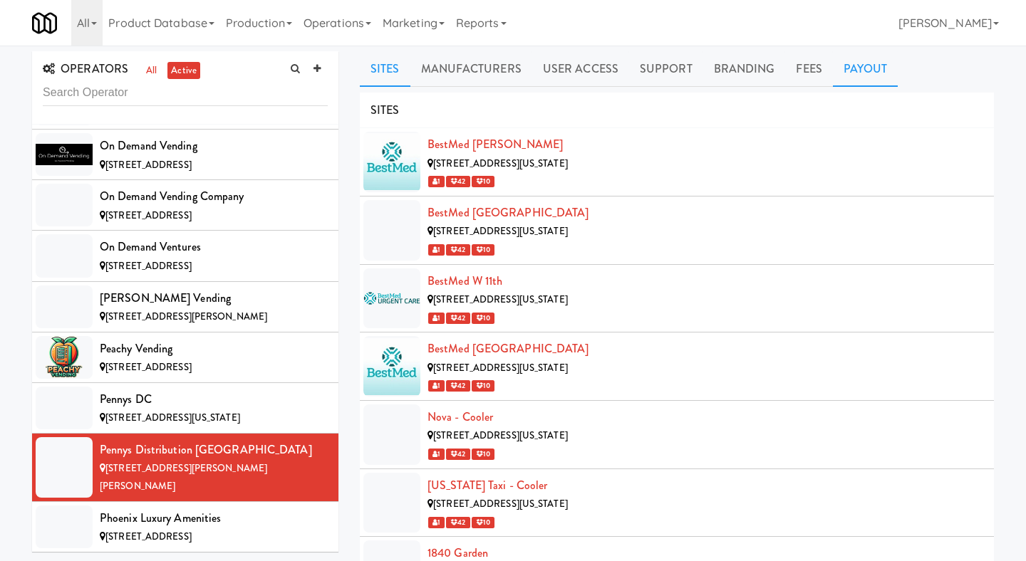
click at [834, 68] on link "Payout" at bounding box center [866, 69] width 66 height 36
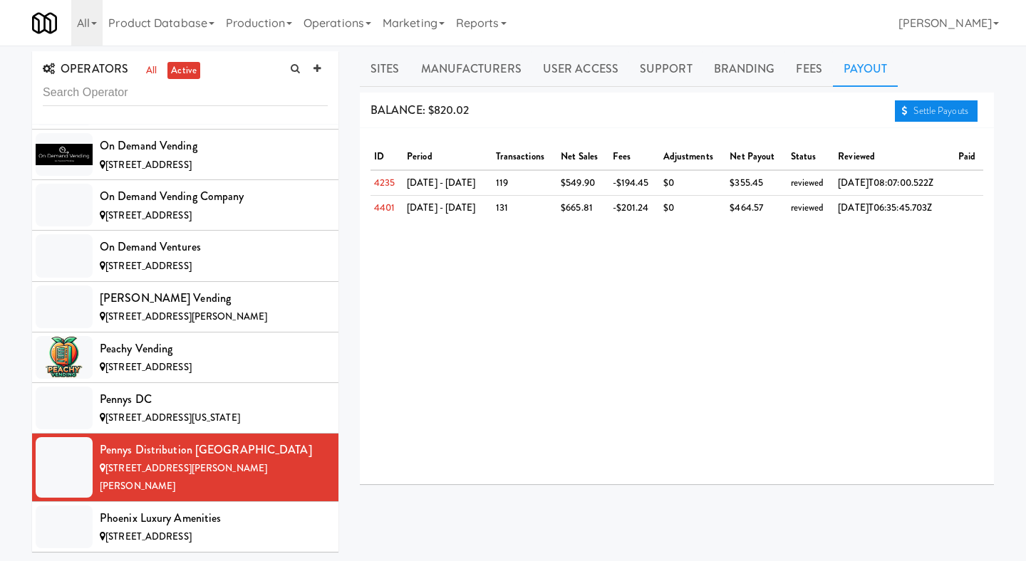
click at [913, 111] on link "Settle Payouts" at bounding box center [936, 110] width 83 height 21
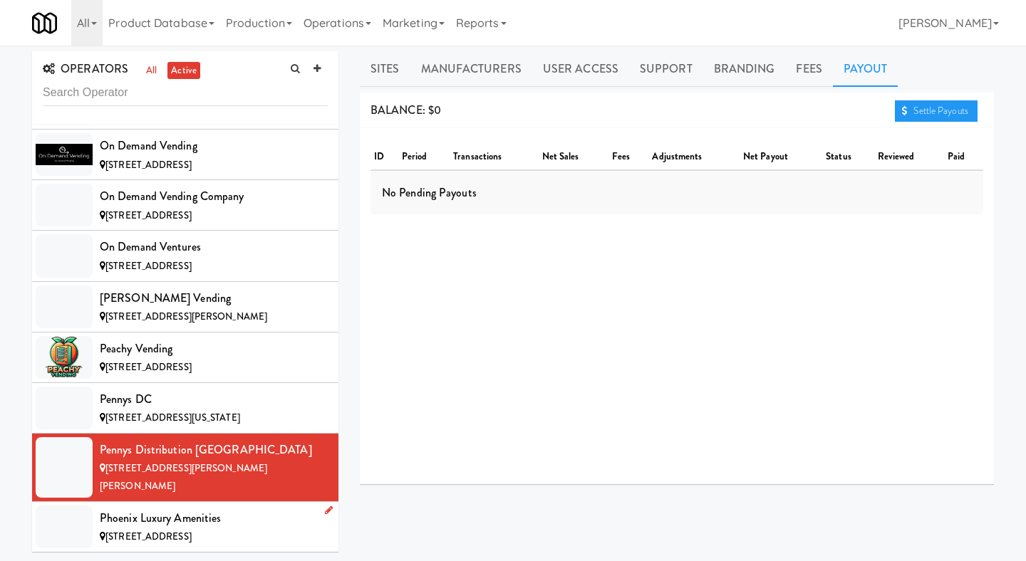
click at [207, 508] on div "Phoenix Luxury Amenities" at bounding box center [214, 518] width 228 height 21
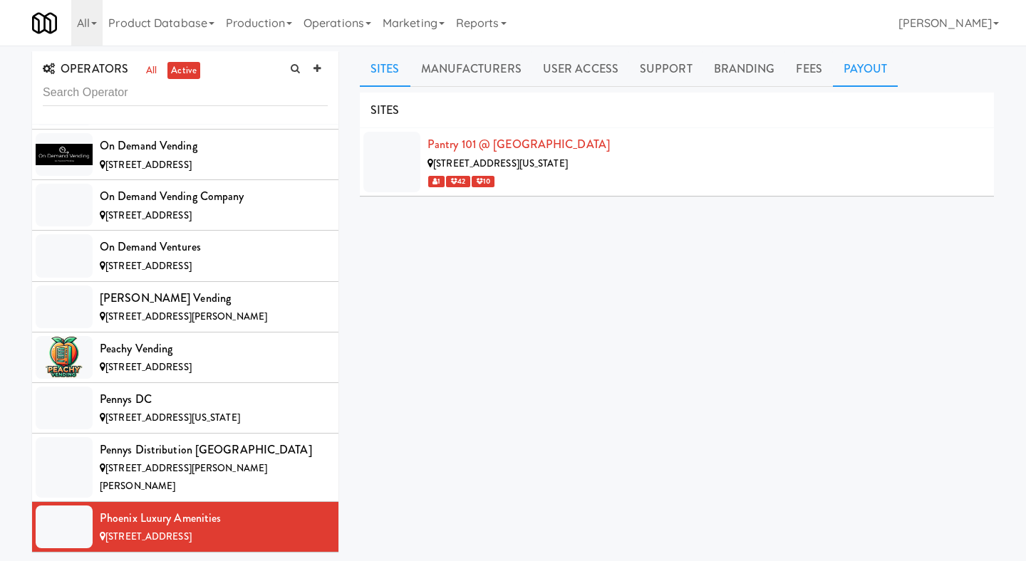
click at [851, 74] on link "Payout" at bounding box center [866, 69] width 66 height 36
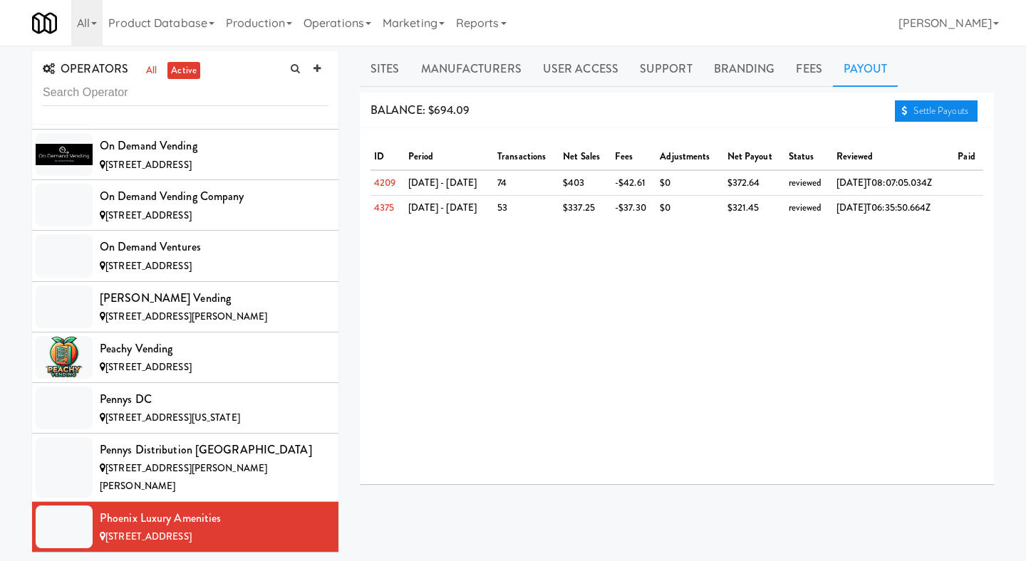
click at [916, 106] on link "Settle Payouts" at bounding box center [936, 110] width 83 height 21
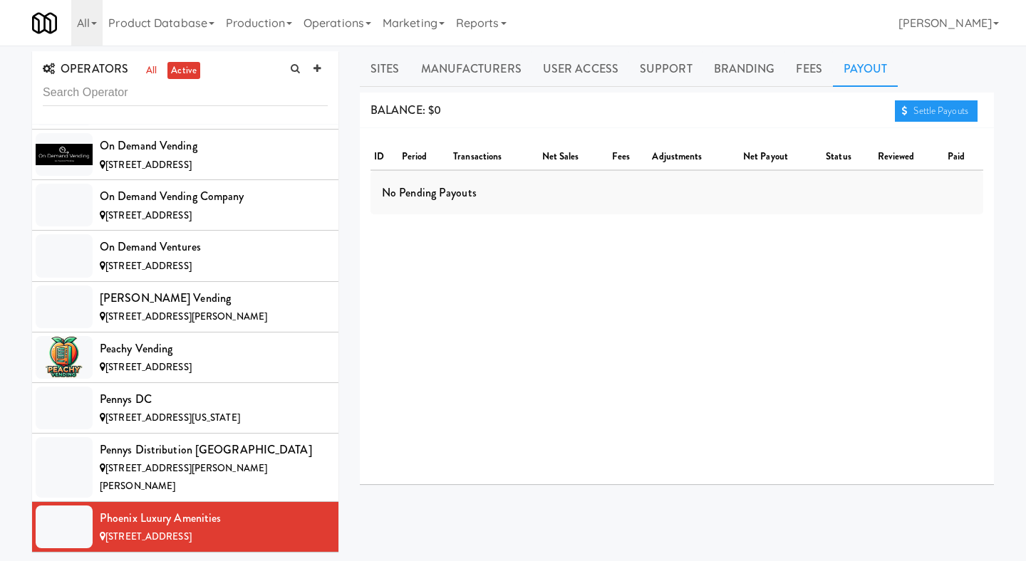
click at [222, 536] on div "Piedmont Vista Vending" at bounding box center [214, 569] width 228 height 21
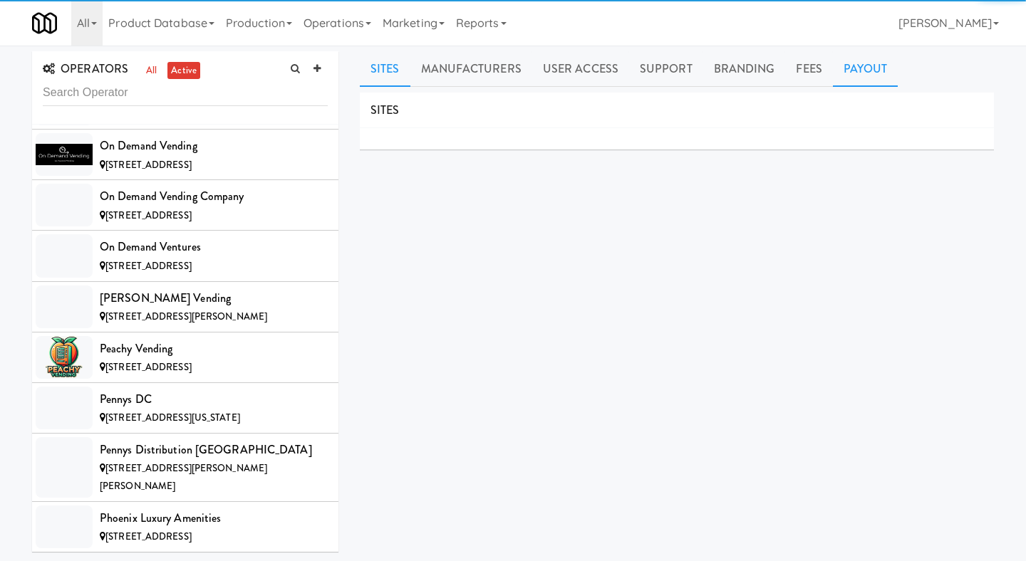
click at [841, 60] on link "Payout" at bounding box center [866, 69] width 66 height 36
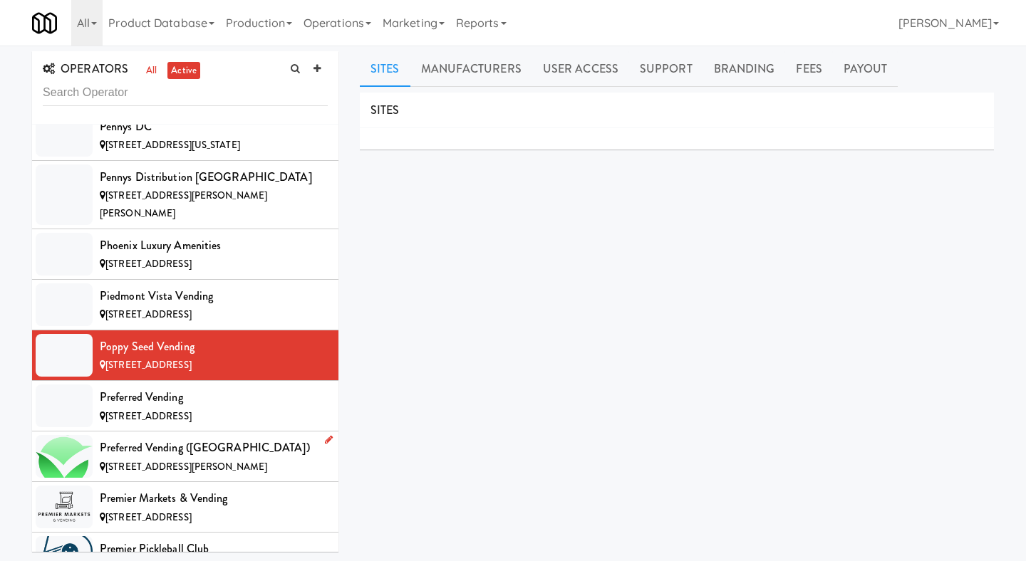
scroll to position [8812, 0]
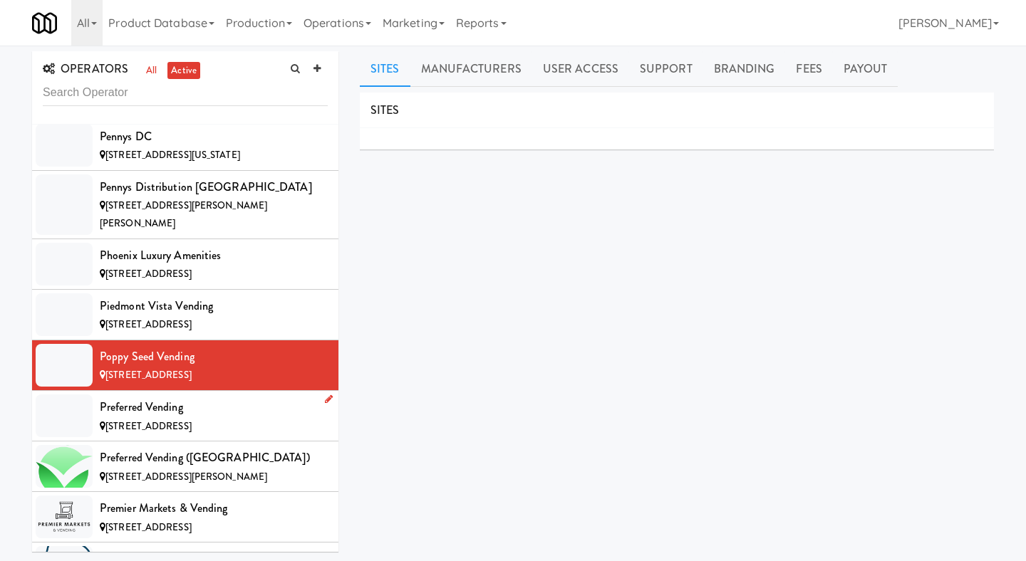
click at [201, 397] on div "Preferred Vending" at bounding box center [214, 407] width 228 height 21
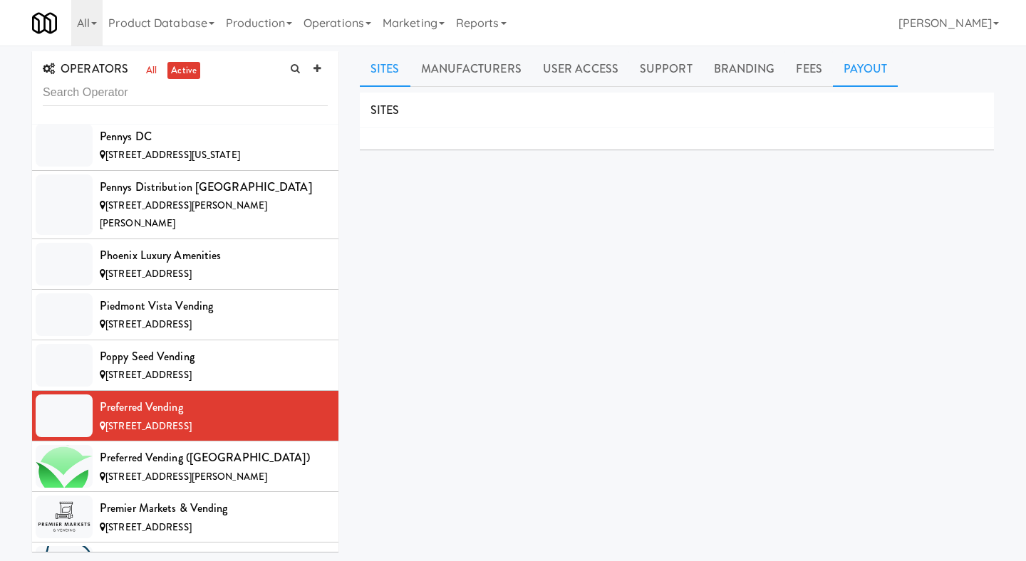
click at [859, 83] on link "Payout" at bounding box center [866, 69] width 66 height 36
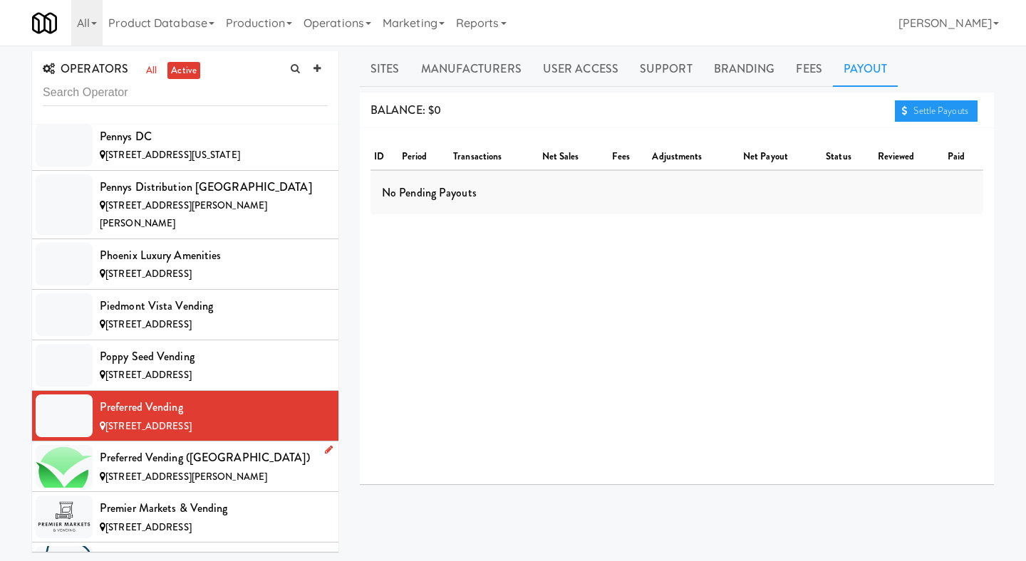
click at [242, 447] on div "Preferred Vending ([GEOGRAPHIC_DATA])" at bounding box center [214, 457] width 228 height 21
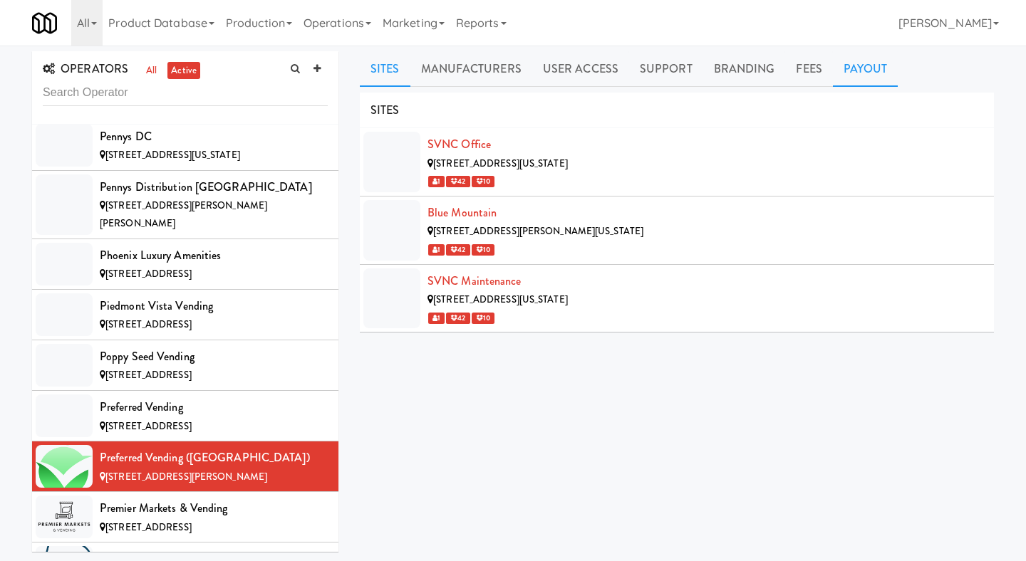
click at [854, 74] on link "Payout" at bounding box center [866, 69] width 66 height 36
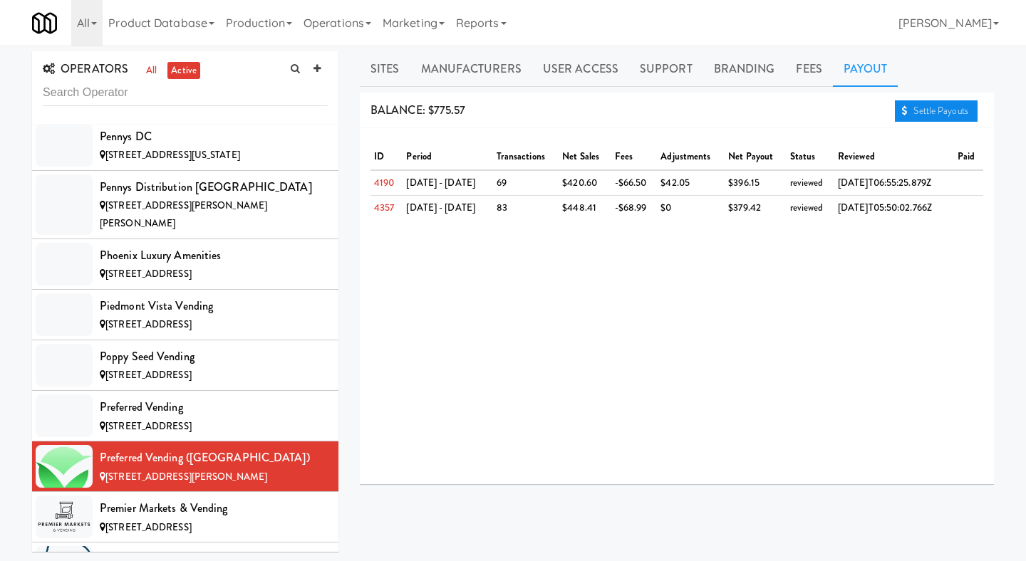
click at [937, 110] on link "Settle Payouts" at bounding box center [936, 110] width 83 height 21
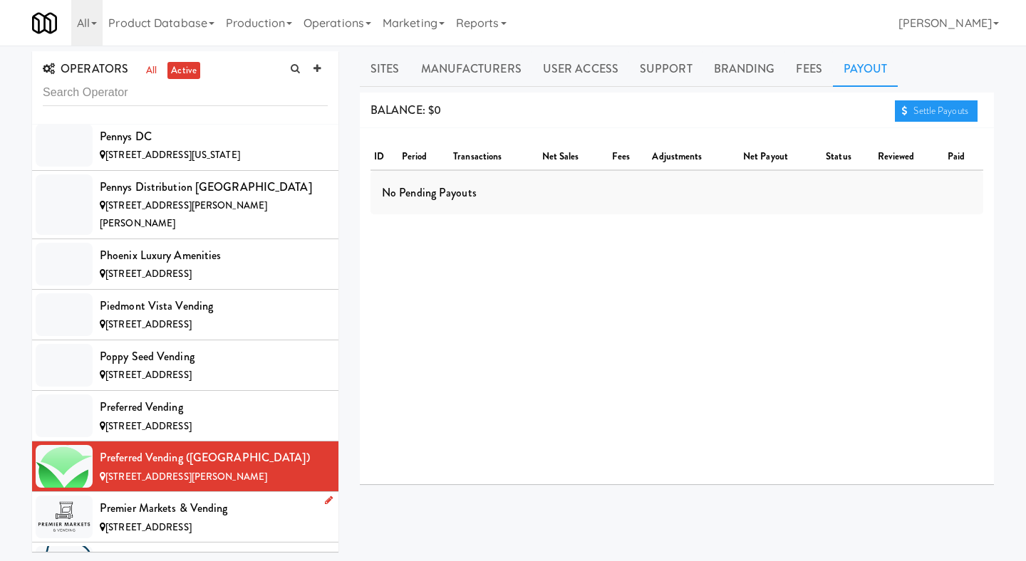
click at [192, 521] on span "[STREET_ADDRESS]" at bounding box center [148, 528] width 86 height 14
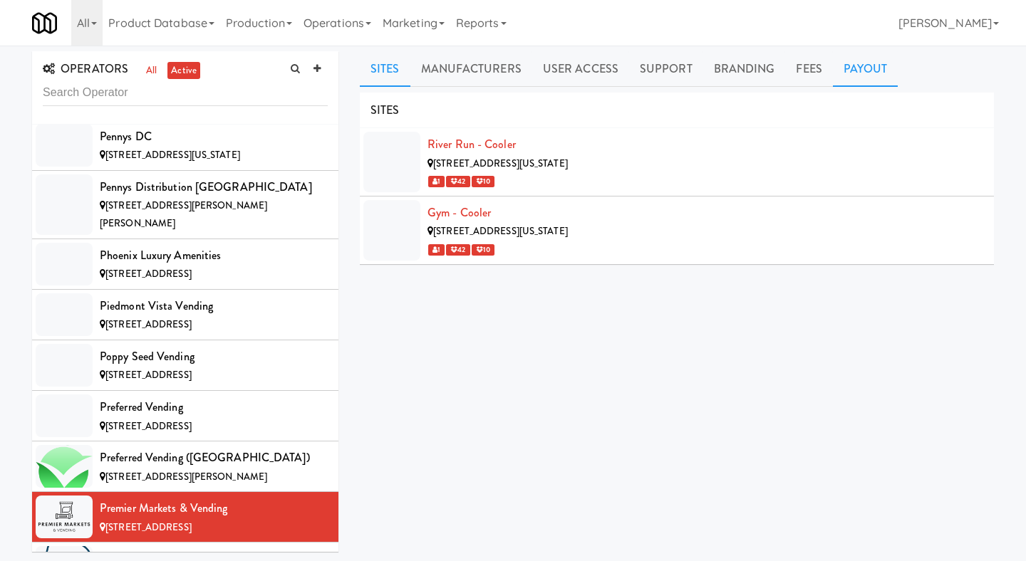
click at [847, 79] on link "Payout" at bounding box center [866, 69] width 66 height 36
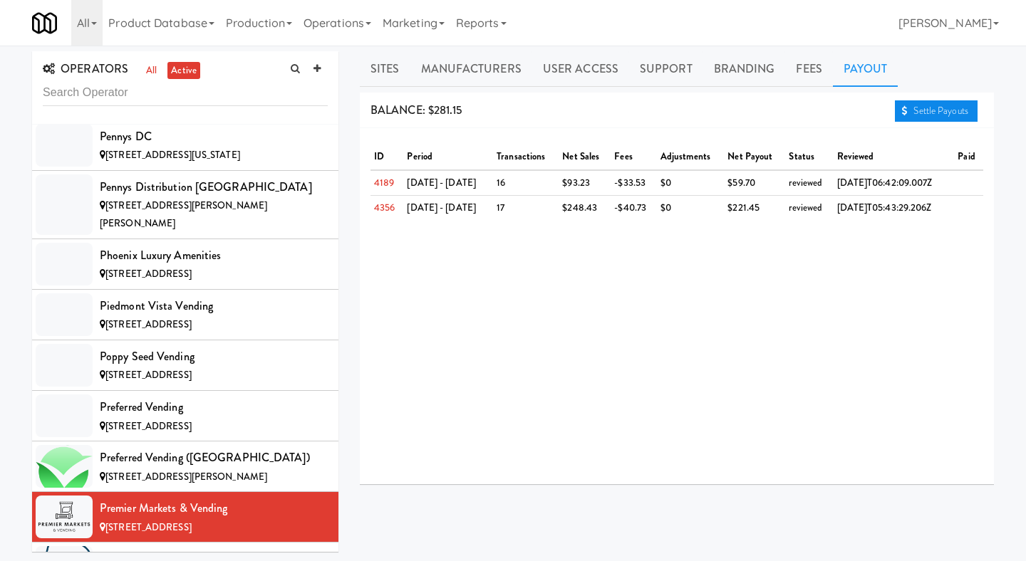
click at [916, 121] on link "Settle Payouts" at bounding box center [936, 110] width 83 height 21
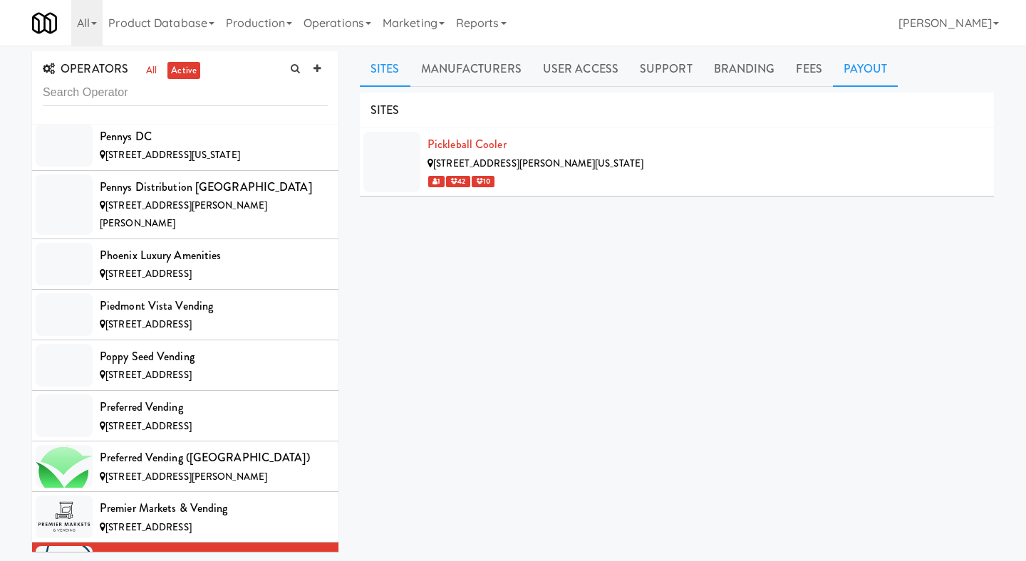
click at [868, 69] on link "Payout" at bounding box center [866, 69] width 66 height 36
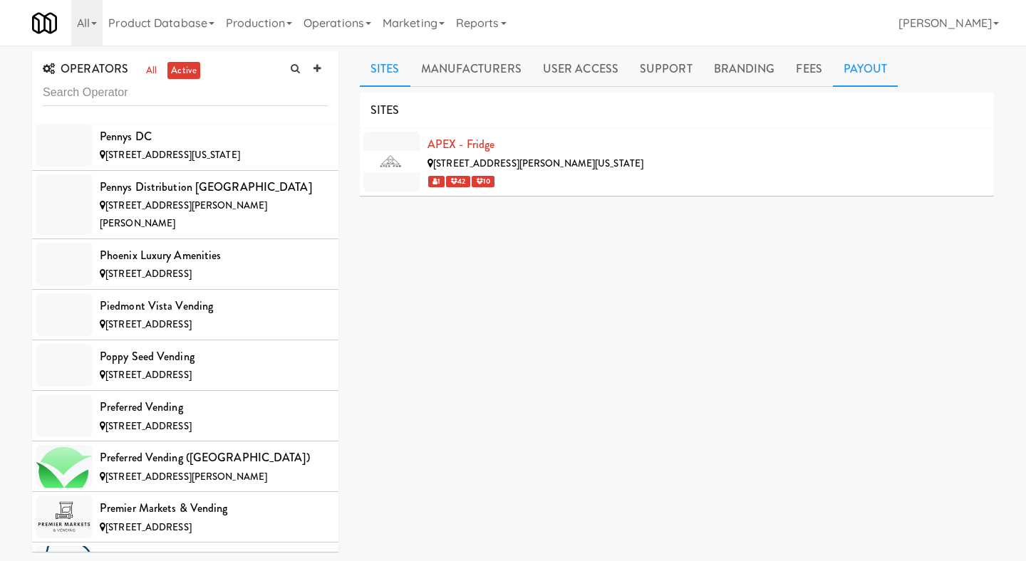
click at [838, 75] on link "Payout" at bounding box center [866, 69] width 66 height 36
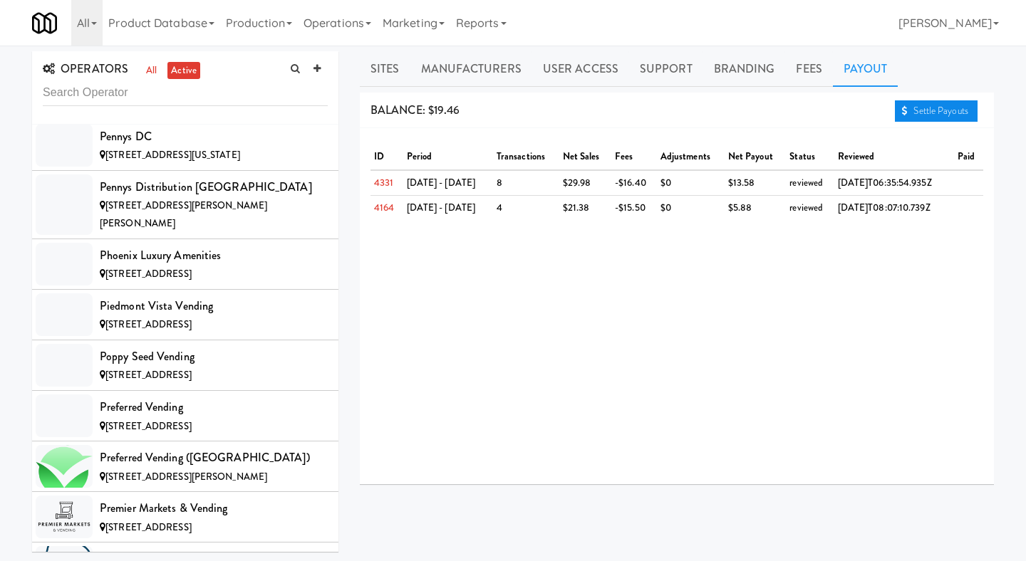
click at [912, 107] on link "Settle Payouts" at bounding box center [936, 110] width 83 height 21
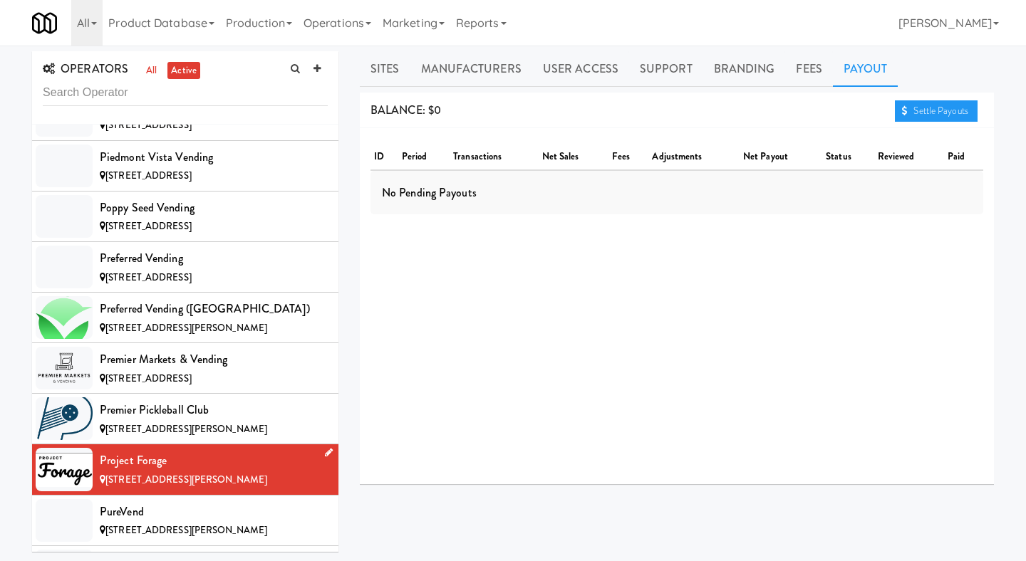
scroll to position [8996, 0]
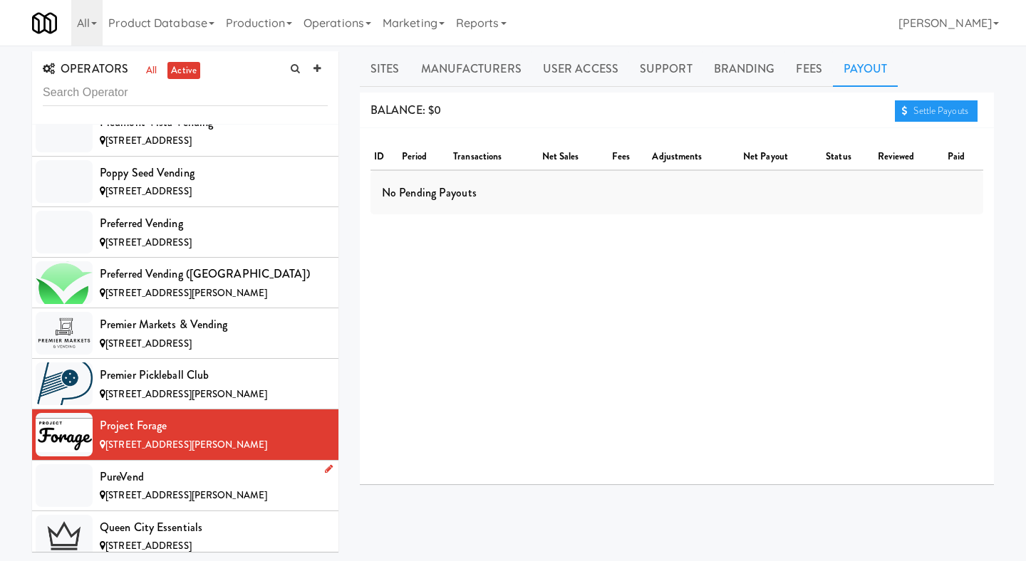
click at [227, 489] on span "[STREET_ADDRESS][PERSON_NAME]" at bounding box center [186, 496] width 162 height 14
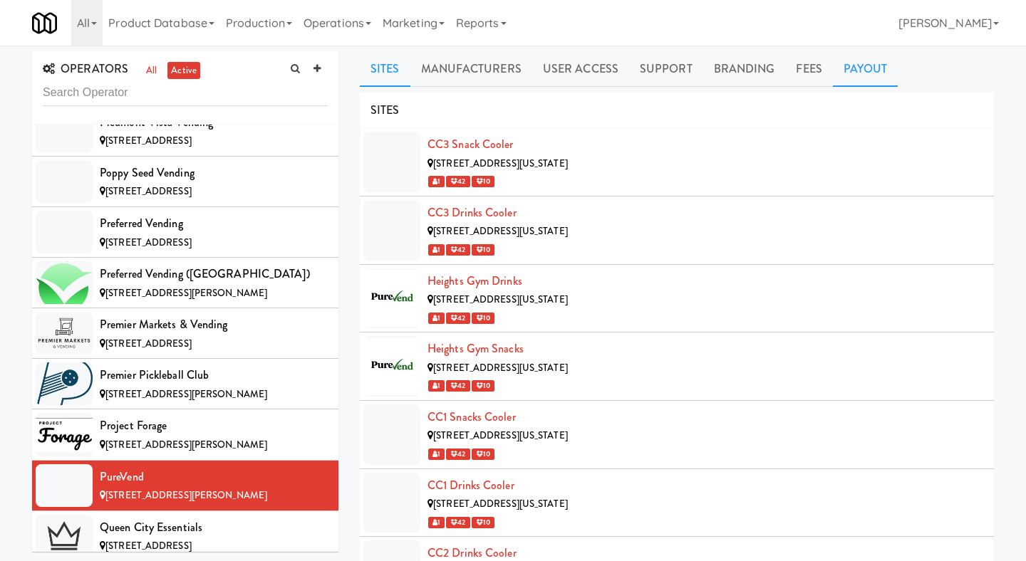
click at [856, 64] on link "Payout" at bounding box center [866, 69] width 66 height 36
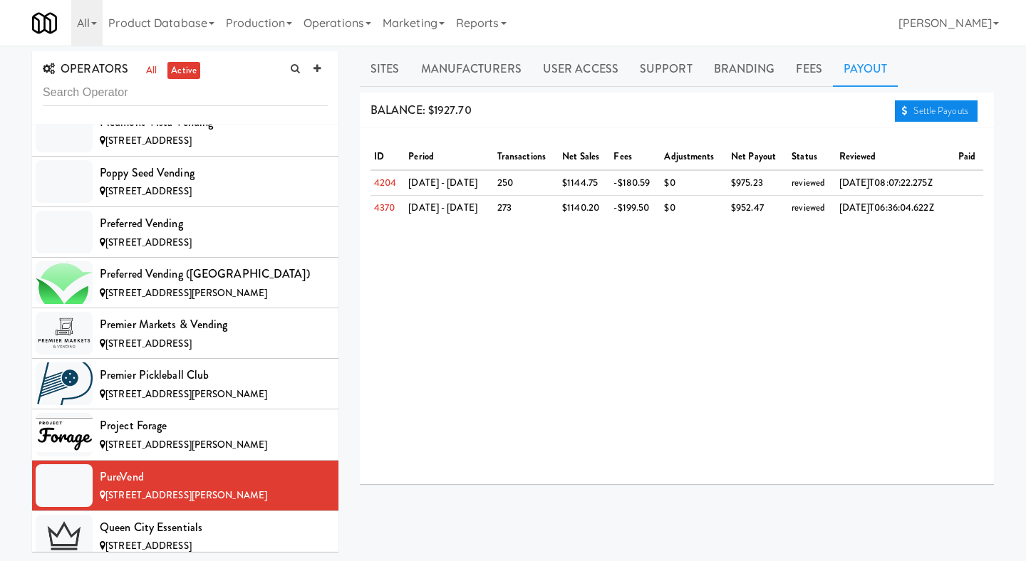
click at [913, 103] on link "Settle Payouts" at bounding box center [936, 110] width 83 height 21
click at [246, 517] on div "Queen City Essentials" at bounding box center [214, 527] width 228 height 21
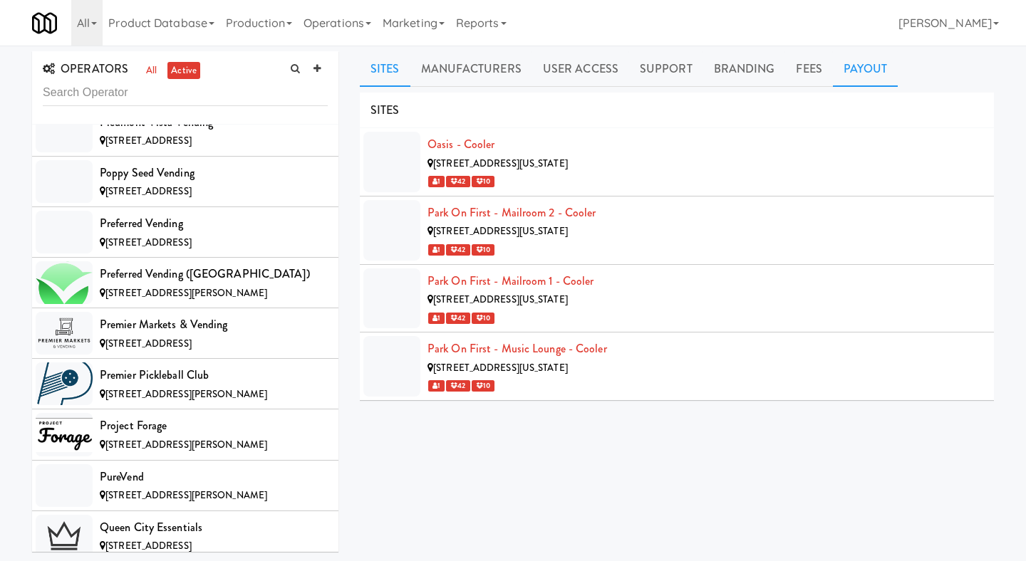
click at [868, 66] on link "Payout" at bounding box center [866, 69] width 66 height 36
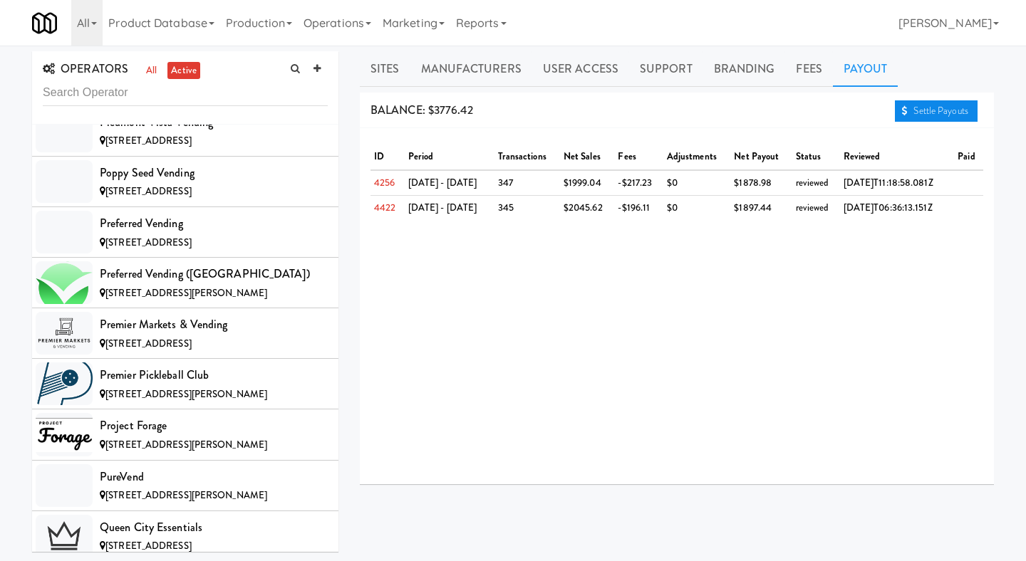
click at [906, 107] on link "Settle Payouts" at bounding box center [936, 110] width 83 height 21
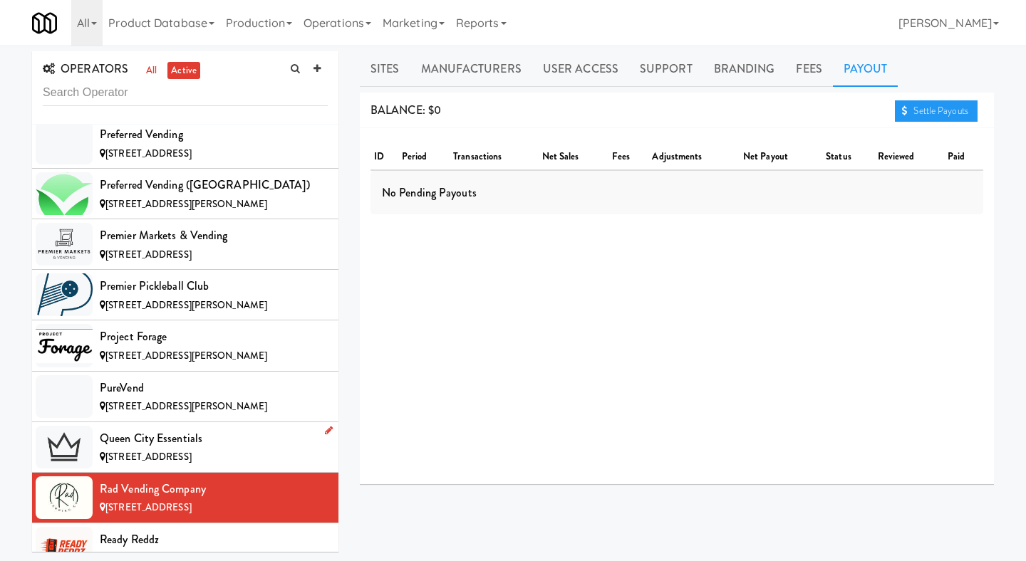
scroll to position [9134, 0]
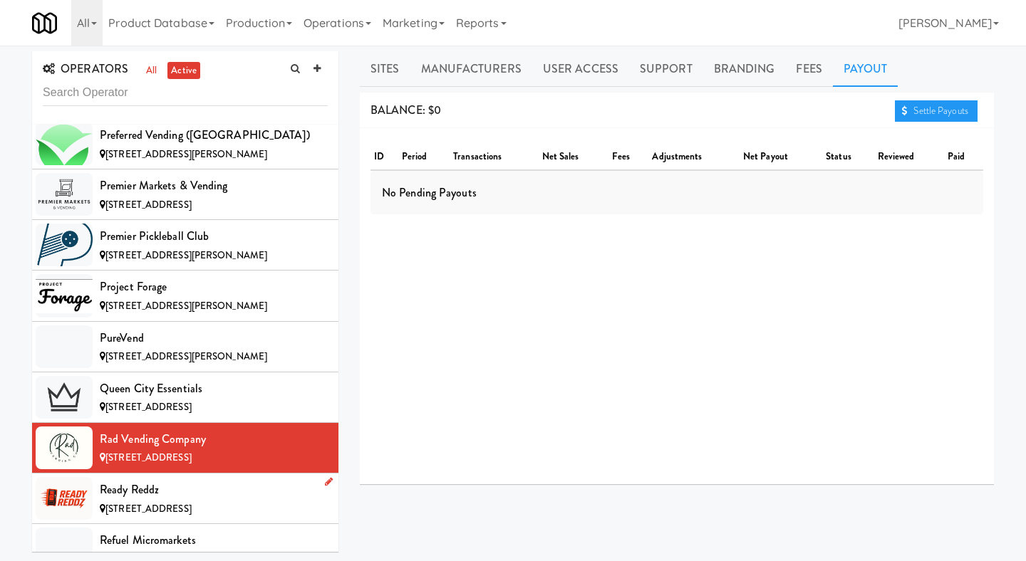
click at [306, 479] on div "Ready Reddz" at bounding box center [214, 489] width 228 height 21
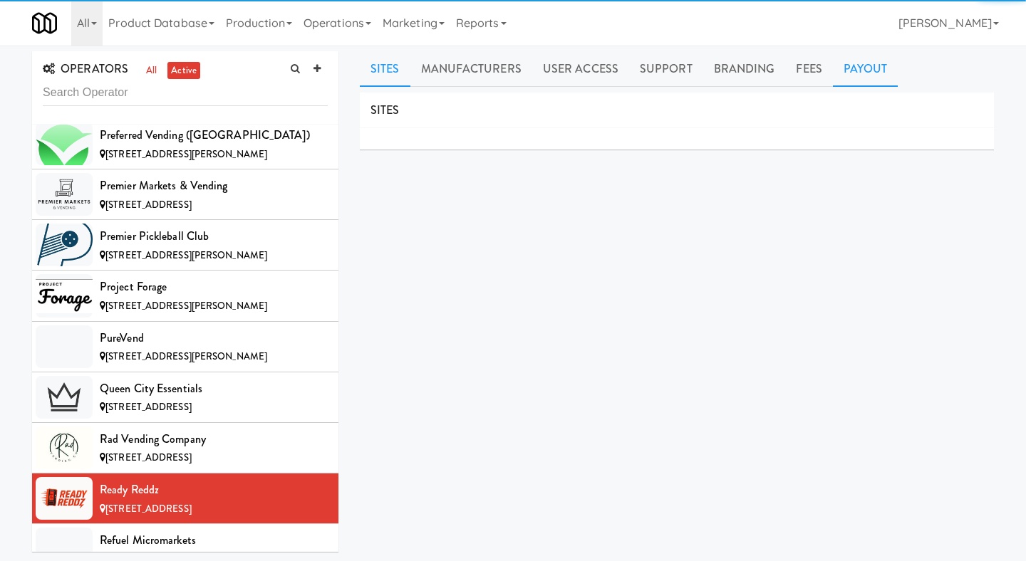
click at [861, 66] on link "Payout" at bounding box center [866, 69] width 66 height 36
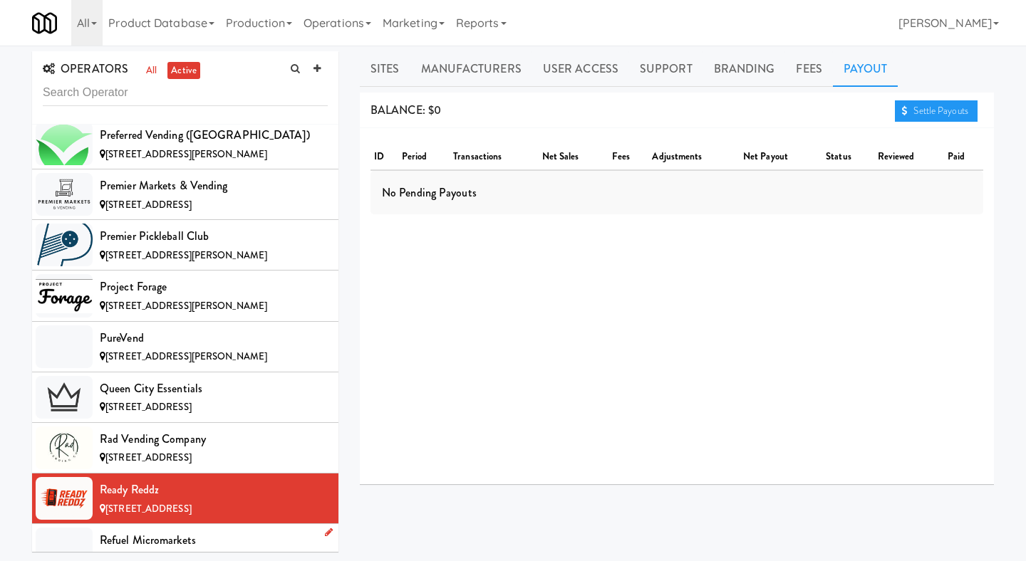
click at [243, 530] on div "Refuel Micromarkets" at bounding box center [214, 540] width 228 height 21
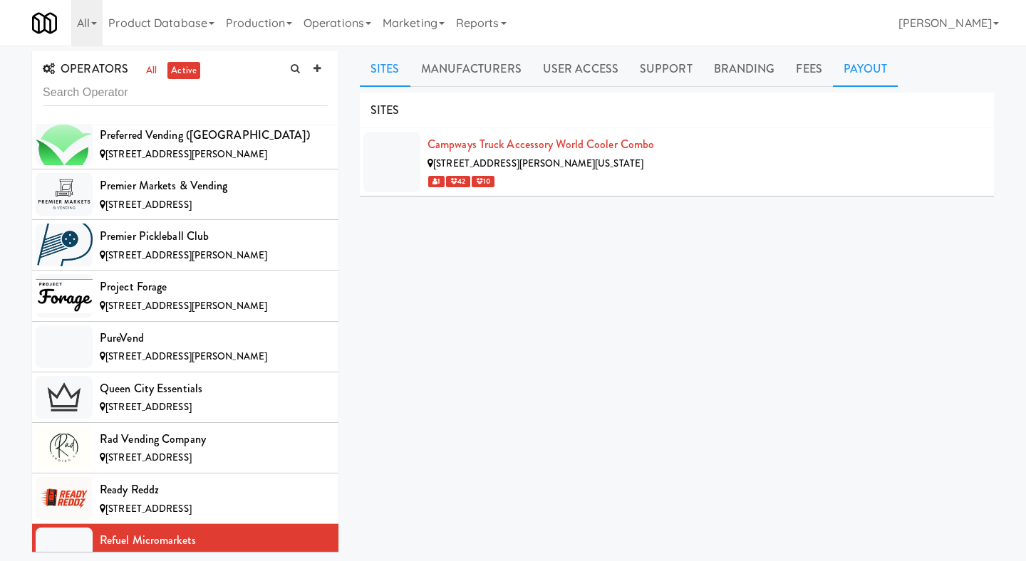
click at [853, 68] on link "Payout" at bounding box center [866, 69] width 66 height 36
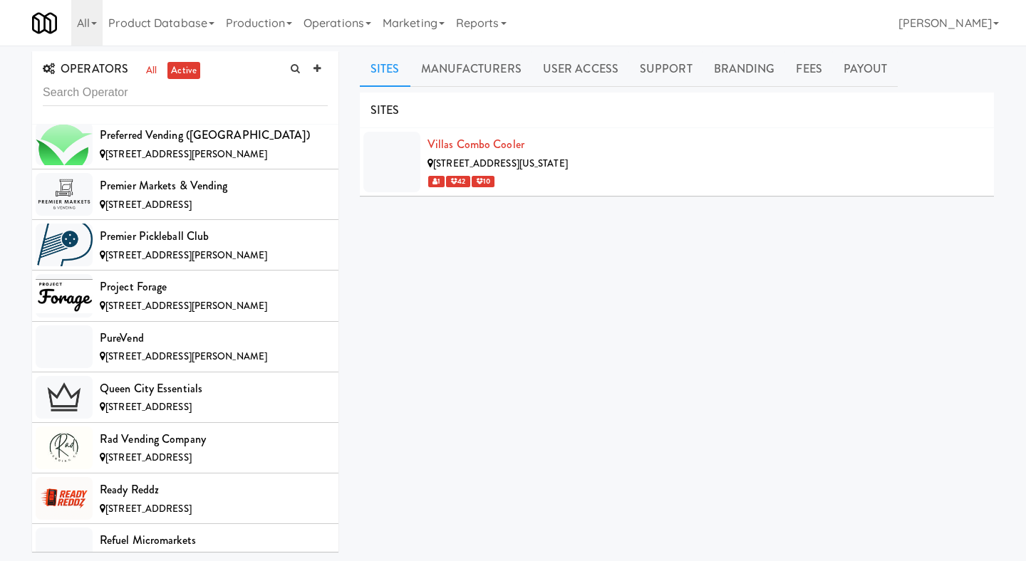
click at [892, 57] on ul "Sites Manufacturers User Access Support Branding Fees Payout" at bounding box center [677, 69] width 634 height 36
click at [865, 69] on link "Payout" at bounding box center [866, 69] width 66 height 36
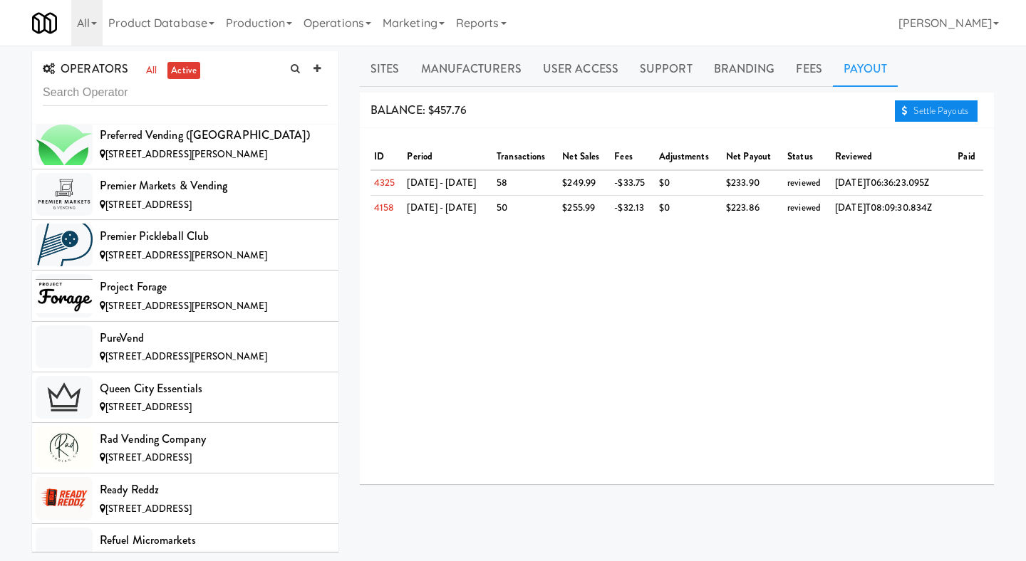
click at [911, 111] on link "Settle Payouts" at bounding box center [936, 110] width 83 height 21
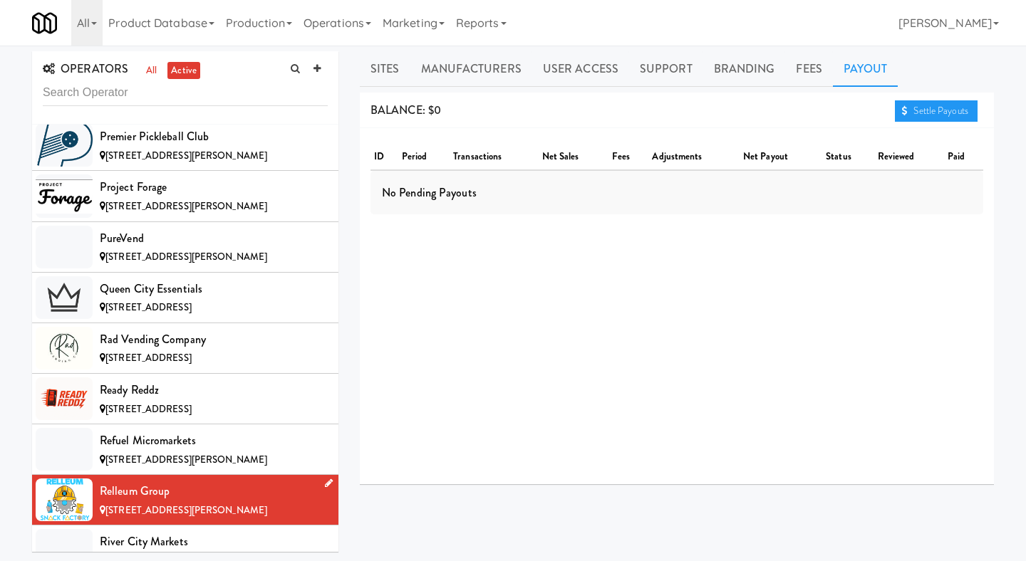
scroll to position [9301, 0]
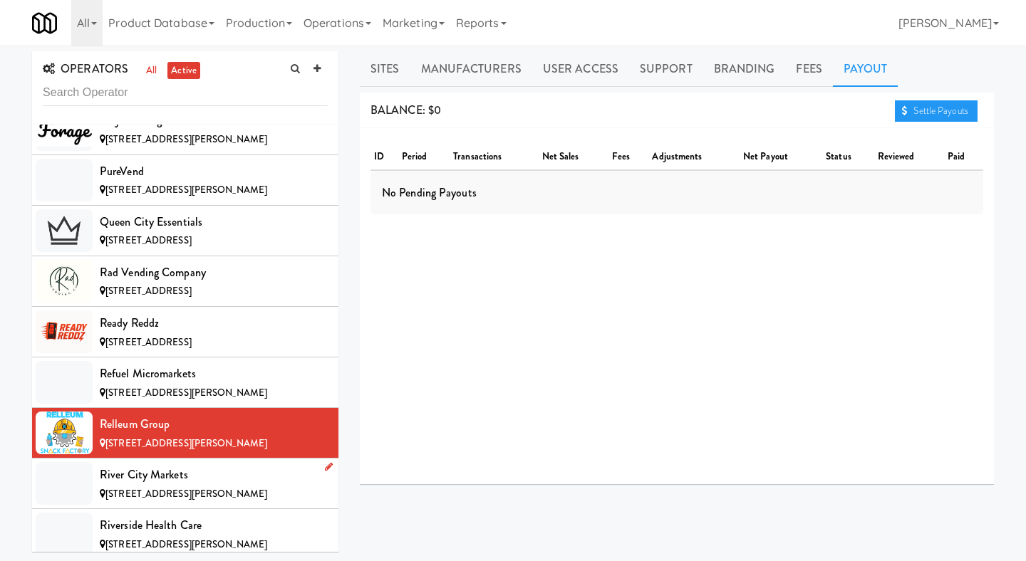
click at [256, 465] on div "River City Markets" at bounding box center [214, 475] width 228 height 21
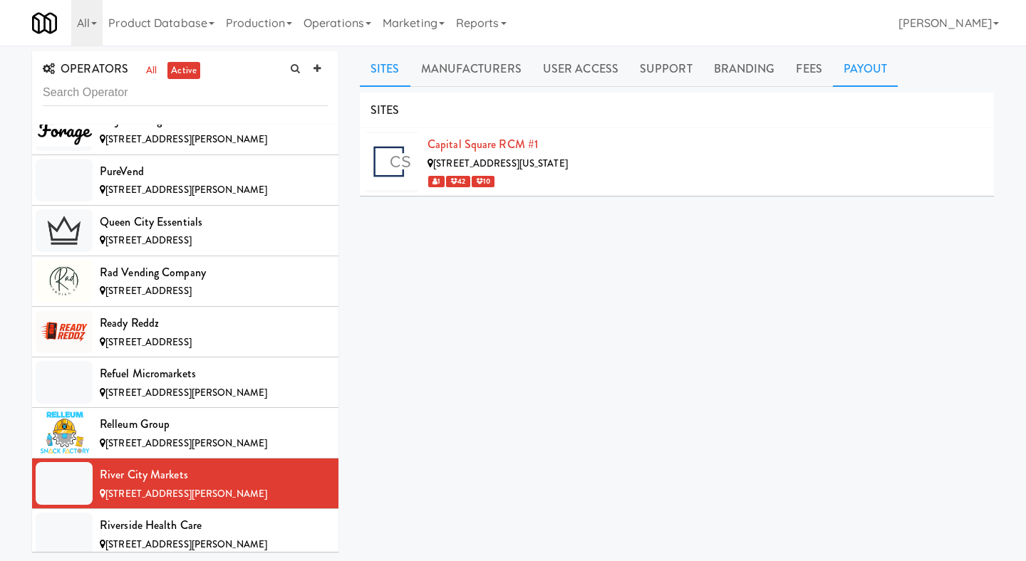
click at [867, 70] on link "Payout" at bounding box center [866, 69] width 66 height 36
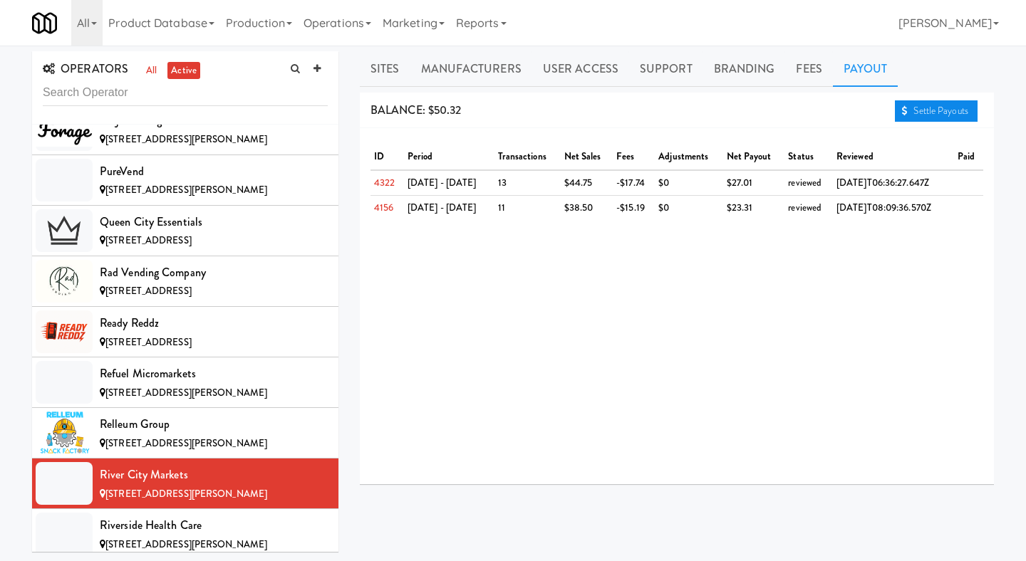
click at [948, 115] on link "Settle Payouts" at bounding box center [936, 110] width 83 height 21
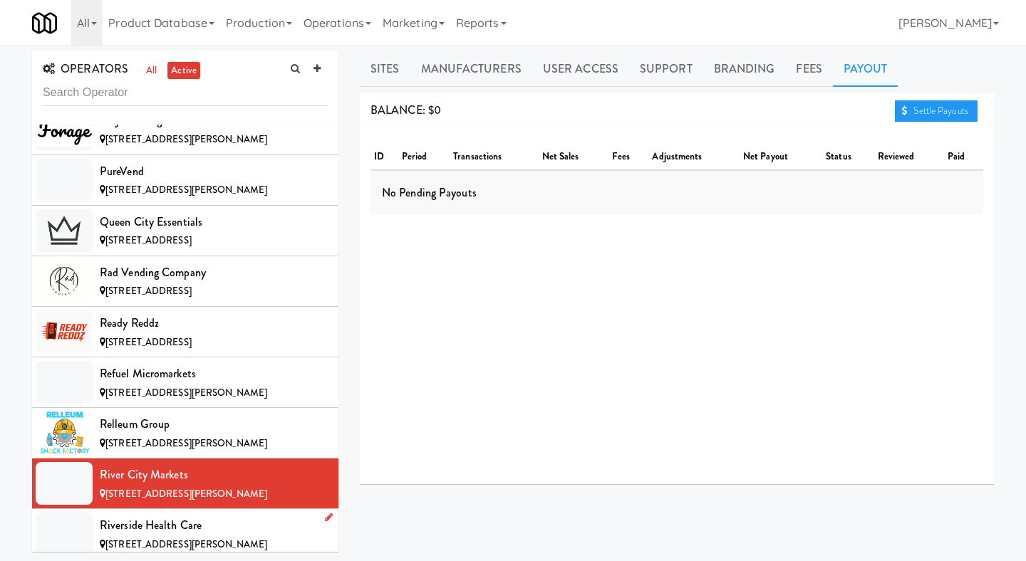
click at [253, 536] on div "[STREET_ADDRESS][PERSON_NAME]" at bounding box center [214, 545] width 228 height 18
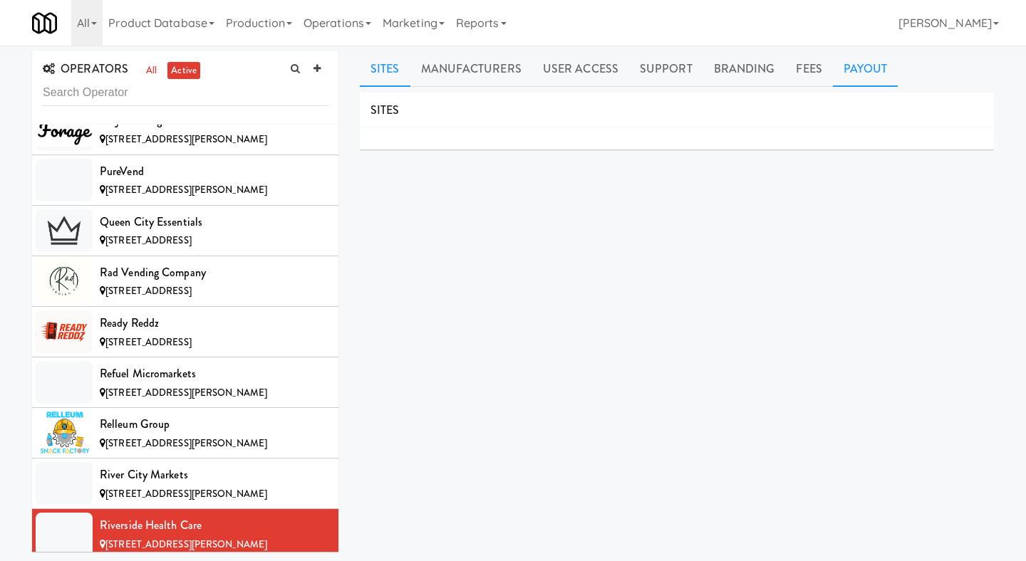
click at [876, 67] on link "Payout" at bounding box center [866, 69] width 66 height 36
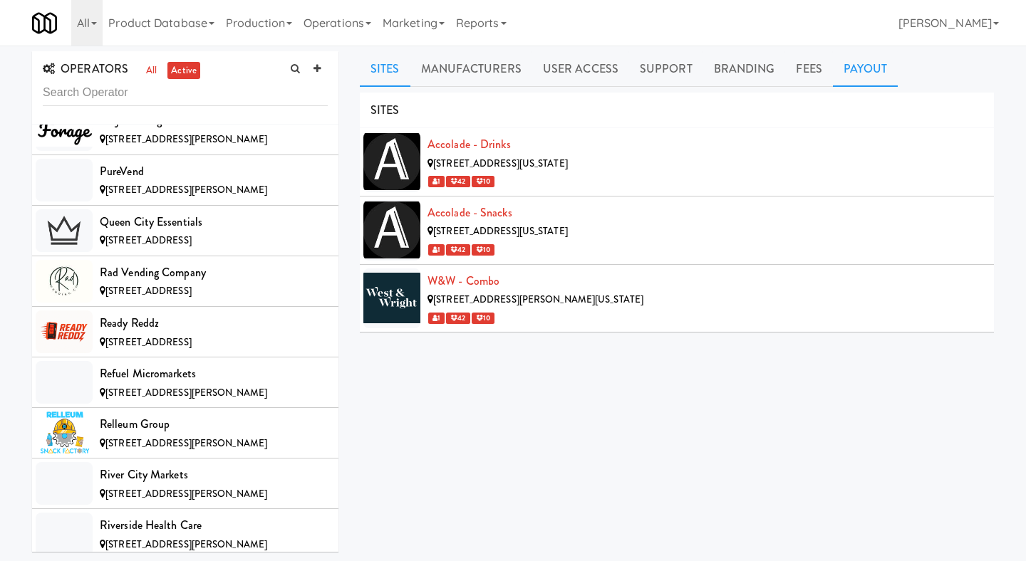
click at [854, 78] on link "Payout" at bounding box center [866, 69] width 66 height 36
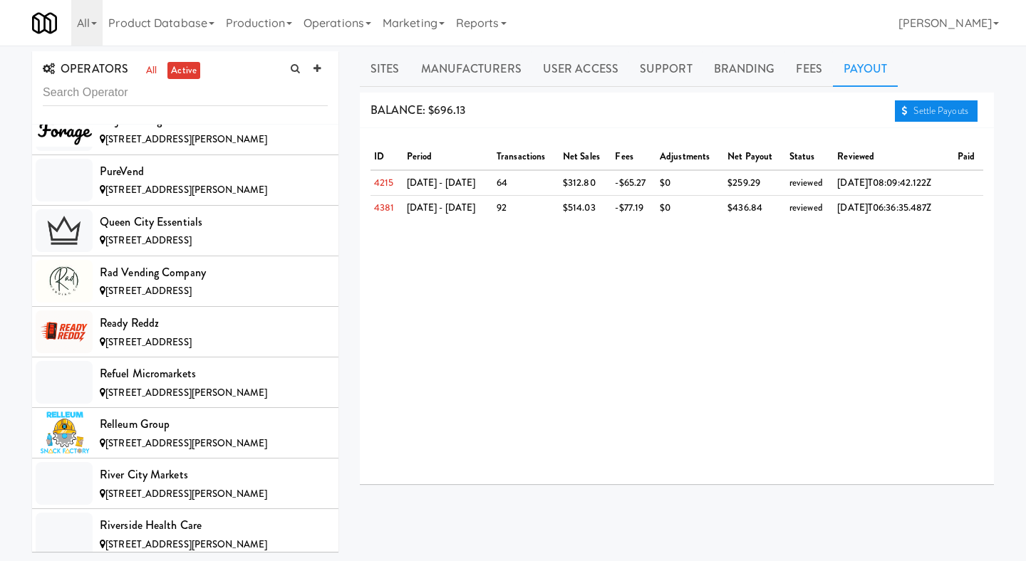
click at [905, 107] on link "Settle Payouts" at bounding box center [936, 110] width 83 height 21
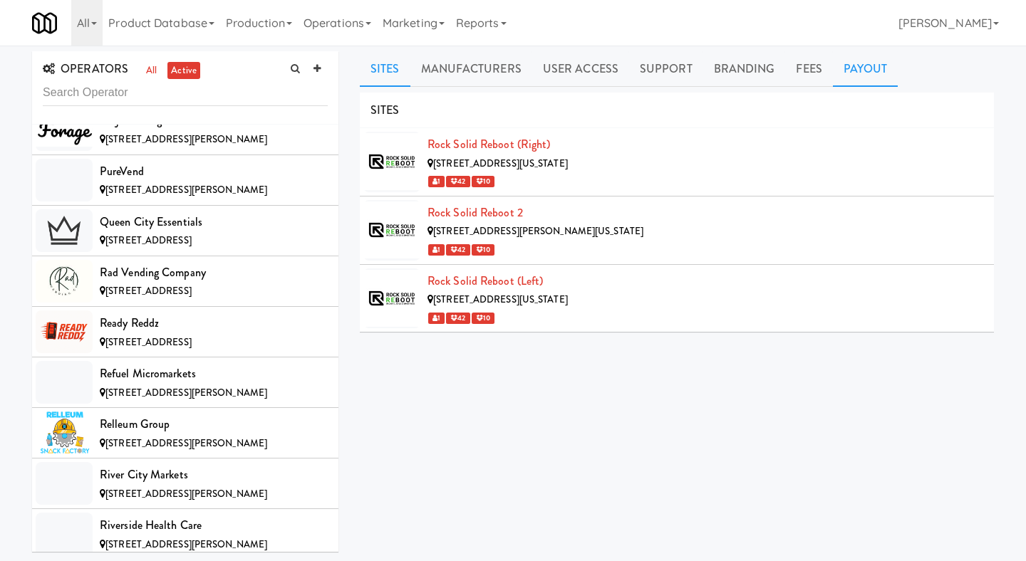
click at [863, 78] on link "Payout" at bounding box center [866, 69] width 66 height 36
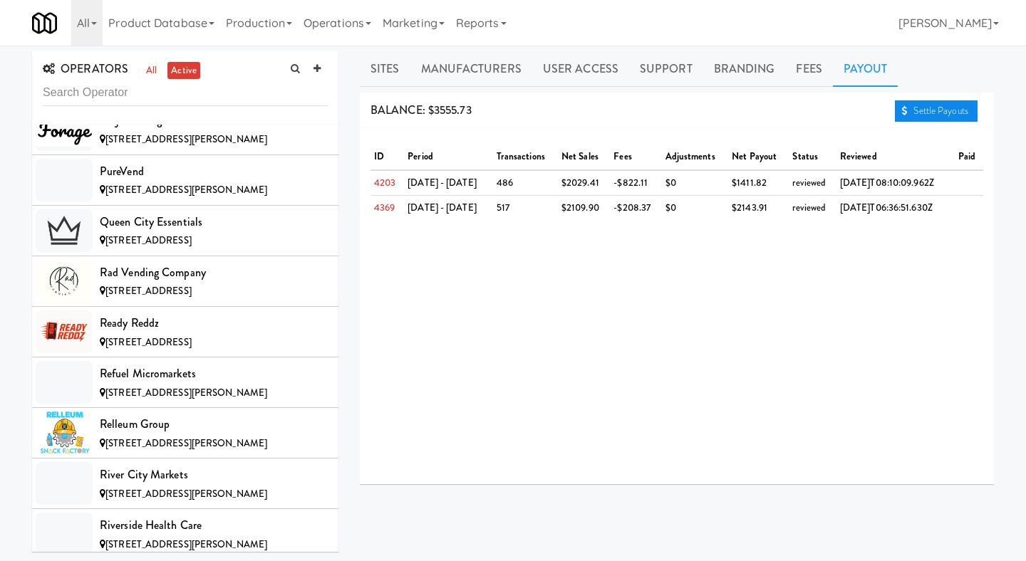
click at [903, 113] on icon at bounding box center [905, 110] width 6 height 9
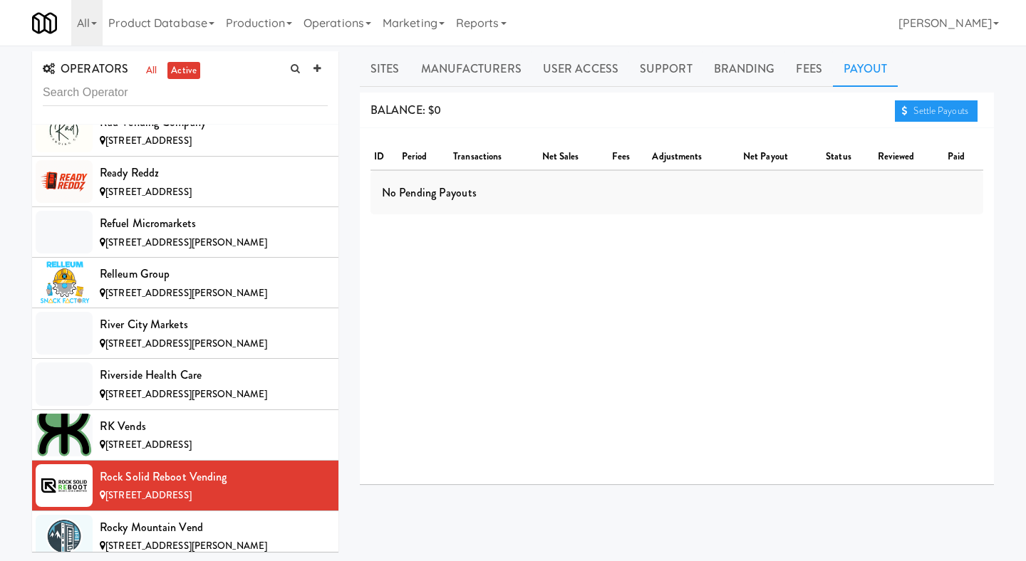
scroll to position [9457, 0]
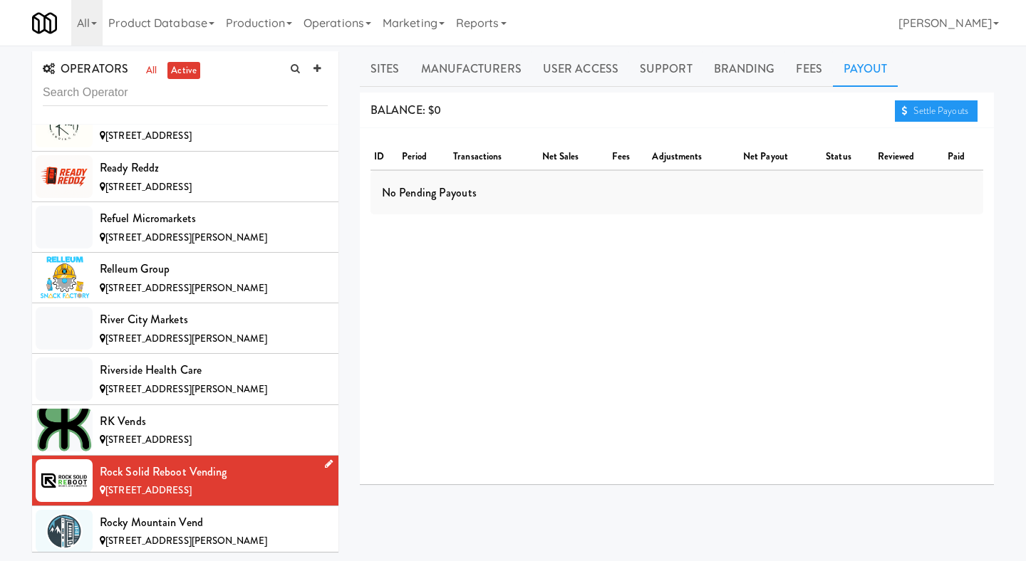
click at [227, 456] on li "Rock Solid Reboot Vending [STREET_ADDRESS]" at bounding box center [185, 481] width 306 height 51
click at [221, 512] on div "Rocky Mountain Vend" at bounding box center [214, 522] width 228 height 21
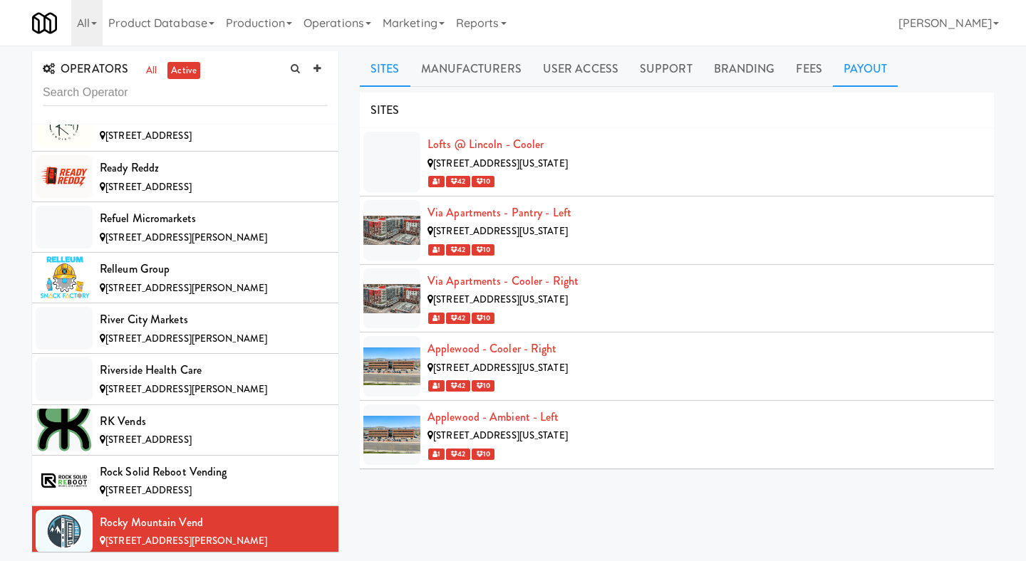
click at [852, 75] on link "Payout" at bounding box center [866, 69] width 66 height 36
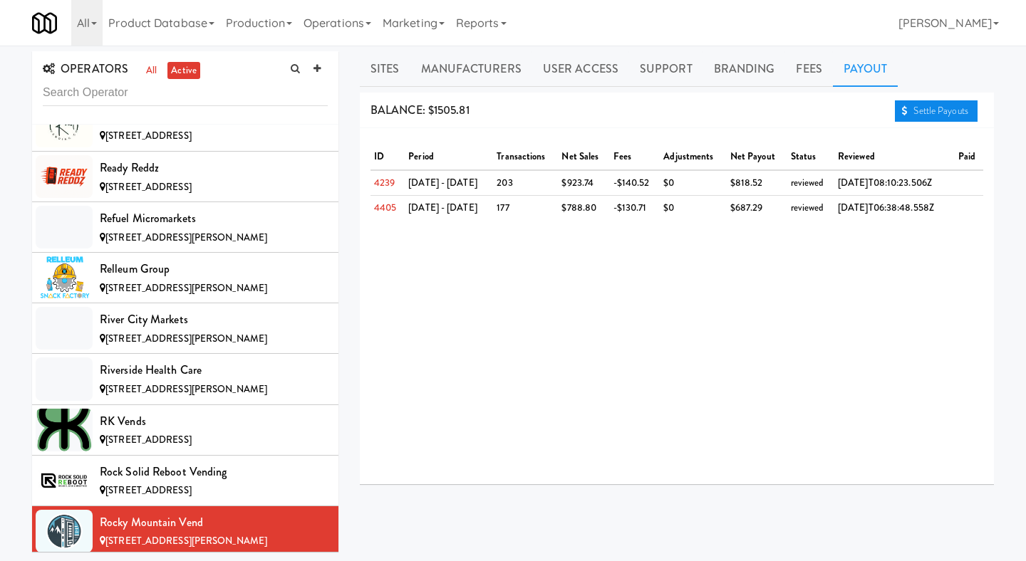
click at [931, 112] on link "Settle Payouts" at bounding box center [936, 110] width 83 height 21
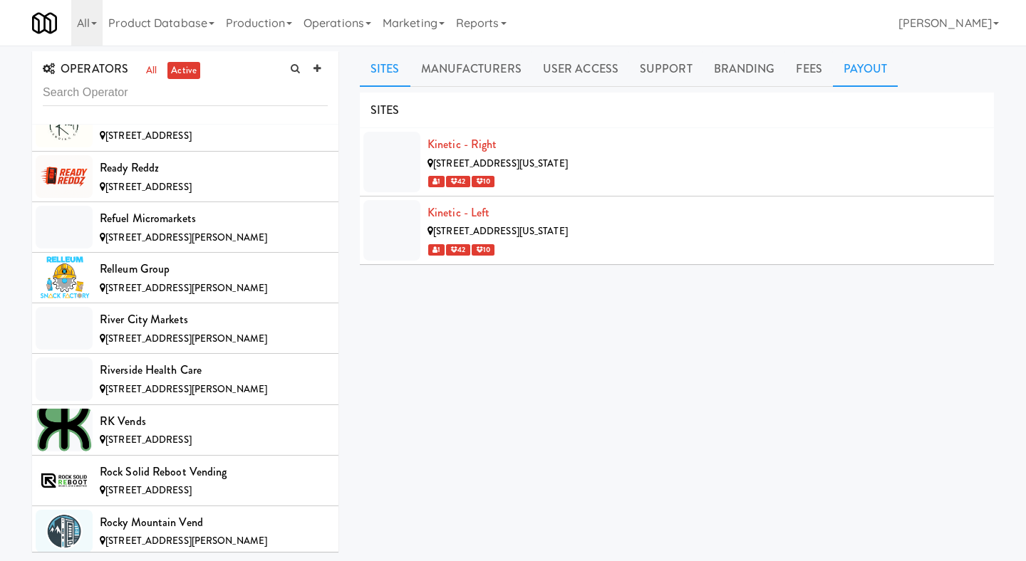
click at [862, 76] on link "Payout" at bounding box center [866, 69] width 66 height 36
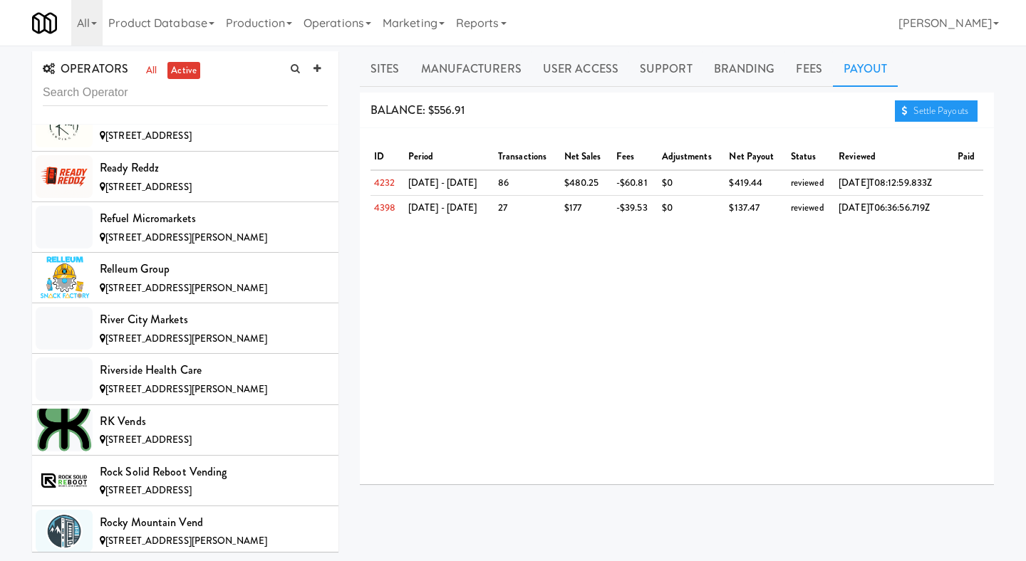
click at [937, 93] on div "BALANCE: $556.91 Settle Payouts" at bounding box center [677, 111] width 634 height 36
click at [930, 110] on link "Settle Payouts" at bounding box center [936, 110] width 83 height 21
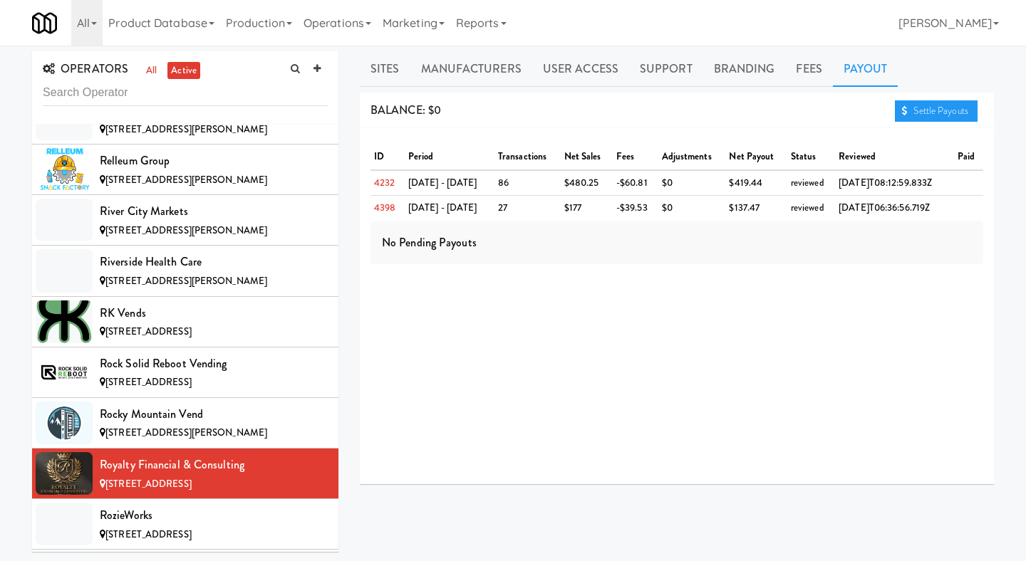
scroll to position [9630, 0]
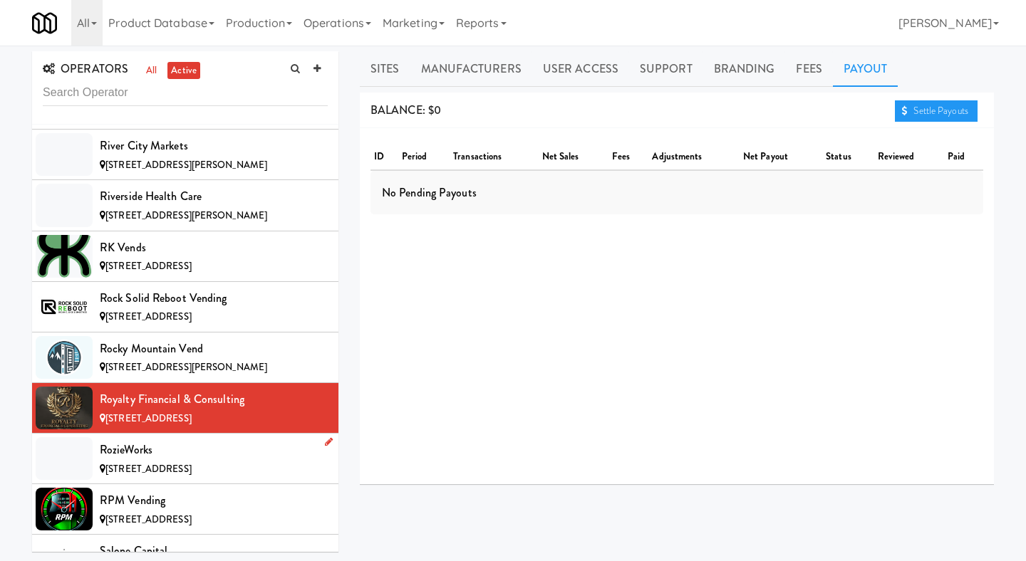
click at [192, 462] on span "[STREET_ADDRESS]" at bounding box center [148, 469] width 86 height 14
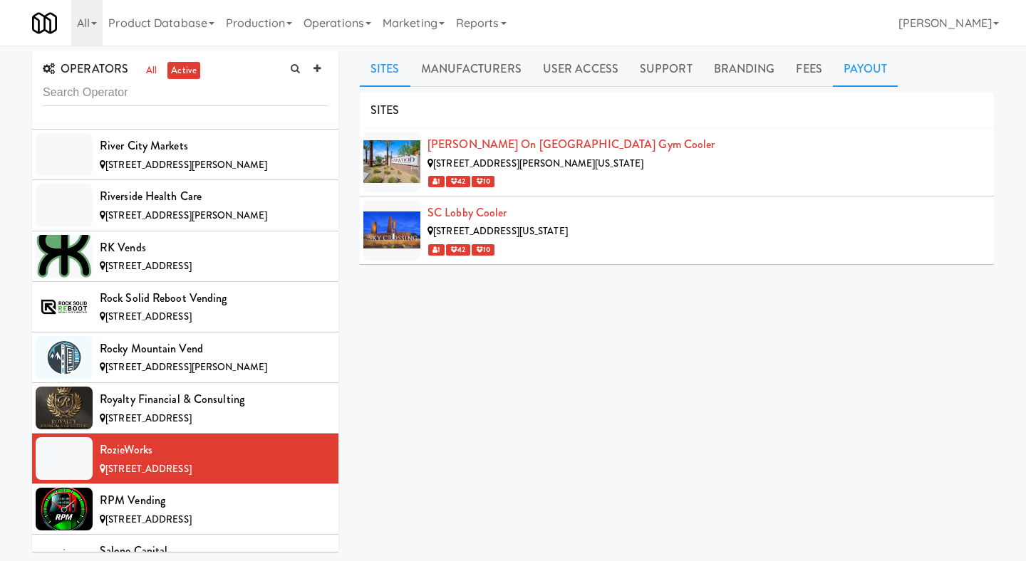
click at [864, 71] on link "Payout" at bounding box center [866, 69] width 66 height 36
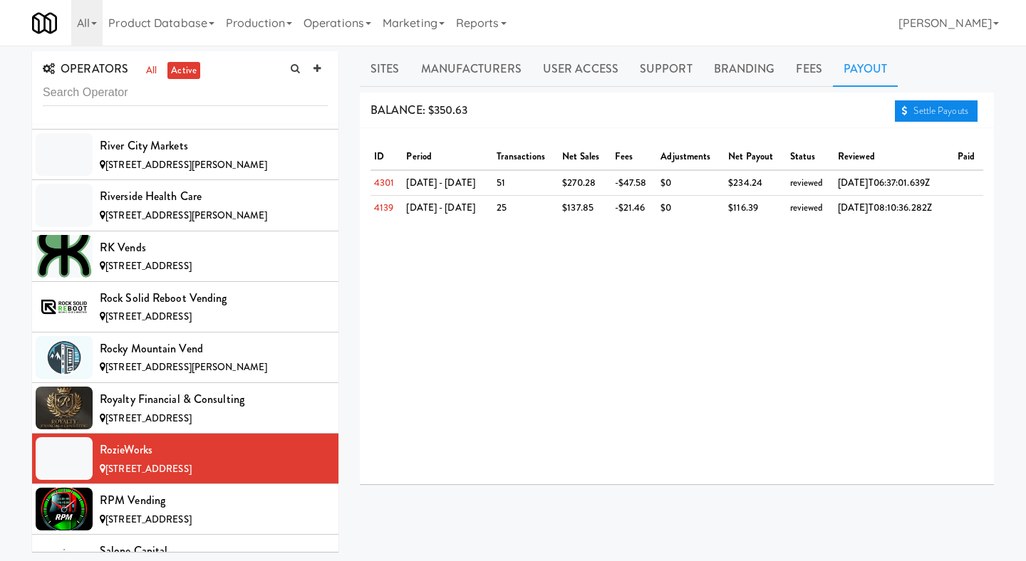
click at [901, 103] on link "Settle Payouts" at bounding box center [936, 110] width 83 height 21
click at [212, 490] on div "RPM Vending" at bounding box center [214, 500] width 228 height 21
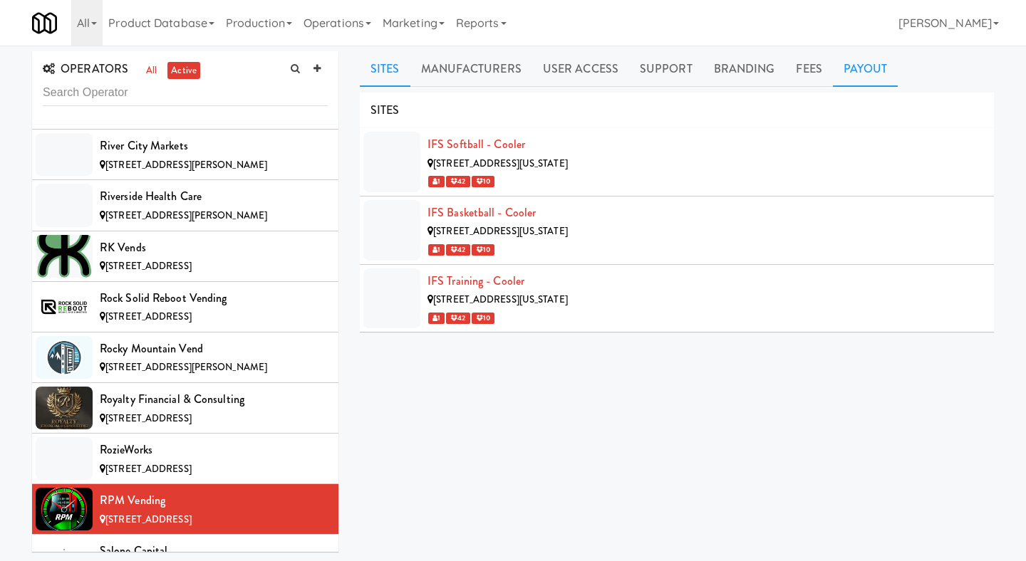
click at [848, 70] on link "Payout" at bounding box center [866, 69] width 66 height 36
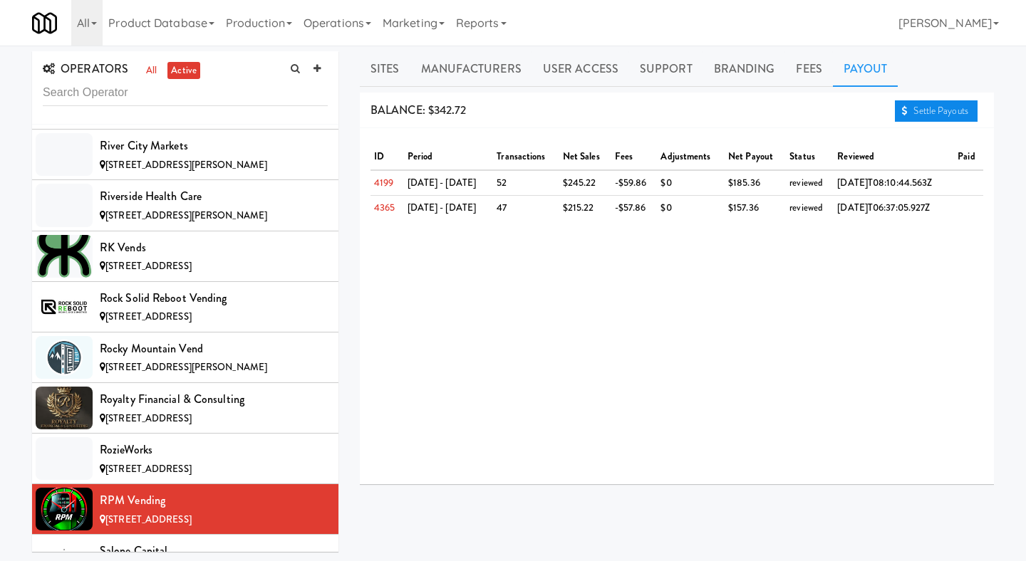
click at [902, 113] on icon at bounding box center [905, 110] width 6 height 9
click at [218, 536] on div "Salone Capital" at bounding box center [214, 551] width 228 height 21
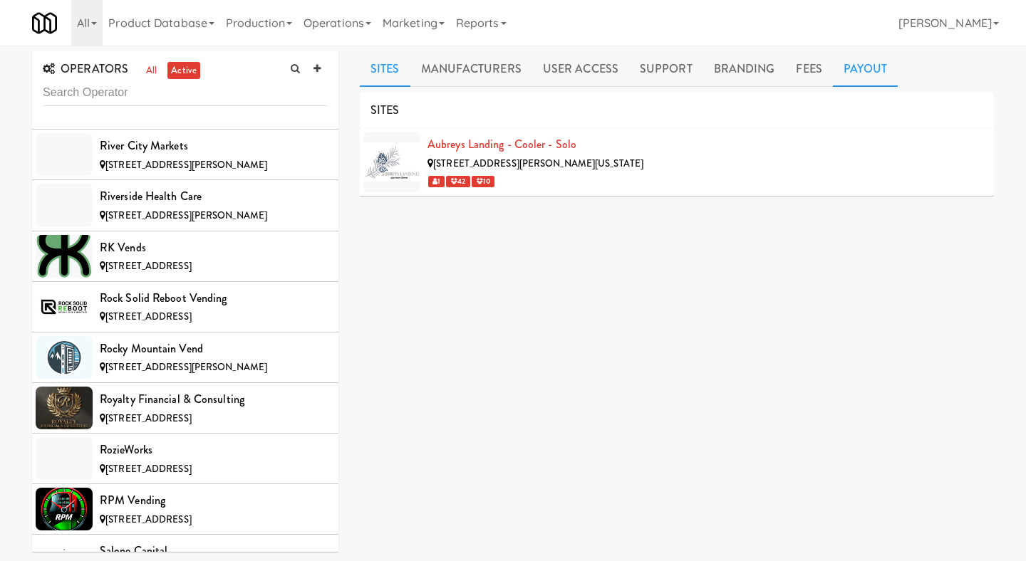
click at [865, 58] on link "Payout" at bounding box center [866, 69] width 66 height 36
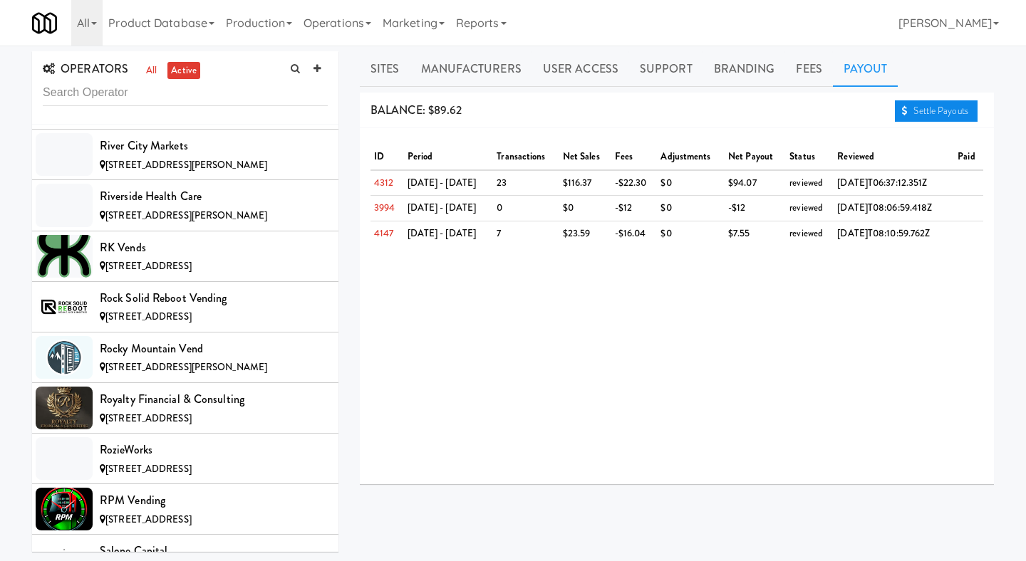
click at [898, 105] on link "Settle Payouts" at bounding box center [936, 110] width 83 height 21
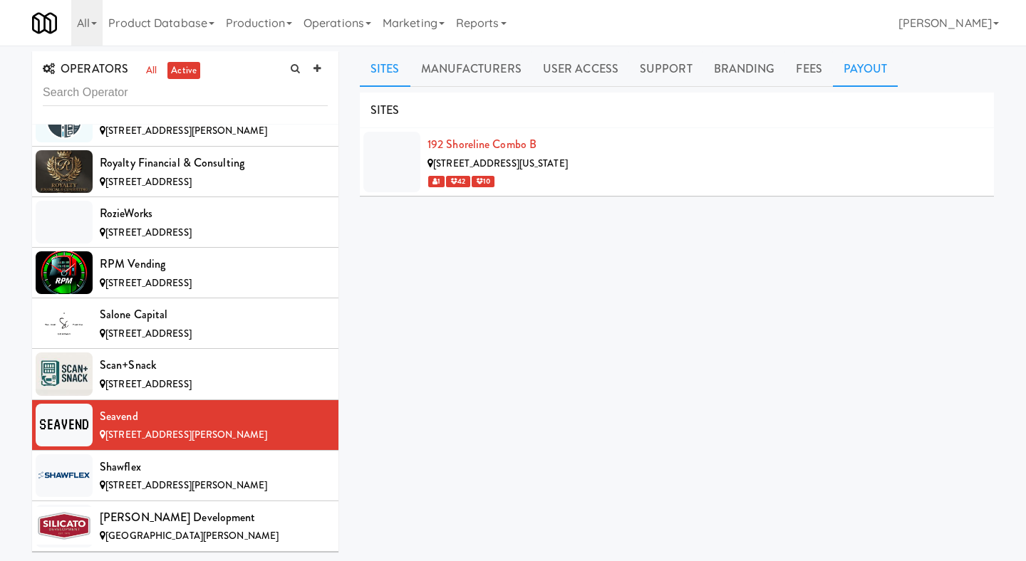
click at [881, 56] on link "Payout" at bounding box center [866, 69] width 66 height 36
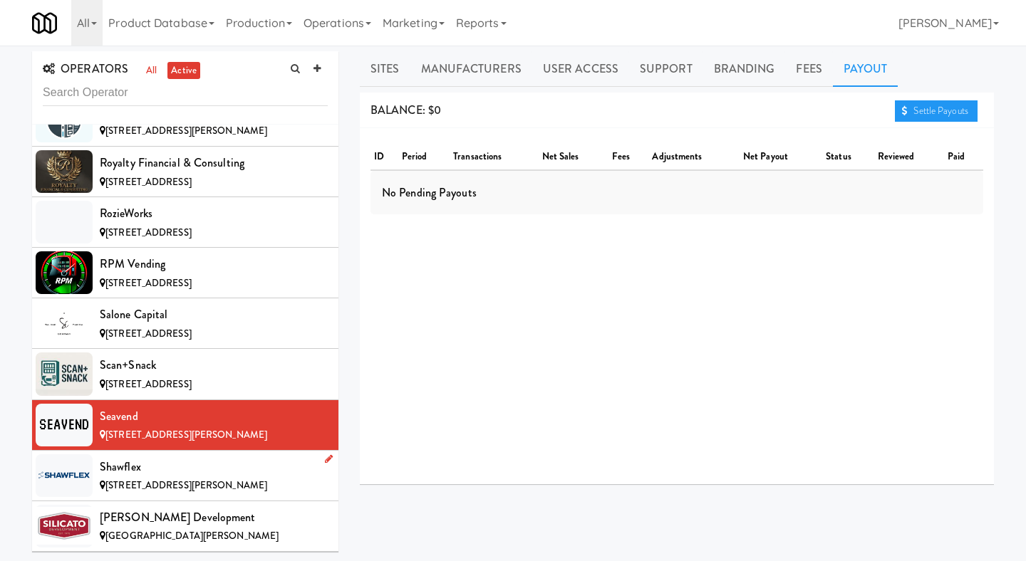
click at [215, 479] on span "[STREET_ADDRESS][PERSON_NAME]" at bounding box center [186, 486] width 162 height 14
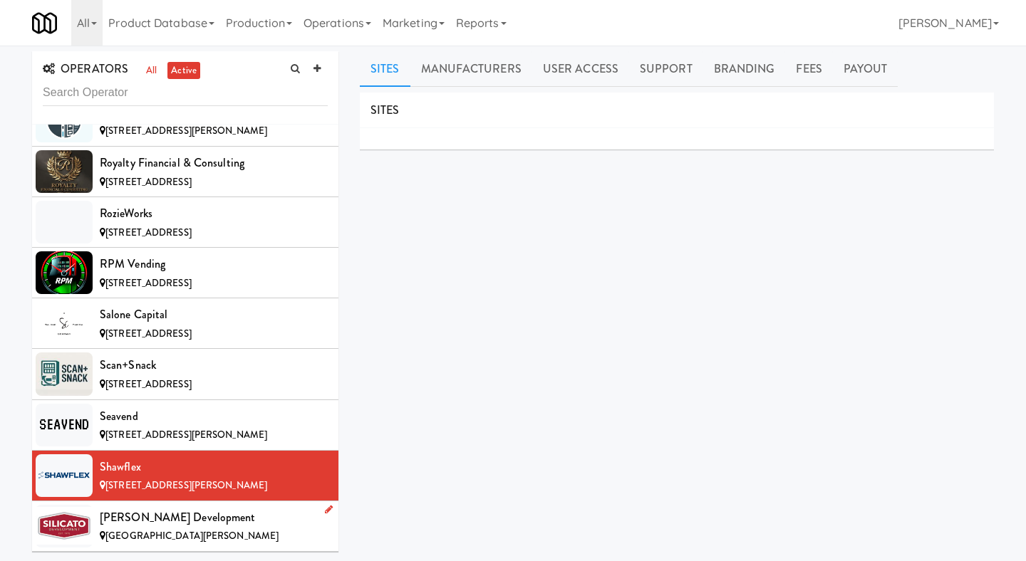
click at [165, 529] on span "[GEOGRAPHIC_DATA][PERSON_NAME]" at bounding box center [191, 536] width 173 height 14
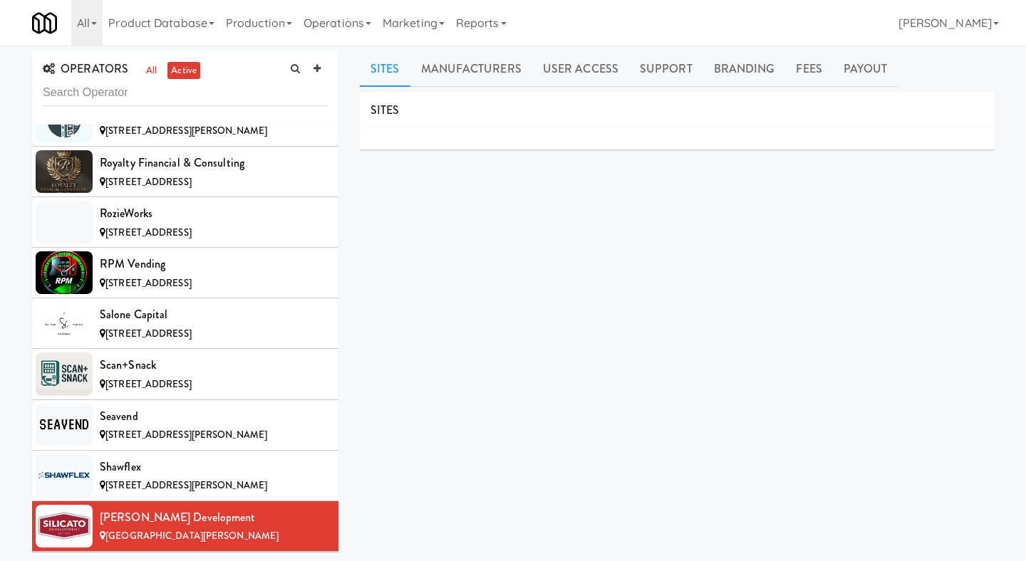
click at [227, 536] on div "Six [PERSON_NAME]' Markets" at bounding box center [214, 568] width 228 height 21
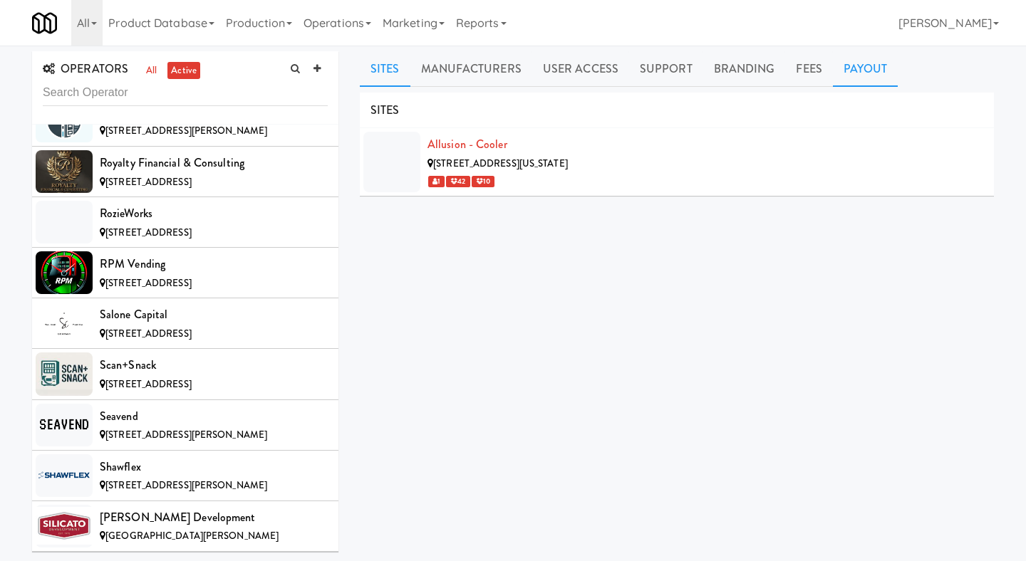
click at [855, 67] on link "Payout" at bounding box center [866, 69] width 66 height 36
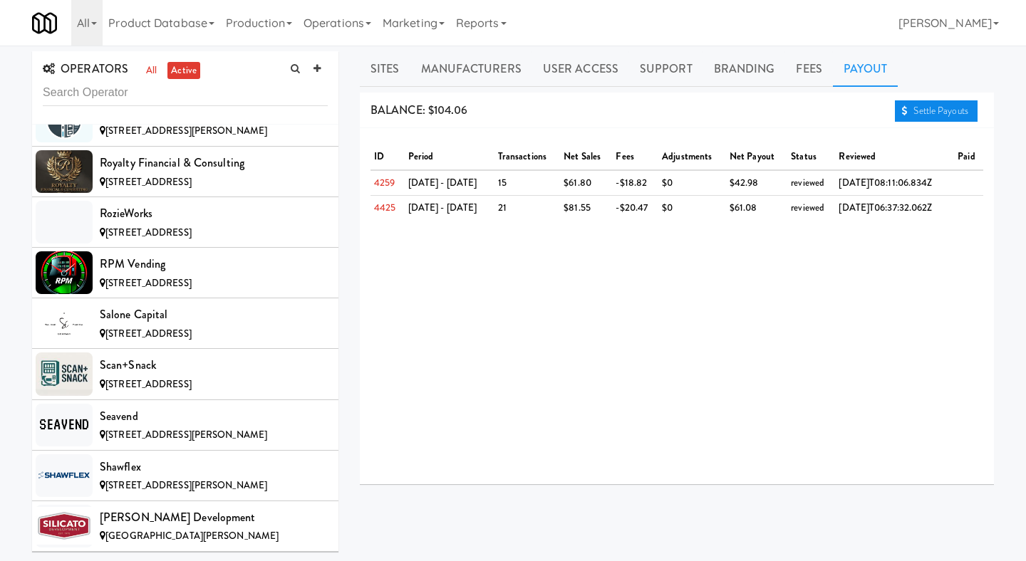
click at [917, 103] on link "Settle Payouts" at bounding box center [936, 110] width 83 height 21
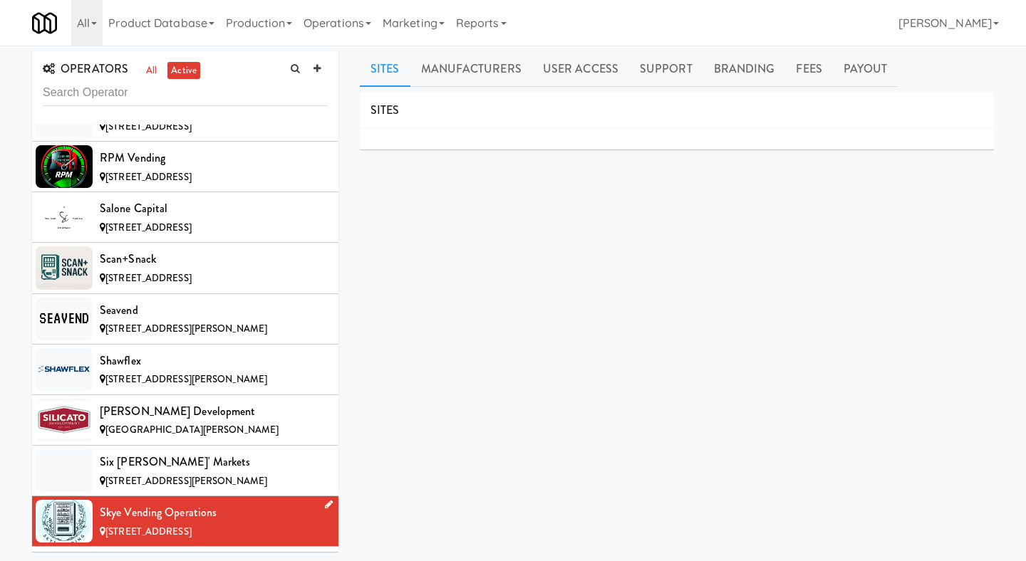
scroll to position [10049, 0]
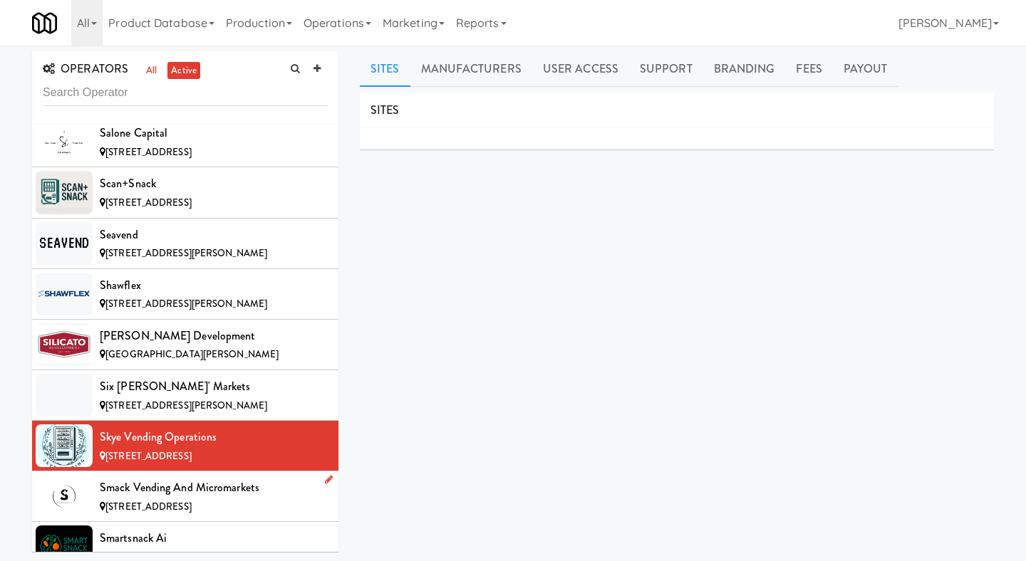
click at [259, 499] on div "[STREET_ADDRESS]" at bounding box center [214, 508] width 228 height 18
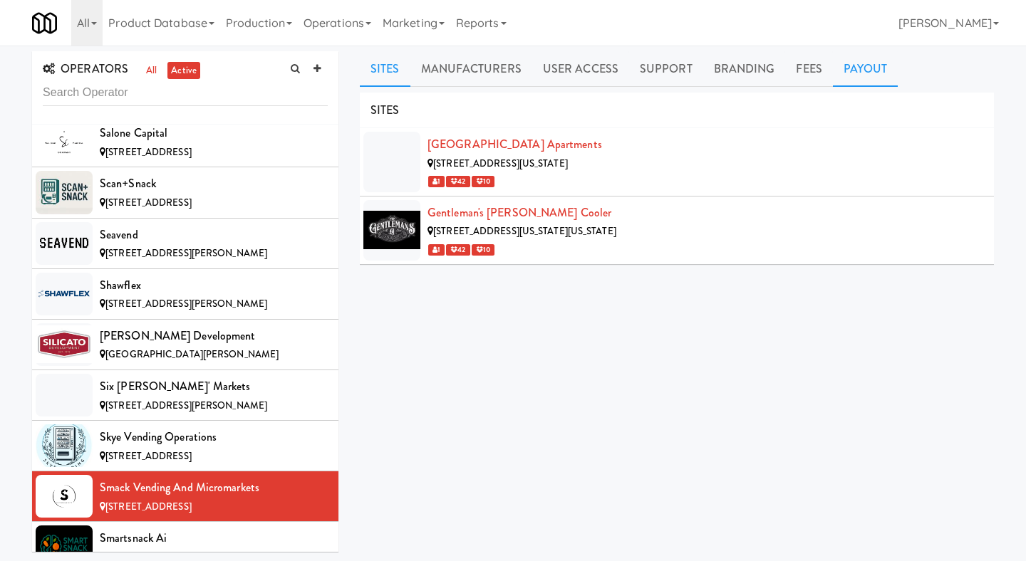
click at [864, 57] on link "Payout" at bounding box center [866, 69] width 66 height 36
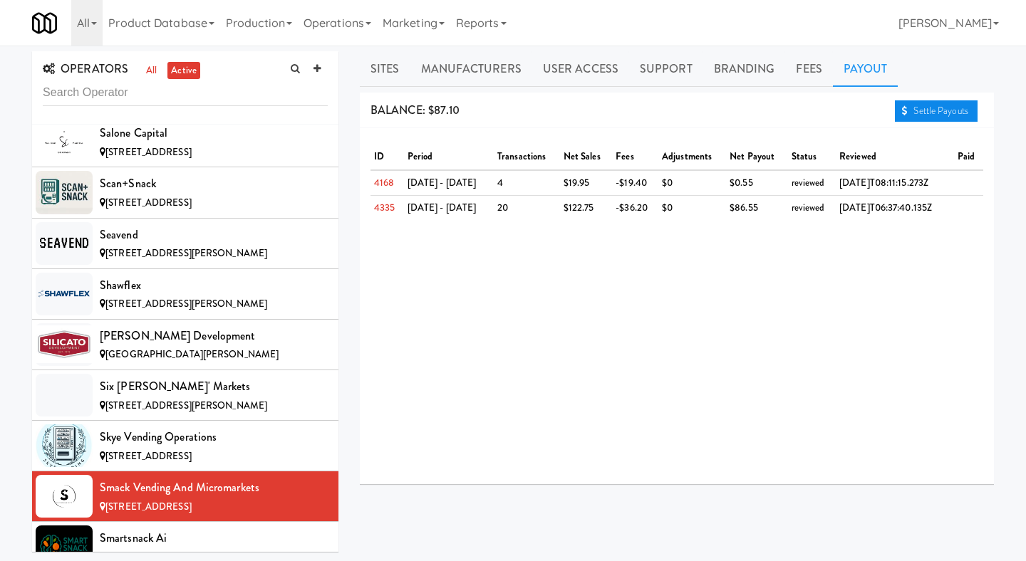
click at [911, 110] on link "Settle Payouts" at bounding box center [936, 110] width 83 height 21
click at [211, 536] on div "[STREET_ADDRESS]" at bounding box center [214, 558] width 228 height 18
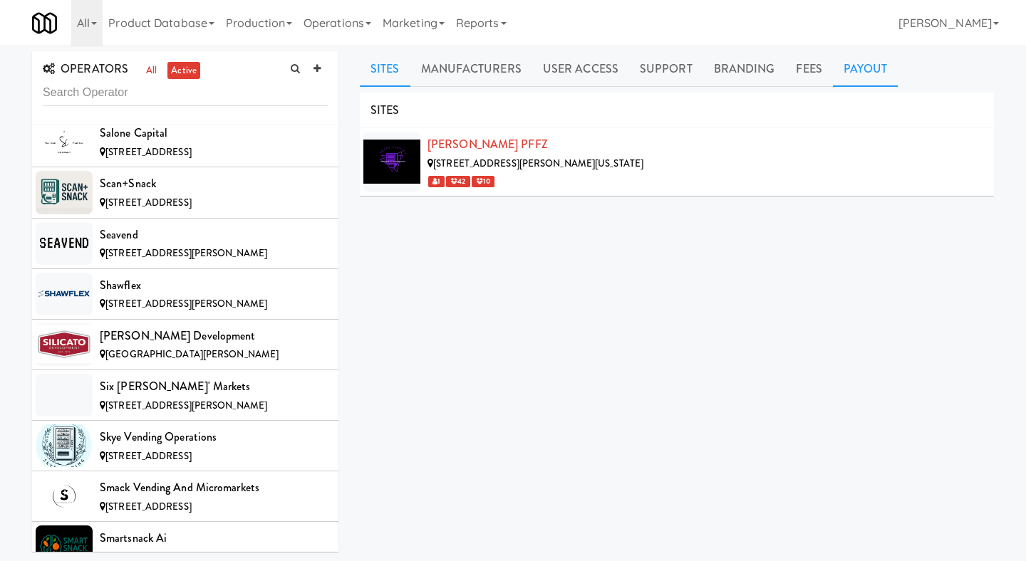
click at [854, 68] on link "Payout" at bounding box center [866, 69] width 66 height 36
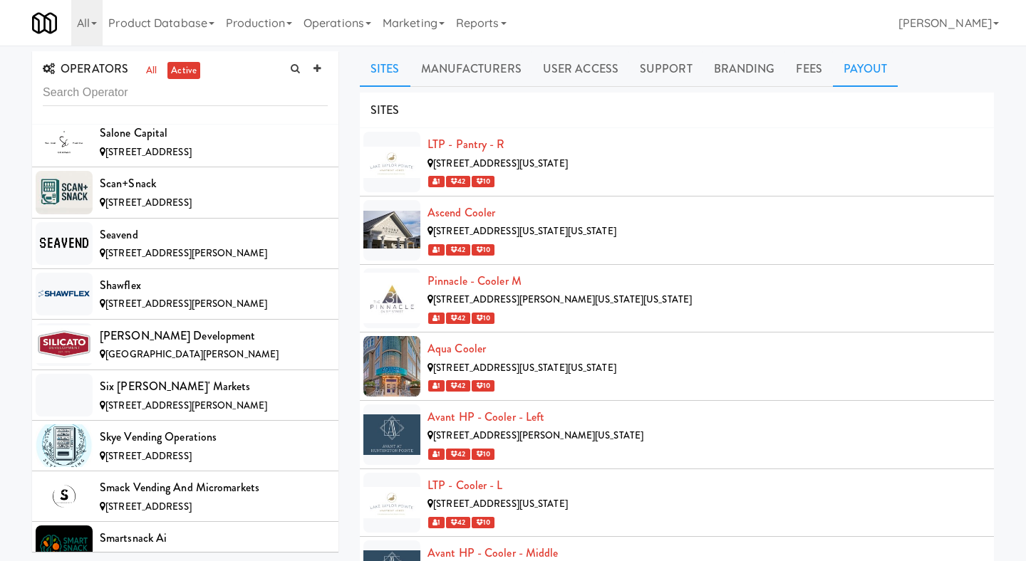
click at [849, 71] on link "Payout" at bounding box center [866, 69] width 66 height 36
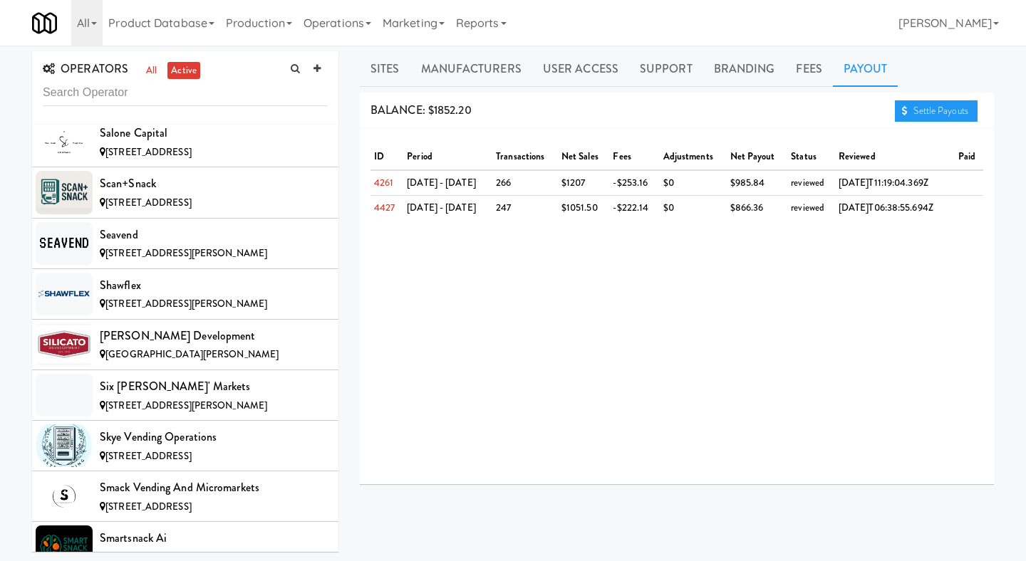
click at [882, 108] on div "BALANCE: $1852.20 Settle Payouts" at bounding box center [677, 111] width 634 height 36
click at [913, 107] on link "Settle Payouts" at bounding box center [936, 110] width 83 height 21
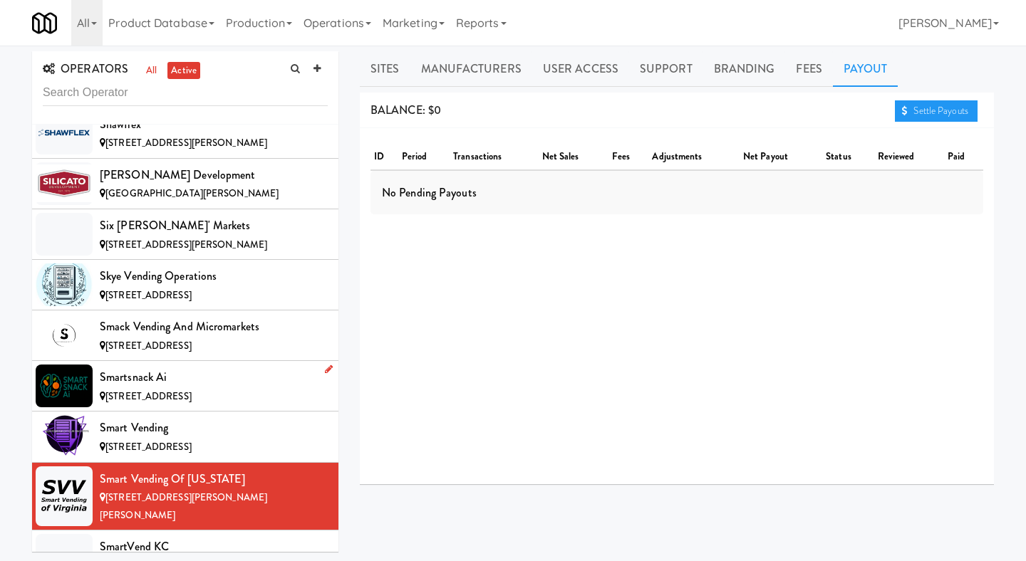
scroll to position [10282, 0]
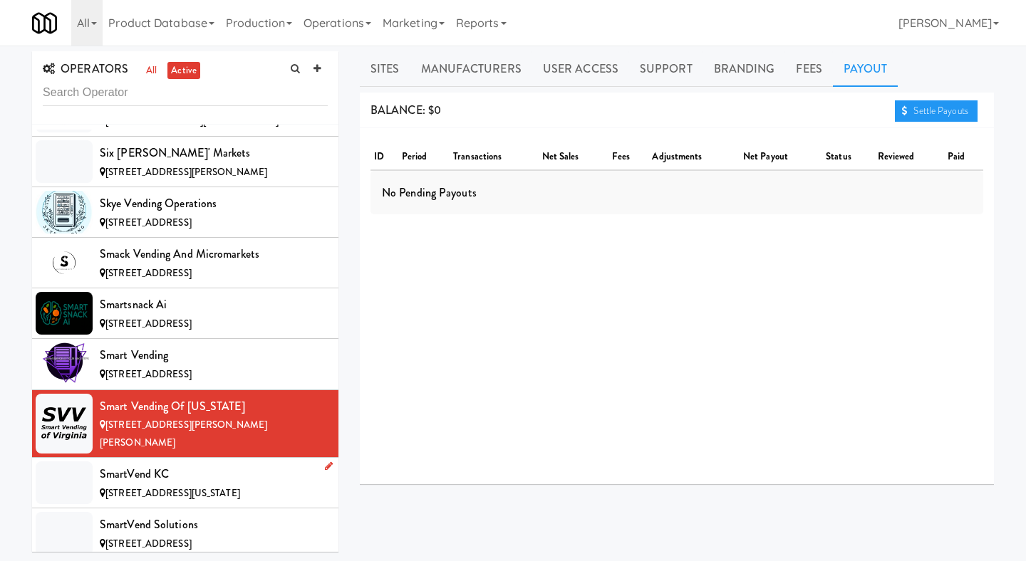
click at [259, 485] on div "[STREET_ADDRESS][US_STATE]" at bounding box center [214, 494] width 228 height 18
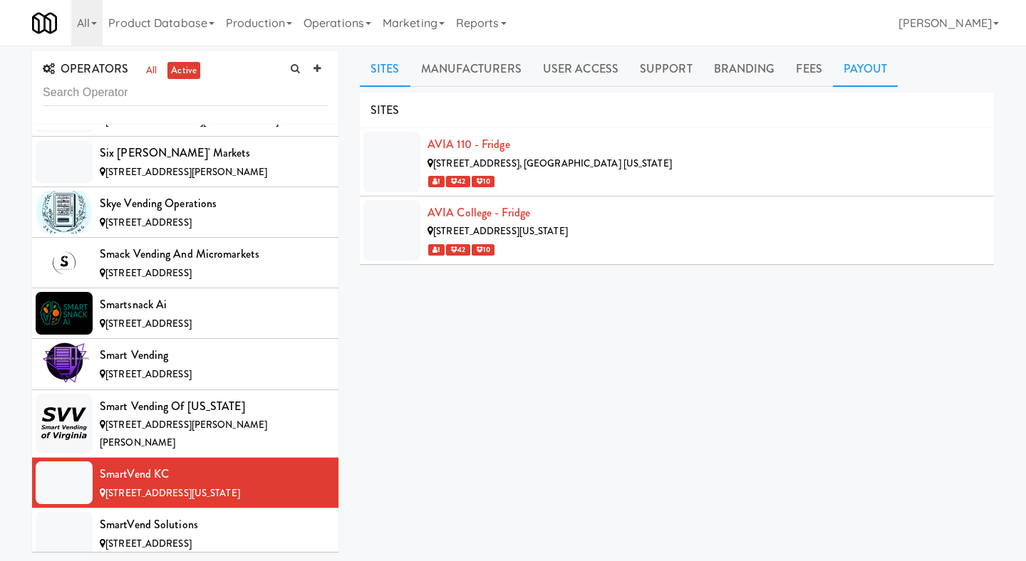
click at [844, 68] on link "Payout" at bounding box center [866, 69] width 66 height 36
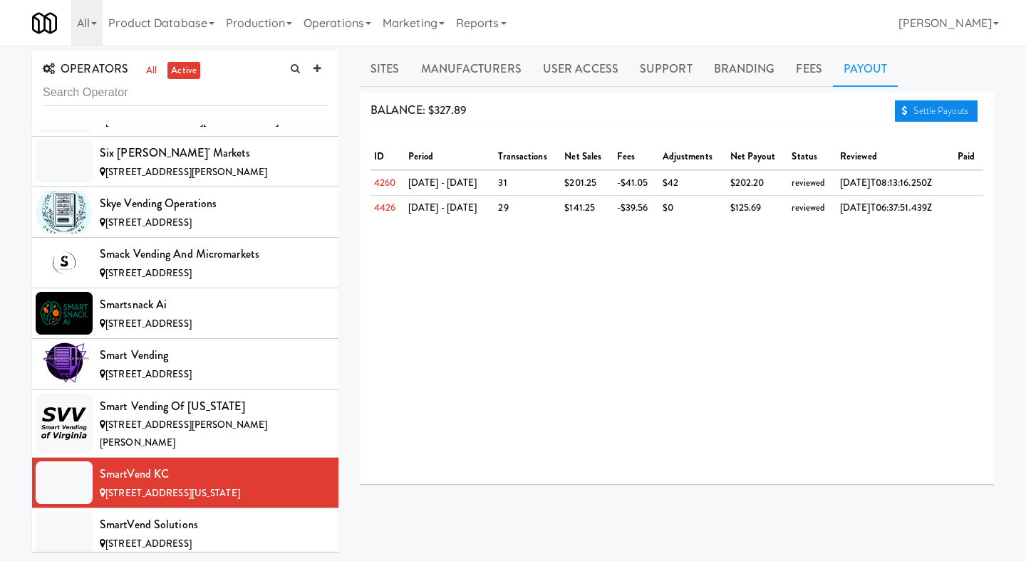
click at [902, 105] on link "Settle Payouts" at bounding box center [936, 110] width 83 height 21
click at [226, 514] on div "SmartVend Solutions" at bounding box center [214, 524] width 228 height 21
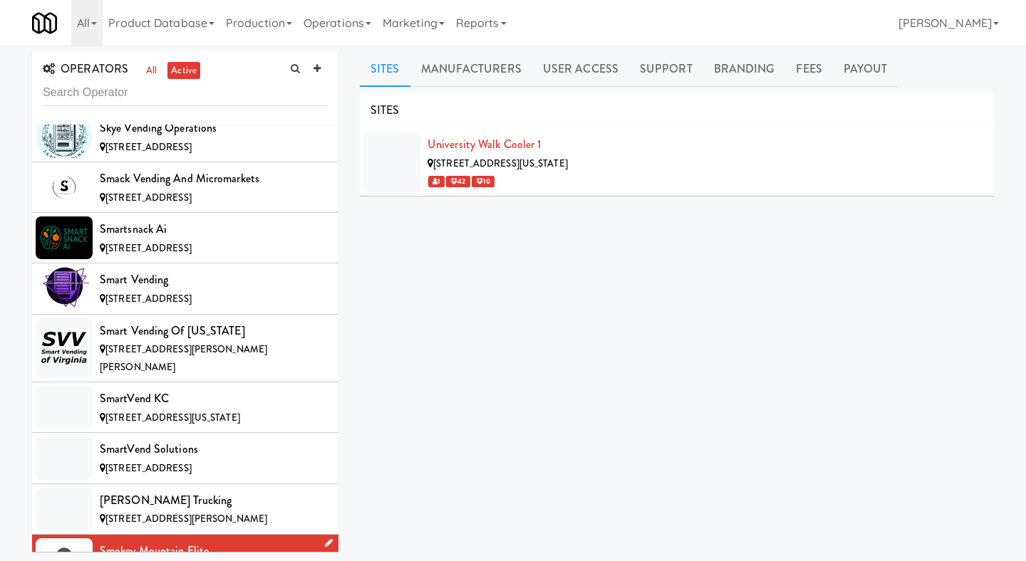
scroll to position [10410, 0]
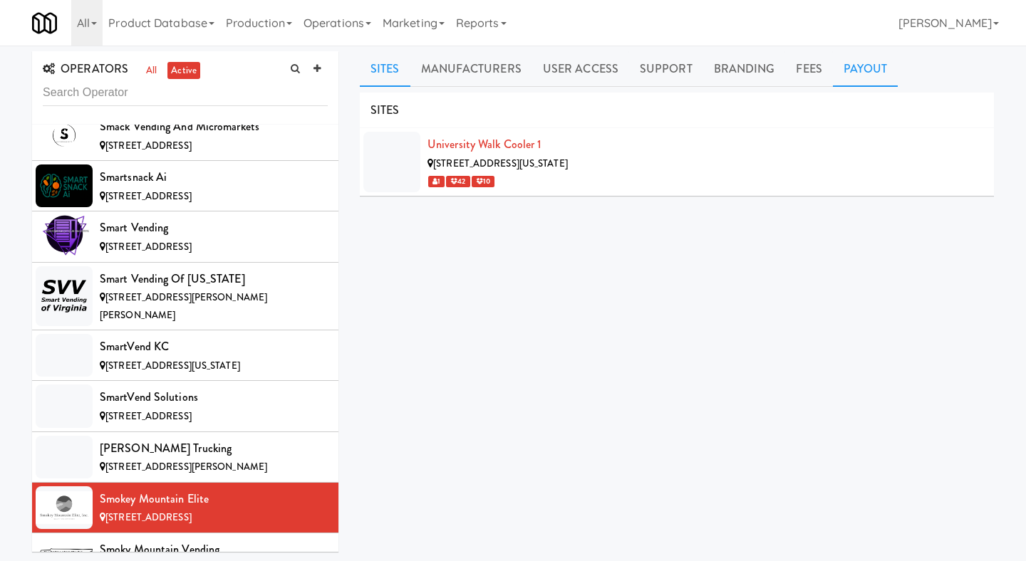
click at [856, 71] on link "Payout" at bounding box center [866, 69] width 66 height 36
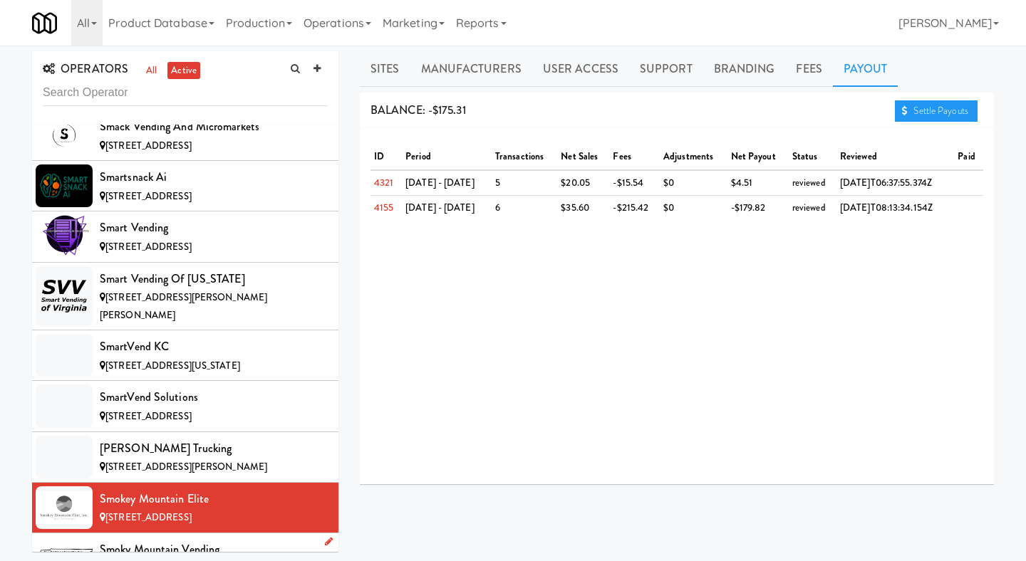
click at [243, 536] on div "Smoky Mountain Vending" at bounding box center [214, 549] width 228 height 21
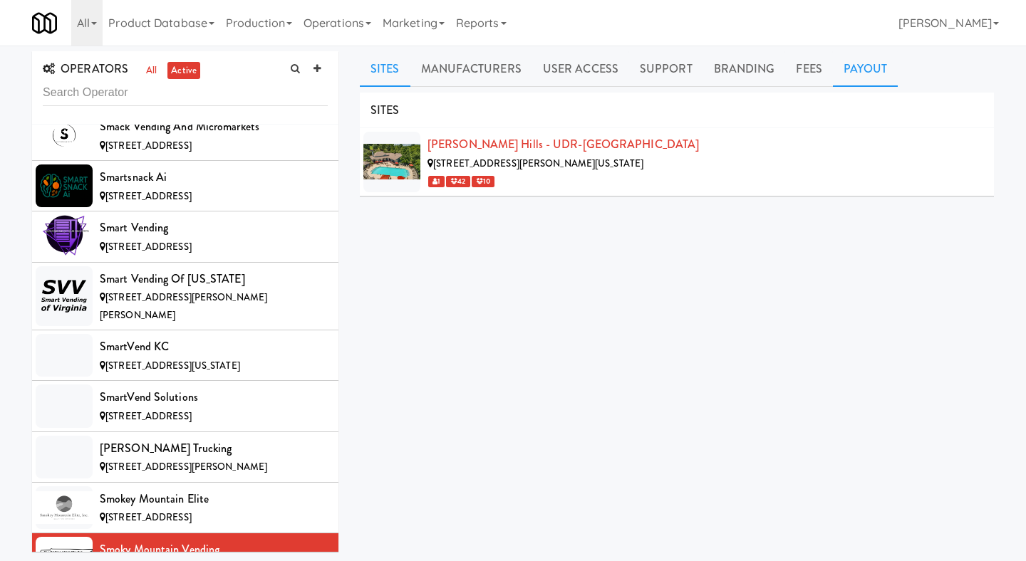
click at [891, 77] on link "Payout" at bounding box center [866, 69] width 66 height 36
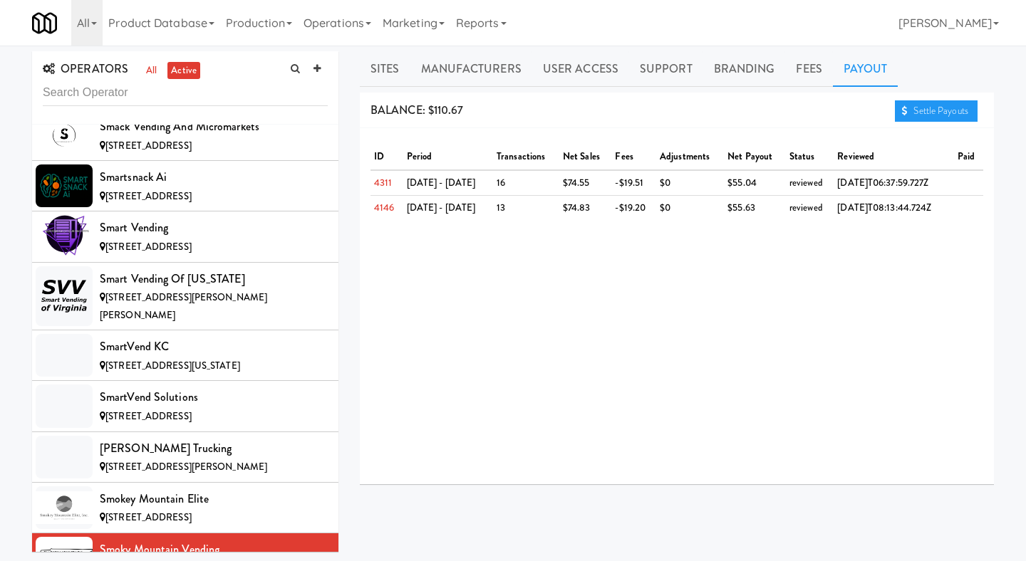
click at [926, 122] on div "BALANCE: $110.67 Settle Payouts" at bounding box center [677, 111] width 634 height 36
click at [938, 113] on link "Settle Payouts" at bounding box center [936, 110] width 83 height 21
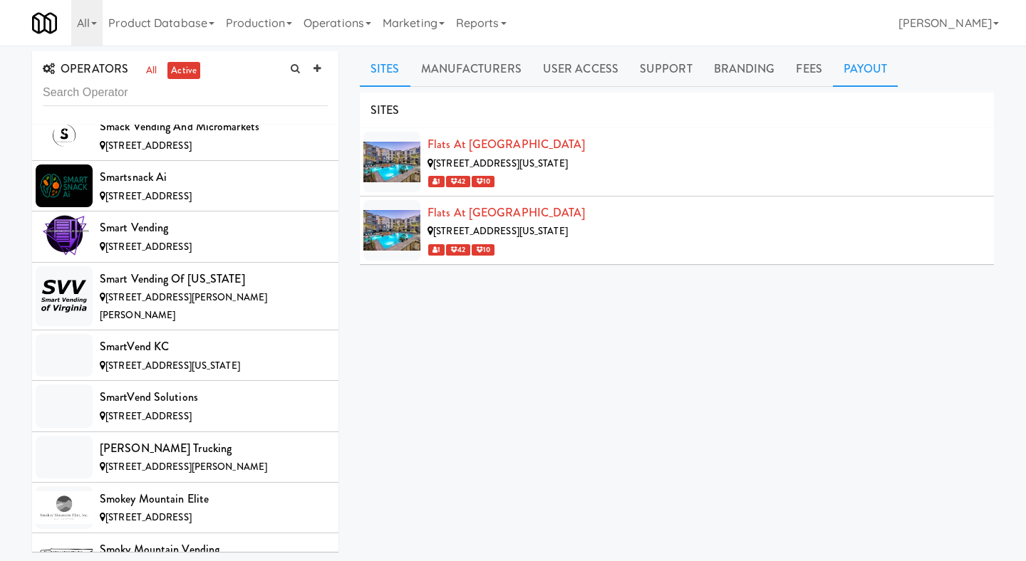
click at [868, 74] on link "Payout" at bounding box center [866, 69] width 66 height 36
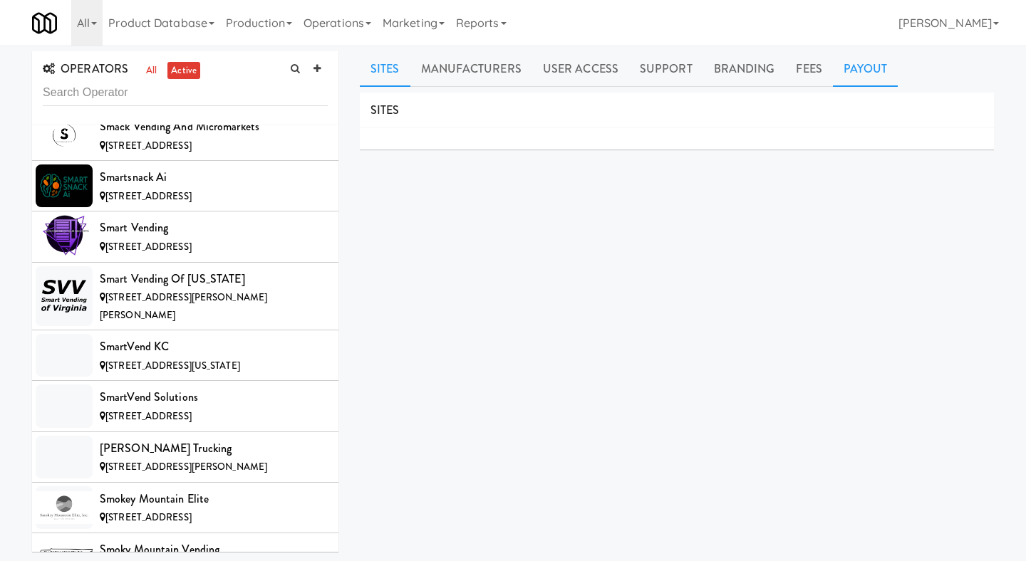
click at [862, 74] on link "Payout" at bounding box center [866, 69] width 66 height 36
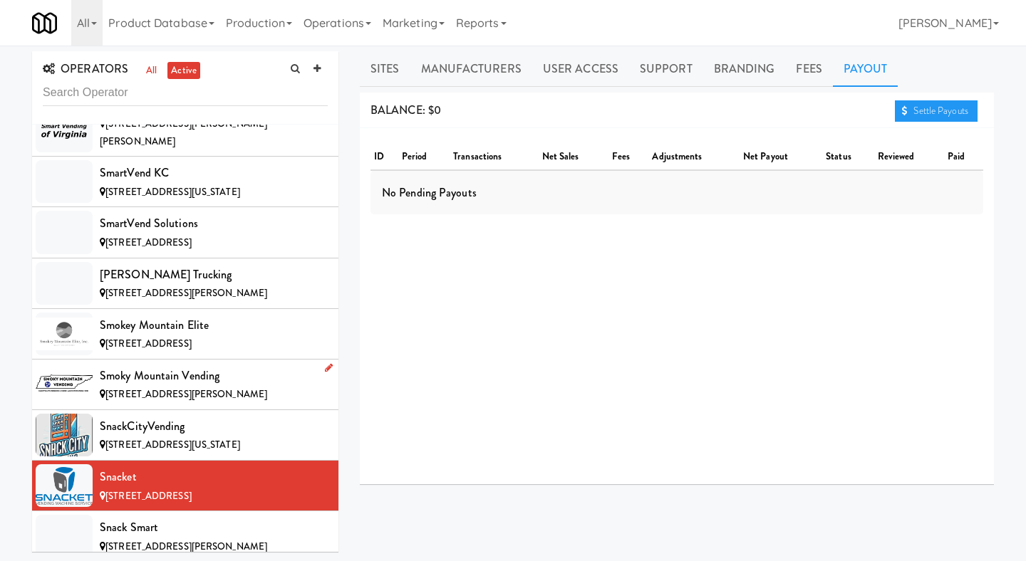
scroll to position [10752, 0]
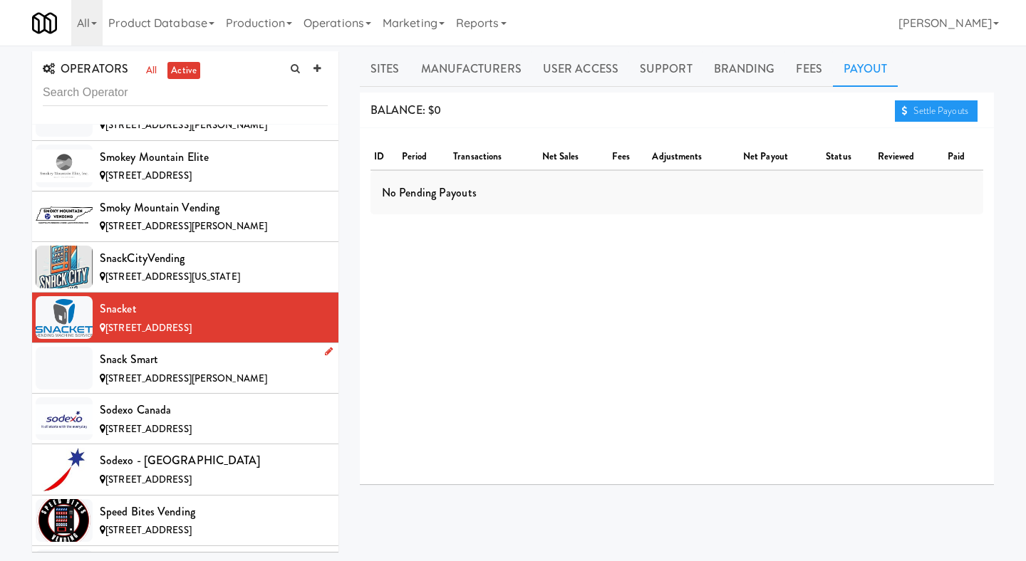
click at [259, 370] on div "[STREET_ADDRESS][PERSON_NAME]" at bounding box center [214, 379] width 228 height 18
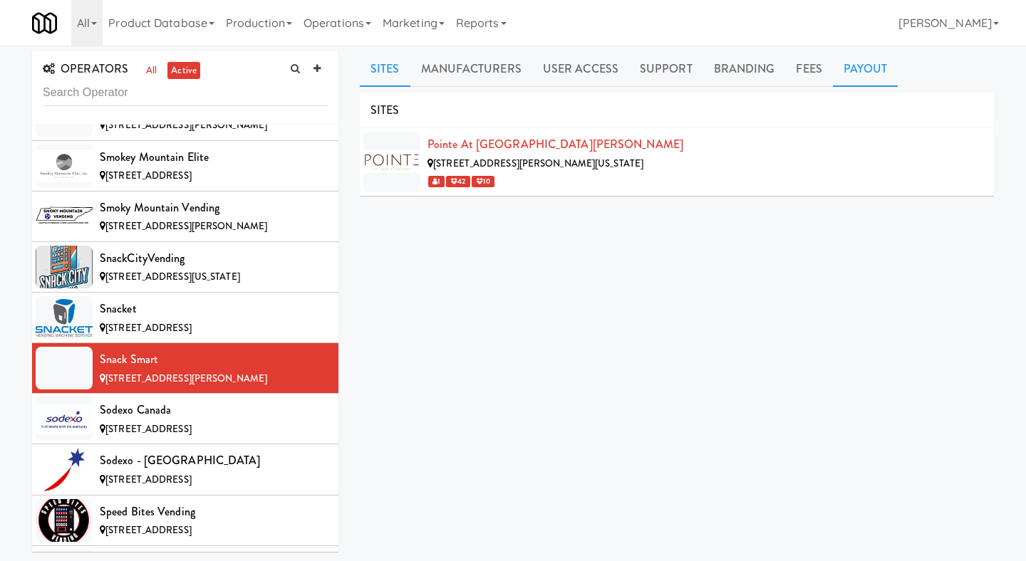
click at [851, 59] on link "Payout" at bounding box center [866, 69] width 66 height 36
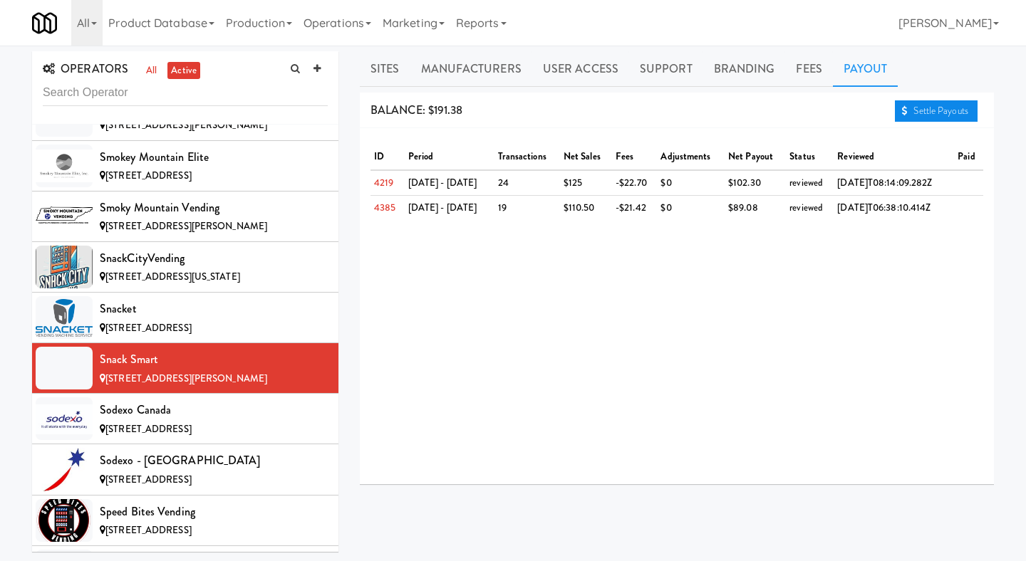
click at [909, 116] on link "Settle Payouts" at bounding box center [936, 110] width 83 height 21
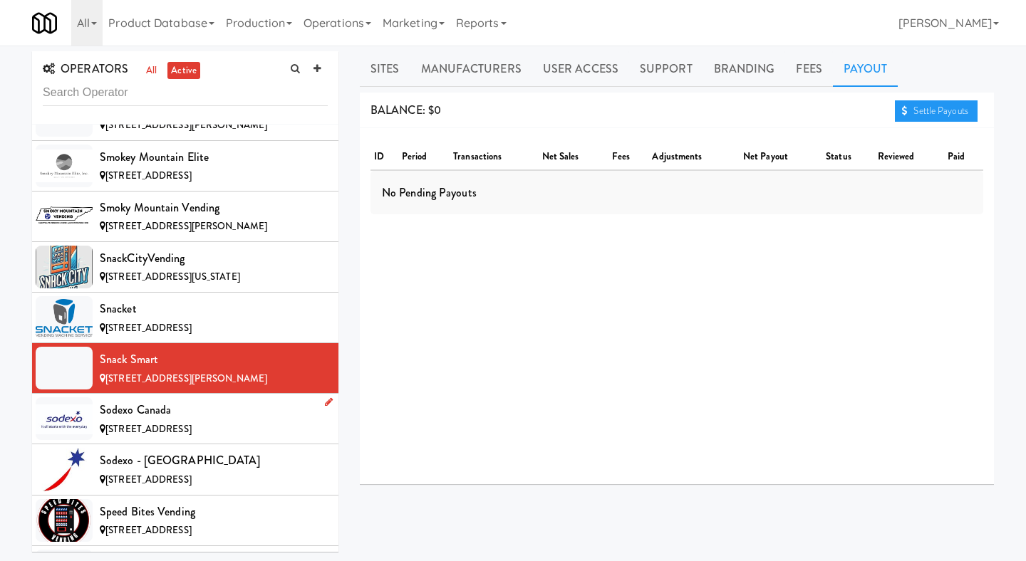
click at [192, 422] on span "[STREET_ADDRESS]" at bounding box center [148, 429] width 86 height 14
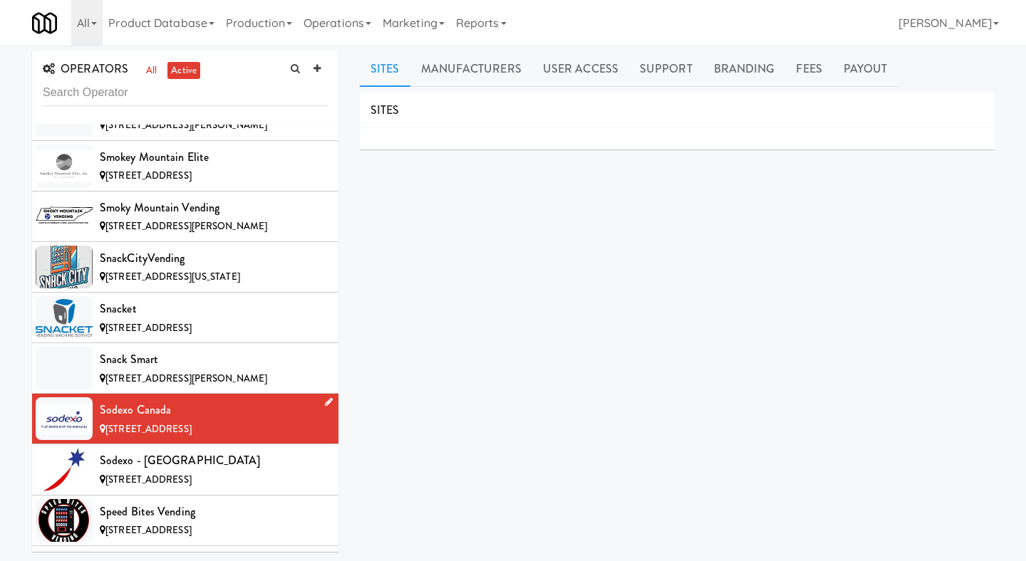
click at [249, 394] on li "Sodexo Canada [STREET_ADDRESS]" at bounding box center [185, 419] width 306 height 51
click at [192, 473] on span "[STREET_ADDRESS]" at bounding box center [148, 480] width 86 height 14
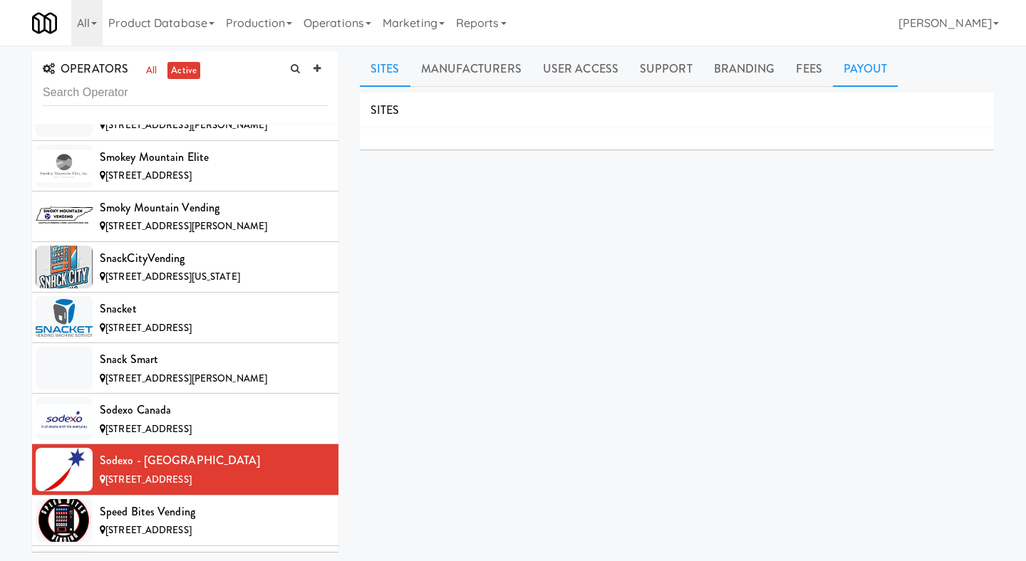
click at [857, 78] on link "Payout" at bounding box center [866, 69] width 66 height 36
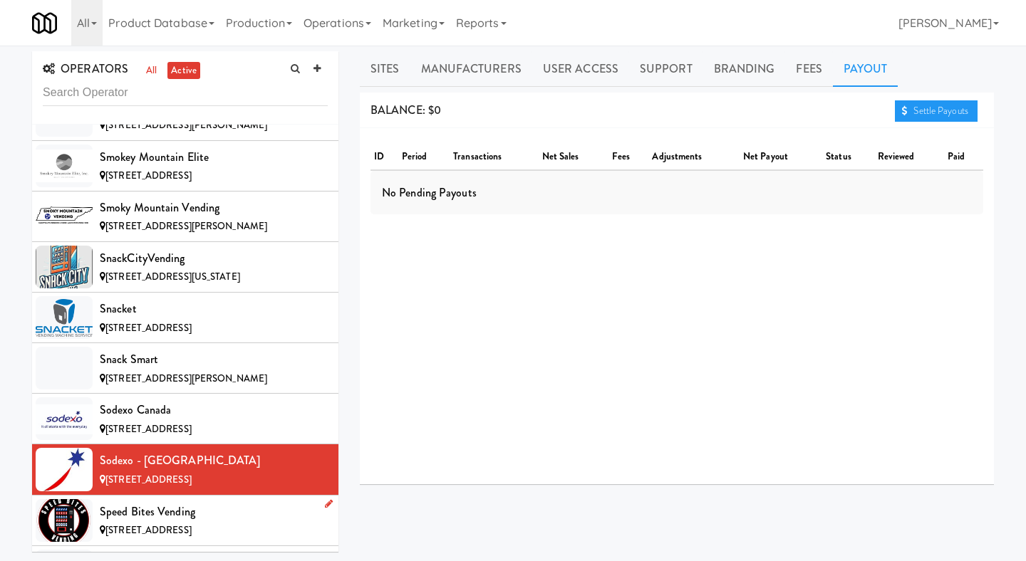
click at [222, 502] on div "Speed Bites Vending" at bounding box center [214, 512] width 228 height 21
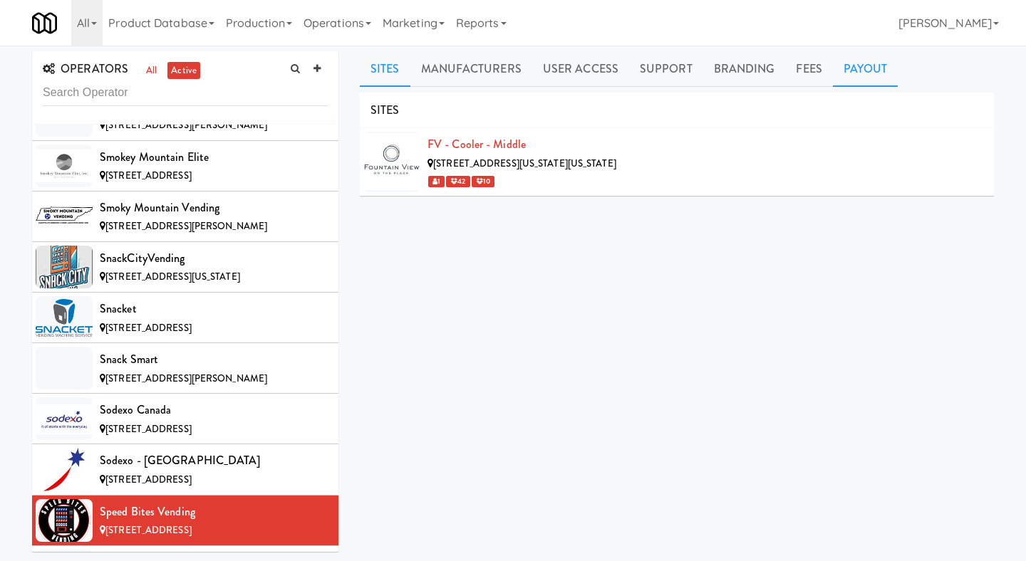
click at [839, 75] on link "Payout" at bounding box center [866, 69] width 66 height 36
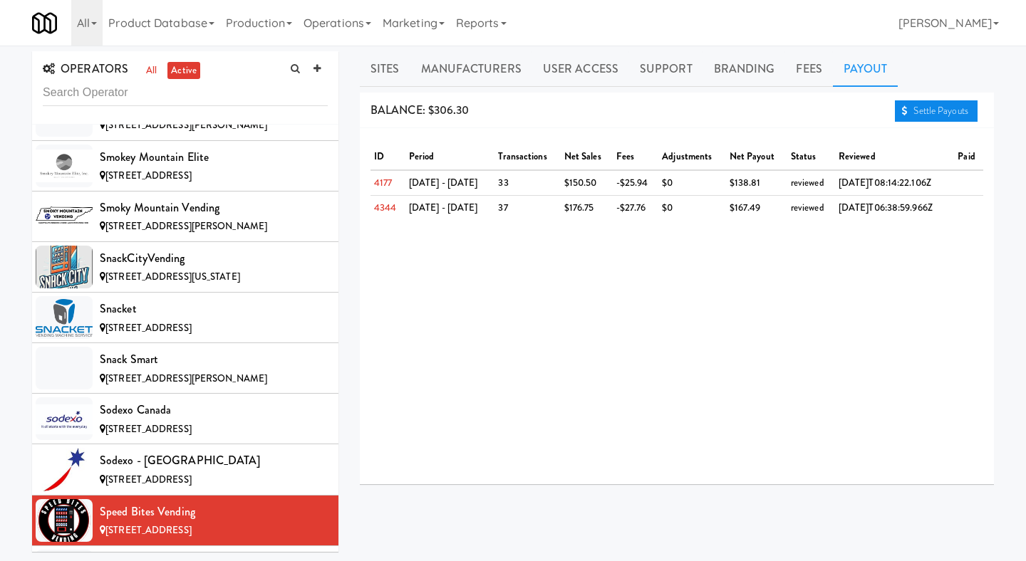
click at [938, 115] on link "Settle Payouts" at bounding box center [936, 110] width 83 height 21
click at [264, 536] on div "Star Family Markets" at bounding box center [214, 562] width 228 height 21
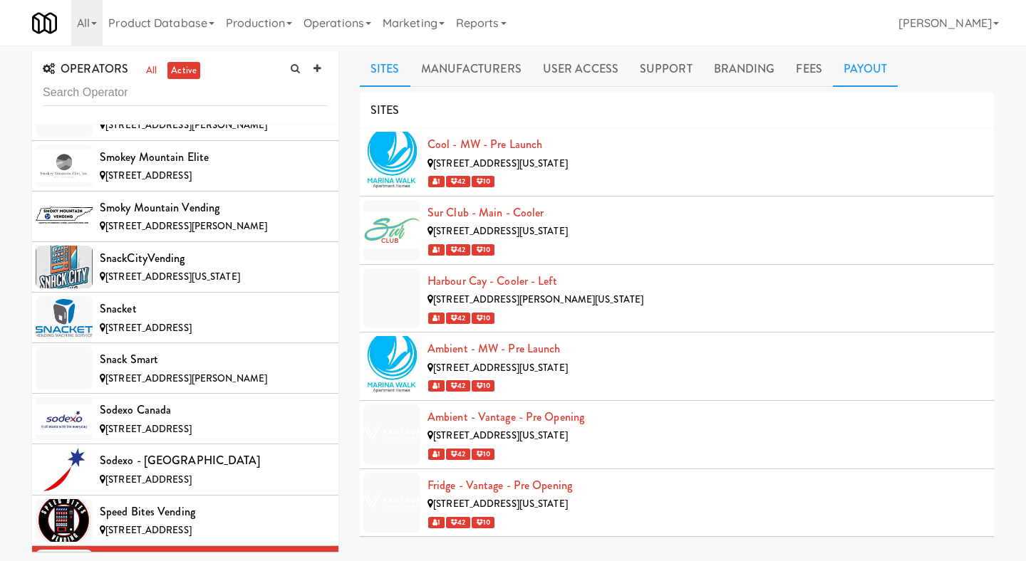
click at [860, 66] on link "Payout" at bounding box center [866, 69] width 66 height 36
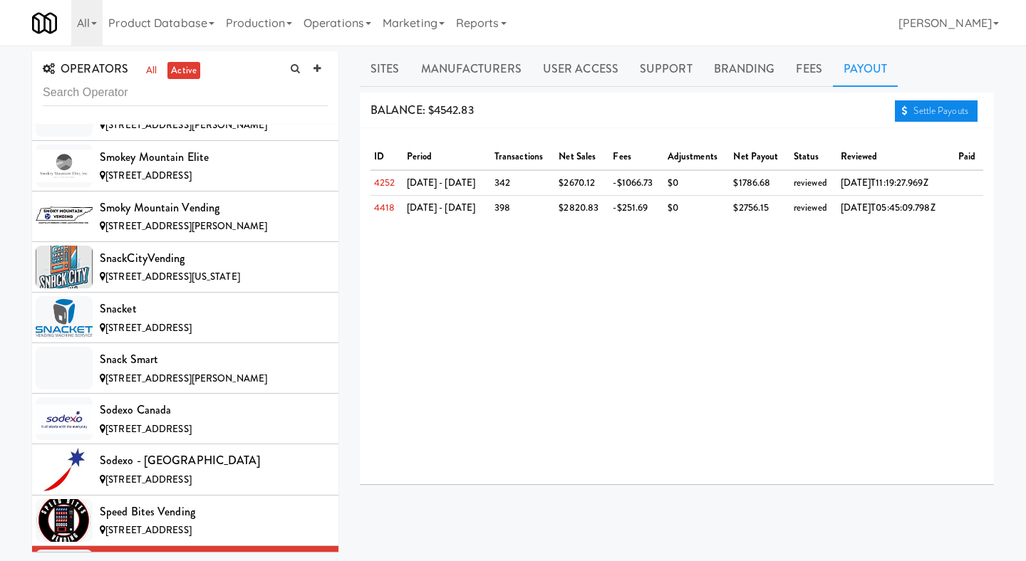
click at [906, 113] on link "Settle Payouts" at bounding box center [936, 110] width 83 height 21
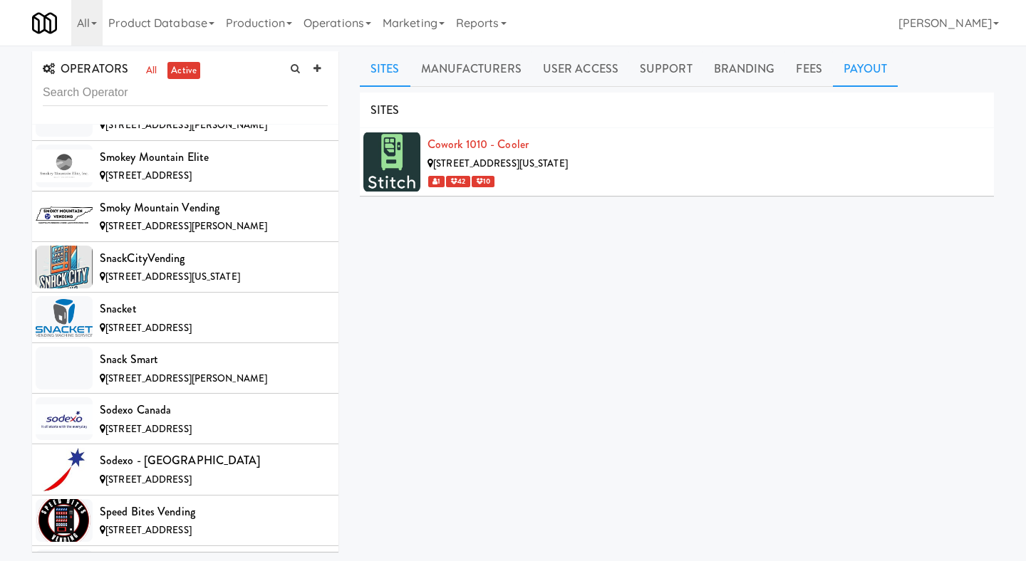
click at [868, 54] on link "Payout" at bounding box center [866, 69] width 66 height 36
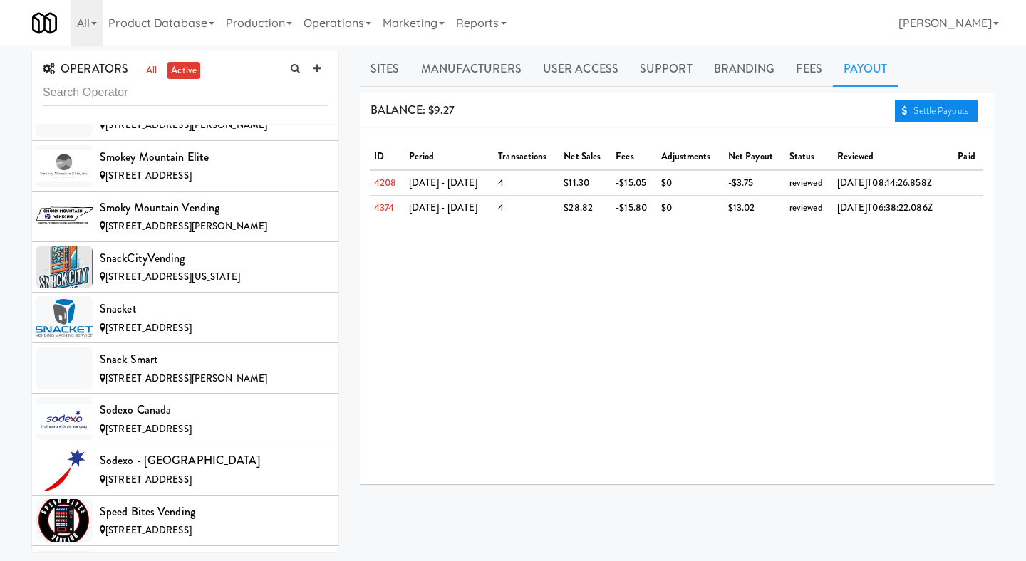
click at [920, 109] on link "Settle Payouts" at bounding box center [936, 110] width 83 height 21
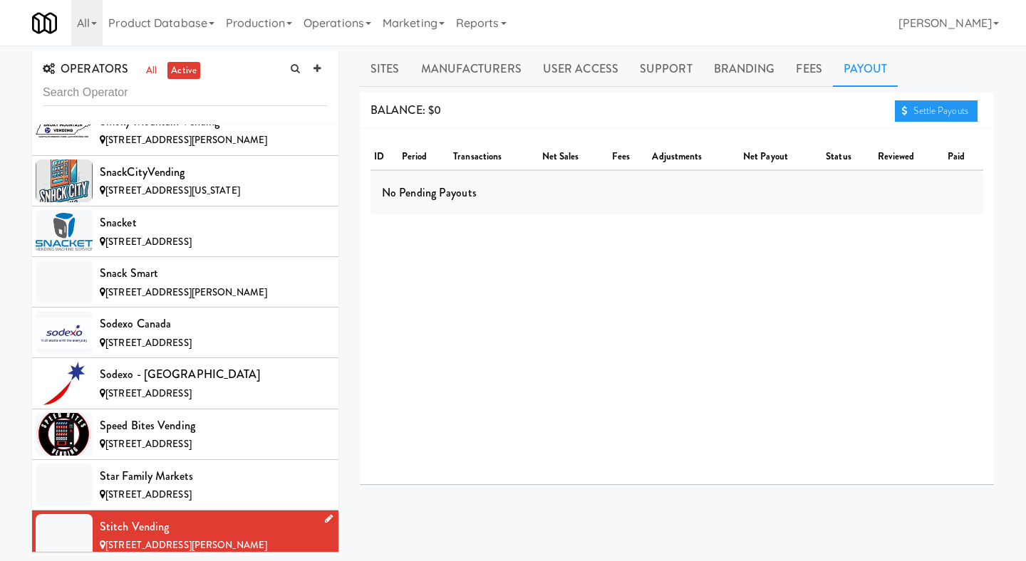
scroll to position [10911, 0]
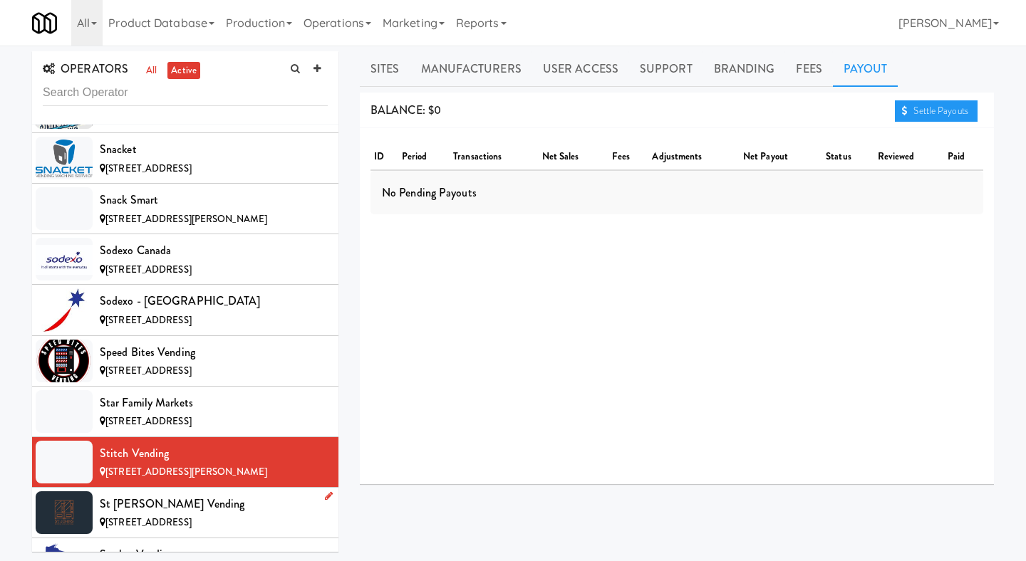
click at [244, 494] on div "St [PERSON_NAME] Vending" at bounding box center [214, 504] width 228 height 21
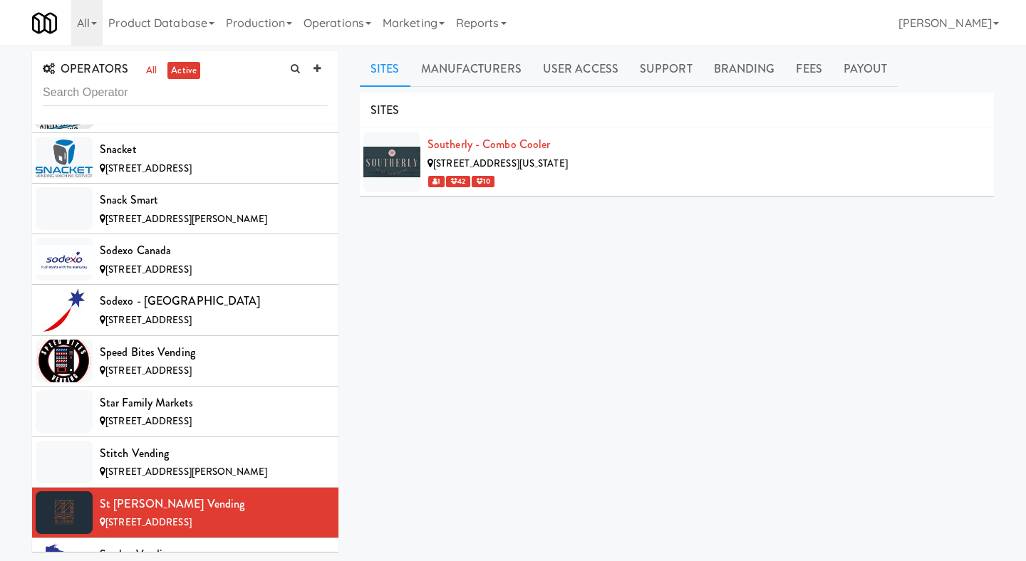
click at [846, 90] on div "Sites Manufacturers User Access Support Branding Fees Payout SITES Southerly - …" at bounding box center [677, 339] width 634 height 576
click at [871, 70] on link "Payout" at bounding box center [866, 69] width 66 height 36
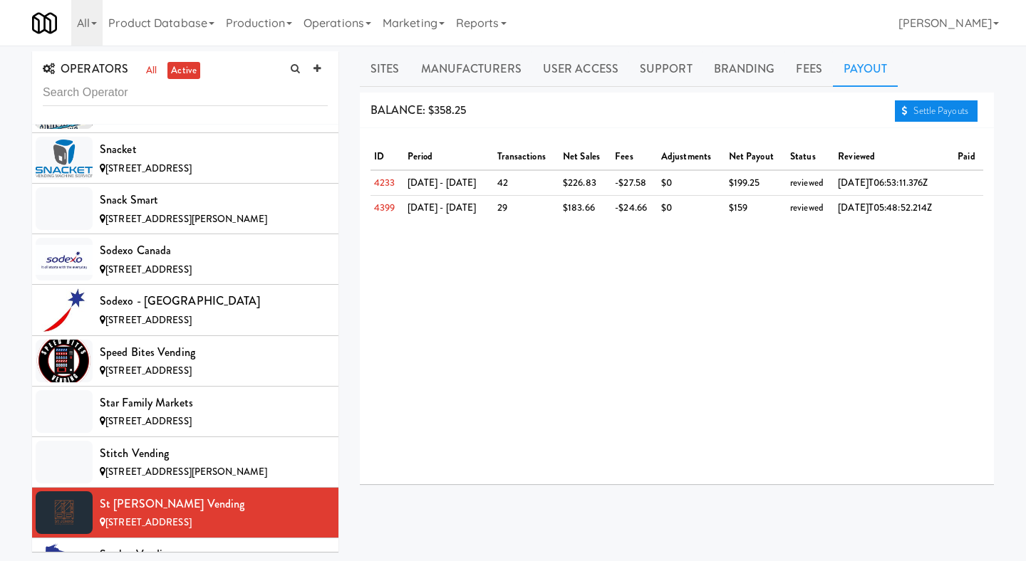
click at [911, 113] on link "Settle Payouts" at bounding box center [936, 110] width 83 height 21
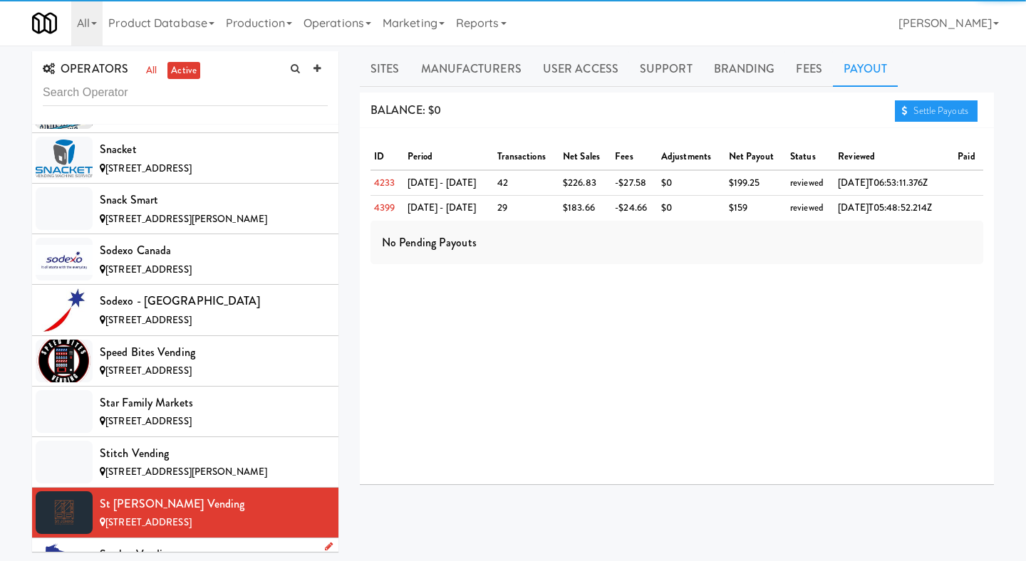
click at [229, 536] on div "Stryker Vending" at bounding box center [214, 554] width 228 height 21
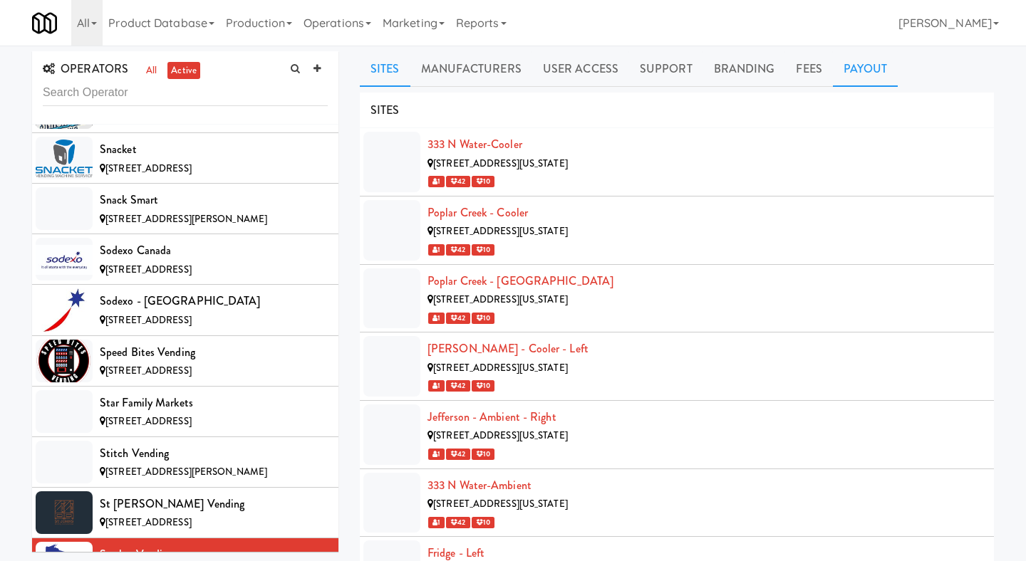
click at [859, 70] on link "Payout" at bounding box center [866, 69] width 66 height 36
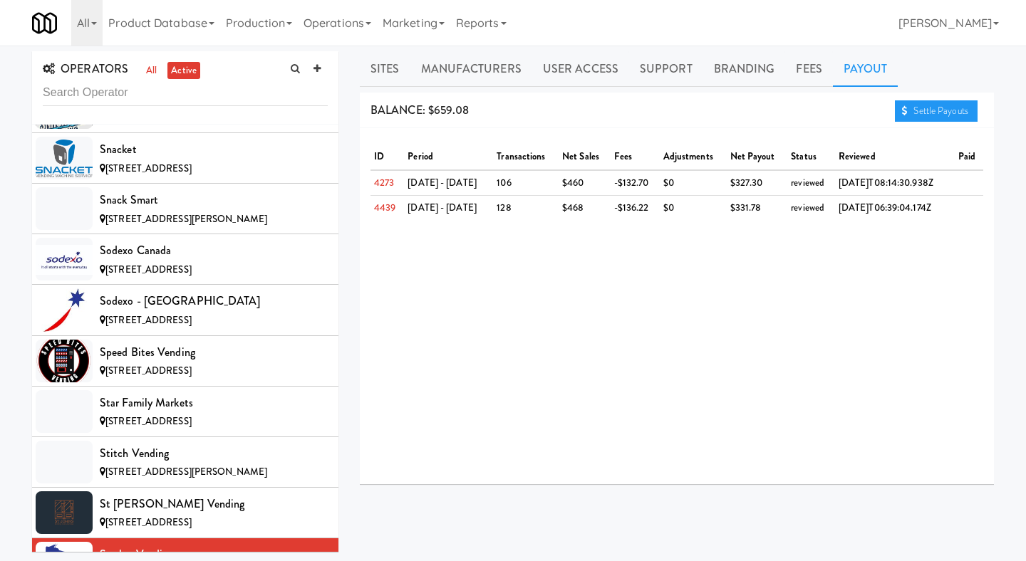
click at [919, 129] on div "ID period transactions net sales fees adjustments net payout status reviewed pa…" at bounding box center [677, 306] width 634 height 356
click at [932, 113] on link "Settle Payouts" at bounding box center [936, 110] width 83 height 21
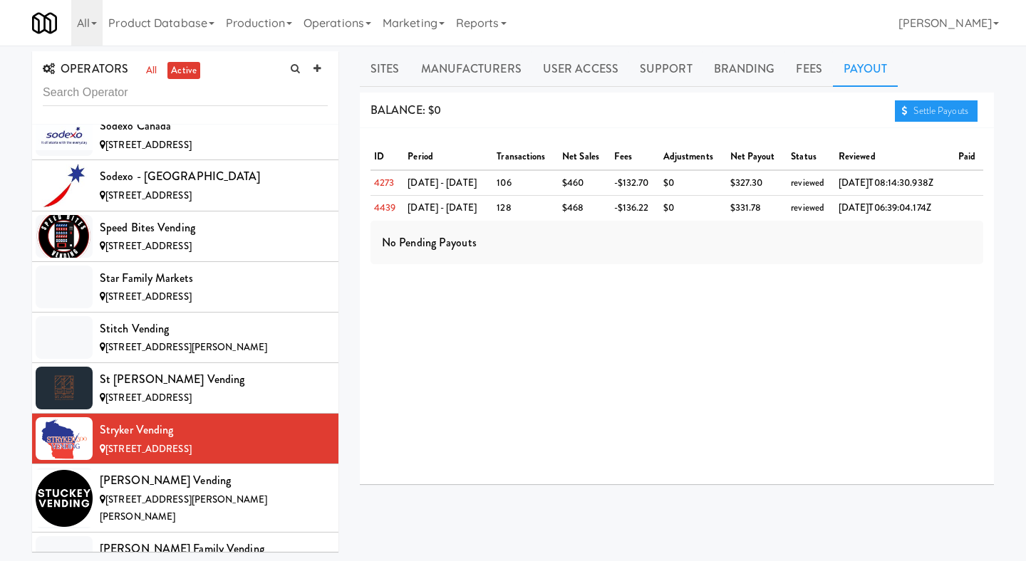
scroll to position [11079, 0]
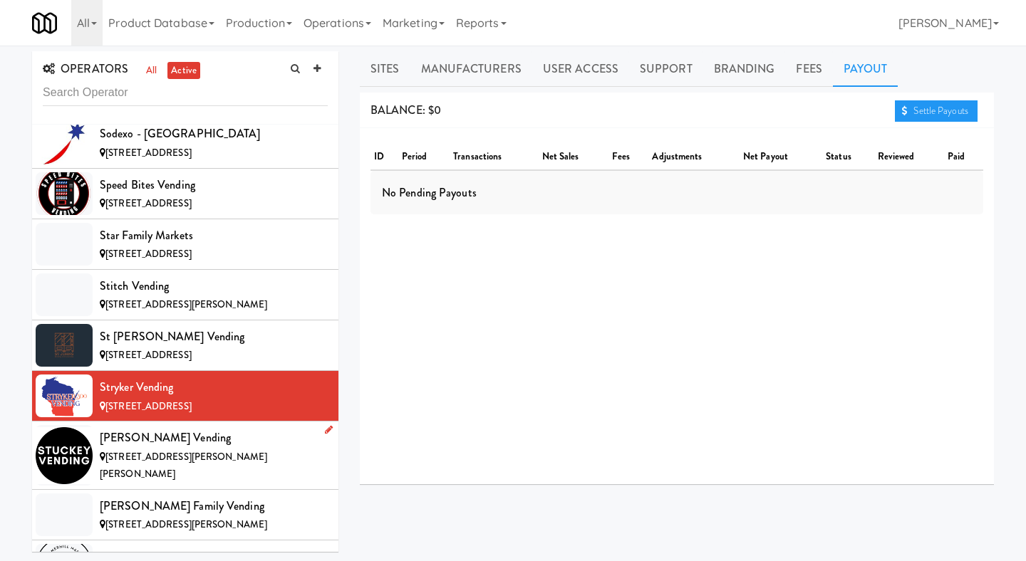
click at [233, 450] on span "[STREET_ADDRESS][PERSON_NAME][PERSON_NAME]" at bounding box center [183, 465] width 167 height 31
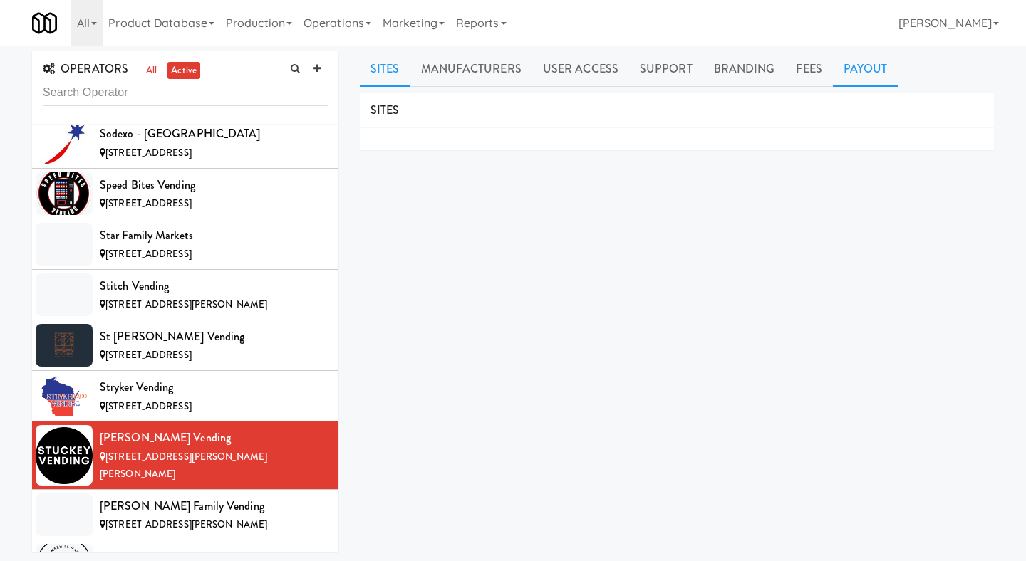
click at [874, 66] on link "Payout" at bounding box center [866, 69] width 66 height 36
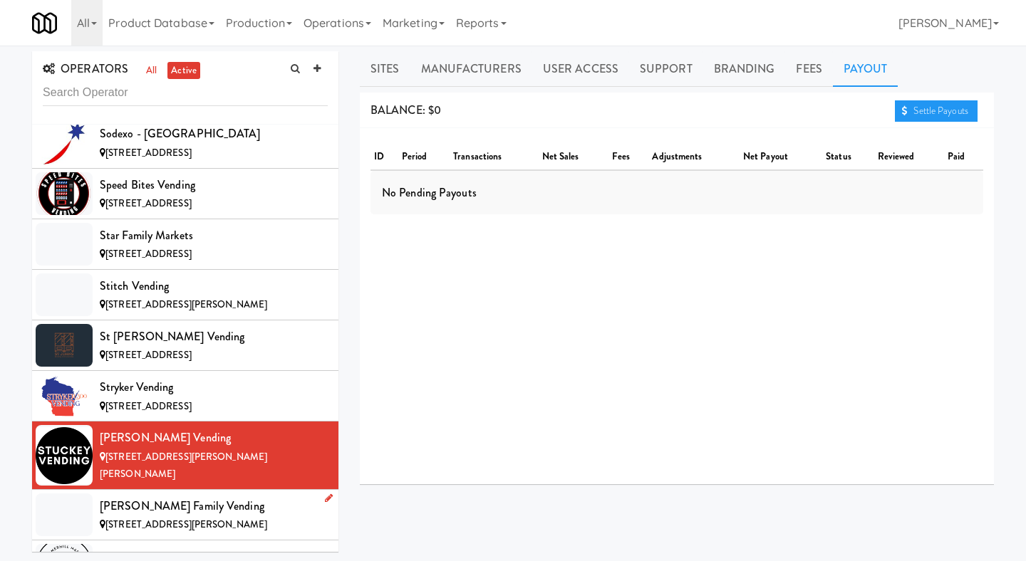
click at [177, 496] on div "[PERSON_NAME] Family Vending" at bounding box center [214, 506] width 228 height 21
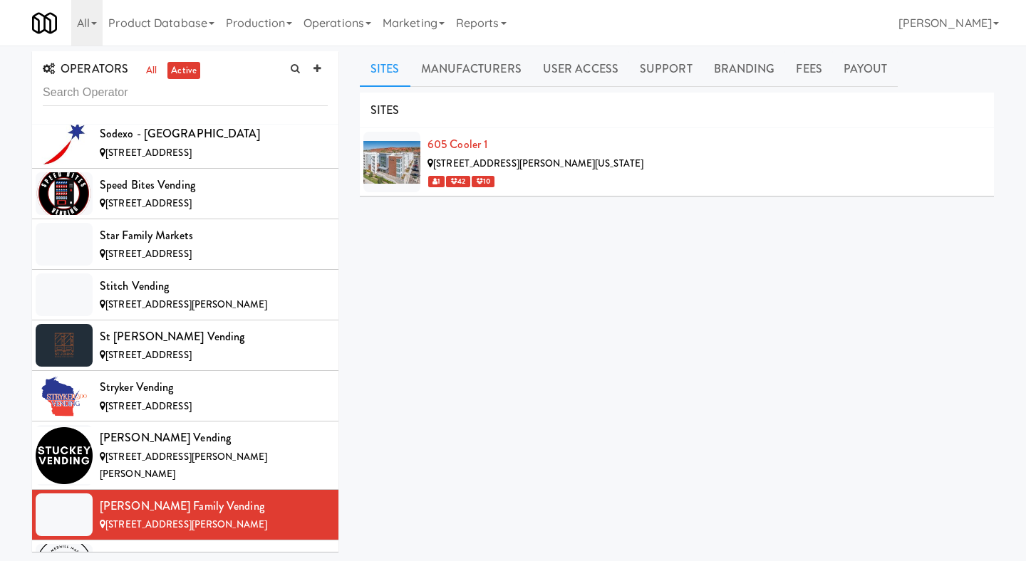
click at [842, 40] on div "All 901 Smrt Mrkt [URL][DOMAIN_NAME] 9518002 [GEOGRAPHIC_DATA] [URL][DOMAIN_NAM…" at bounding box center [513, 23] width 962 height 46
click at [849, 68] on link "Payout" at bounding box center [866, 69] width 66 height 36
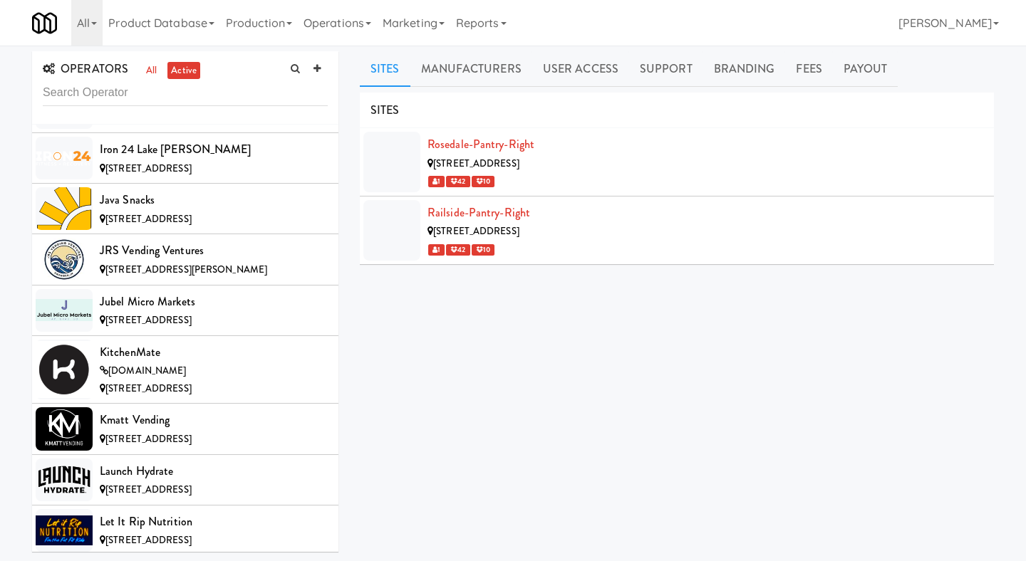
scroll to position [6193, 0]
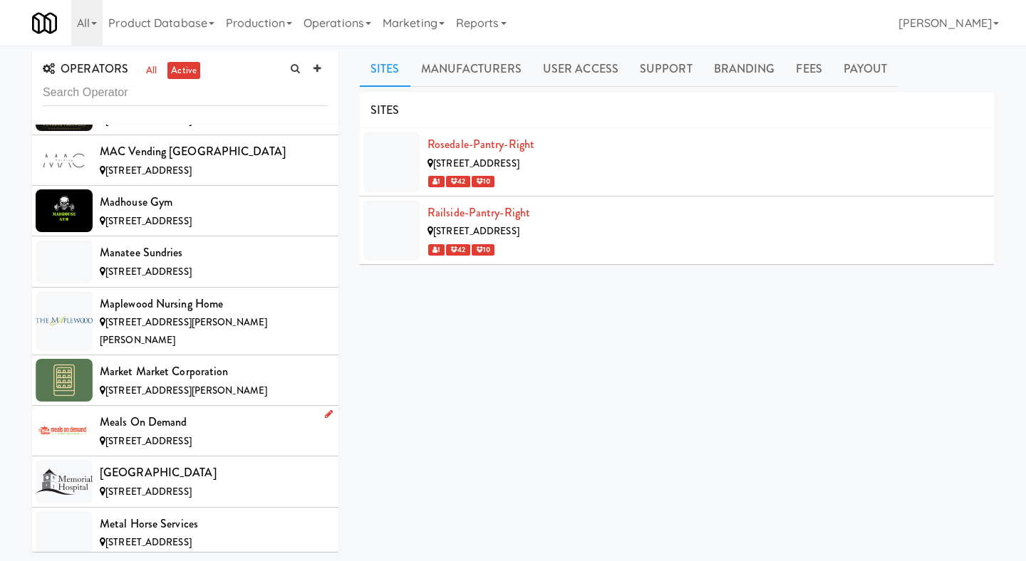
click at [250, 412] on div "Meals On Demand" at bounding box center [214, 422] width 228 height 21
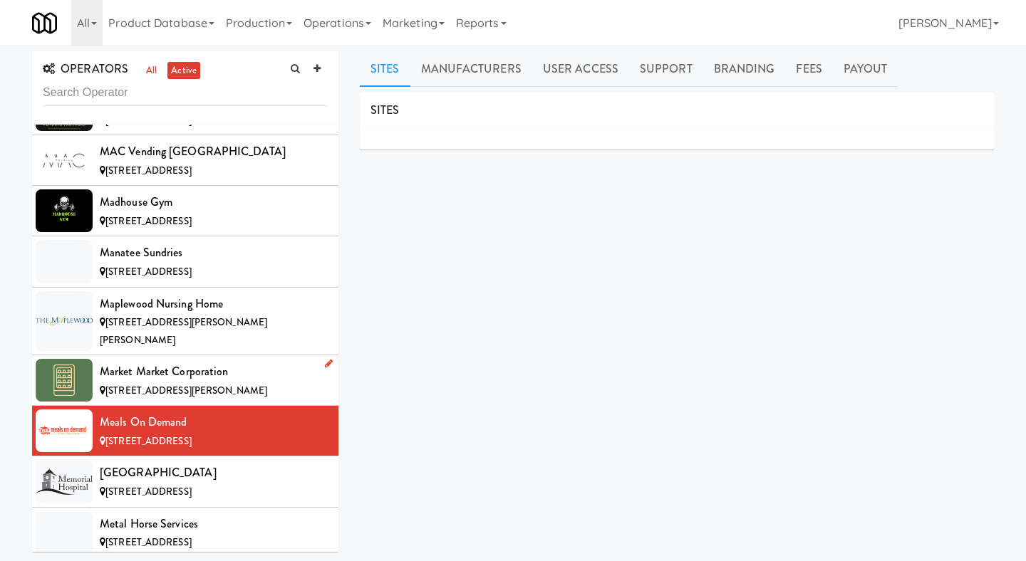
scroll to position [11091, 0]
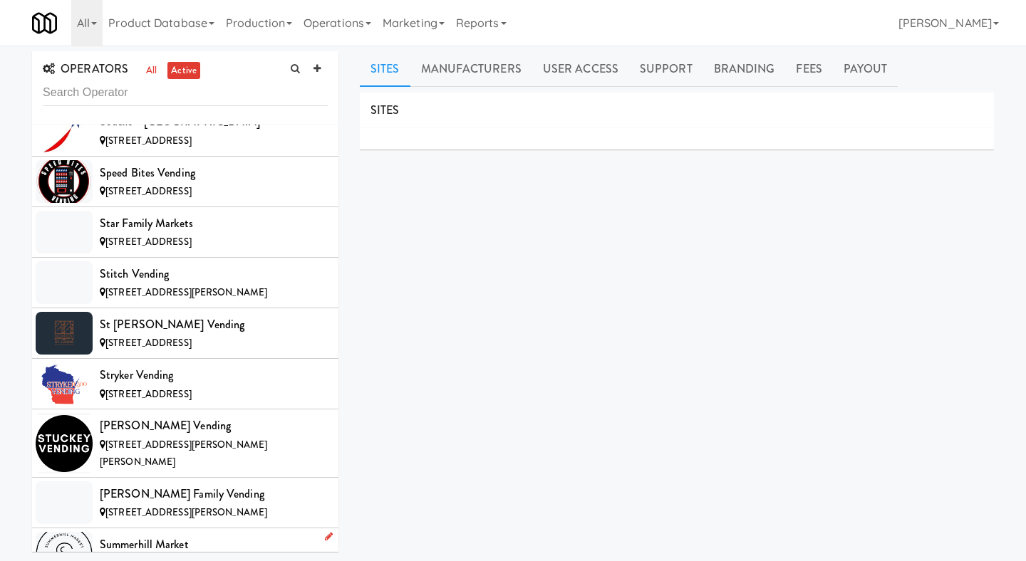
click at [177, 534] on div "Summerhill Market" at bounding box center [214, 544] width 228 height 21
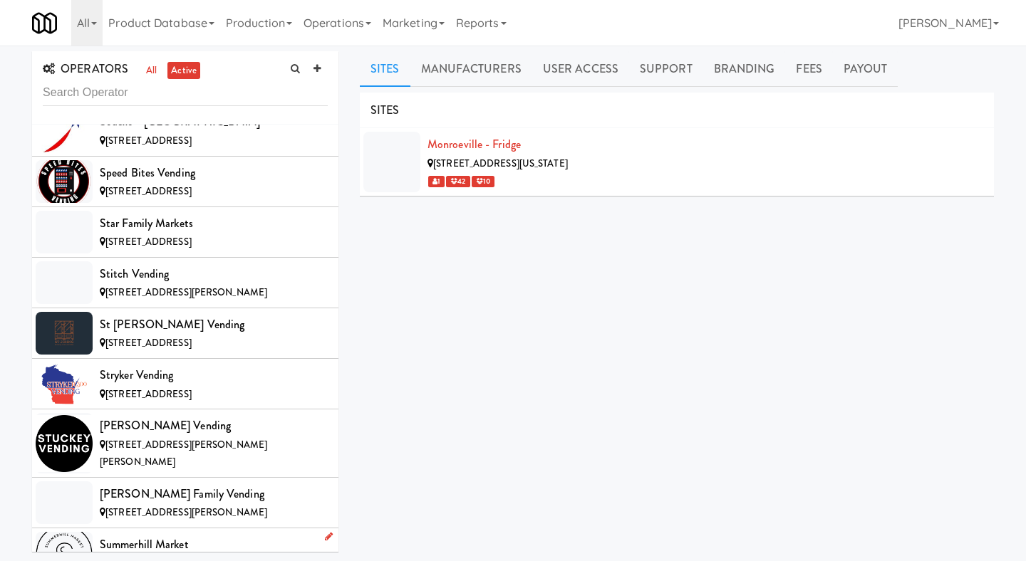
click at [169, 534] on div "Summerhill Market" at bounding box center [214, 544] width 228 height 21
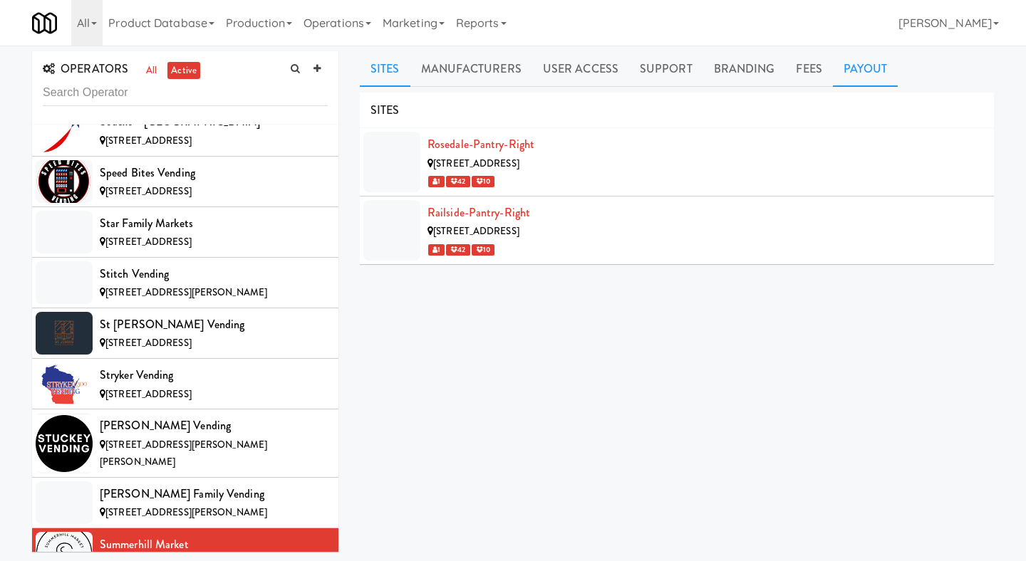
click at [871, 68] on link "Payout" at bounding box center [866, 69] width 66 height 36
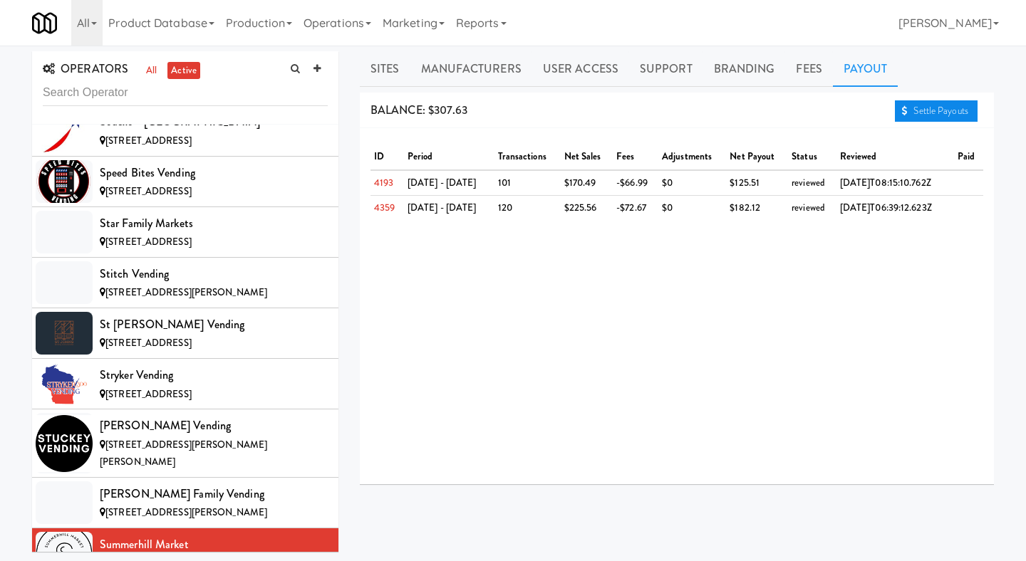
click at [947, 105] on link "Settle Payouts" at bounding box center [936, 110] width 83 height 21
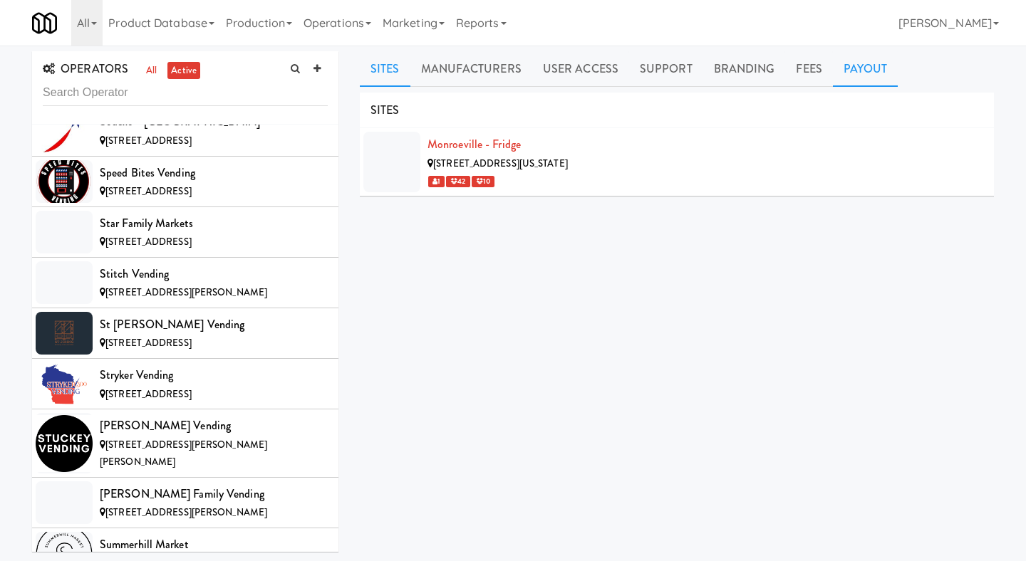
click at [850, 63] on link "Payout" at bounding box center [866, 69] width 66 height 36
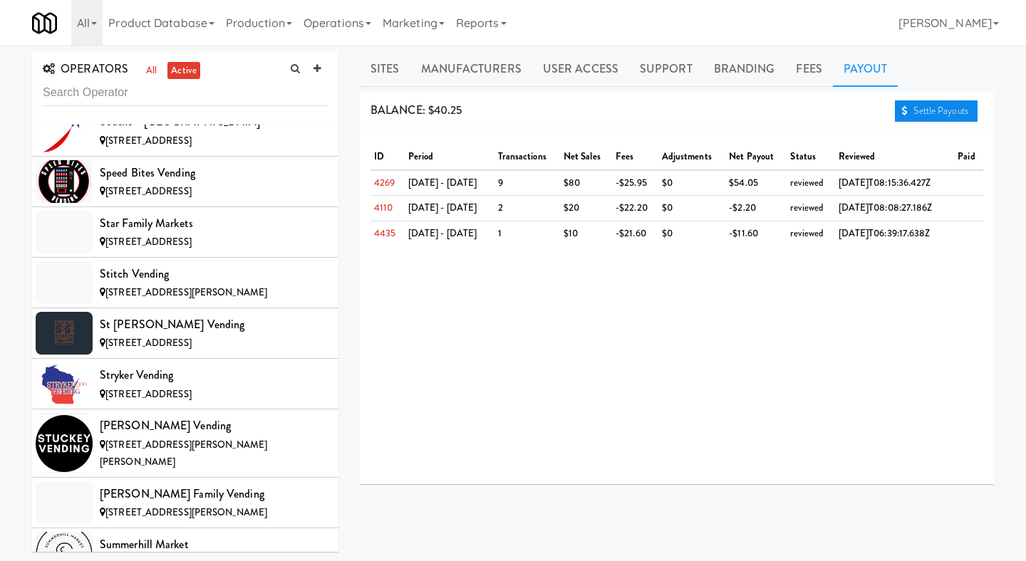
click at [917, 110] on link "Settle Payouts" at bounding box center [936, 110] width 83 height 21
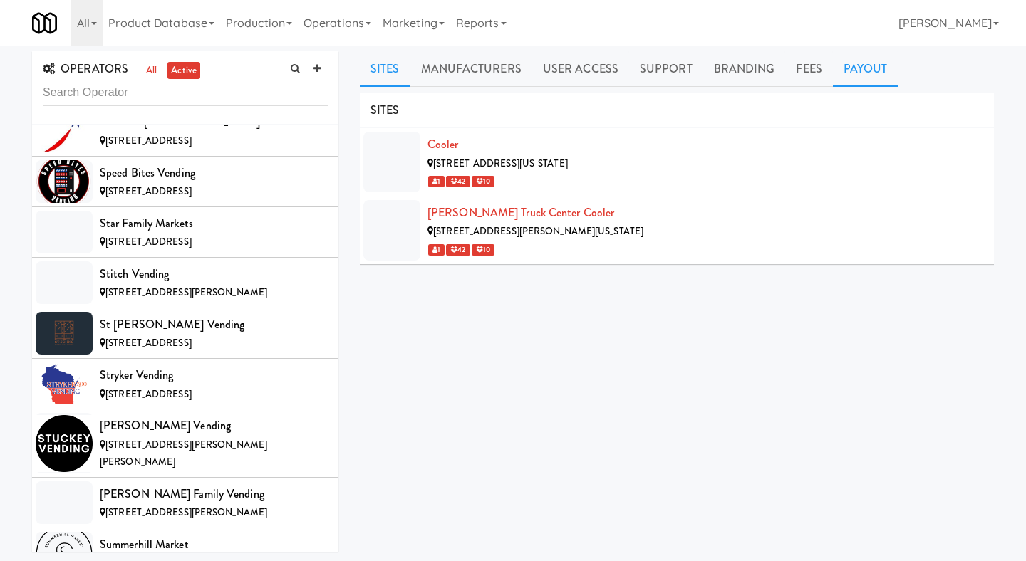
click at [860, 74] on link "Payout" at bounding box center [866, 69] width 66 height 36
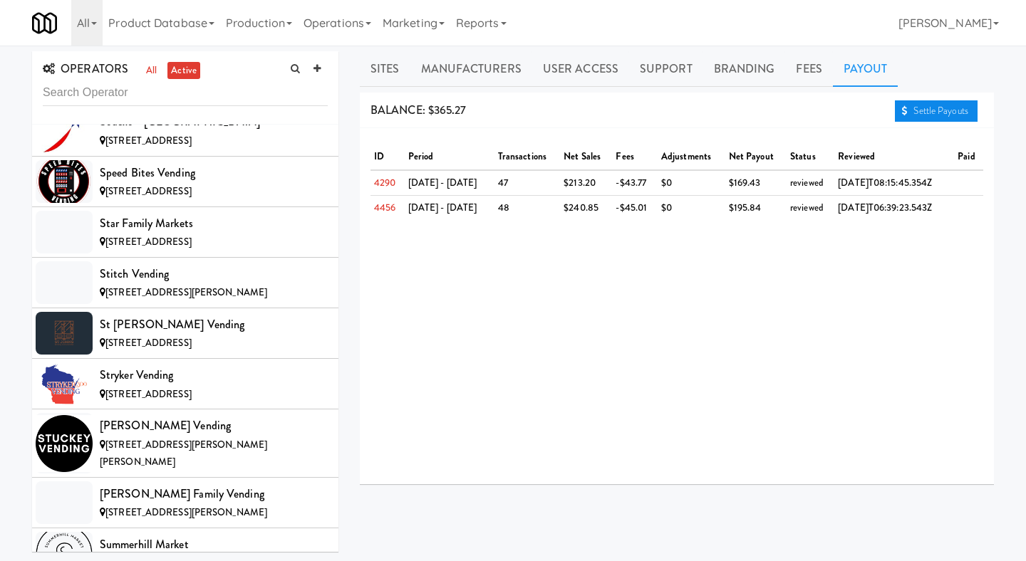
click at [928, 108] on link "Settle Payouts" at bounding box center [936, 110] width 83 height 21
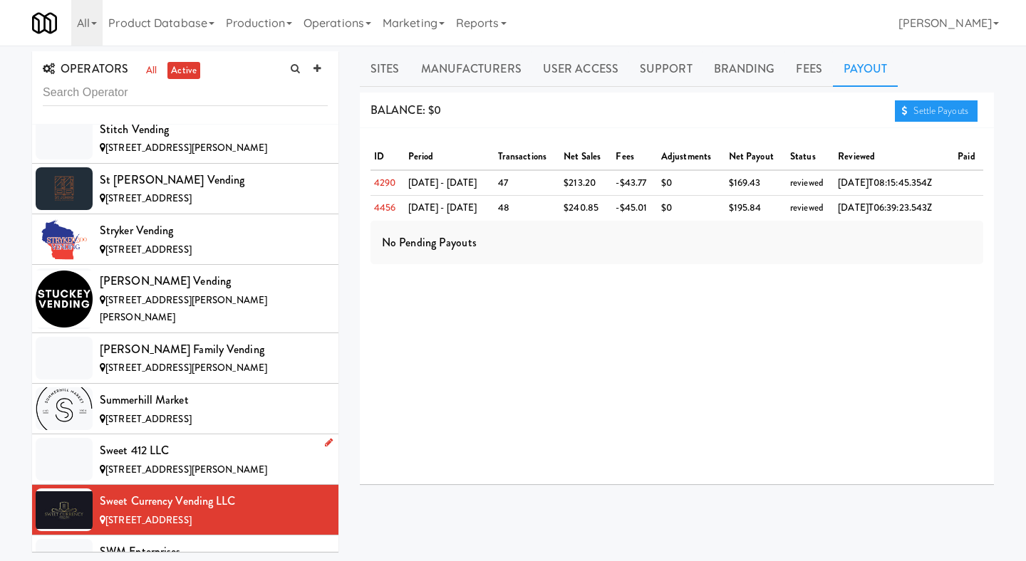
scroll to position [11329, 0]
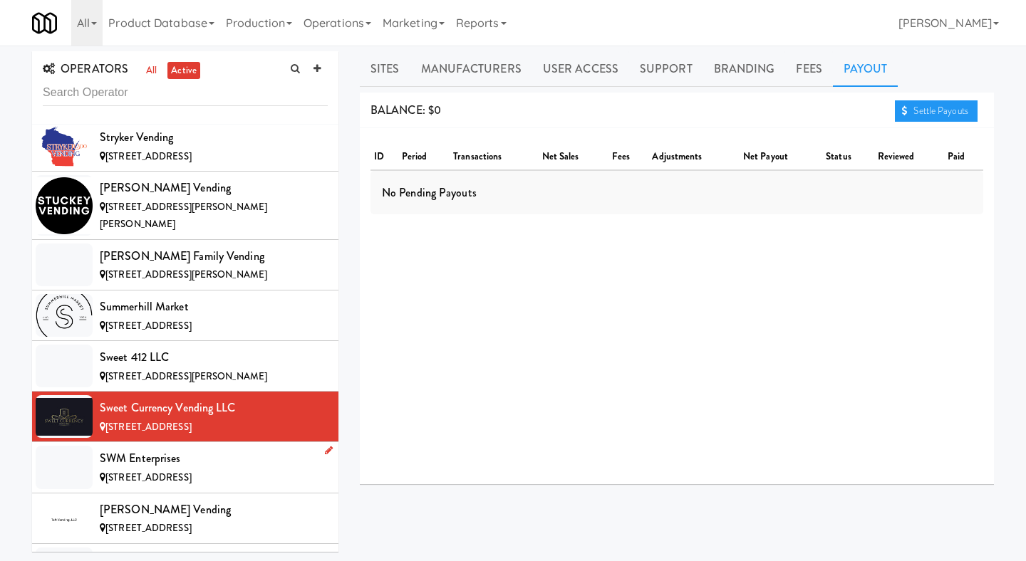
click at [252, 448] on div "SWM Enterprises" at bounding box center [214, 458] width 228 height 21
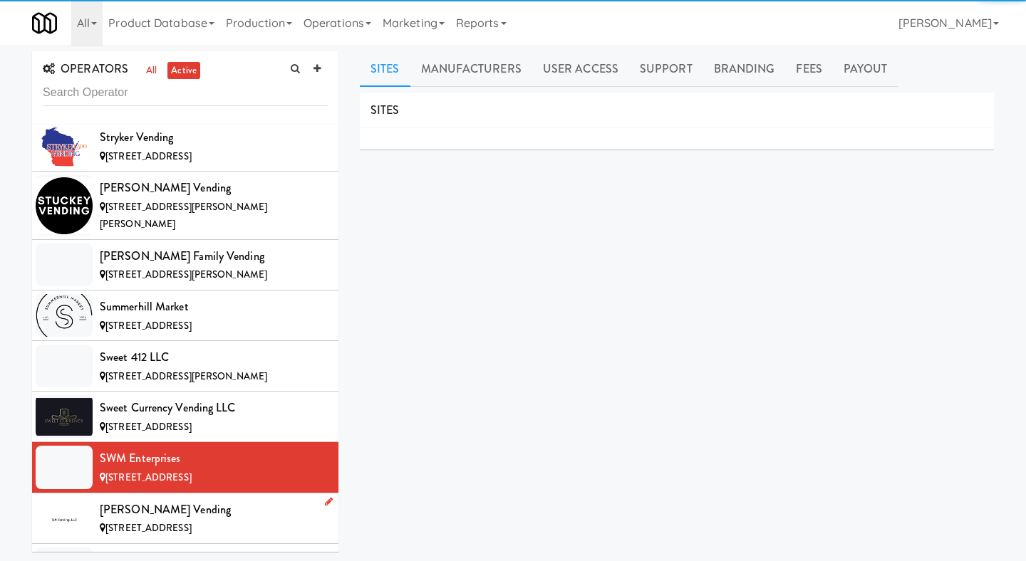
click at [234, 499] on div "[PERSON_NAME] Vending" at bounding box center [214, 509] width 228 height 21
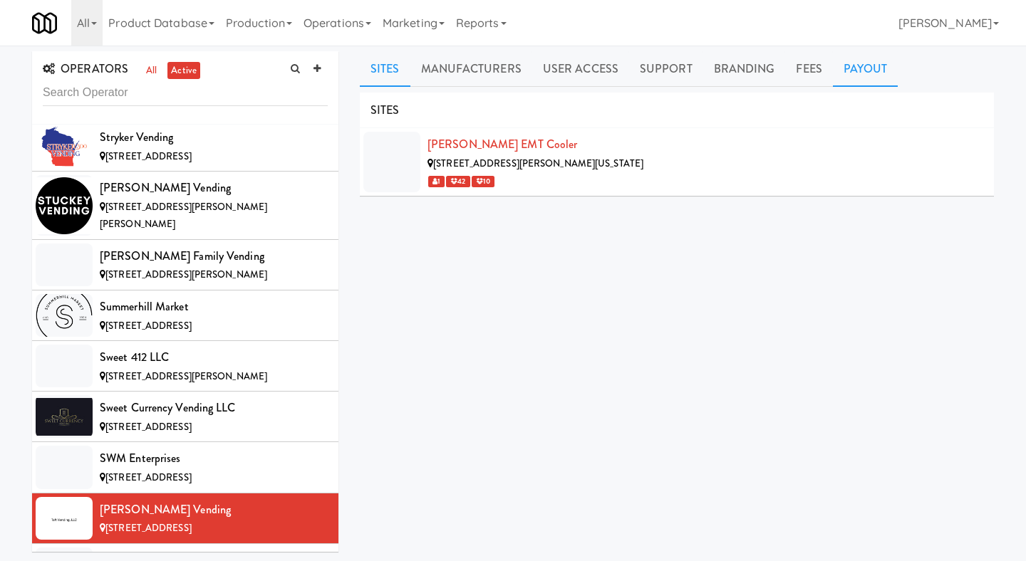
click at [856, 70] on link "Payout" at bounding box center [866, 69] width 66 height 36
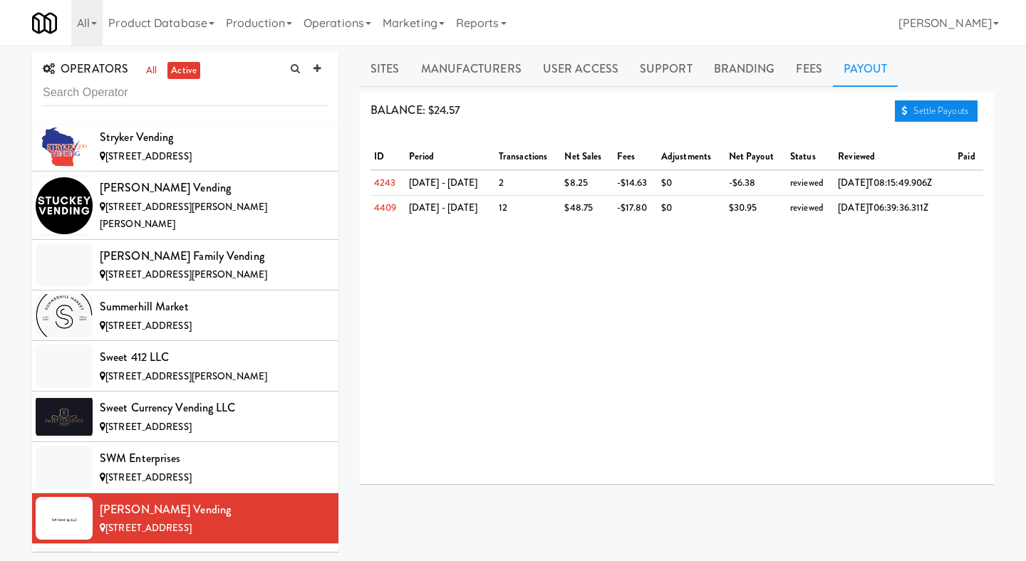
click at [916, 103] on link "Settle Payouts" at bounding box center [936, 110] width 83 height 21
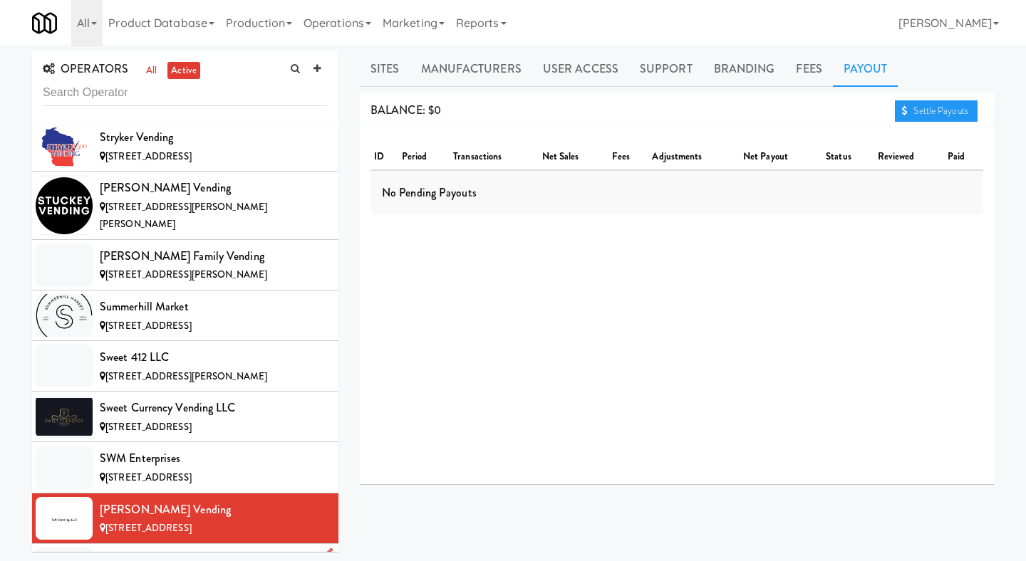
click at [254, 536] on div "TapMart" at bounding box center [214, 560] width 228 height 21
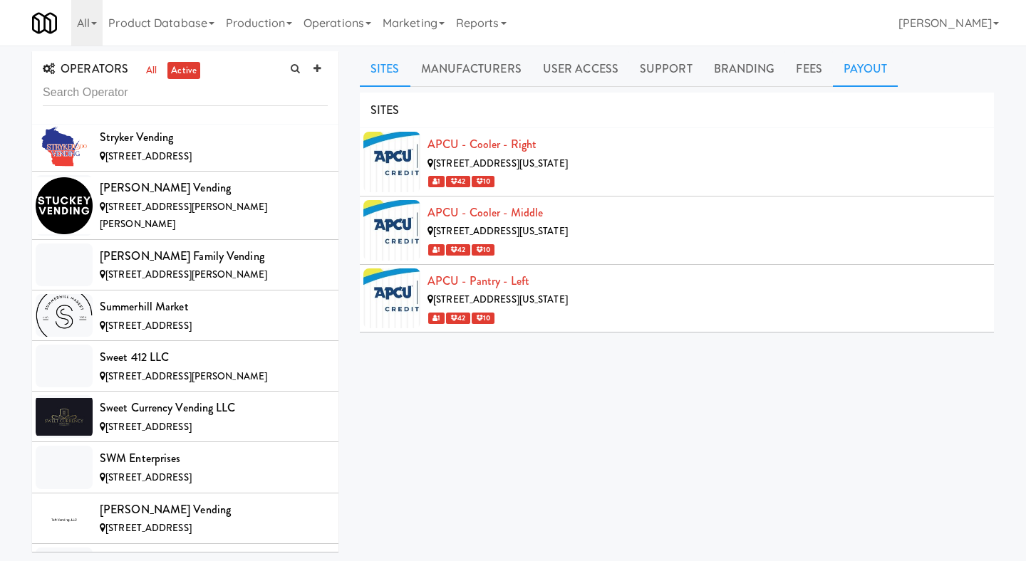
click at [860, 70] on link "Payout" at bounding box center [866, 69] width 66 height 36
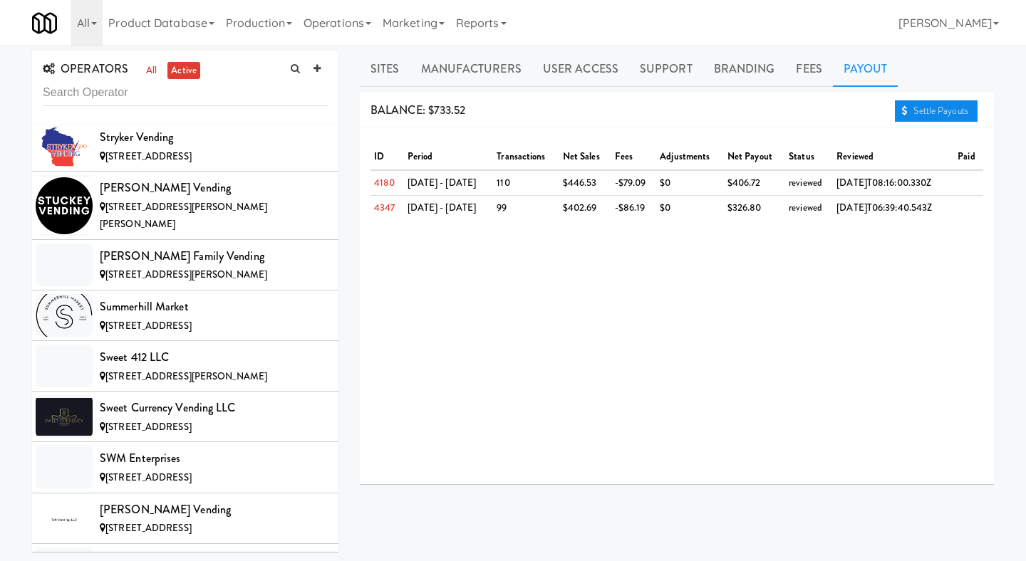
click at [920, 114] on link "Settle Payouts" at bounding box center [936, 110] width 83 height 21
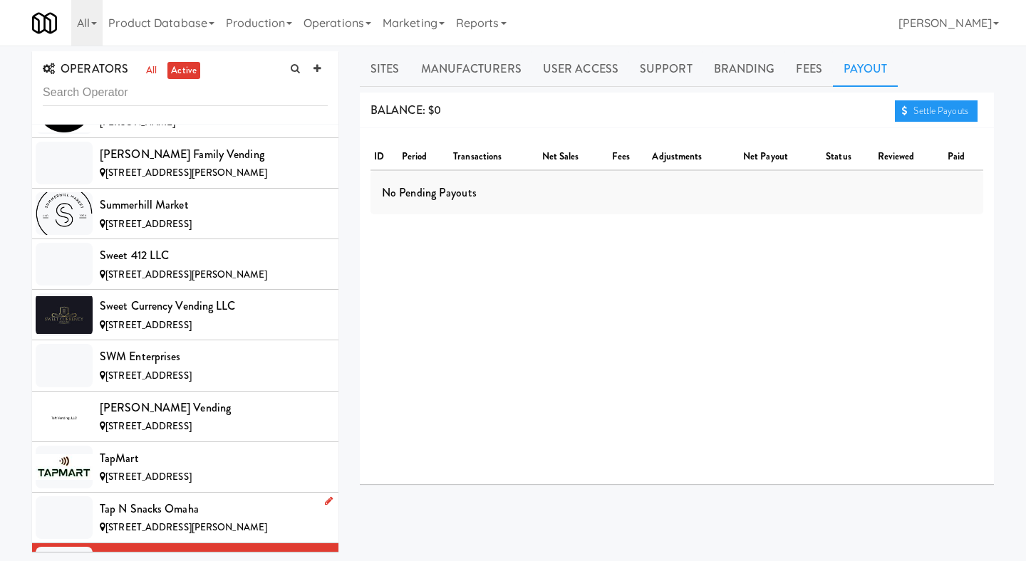
scroll to position [11571, 0]
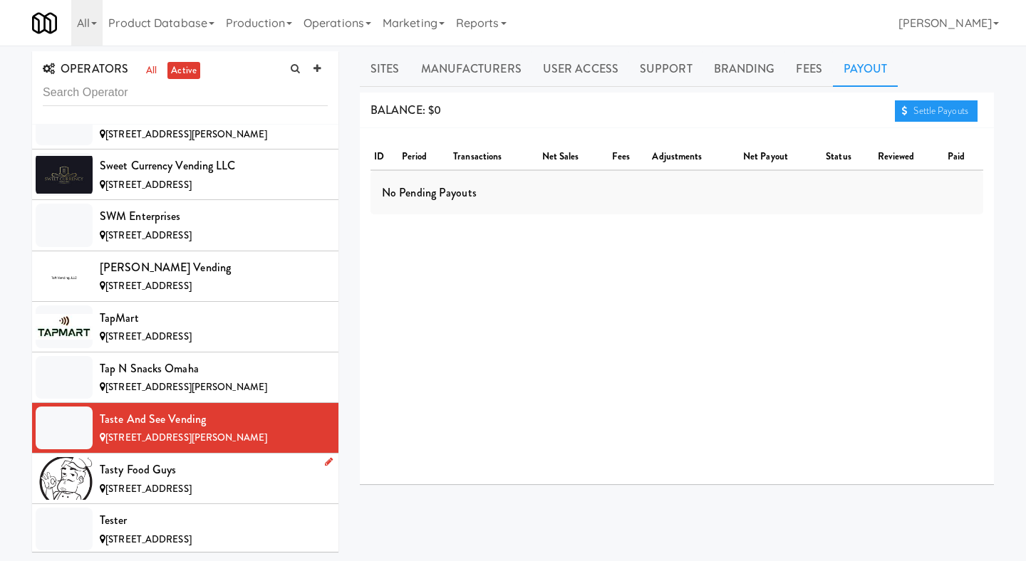
click at [229, 481] on div "[STREET_ADDRESS]" at bounding box center [214, 490] width 228 height 18
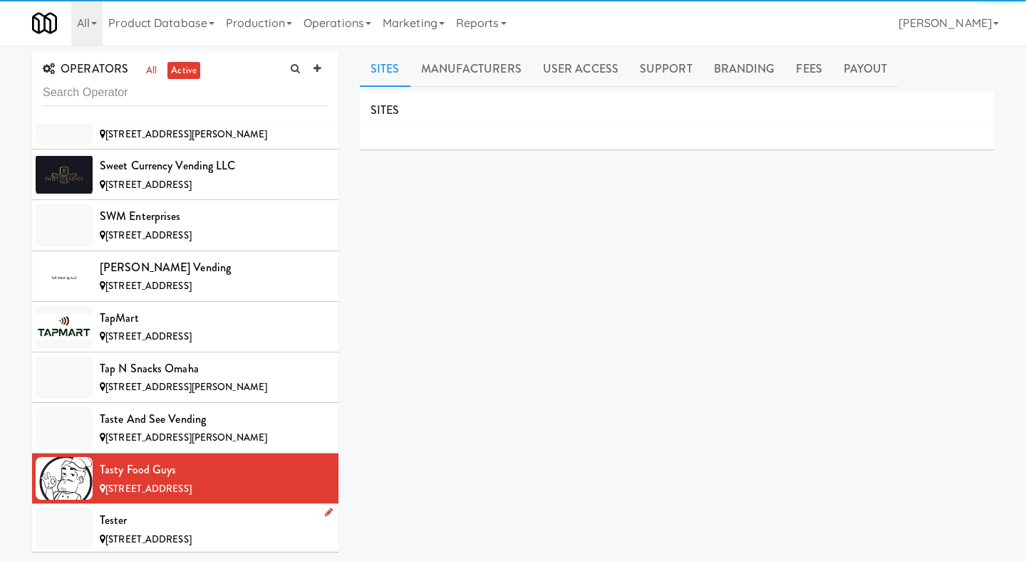
click at [192, 533] on span "[STREET_ADDRESS]" at bounding box center [148, 540] width 86 height 14
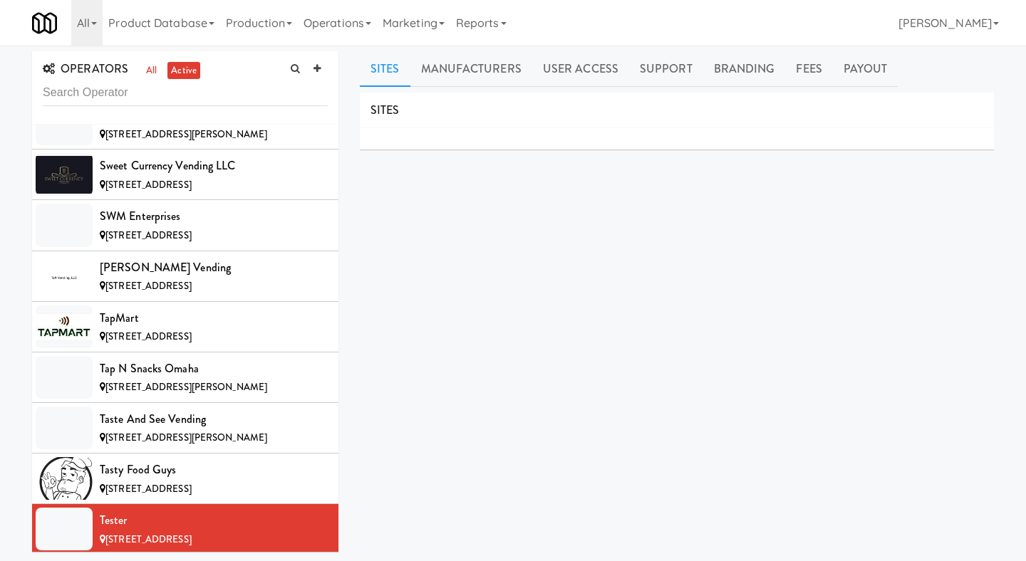
click at [222, 536] on div "The Eatery Supply and Print" at bounding box center [214, 571] width 228 height 21
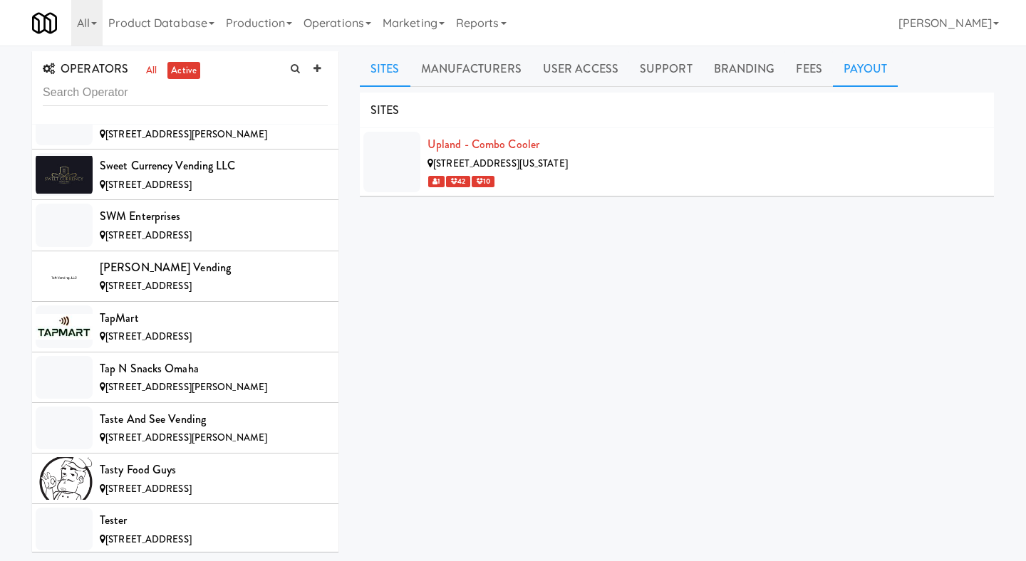
click at [861, 53] on link "Payout" at bounding box center [866, 69] width 66 height 36
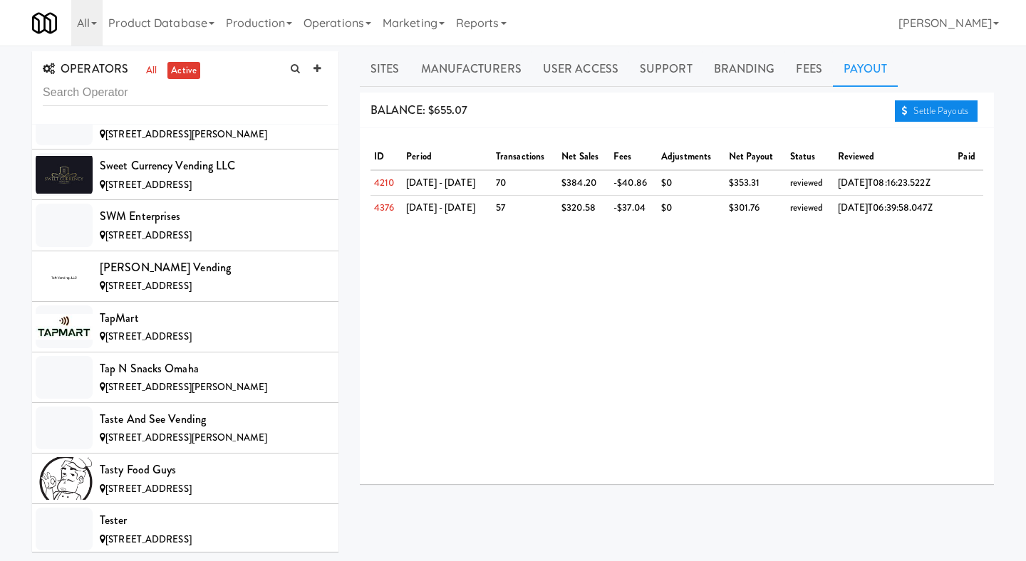
click at [910, 107] on link "Settle Payouts" at bounding box center [936, 110] width 83 height 21
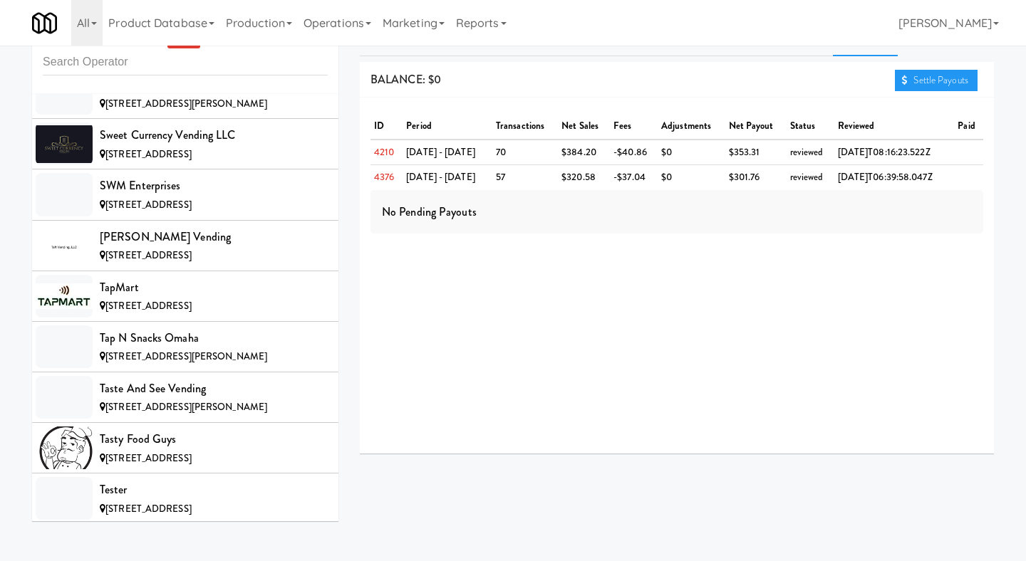
scroll to position [65, 0]
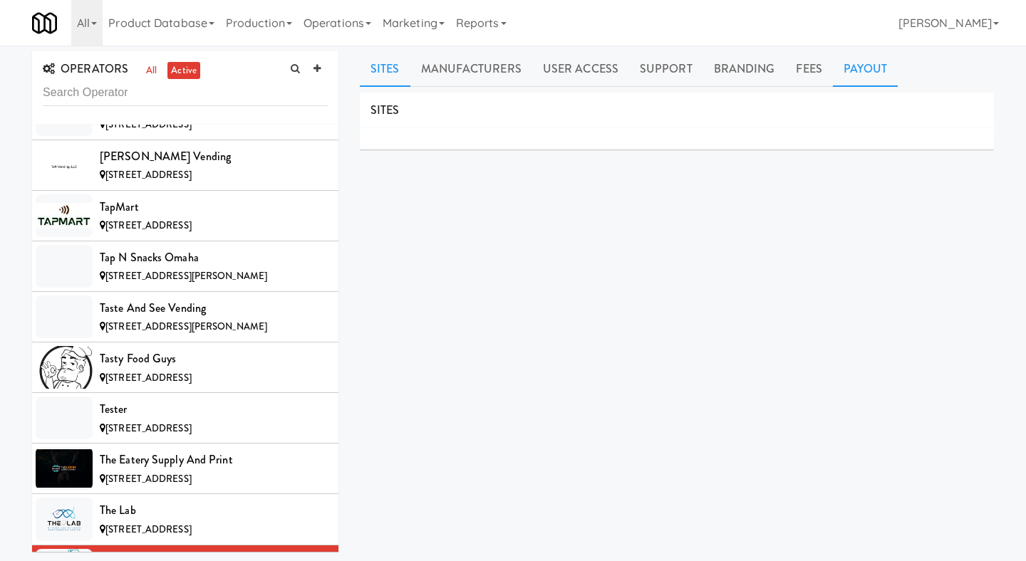
click at [848, 78] on link "Payout" at bounding box center [866, 69] width 66 height 36
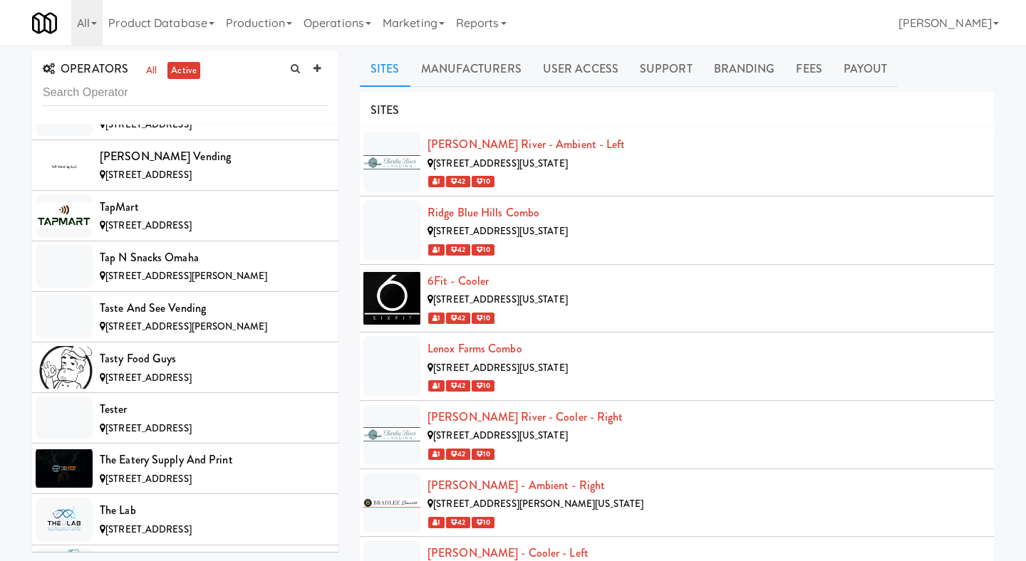
click at [912, 59] on ul "Sites Manufacturers User Access Support Branding Fees Payout" at bounding box center [677, 69] width 634 height 36
click at [876, 64] on link "Payout" at bounding box center [866, 69] width 66 height 36
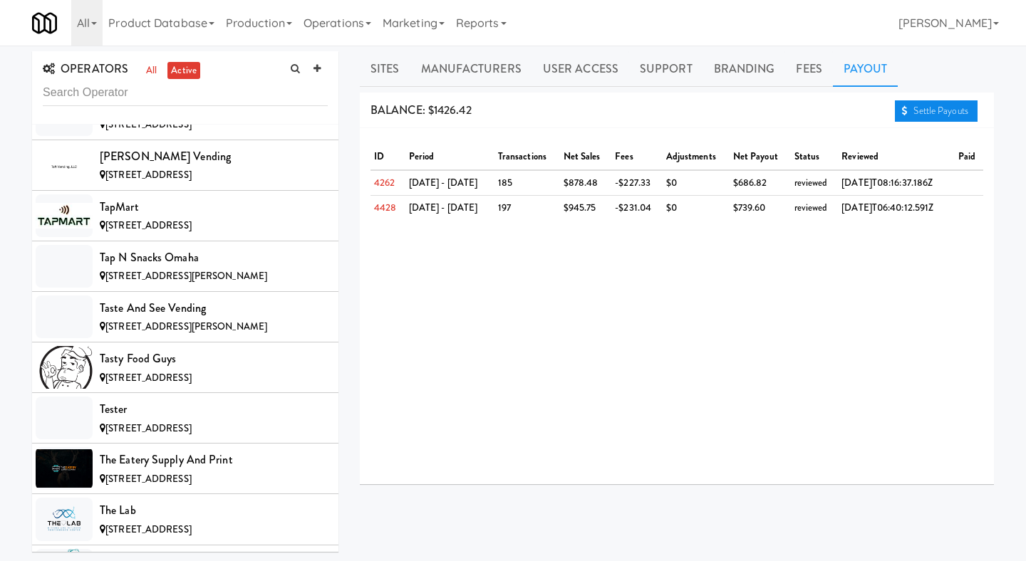
click at [913, 114] on link "Settle Payouts" at bounding box center [936, 110] width 83 height 21
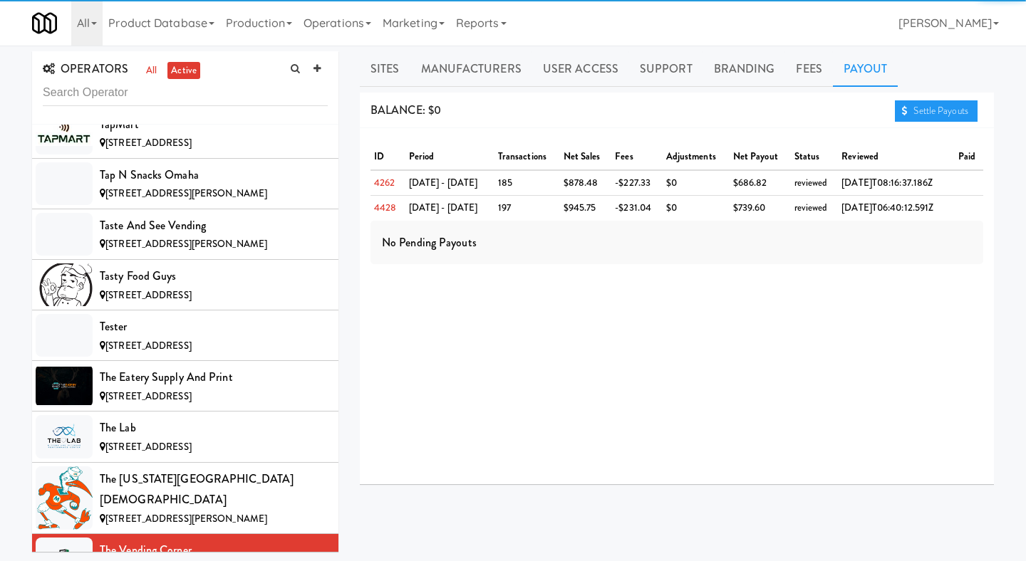
scroll to position [11777, 0]
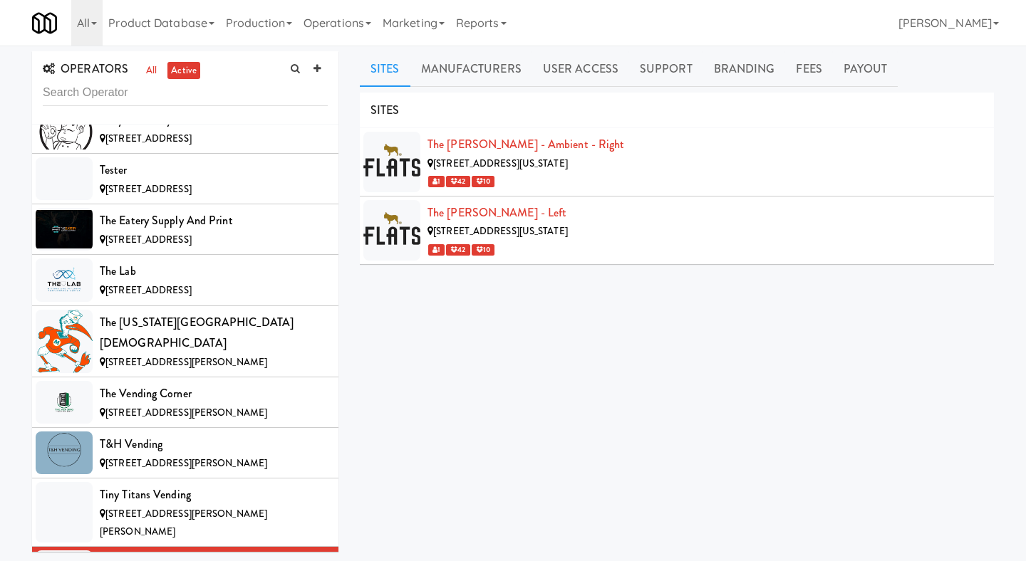
scroll to position [11939, 0]
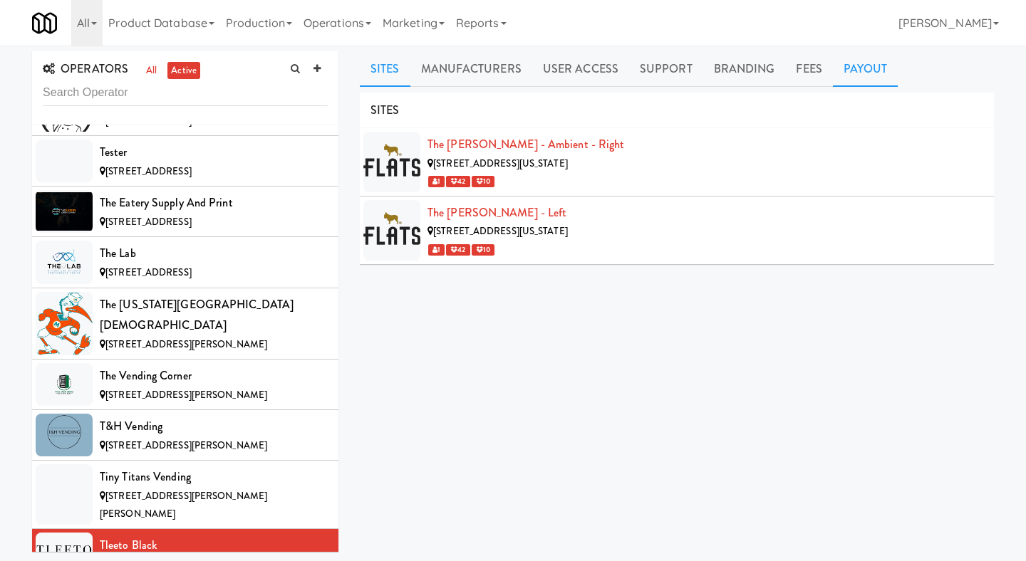
click at [856, 64] on link "Payout" at bounding box center [866, 69] width 66 height 36
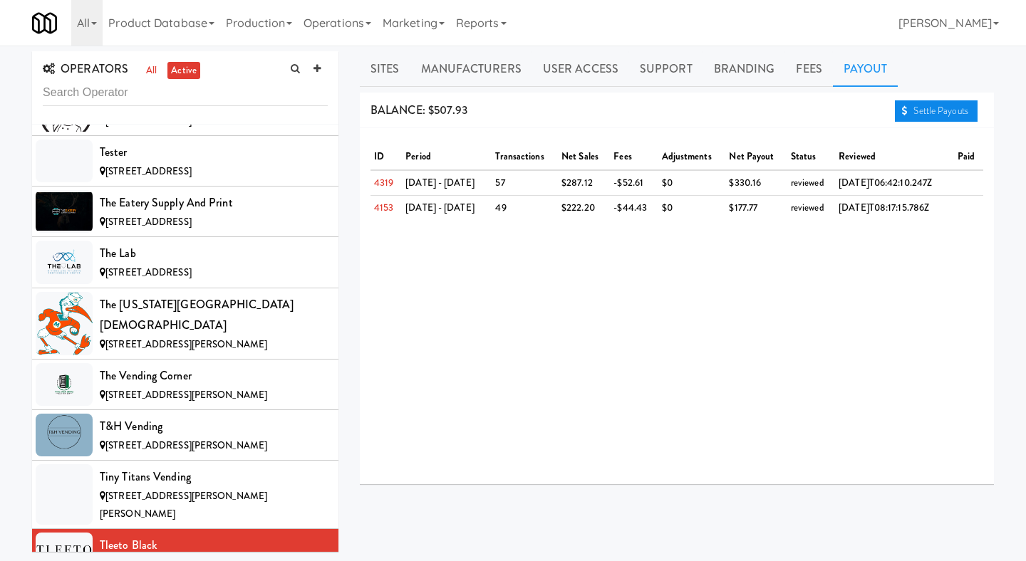
click at [913, 107] on link "Settle Payouts" at bounding box center [936, 110] width 83 height 21
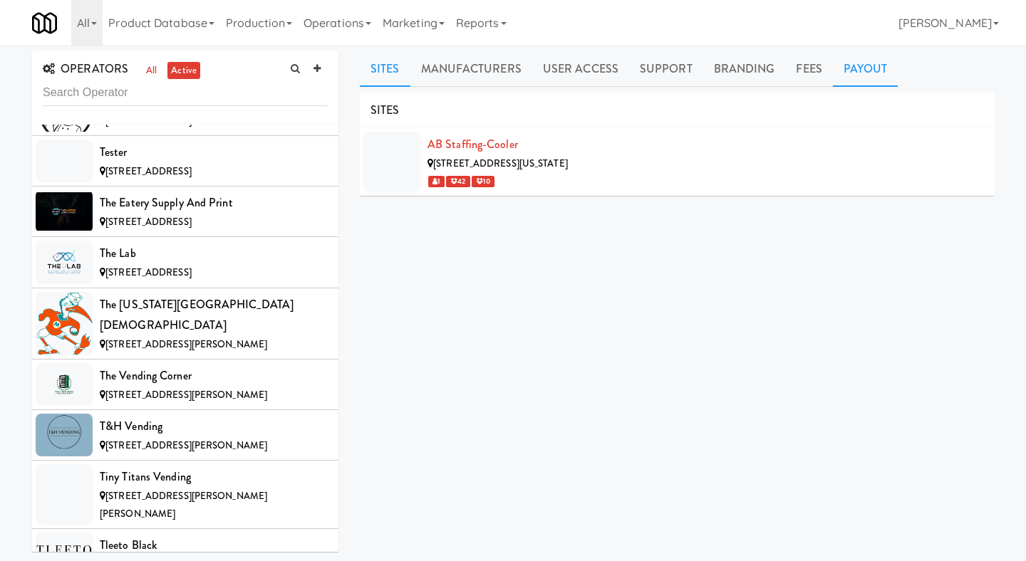
click at [871, 54] on link "Payout" at bounding box center [866, 69] width 66 height 36
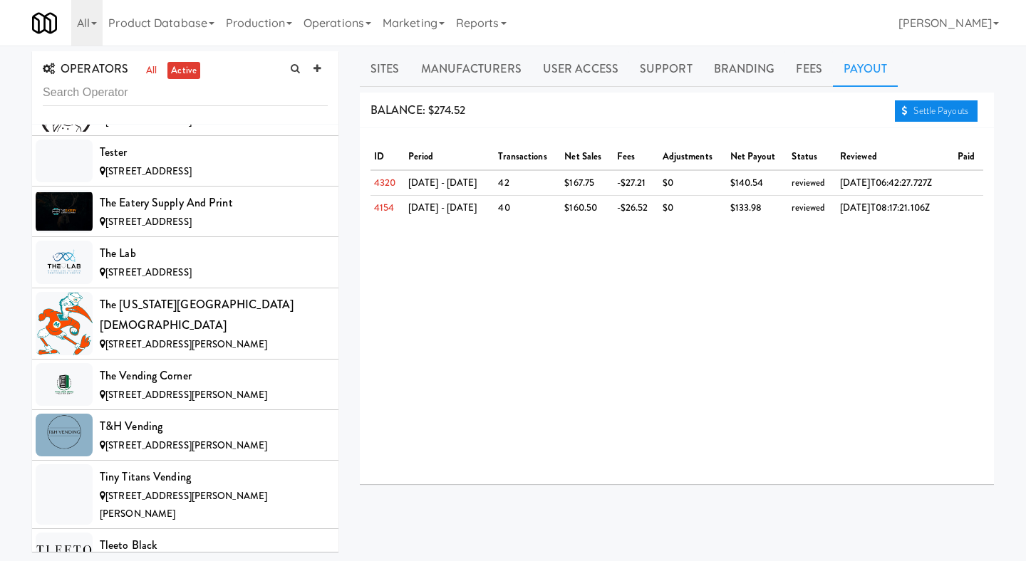
click at [913, 116] on link "Settle Payouts" at bounding box center [936, 110] width 83 height 21
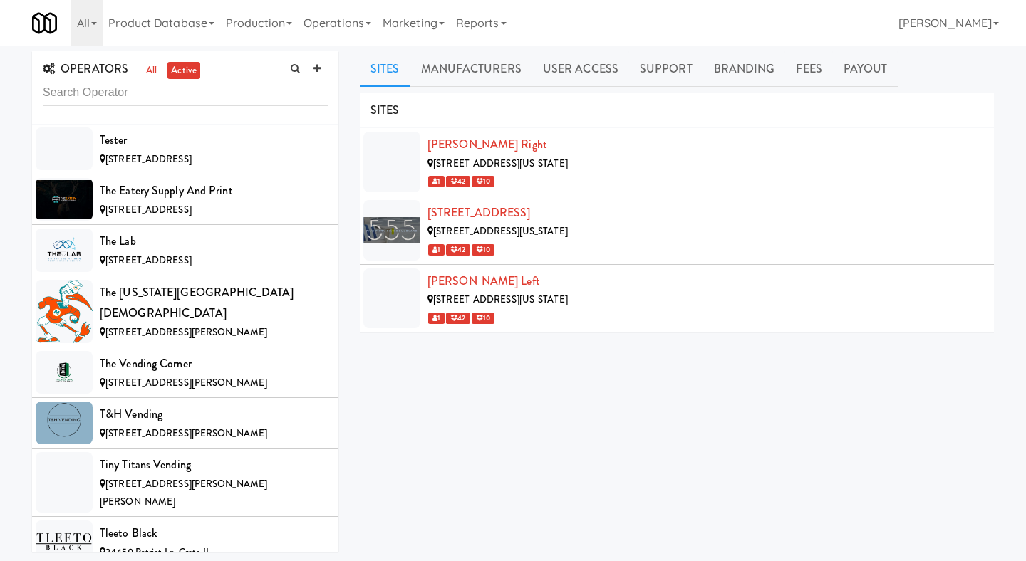
scroll to position [11954, 0]
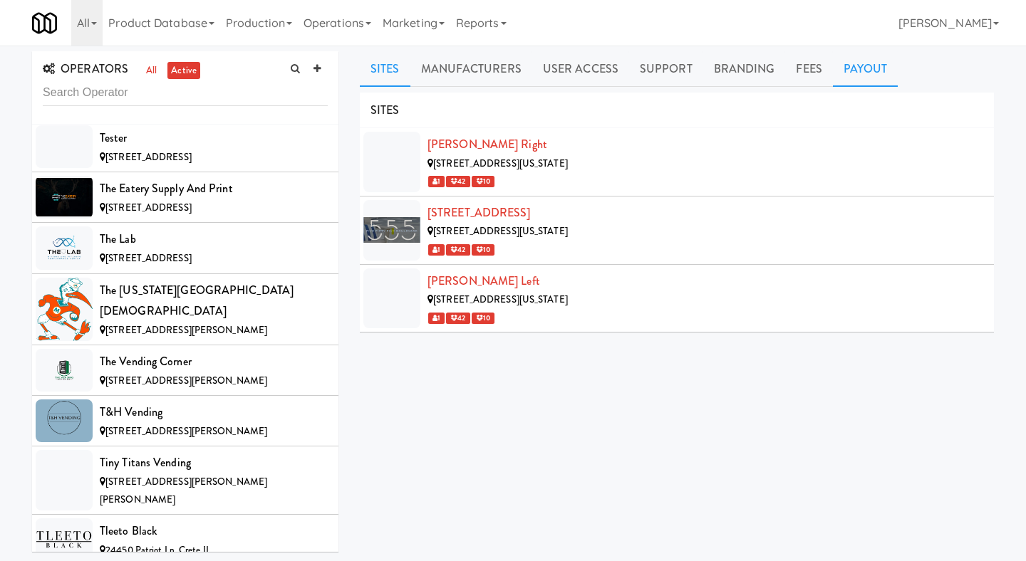
click at [856, 58] on link "Payout" at bounding box center [866, 69] width 66 height 36
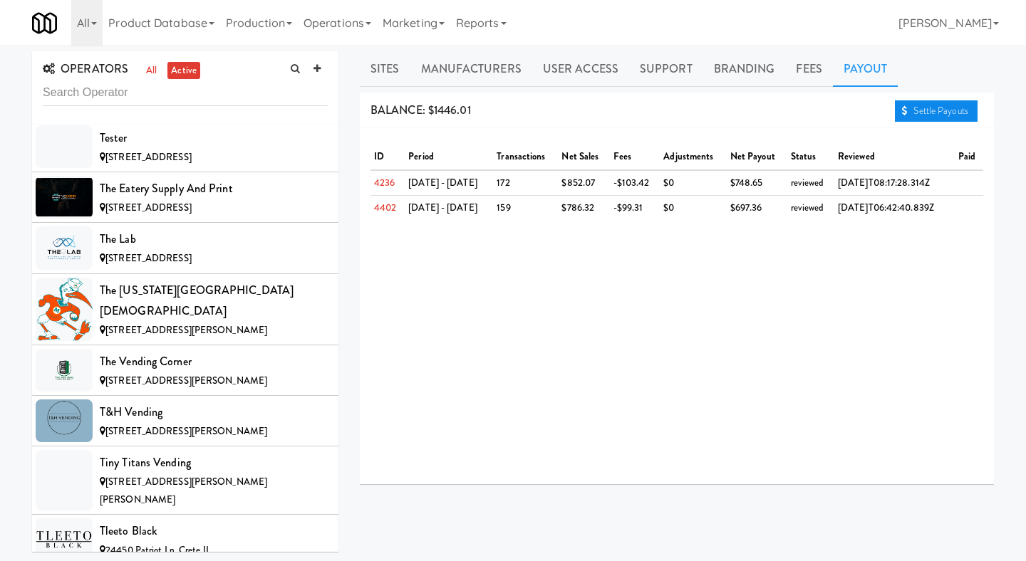
click at [914, 100] on link "Settle Payouts" at bounding box center [936, 110] width 83 height 21
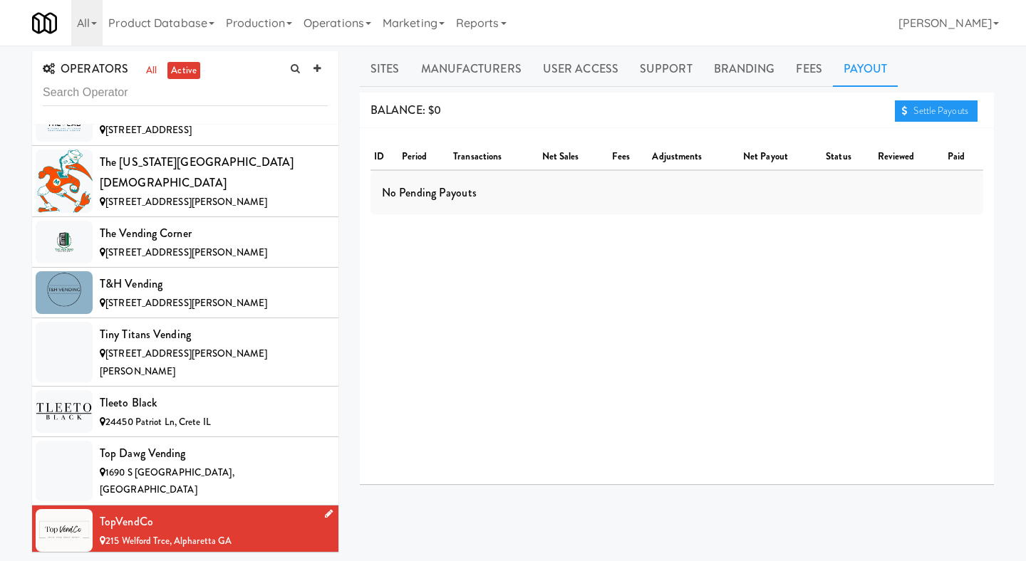
scroll to position [12110, 0]
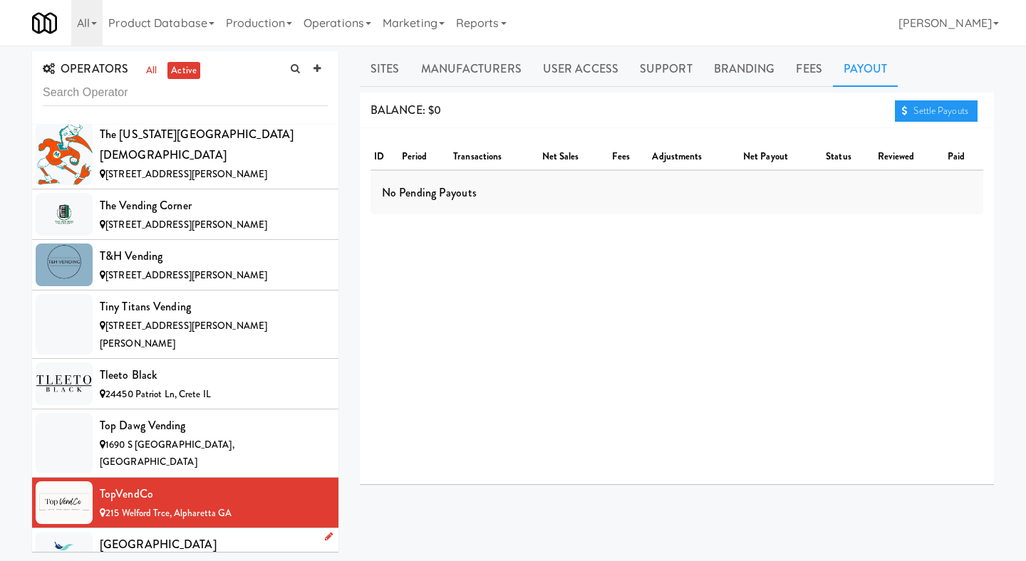
click at [256, 534] on div "[GEOGRAPHIC_DATA]" at bounding box center [214, 544] width 228 height 21
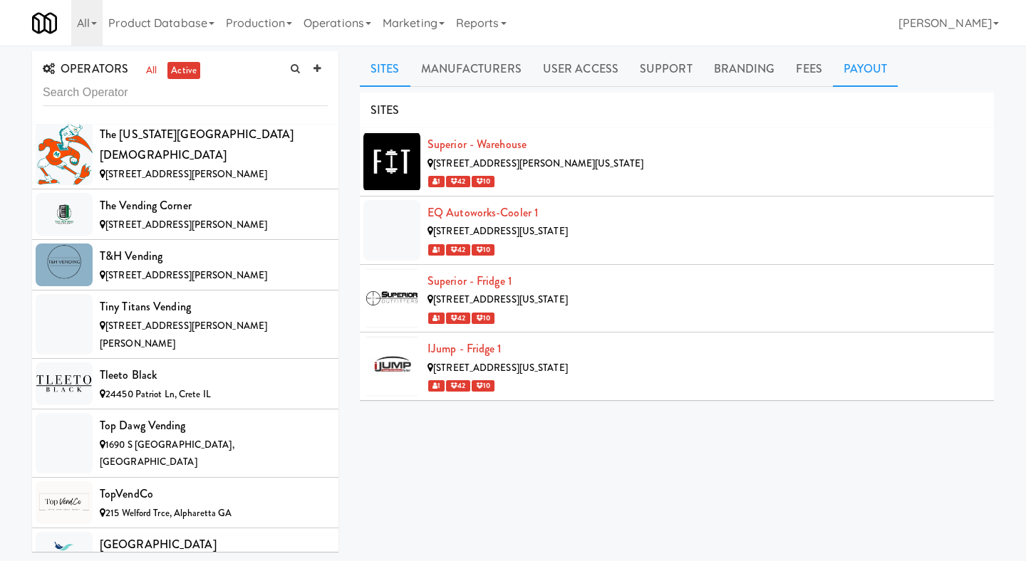
click at [844, 68] on link "Payout" at bounding box center [866, 69] width 66 height 36
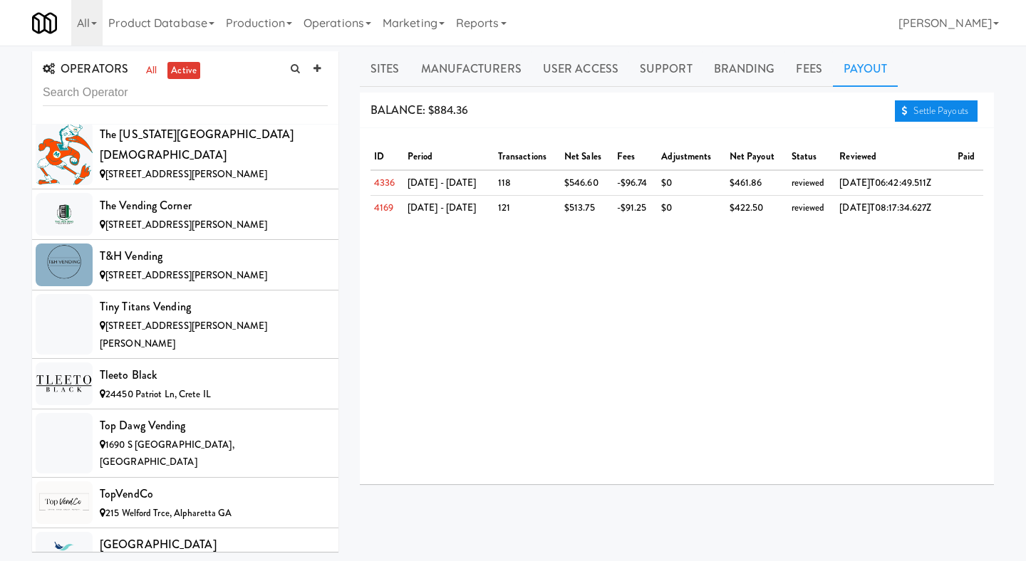
click at [931, 118] on link "Settle Payouts" at bounding box center [936, 110] width 83 height 21
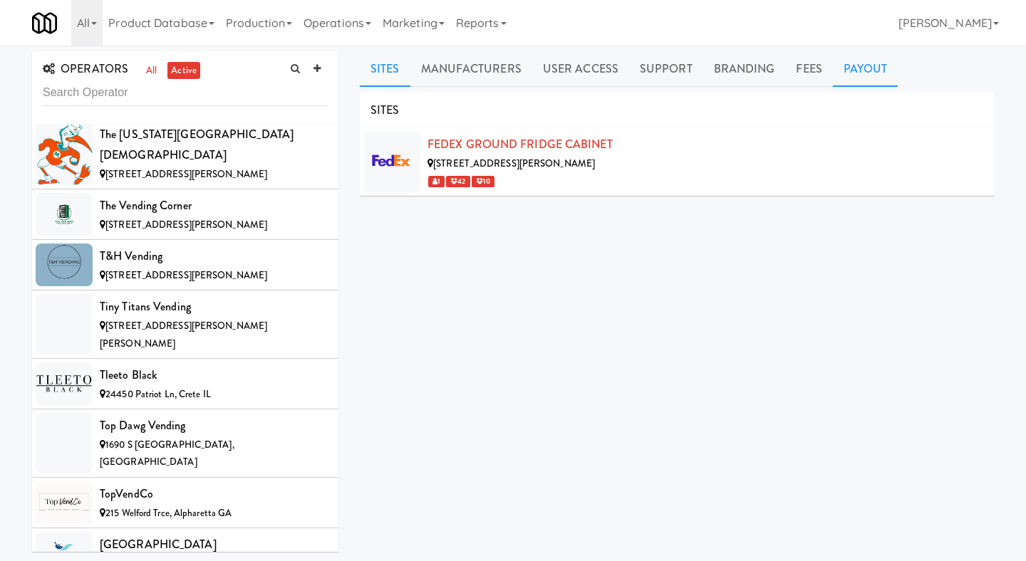
click at [857, 78] on link "Payout" at bounding box center [866, 69] width 66 height 36
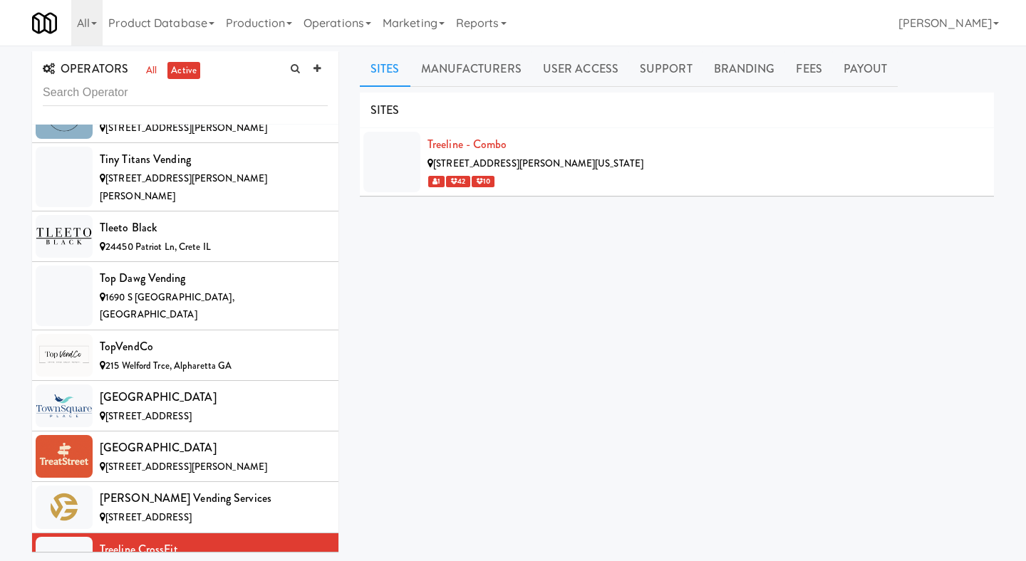
scroll to position [12301, 0]
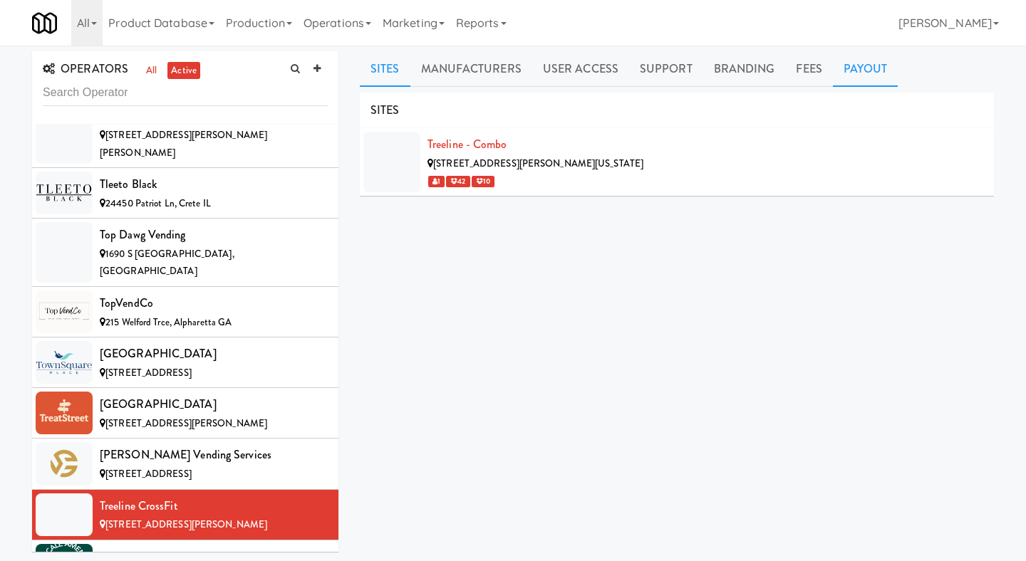
click at [871, 67] on link "Payout" at bounding box center [866, 69] width 66 height 36
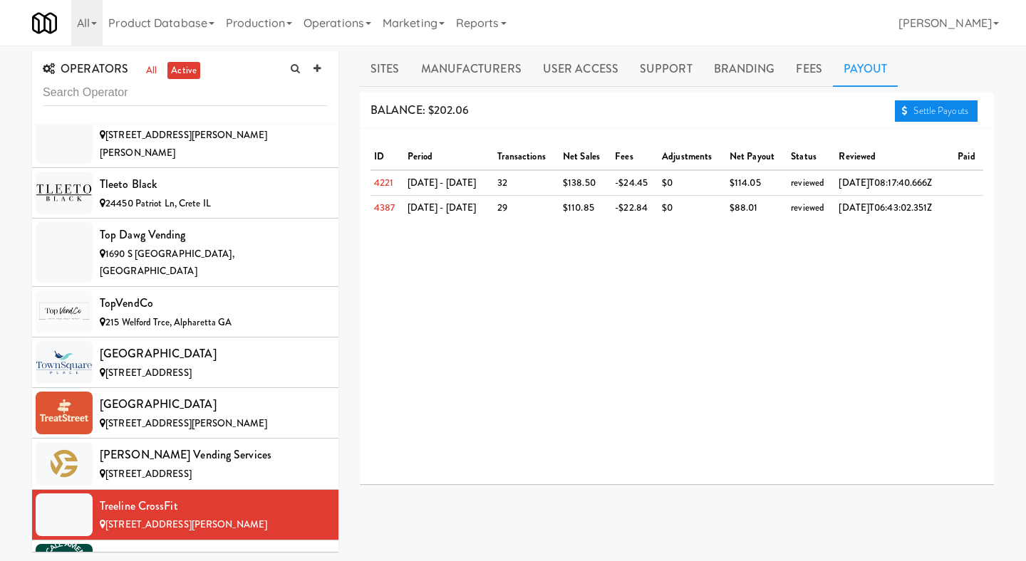
click at [940, 100] on link "Settle Payouts" at bounding box center [936, 110] width 83 height 21
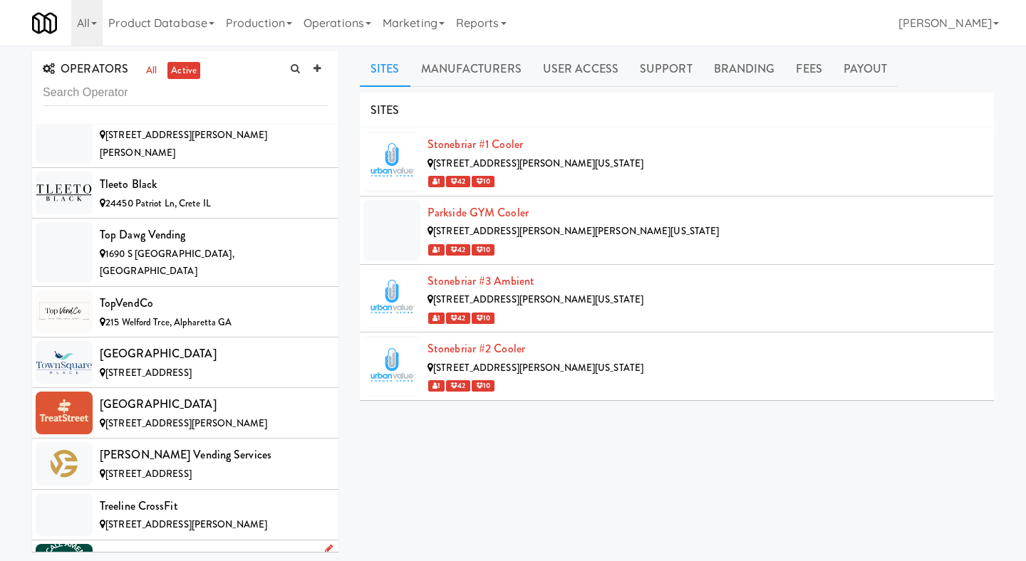
click at [221, 536] on div "Upscale Amenity Solutions" at bounding box center [214, 556] width 228 height 21
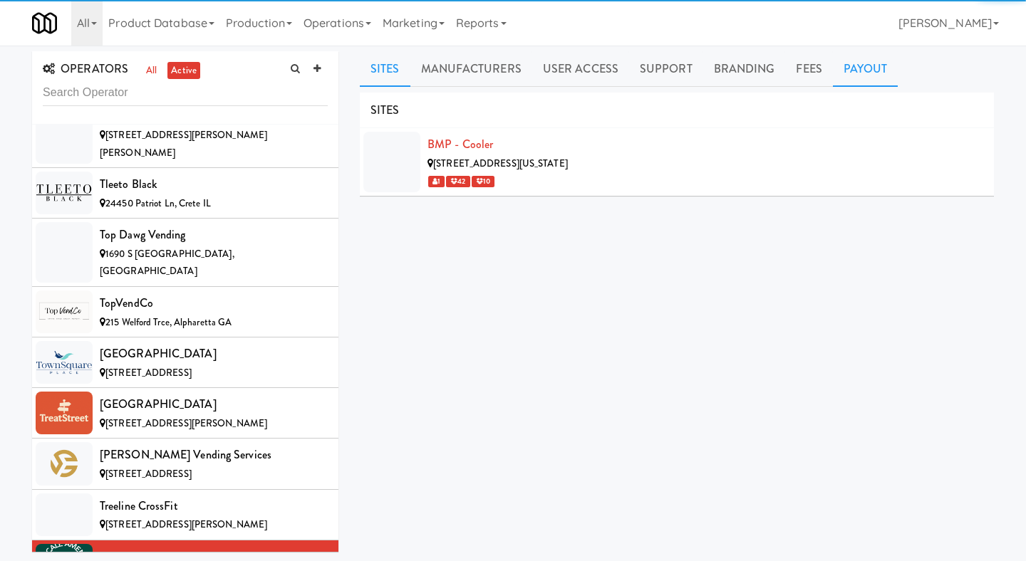
click at [868, 72] on link "Payout" at bounding box center [866, 69] width 66 height 36
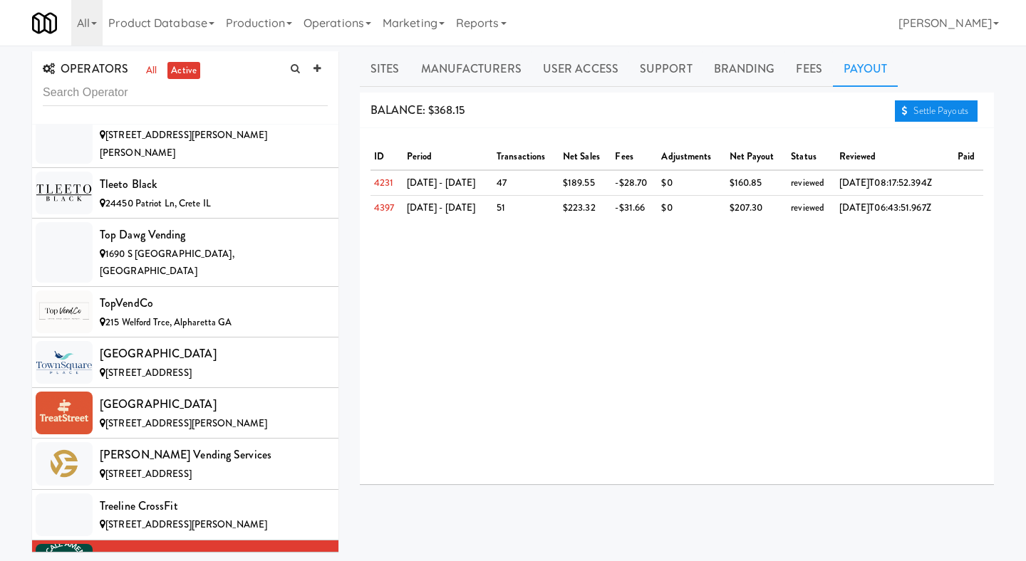
click at [931, 115] on link "Settle Payouts" at bounding box center [936, 110] width 83 height 21
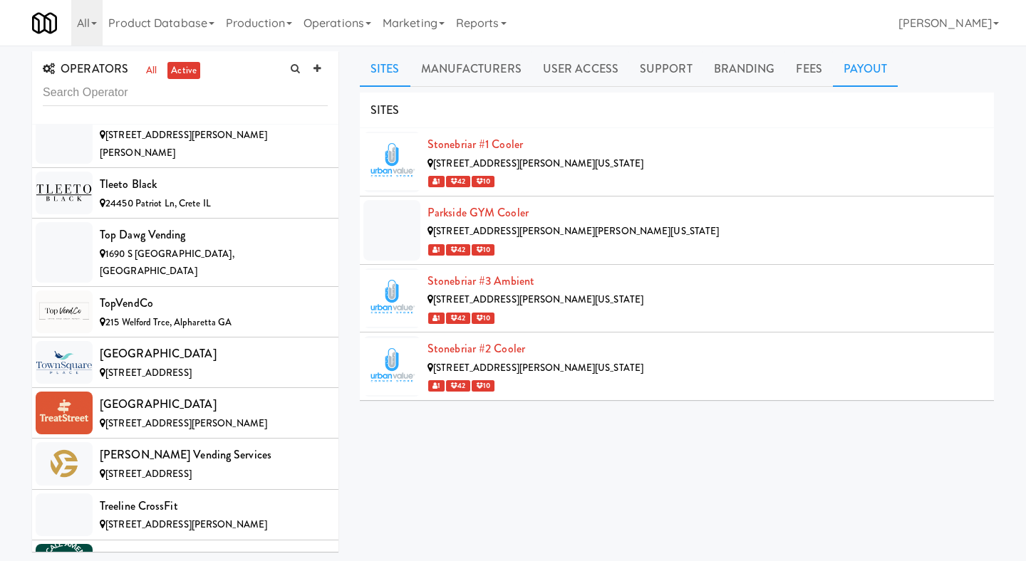
click at [871, 69] on link "Payout" at bounding box center [866, 69] width 66 height 36
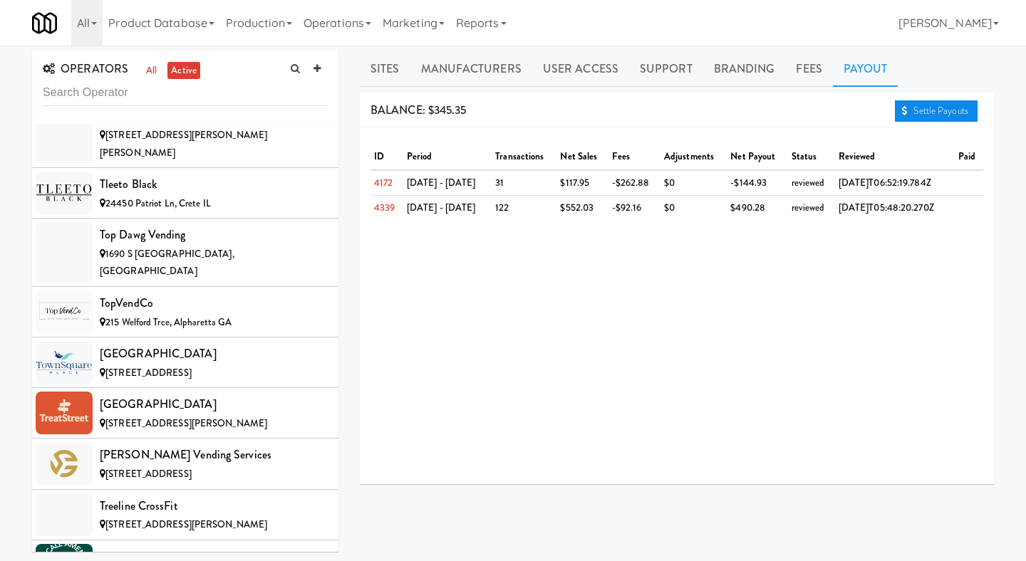
click at [922, 108] on link "Settle Payouts" at bounding box center [936, 110] width 83 height 21
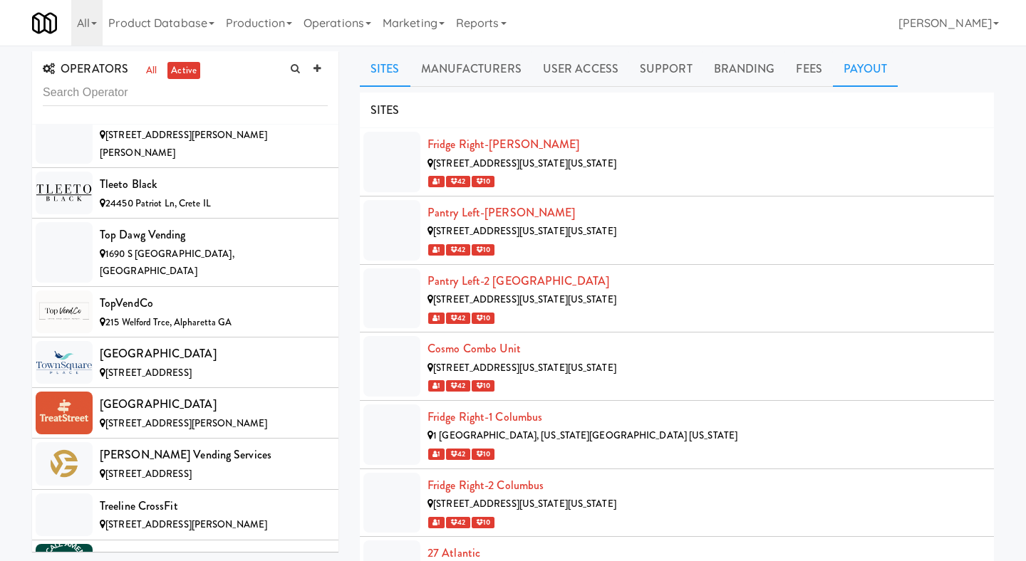
click at [865, 83] on link "Payout" at bounding box center [866, 69] width 66 height 36
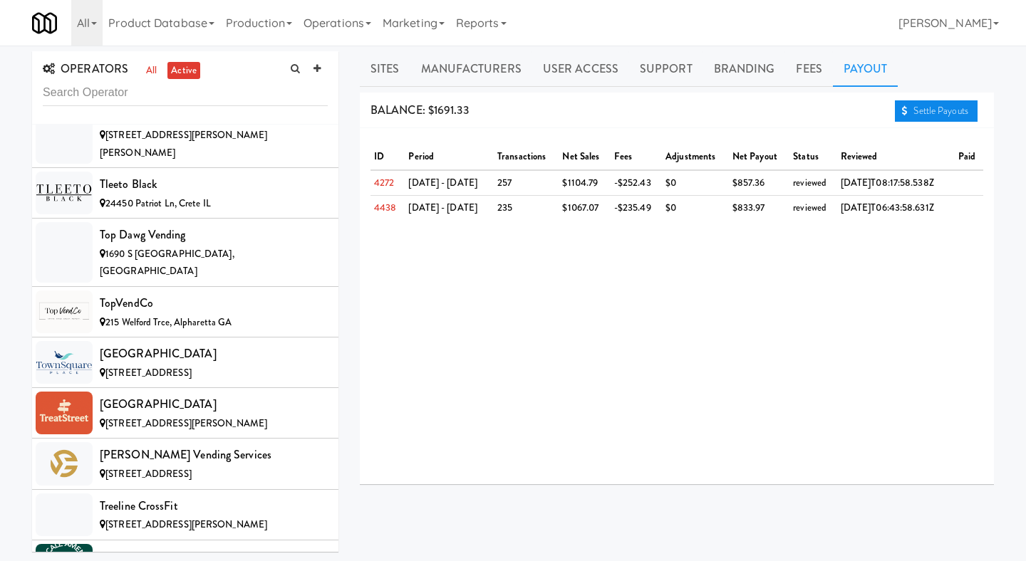
click at [906, 107] on link "Settle Payouts" at bounding box center [936, 110] width 83 height 21
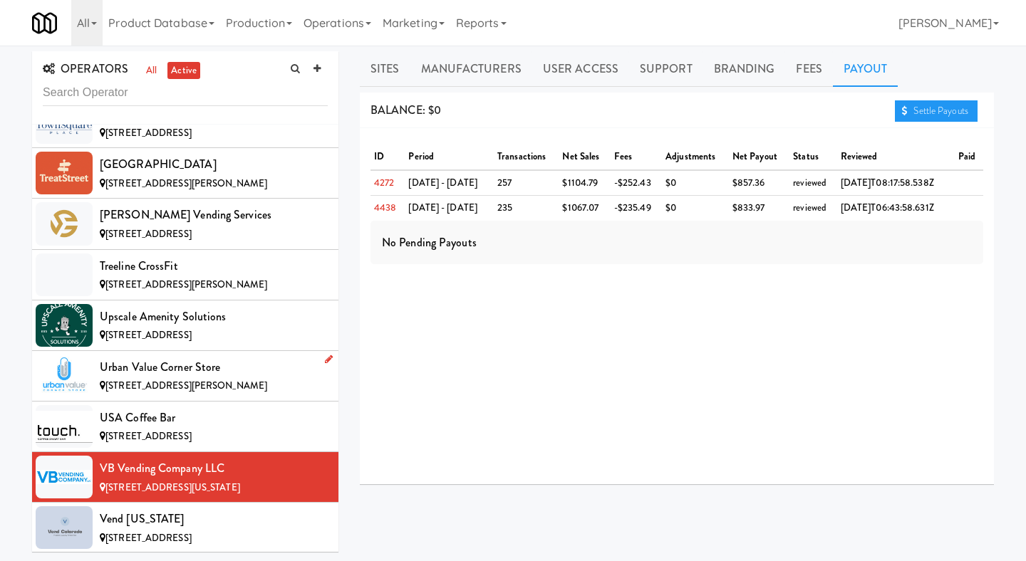
scroll to position [12628, 0]
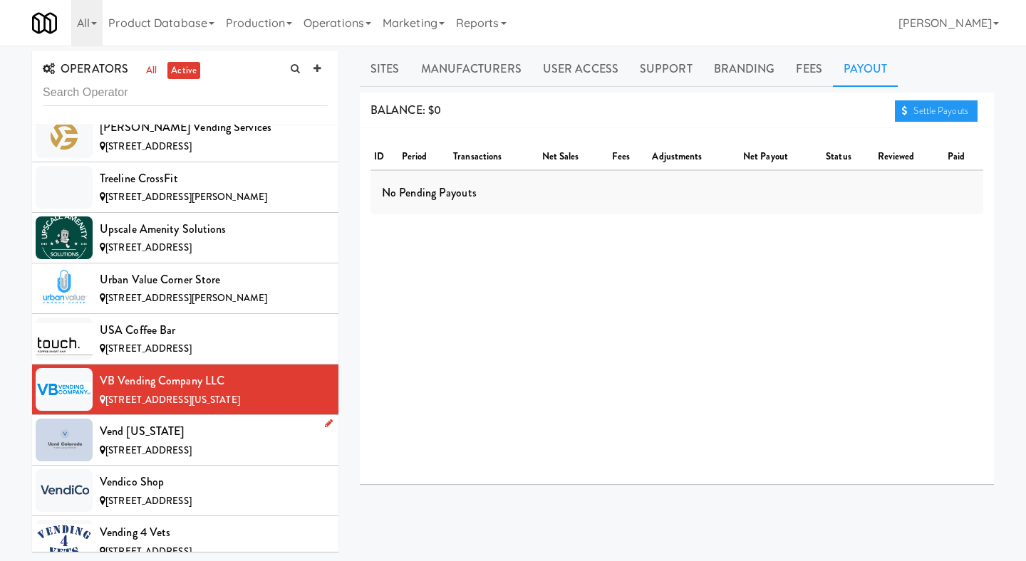
click at [192, 444] on span "[STREET_ADDRESS]" at bounding box center [148, 451] width 86 height 14
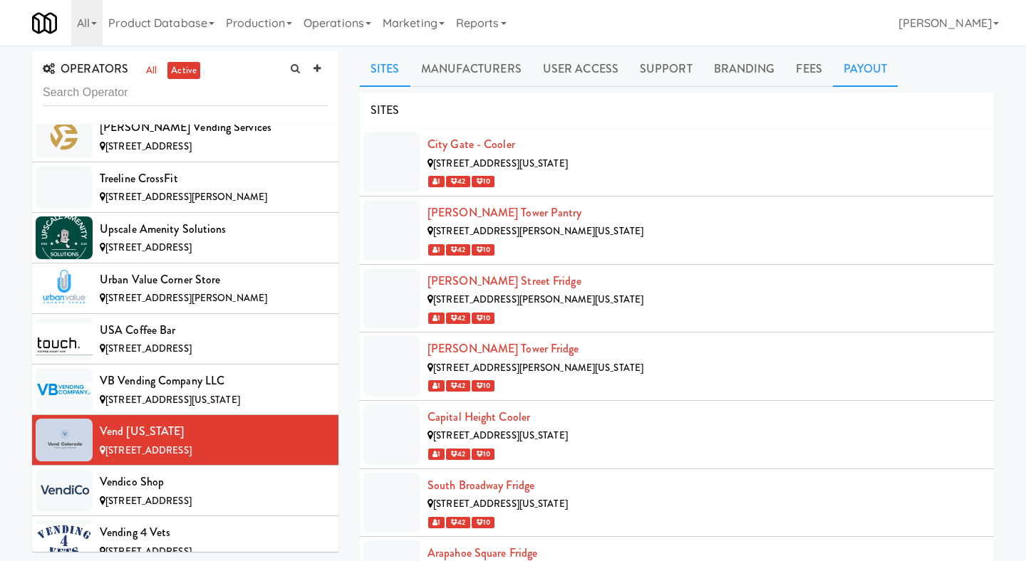
click at [866, 72] on link "Payout" at bounding box center [866, 69] width 66 height 36
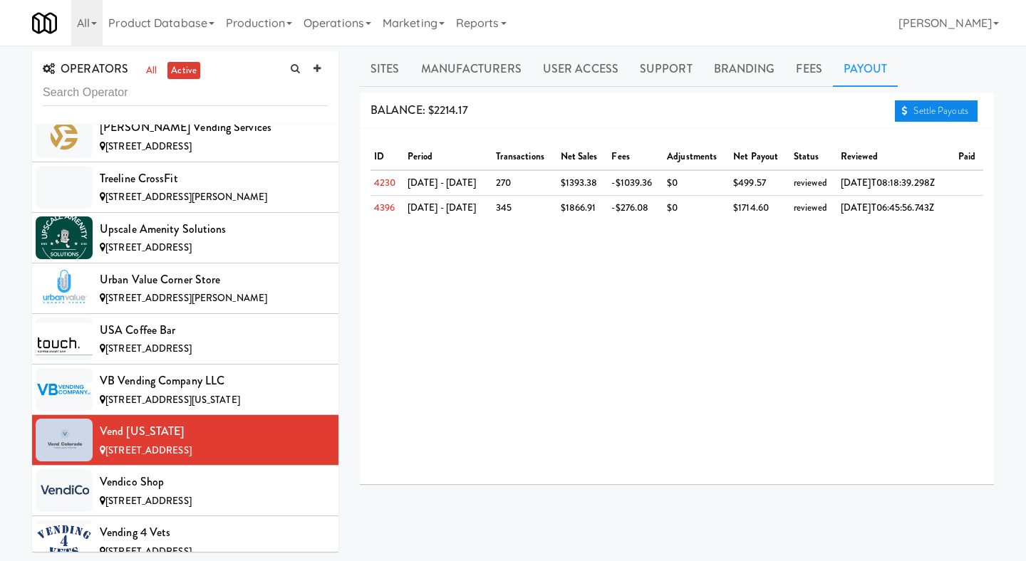
click at [944, 117] on link "Settle Payouts" at bounding box center [936, 110] width 83 height 21
click at [185, 472] on div "Vendico Shop" at bounding box center [214, 482] width 228 height 21
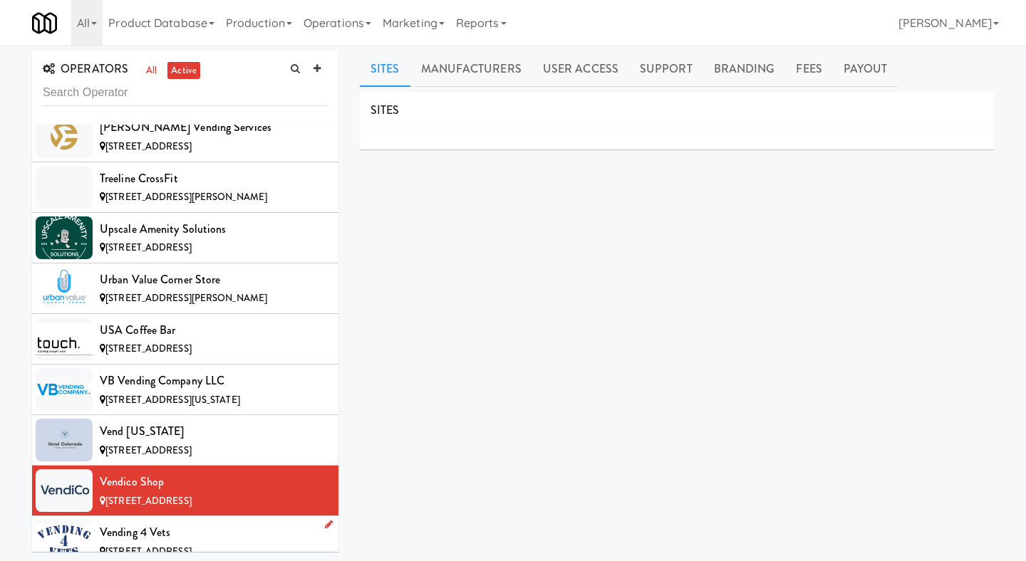
click at [182, 522] on div "Vending 4 Vets" at bounding box center [214, 532] width 228 height 21
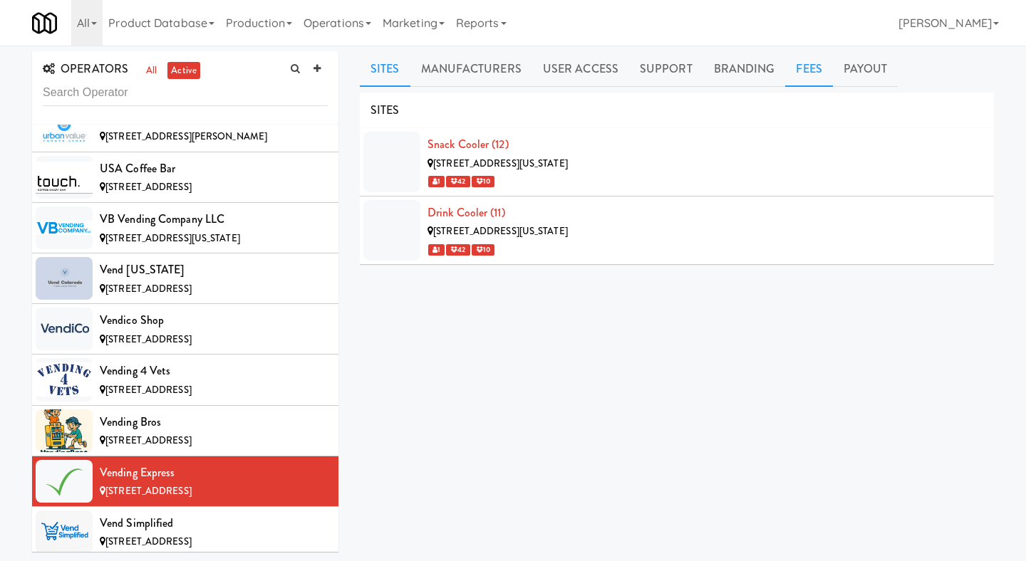
scroll to position [12818, 0]
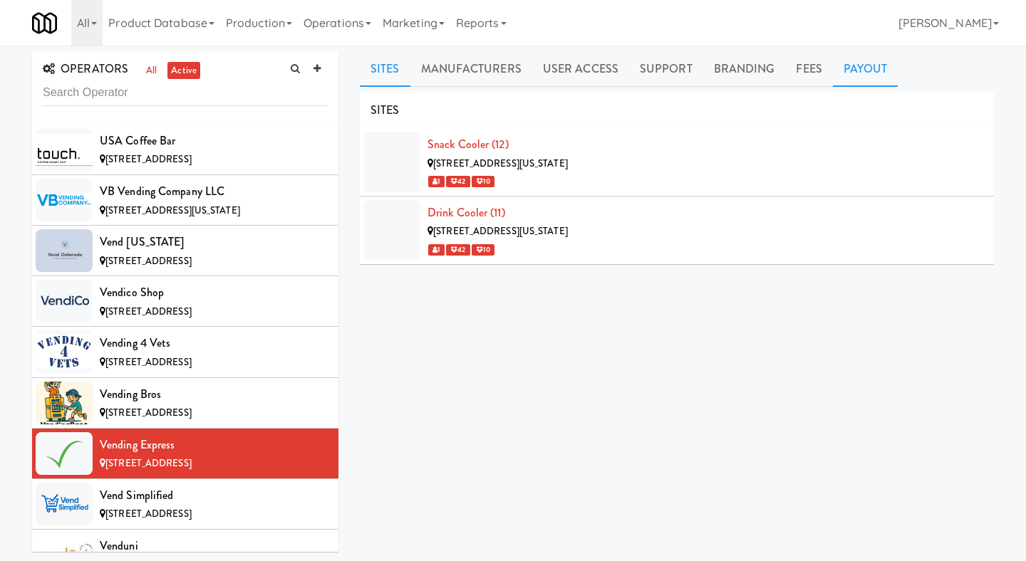
click at [863, 63] on link "Payout" at bounding box center [866, 69] width 66 height 36
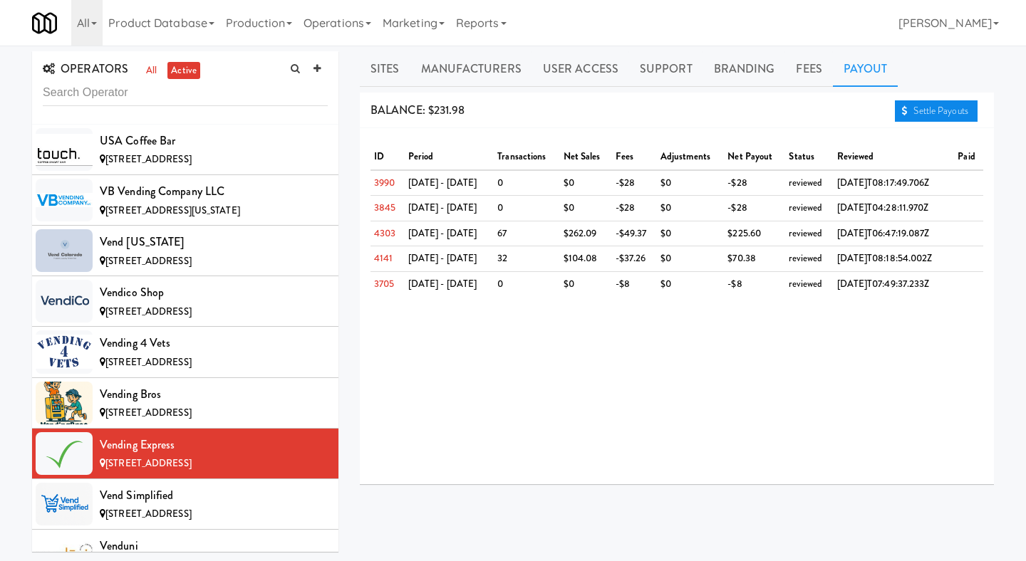
click at [939, 114] on link "Settle Payouts" at bounding box center [936, 110] width 83 height 21
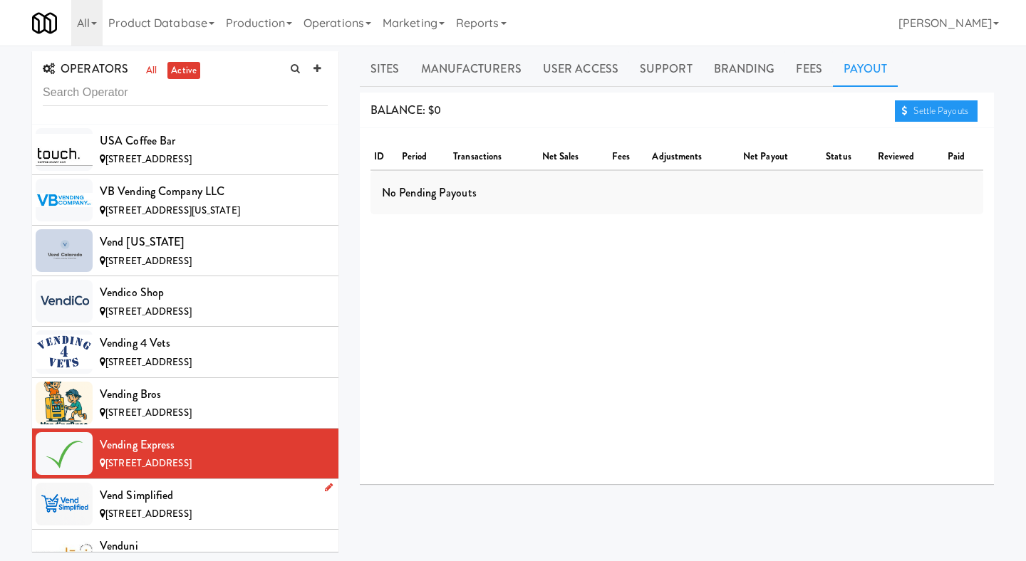
click at [252, 485] on div "Vend Simplified" at bounding box center [214, 495] width 228 height 21
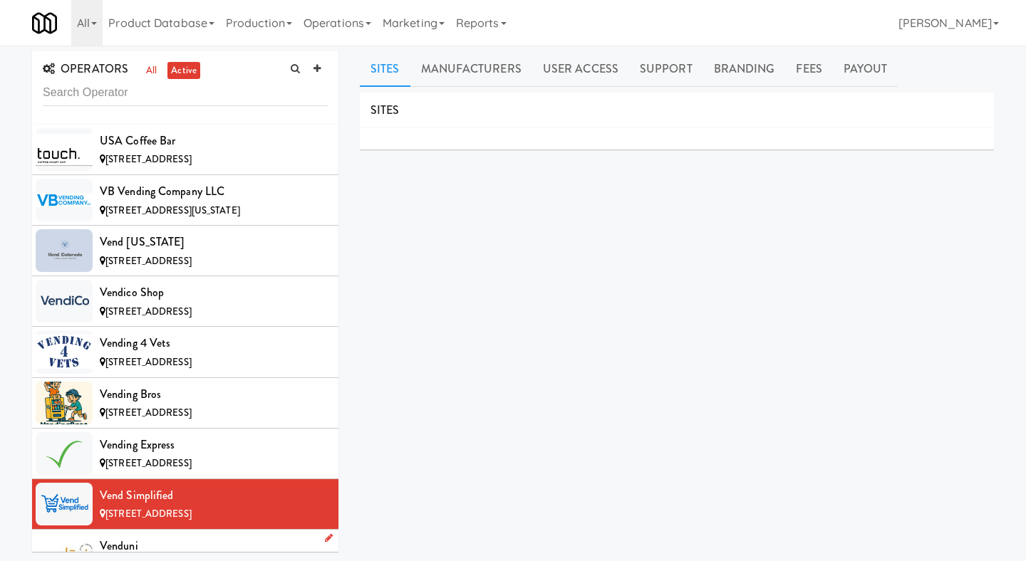
click at [217, 536] on div "Venduni" at bounding box center [214, 546] width 228 height 21
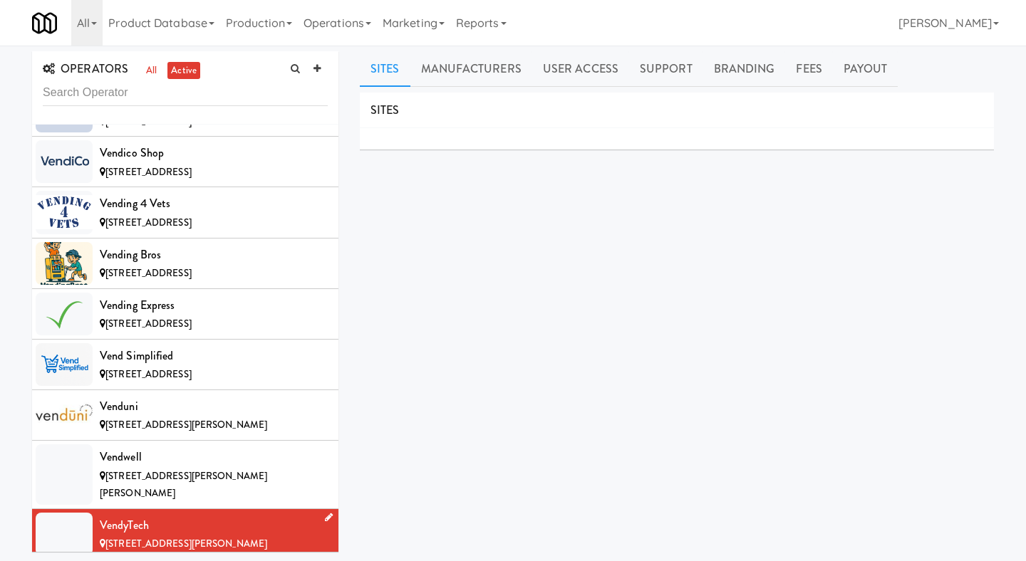
scroll to position [12964, 0]
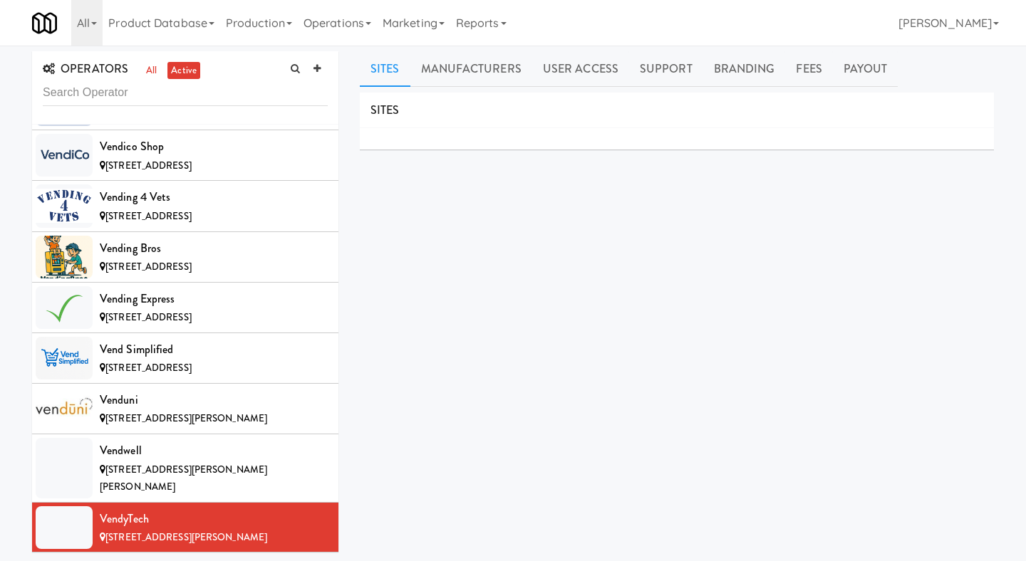
click at [217, 536] on div "V for Vending LLC" at bounding box center [214, 569] width 228 height 21
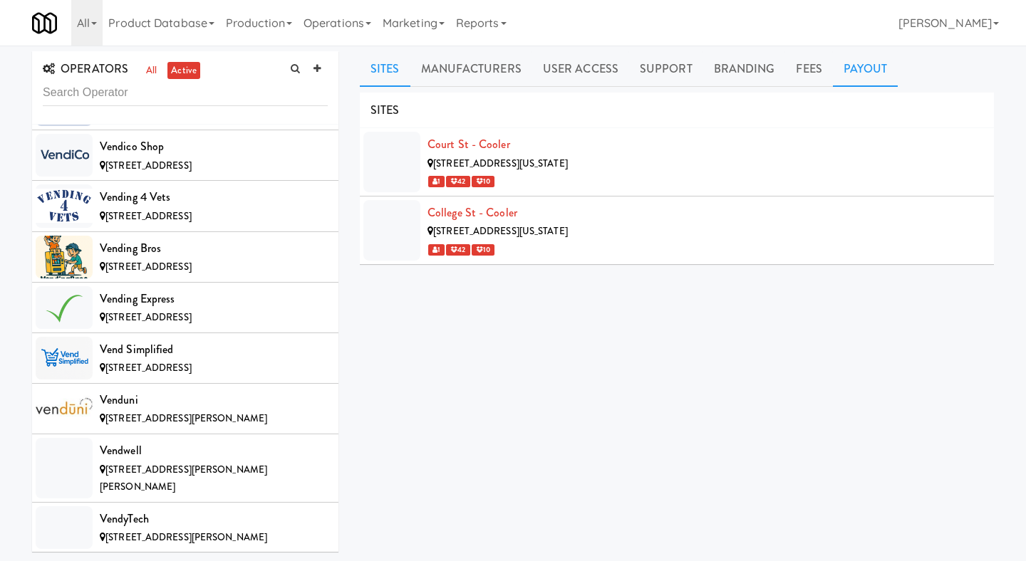
click at [844, 71] on link "Payout" at bounding box center [866, 69] width 66 height 36
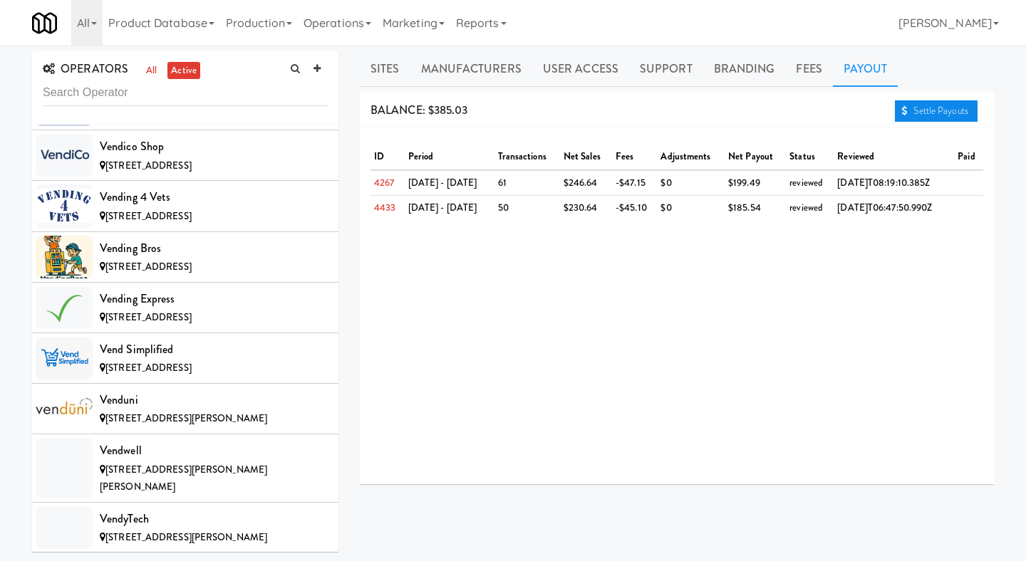
click at [915, 114] on link "Settle Payouts" at bounding box center [936, 110] width 83 height 21
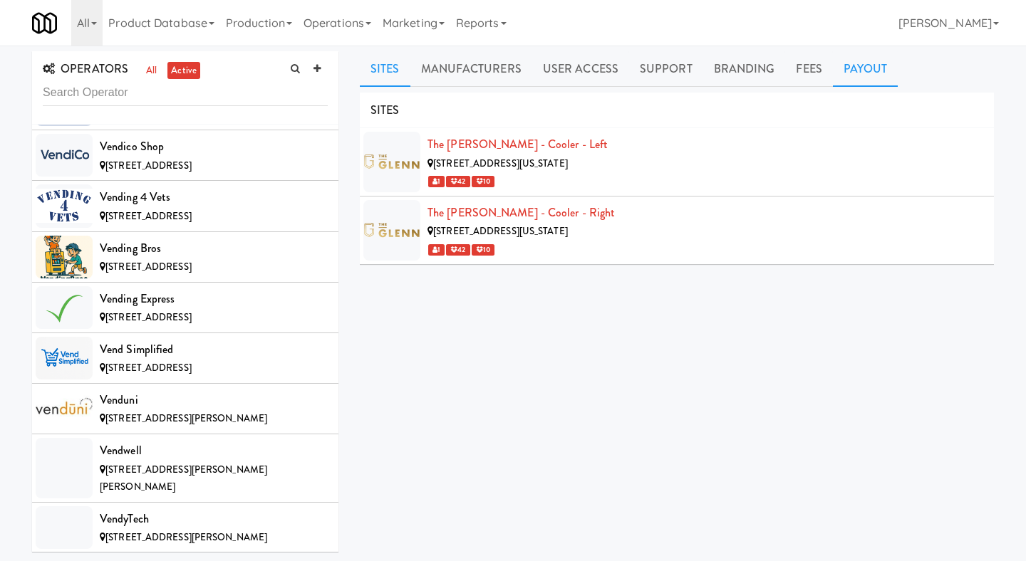
click at [859, 71] on link "Payout" at bounding box center [866, 69] width 66 height 36
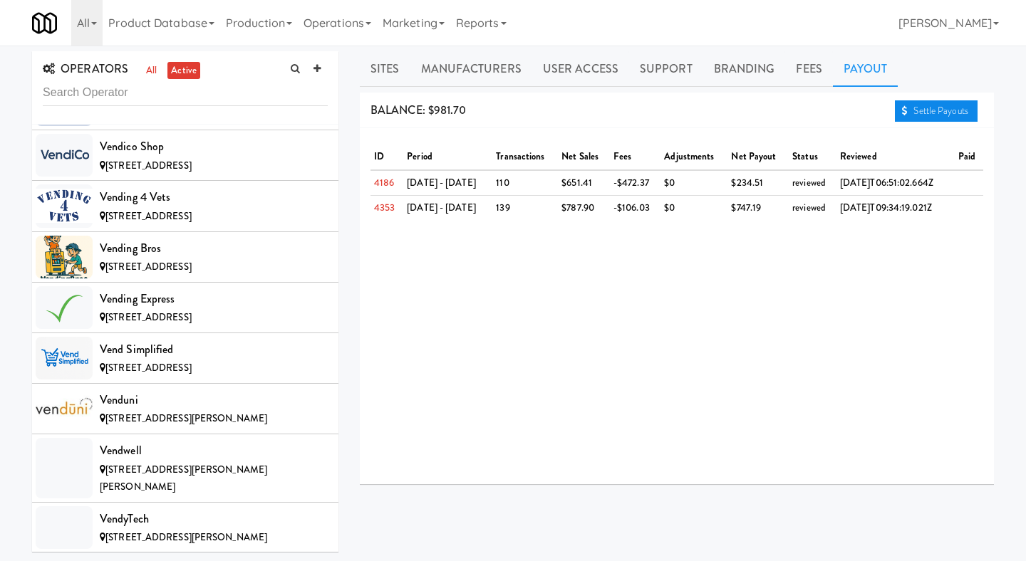
click at [942, 111] on link "Settle Payouts" at bounding box center [936, 110] width 83 height 21
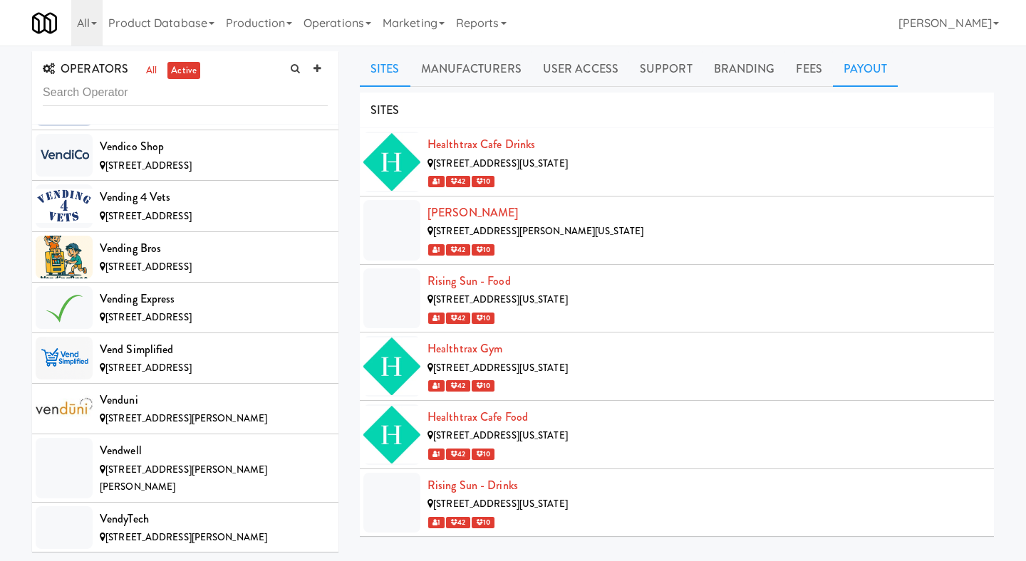
click at [871, 69] on link "Payout" at bounding box center [866, 69] width 66 height 36
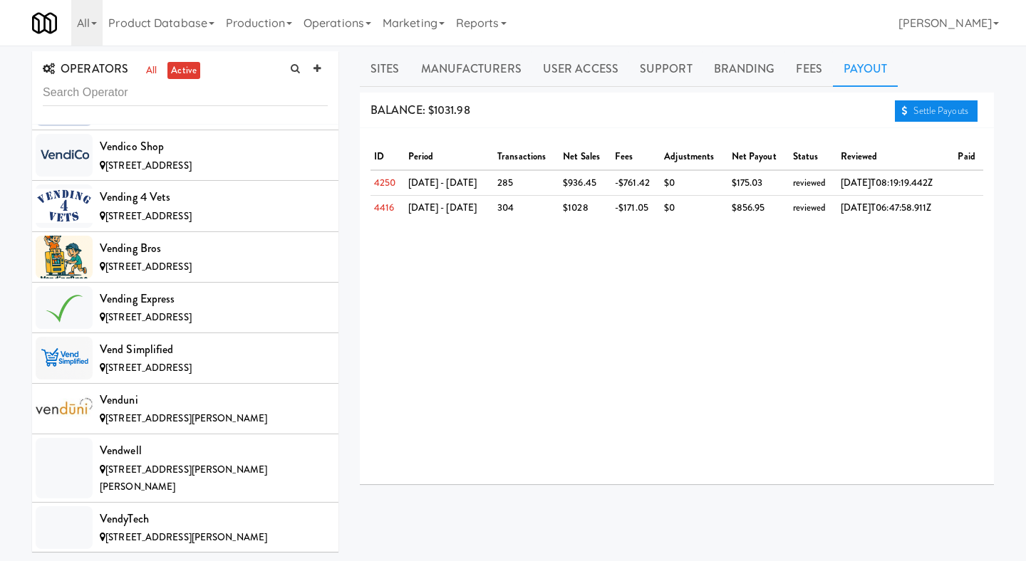
click at [930, 110] on link "Settle Payouts" at bounding box center [936, 110] width 83 height 21
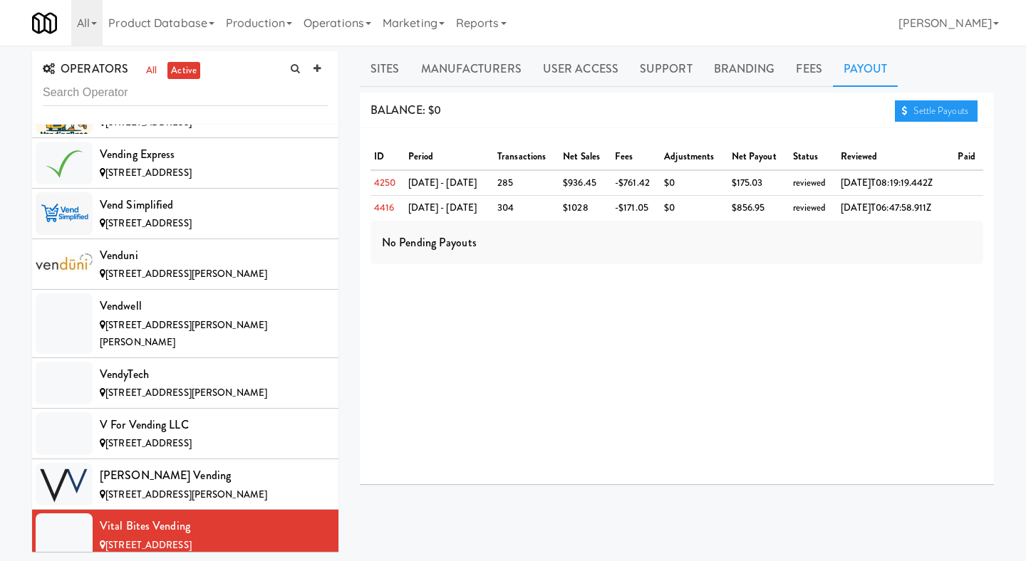
scroll to position [13139, 0]
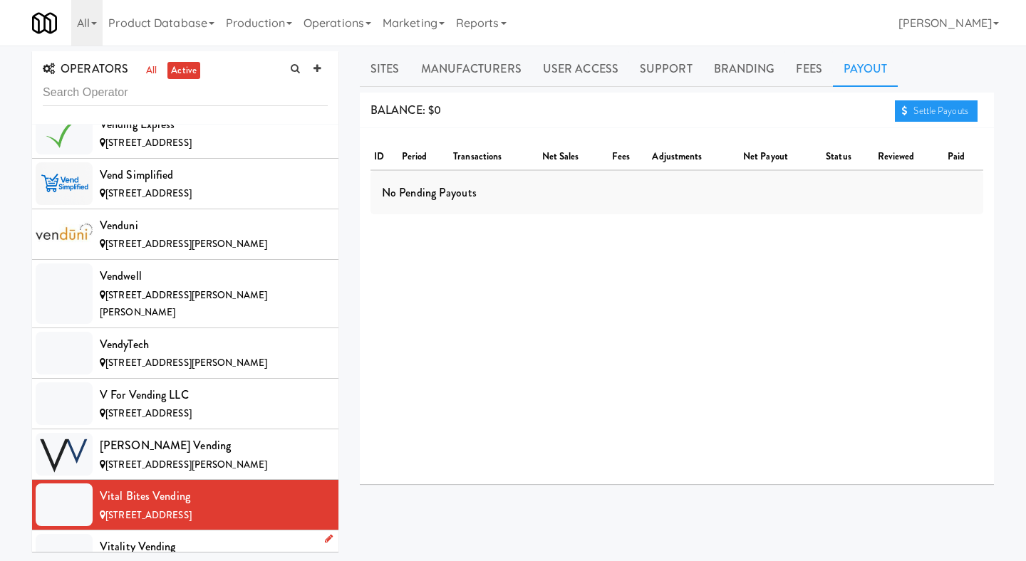
click at [192, 536] on span "[STREET_ADDRESS]" at bounding box center [148, 566] width 86 height 14
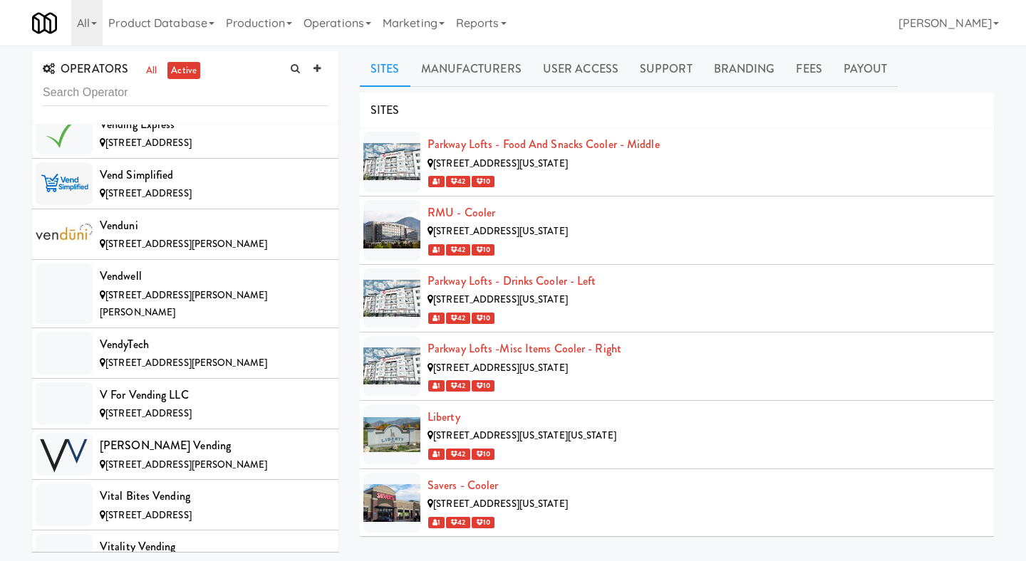
click at [892, 66] on ul "Sites Manufacturers User Access Support Branding Fees Payout" at bounding box center [677, 69] width 634 height 36
click at [881, 66] on link "Payout" at bounding box center [866, 69] width 66 height 36
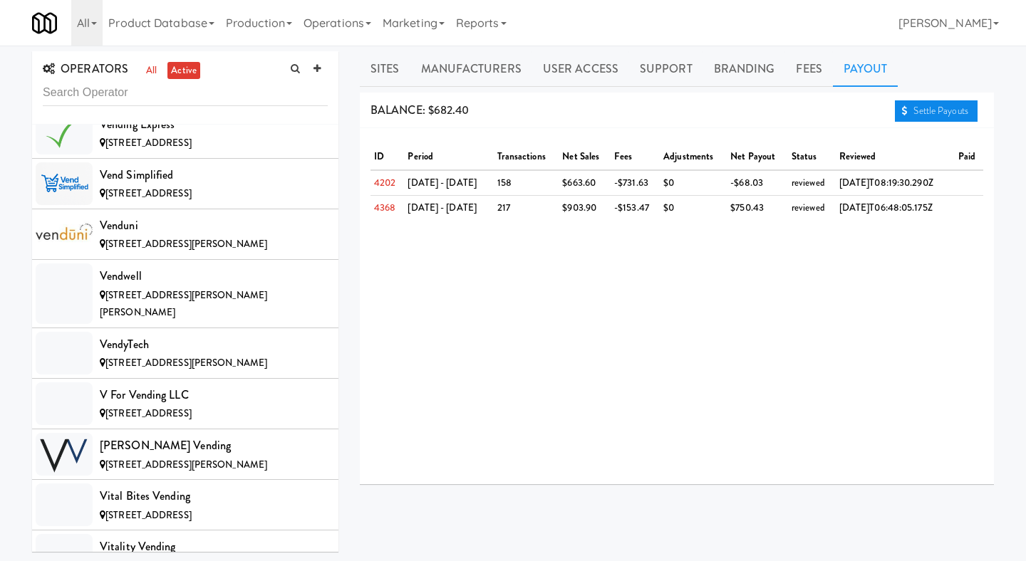
click at [948, 101] on link "Settle Payouts" at bounding box center [936, 110] width 83 height 21
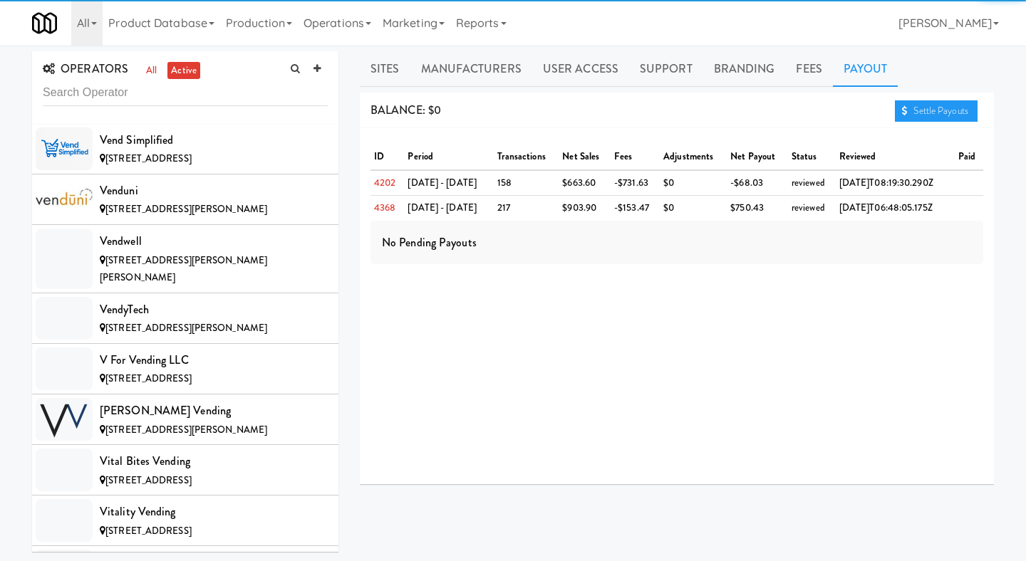
scroll to position [13238, 0]
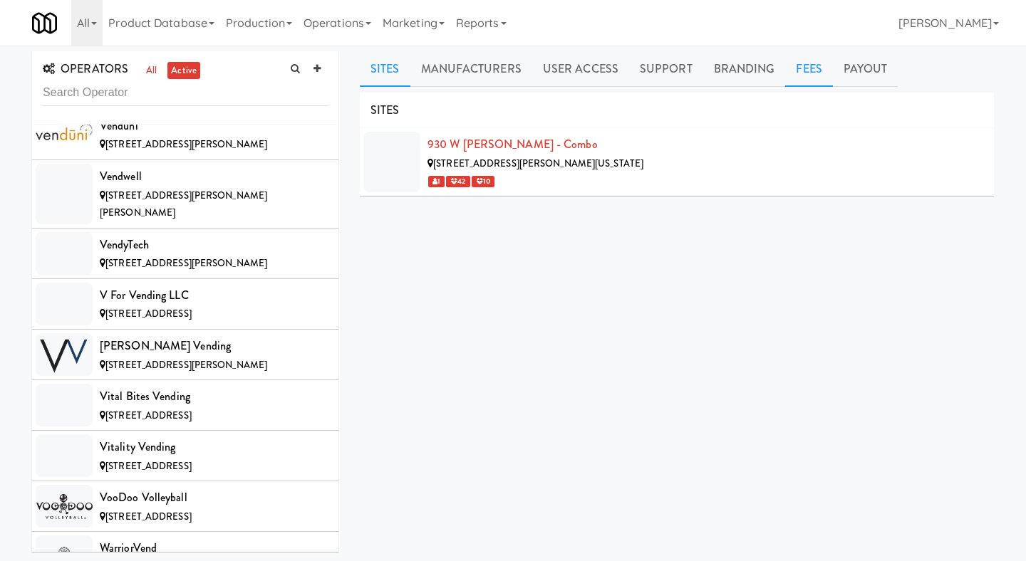
click at [820, 77] on link "Fees" at bounding box center [808, 69] width 47 height 36
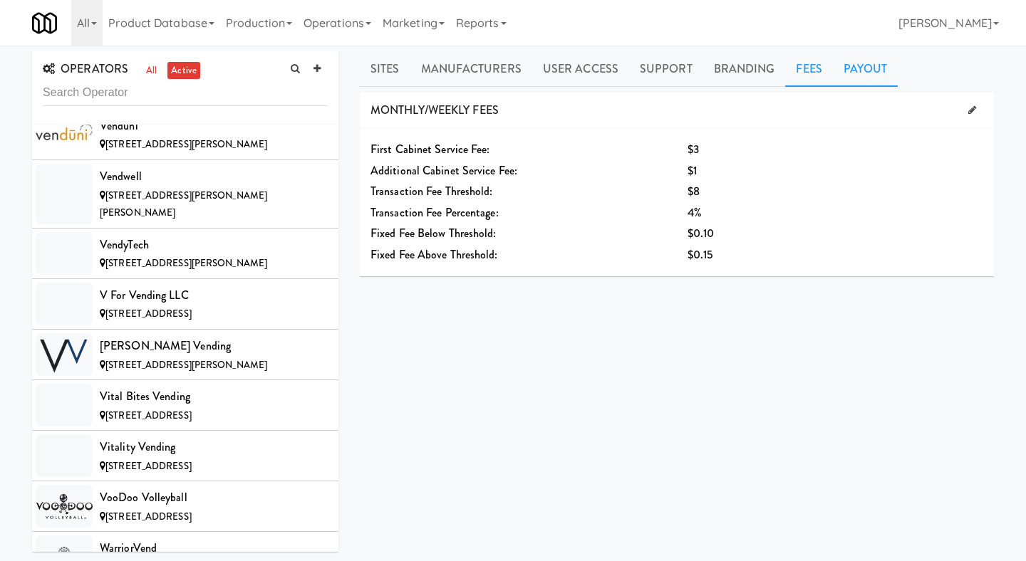
click at [859, 77] on link "Payout" at bounding box center [866, 69] width 66 height 36
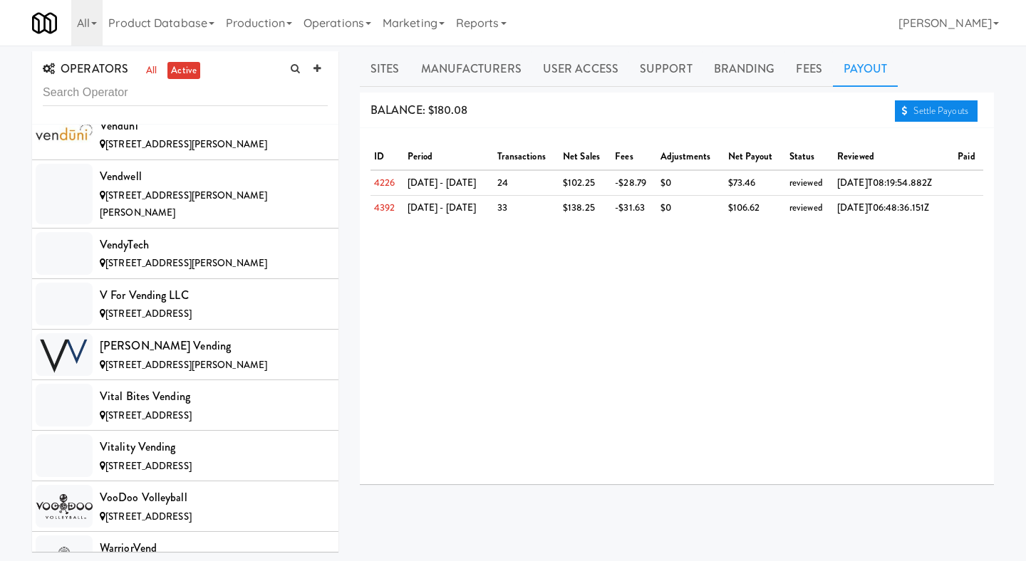
click at [911, 108] on link "Settle Payouts" at bounding box center [936, 110] width 83 height 21
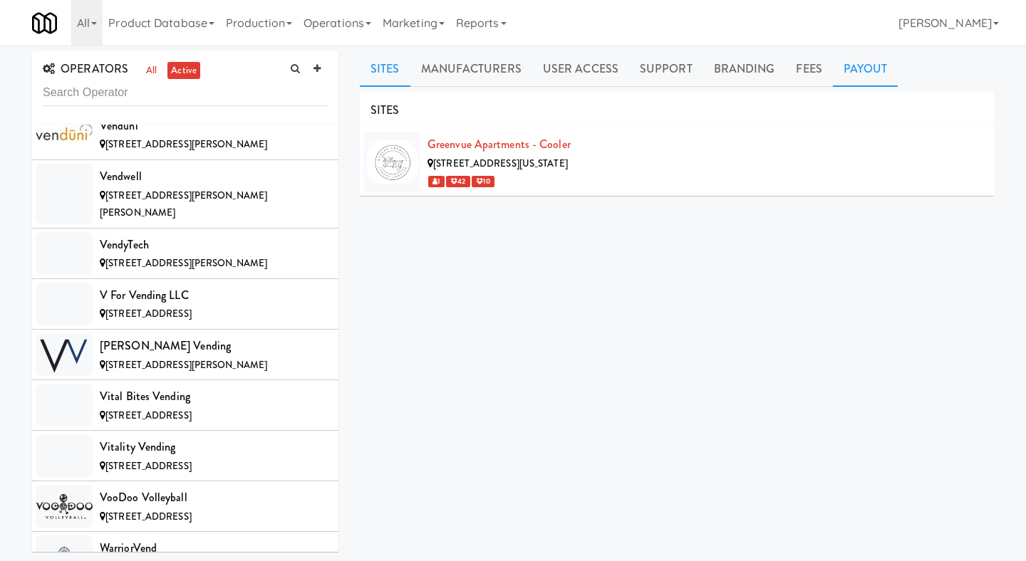
click at [858, 71] on link "Payout" at bounding box center [866, 69] width 66 height 36
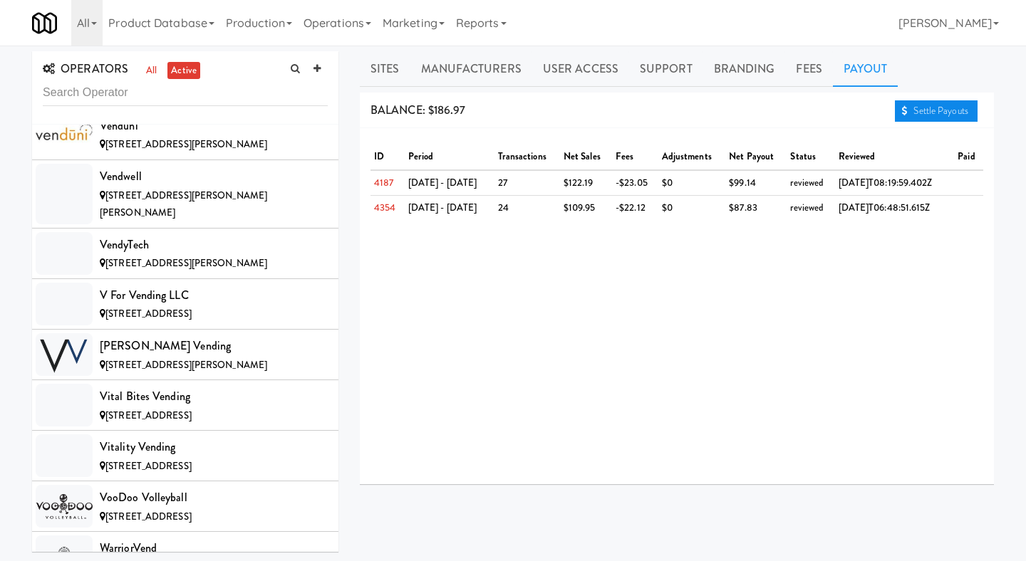
click at [903, 111] on icon at bounding box center [905, 110] width 6 height 9
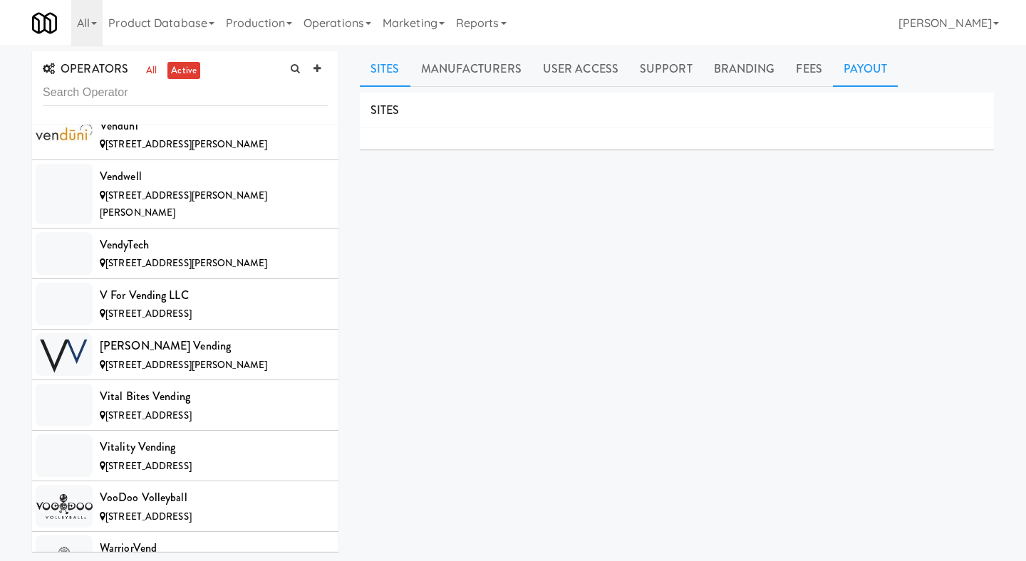
click at [851, 76] on link "Payout" at bounding box center [866, 69] width 66 height 36
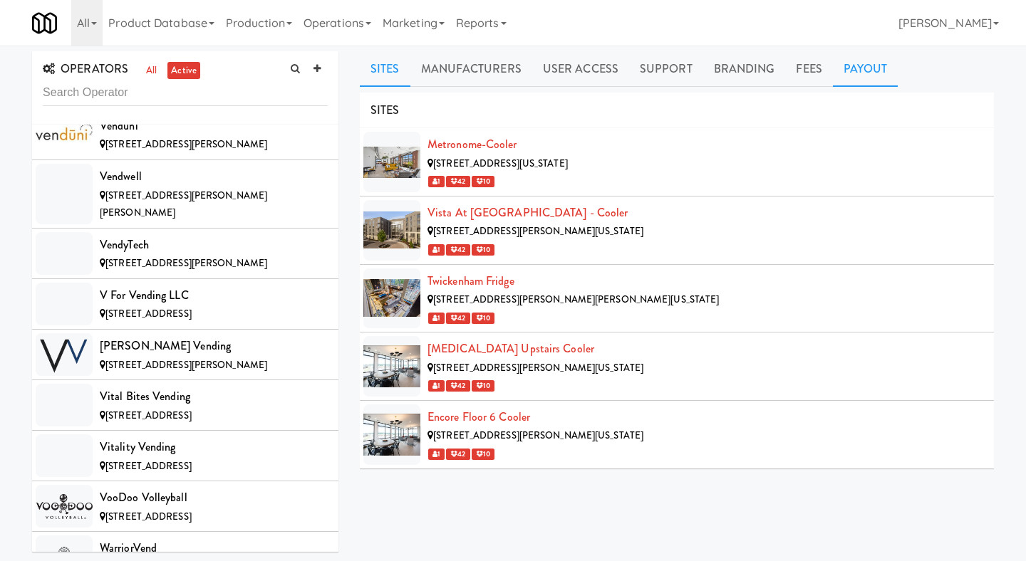
click at [871, 55] on link "Payout" at bounding box center [866, 69] width 66 height 36
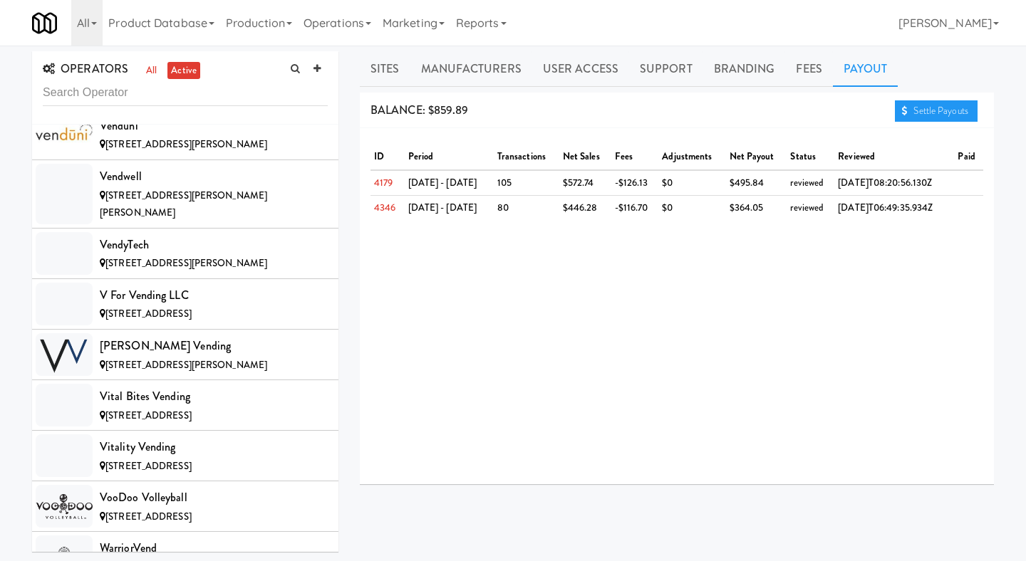
click at [923, 122] on div "BALANCE: $859.89 Settle Payouts" at bounding box center [677, 111] width 634 height 36
click at [933, 113] on link "Settle Payouts" at bounding box center [936, 110] width 83 height 21
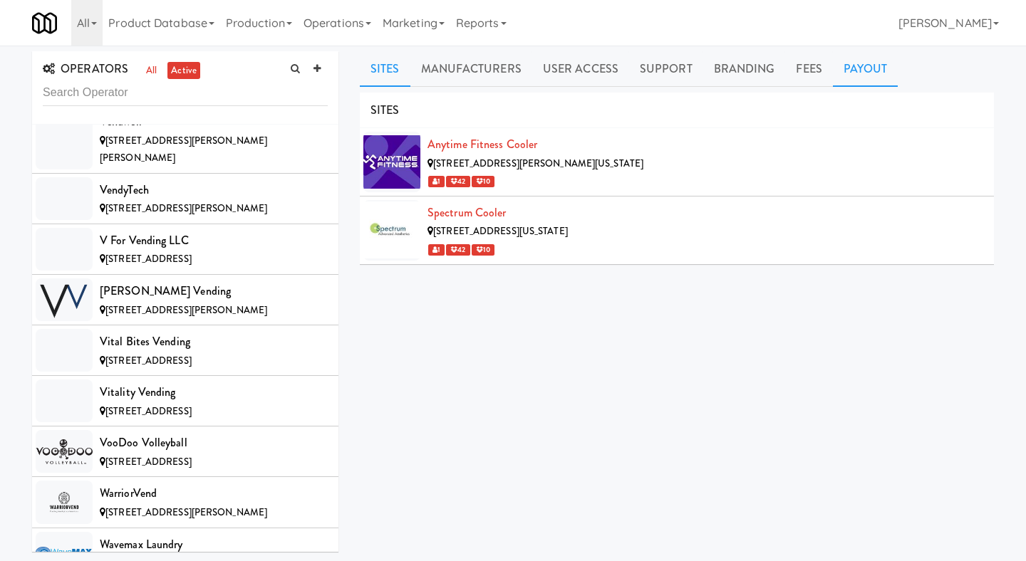
click at [846, 76] on link "Payout" at bounding box center [866, 69] width 66 height 36
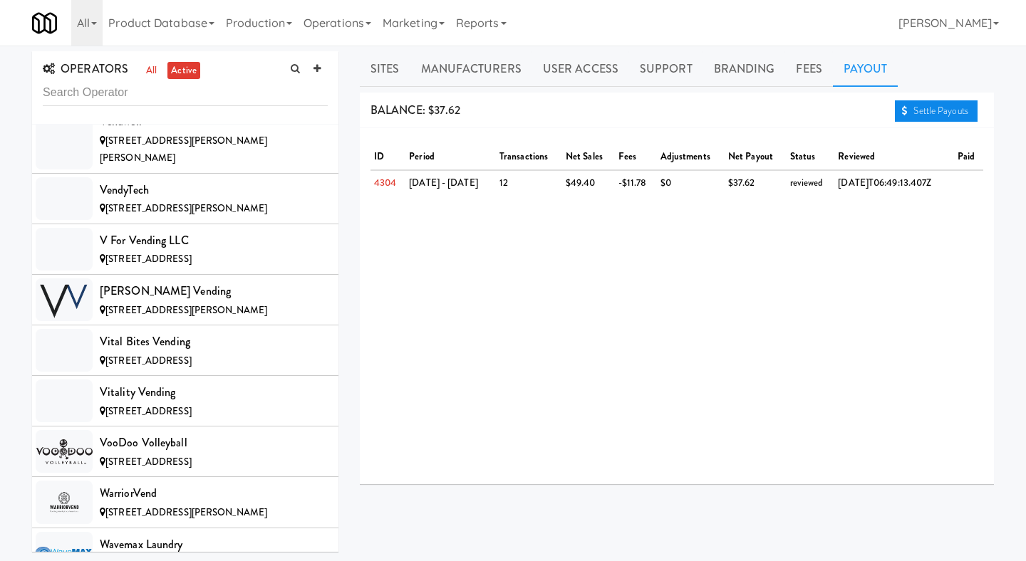
click at [912, 108] on link "Settle Payouts" at bounding box center [936, 110] width 83 height 21
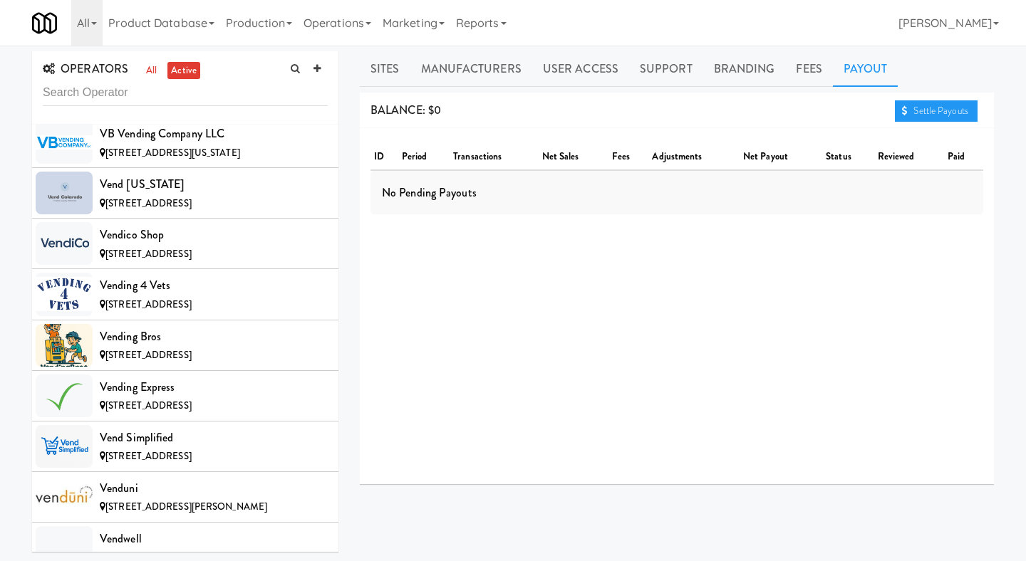
scroll to position [13293, 0]
